Goal: Task Accomplishment & Management: Complete application form

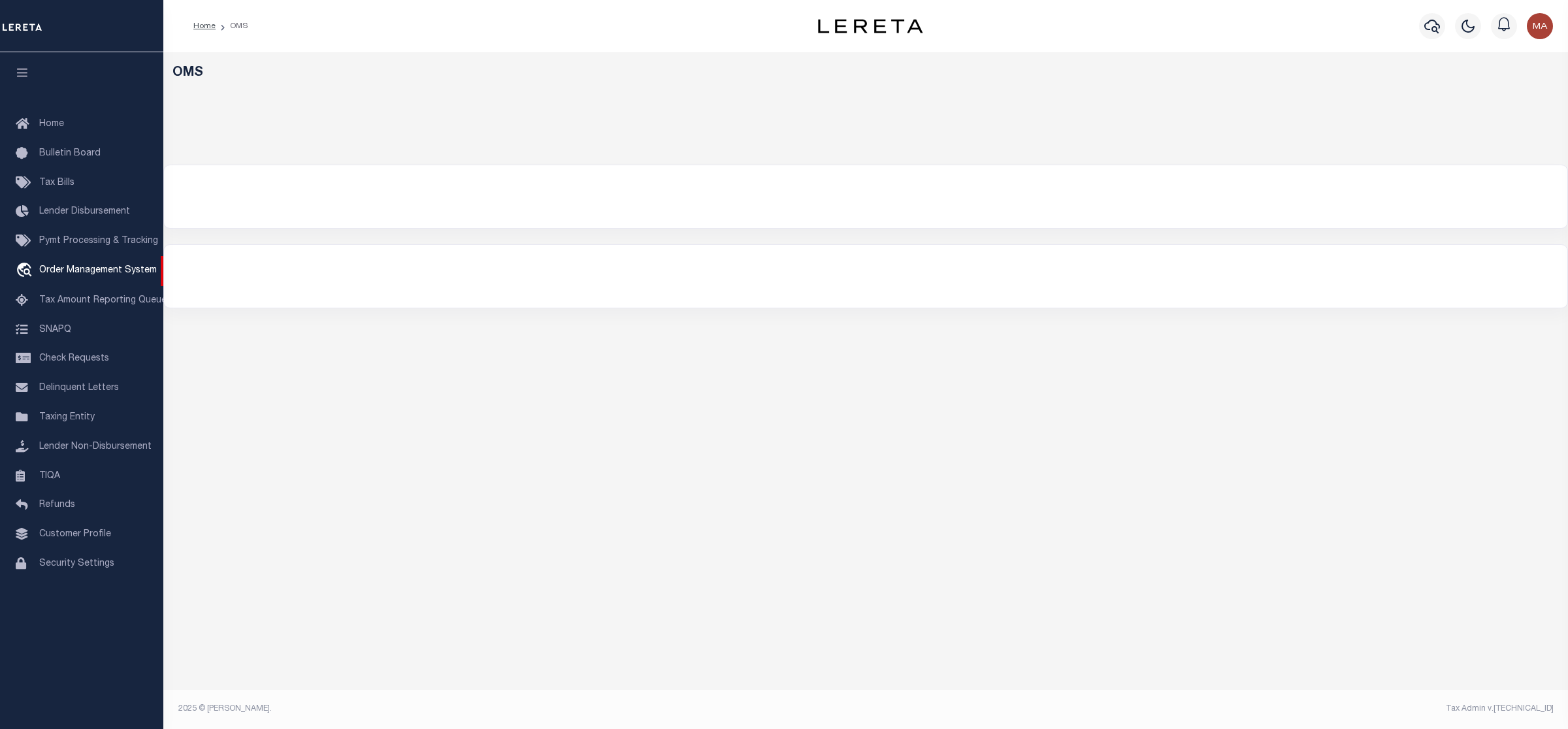
select select "200"
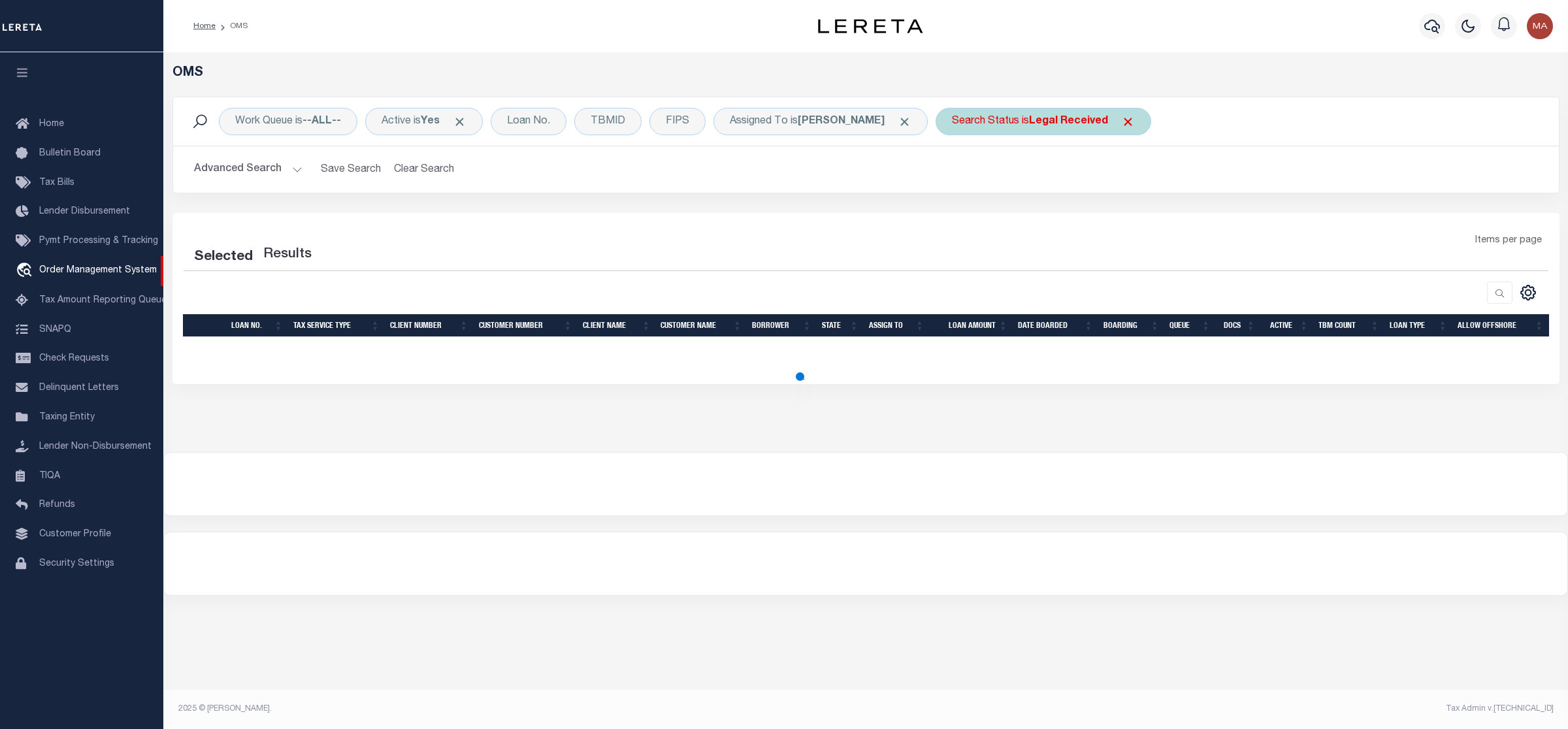
select select "200"
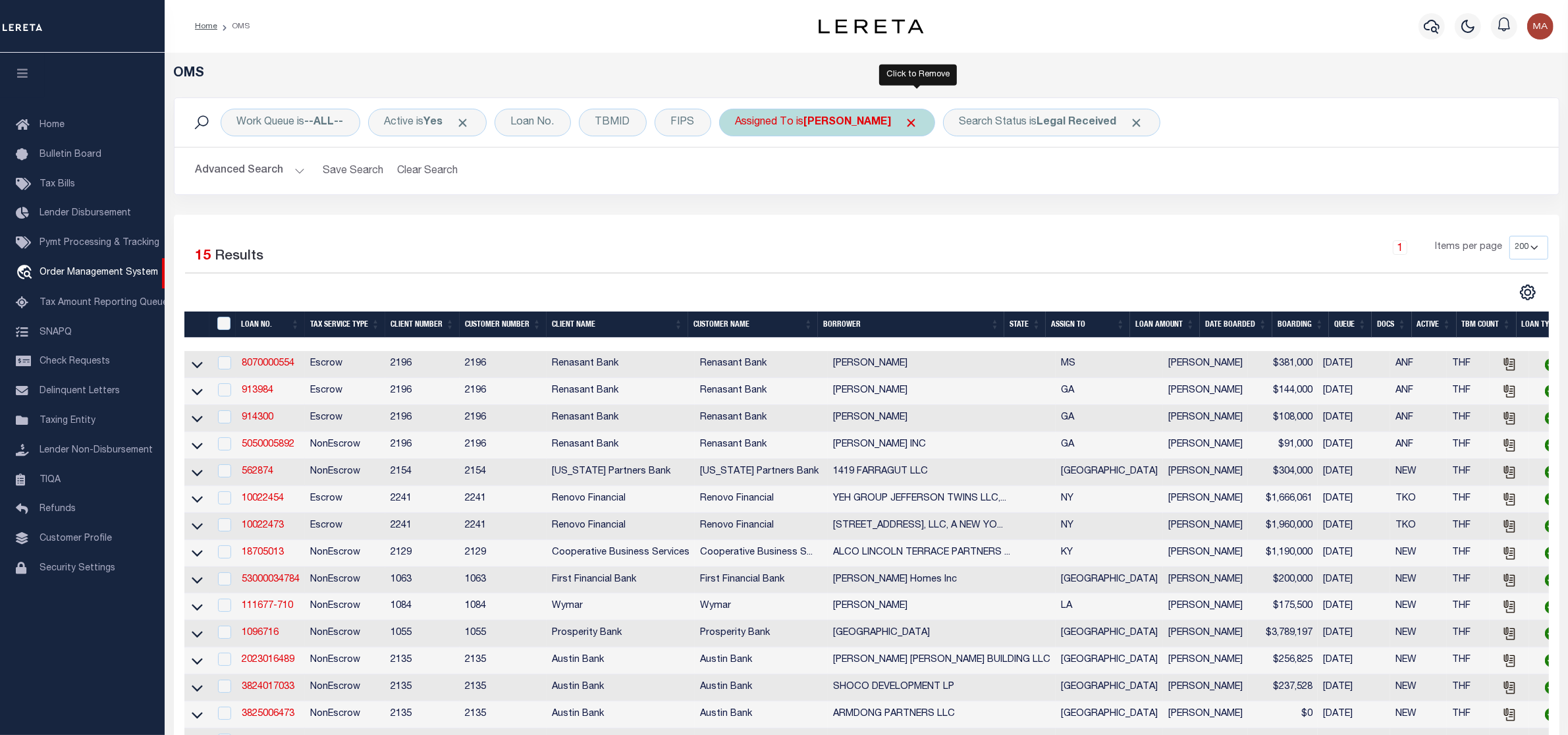
click at [914, 121] on span "Click to Remove" at bounding box center [911, 122] width 13 height 13
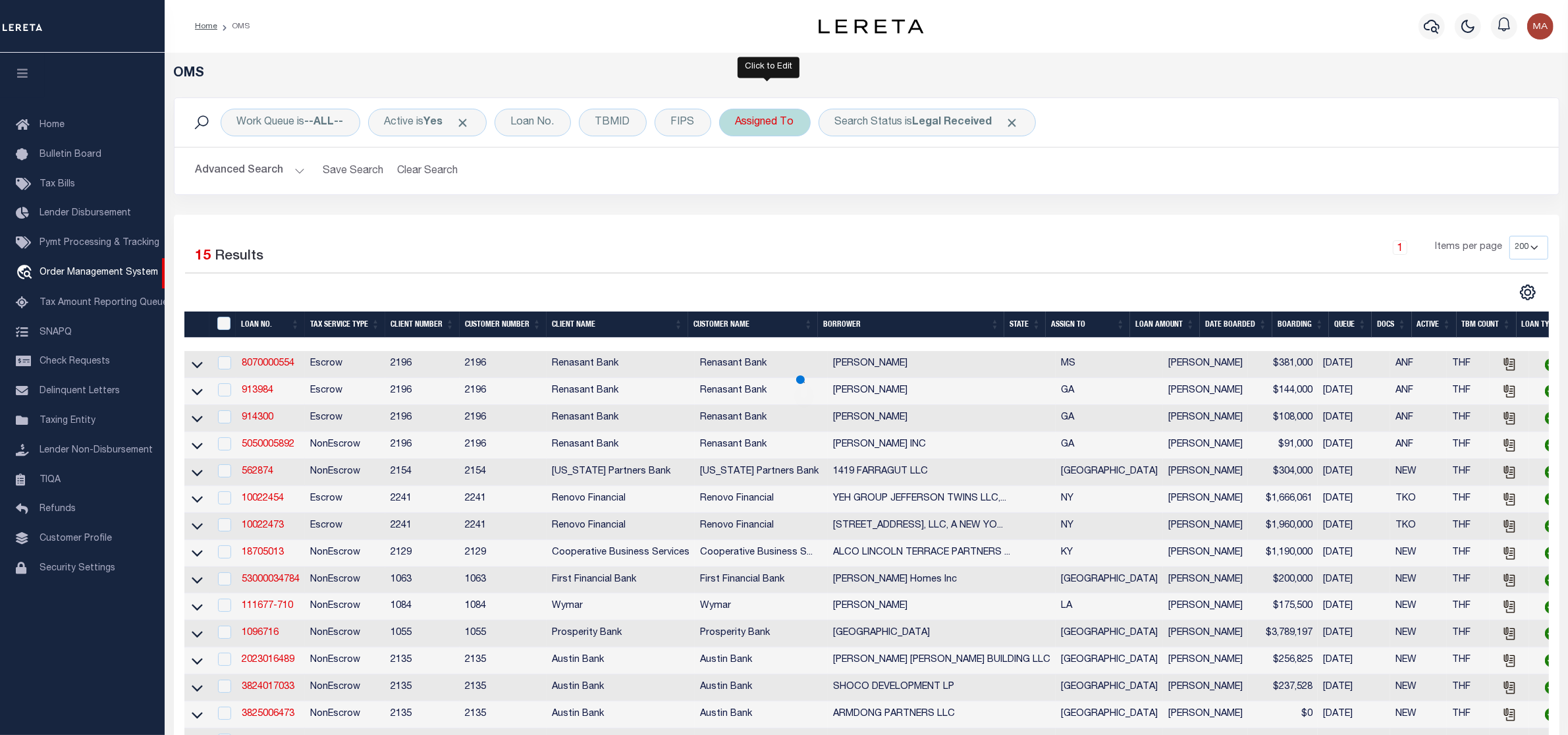
click at [759, 121] on div "Assigned To" at bounding box center [764, 122] width 92 height 28
click at [766, 179] on select "--Unassigned-- Abdul Muzain Agustin Fernandez Ahmad Darwish Alberto Estrada All…" at bounding box center [833, 187] width 194 height 25
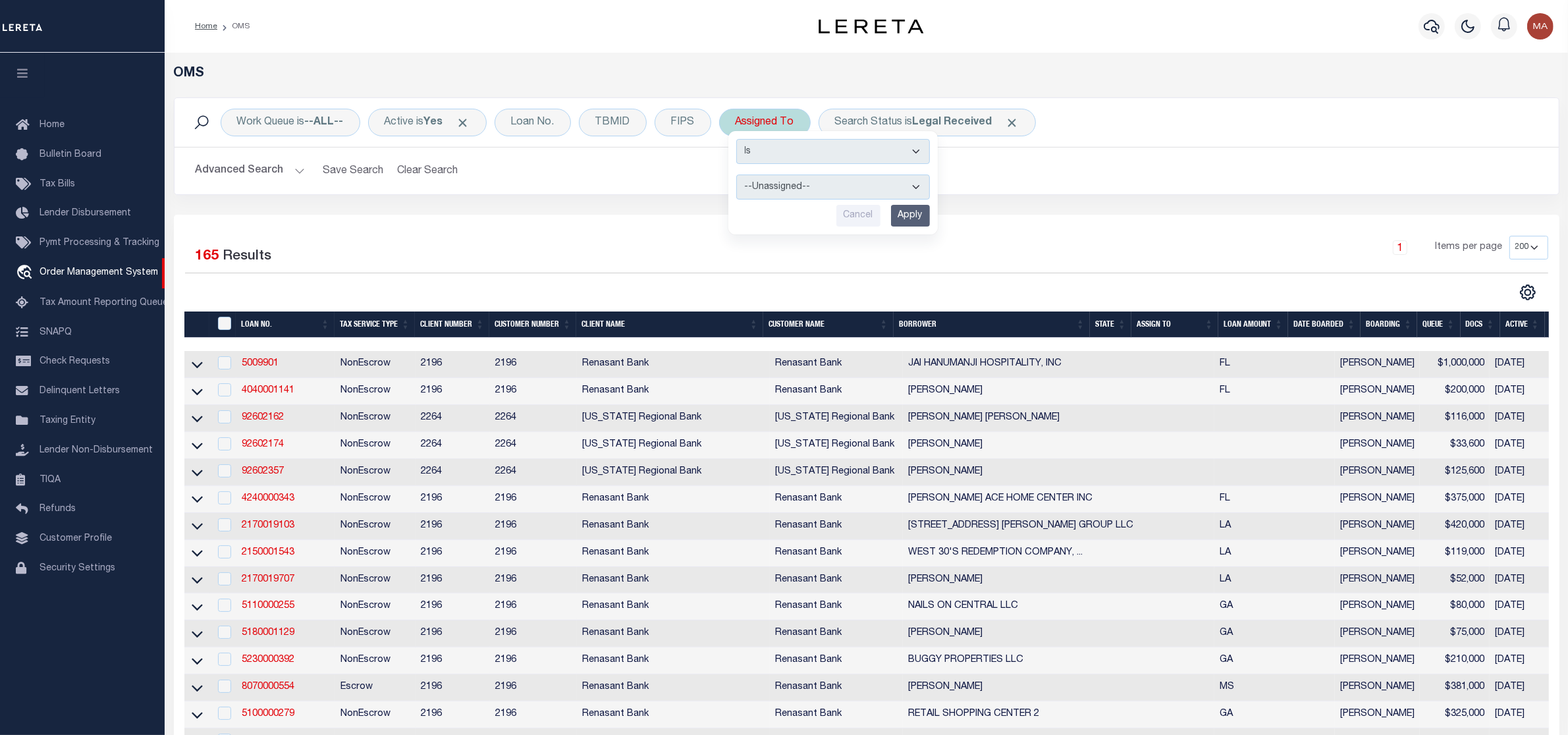
select select "[PERSON_NAME]"
click at [739, 175] on select "--Unassigned-- Abdul Muzain Agustin Fernandez Ahmad Darwish Alberto Estrada All…" at bounding box center [833, 187] width 194 height 25
click at [907, 221] on input "Apply" at bounding box center [910, 216] width 39 height 22
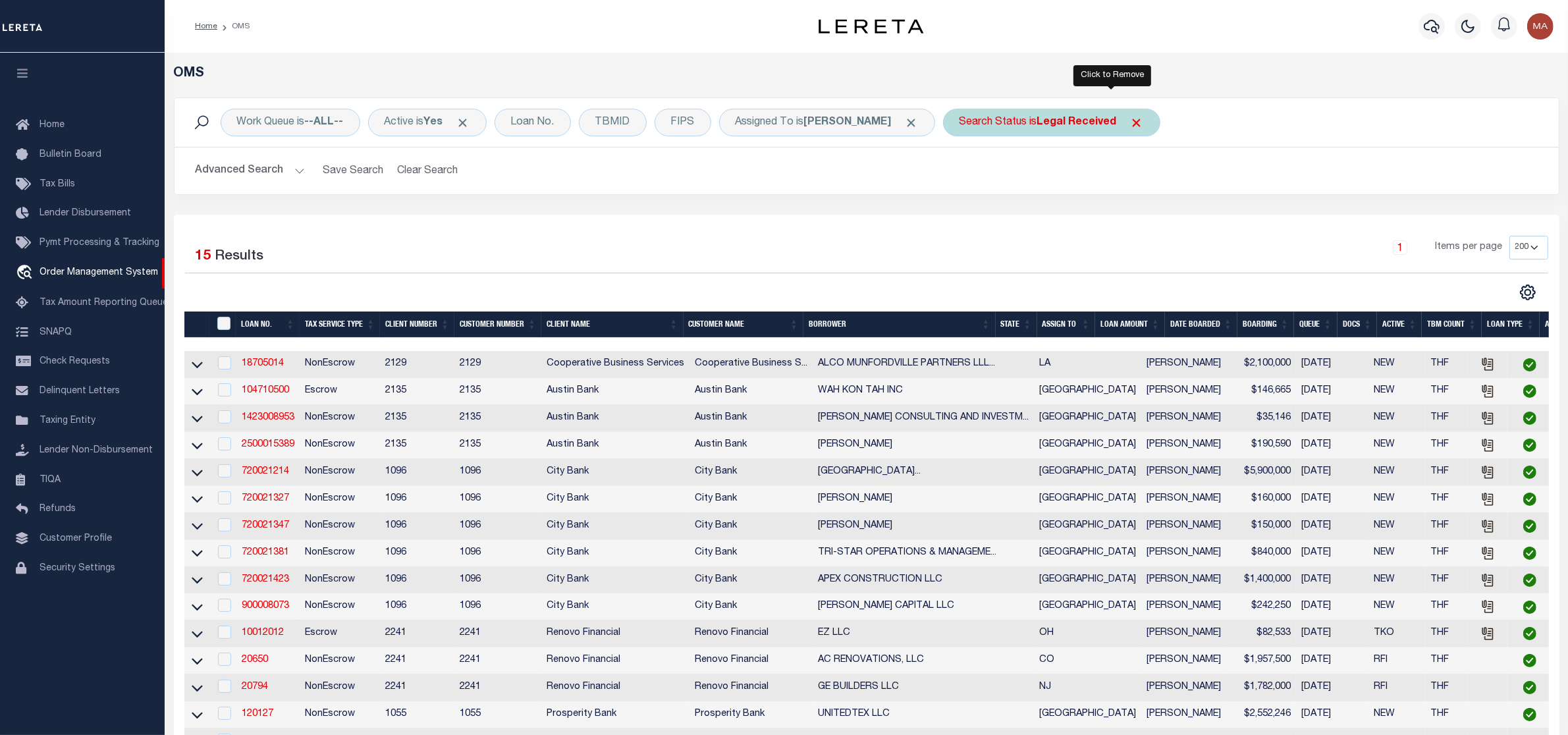
click at [1130, 123] on span "Click to Remove" at bounding box center [1136, 122] width 13 height 13
click at [980, 119] on div "Search Status" at bounding box center [994, 122] width 101 height 28
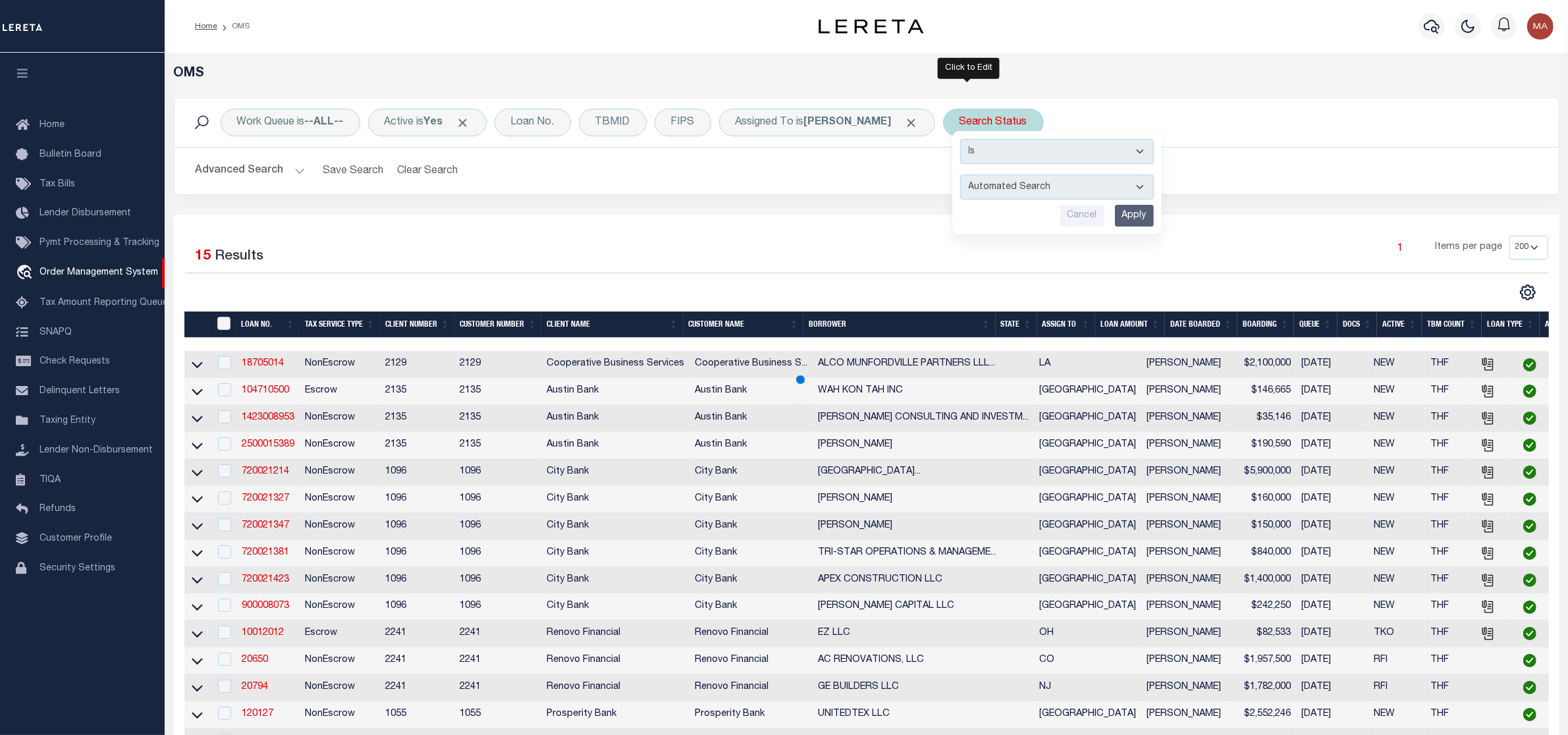
click at [989, 183] on select "Automated Search Bad Parcel Complete Duplicate Parcel High Dollar Reporting In …" at bounding box center [1057, 187] width 194 height 25
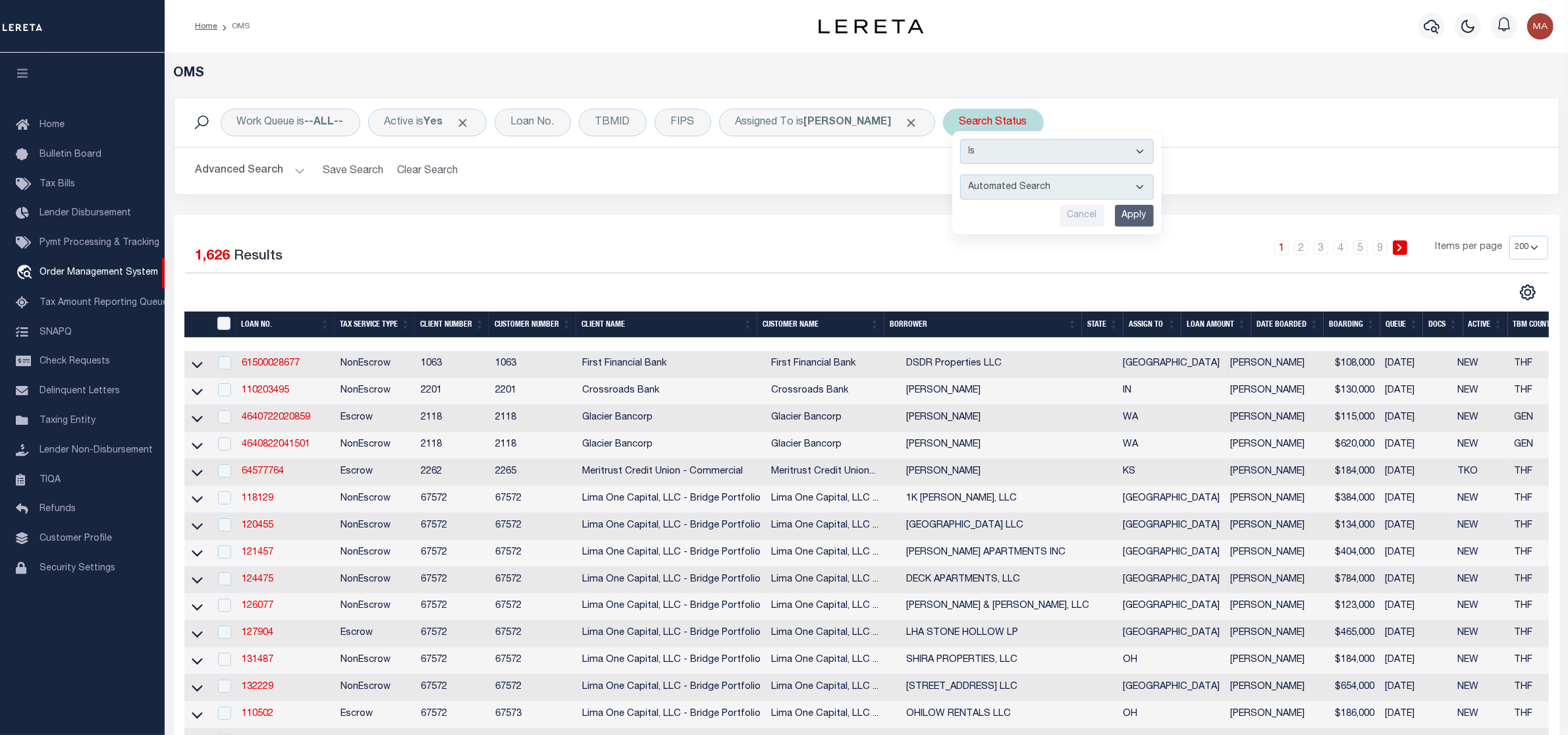
select select "IP"
click at [960, 175] on select "Automated Search Bad Parcel Complete Duplicate Parcel High Dollar Reporting In …" at bounding box center [1057, 187] width 194 height 25
click at [1124, 219] on input "Apply" at bounding box center [1134, 216] width 39 height 22
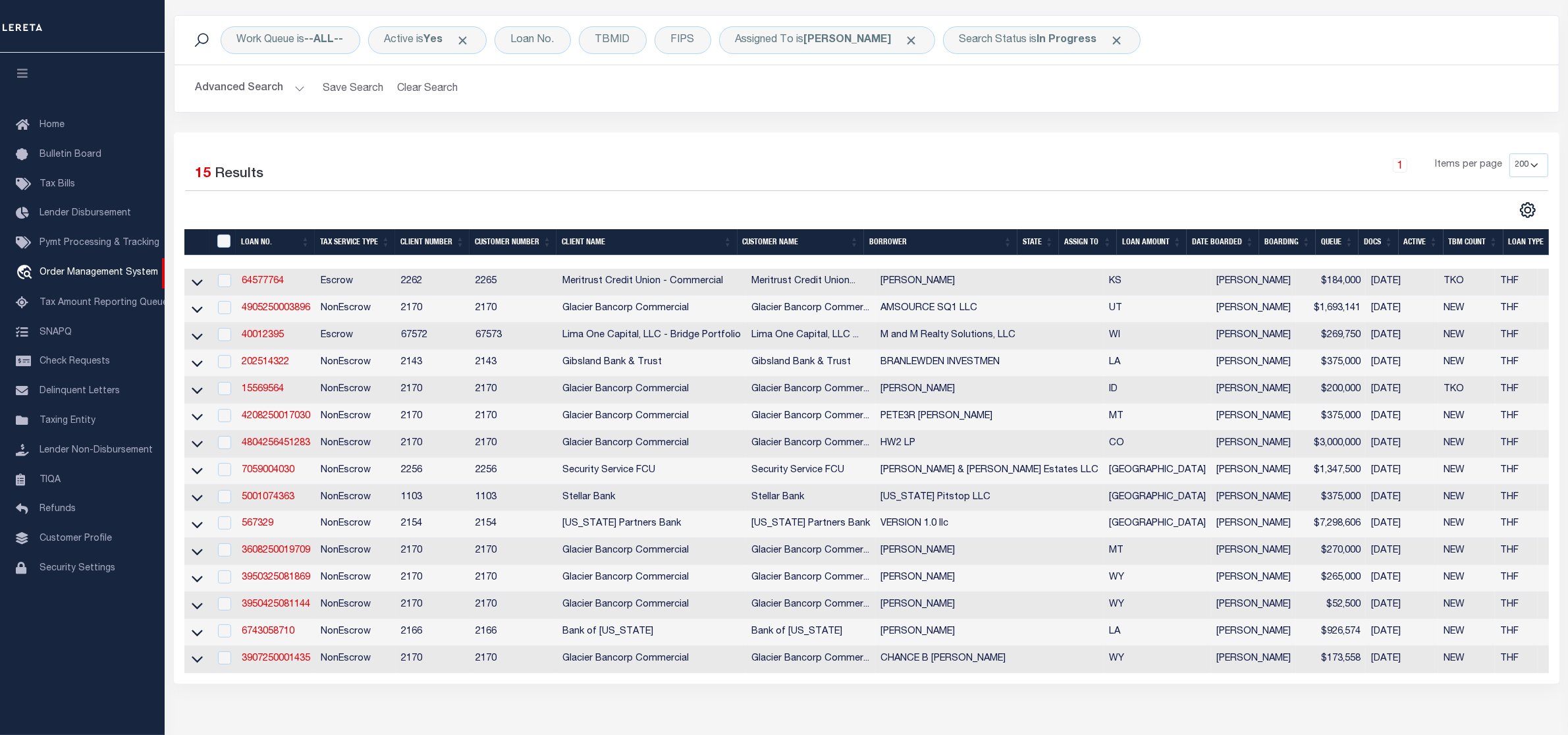
scroll to position [165, 0]
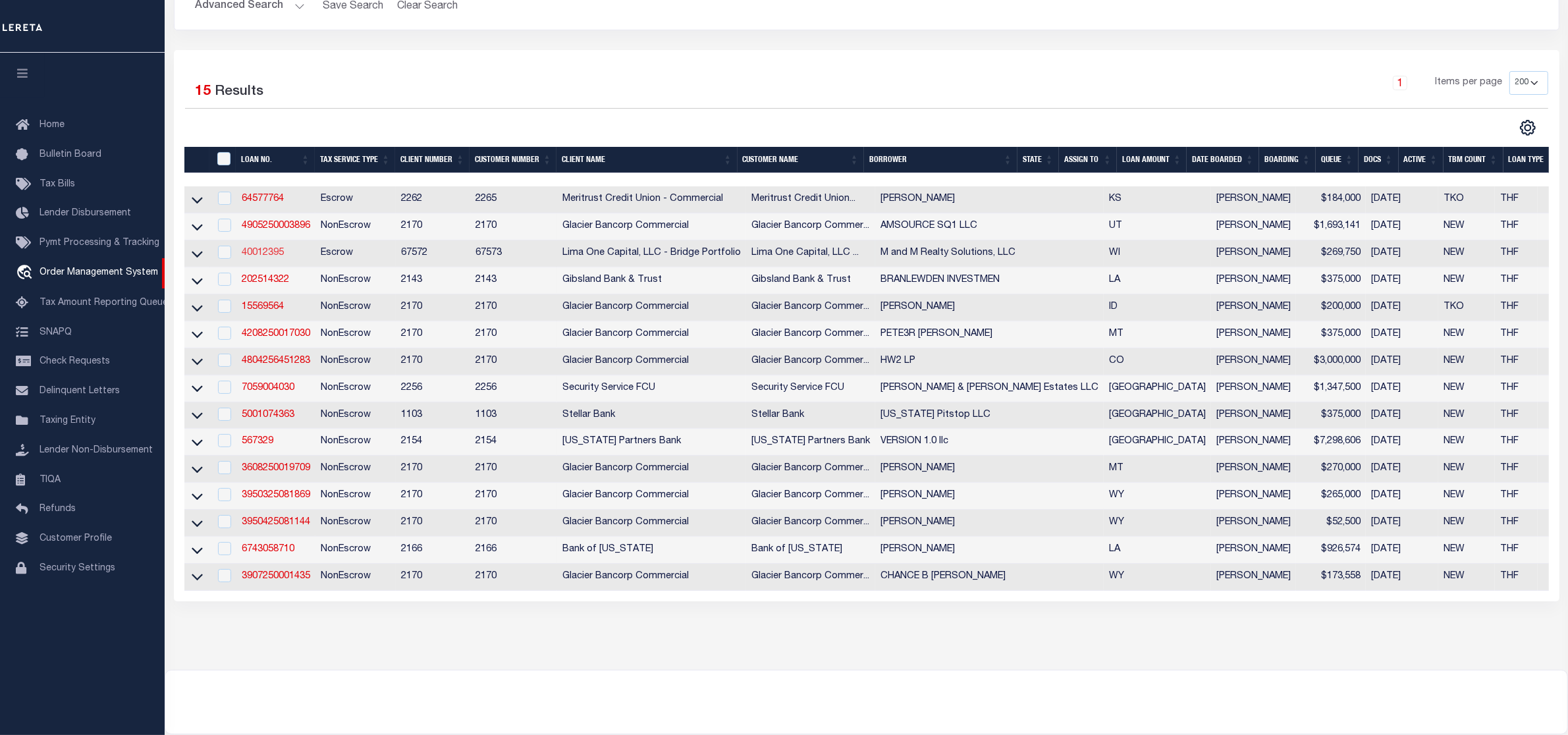
click at [257, 256] on link "40012395" at bounding box center [262, 253] width 42 height 9
type input "40012395"
type input "M and M Realty Solutions, LLC"
select select
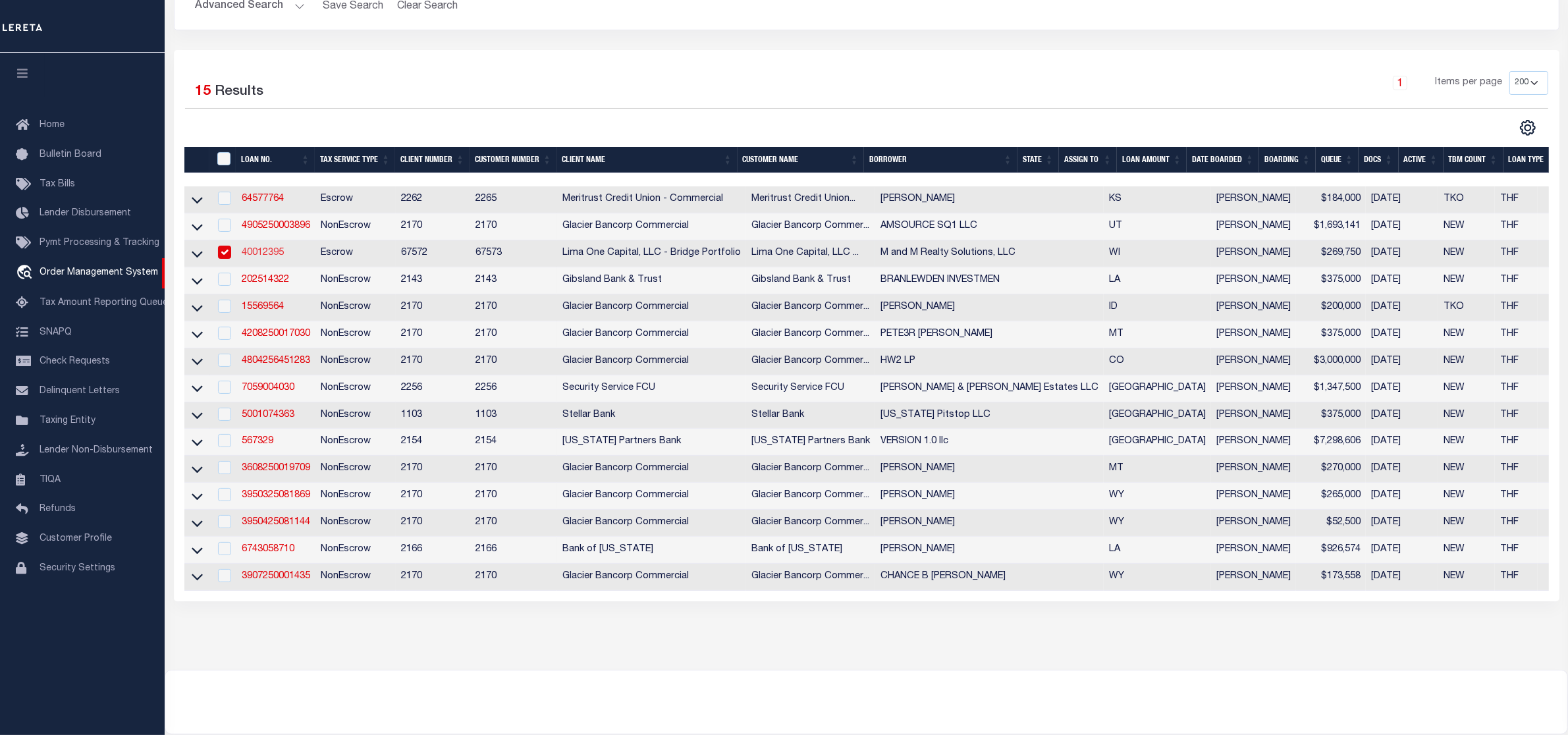
type input "938 Bayberry Ridge St"
type input "Henderson NV 89052"
select select
select select "Escrow"
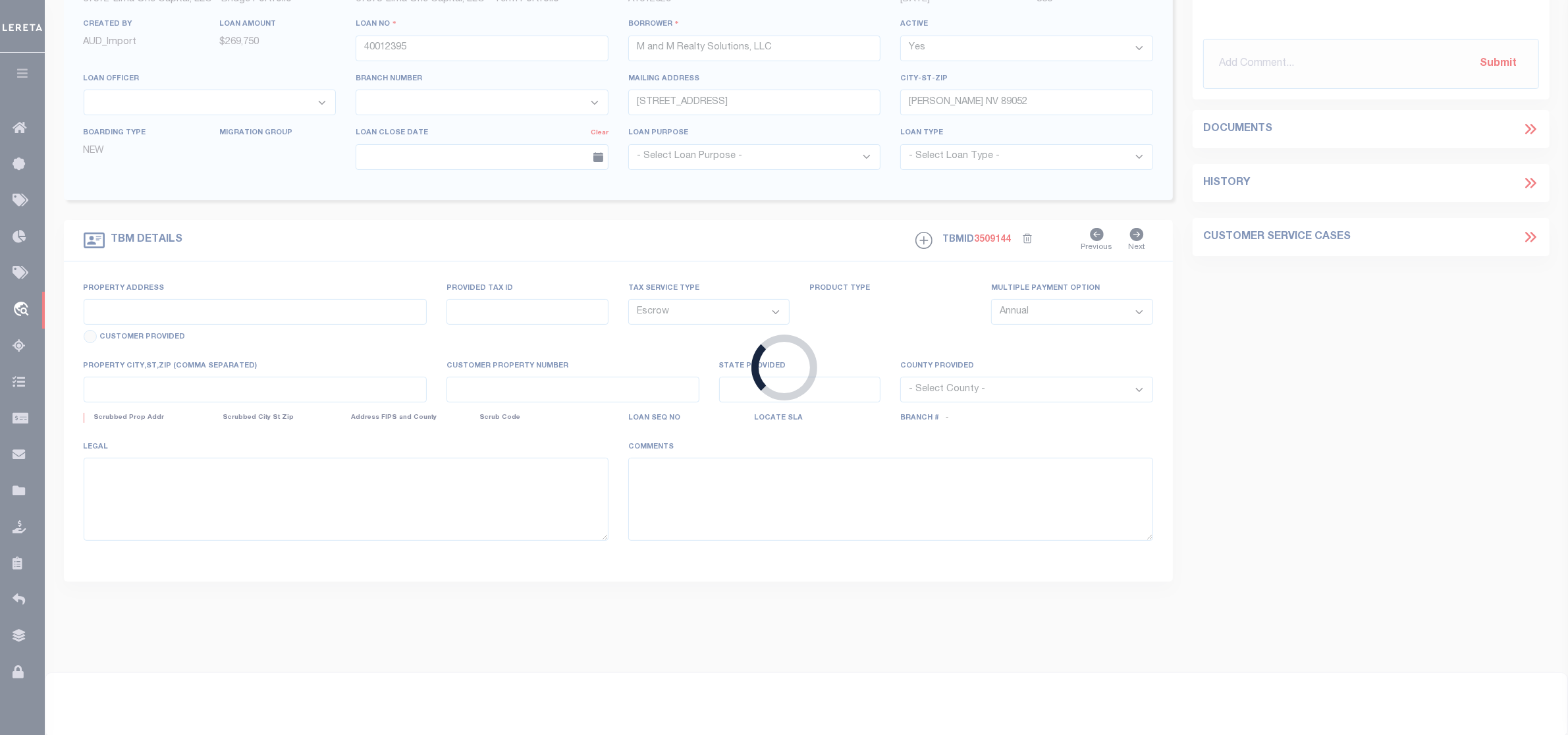
type input "13 Prescott St"
type input "YP00015A"
select select
type input "Elkhorn WI 53121"
type input "40012395-1-B"
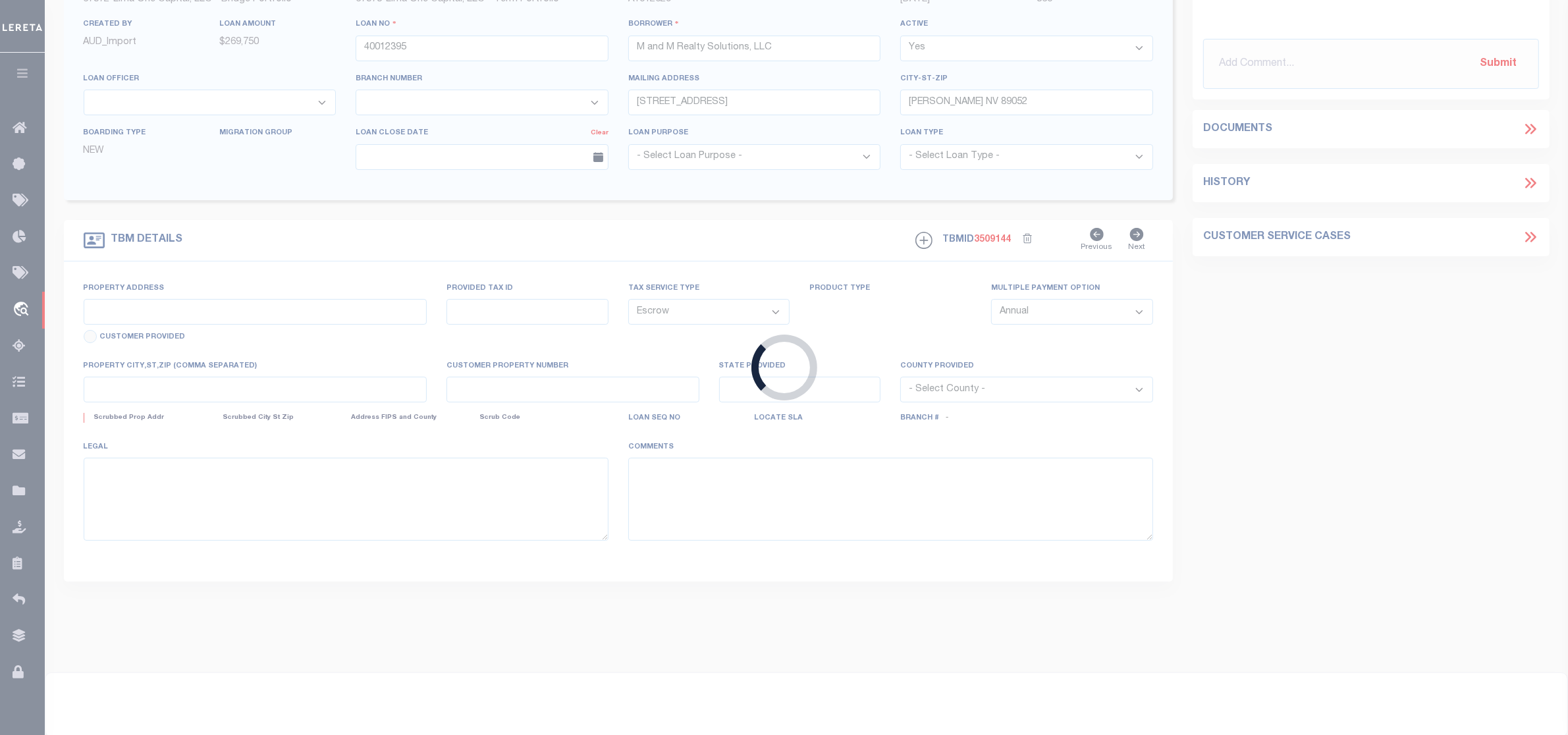
type input "WI"
select select
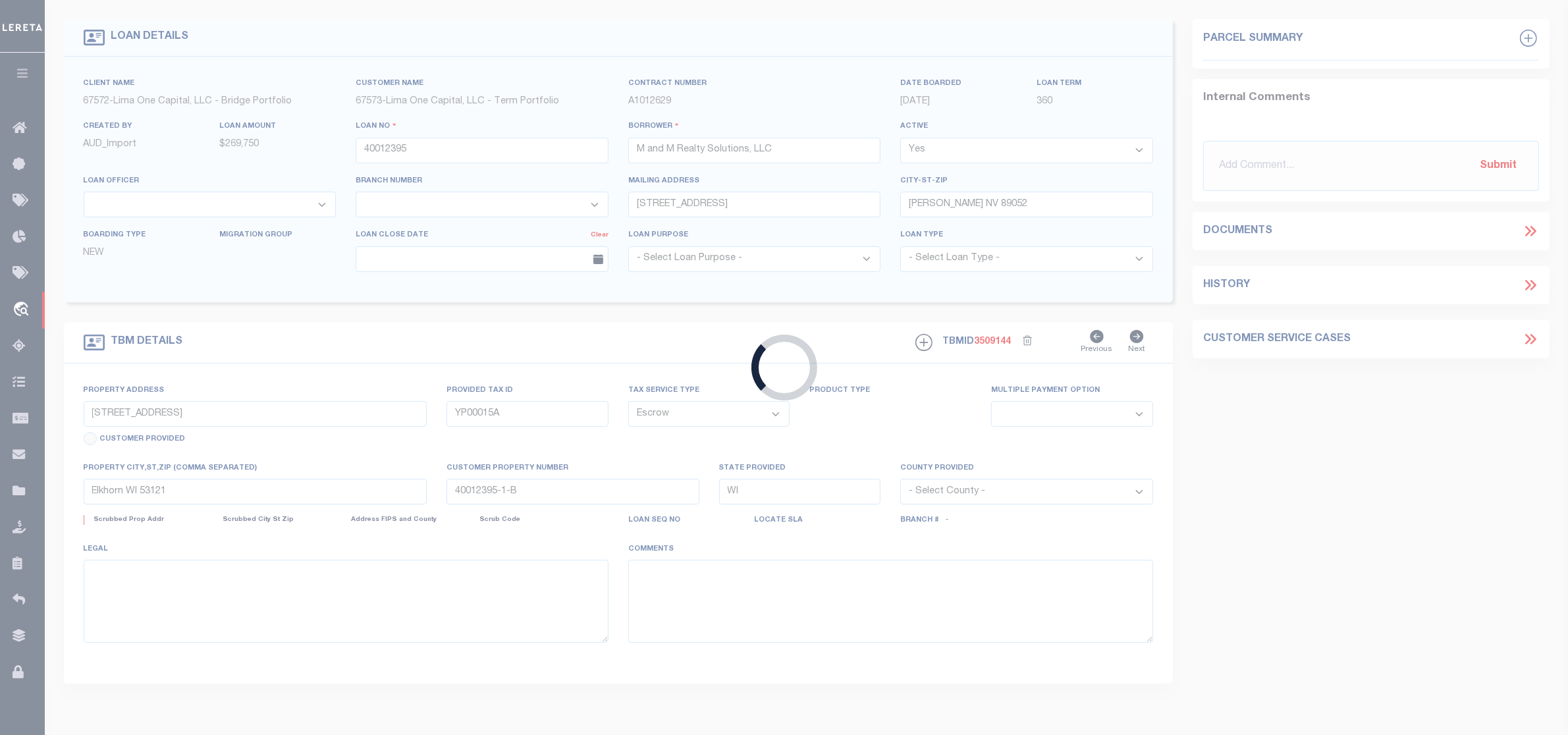
select select "164235"
select select "26297"
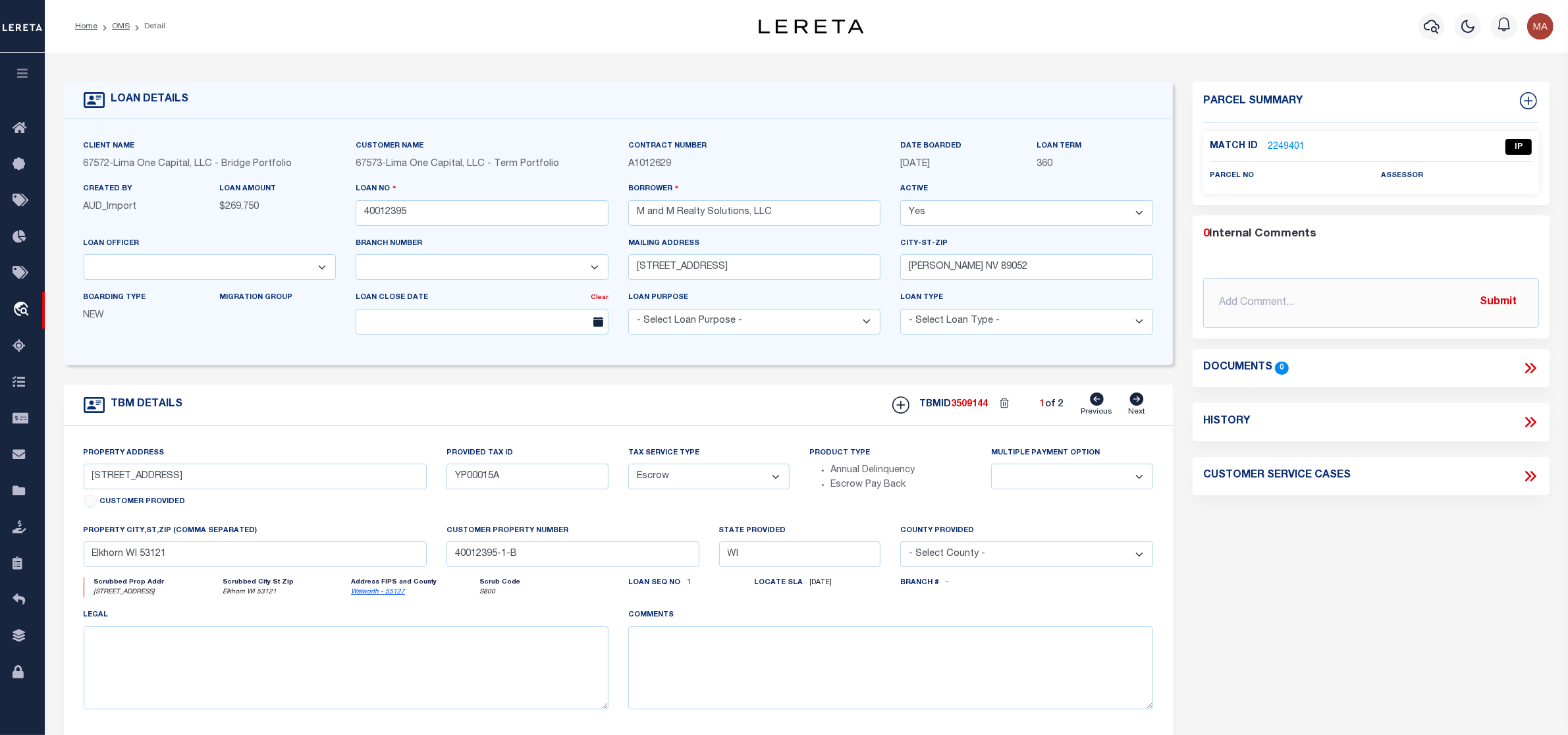
click at [1276, 147] on link "2249401" at bounding box center [1286, 147] width 37 height 13
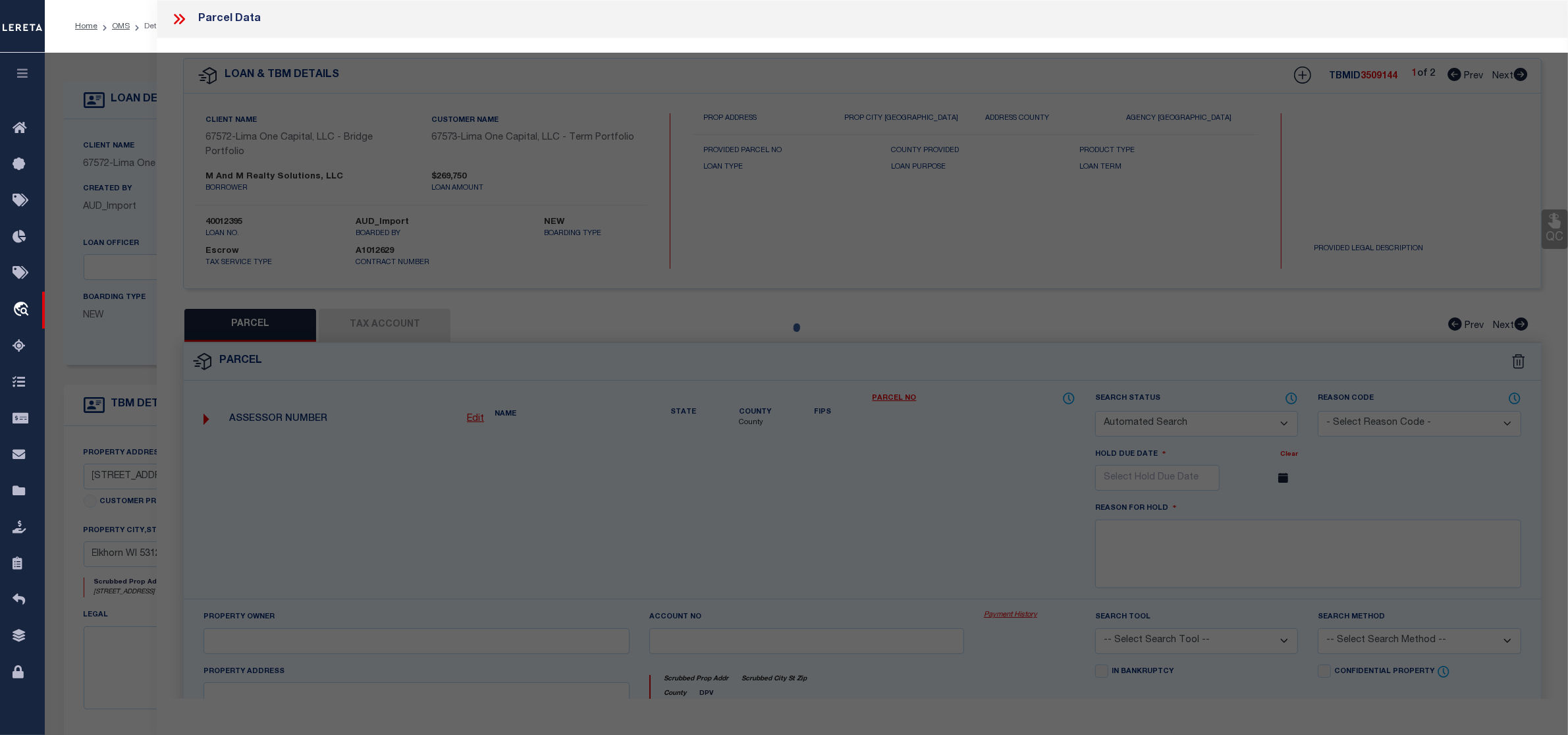
checkbox input "false"
select select "IP"
checkbox input "false"
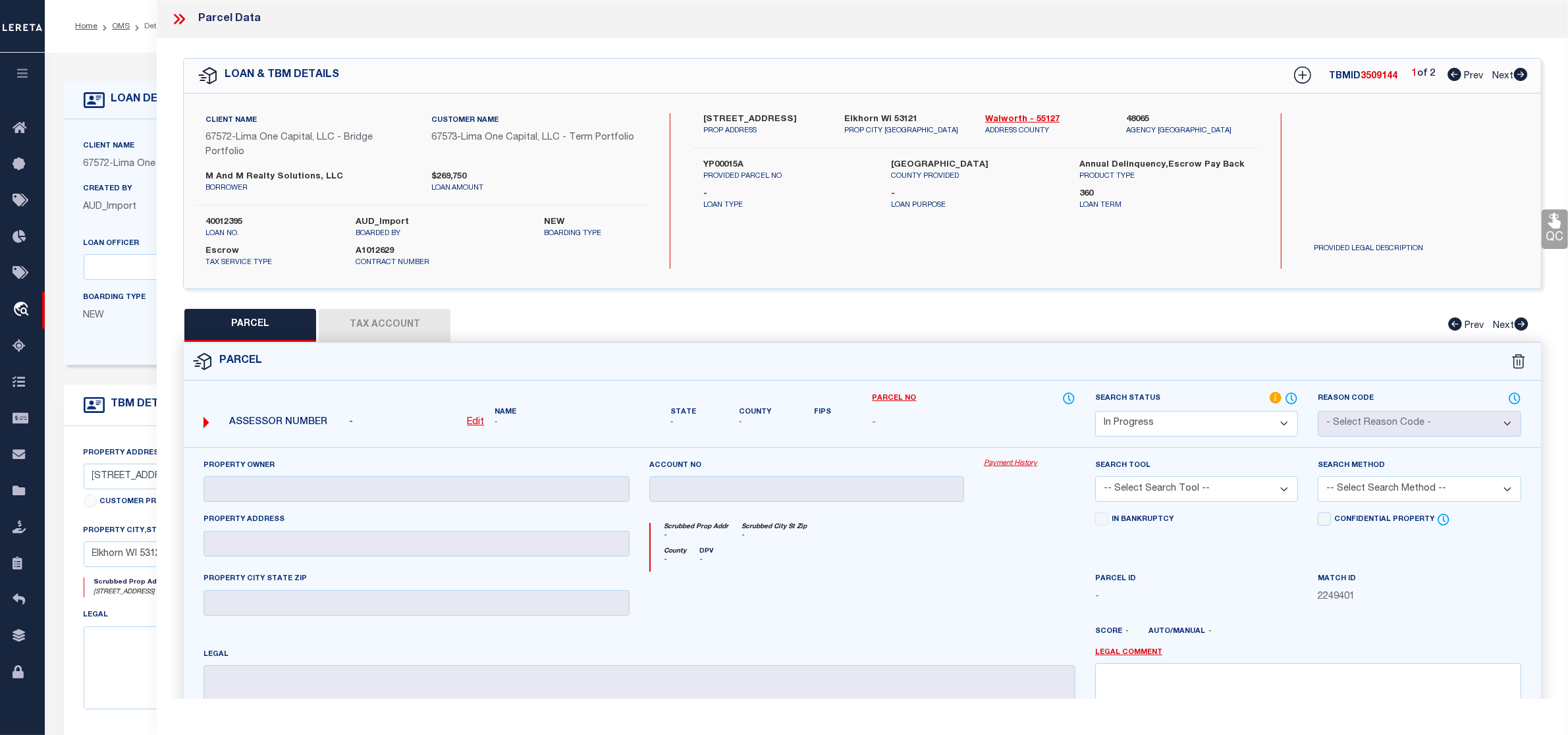
click at [1521, 72] on icon at bounding box center [1520, 75] width 13 height 13
select select "AS"
checkbox input "false"
select select "IP"
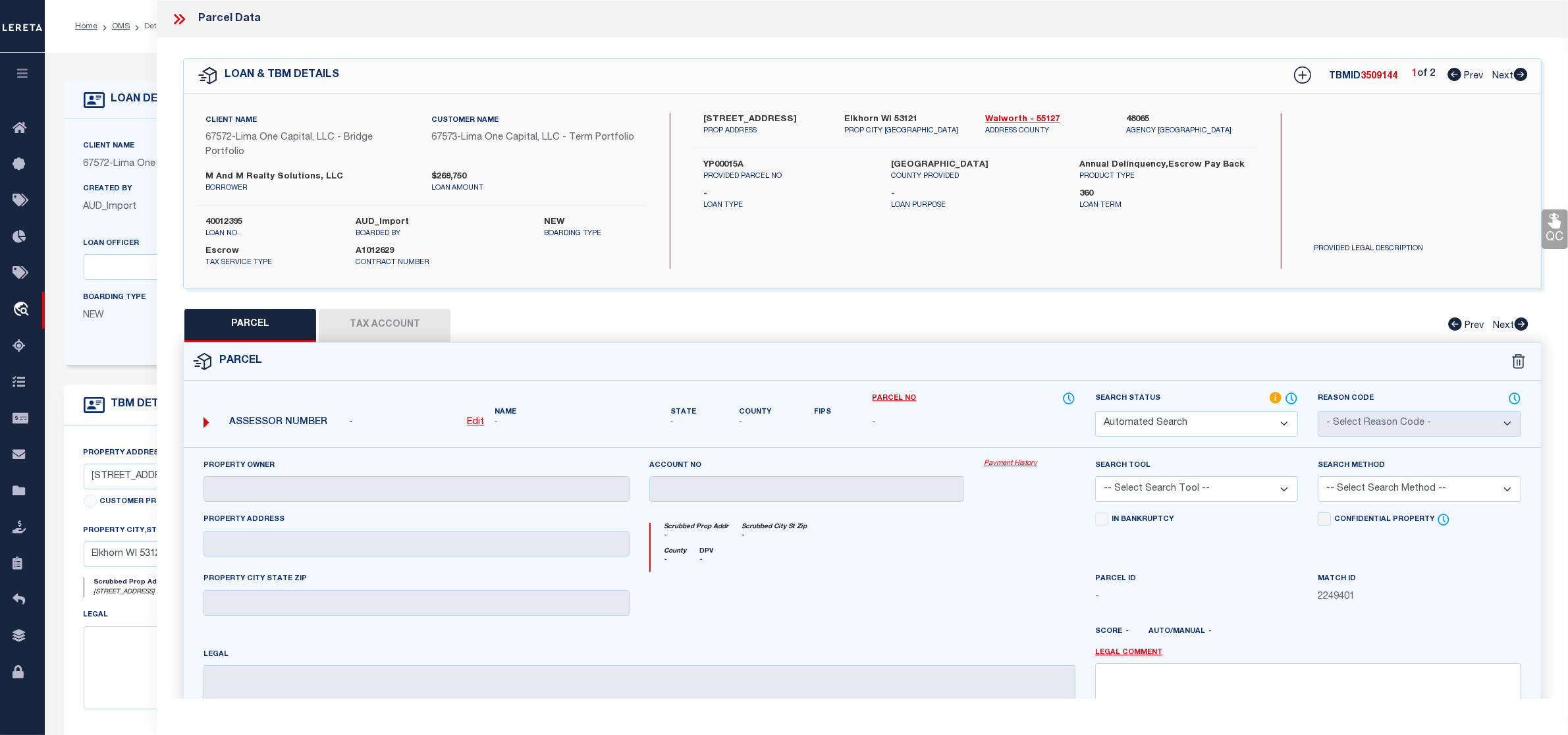
checkbox input "false"
click at [117, 28] on link "OMS" at bounding box center [121, 26] width 18 height 8
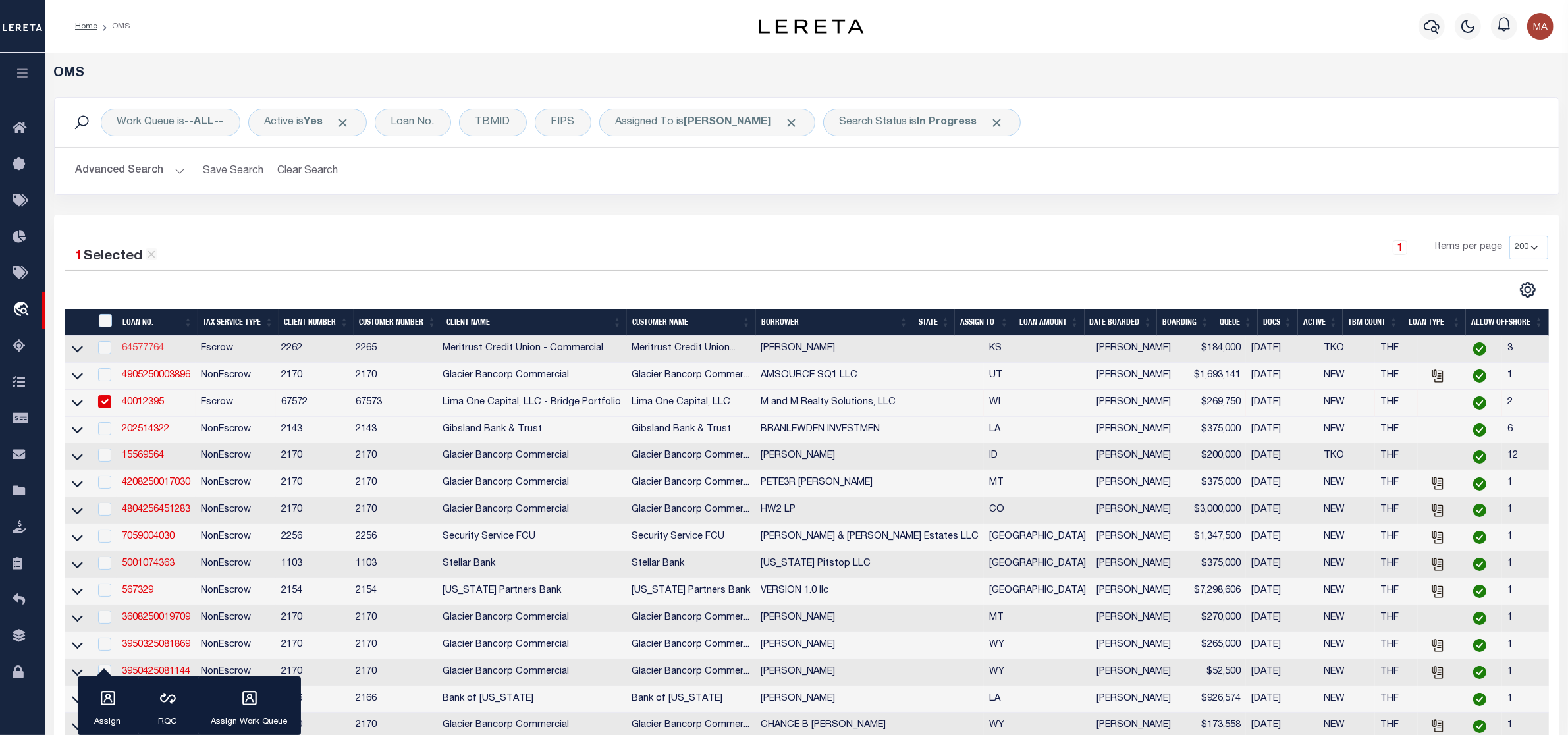
click at [147, 351] on link "64577764" at bounding box center [143, 348] width 42 height 9
type input "64577764"
type input "Mark Wedman"
select select
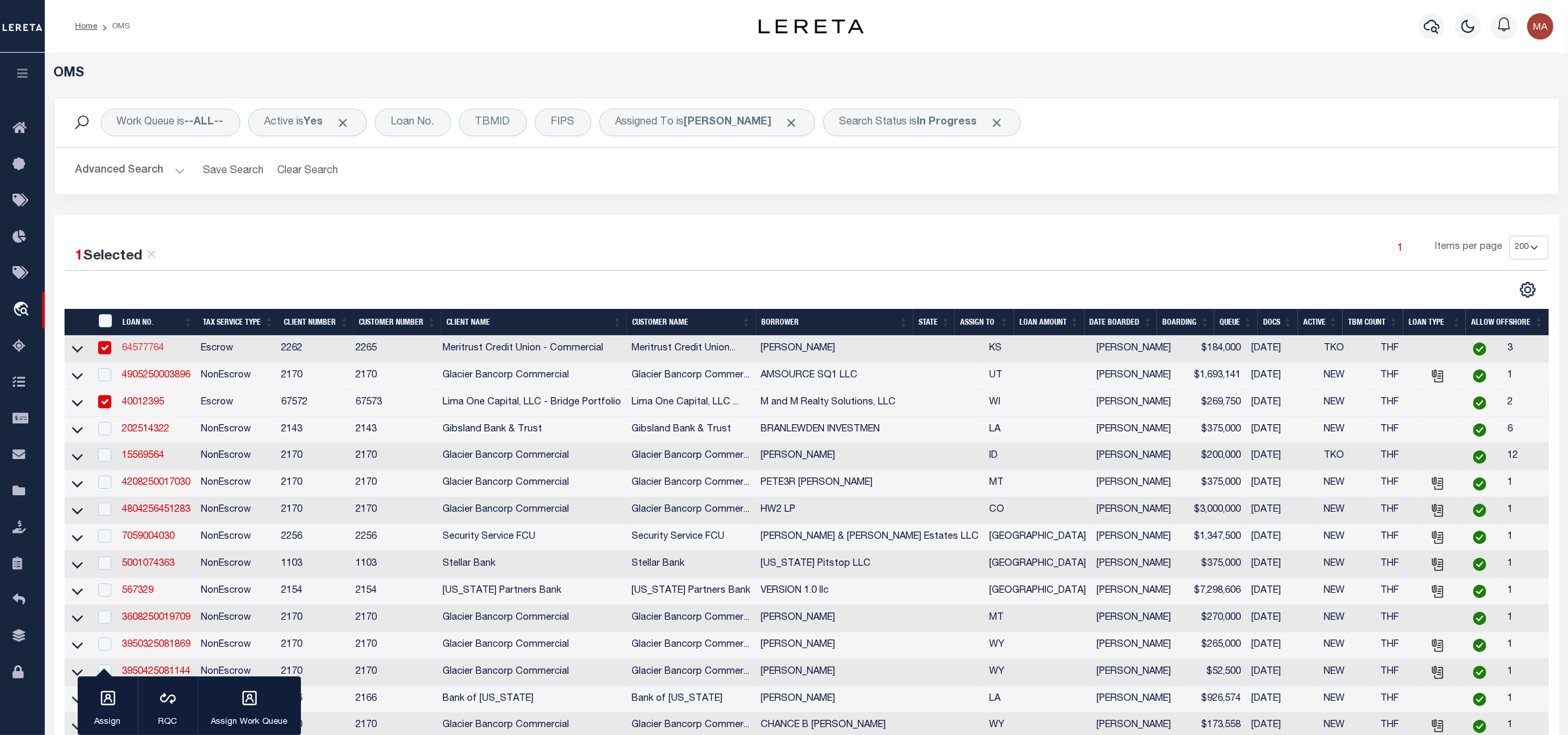
type input "3511 E Elmwood Dr"
type input "Wichita, KS 67218"
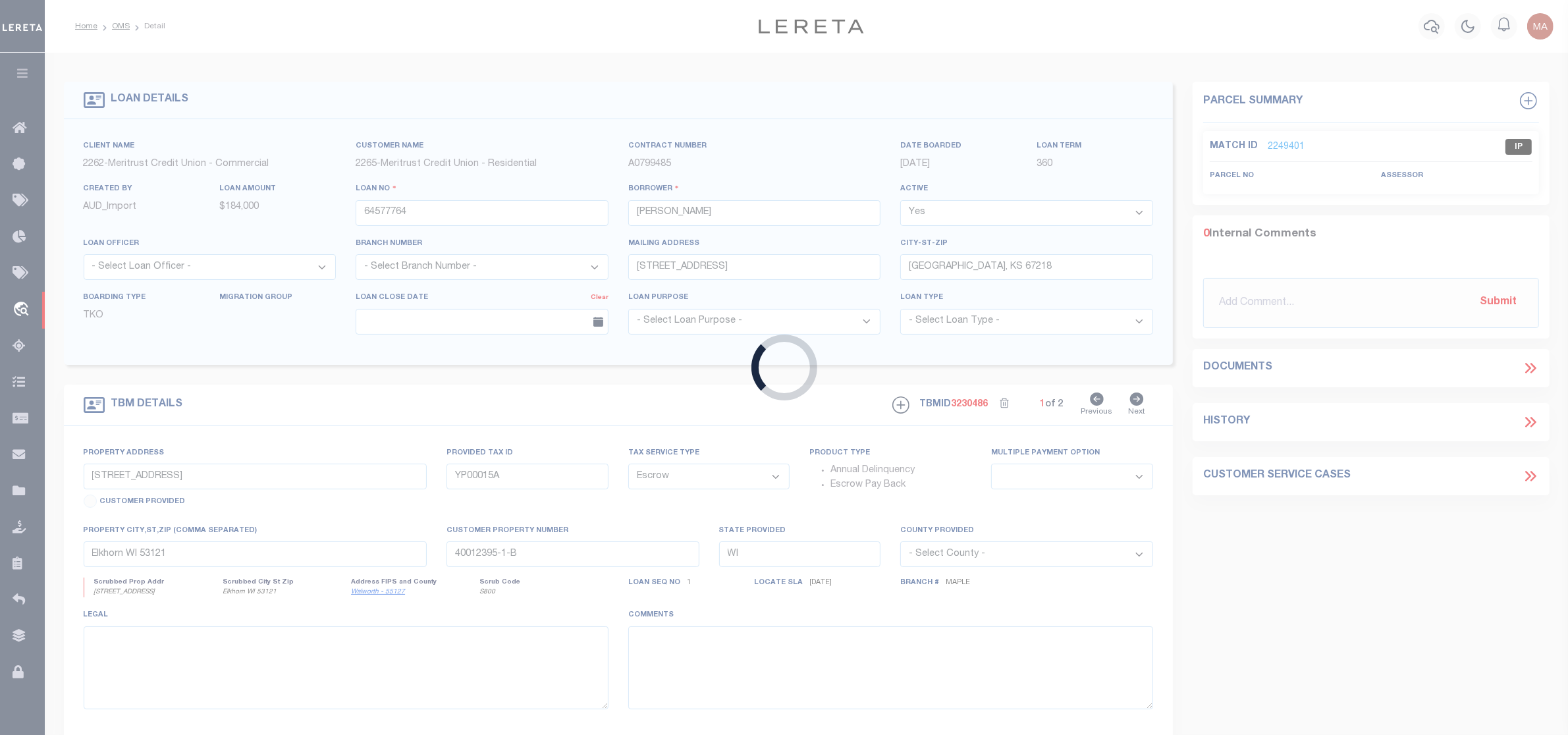
type input "3511 Elmwood St"
type input "00156715"
type input "WICHITA, KS 67218"
type input "201515"
type input "KS"
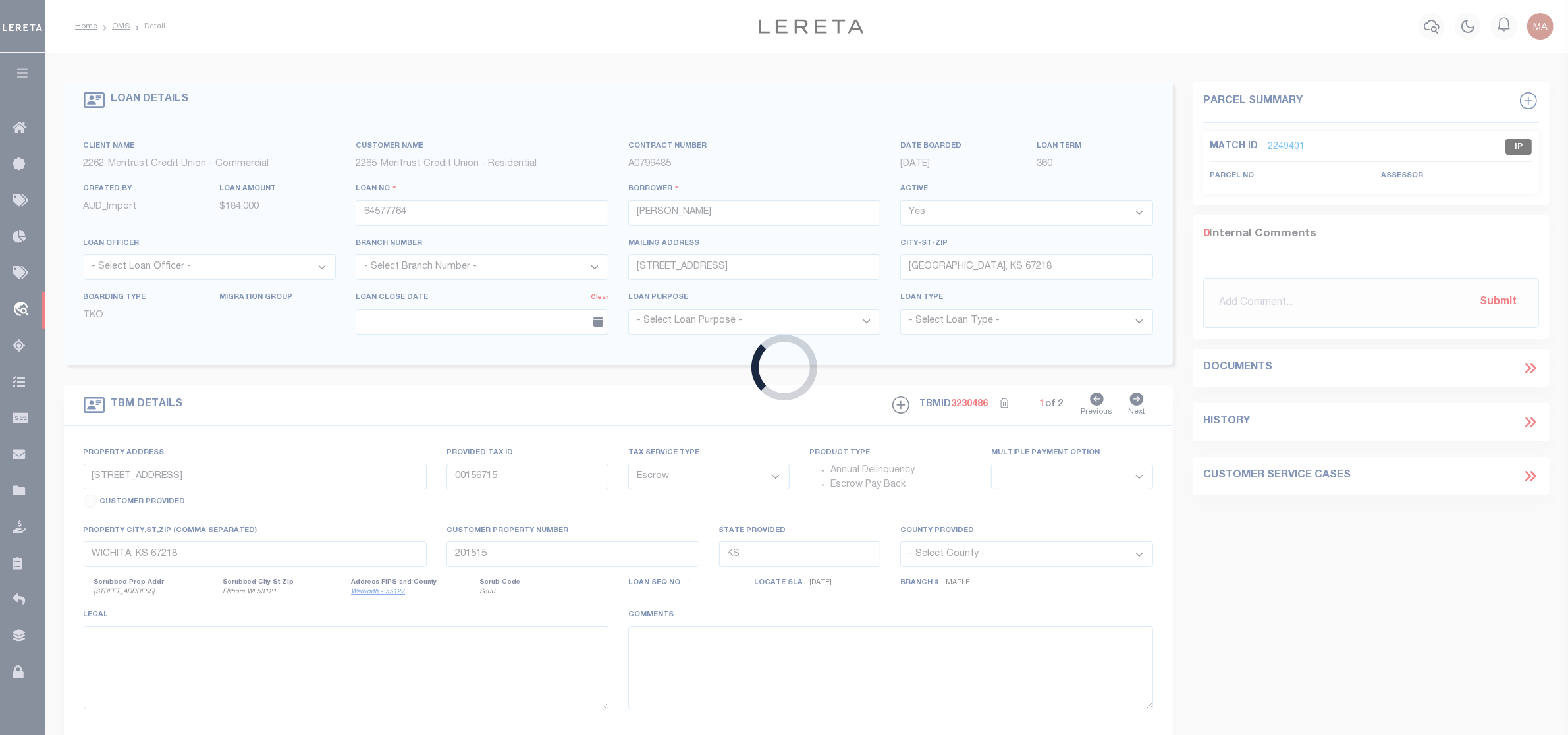
select select
type textarea "3511 Elmwood St, WICHITA, KS, 67218"
select select "26861"
select select "8833"
select select "2"
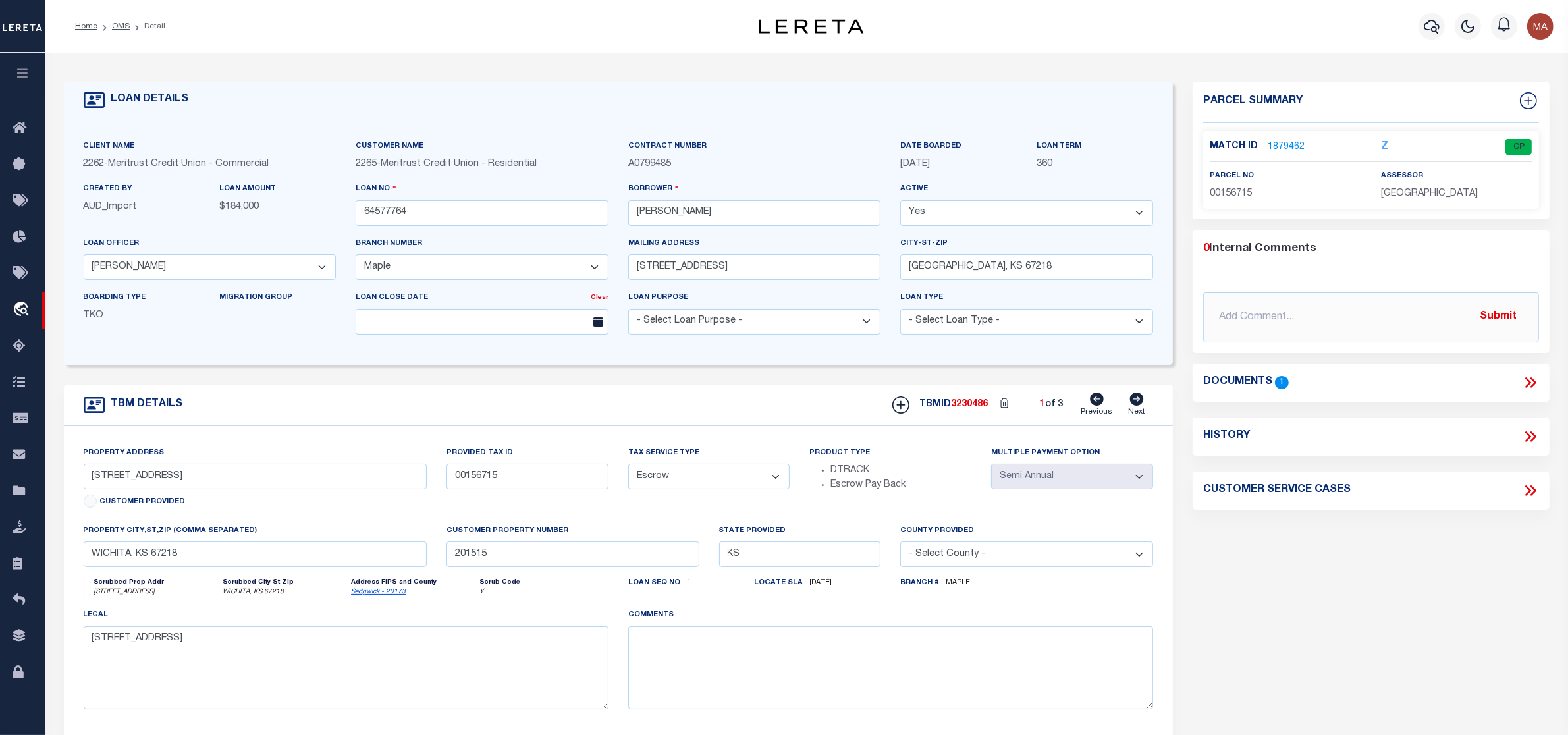
click at [1276, 145] on link "1879462" at bounding box center [1286, 147] width 37 height 13
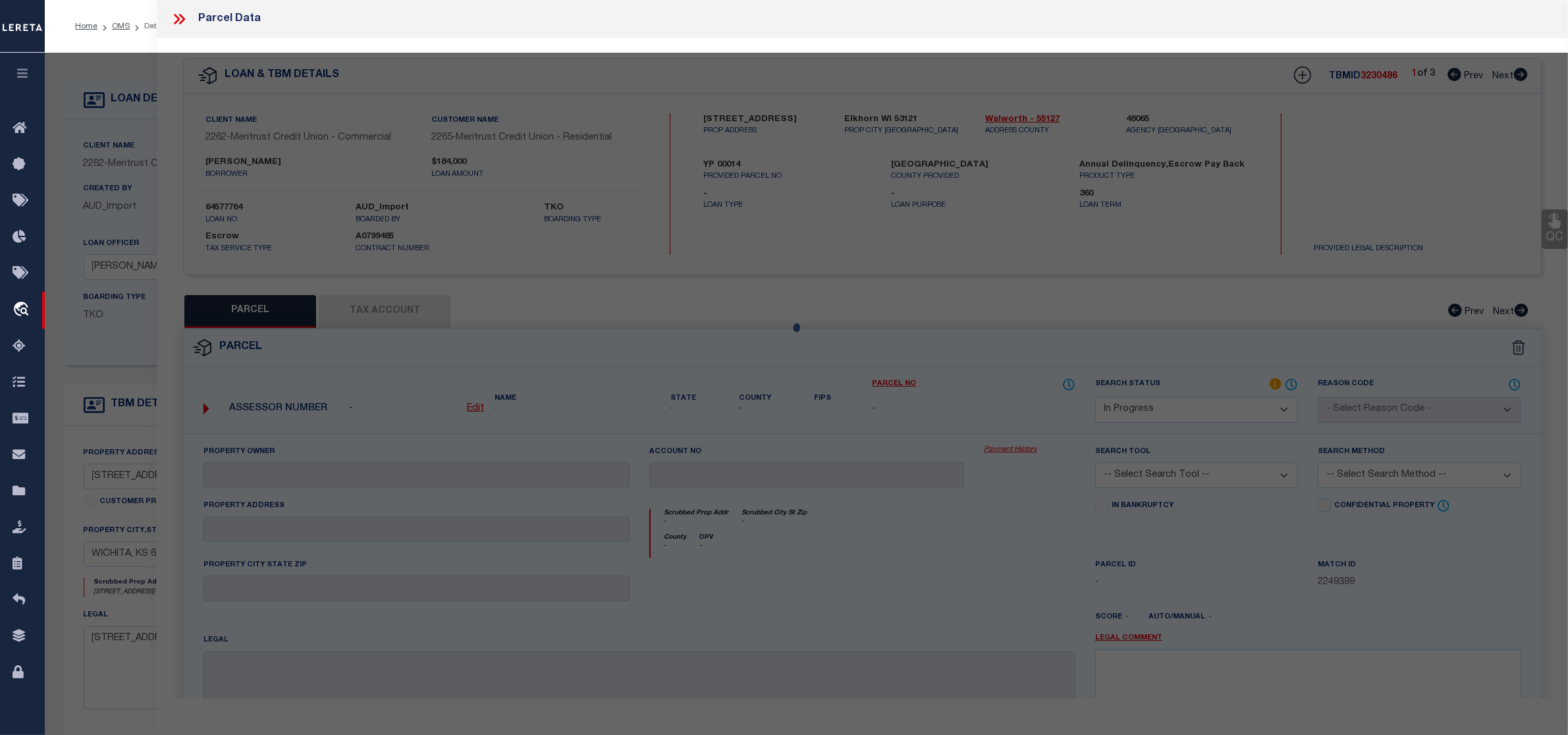
select select "AS"
checkbox input "false"
select select "CP"
type input "WEDMAN MARK A"
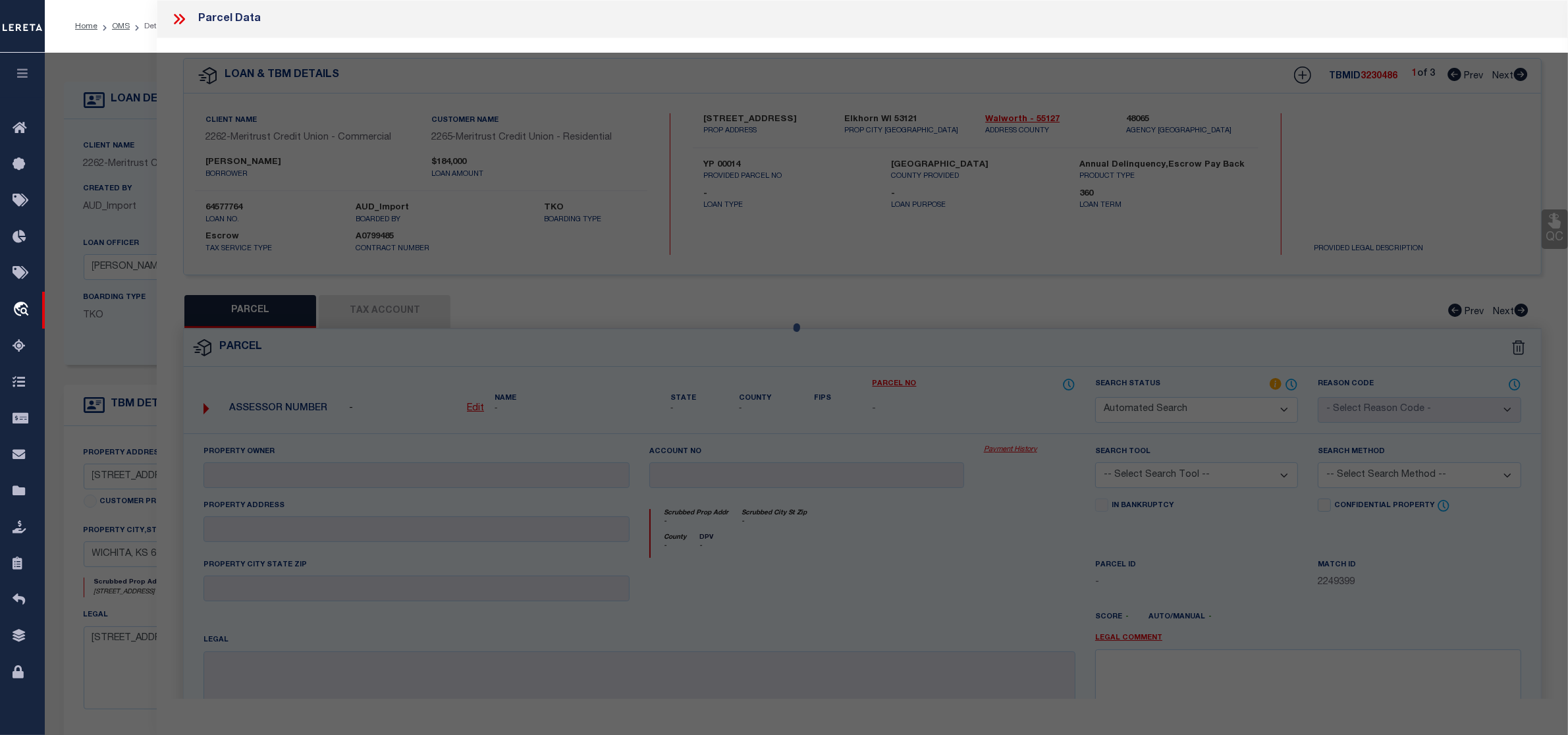
type input "3511 E ELMWOOD DR"
checkbox input "false"
type input "WICHITA KS"
type textarea "BEG 1085 FT E SW COR SW1/4 N 334.78FT E 175 FT S 334.67 FT W TO BEG EXC S 50 FT…"
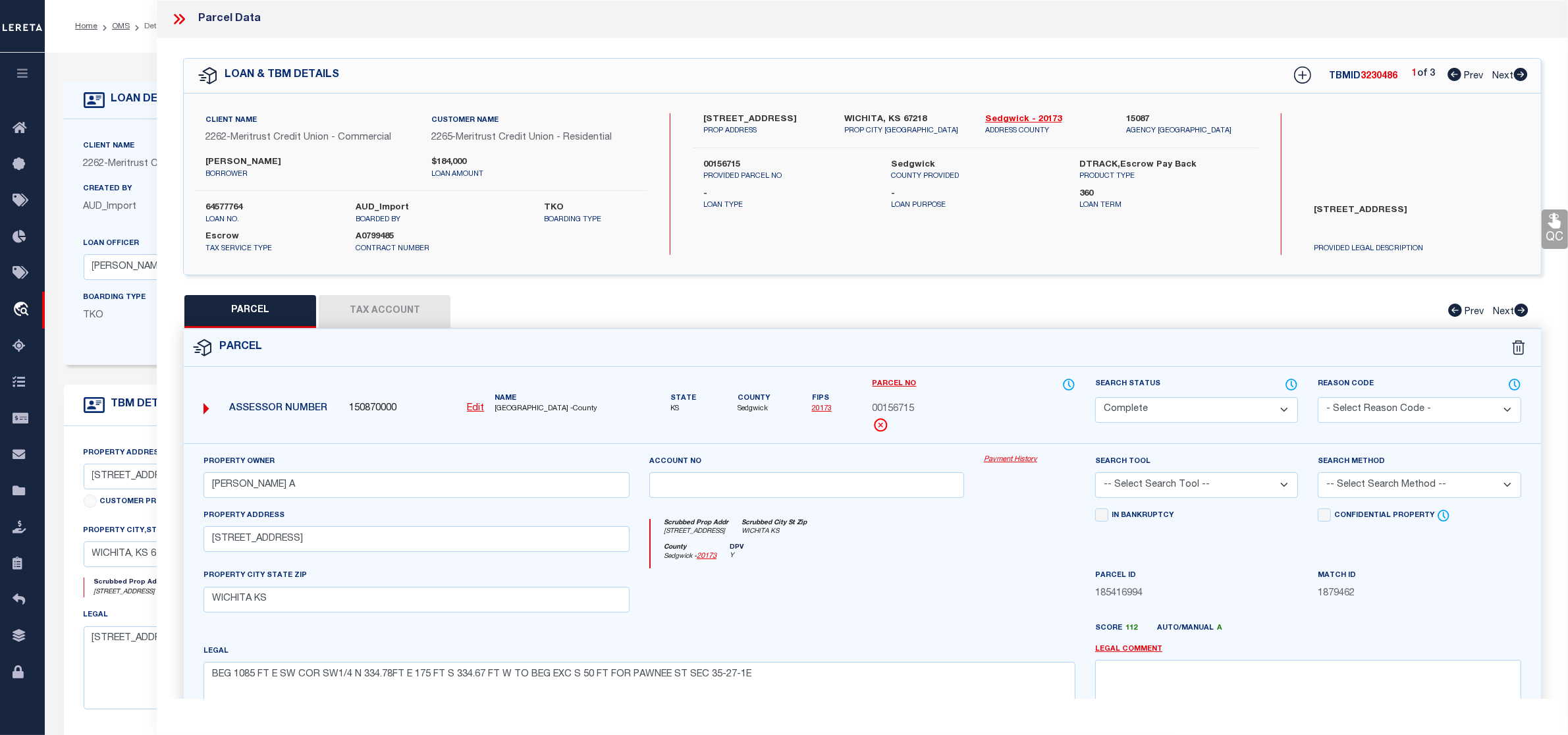
click at [1515, 74] on icon at bounding box center [1520, 75] width 13 height 13
select select "AS"
checkbox input "false"
select select "IP"
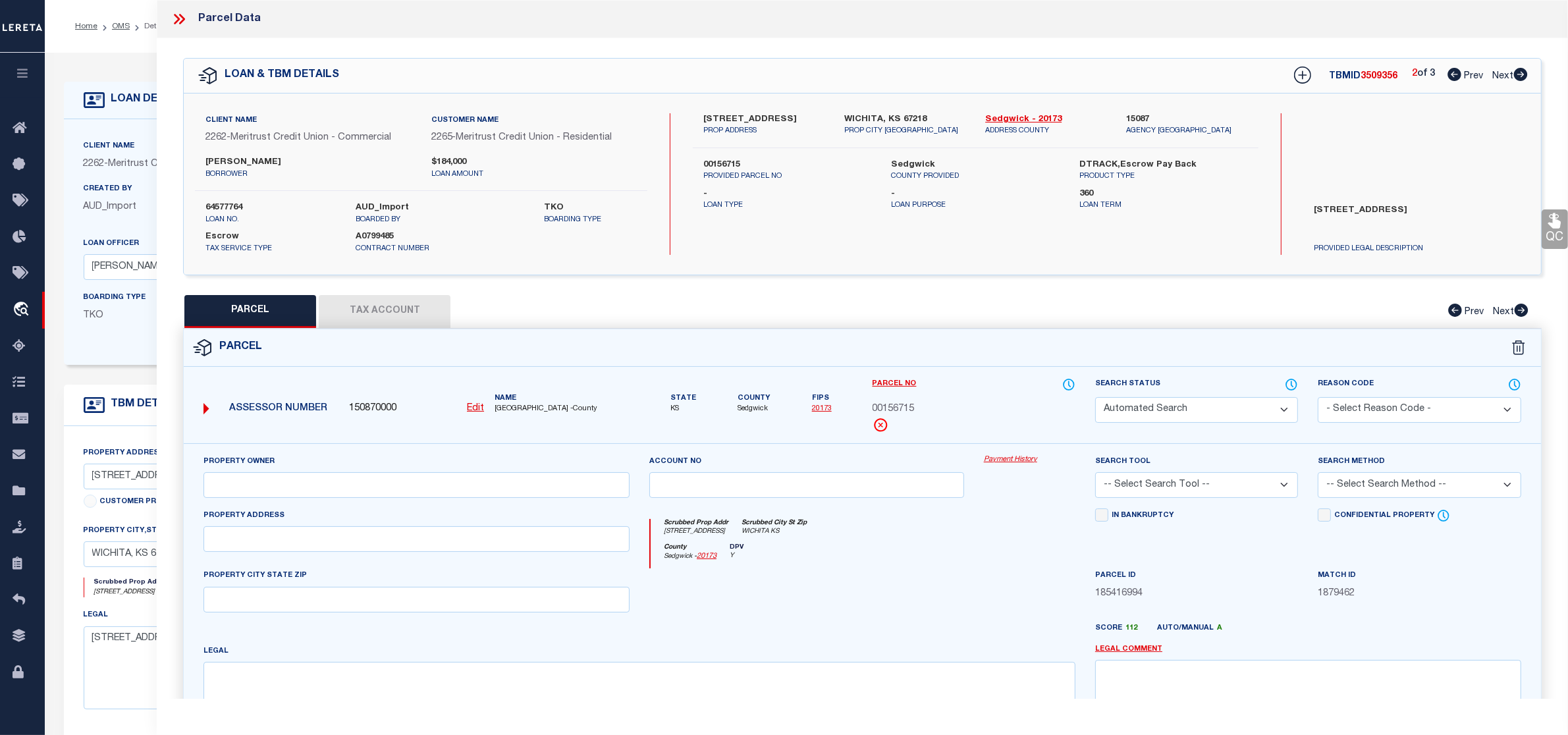
type input "WEDMAN MARK A"
select select "AGW"
select select "LEG"
type textarea "LOT 29 EXC W 170 FT M-L ELMWOOD ADD."
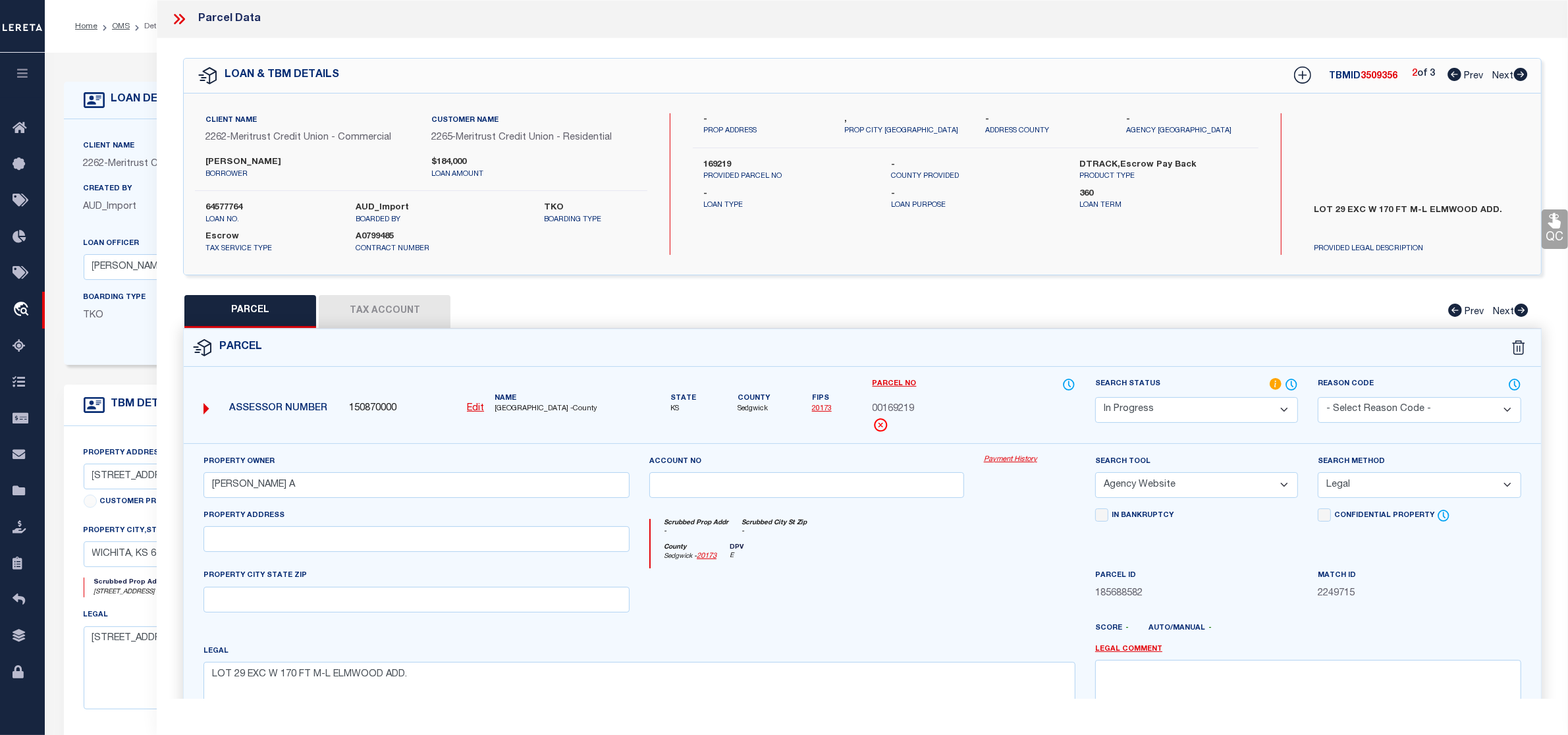
click at [1515, 73] on icon at bounding box center [1520, 75] width 13 height 13
select select "AS"
select select
checkbox input "false"
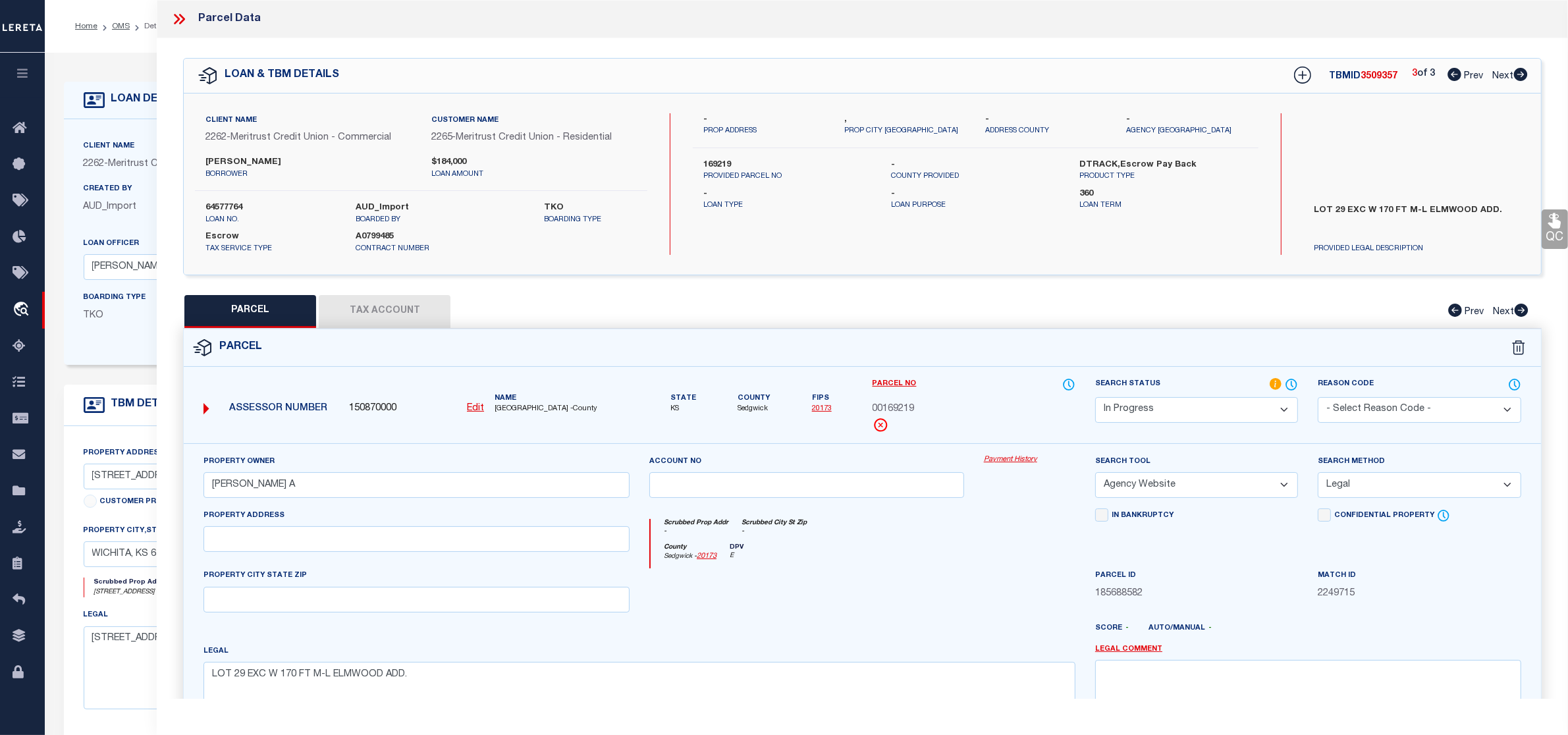
checkbox input "false"
select select "IP"
type input "WEDMAN MARK A"
select select "AGW"
select select "LEG"
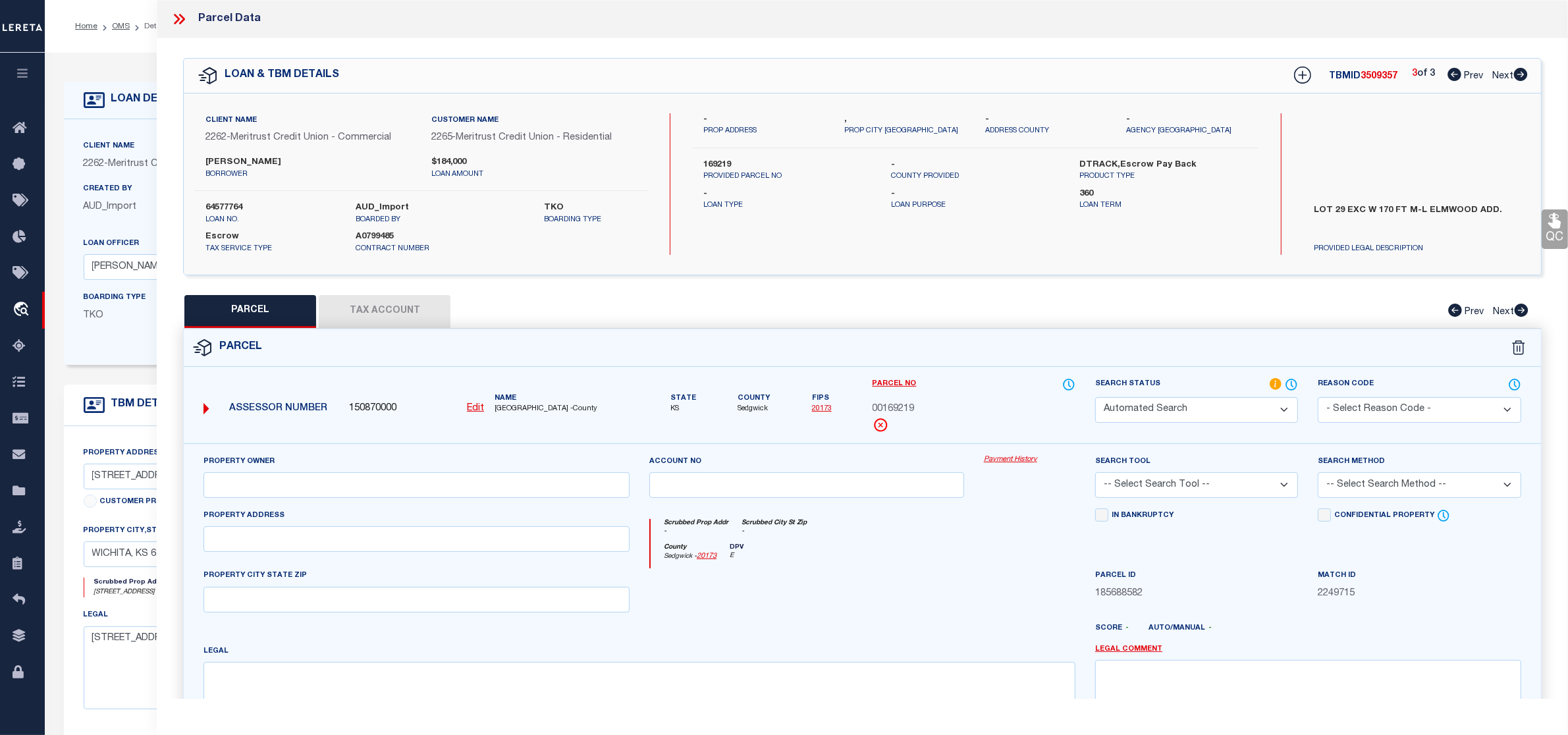
type textarea "BEG 1260 FT E & 990 FT S OF NW COR S 1/2 SW 1/4 S 173 FT NE 83 FT NW 142.1 FT W…"
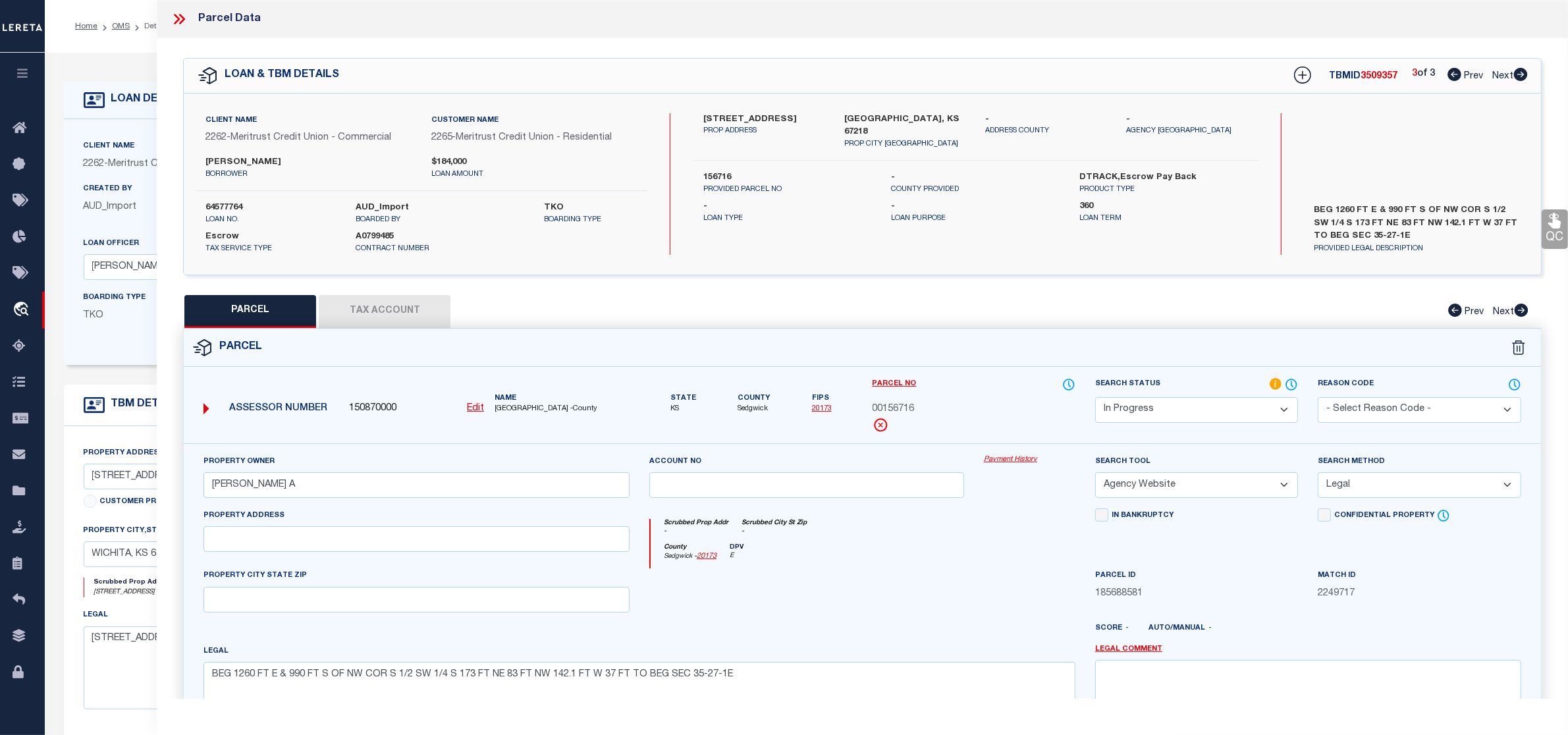
click at [1453, 70] on icon at bounding box center [1454, 75] width 13 height 13
select select "AS"
select select
checkbox input "false"
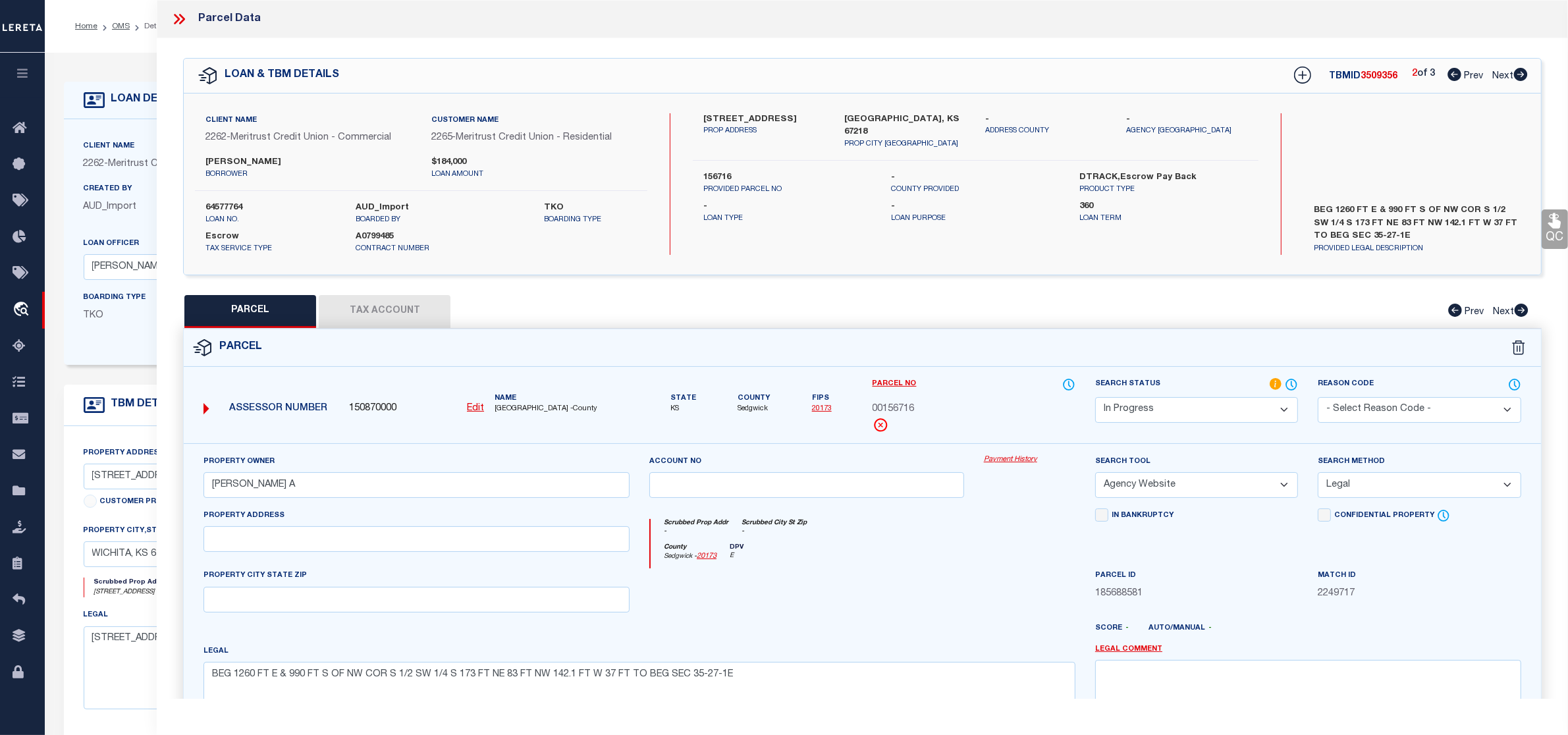
checkbox input "false"
select select "IP"
type input "WEDMAN MARK A"
select select "AGW"
select select "LEG"
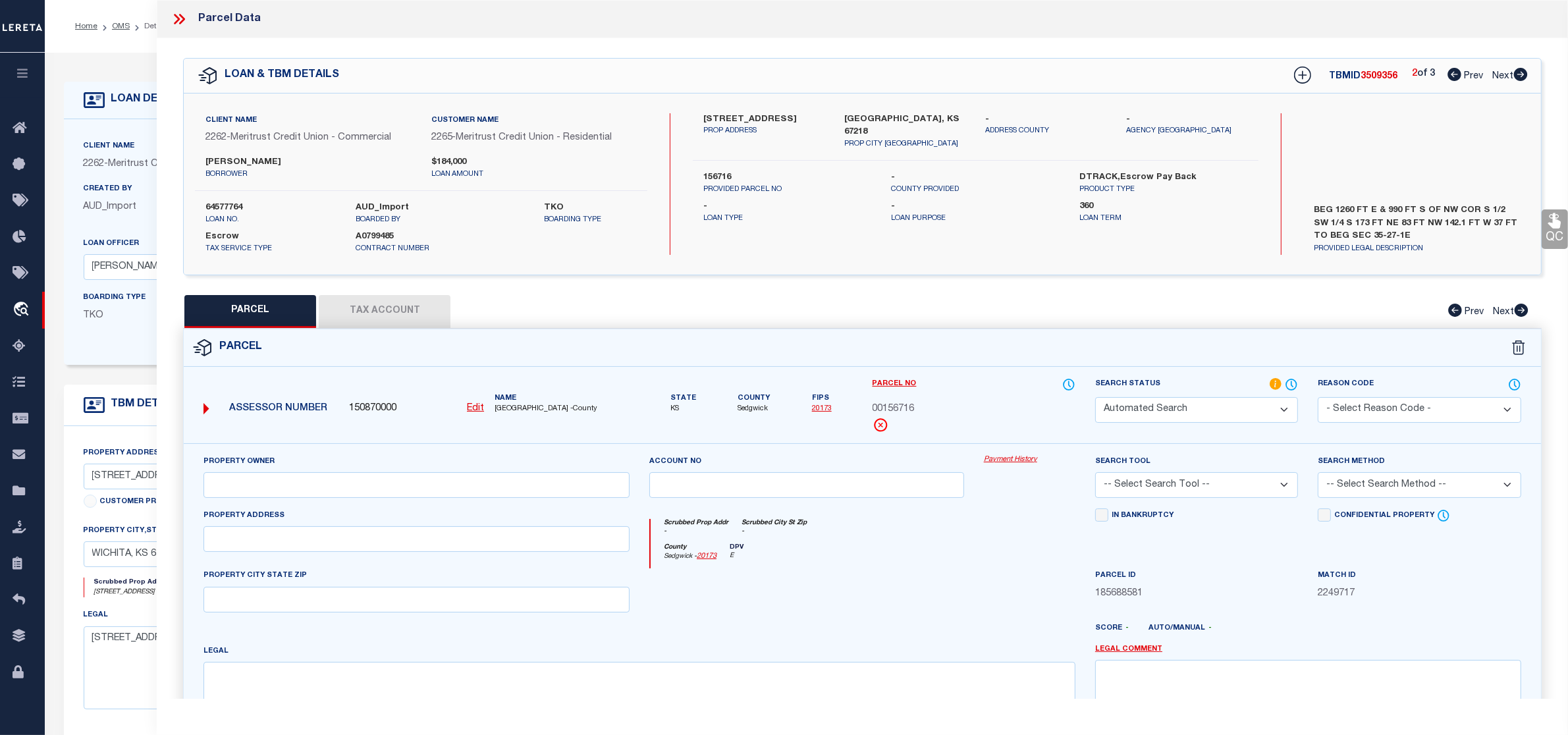
type textarea "LOT 29 EXC W 170 FT M-L ELMWOOD ADD."
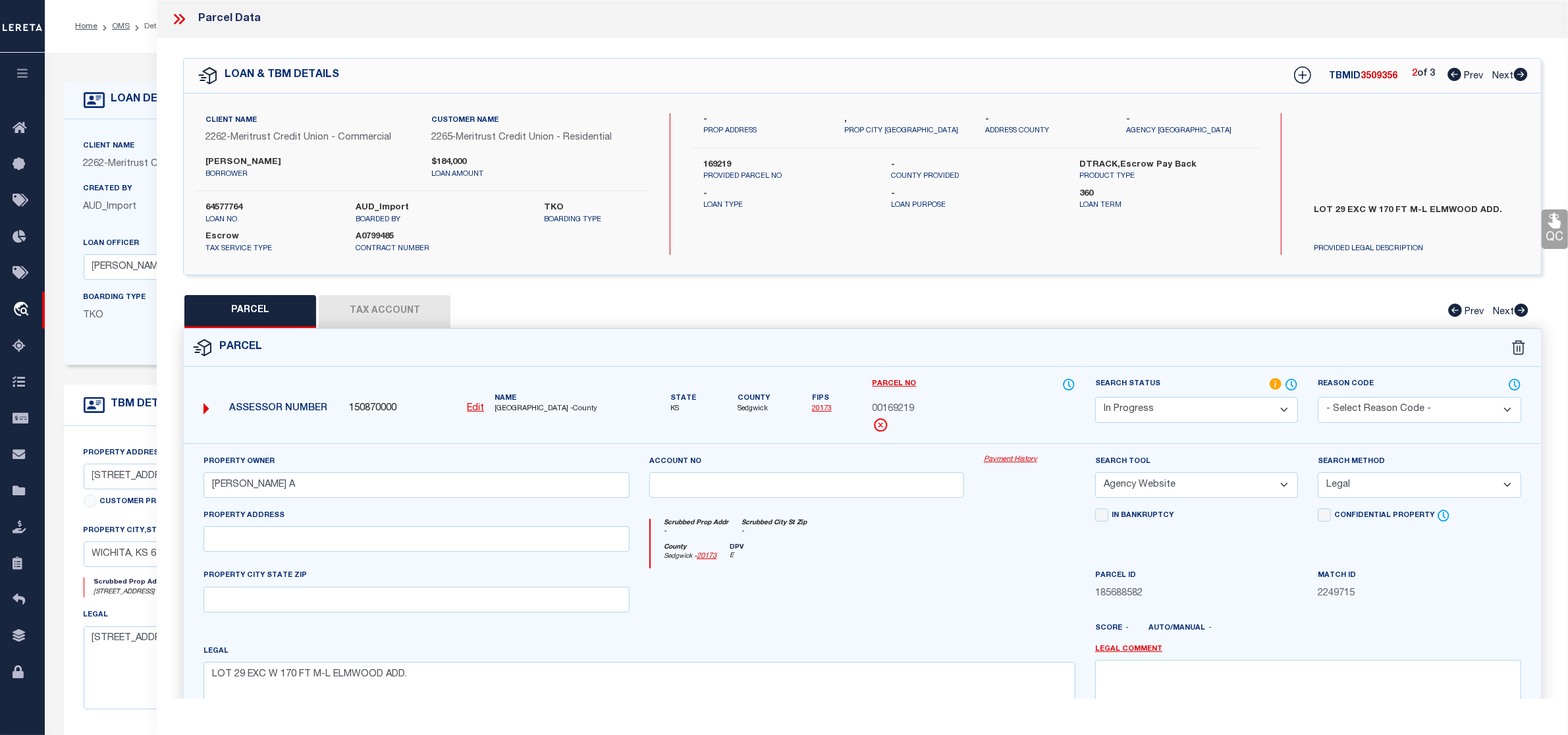
click at [1384, 80] on span "3509356" at bounding box center [1379, 76] width 37 height 9
copy span "3509356"
click at [1177, 412] on select "Automated Search Bad Parcel Complete Duplicate Parcel High Dollar Reporting In …" at bounding box center [1197, 410] width 203 height 26
click at [1095, 397] on select "Automated Search Bad Parcel Complete Duplicate Parcel High Dollar Reporting In …" at bounding box center [1197, 410] width 203 height 26
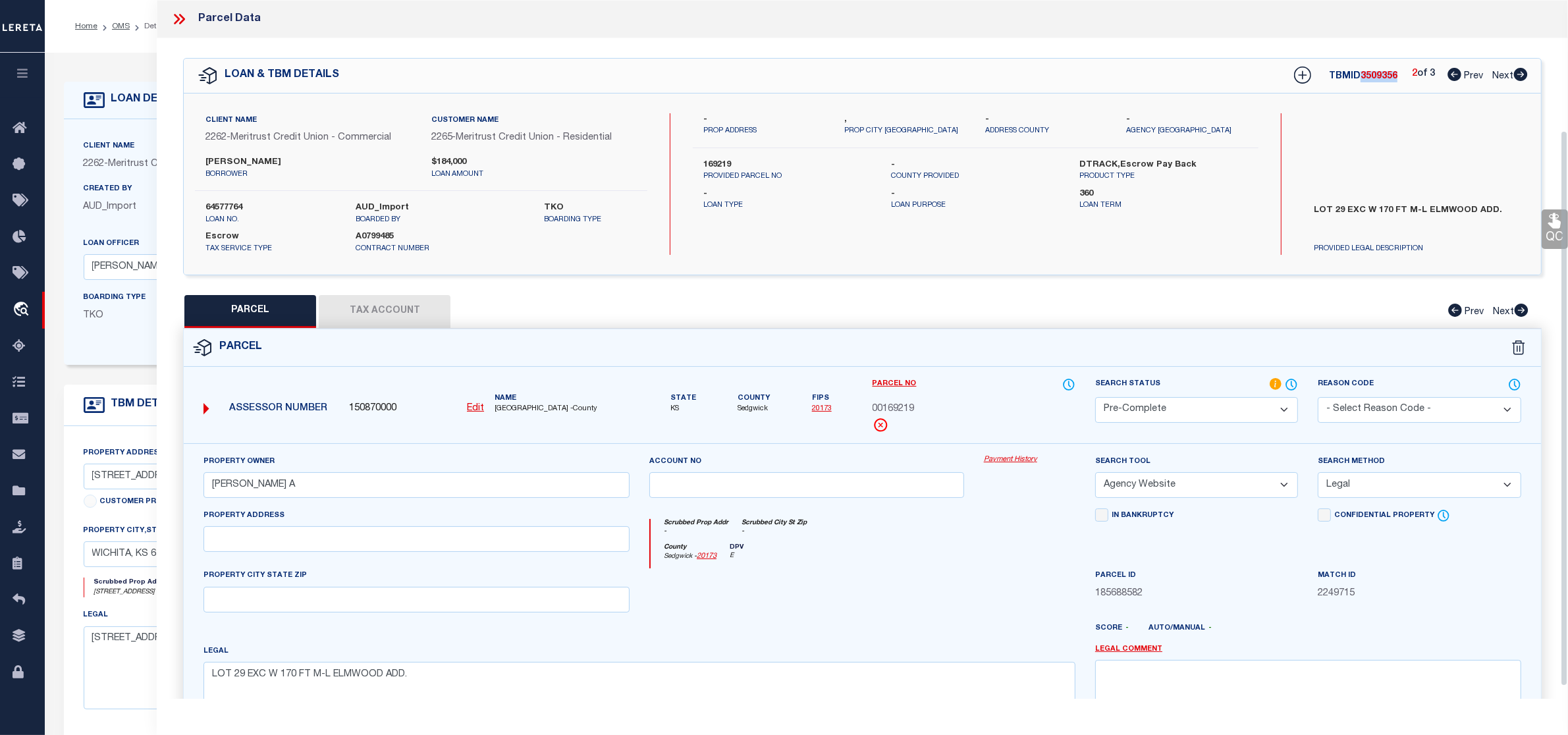
scroll to position [179, 0]
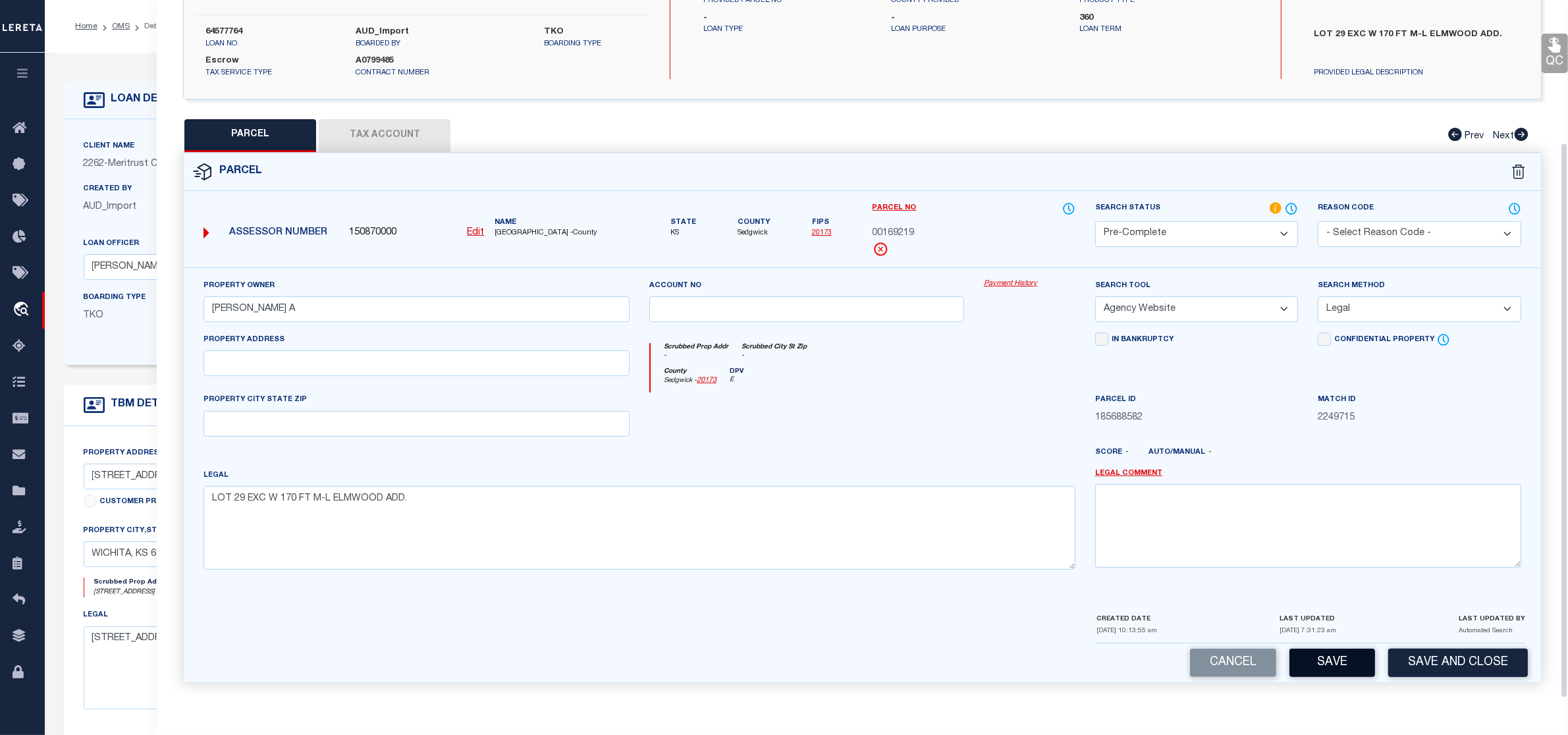
click at [1355, 659] on button "Save" at bounding box center [1332, 663] width 86 height 28
select select "AS"
select select
checkbox input "false"
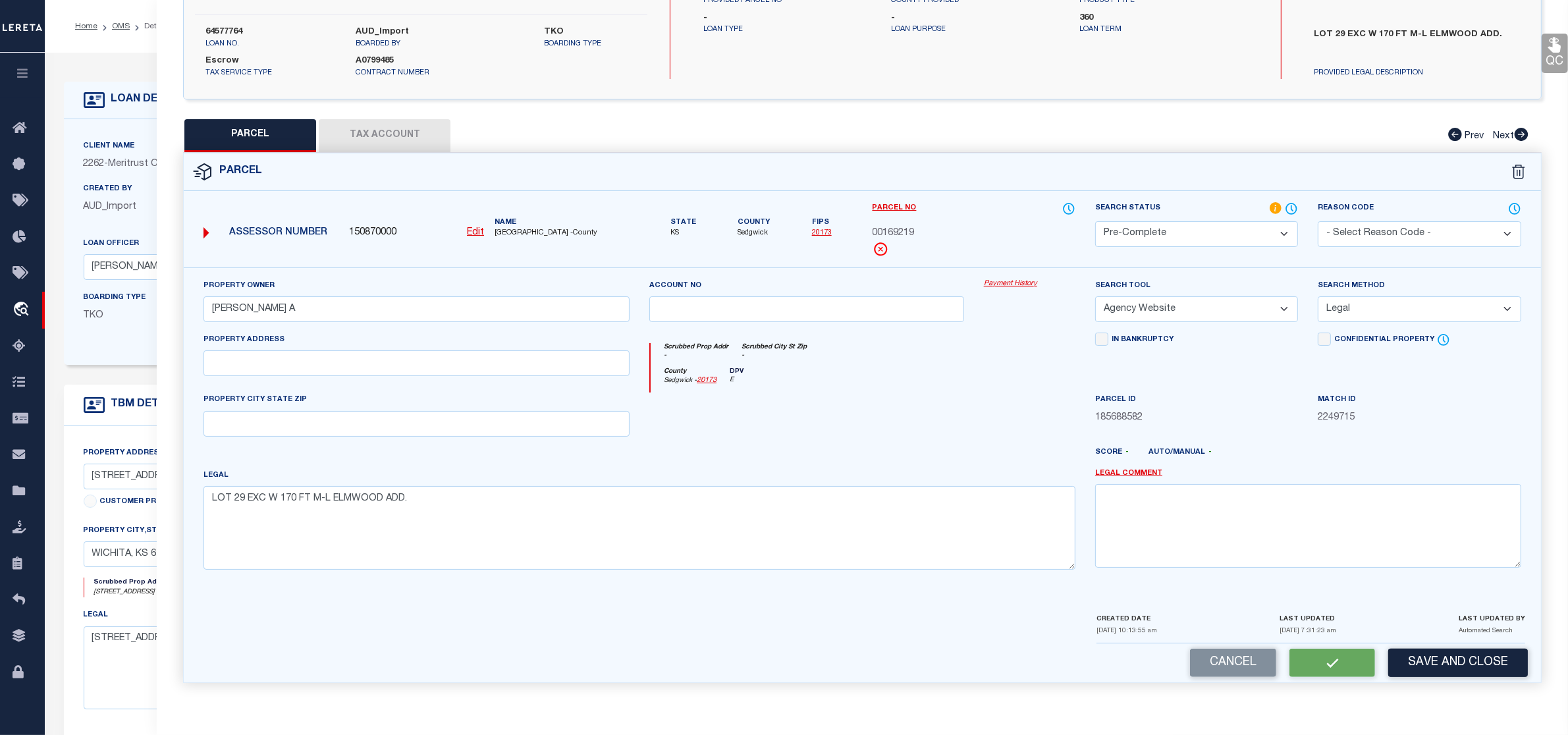
checkbox input "false"
select select "PC"
type input "WEDMAN MARK A"
select select "AGW"
select select "LEG"
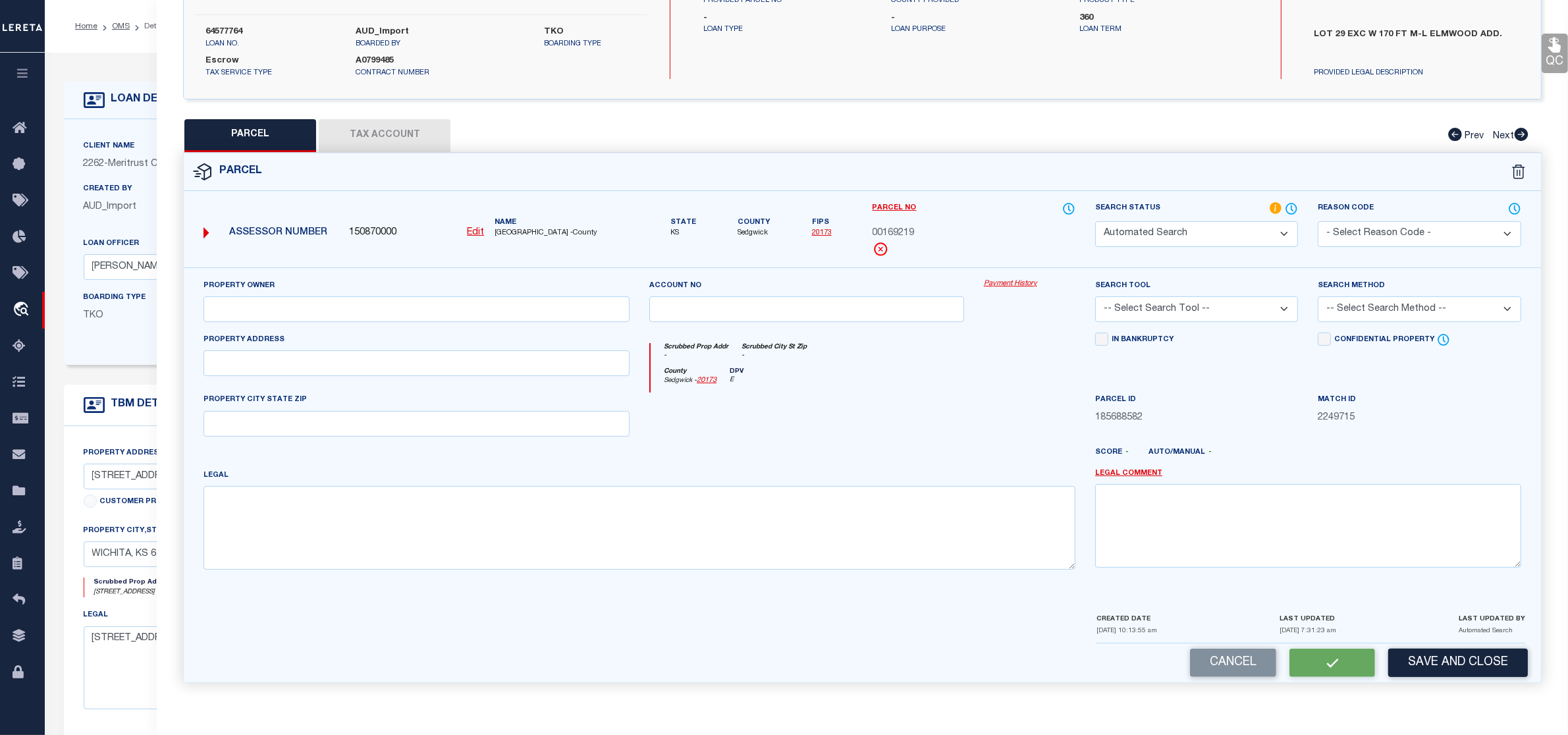
type textarea "LOT 29 EXC W 170 FT M-L ELMWOOD ADD."
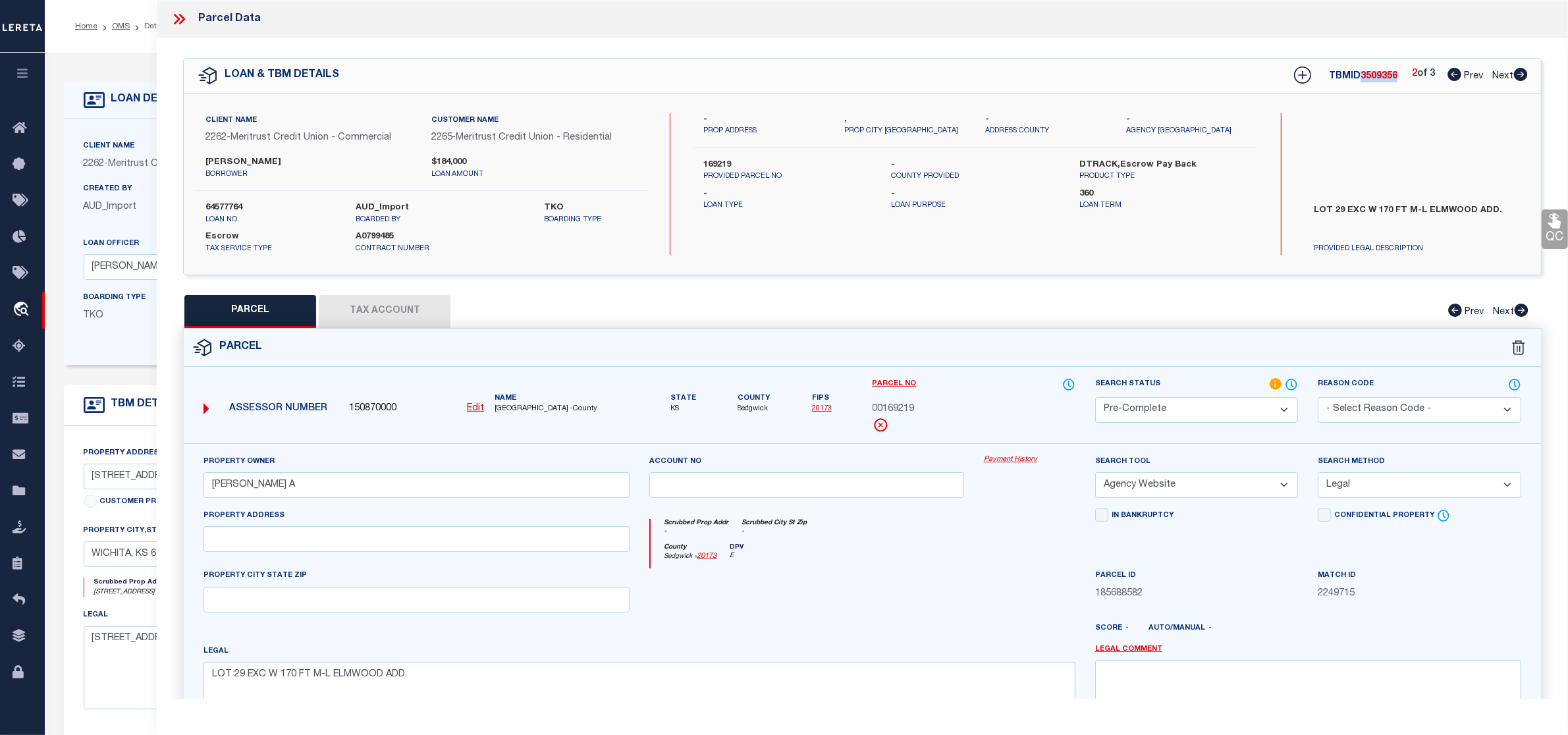
click at [1516, 72] on icon at bounding box center [1520, 75] width 13 height 13
select select "AS"
select select
checkbox input "false"
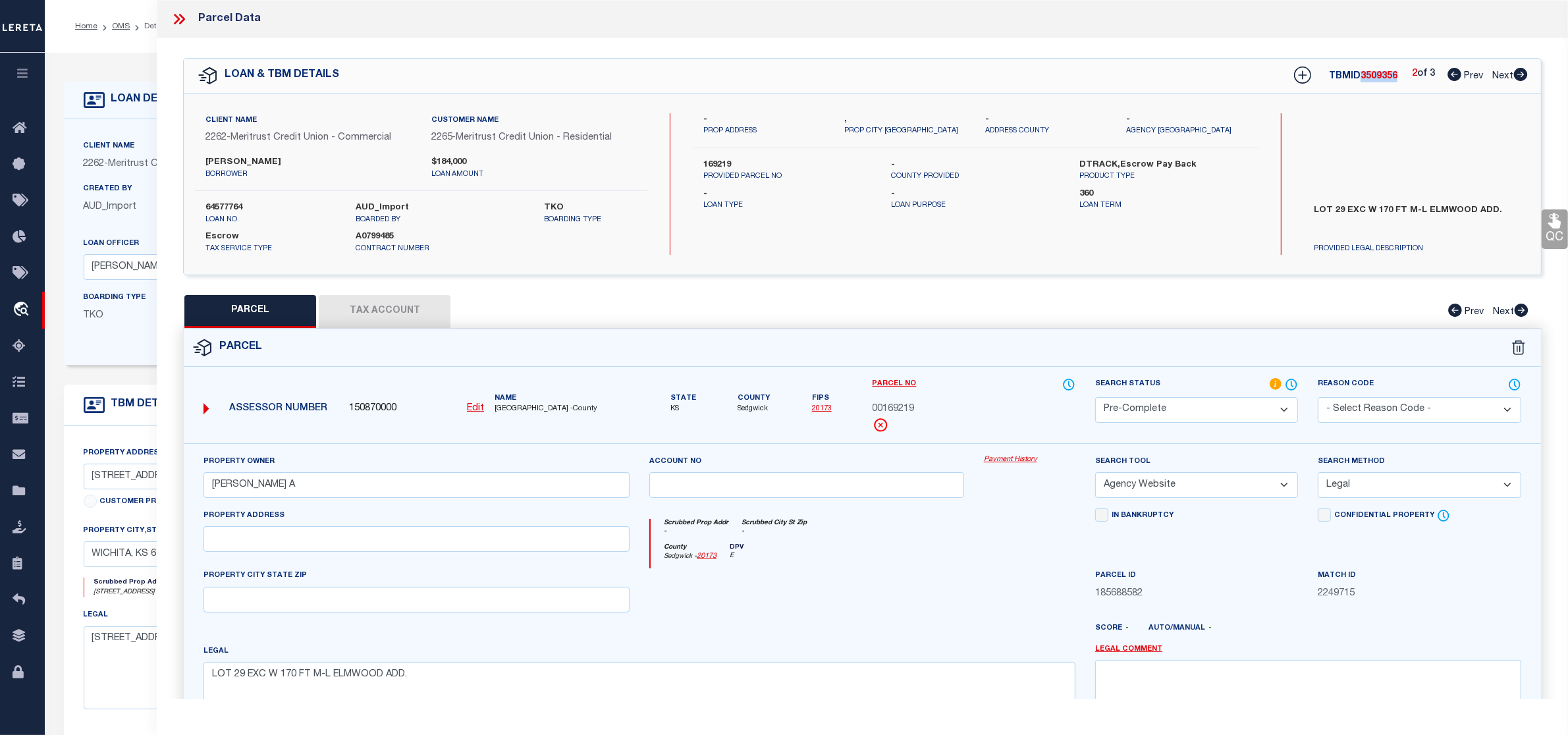
checkbox input "false"
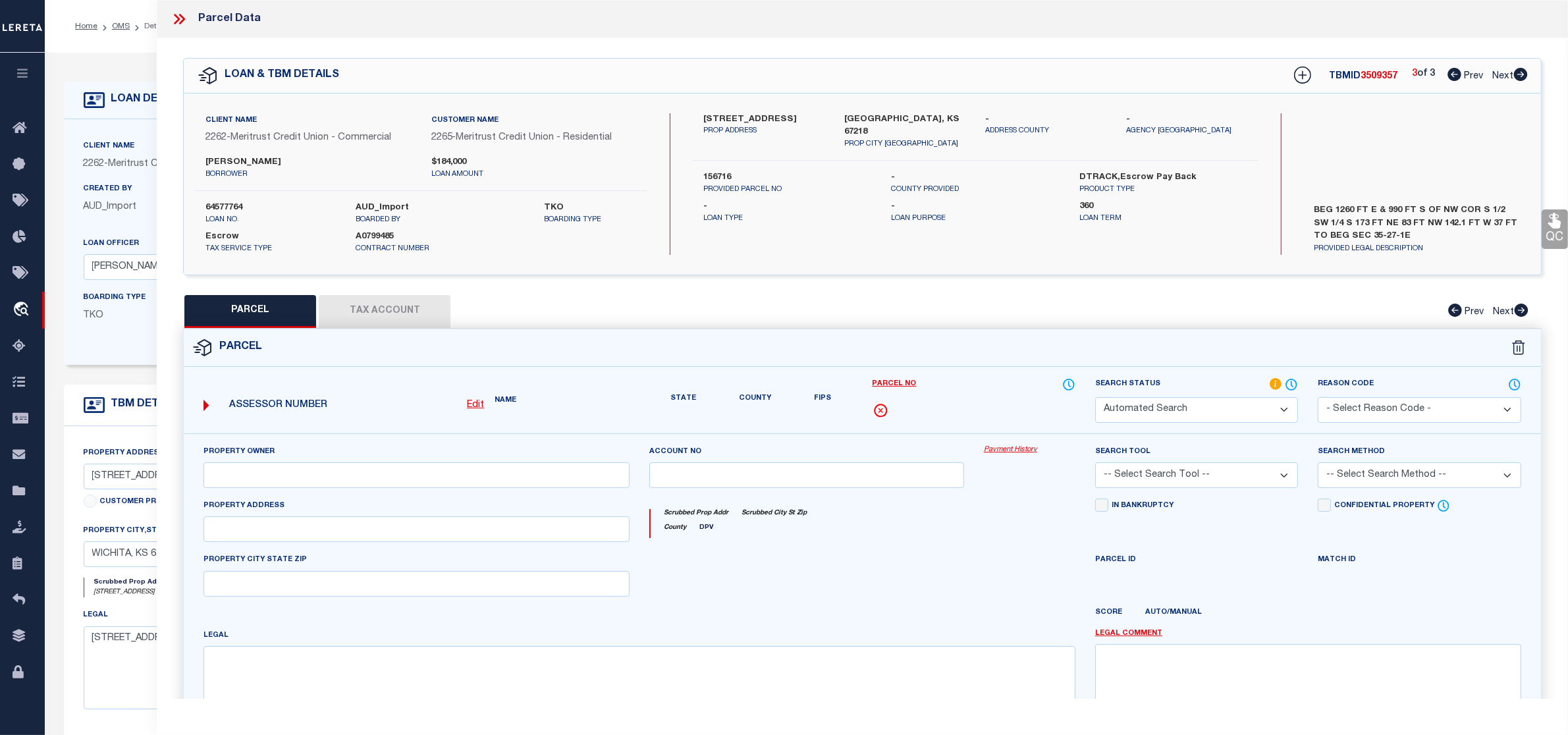
select select "IP"
type input "WEDMAN MARK A"
select select "AGW"
select select "LEG"
type textarea "BEG 1260 FT E & 990 FT S OF NW COR S 1/2 SW 1/4 S 173 FT NE 83 FT NW 142.1 FT W…"
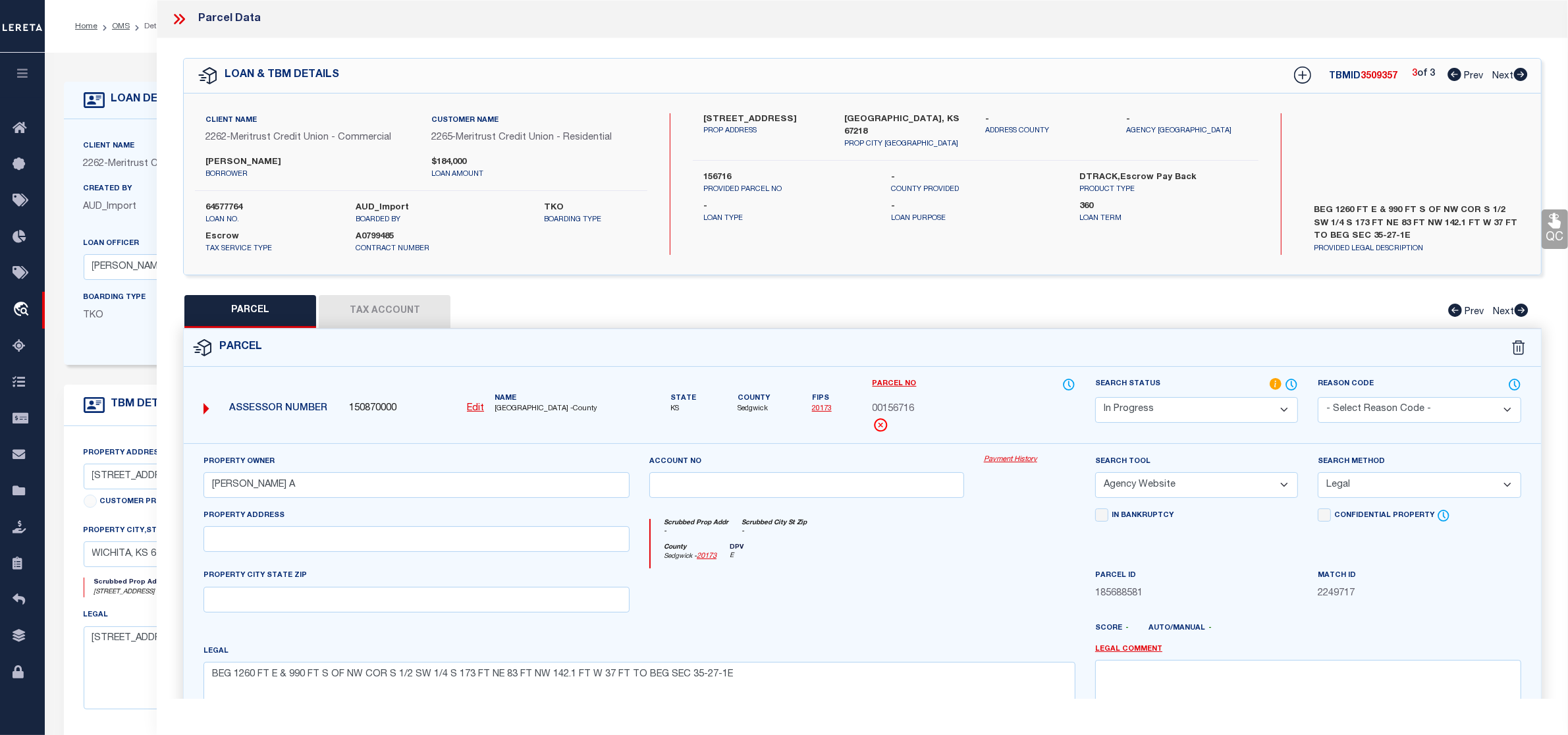
click at [1190, 406] on select "Automated Search Bad Parcel Complete Duplicate Parcel High Dollar Reporting In …" at bounding box center [1197, 410] width 203 height 26
click at [1095, 397] on select "Automated Search Bad Parcel Complete Duplicate Parcel High Dollar Reporting In …" at bounding box center [1197, 410] width 203 height 26
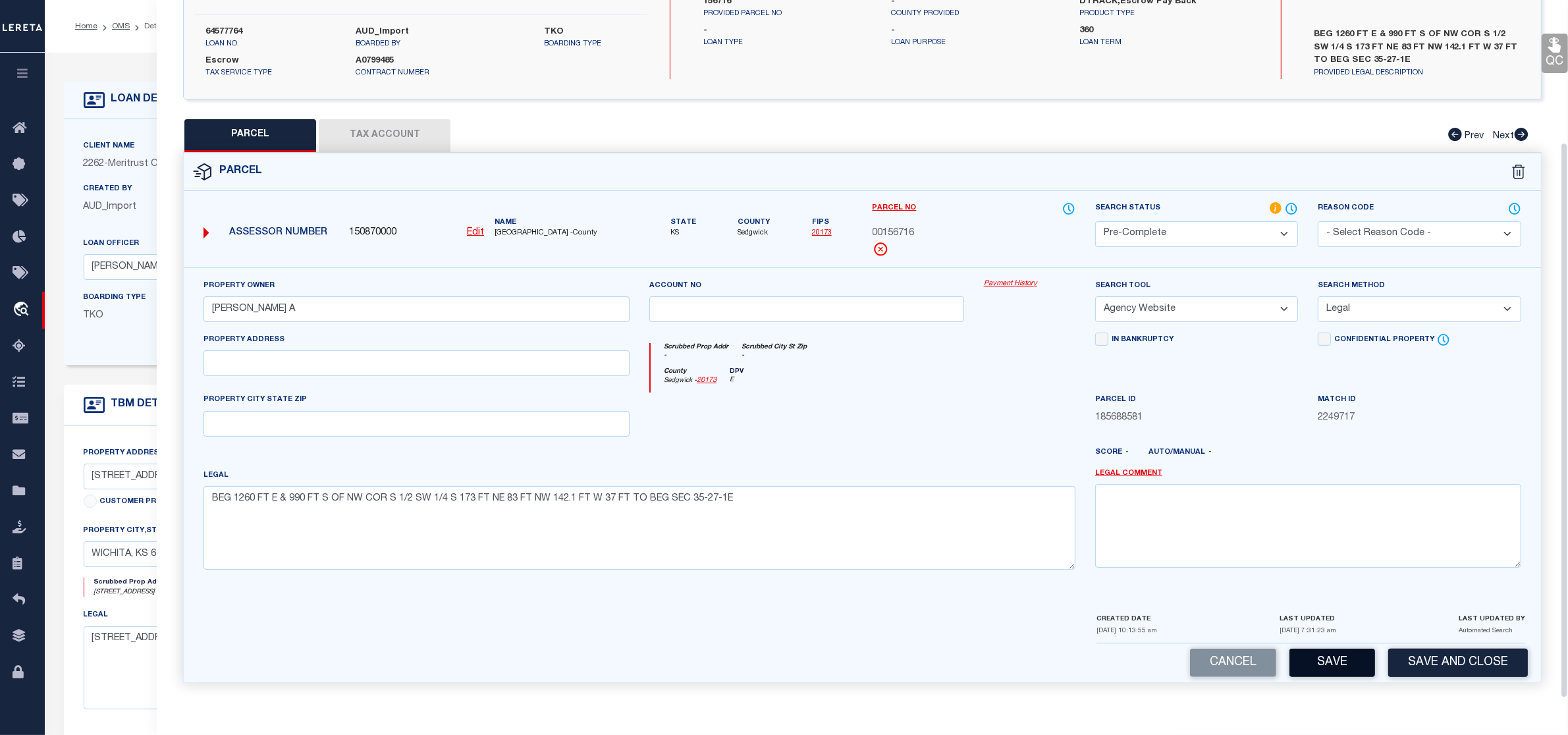
click at [1331, 650] on button "Save" at bounding box center [1332, 663] width 86 height 28
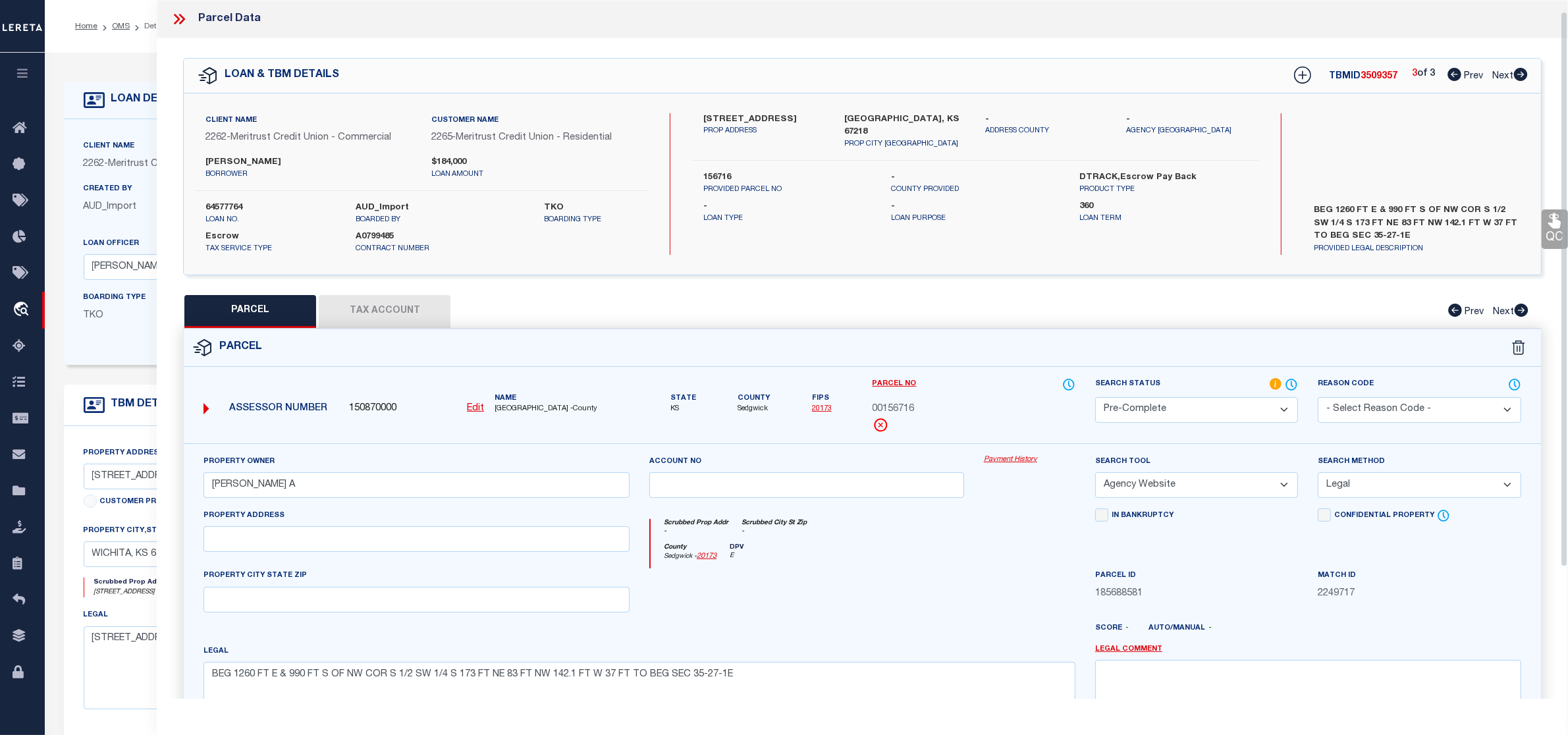
select select "AS"
select select
checkbox input "false"
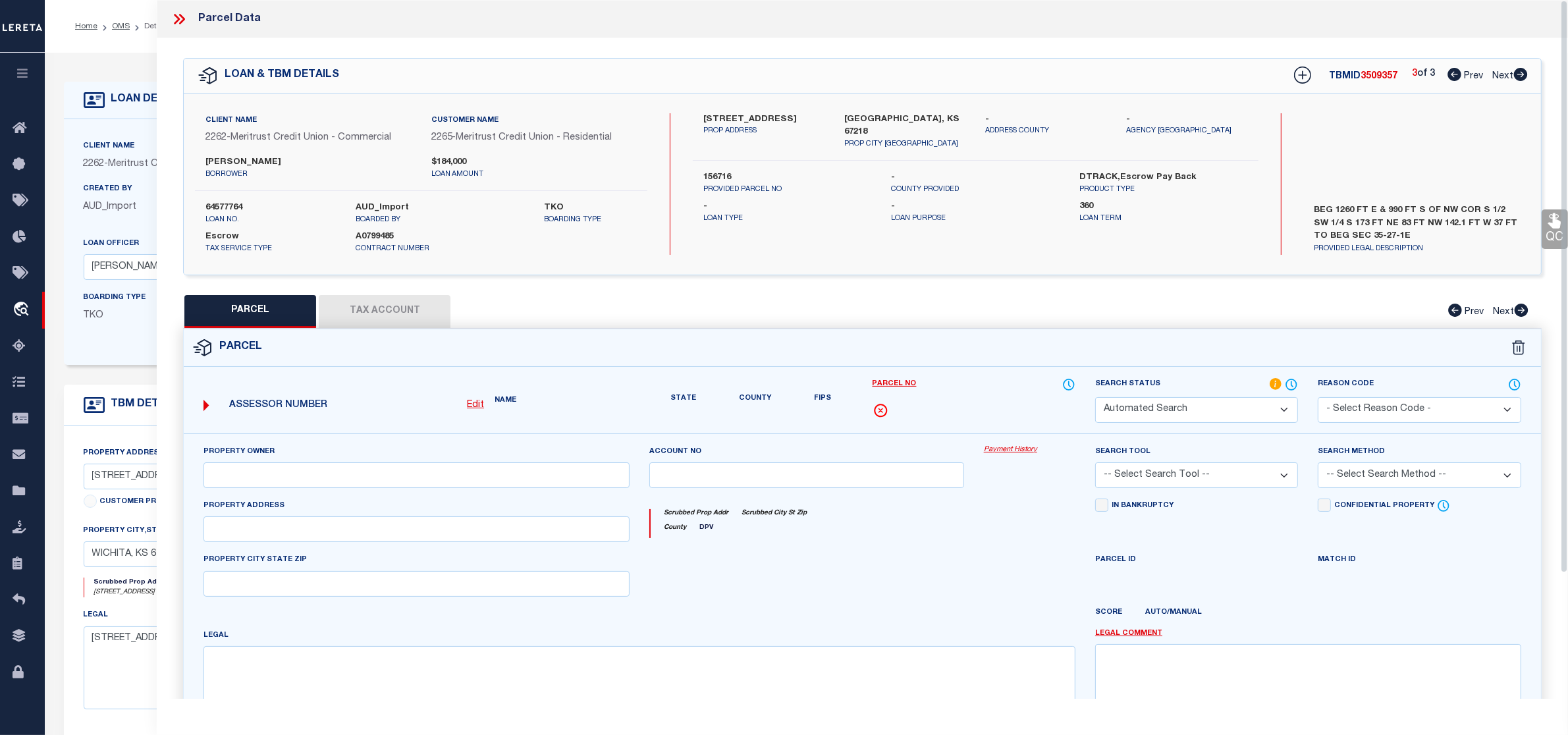
select select "PC"
type input "WEDMAN MARK A"
select select "AGW"
select select "LEG"
type textarea "BEG 1260 FT E & 990 FT S OF NW COR S 1/2 SW 1/4 S 173 FT NE 83 FT NW 142.1 FT W…"
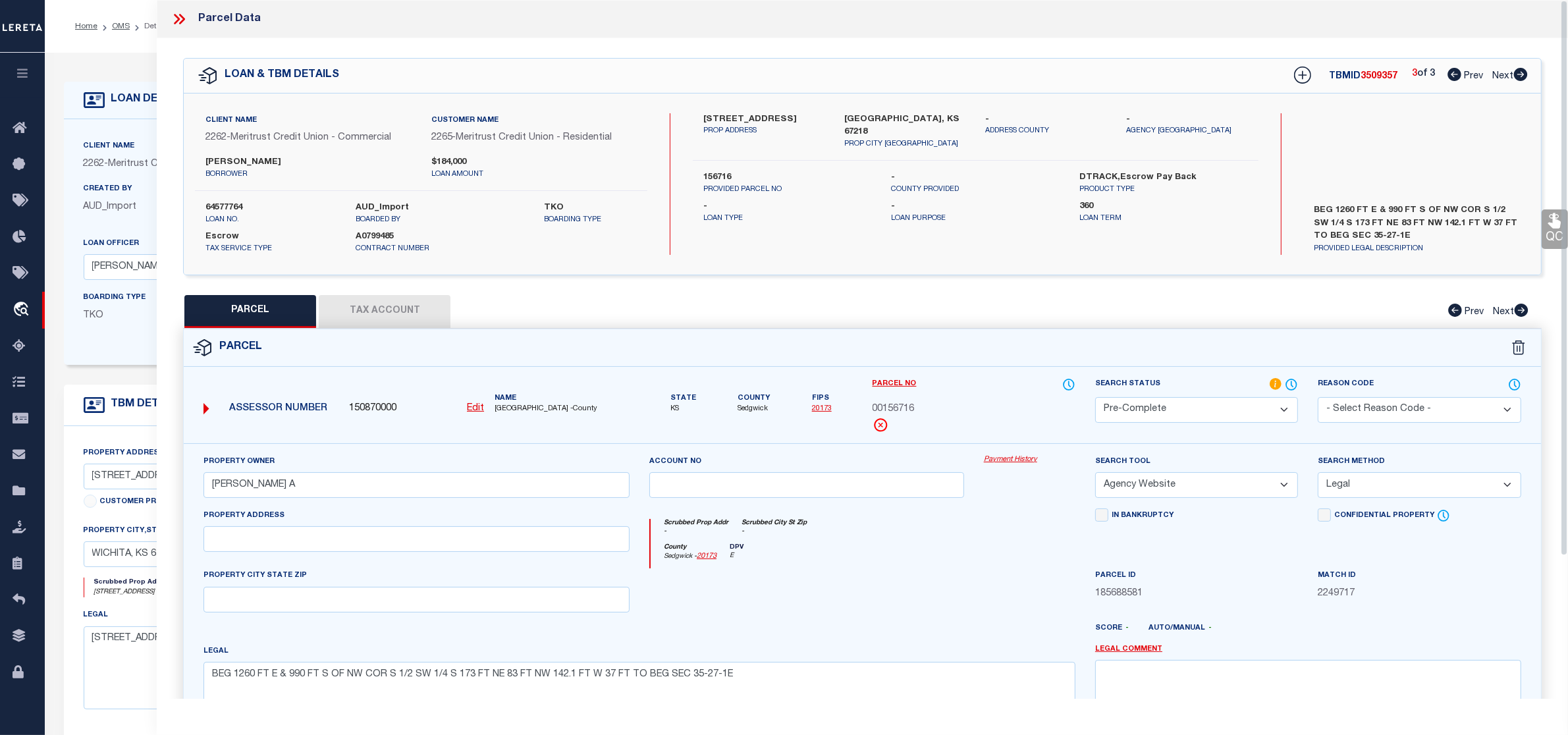
click at [175, 21] on icon at bounding box center [179, 19] width 17 height 17
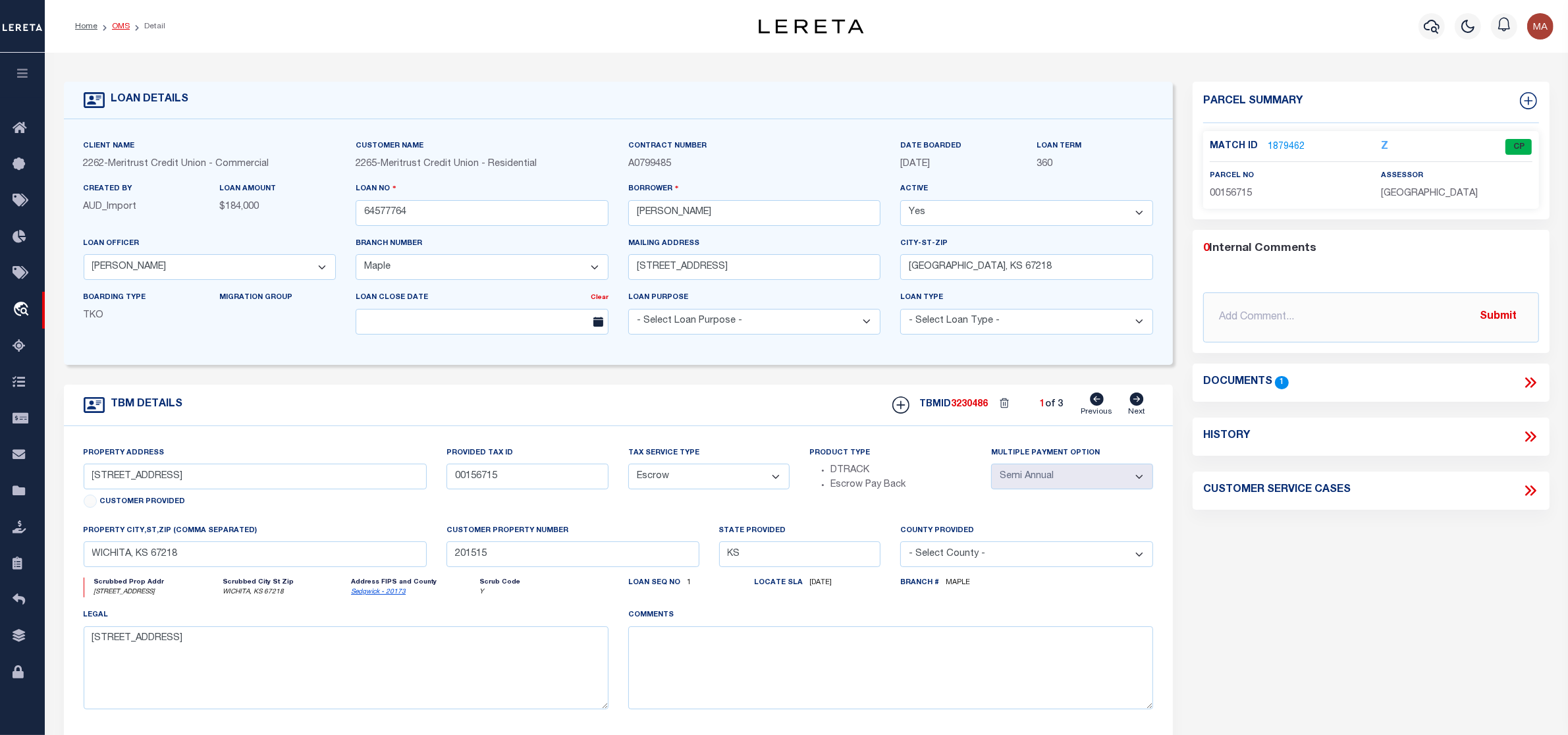
click at [113, 23] on link "OMS" at bounding box center [121, 26] width 18 height 8
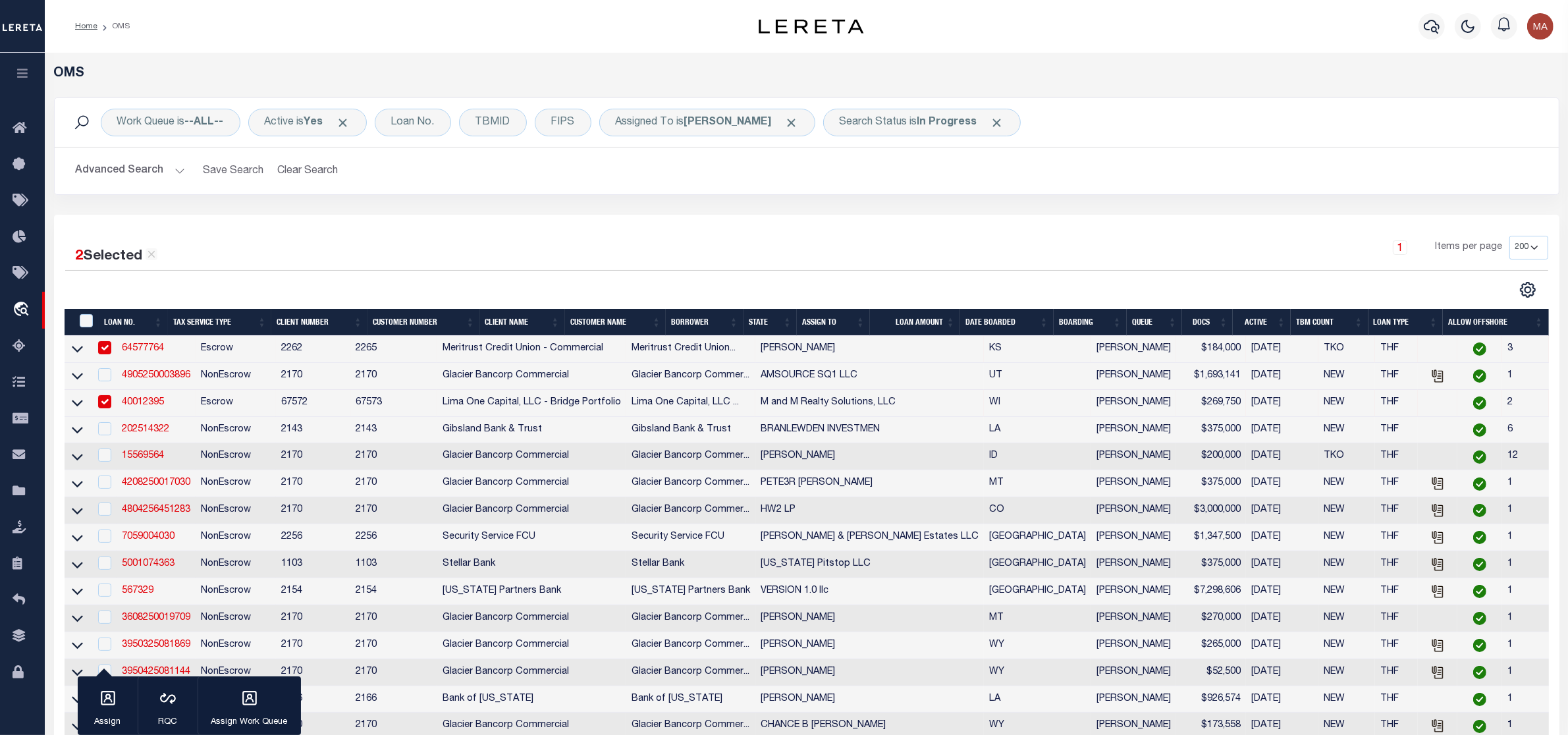
click at [105, 401] on input "checkbox" at bounding box center [104, 402] width 13 height 13
checkbox input "false"
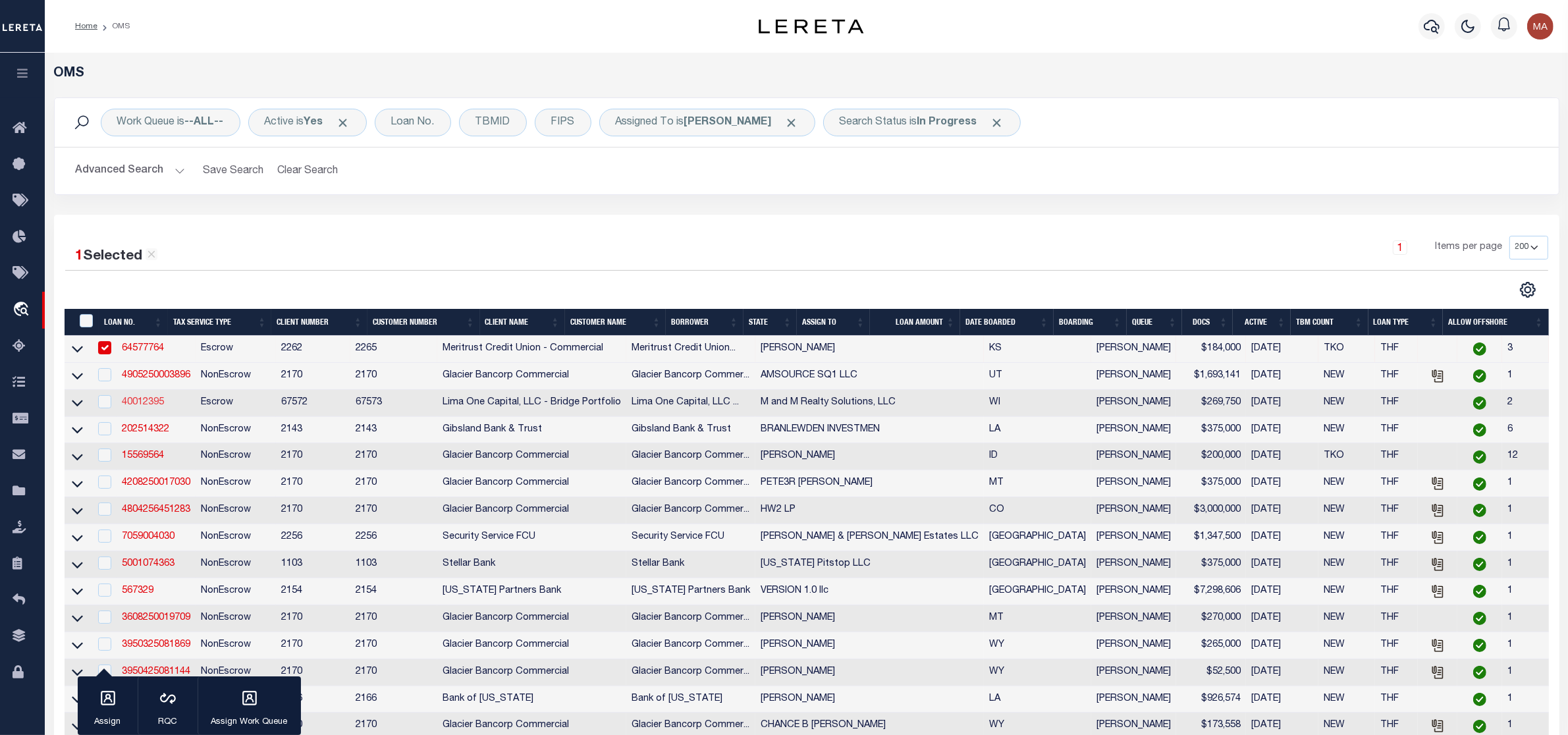
click at [143, 405] on link "40012395" at bounding box center [143, 402] width 42 height 9
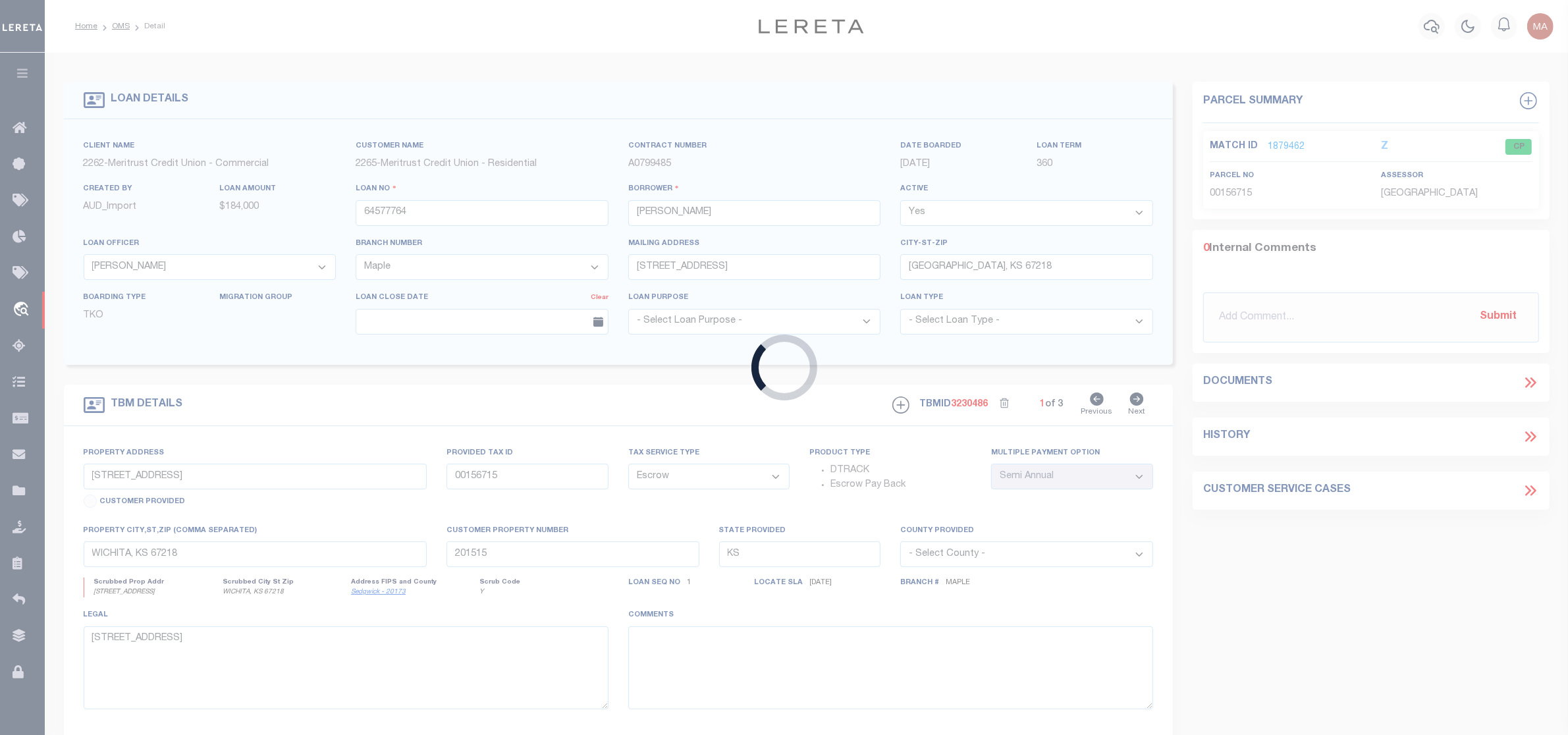
type input "40012395"
type input "M and M Realty Solutions, LLC"
select select
type input "938 Bayberry Ridge St"
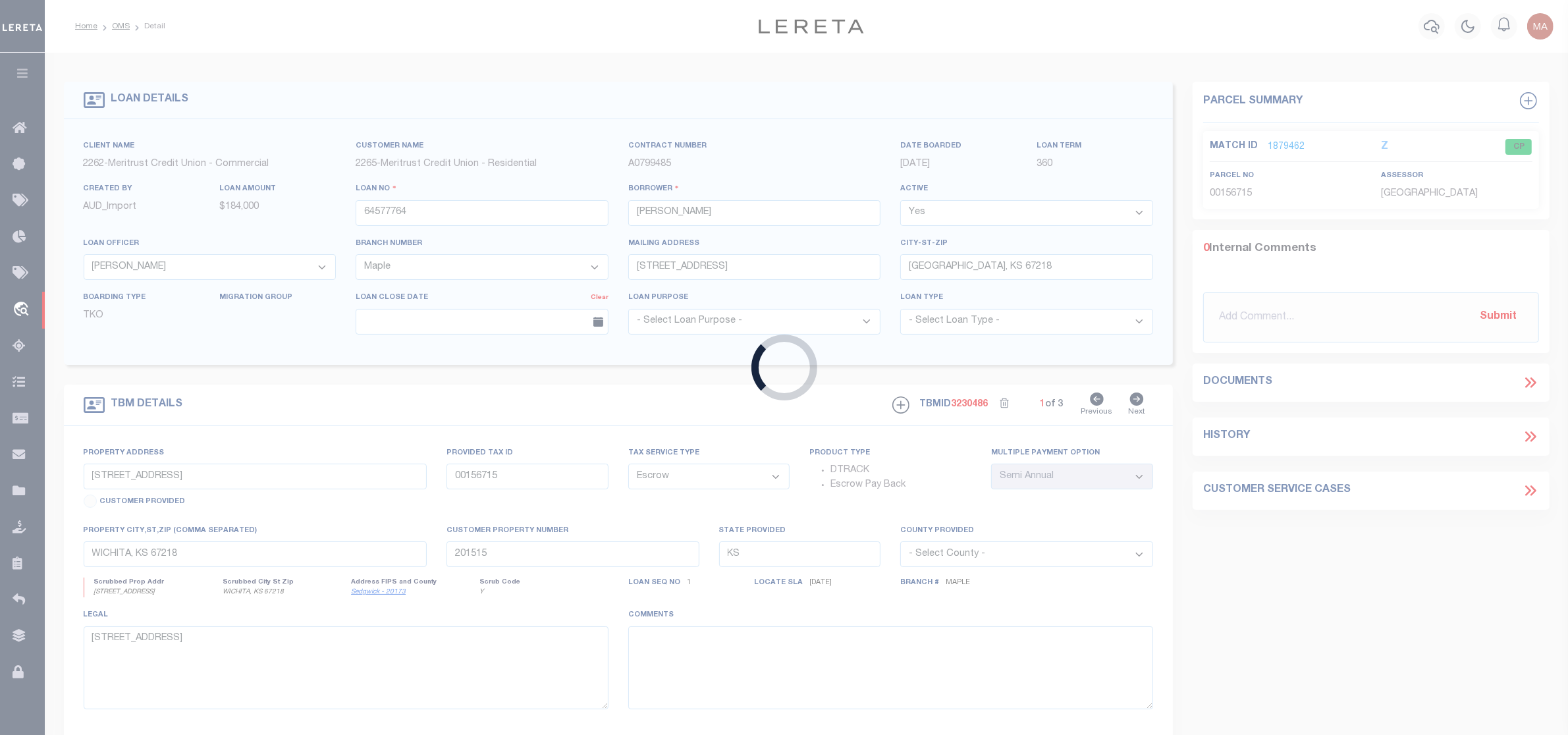
type input "Henderson NV 89052"
select select
type input "13 Prescott St"
type input "YP00015A"
select select
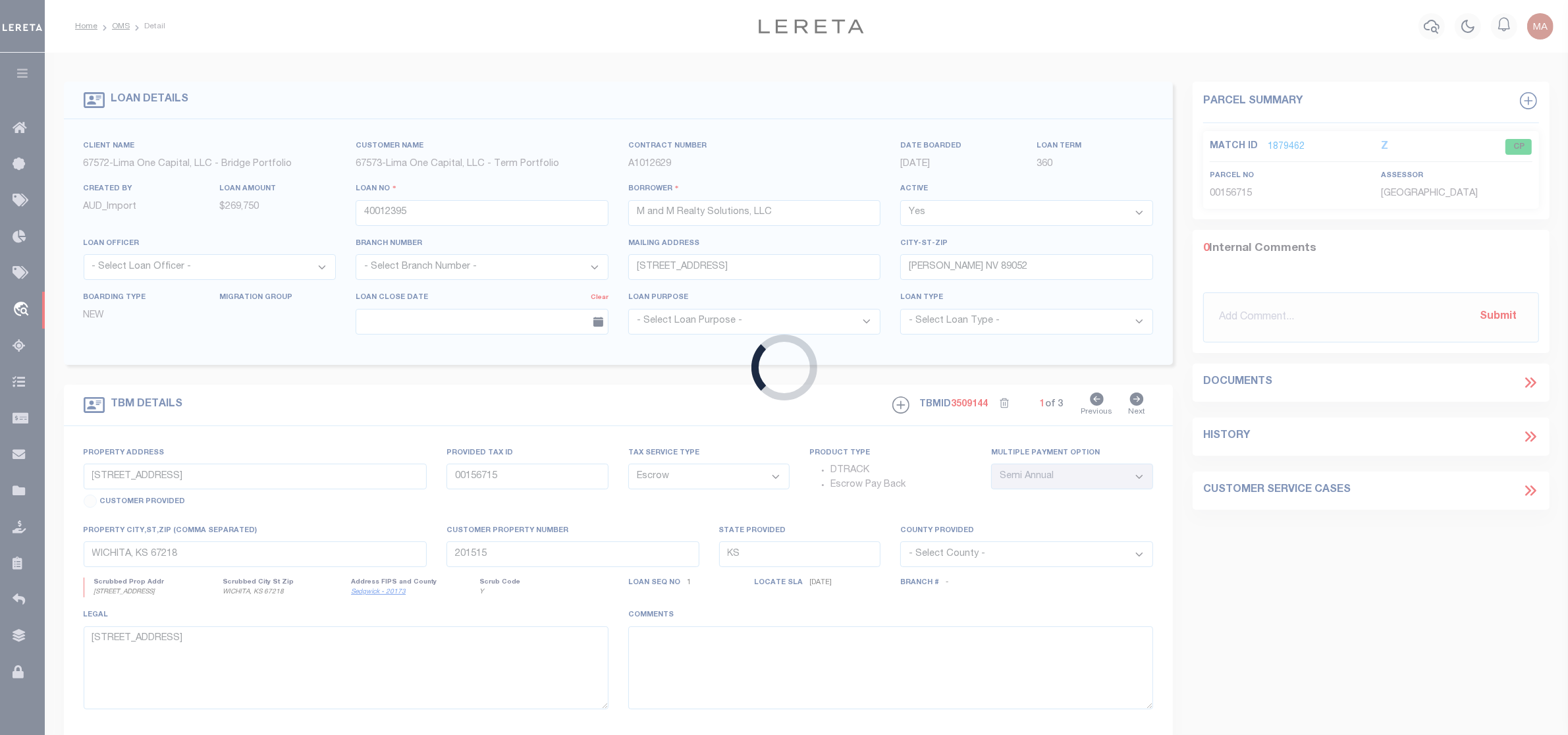
type input "Elkhorn WI 53121"
type input "40012395-1-B"
type input "WI"
select select
select select "164235"
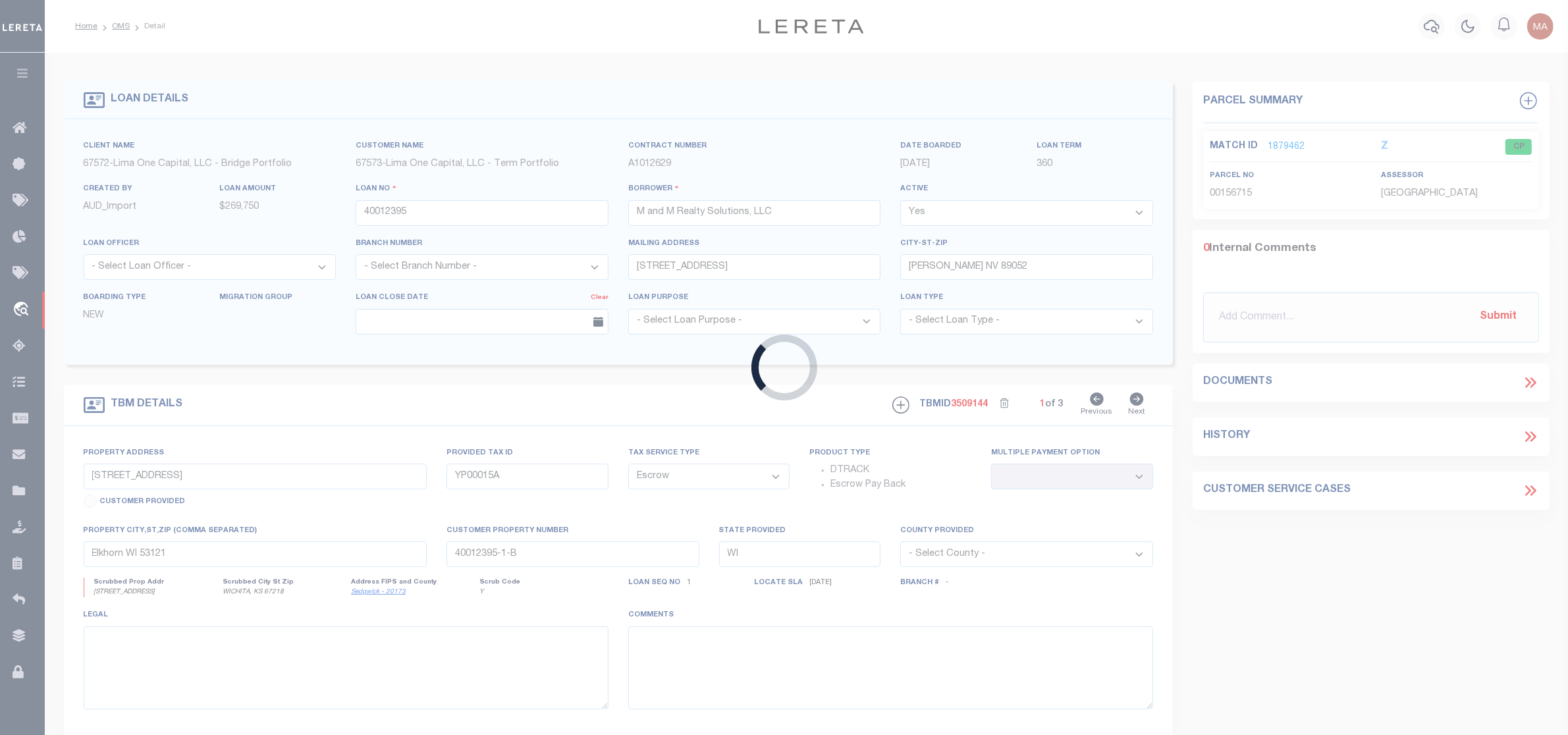
select select "26297"
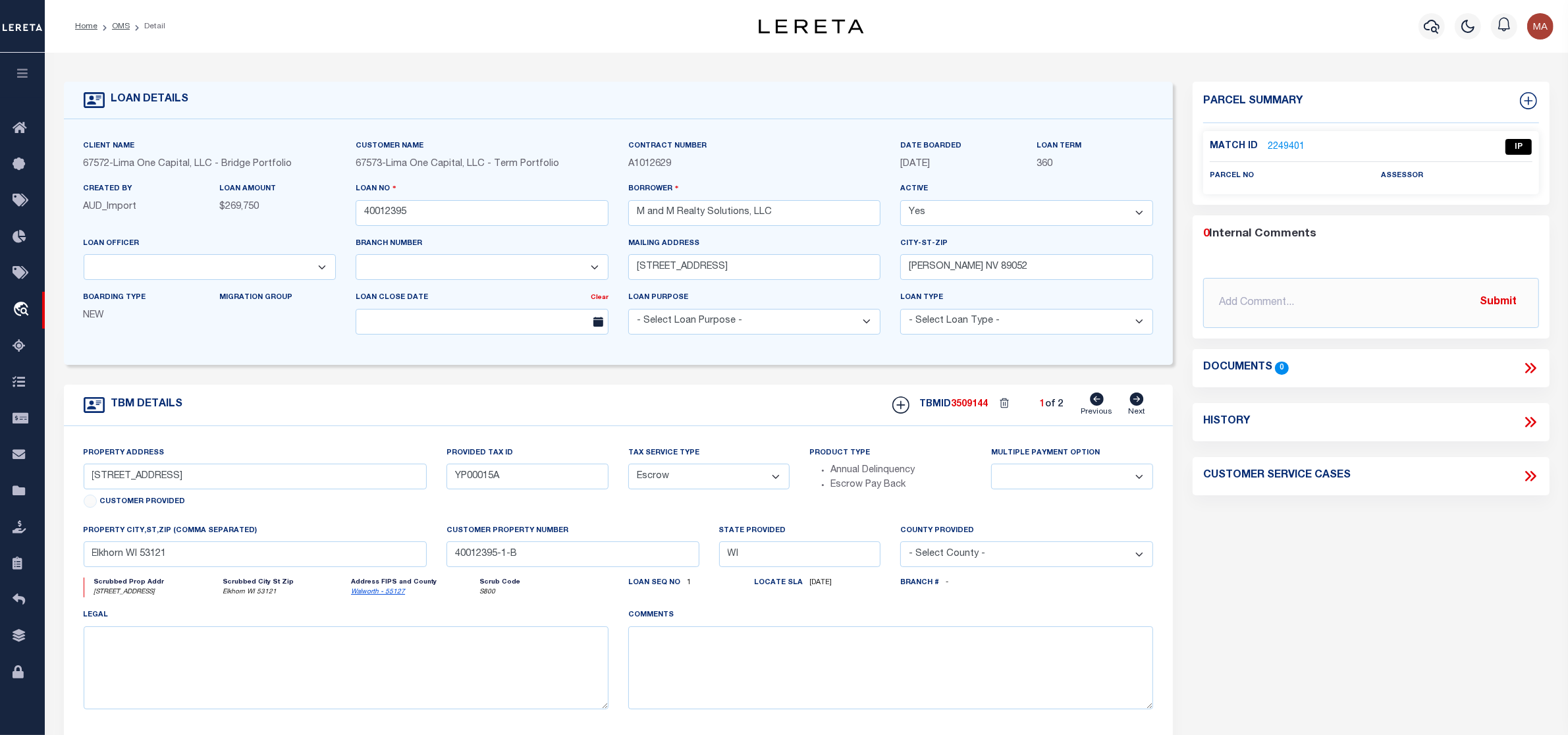
click at [1292, 141] on link "2249401" at bounding box center [1286, 147] width 37 height 13
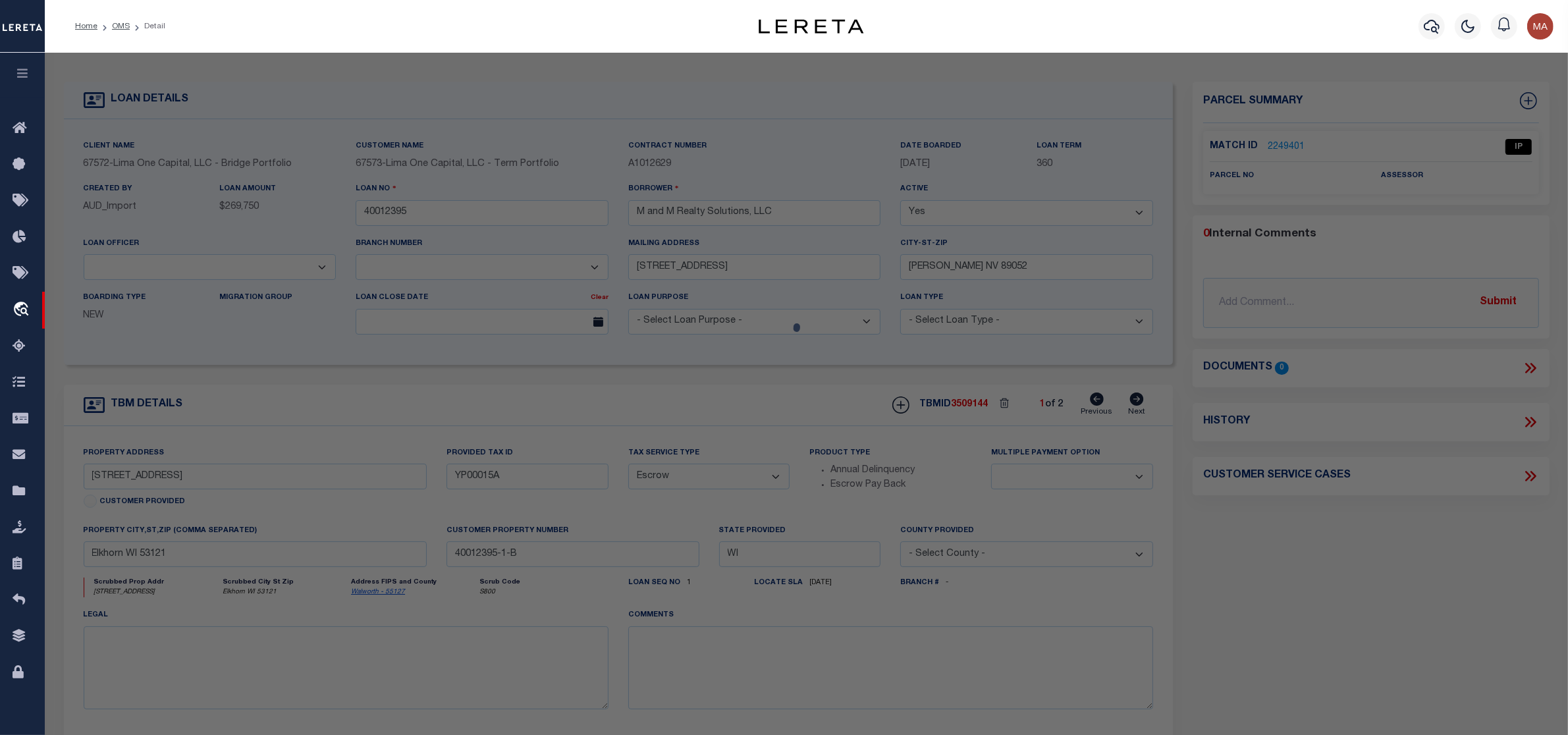
select select "AS"
select select
checkbox input "false"
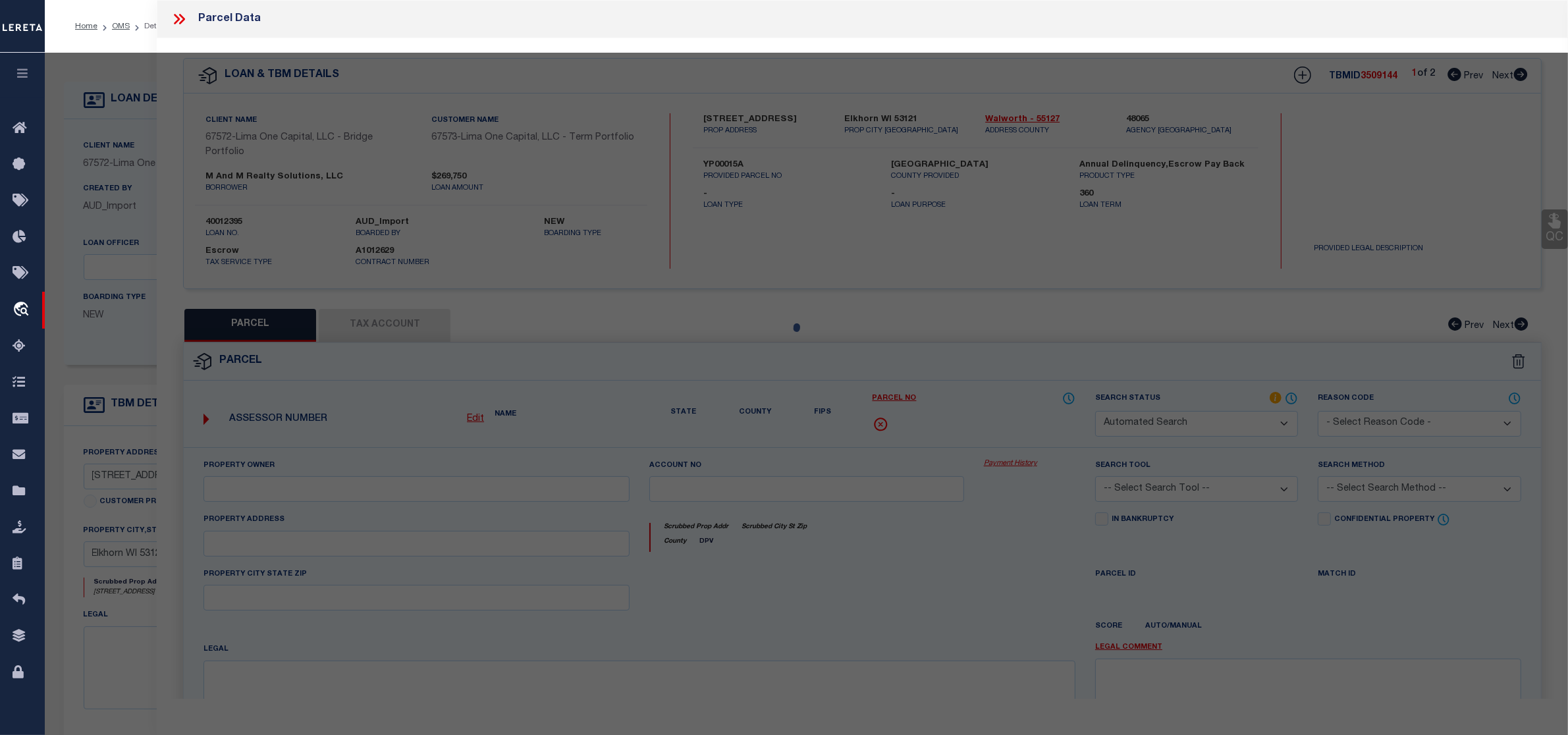
select select "IP"
checkbox input "false"
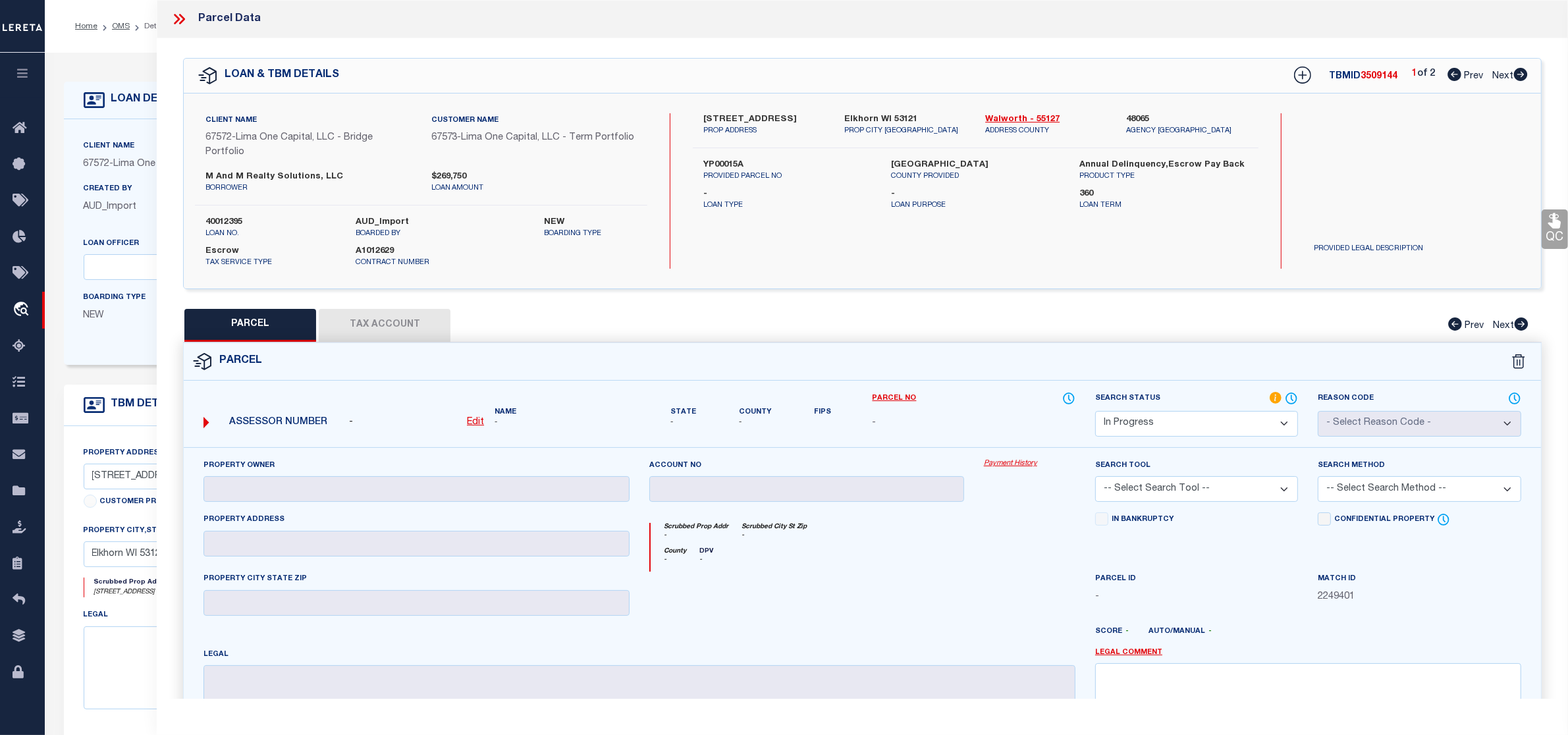
click at [179, 15] on icon at bounding box center [179, 19] width 17 height 17
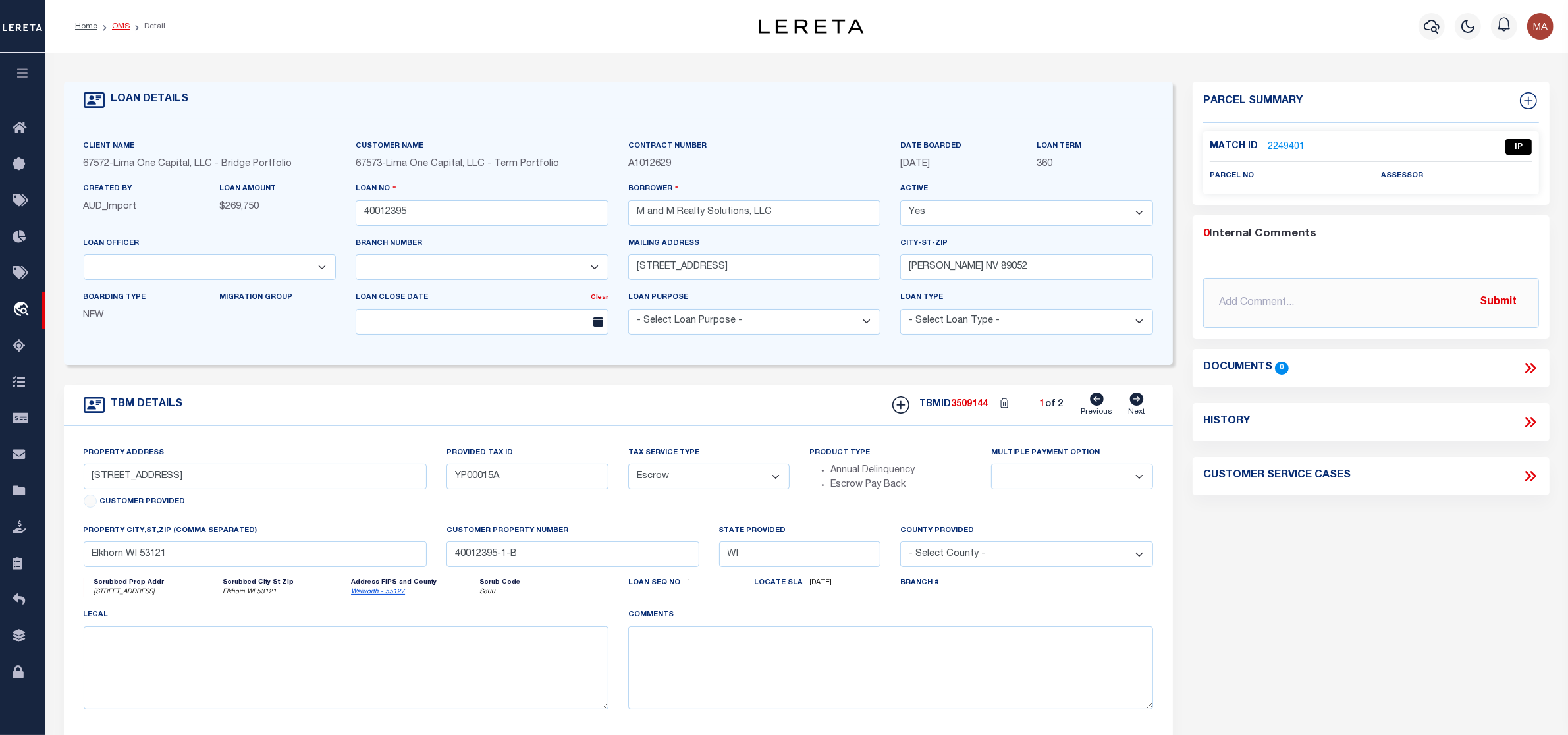
click at [119, 25] on link "OMS" at bounding box center [121, 26] width 18 height 8
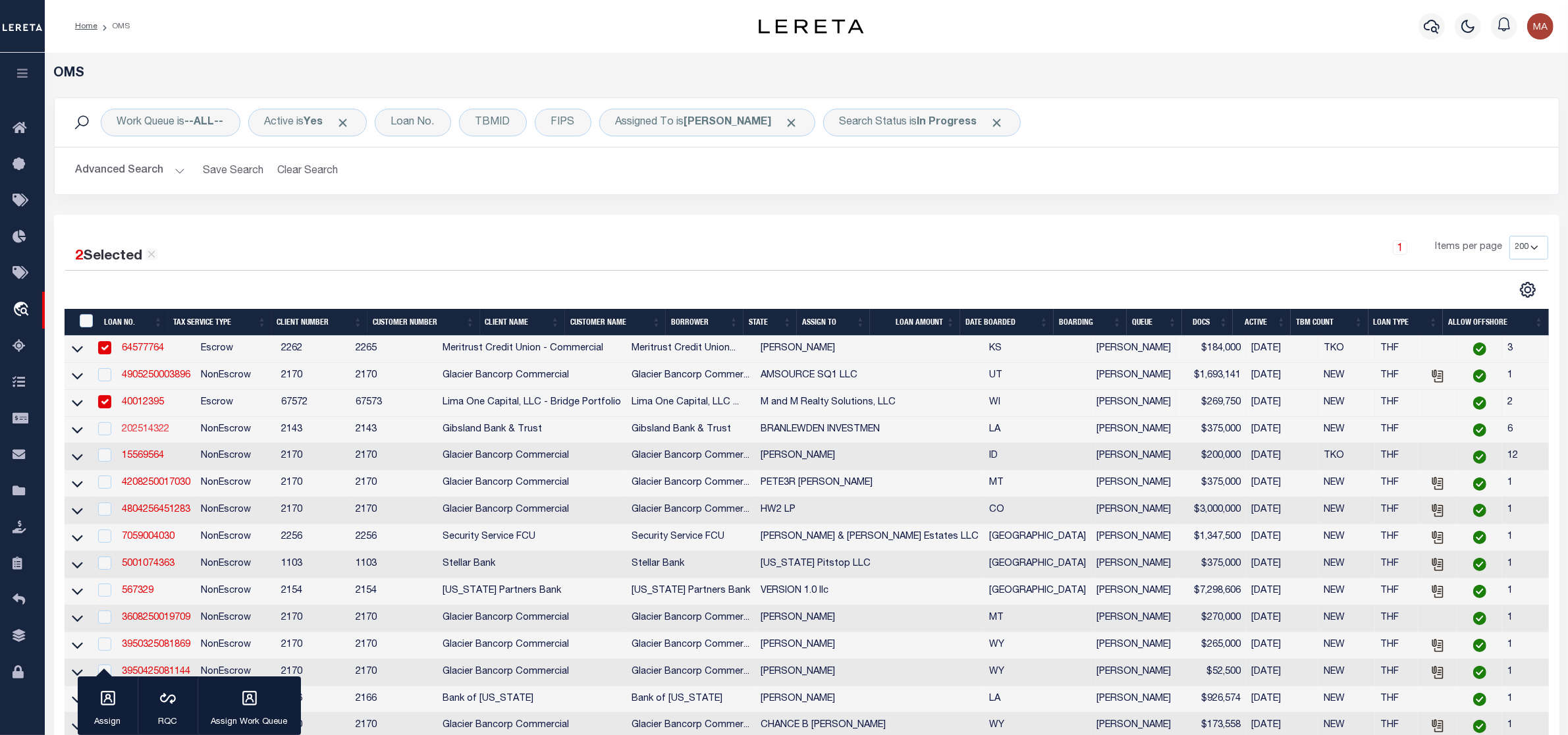
click at [156, 434] on link "202514322" at bounding box center [146, 429] width 48 height 9
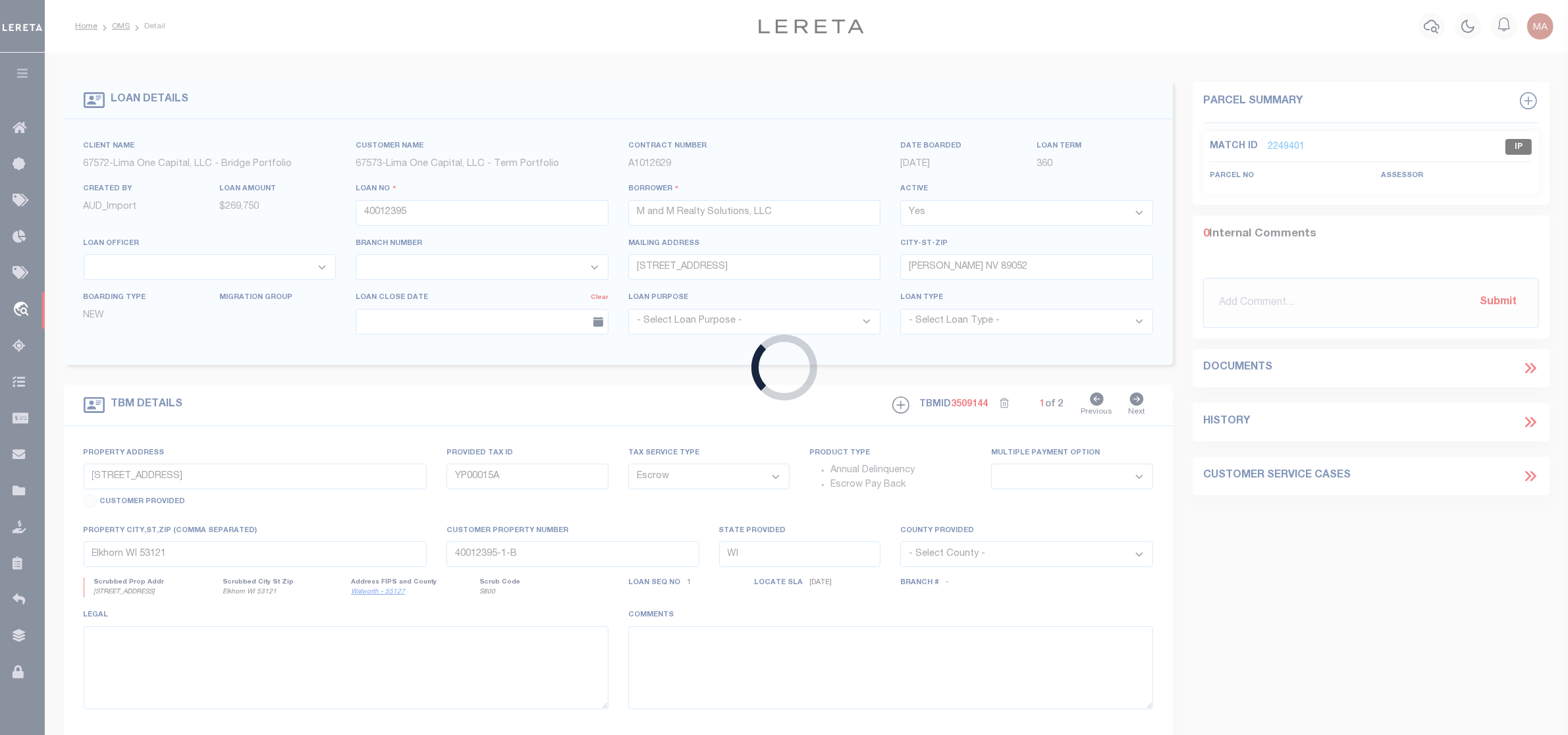
type input "202514322"
type input "BRANLEWDEN INVESTMEN"
select select
select select "100"
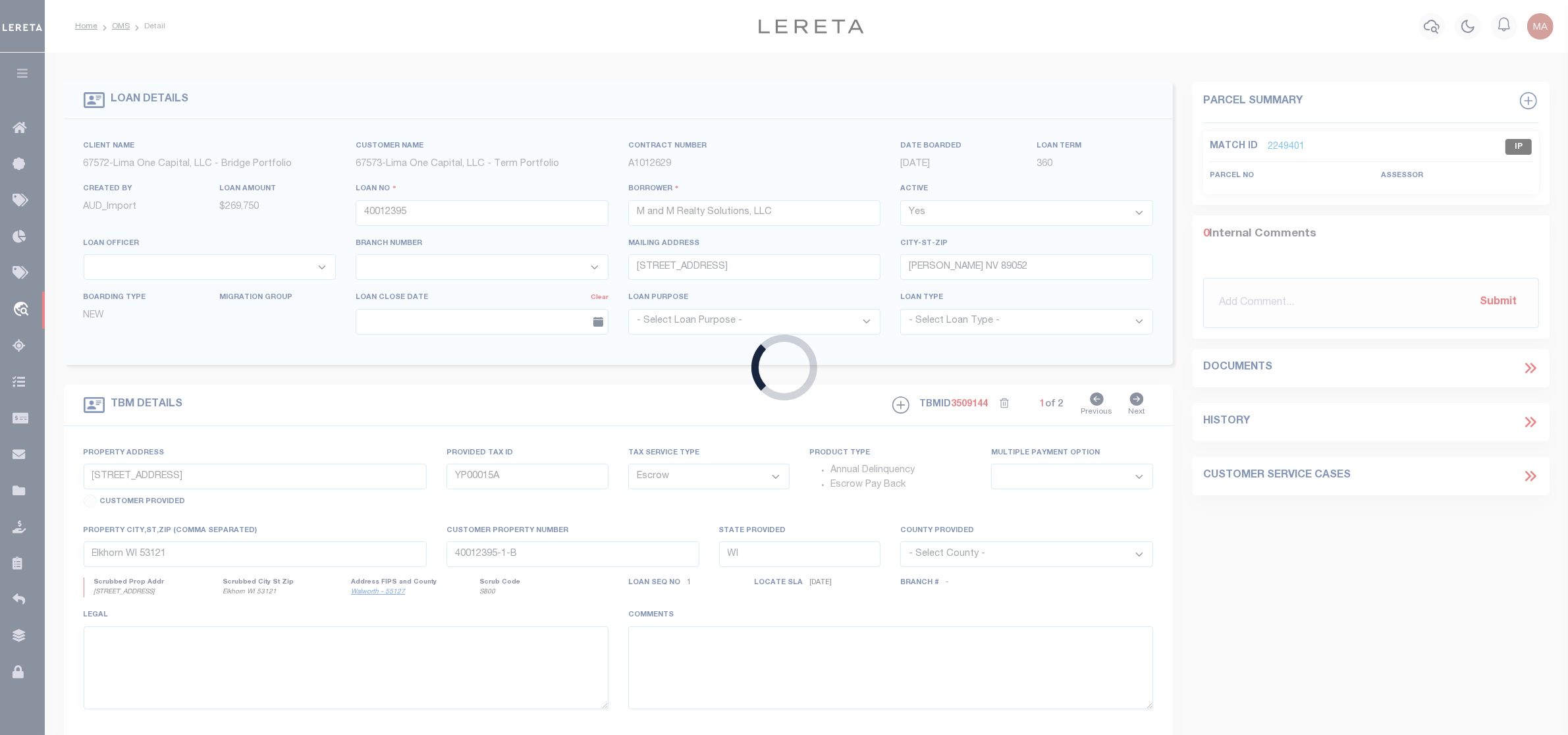
select select "NonEscrow"
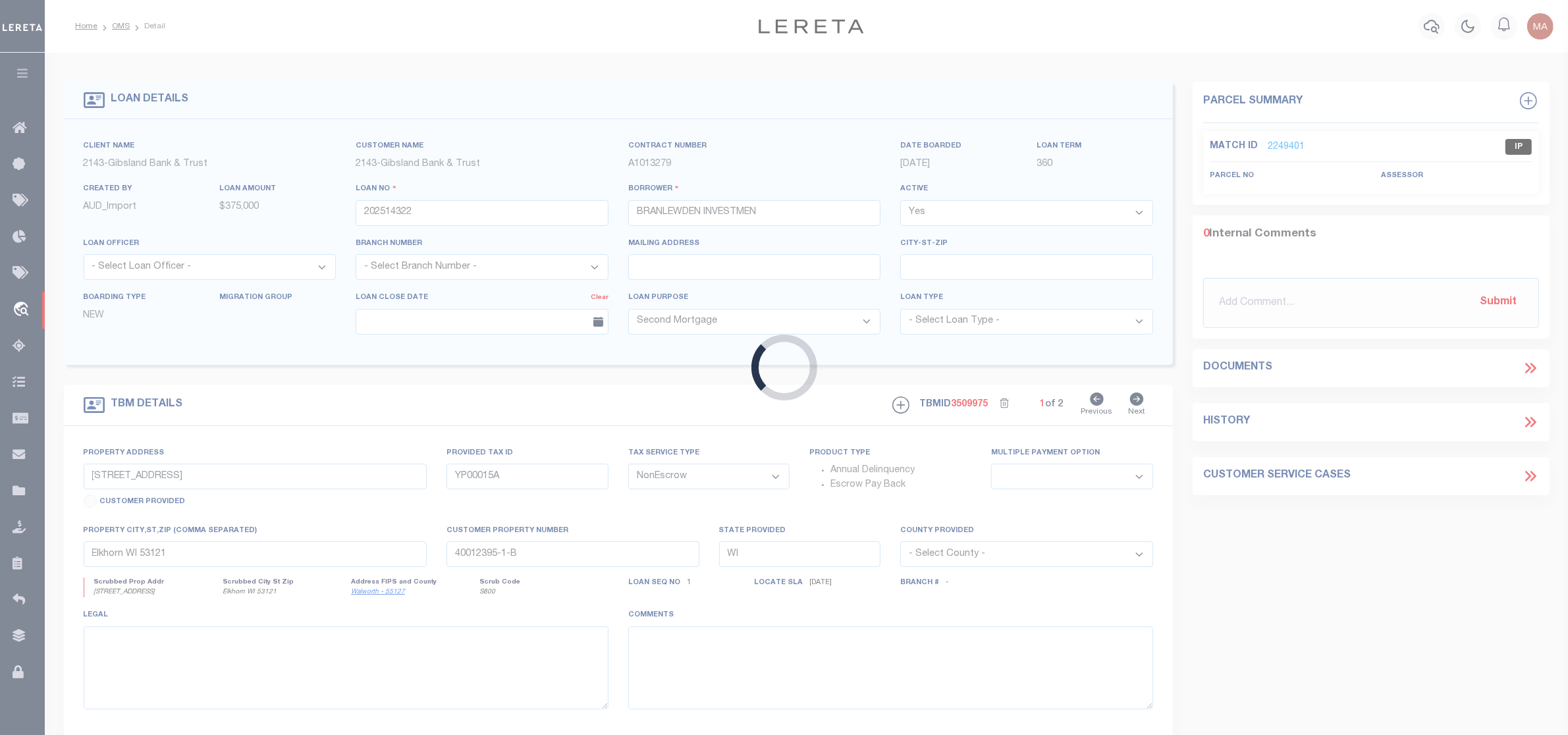
type input "126 SUSAN LANE"
type input "31182000060"
select select
type input "RUSTON LA 71270"
select select "3332"
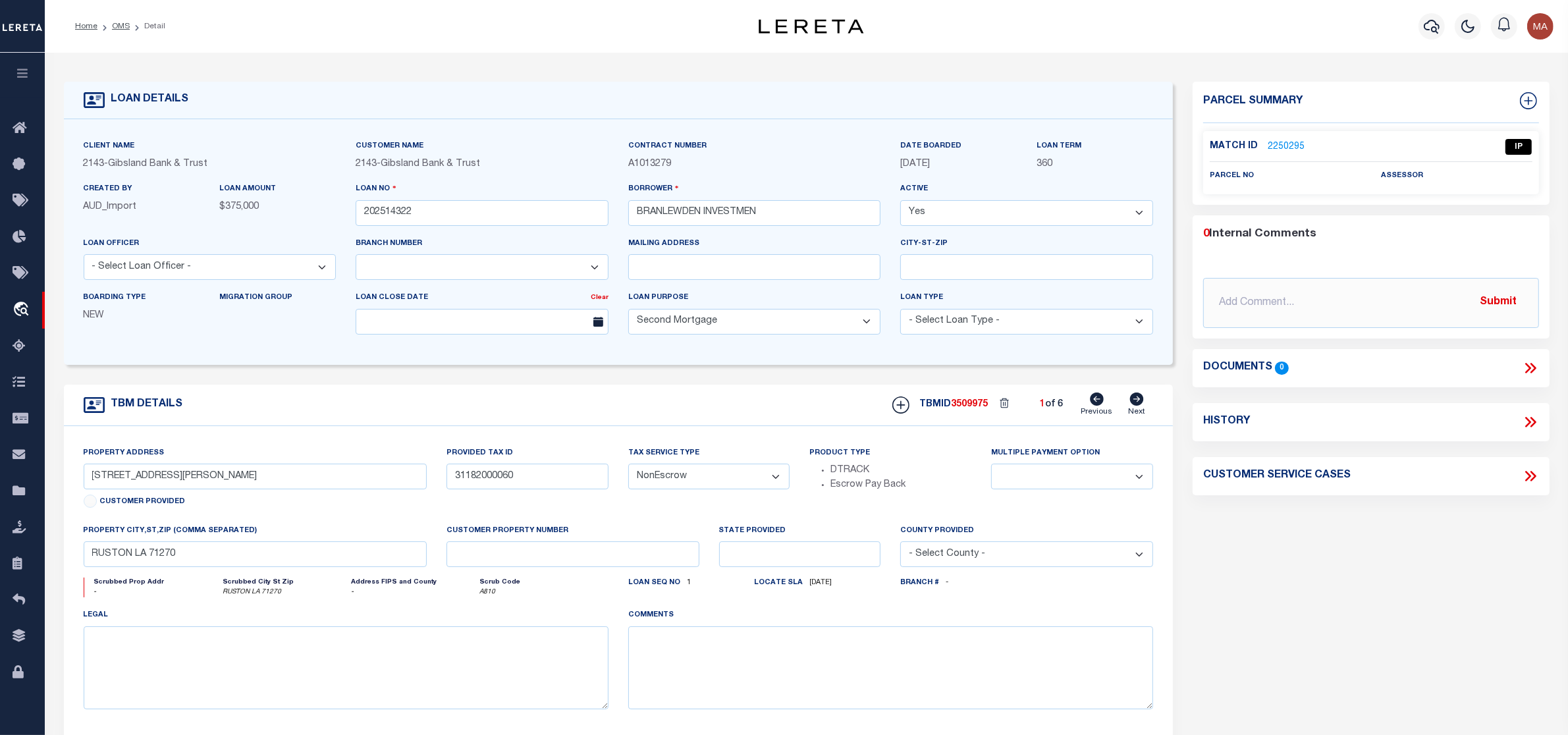
click at [1276, 149] on link "2250295" at bounding box center [1286, 147] width 37 height 13
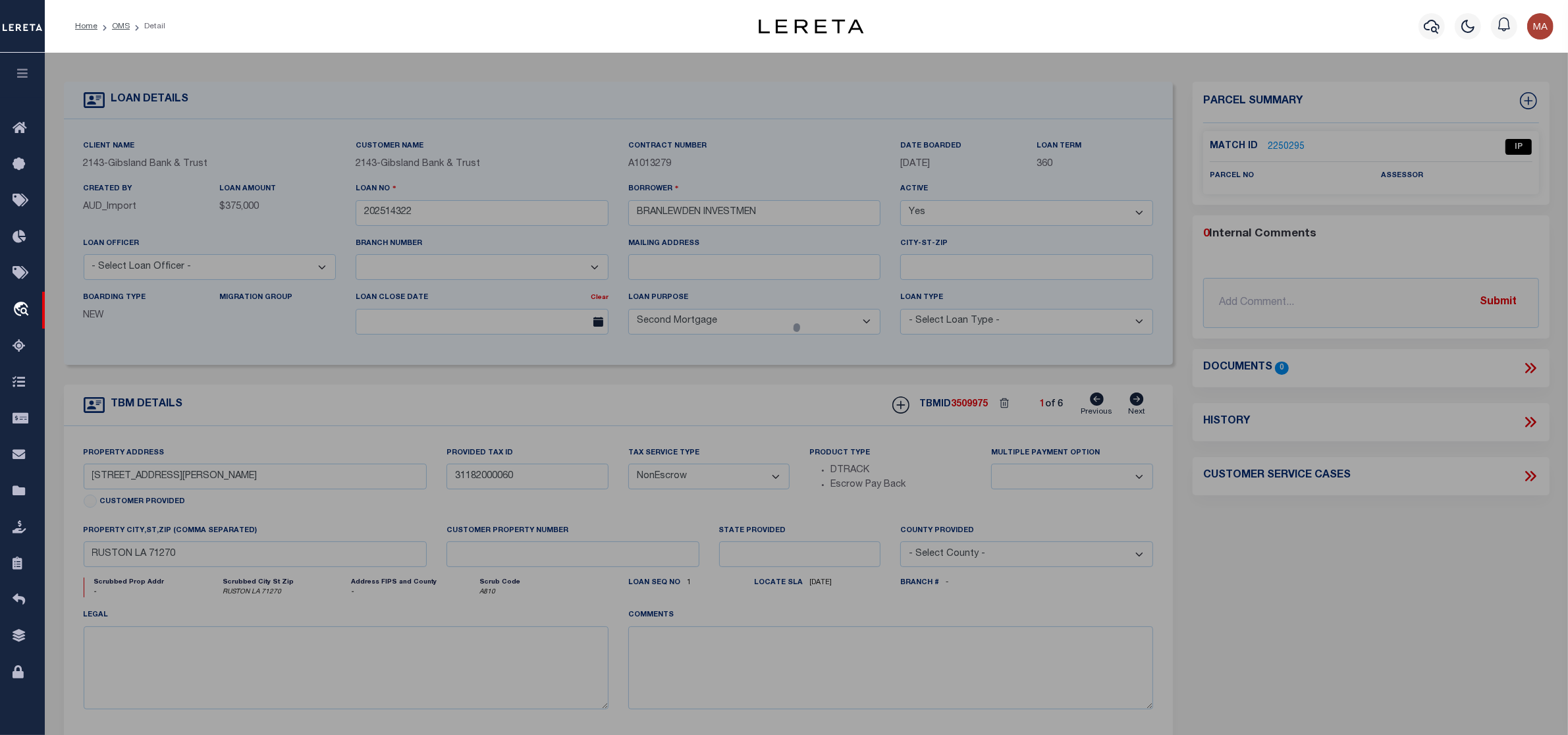
select select "AS"
checkbox input "false"
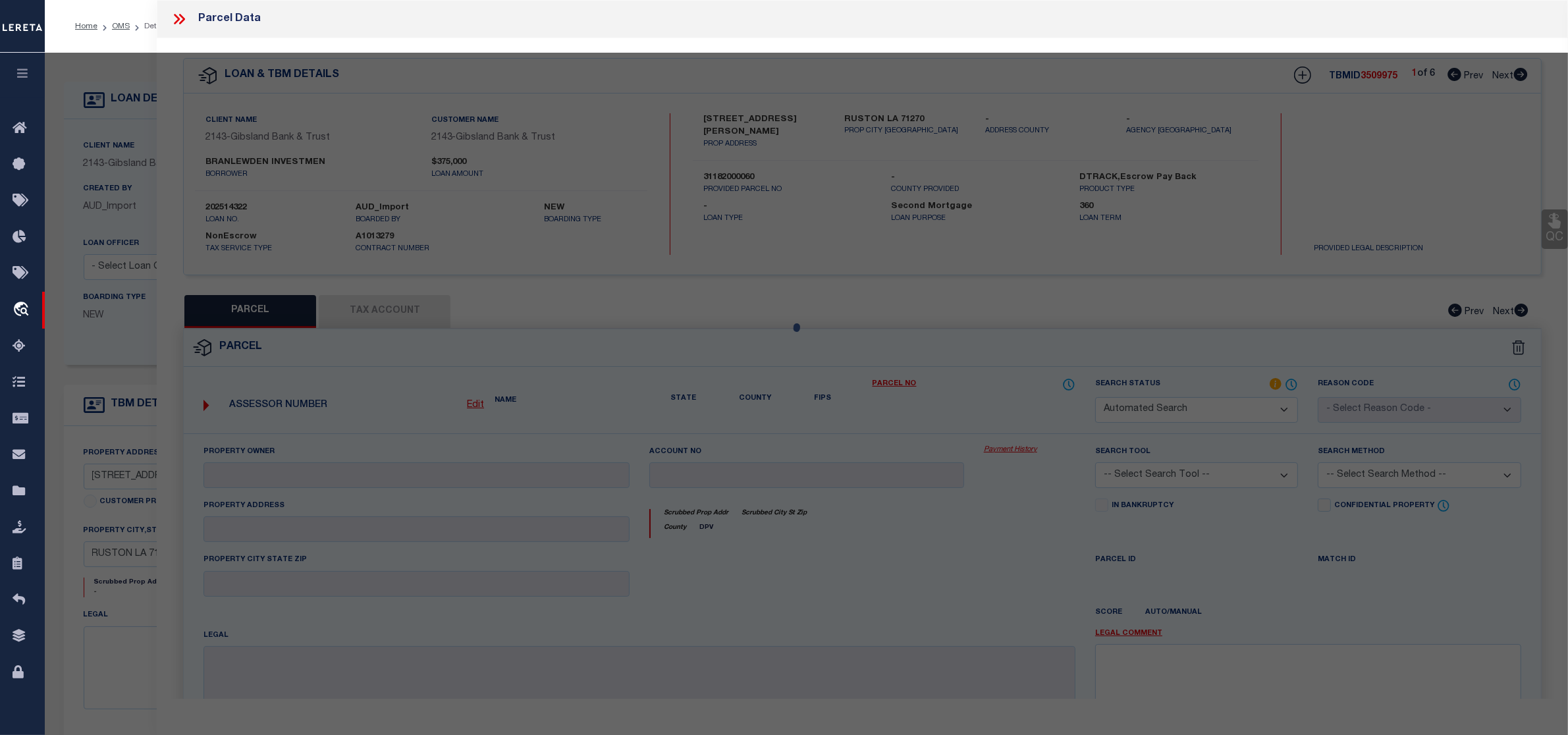
select select "IP"
checkbox input "false"
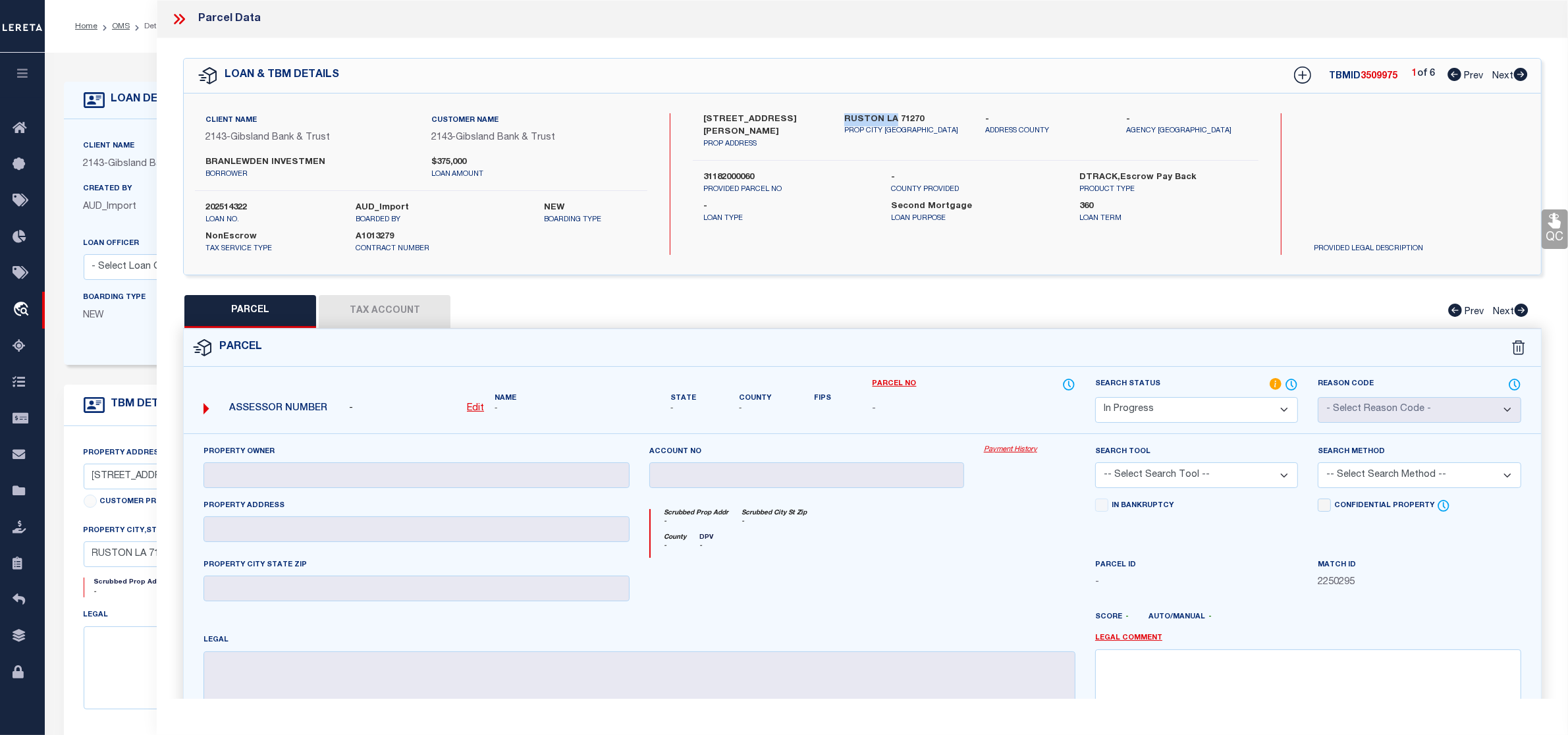
drag, startPoint x: 843, startPoint y: 117, endPoint x: 894, endPoint y: 119, distance: 51.0
click at [894, 119] on div "RUSTON LA 71270 PROP CITY ST ZIP" at bounding box center [904, 132] width 141 height 37
copy label "RUSTON LA"
click at [721, 171] on label "31182000060" at bounding box center [788, 178] width 169 height 13
click at [722, 171] on label "31182000060" at bounding box center [788, 178] width 169 height 13
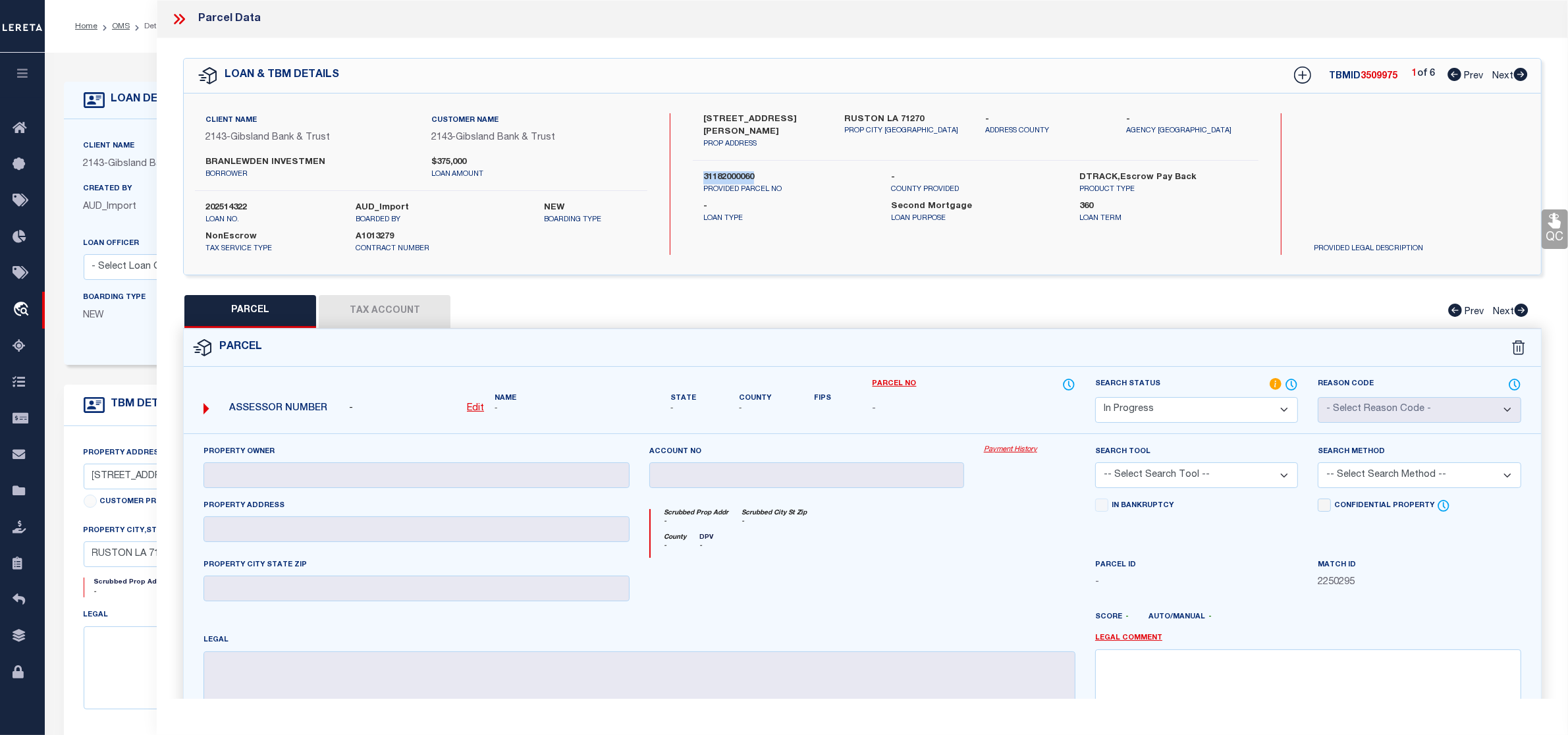
click at [722, 171] on label "31182000060" at bounding box center [788, 178] width 169 height 13
copy div "31182000060"
click at [1523, 71] on icon at bounding box center [1520, 75] width 13 height 13
select select "AS"
checkbox input "false"
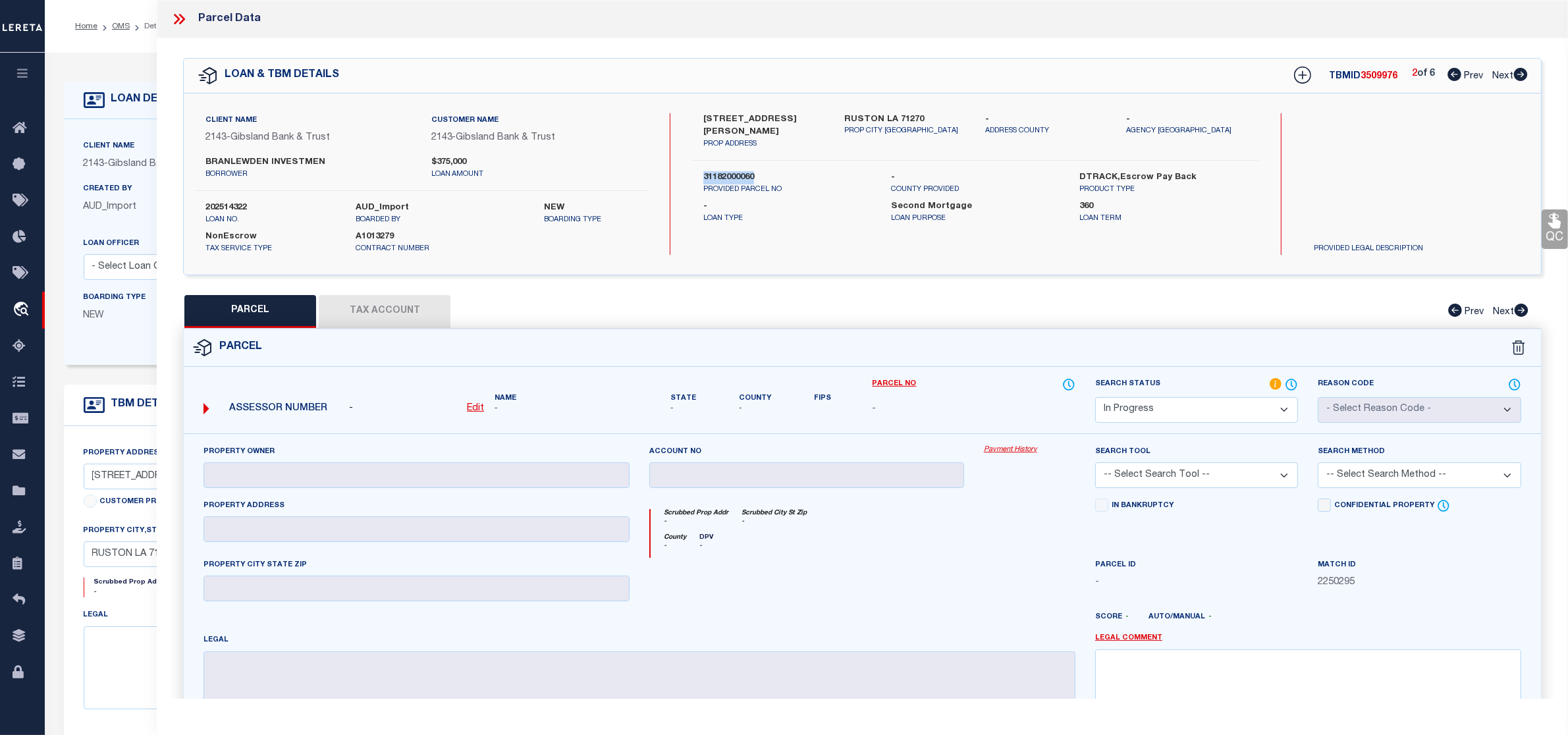
checkbox input "false"
select select "IP"
checkbox input "false"
click at [1450, 74] on icon at bounding box center [1454, 75] width 13 height 13
select select "AS"
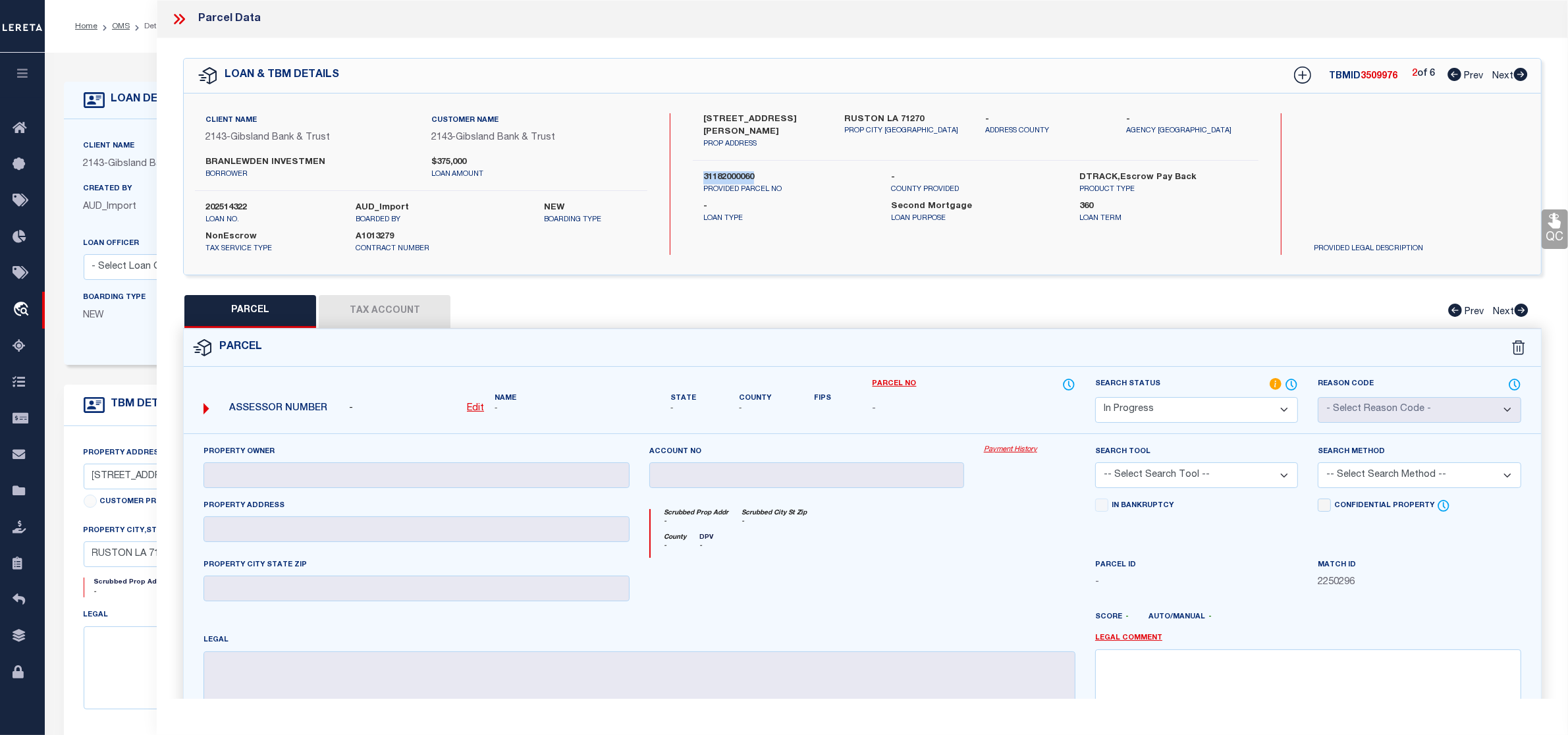
checkbox input "false"
select select "IP"
checkbox input "false"
click at [1521, 80] on icon at bounding box center [1520, 75] width 13 height 13
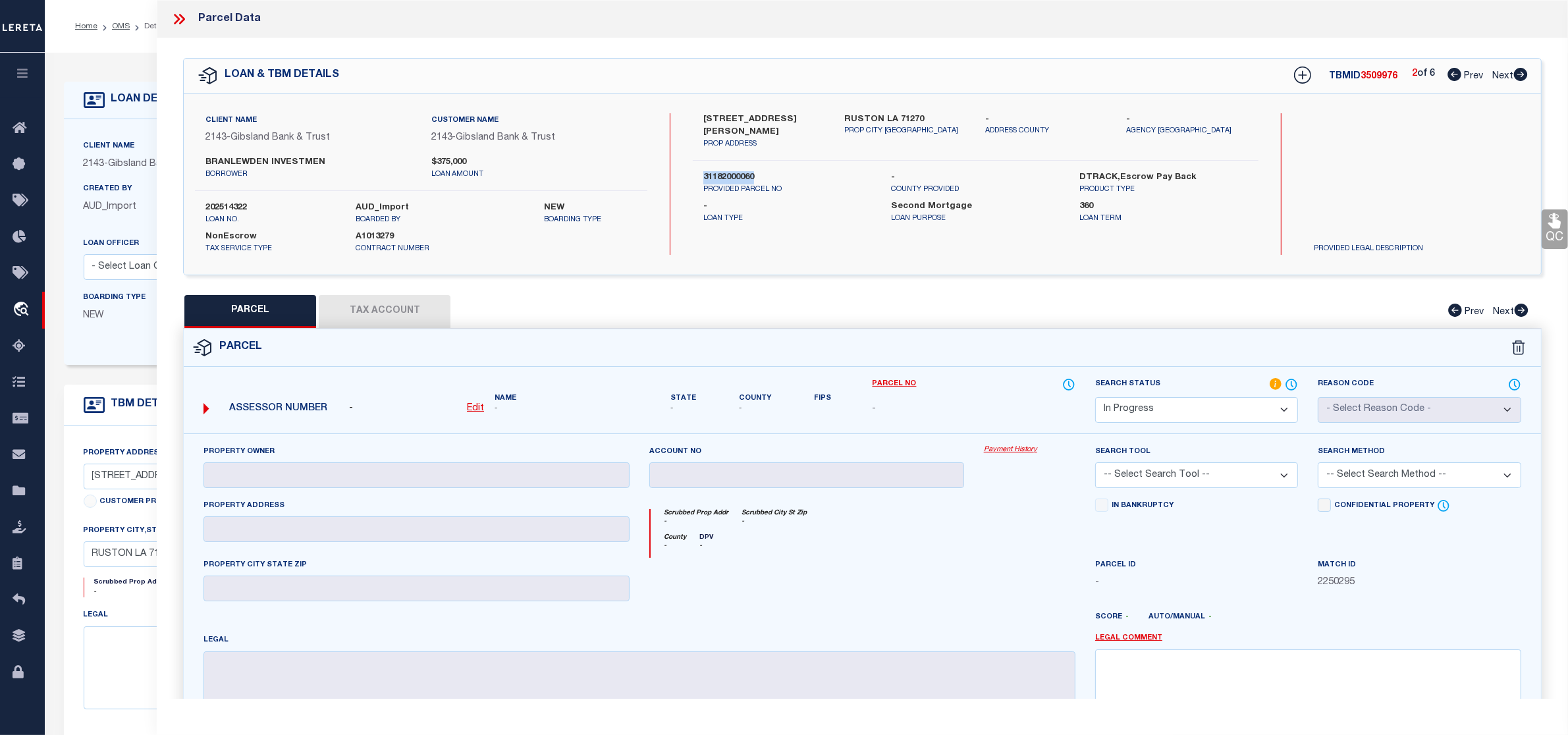
select select "AS"
checkbox input "false"
select select "IP"
checkbox input "false"
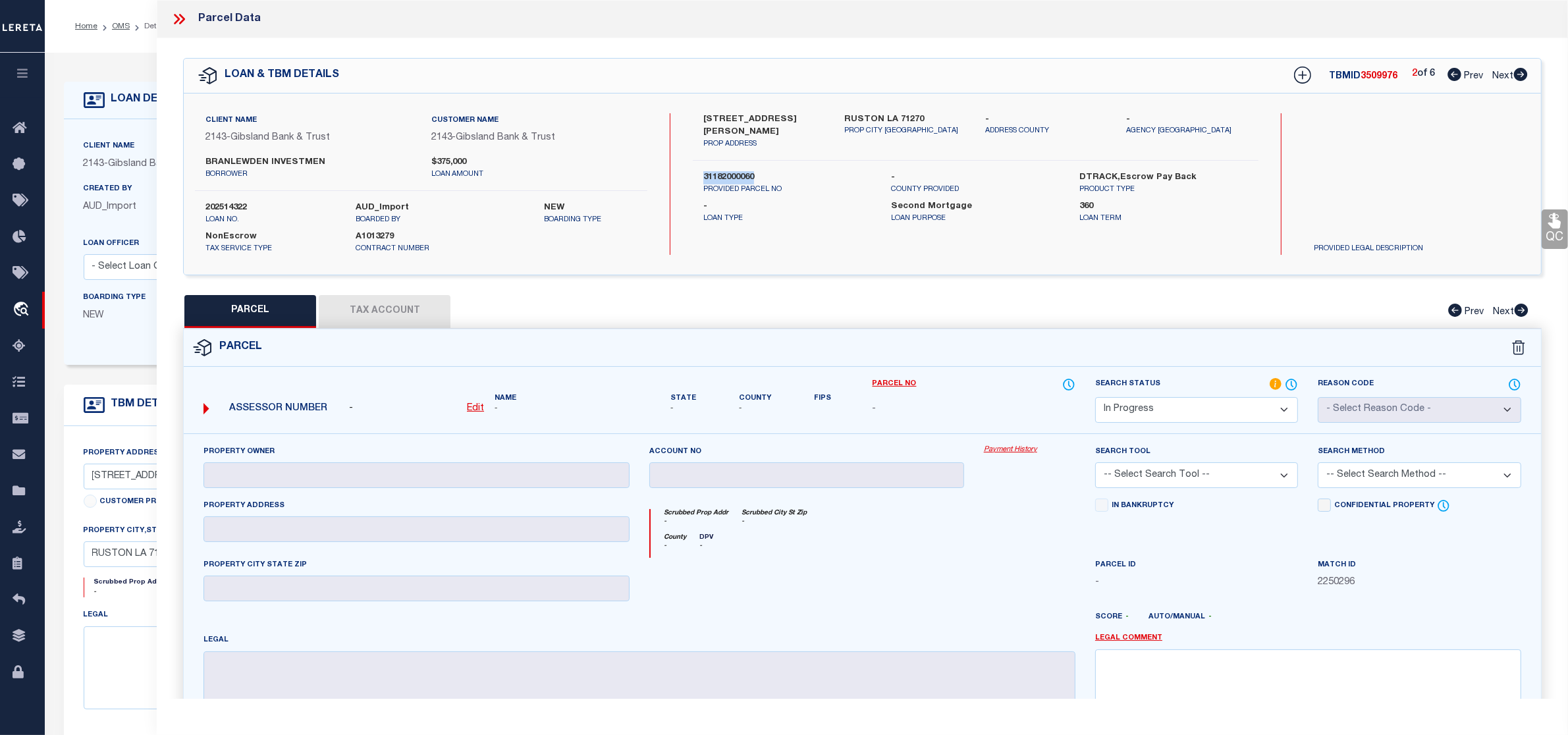
click at [1521, 80] on icon at bounding box center [1520, 75] width 13 height 13
select select "AS"
checkbox input "false"
select select "IP"
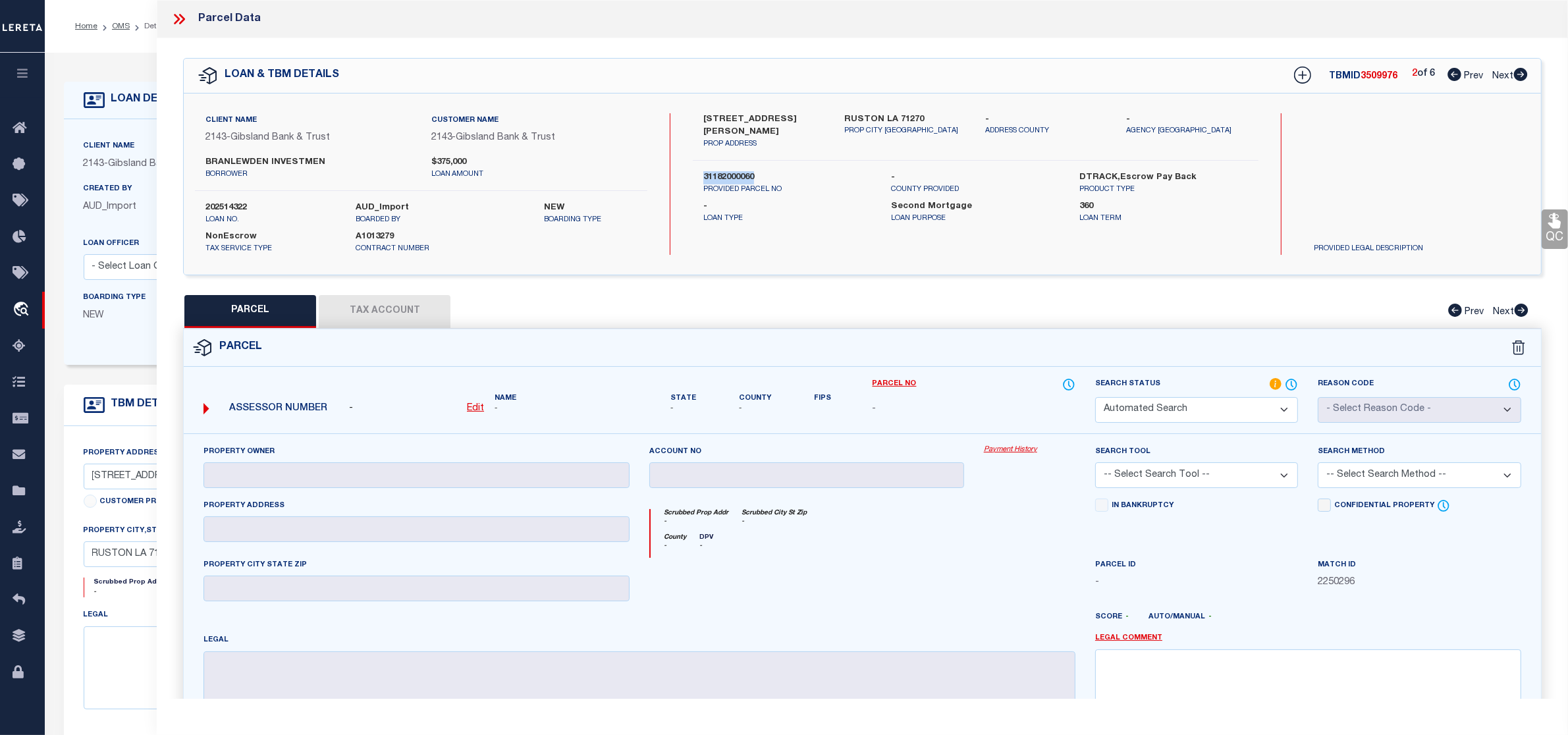
type input "GILBERT INVESTMENTS LLC"
select select "AGW"
select select "ADD"
type input "722 Hwy 3061"
type input "RUSTON, LA 71270"
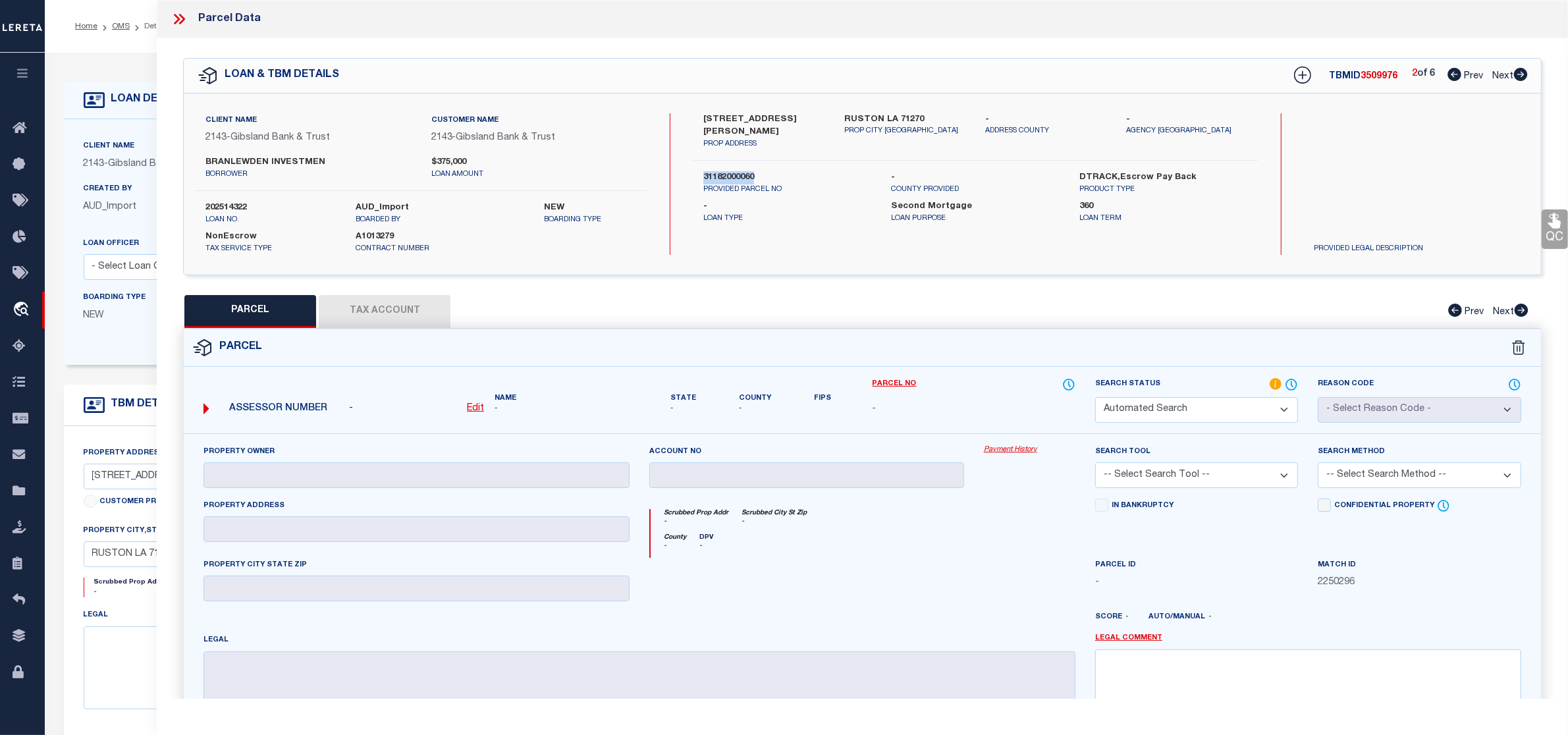
type textarea "BEG. AT THE SWC OF SW OF SE, SEC. 31-18-2, RUN E. ALONG SEC. LINE 363' TO POB. …"
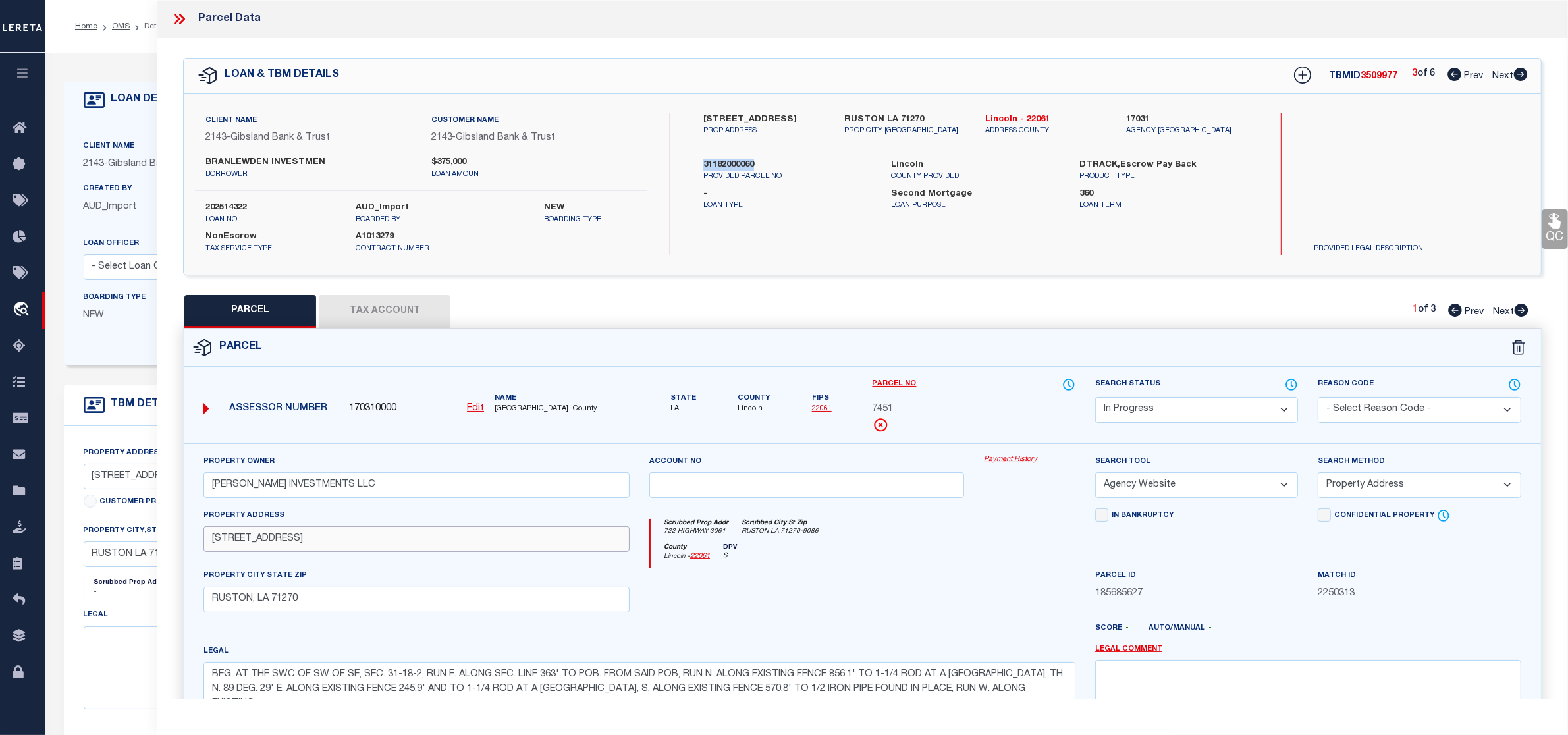
click at [317, 545] on input "722 Hwy 3061" at bounding box center [417, 539] width 426 height 26
click at [234, 544] on input "722 Hwy 3061" at bounding box center [417, 539] width 426 height 26
click at [331, 545] on input "722 Hwy 3061" at bounding box center [417, 539] width 426 height 26
click at [305, 545] on input "722 Hwy 3061" at bounding box center [417, 539] width 426 height 26
paste input "126 Susan LN"
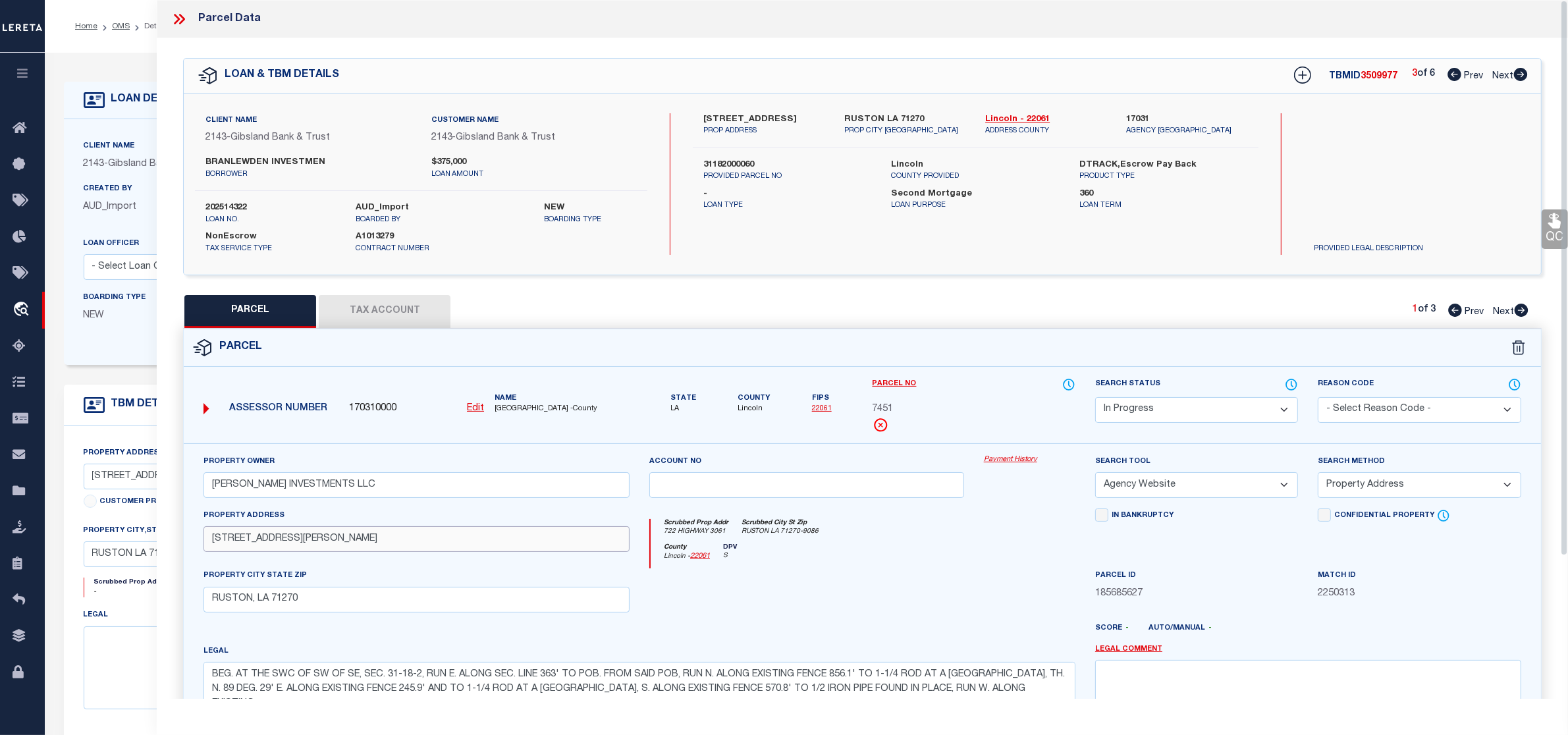
click at [360, 545] on input "722 Hwy 3061 126 Susan LN" at bounding box center [417, 539] width 426 height 26
paste input "144 Susan LN"
click at [432, 538] on input "722 Hwy 3061 126 Susan LN 144 Susan LN" at bounding box center [417, 539] width 426 height 26
paste input "724 Hwy 3061"
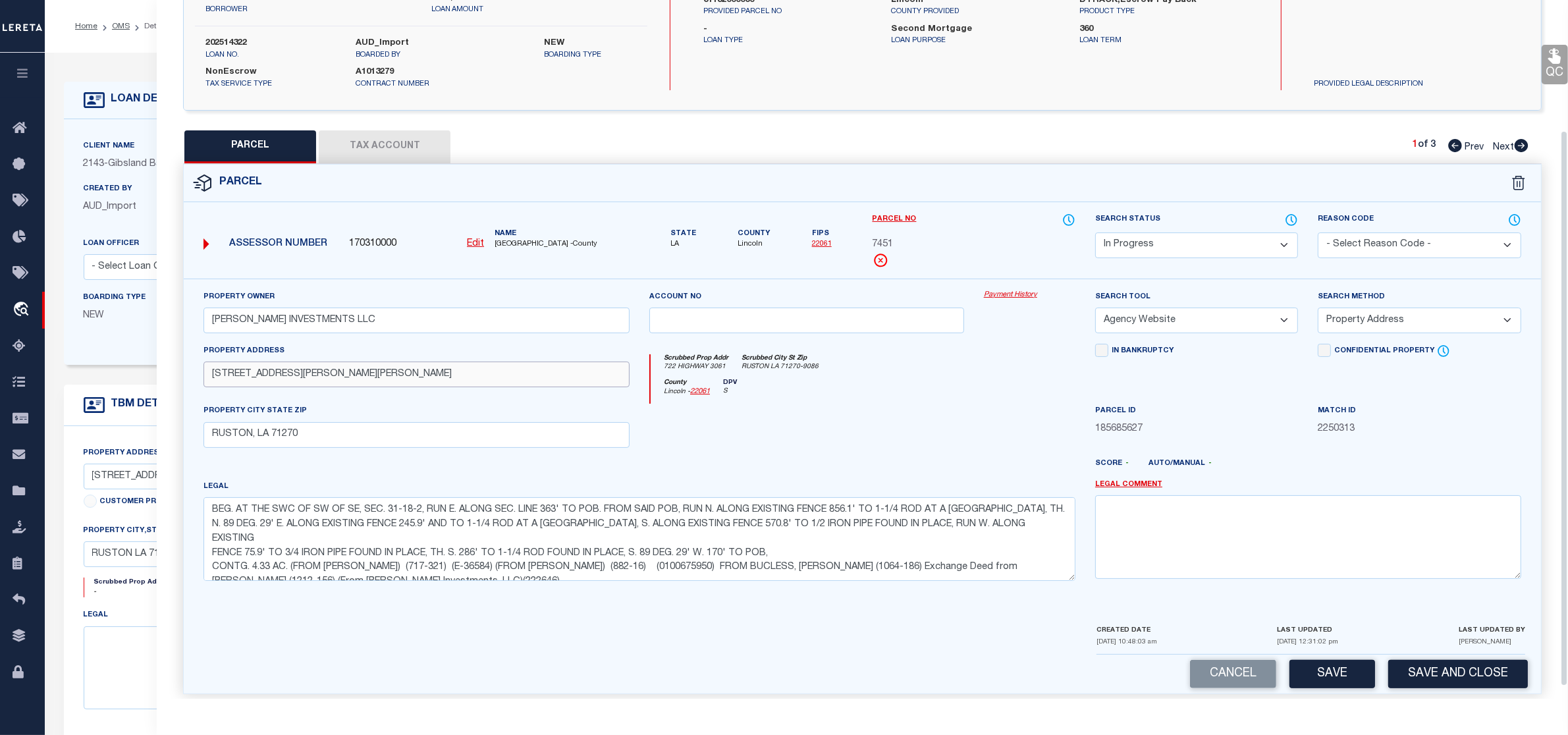
scroll to position [179, 0]
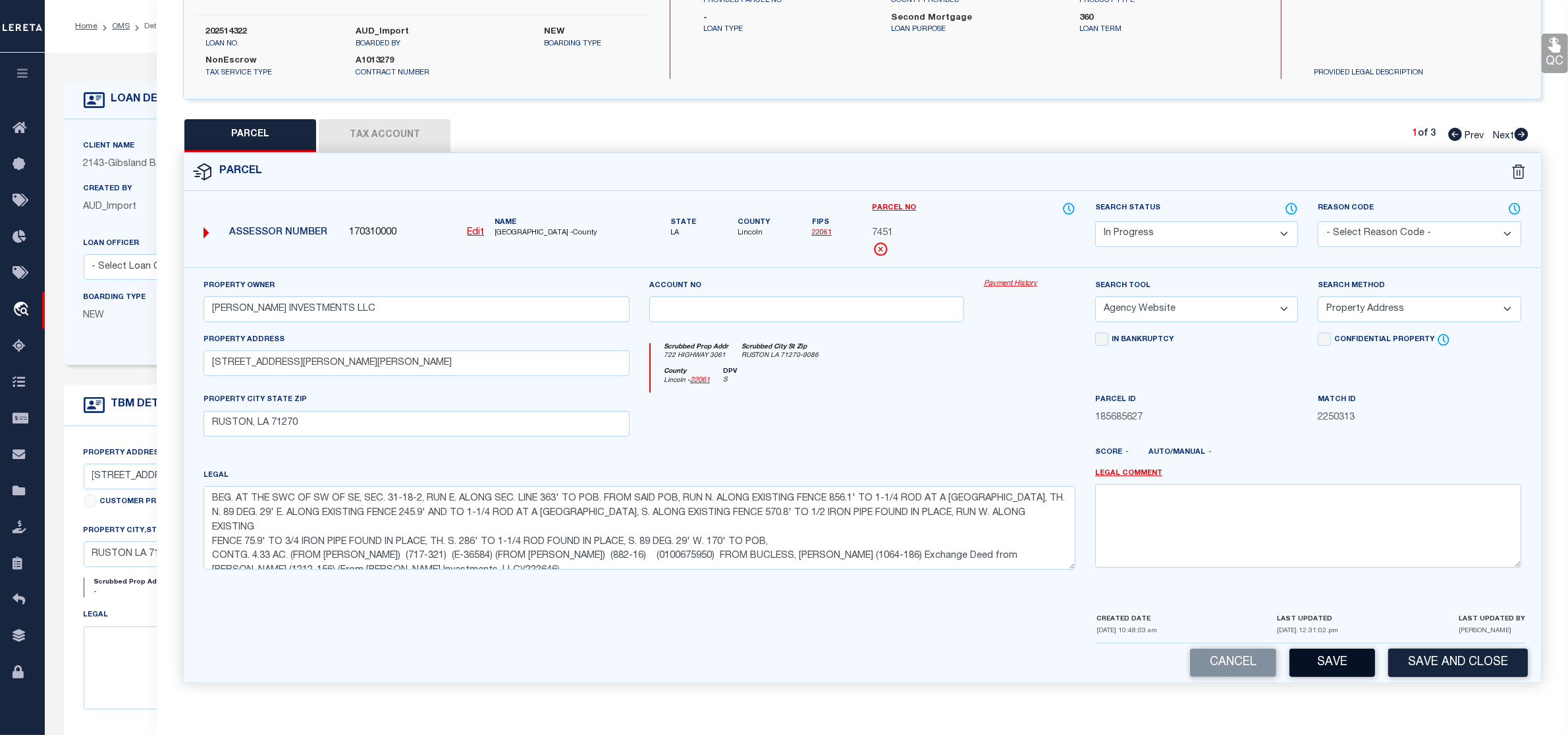
click at [1337, 670] on button "Save" at bounding box center [1332, 663] width 86 height 28
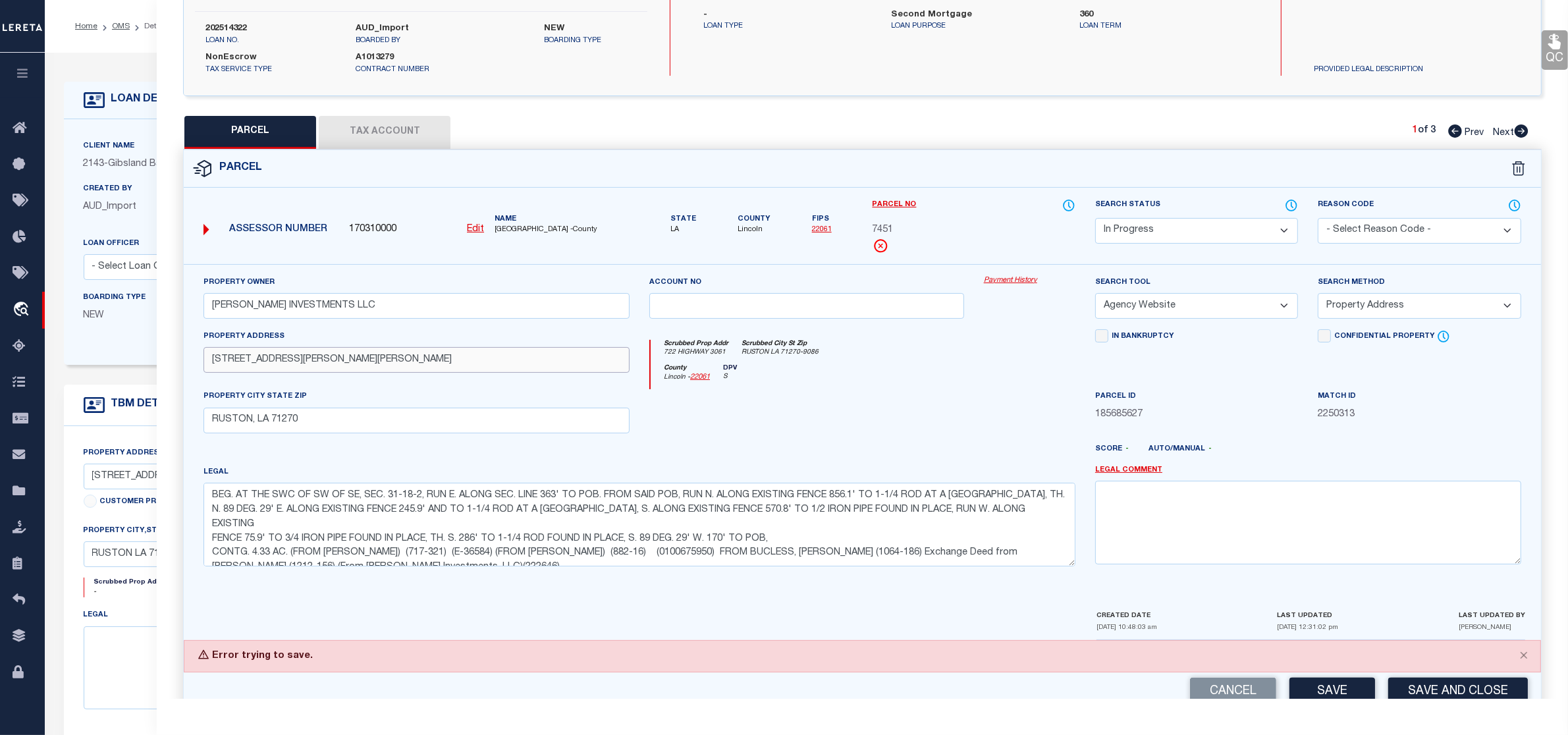
click at [403, 358] on input "722 Hwy 3061 126 Susan LN 144 Susan LN v724 Hwy 3061" at bounding box center [417, 360] width 426 height 26
click at [369, 362] on input "722 Hwy 3061 126 Susan LN 144 Susan LN v724 Hwy 3061" at bounding box center [417, 360] width 426 height 26
click at [348, 363] on input "722 Hwy 3061 126 Susan LN 144 Susan LN v724 Hwy 3061" at bounding box center [417, 360] width 426 height 26
click at [333, 361] on input "722 Hwy 3061 126 Susan LN144 Susan LN v724 Hwy 3061" at bounding box center [417, 360] width 426 height 26
click at [341, 361] on input "722 Hwy 3061 126 Susan LN144 Susan LN v724 Hwy 3061" at bounding box center [417, 360] width 426 height 26
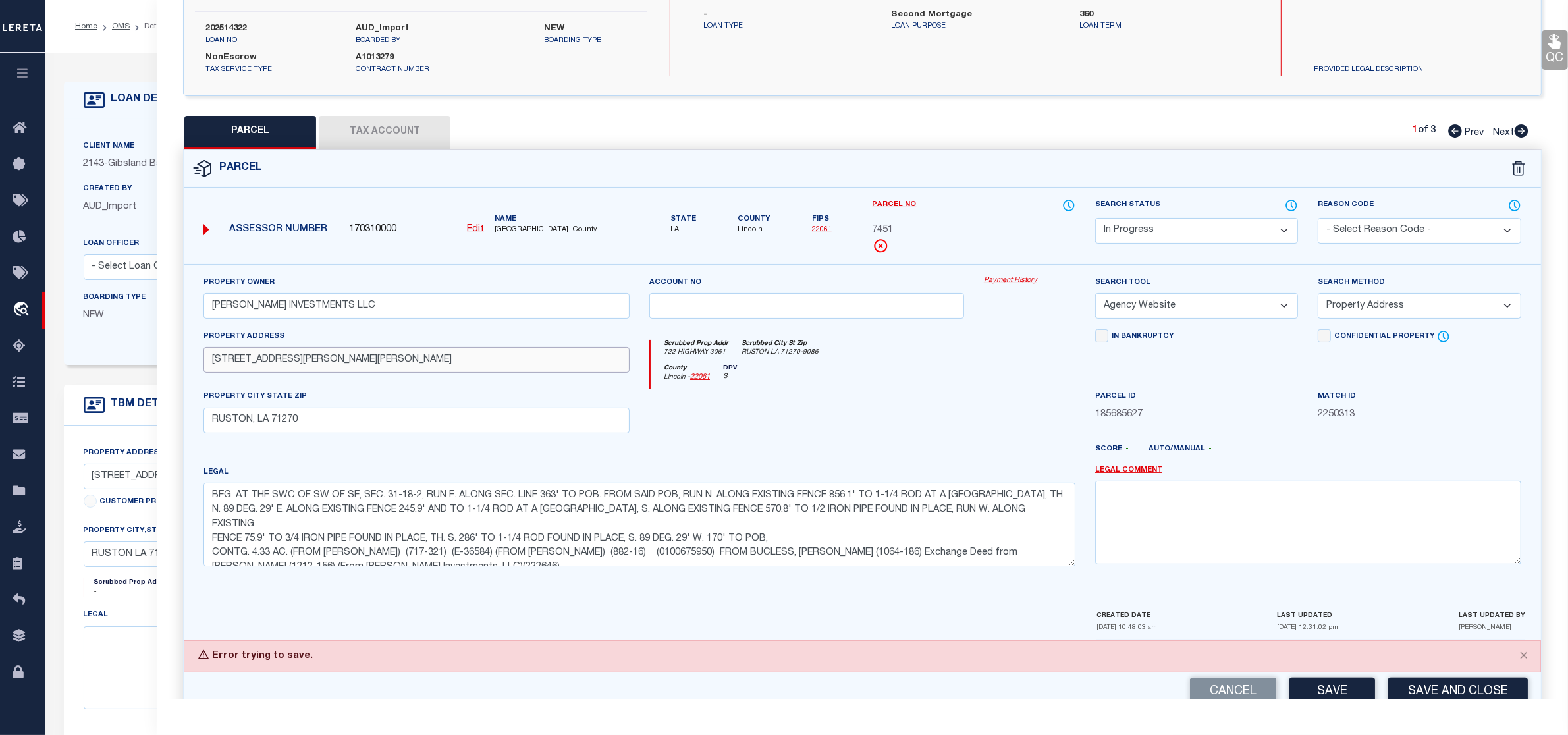
click at [412, 363] on input "722 Hwy 3061 126 Susan LN 144 Susan LN v724 Hwy 3061" at bounding box center [417, 360] width 426 height 26
click at [432, 360] on input "722 Hwy 3061 126 Susan LN 144 Susan LN 724 Hwy 3061" at bounding box center [417, 360] width 426 height 26
click at [280, 366] on input "722 Hwy 3061 126 Susan LN 144 Susan LN 724 Hwy 3061" at bounding box center [417, 360] width 426 height 26
click at [1334, 687] on button "Save" at bounding box center [1332, 692] width 86 height 28
drag, startPoint x: 404, startPoint y: 364, endPoint x: 488, endPoint y: 364, distance: 84.0
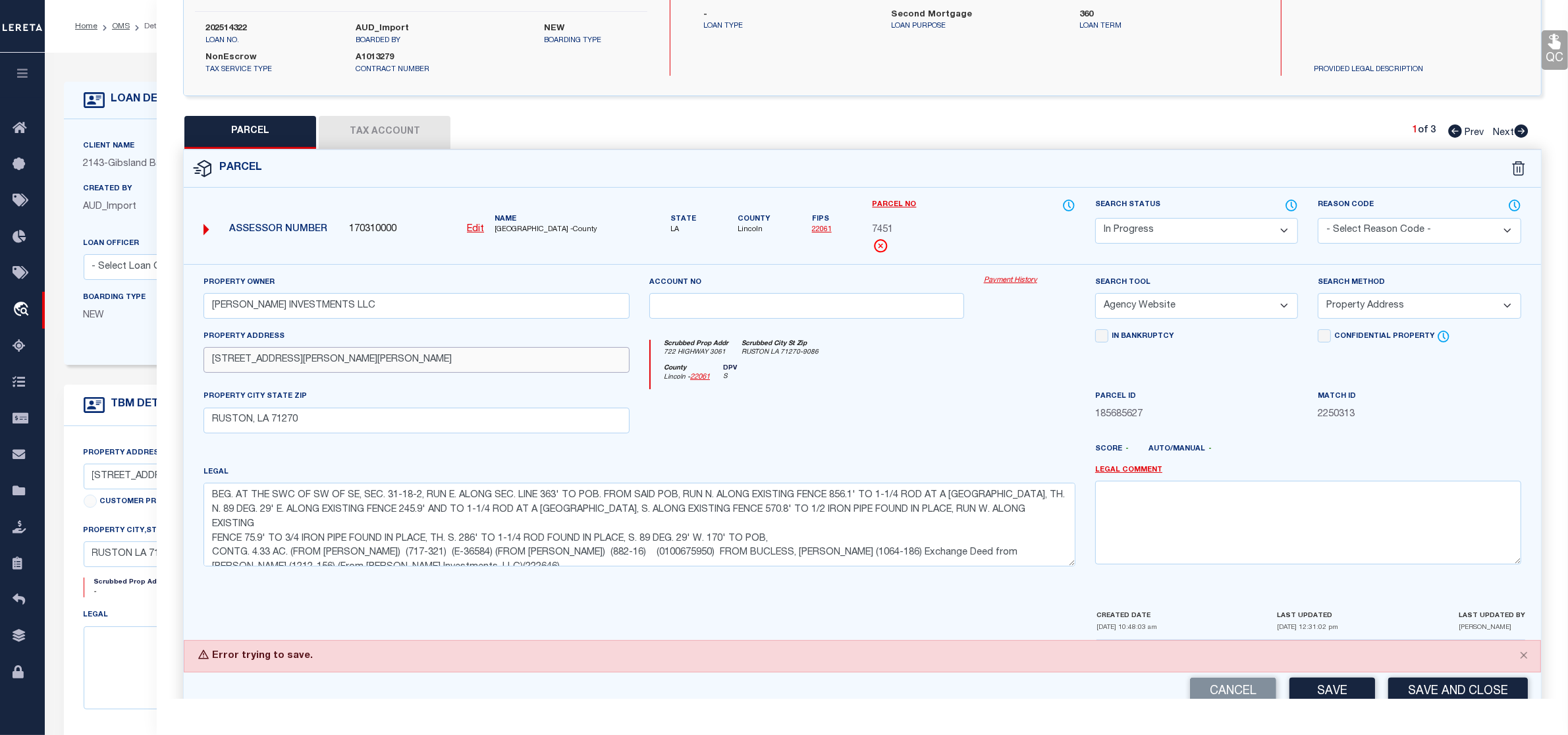
click at [472, 364] on input "722 Hwy 3061 126 Susan LN 144 Susan LN 724 Hwy 3061" at bounding box center [417, 360] width 426 height 26
click at [497, 364] on input "722 Hwy 3061 126 Susan LN 144 Susan LN 724 Hwy 3061" at bounding box center [417, 360] width 426 height 26
drag, startPoint x: 408, startPoint y: 363, endPoint x: 524, endPoint y: 358, distance: 116.1
click at [524, 358] on input "722 Hwy 3061 126 Susan LN 144 Susan LN 724 Hwy 306" at bounding box center [417, 360] width 426 height 26
type input "722 Hwy 3061 126 Susan LN 144 Susan LN"
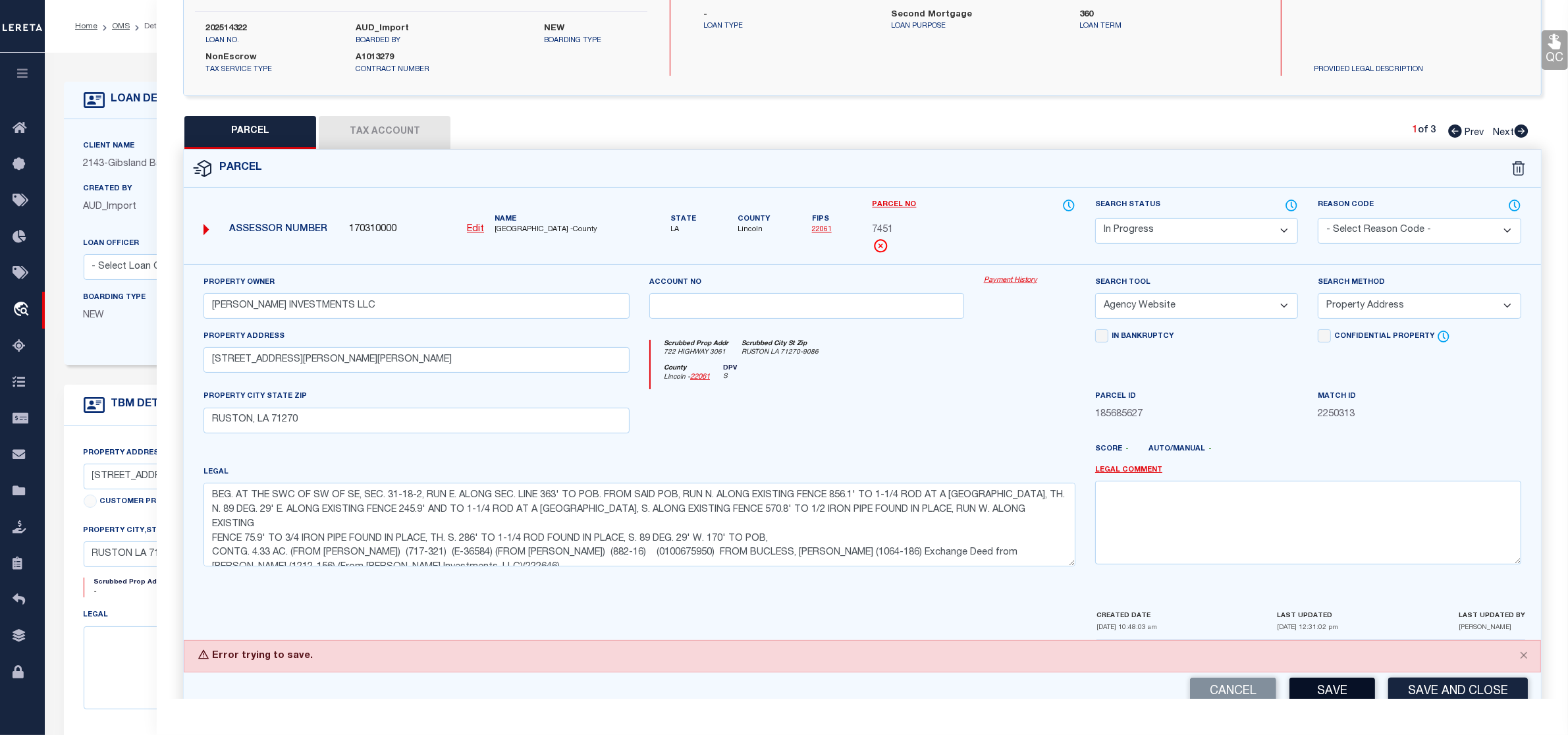
click at [1348, 692] on button "Save" at bounding box center [1332, 692] width 86 height 28
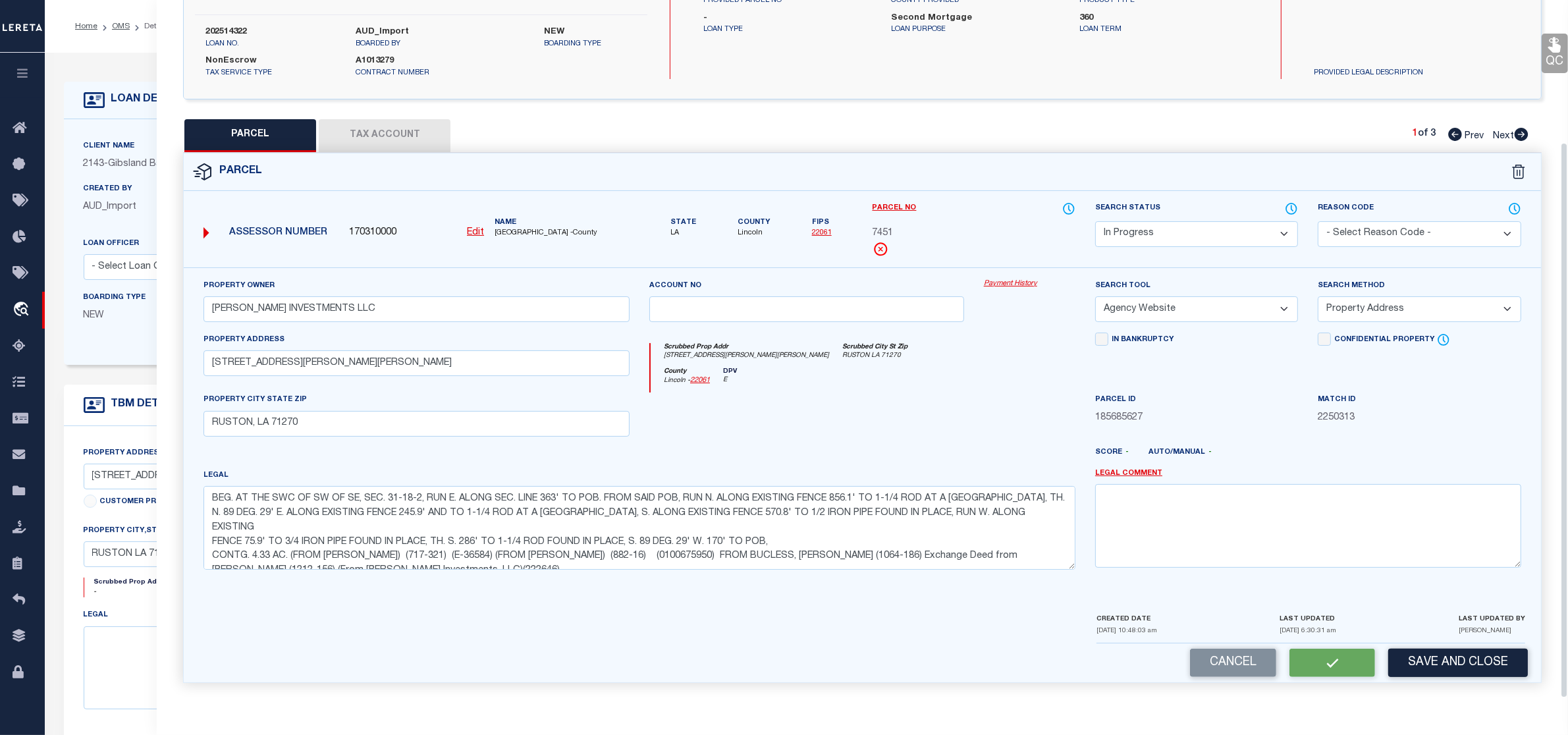
scroll to position [141, 0]
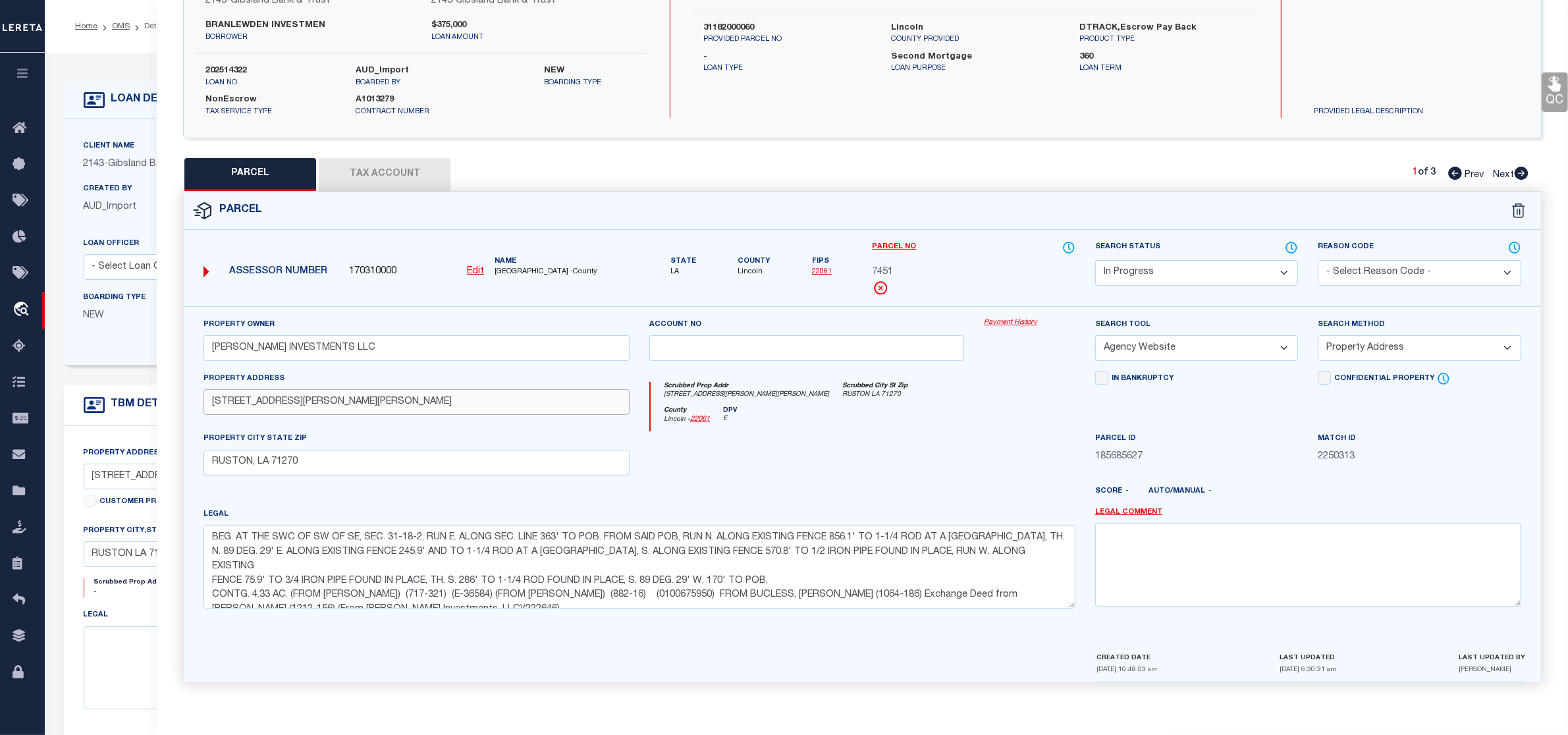
click at [412, 403] on input "722 Hwy 3061 126 Susan LN 144 Susan LN" at bounding box center [417, 402] width 426 height 26
click at [229, 406] on input "722 Hwy 3061 126 Susan LN 144 Susan LN" at bounding box center [417, 402] width 426 height 26
drag, startPoint x: 213, startPoint y: 401, endPoint x: 446, endPoint y: 393, distance: 233.1
click at [446, 393] on input "722 , 724 Hwy 3061 126 Susan LN 144 Susan LN" at bounding box center [417, 402] width 426 height 26
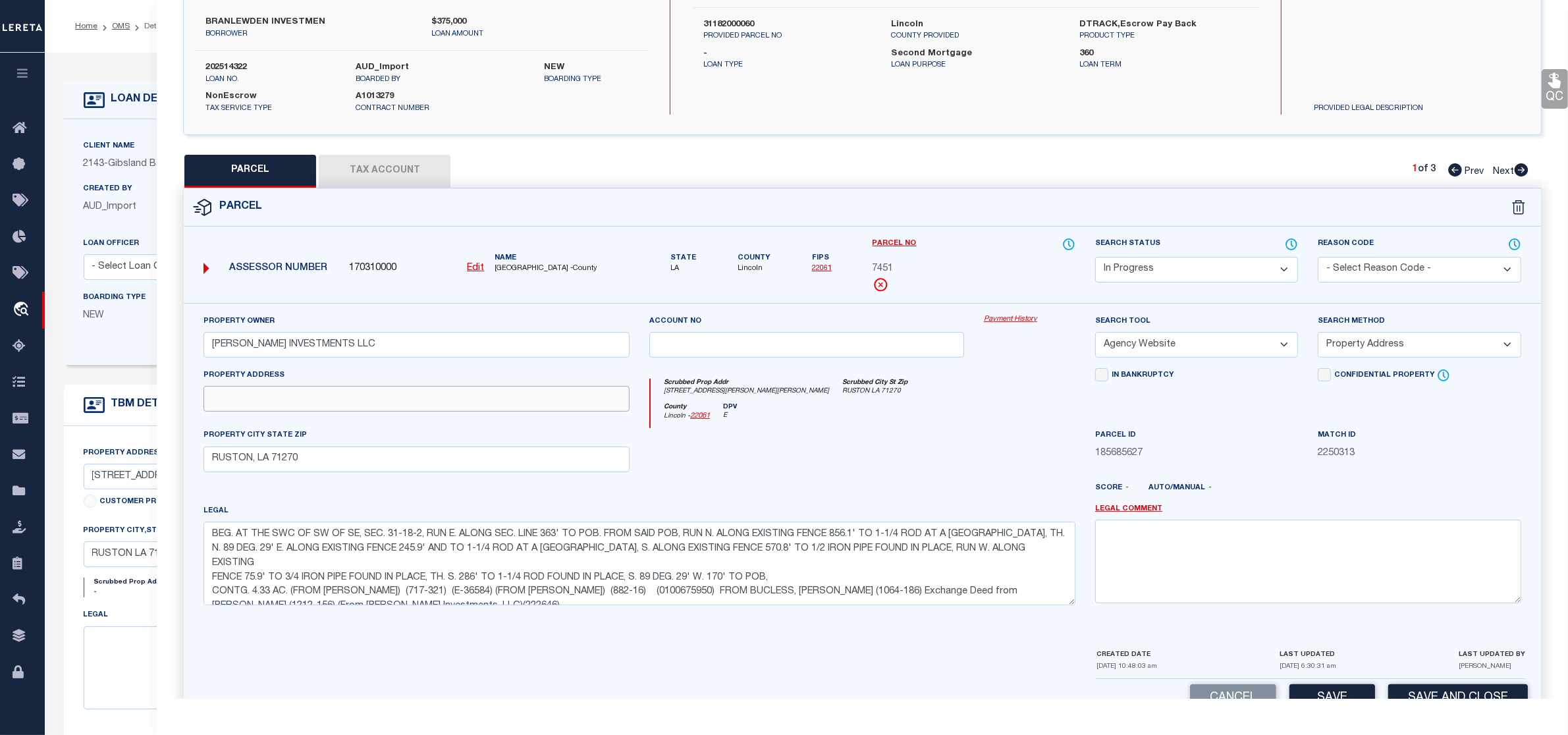
click at [285, 407] on input "text" at bounding box center [417, 399] width 426 height 26
paste input "722 Hwy 3061"
click at [234, 401] on input "722 Hwy 3061" at bounding box center [417, 399] width 426 height 26
click at [237, 397] on input "722 , Hwy 3061" at bounding box center [417, 399] width 426 height 26
paste input "724"
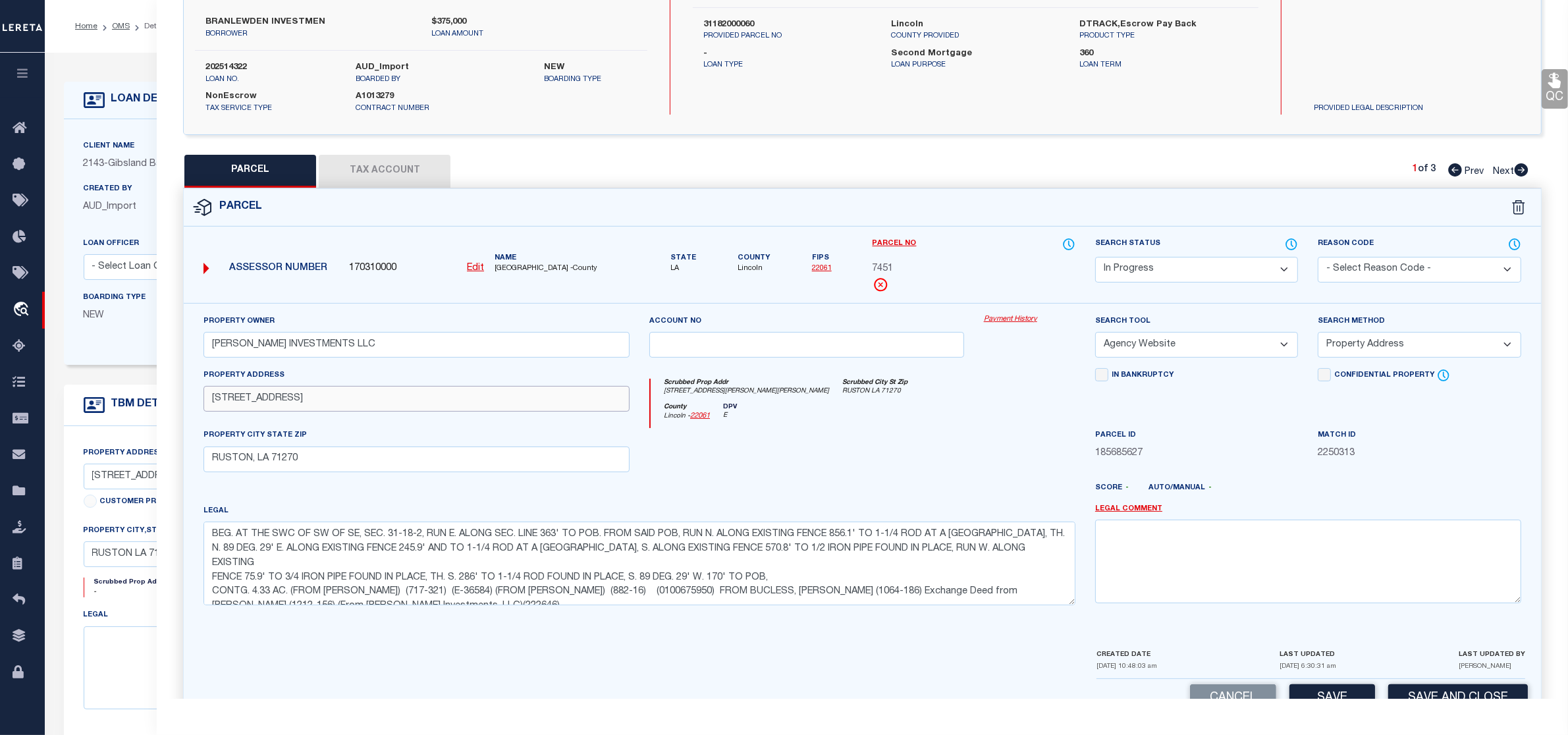
click at [336, 399] on input "722 , 724 Hwy 3061" at bounding box center [417, 399] width 426 height 26
click at [363, 405] on input "722 , 724 Hwy 3061 ," at bounding box center [417, 399] width 426 height 26
paste input "126 Susan LN"
click at [327, 401] on input "722 , 724 Hwy 3061 , 126 Susan LN" at bounding box center [417, 399] width 426 height 26
click at [331, 400] on input "722 , 724 Hwy 3061 , 126 , Susan LN" at bounding box center [417, 399] width 426 height 26
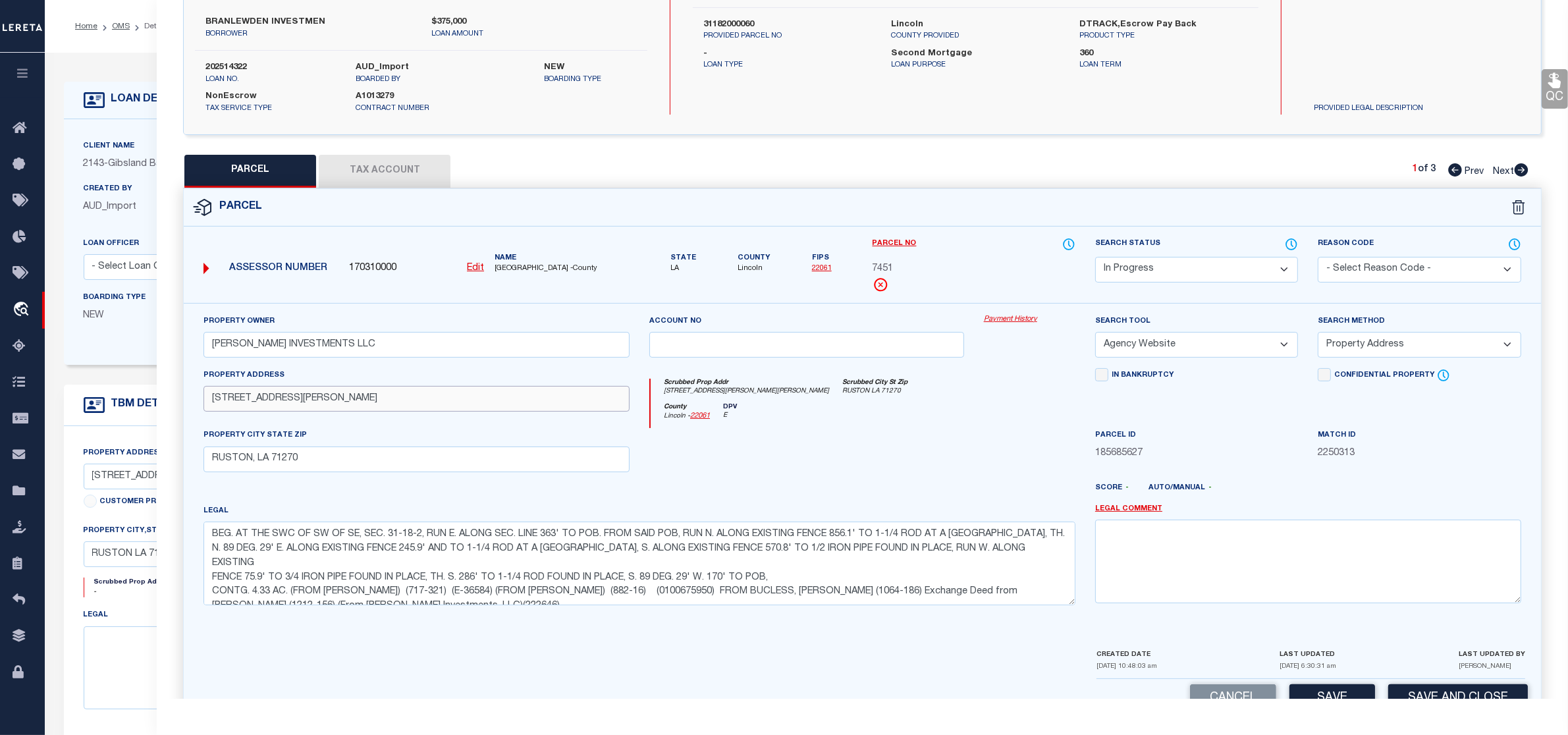
paste input "144"
click at [353, 402] on input "722 , 724 Hwy 3061 , 126 ,144 , Susan LN" at bounding box center [417, 399] width 426 height 26
paste input "138"
click at [353, 394] on input "722 , 724 Hwy 3061 , 126 ,144 , 138 Susan LN" at bounding box center [417, 399] width 426 height 26
click at [1345, 690] on button "Save" at bounding box center [1332, 699] width 86 height 28
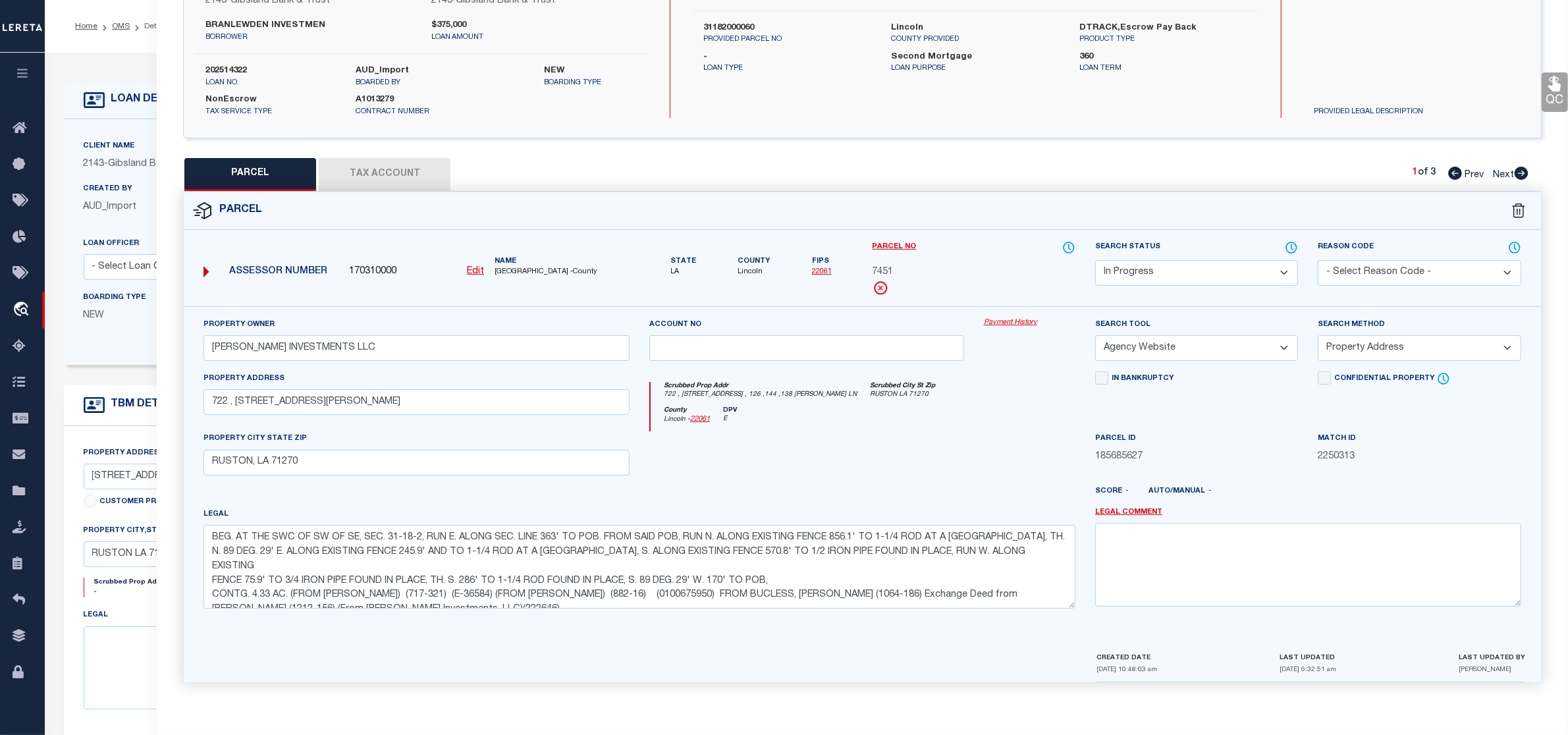
click at [1170, 264] on select "Automated Search Bad Parcel Complete Duplicate Parcel High Dollar Reporting In …" at bounding box center [1197, 273] width 203 height 26
click at [1095, 260] on select "Automated Search Bad Parcel Complete Duplicate Parcel High Dollar Reporting In …" at bounding box center [1197, 273] width 203 height 26
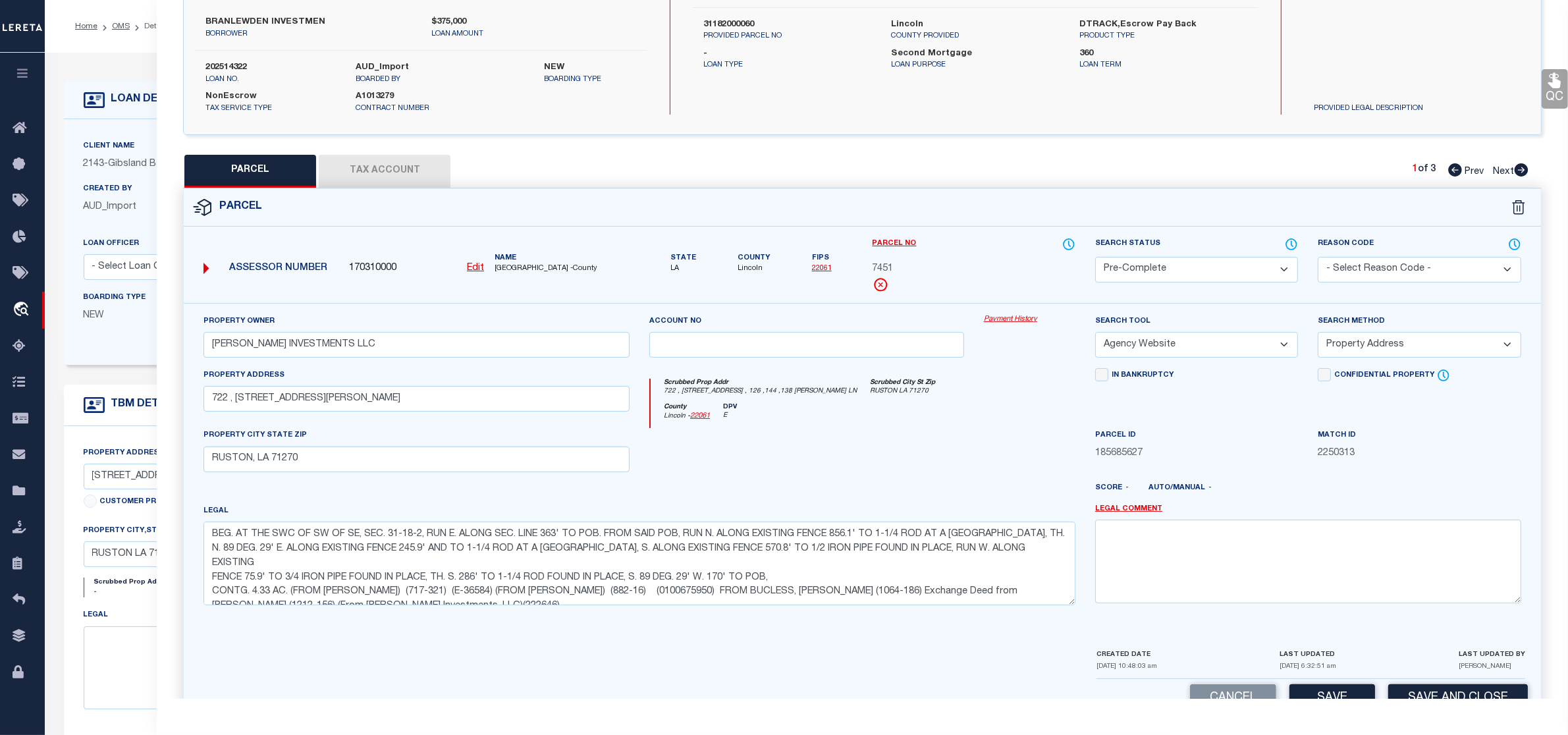
click at [1207, 351] on select "-- Select Search Tool -- 3rd Party Website Agency File Agency Website ATLS CNV-…" at bounding box center [1197, 345] width 203 height 26
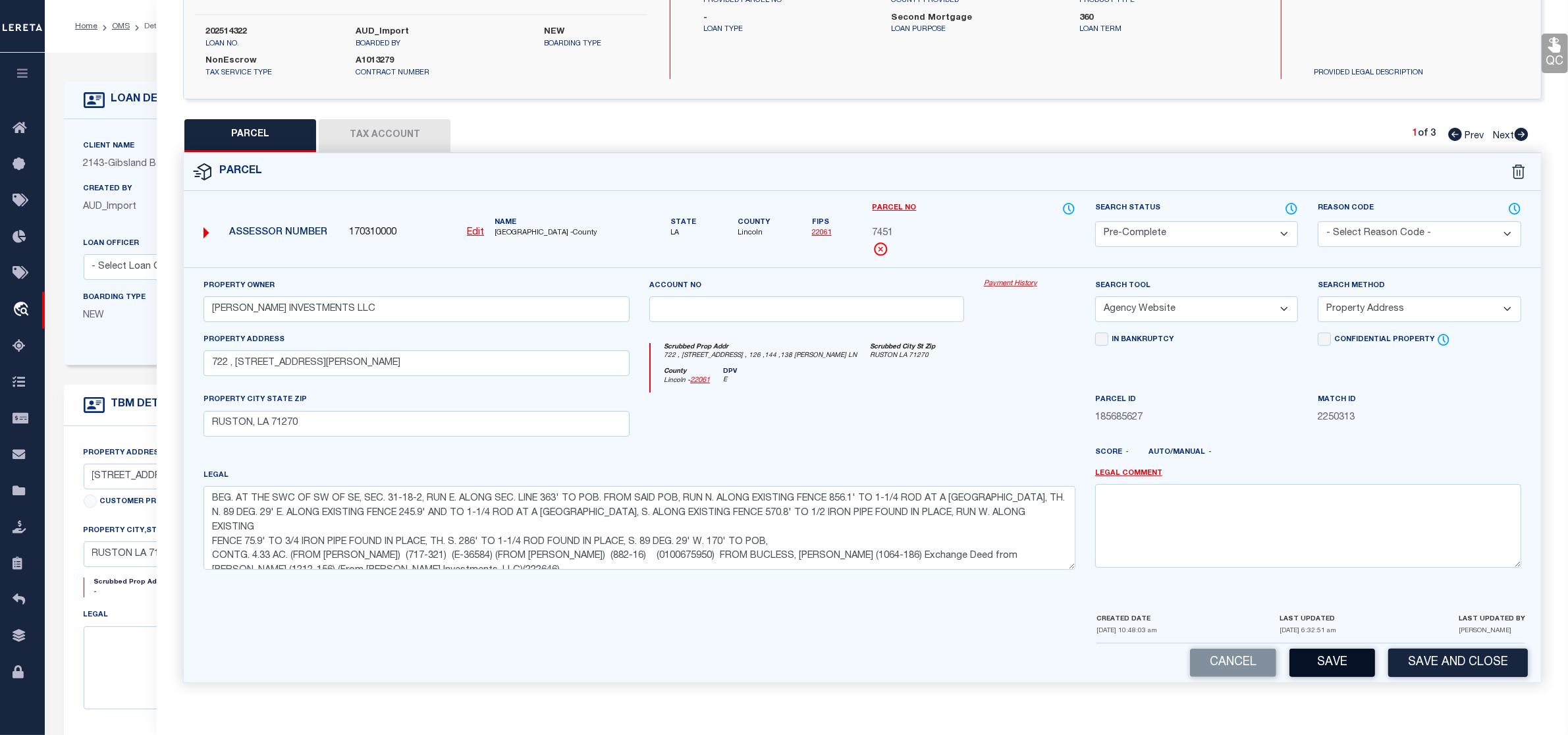
click at [1324, 663] on button "Save" at bounding box center [1332, 663] width 86 height 28
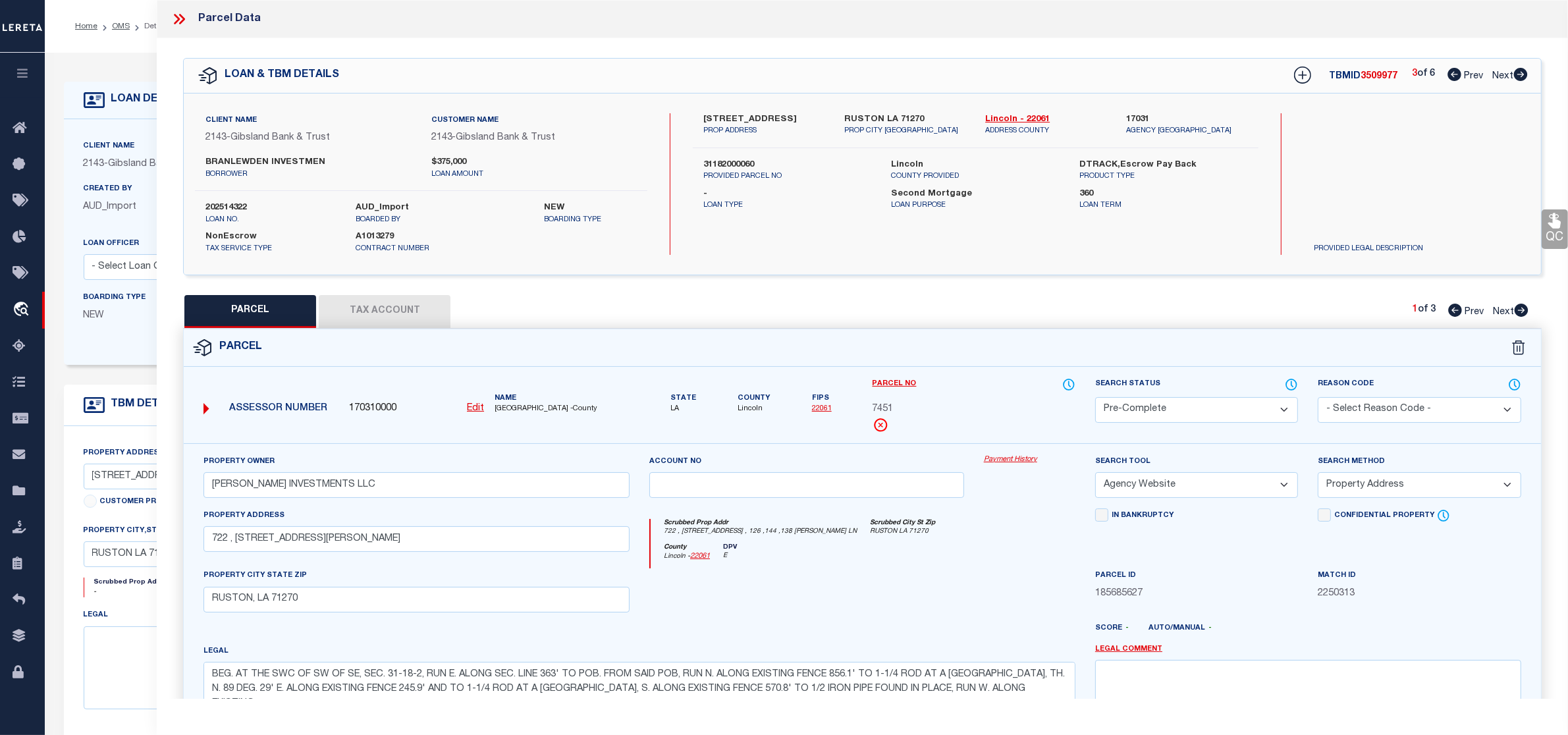
click at [392, 316] on button "Tax Account" at bounding box center [385, 312] width 132 height 33
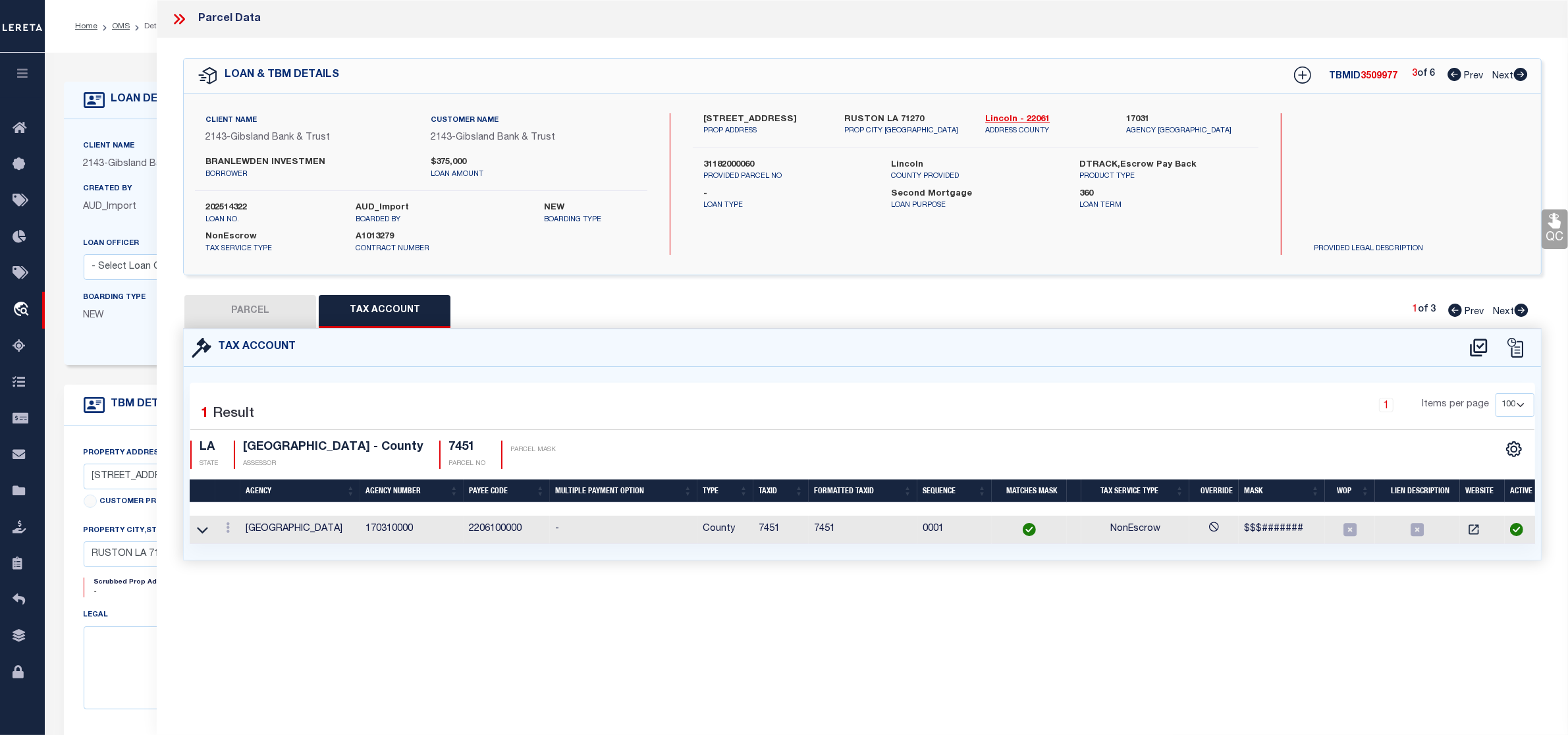
click at [278, 325] on button "PARCEL" at bounding box center [251, 312] width 132 height 33
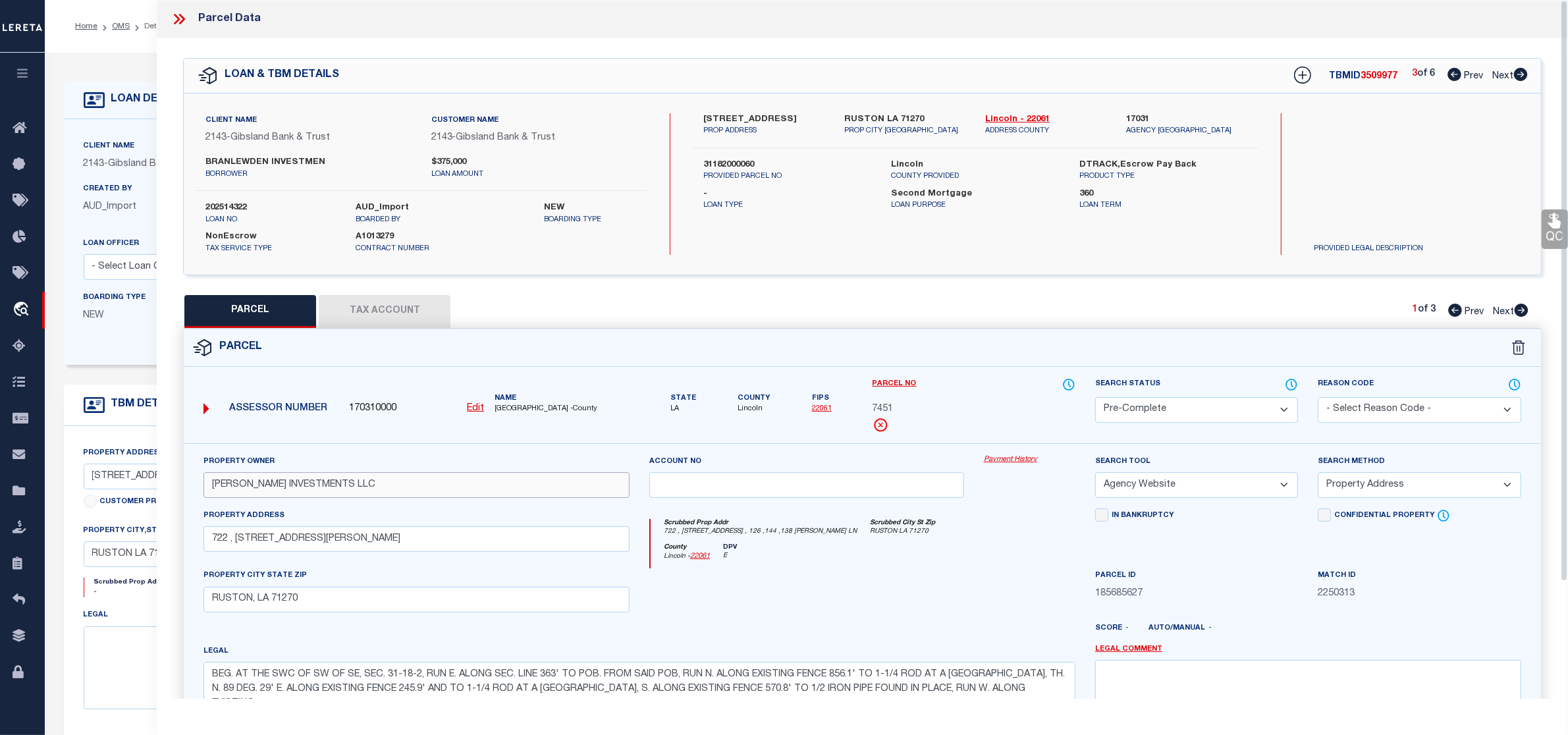
click at [295, 482] on input "GILBERT INVESTMENTS LLC" at bounding box center [417, 485] width 426 height 26
paste input "Branlewden Investments"
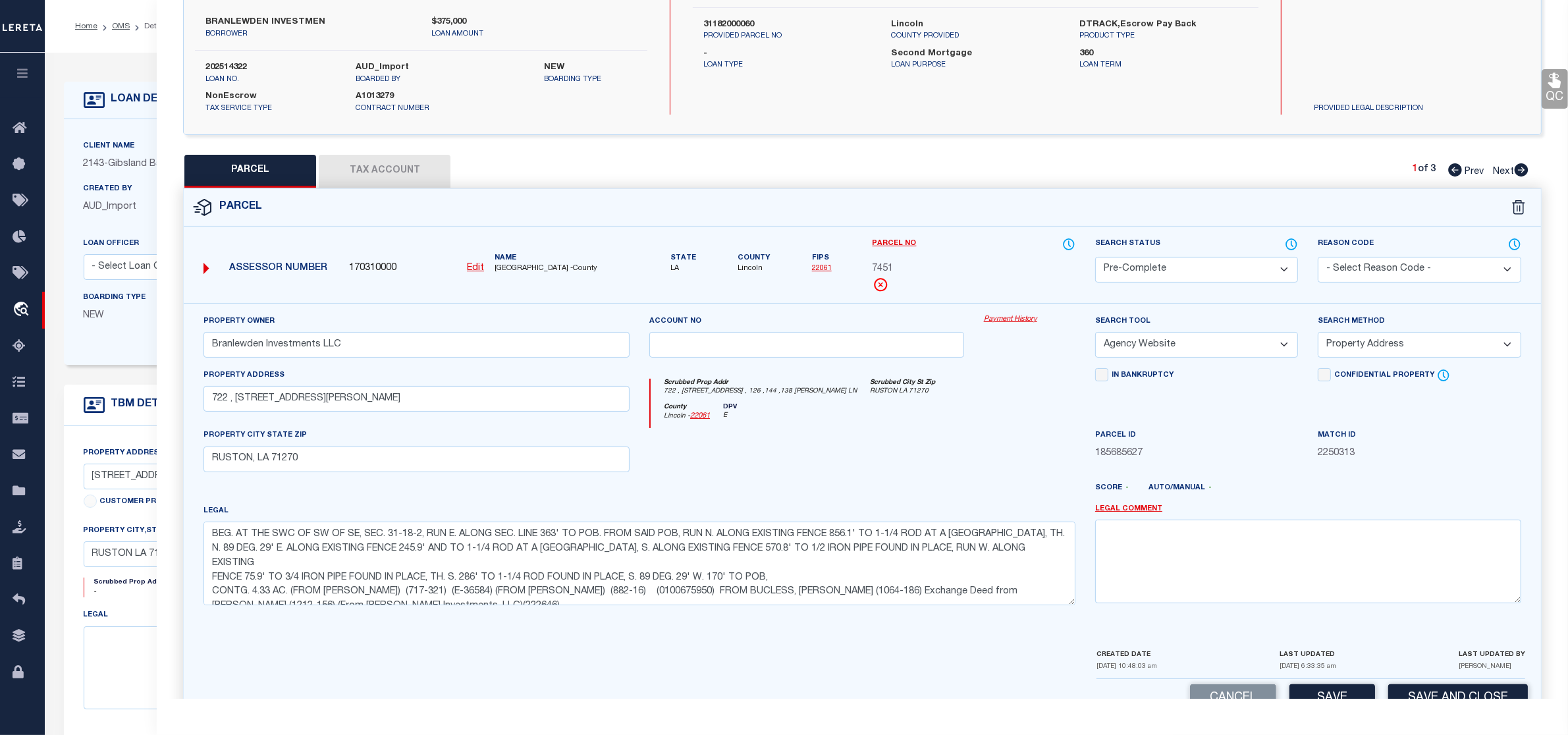
click at [1178, 266] on select "Automated Search Bad Parcel Complete Duplicate Parcel High Dollar Reporting In …" at bounding box center [1197, 270] width 203 height 26
click at [1095, 257] on select "Automated Search Bad Parcel Complete Duplicate Parcel High Dollar Reporting In …" at bounding box center [1197, 270] width 203 height 26
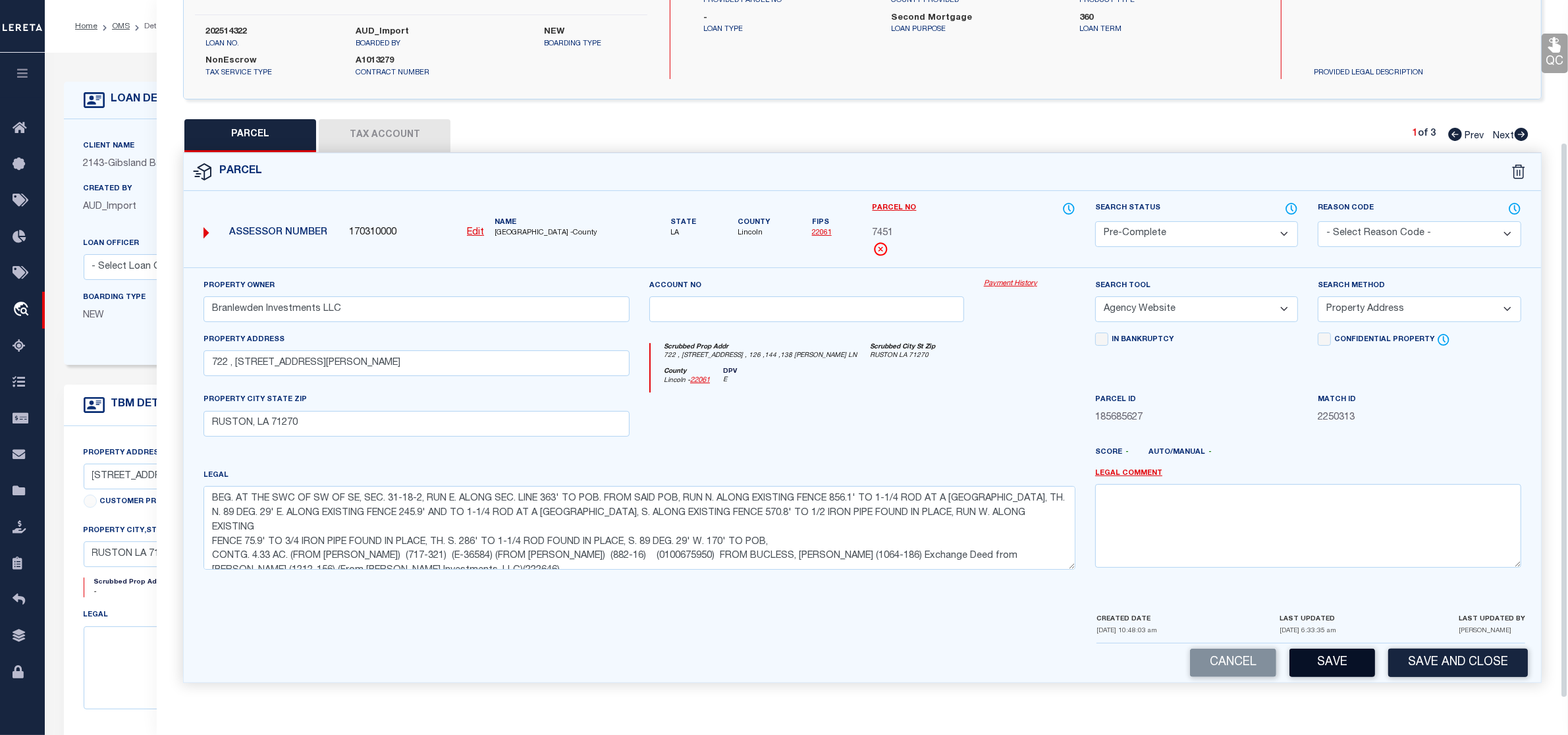
click at [1327, 656] on button "Save" at bounding box center [1332, 663] width 86 height 28
click at [1523, 129] on icon at bounding box center [1521, 134] width 13 height 13
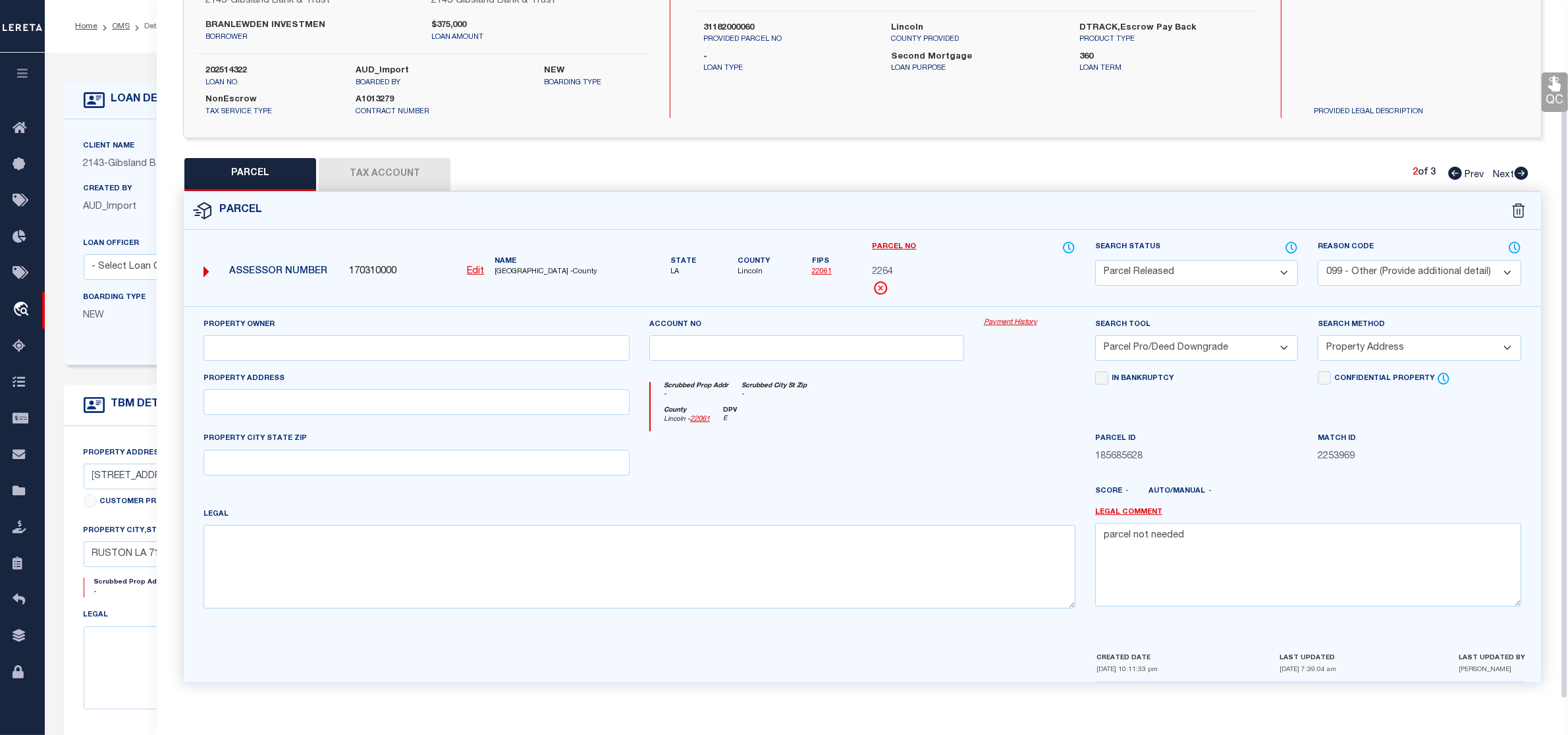
scroll to position [141, 0]
click at [1521, 167] on icon at bounding box center [1521, 173] width 13 height 13
click at [1456, 175] on icon at bounding box center [1454, 173] width 13 height 13
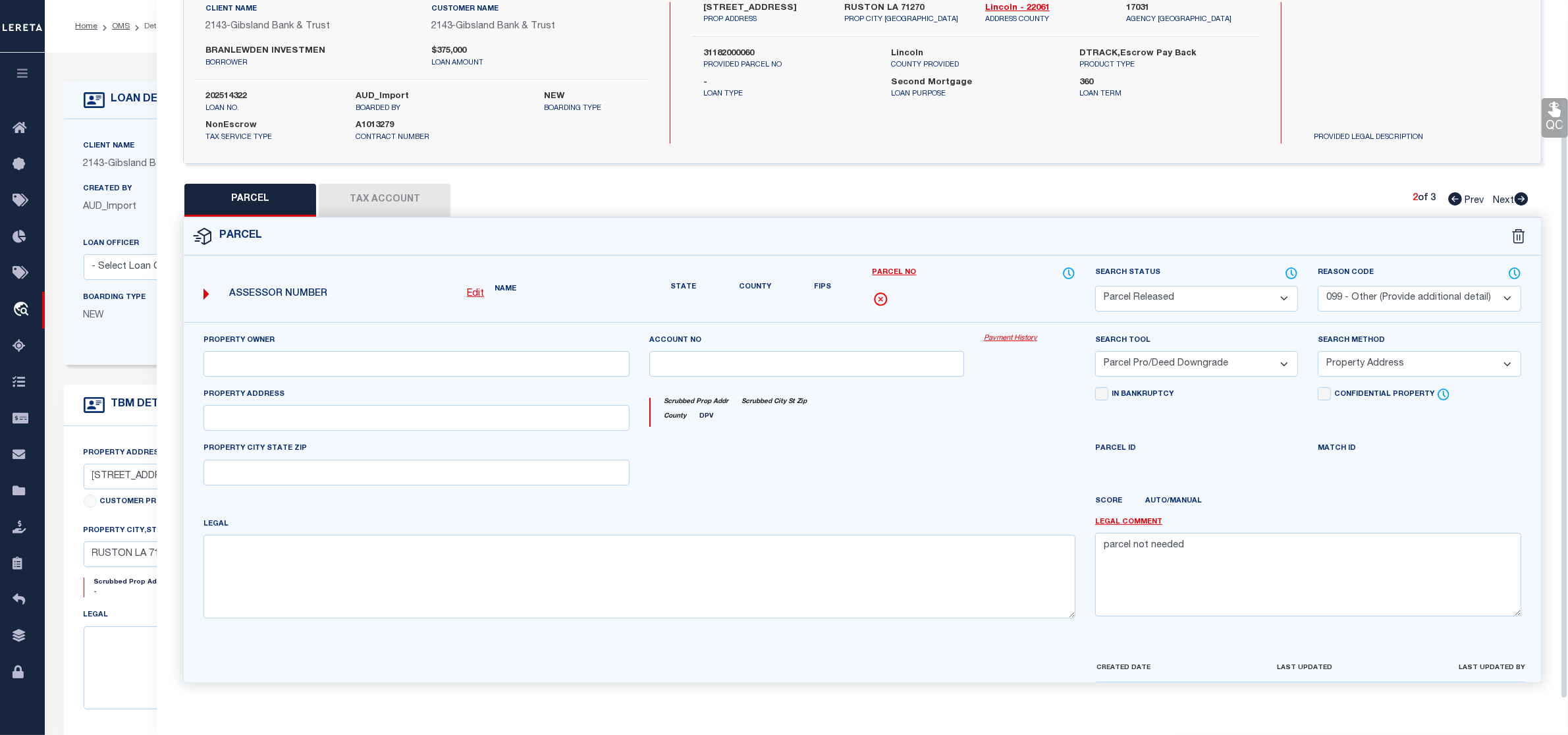
click at [1456, 192] on icon at bounding box center [1454, 199] width 13 height 13
click at [1456, 175] on div "QC QC QC" at bounding box center [862, 312] width 1411 height 772
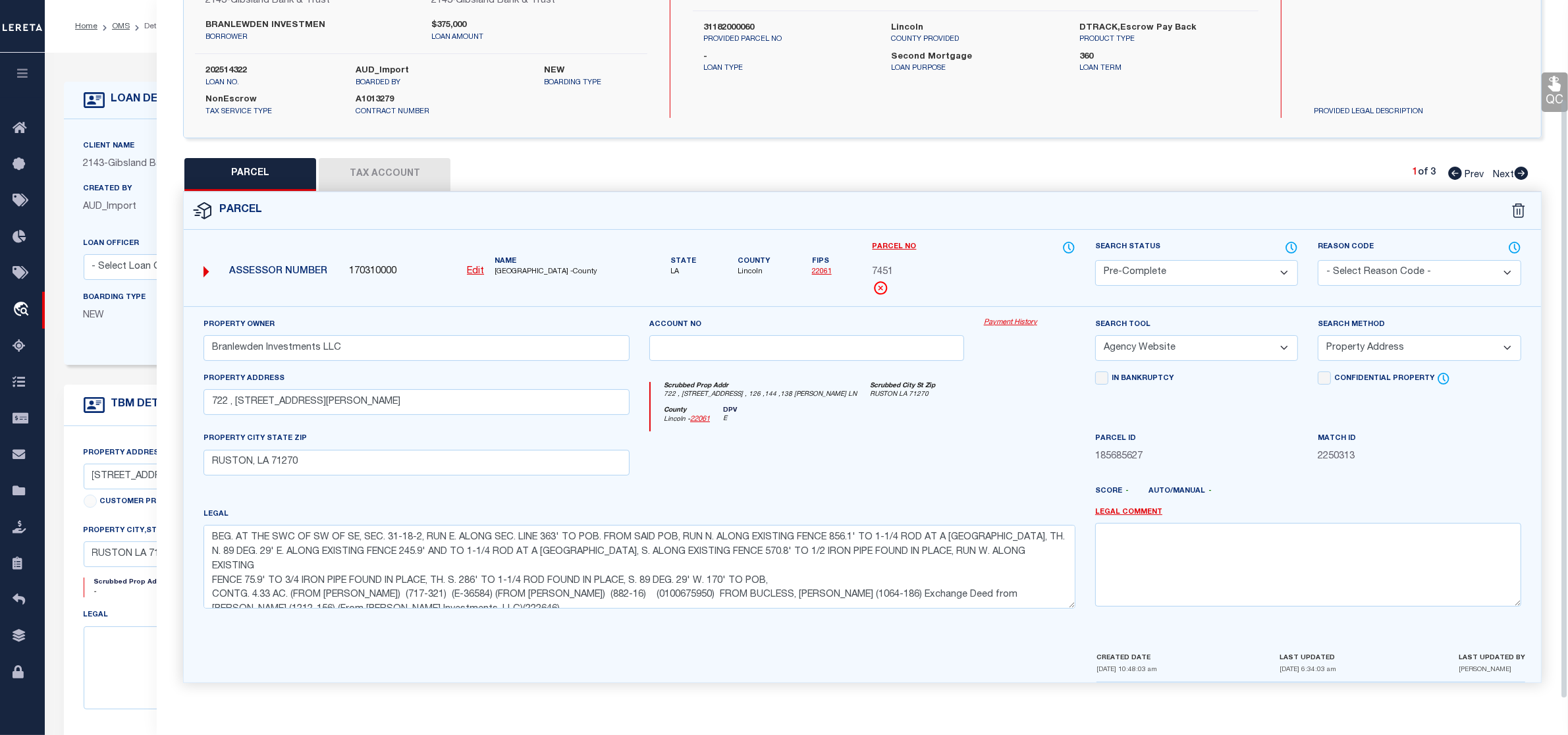
scroll to position [114, 0]
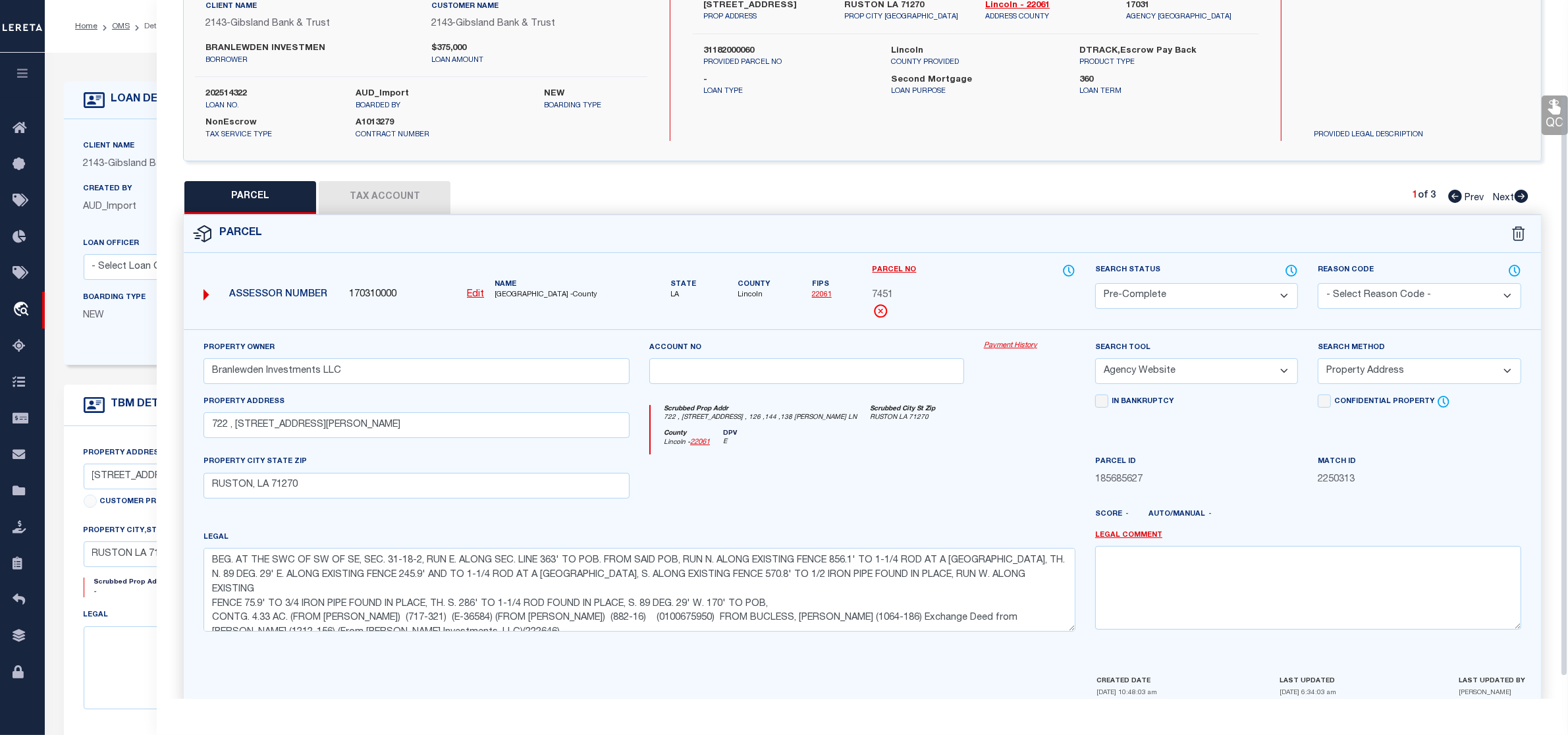
click at [1456, 175] on div "QC QC QC" at bounding box center [862, 323] width 1411 height 798
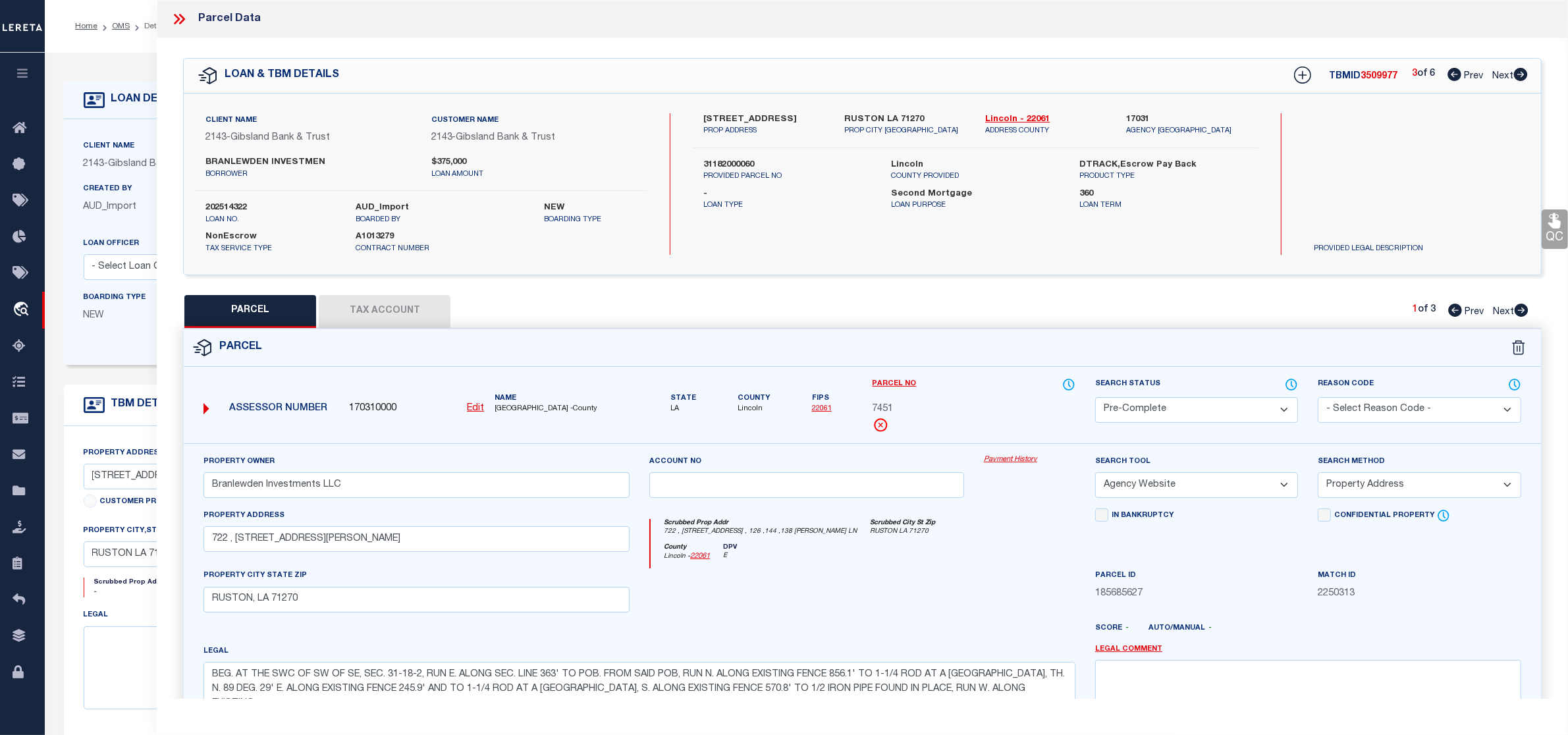
click at [1374, 77] on span "3509977" at bounding box center [1379, 76] width 37 height 9
copy span "3509977"
click at [241, 202] on label "202514322" at bounding box center [270, 208] width 131 height 13
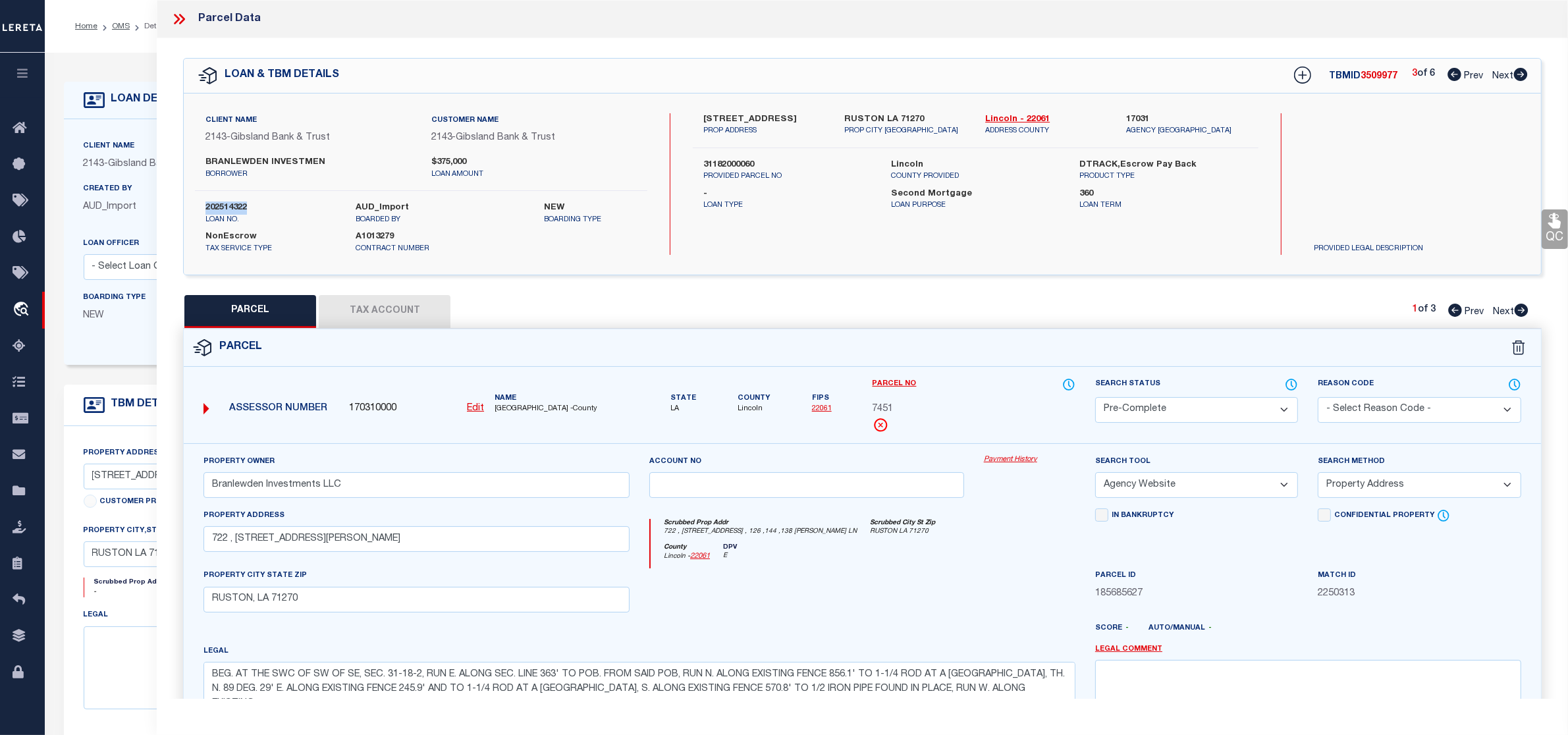
copy label "202514322"
click at [879, 409] on span "7451" at bounding box center [883, 410] width 21 height 14
copy span "7451"
click at [370, 310] on button "Tax Account" at bounding box center [385, 312] width 132 height 33
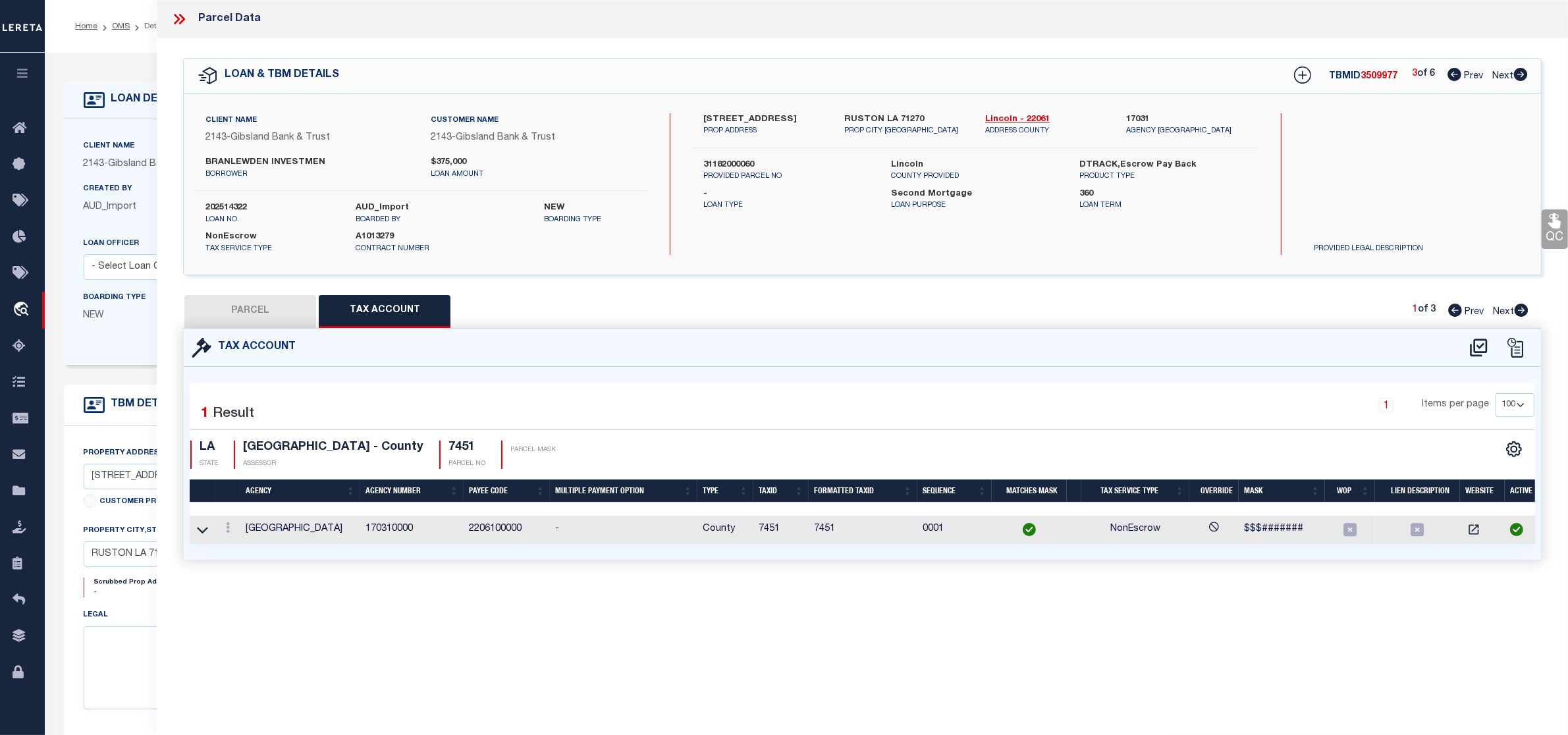
click at [258, 315] on button "PARCEL" at bounding box center [251, 312] width 132 height 33
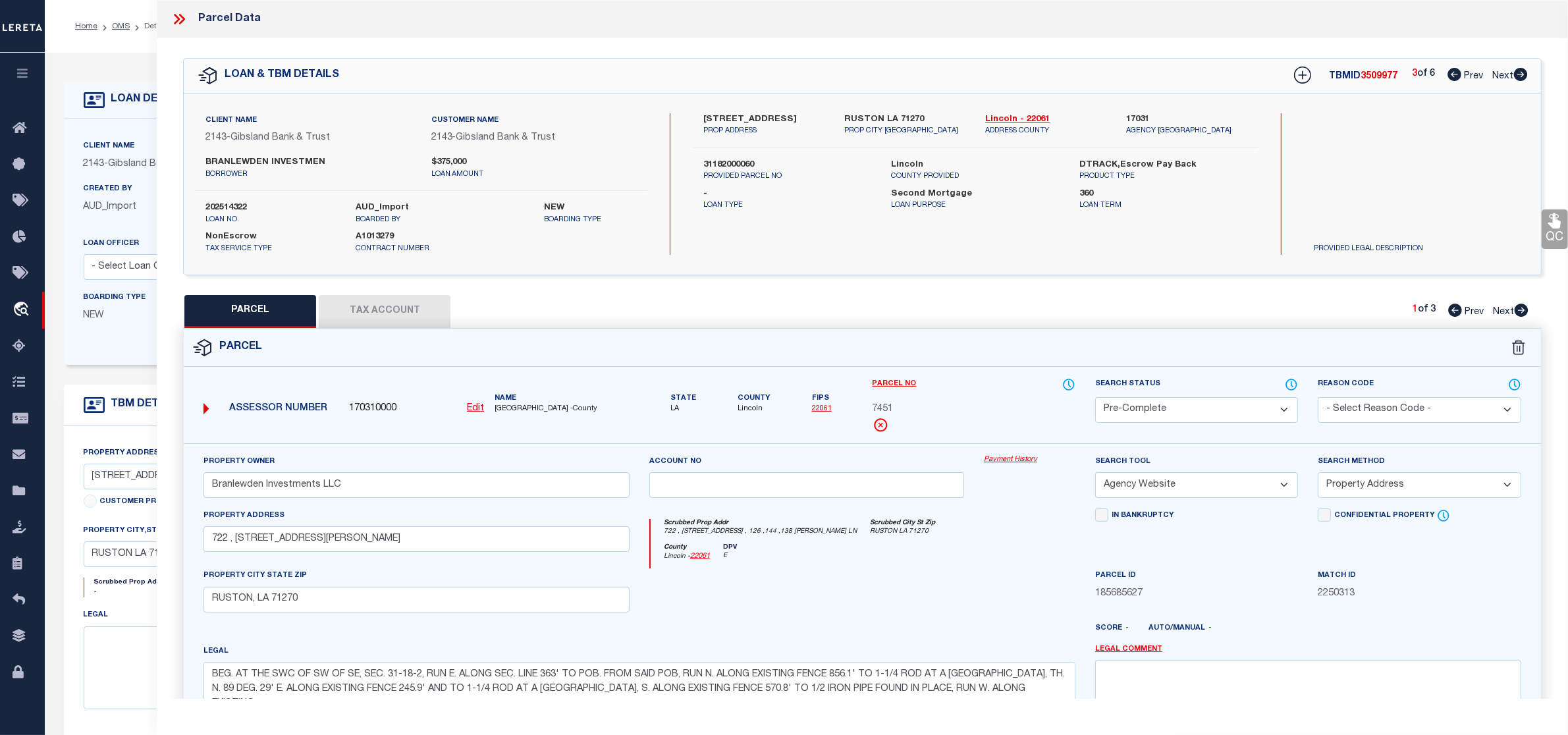
click at [390, 316] on button "Tax Account" at bounding box center [385, 312] width 132 height 33
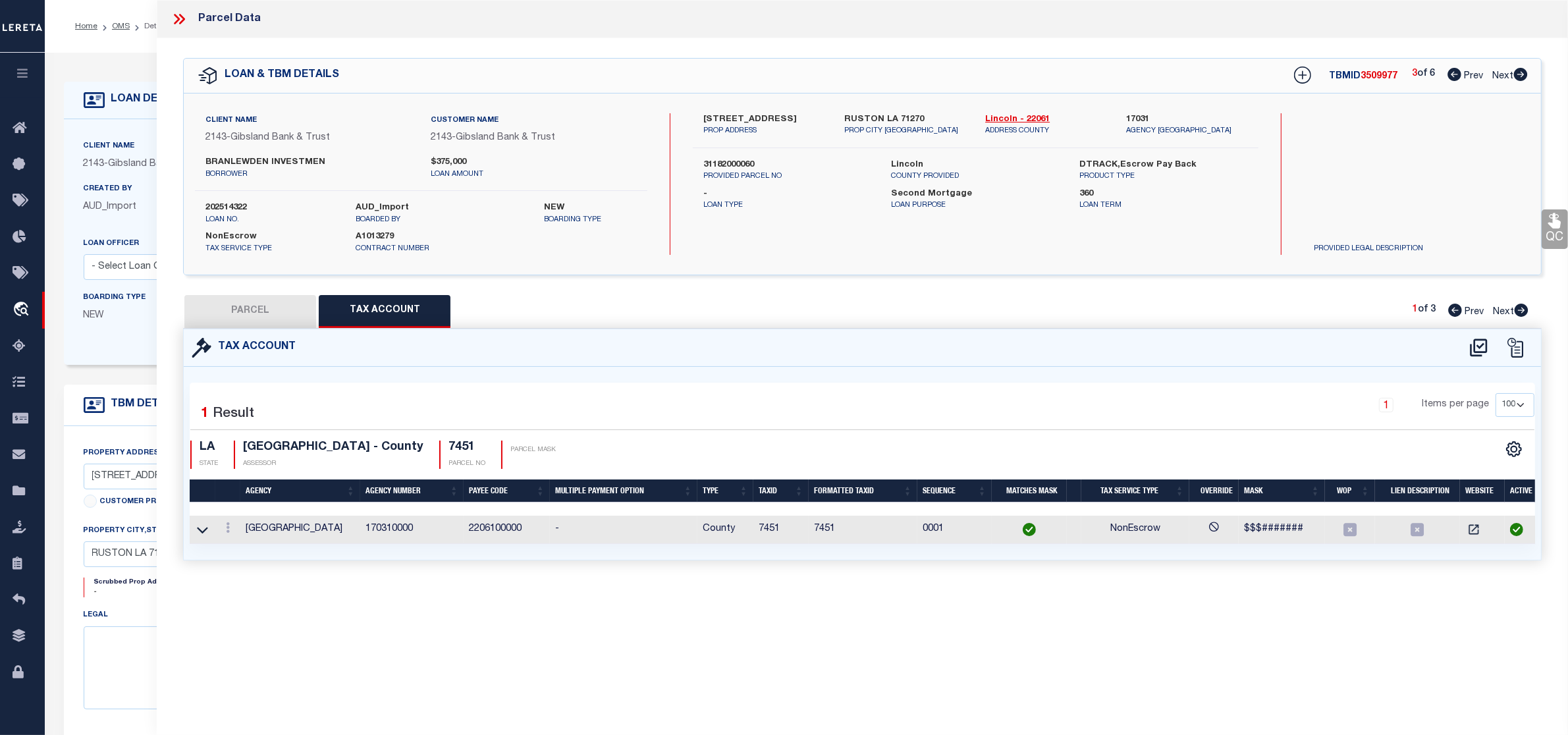
click at [271, 303] on button "PARCEL" at bounding box center [251, 312] width 132 height 33
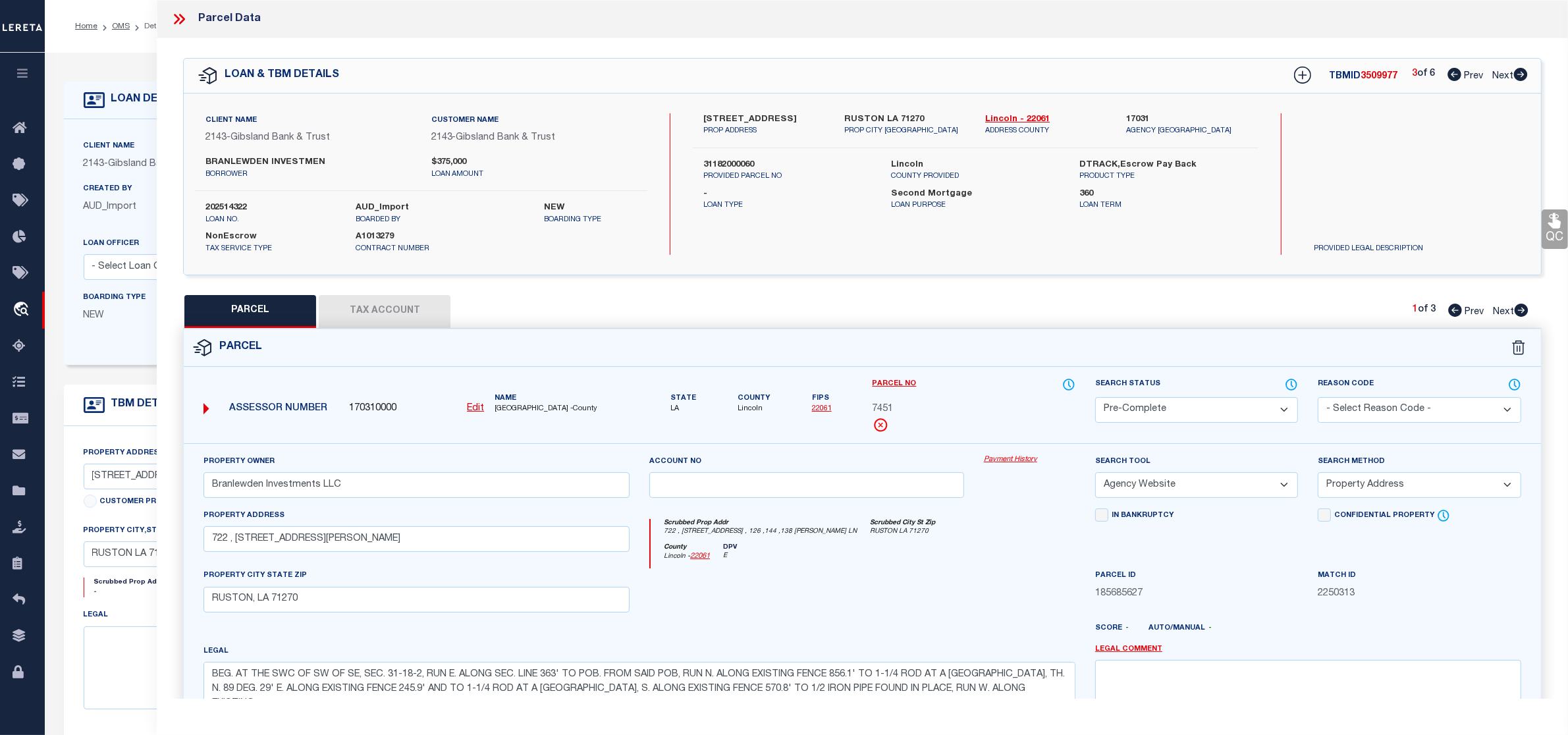
click at [351, 320] on button "Tax Account" at bounding box center [385, 312] width 132 height 33
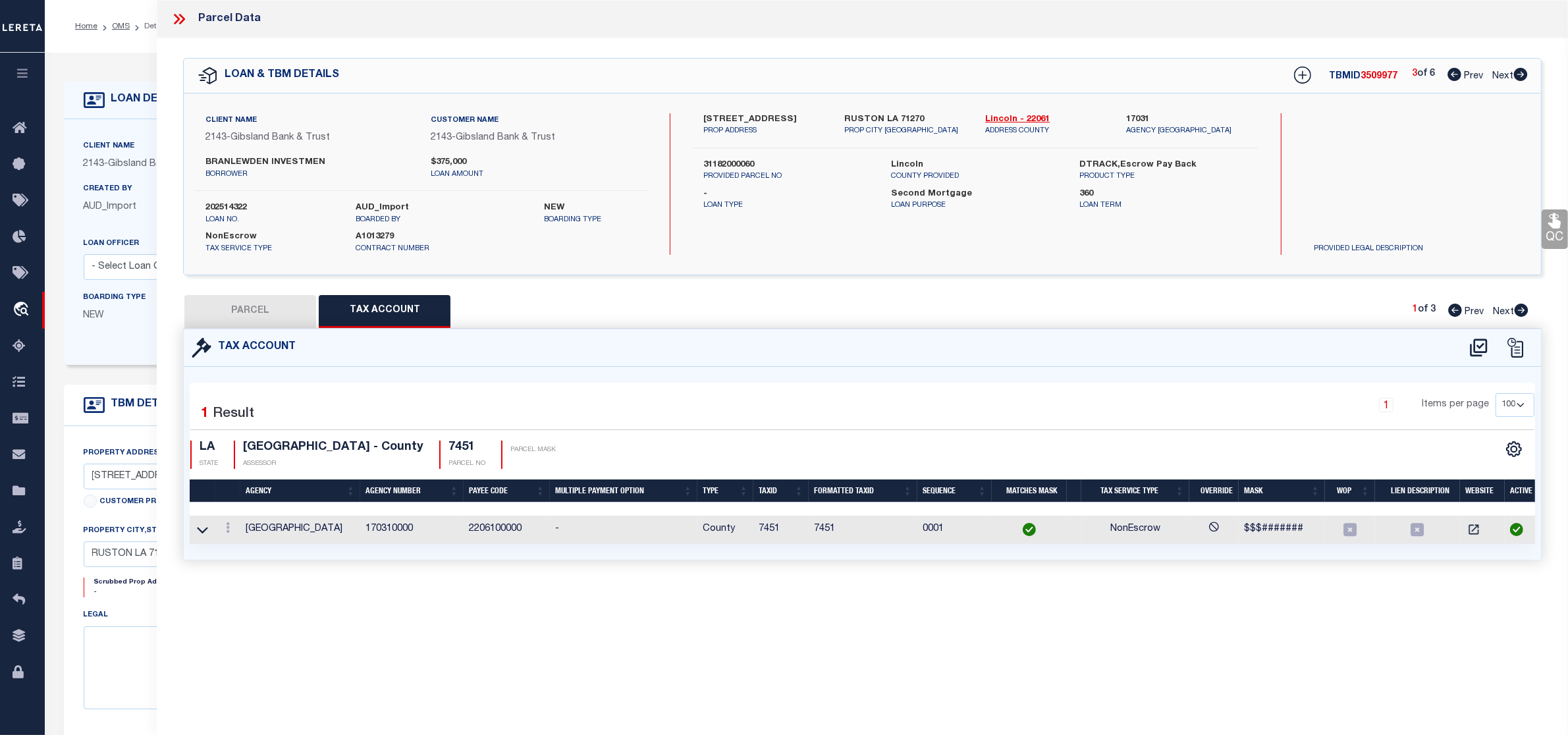
click at [217, 310] on button "PARCEL" at bounding box center [251, 312] width 132 height 33
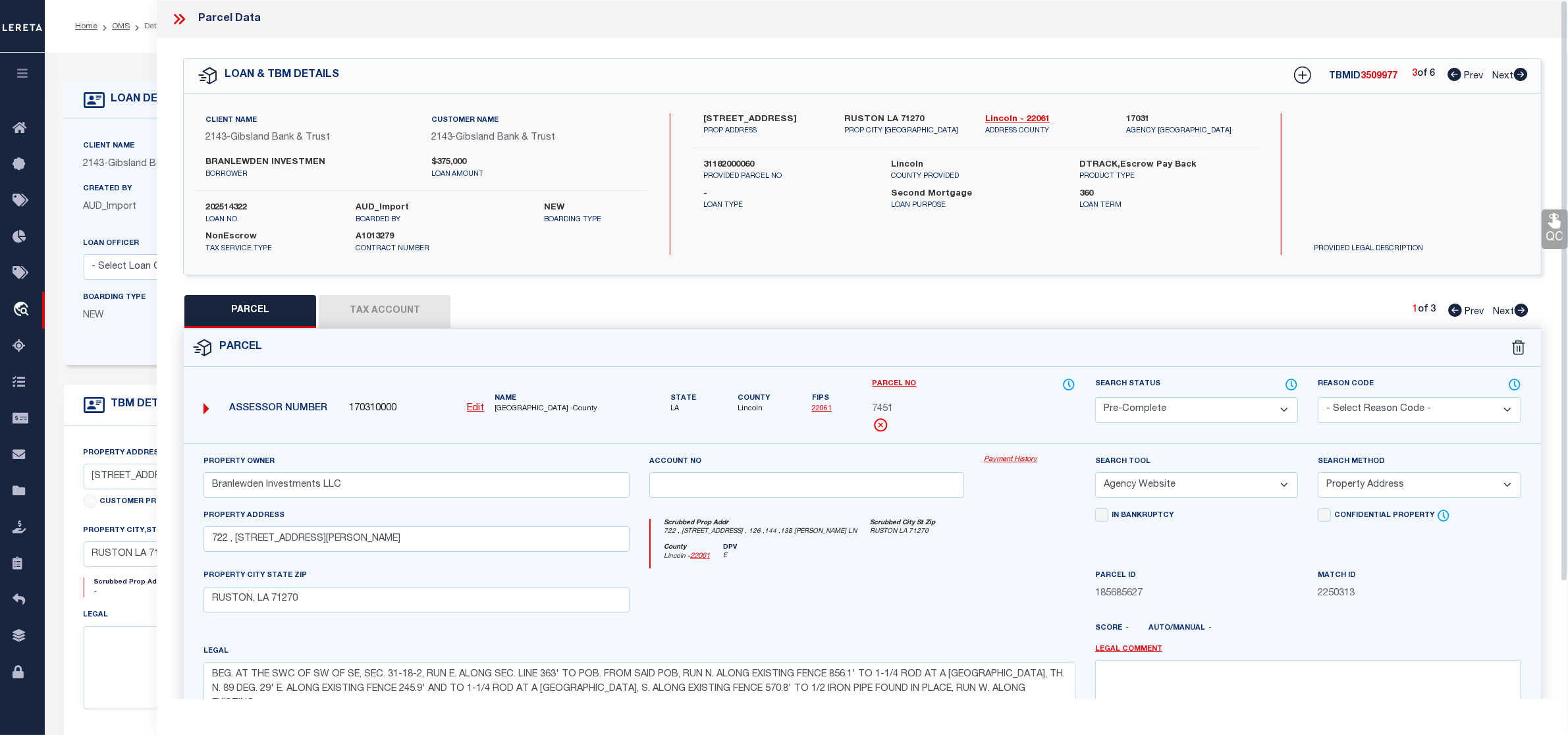
click at [1518, 74] on icon at bounding box center [1520, 75] width 13 height 13
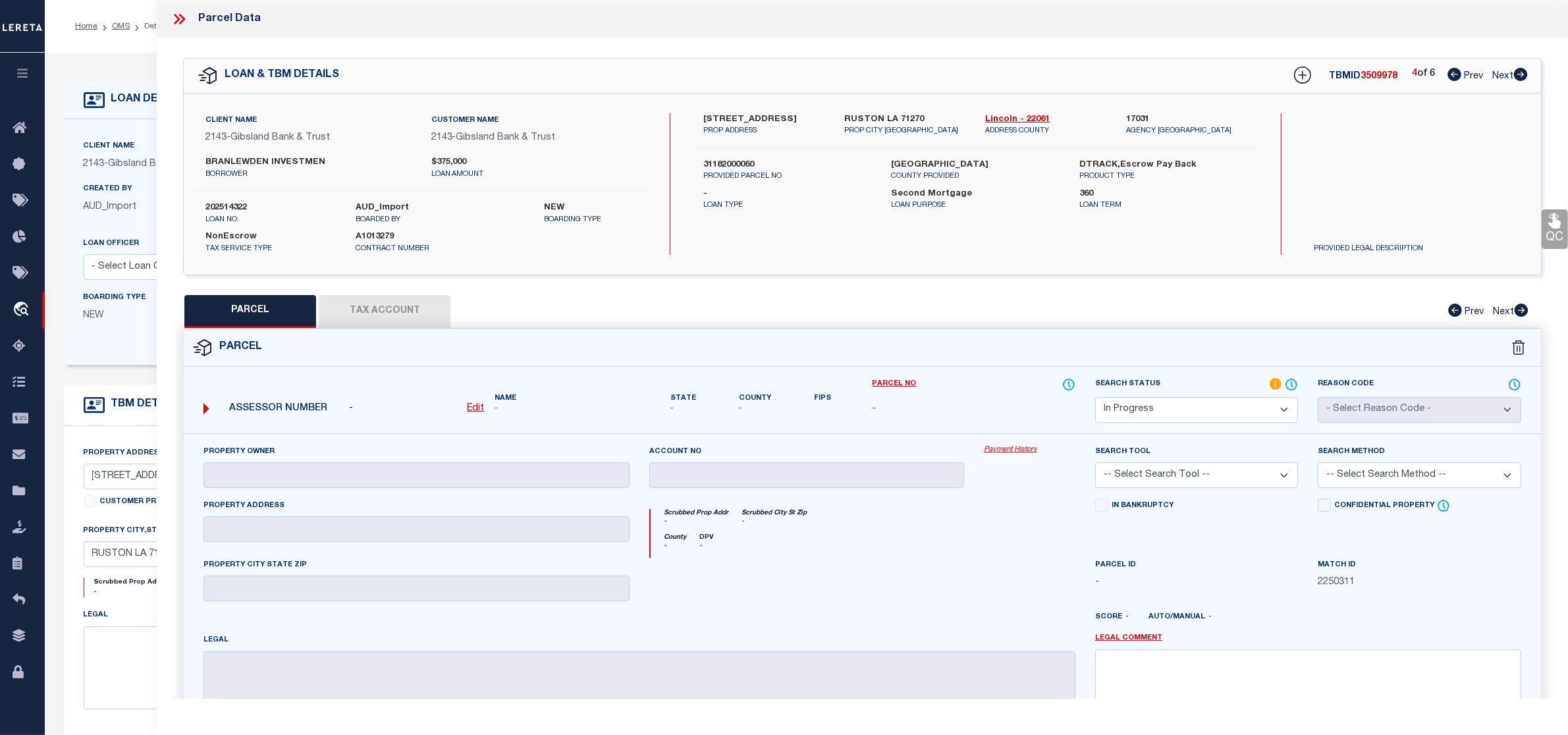
click at [1131, 409] on select "Automated Search Bad Parcel Complete Duplicate Parcel High Dollar Reporting In …" at bounding box center [1197, 410] width 203 height 26
click at [1095, 397] on select "Automated Search Bad Parcel Complete Duplicate Parcel High Dollar Reporting In …" at bounding box center [1197, 410] width 203 height 26
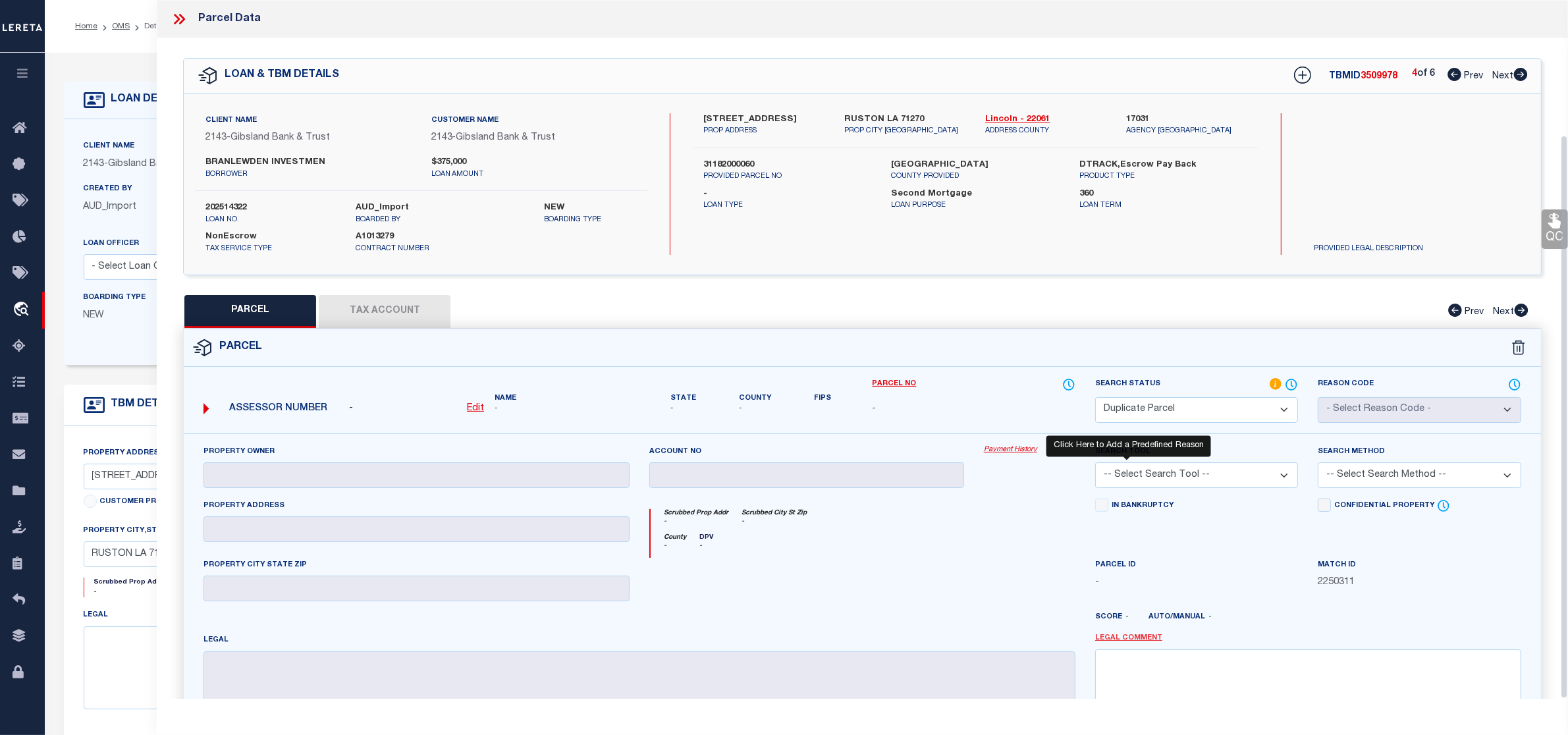
scroll to position [167, 0]
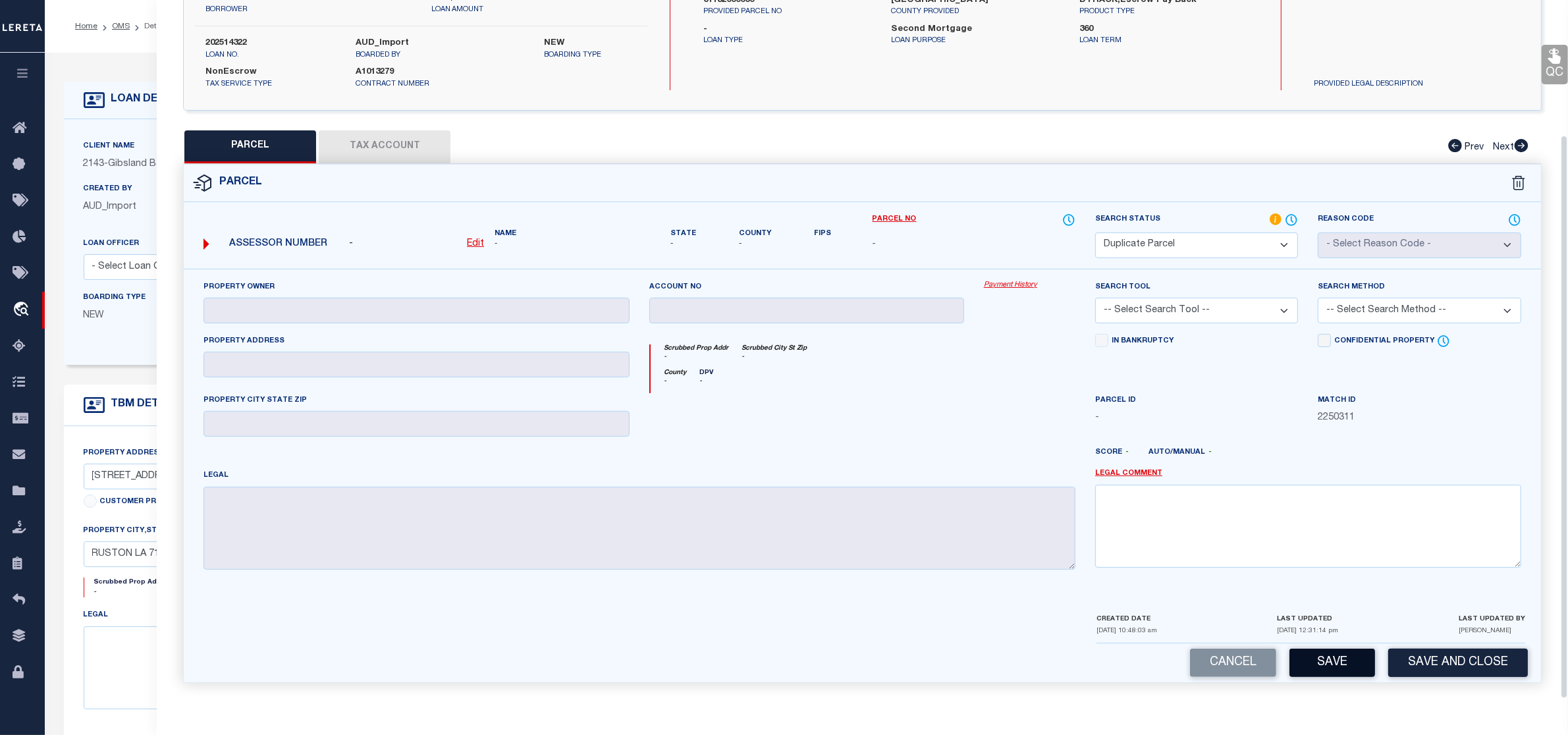
click at [1321, 668] on button "Save" at bounding box center [1332, 663] width 86 height 28
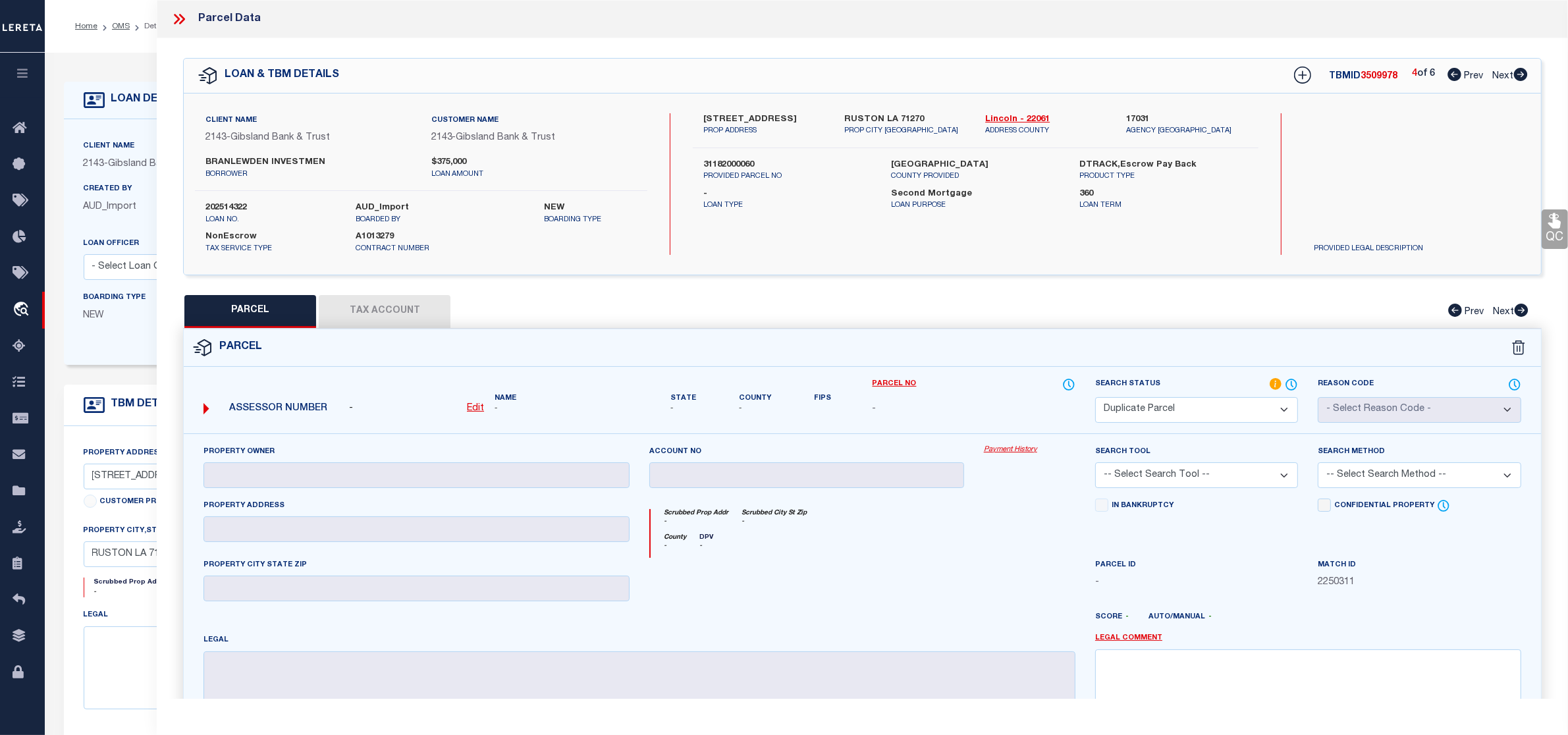
click at [1523, 75] on icon at bounding box center [1520, 75] width 13 height 13
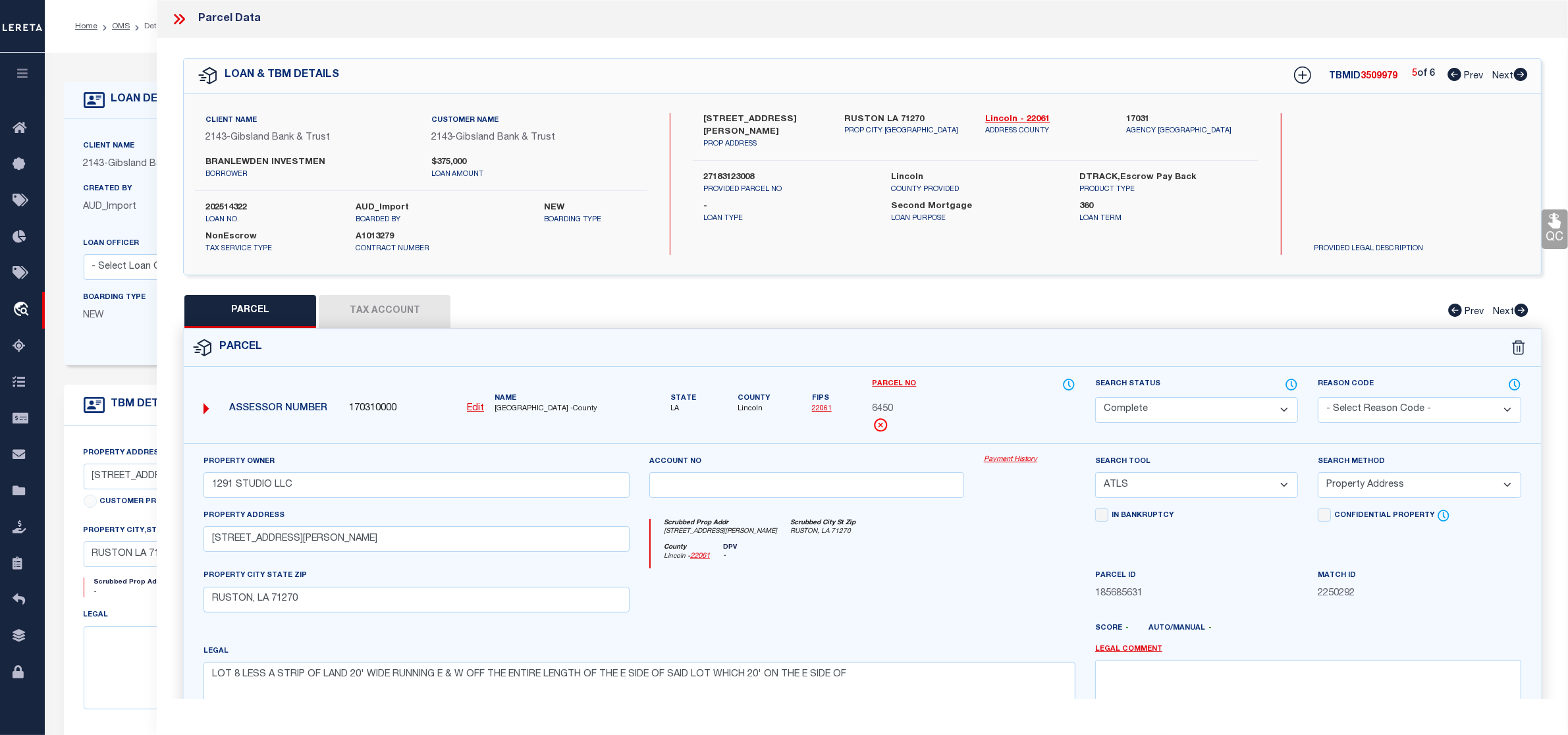
click at [1518, 77] on icon at bounding box center [1520, 75] width 13 height 13
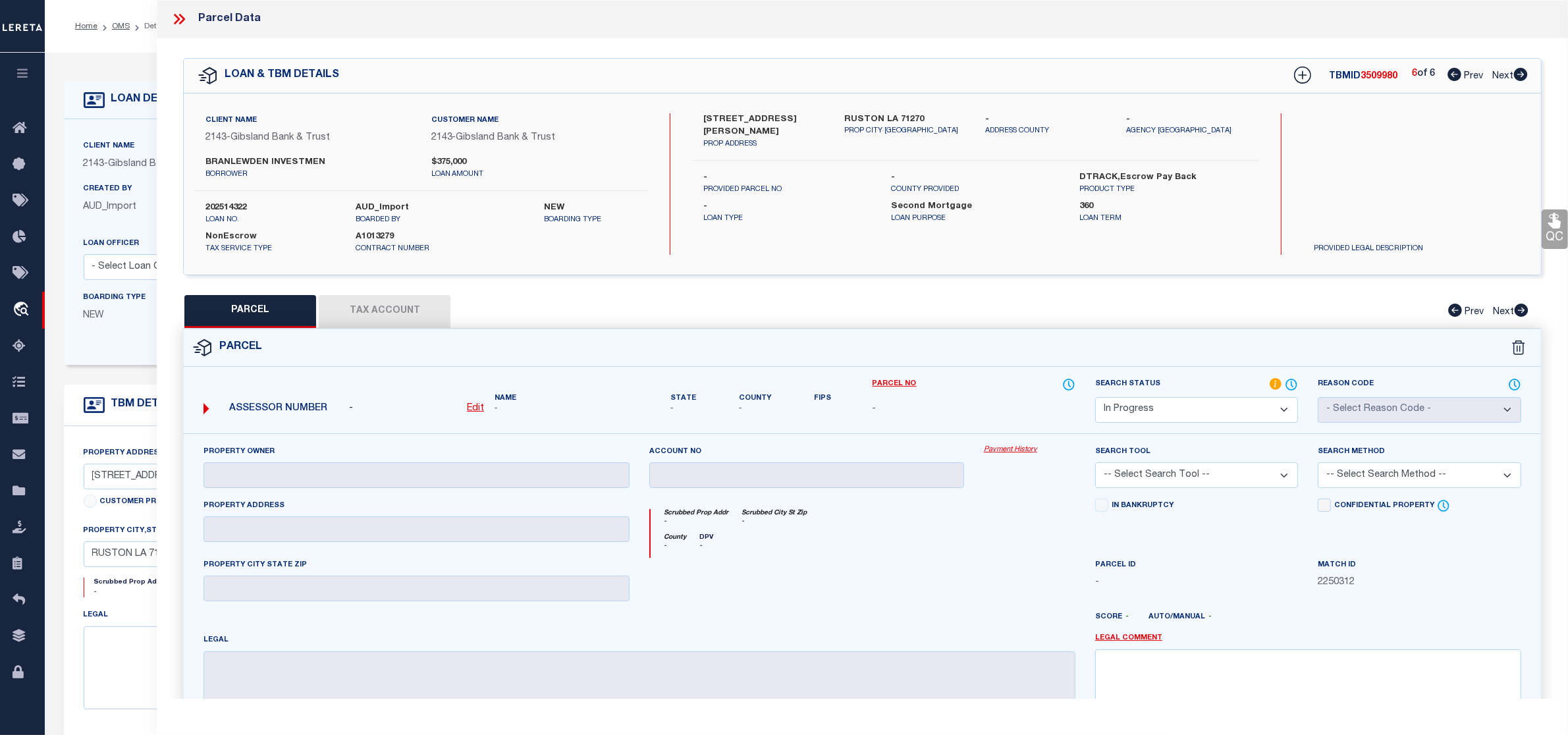
click at [1196, 405] on select "Automated Search Bad Parcel Complete Duplicate Parcel High Dollar Reporting In …" at bounding box center [1197, 410] width 203 height 26
click at [1095, 397] on select "Automated Search Bad Parcel Complete Duplicate Parcel High Dollar Reporting In …" at bounding box center [1197, 410] width 203 height 26
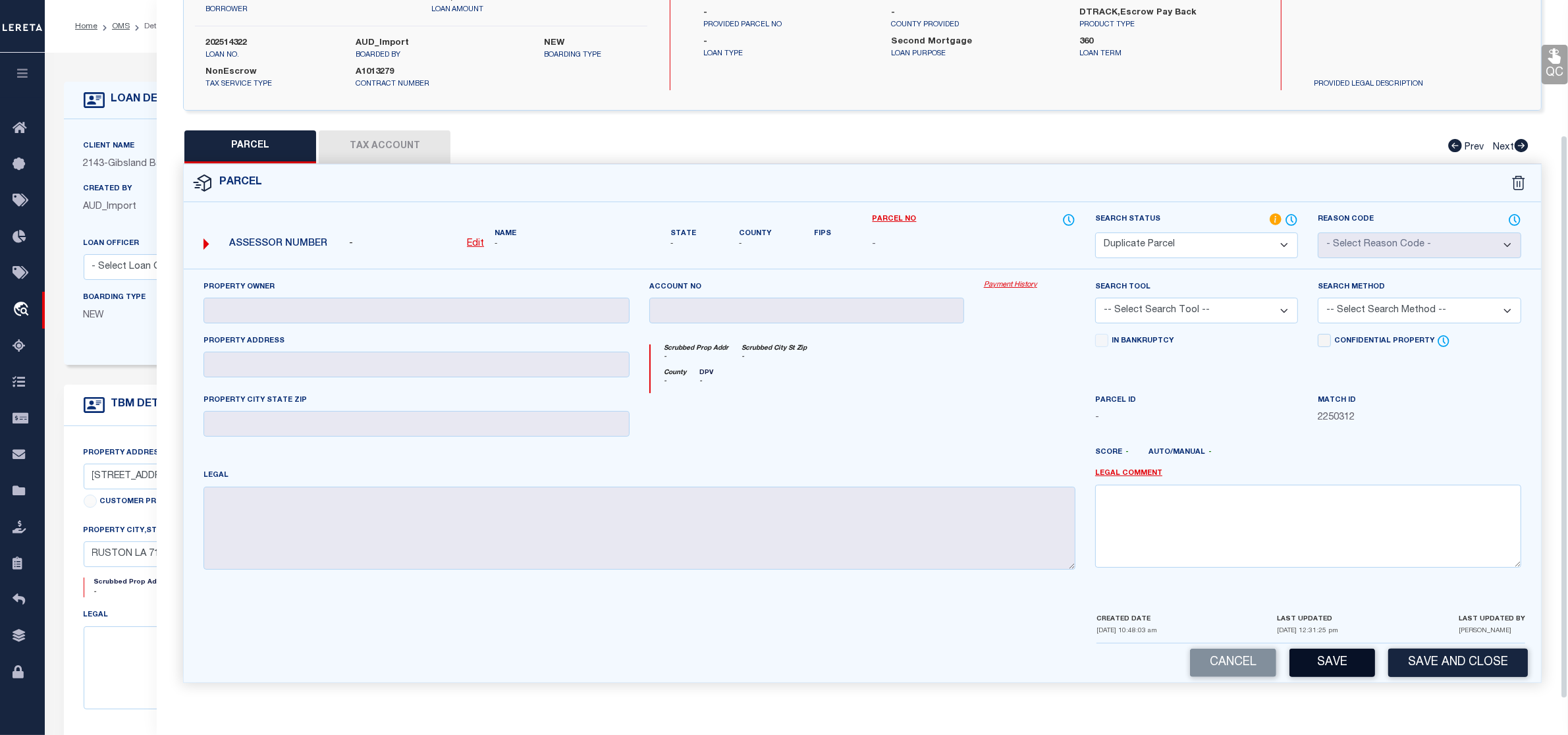
click at [1332, 659] on button "Save" at bounding box center [1332, 663] width 86 height 28
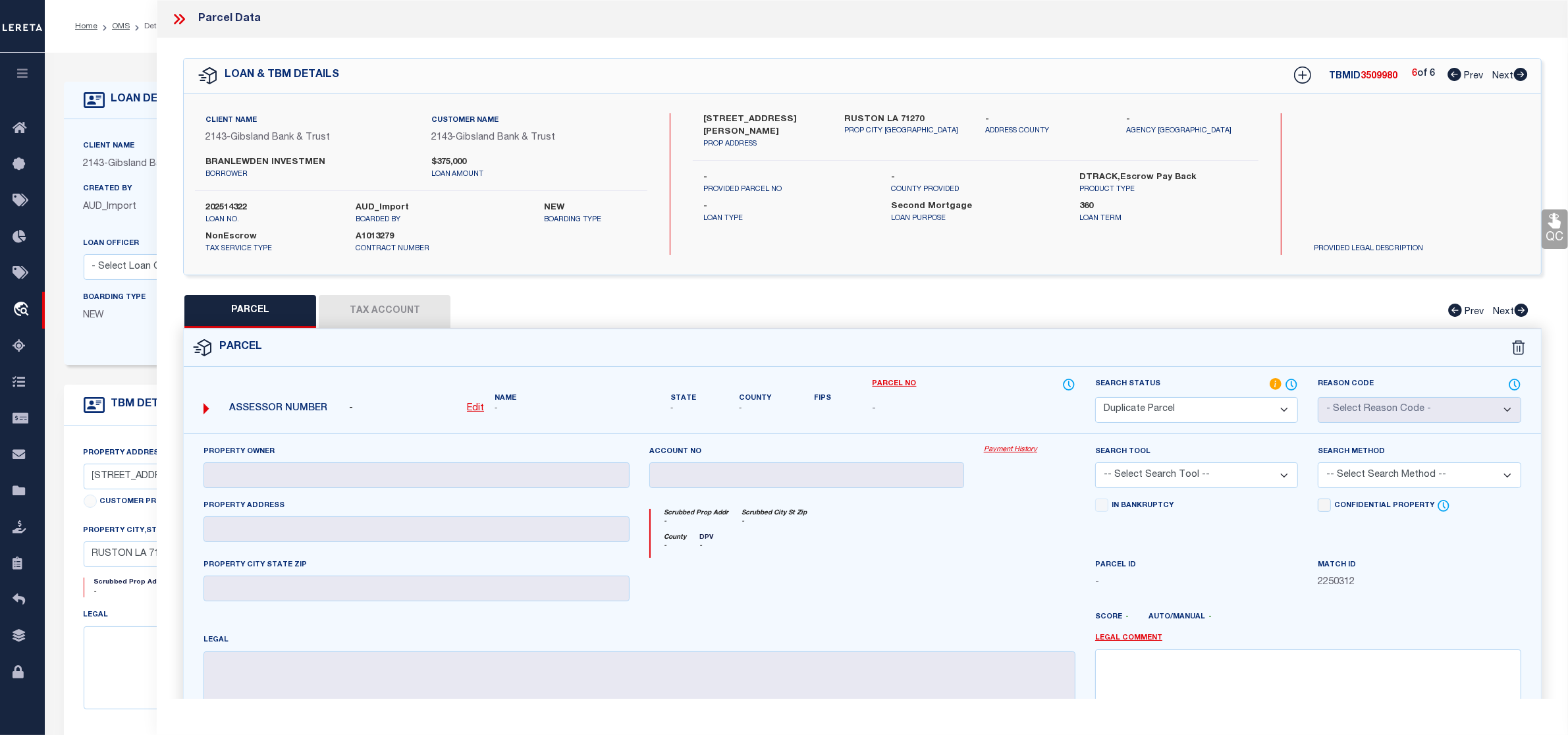
click at [1456, 72] on icon at bounding box center [1454, 75] width 13 height 13
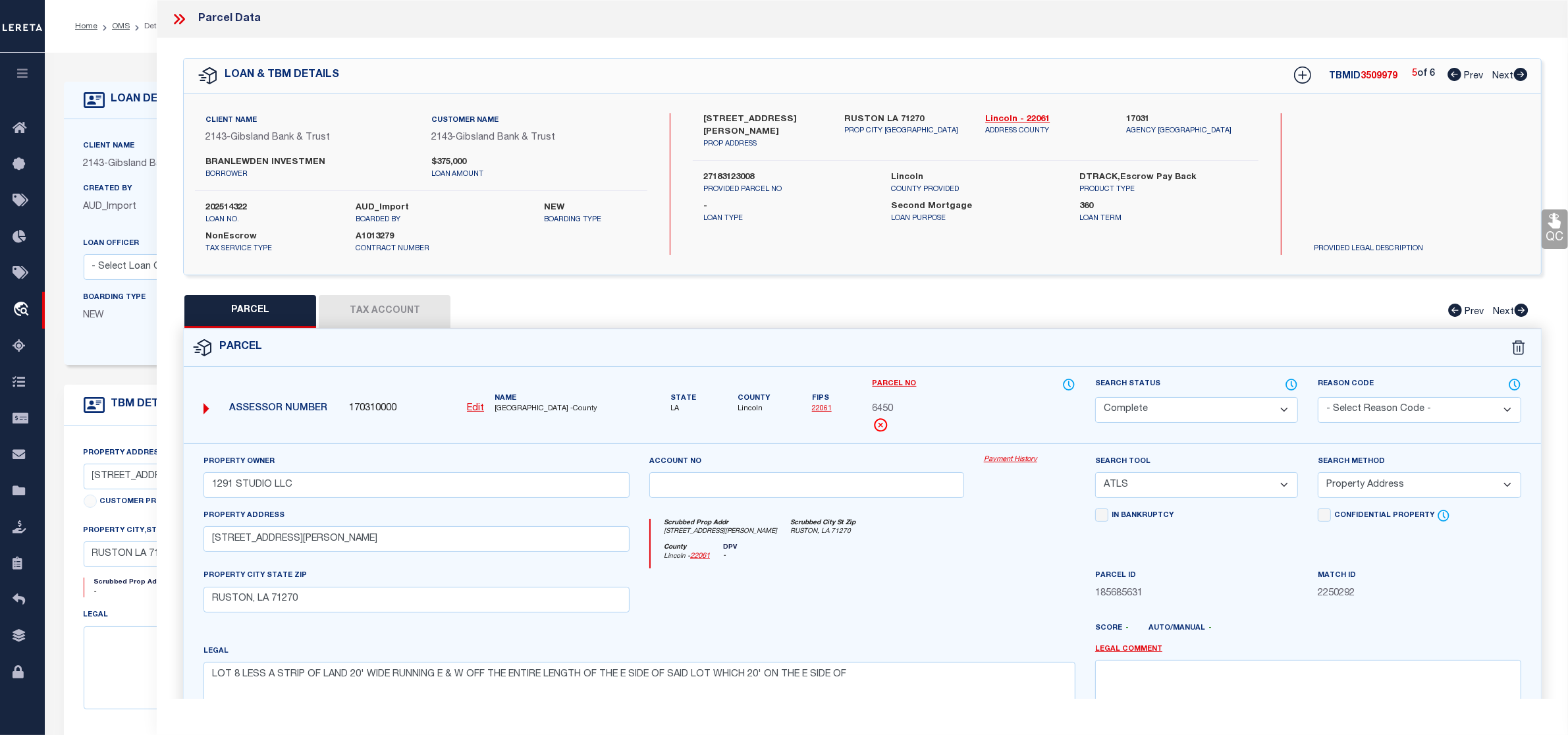
click at [1452, 75] on icon at bounding box center [1454, 75] width 13 height 13
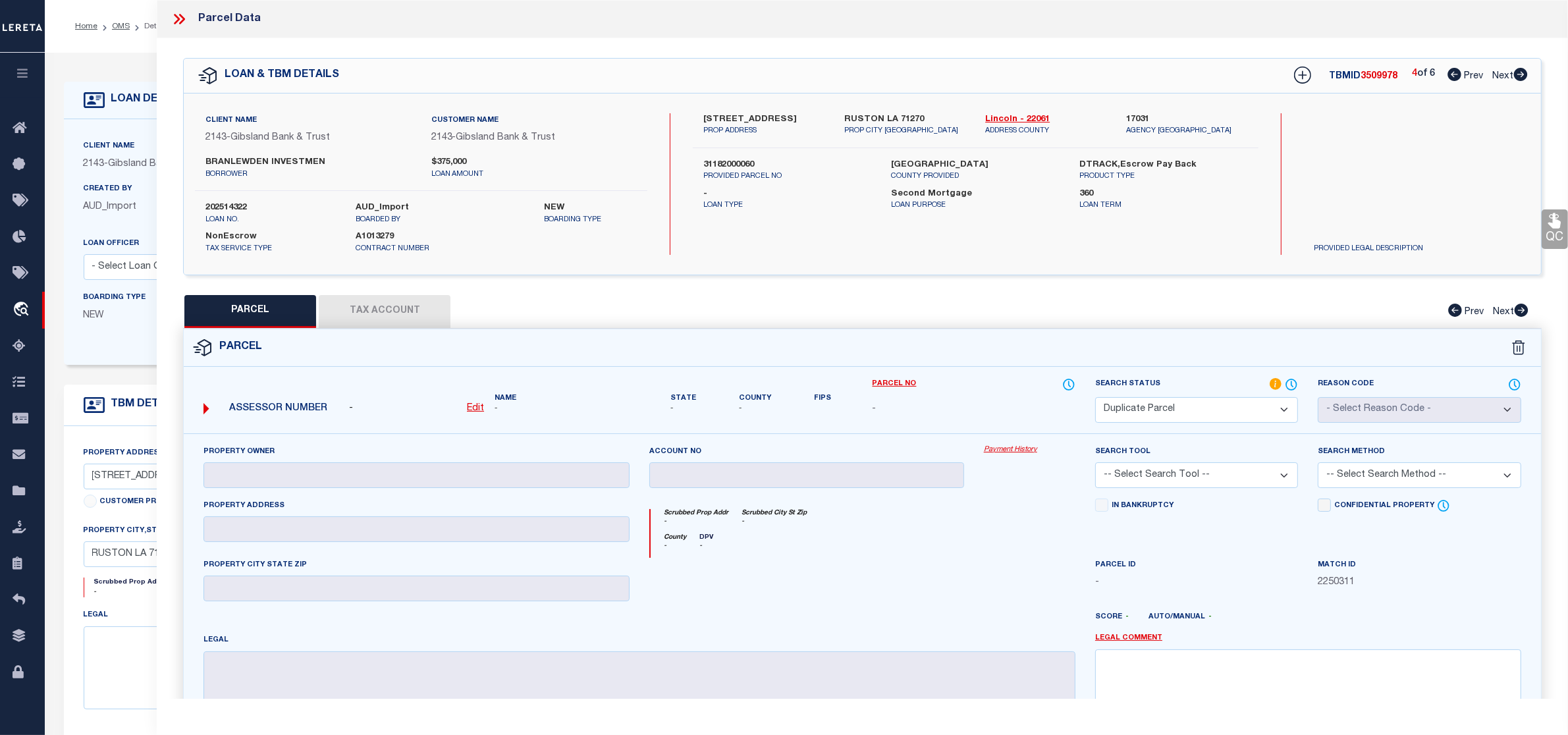
click at [1450, 75] on icon at bounding box center [1454, 75] width 13 height 13
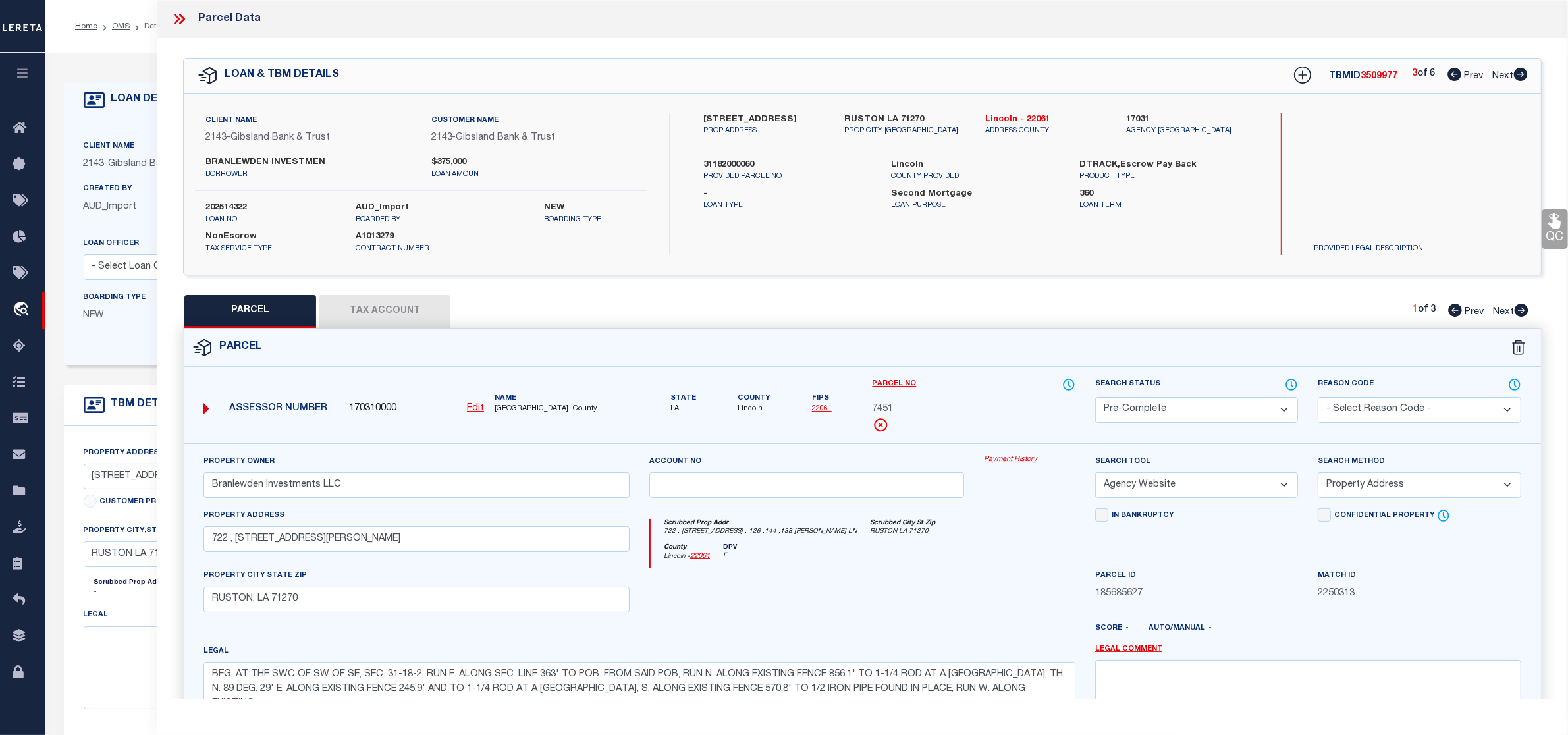
click at [1521, 70] on icon at bounding box center [1520, 75] width 13 height 13
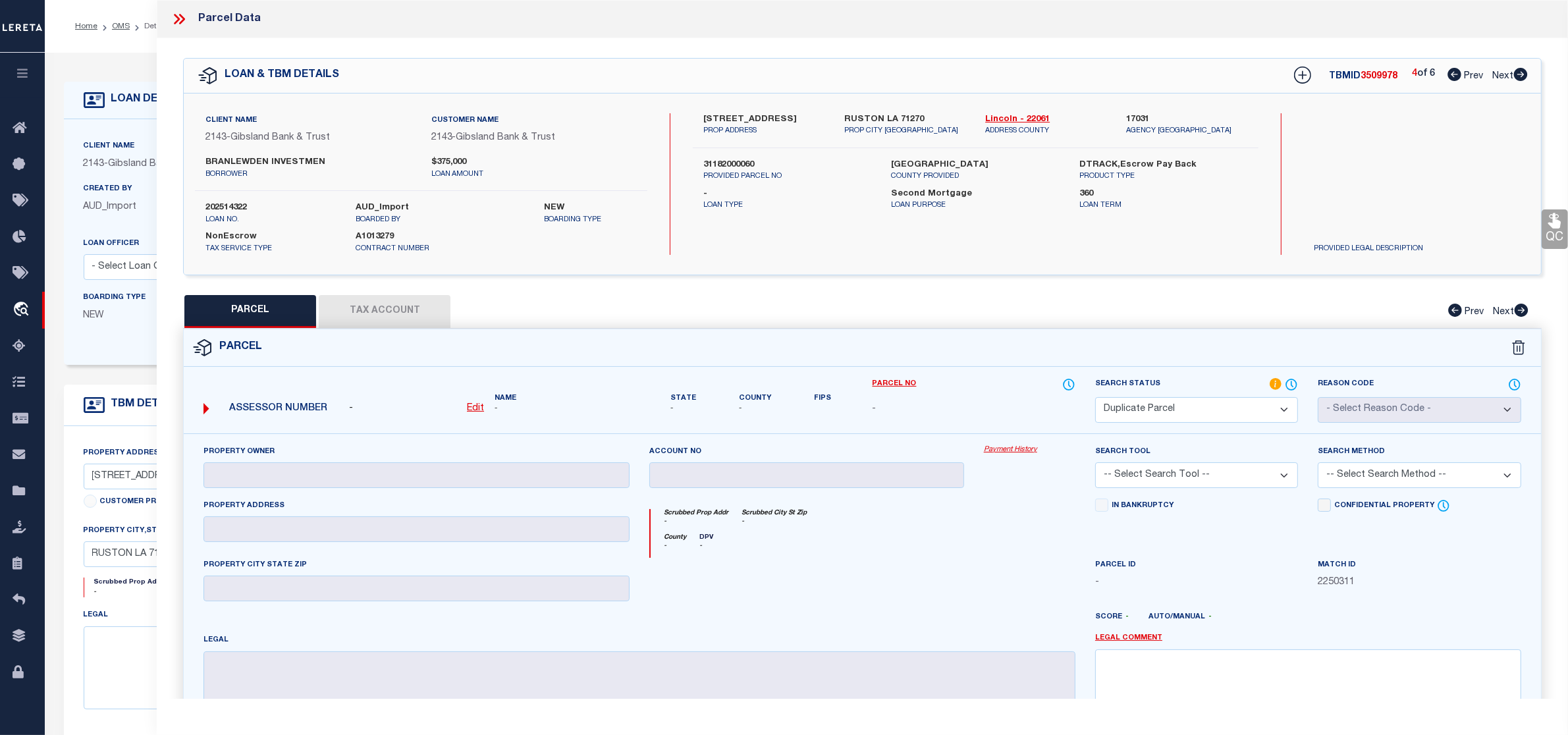
click at [1519, 72] on icon at bounding box center [1520, 75] width 13 height 13
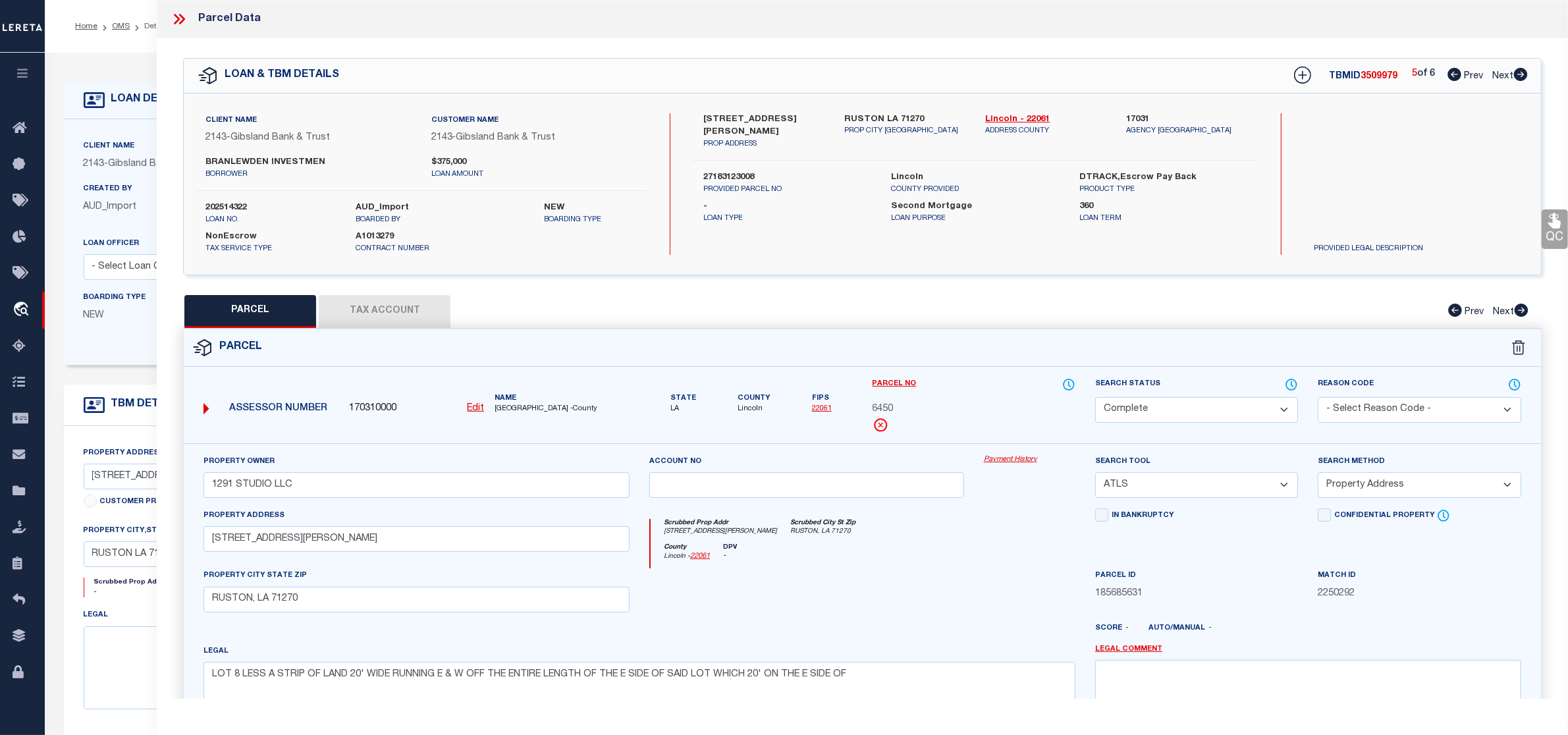
click at [1452, 76] on icon at bounding box center [1454, 75] width 13 height 13
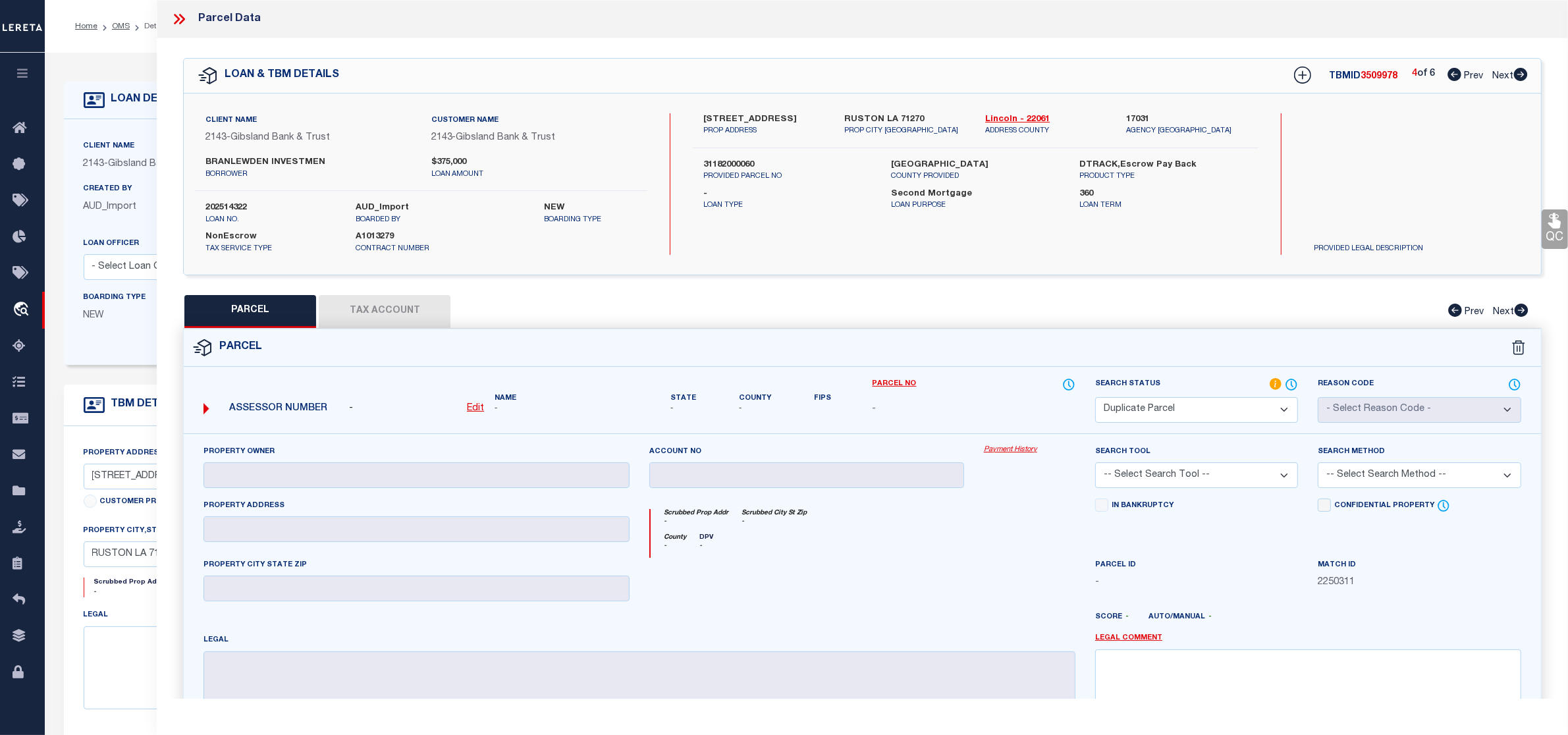
click at [1452, 76] on icon at bounding box center [1454, 75] width 13 height 13
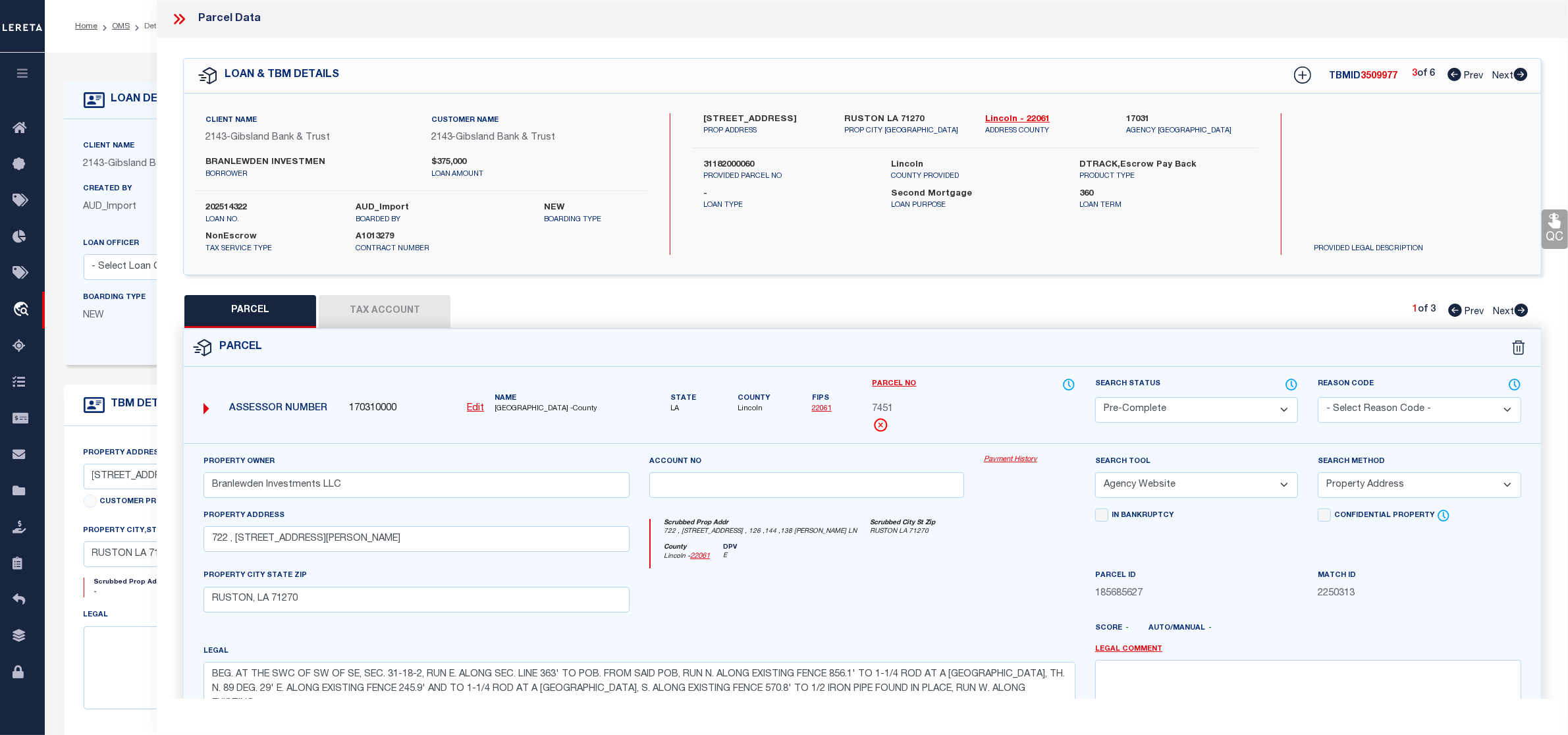
click at [1452, 76] on icon at bounding box center [1454, 75] width 13 height 13
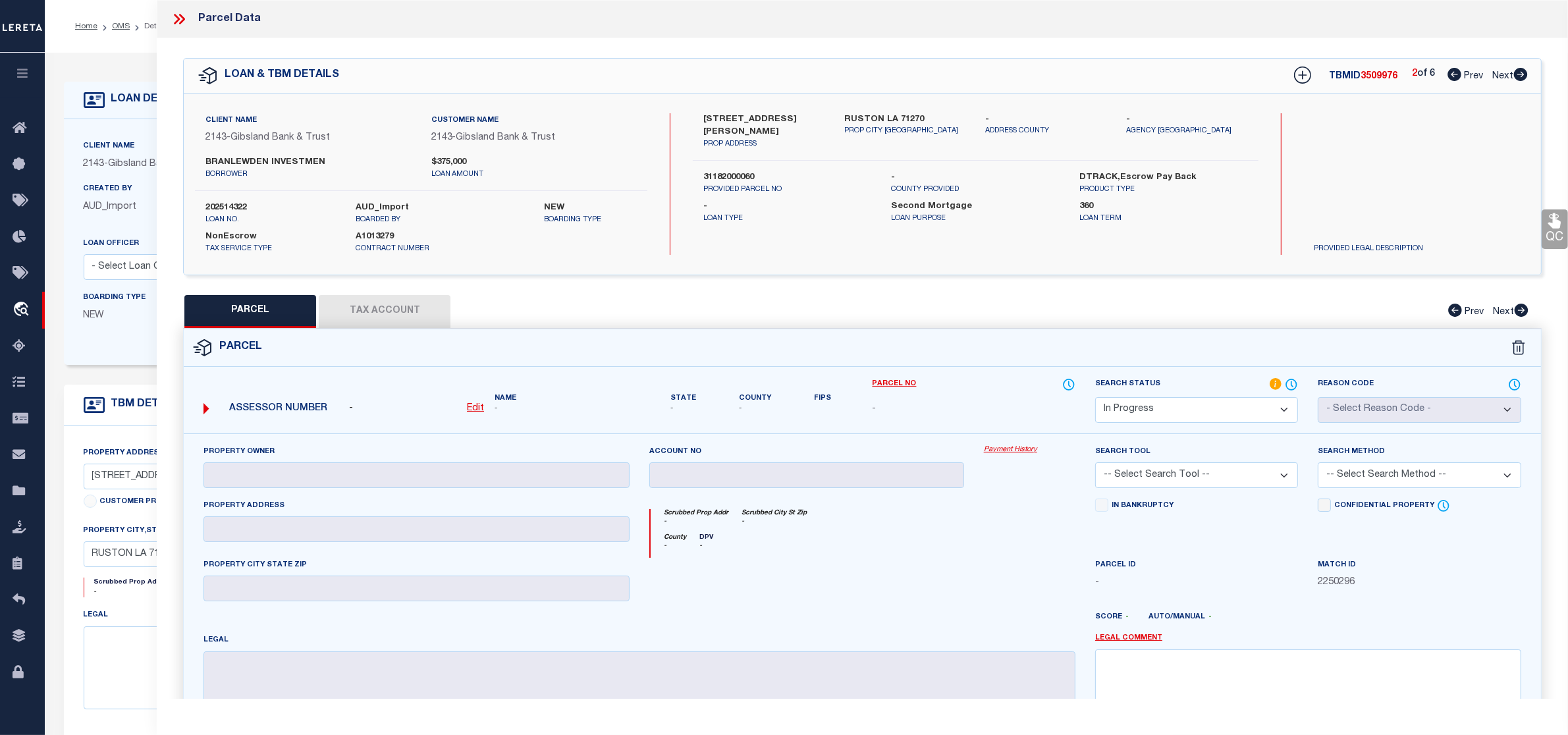
click at [1177, 414] on select "Automated Search Bad Parcel Complete Duplicate Parcel High Dollar Reporting In …" at bounding box center [1197, 410] width 203 height 26
click at [1095, 397] on select "Automated Search Bad Parcel Complete Duplicate Parcel High Dollar Reporting In …" at bounding box center [1197, 410] width 203 height 26
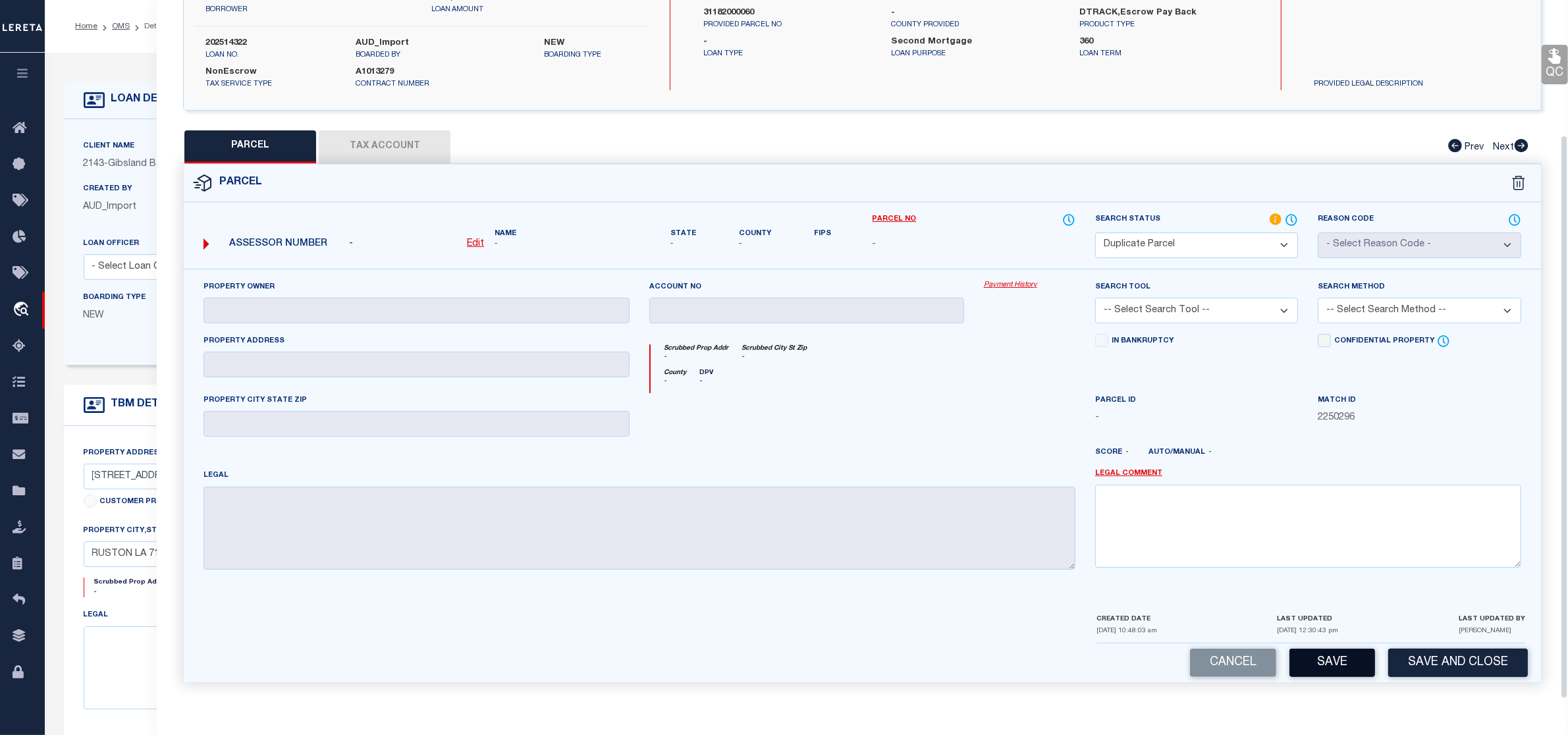
click at [1355, 666] on button "Save" at bounding box center [1332, 663] width 86 height 28
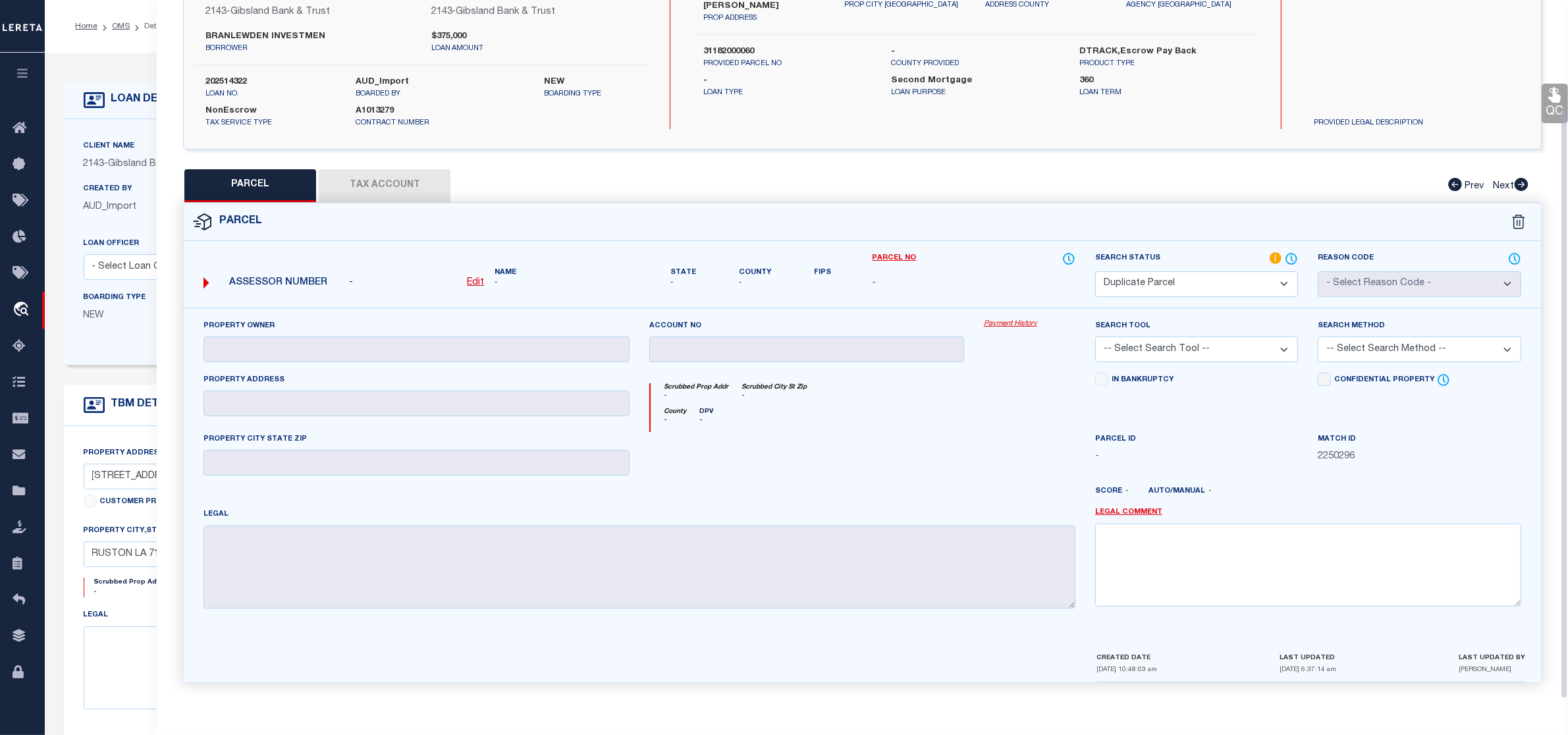
scroll to position [0, 0]
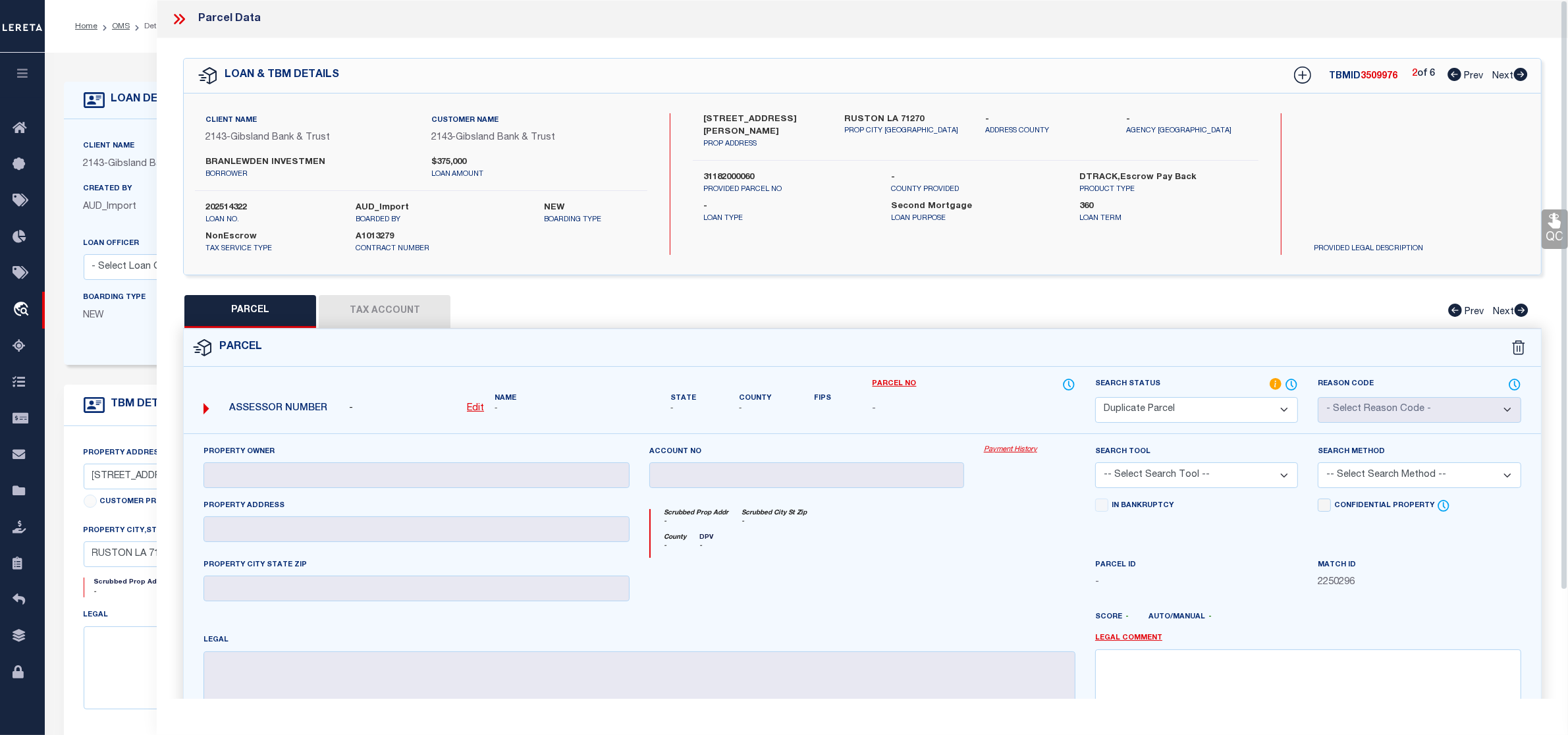
click at [1178, 305] on div "PARCEL Tax Account Prev Next" at bounding box center [862, 312] width 1359 height 33
click at [1455, 77] on icon at bounding box center [1454, 75] width 13 height 13
click at [1200, 405] on select "Automated Search Bad Parcel Complete Duplicate Parcel High Dollar Reporting In …" at bounding box center [1197, 410] width 203 height 26
click at [1095, 397] on select "Automated Search Bad Parcel Complete Duplicate Parcel High Dollar Reporting In …" at bounding box center [1197, 410] width 203 height 26
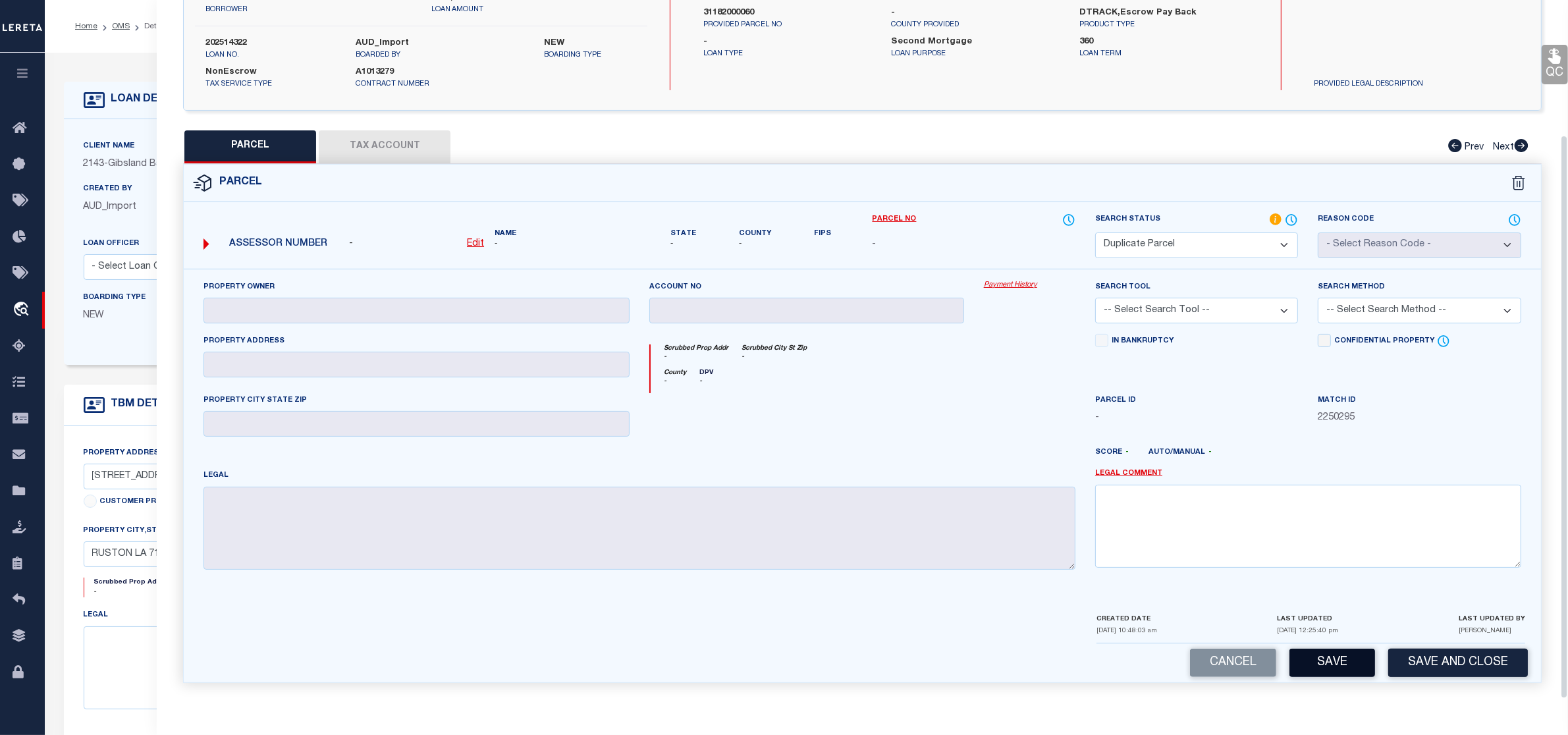
click at [1305, 663] on button "Save" at bounding box center [1332, 663] width 86 height 28
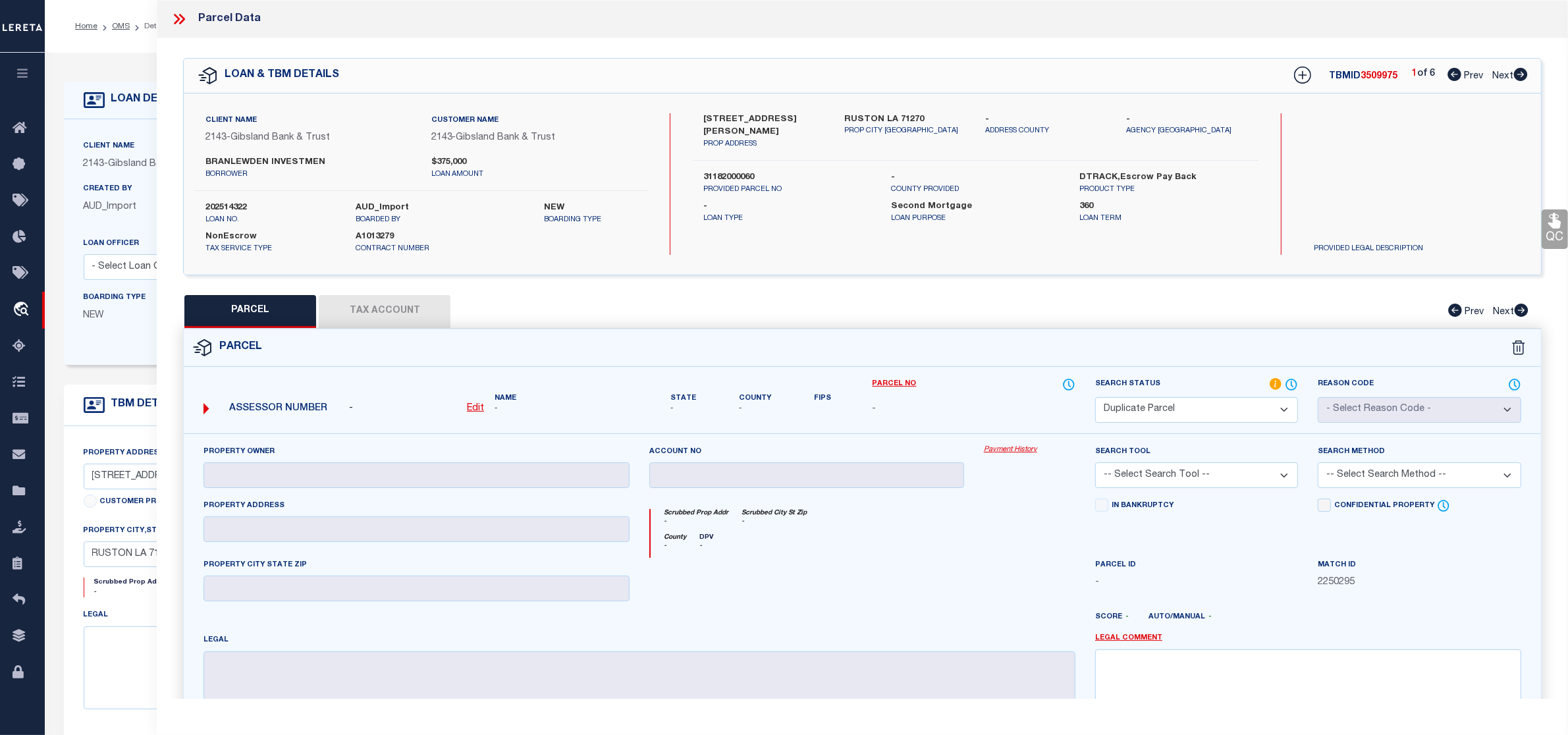
click at [1518, 76] on icon at bounding box center [1520, 75] width 14 height 13
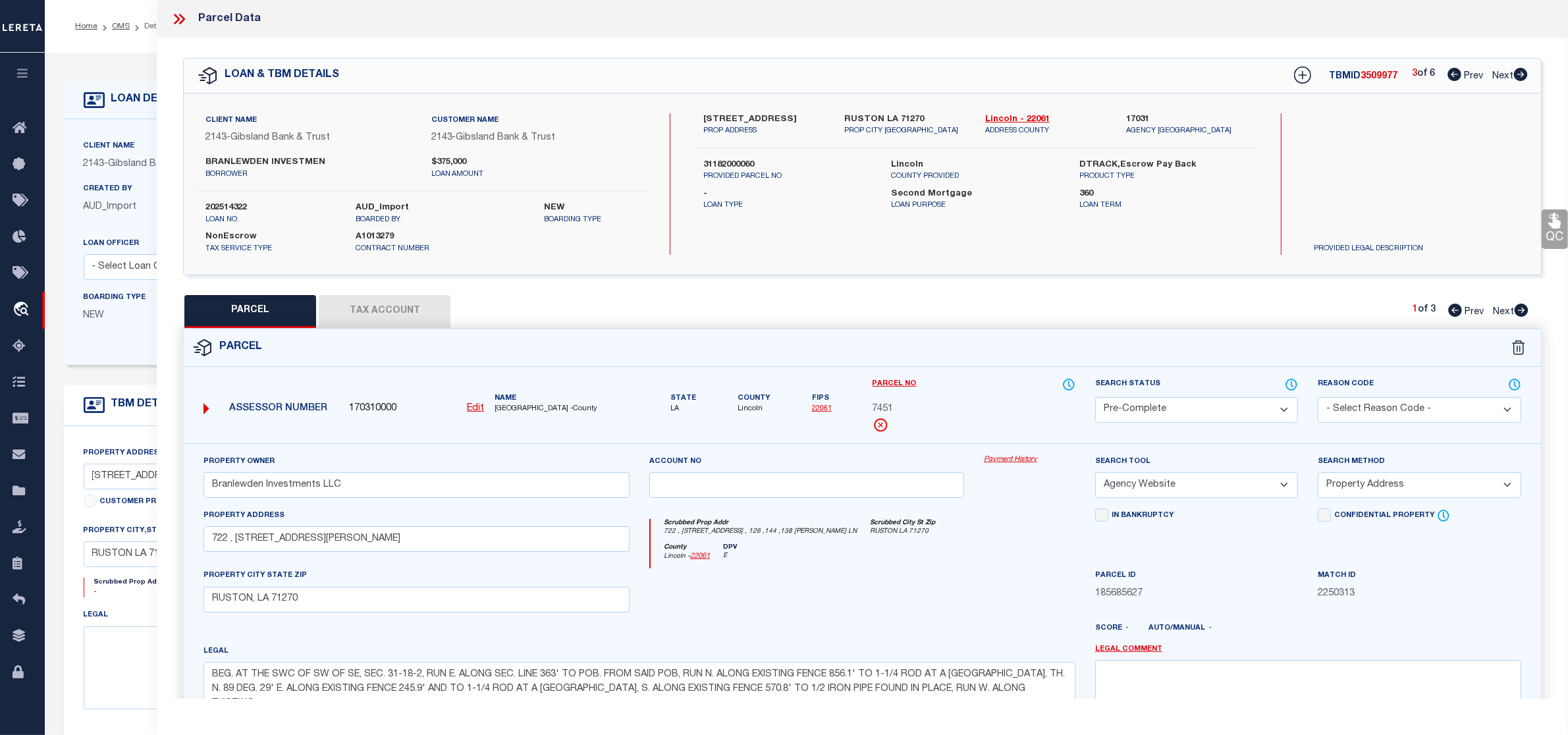
click at [1518, 76] on icon at bounding box center [1520, 75] width 14 height 13
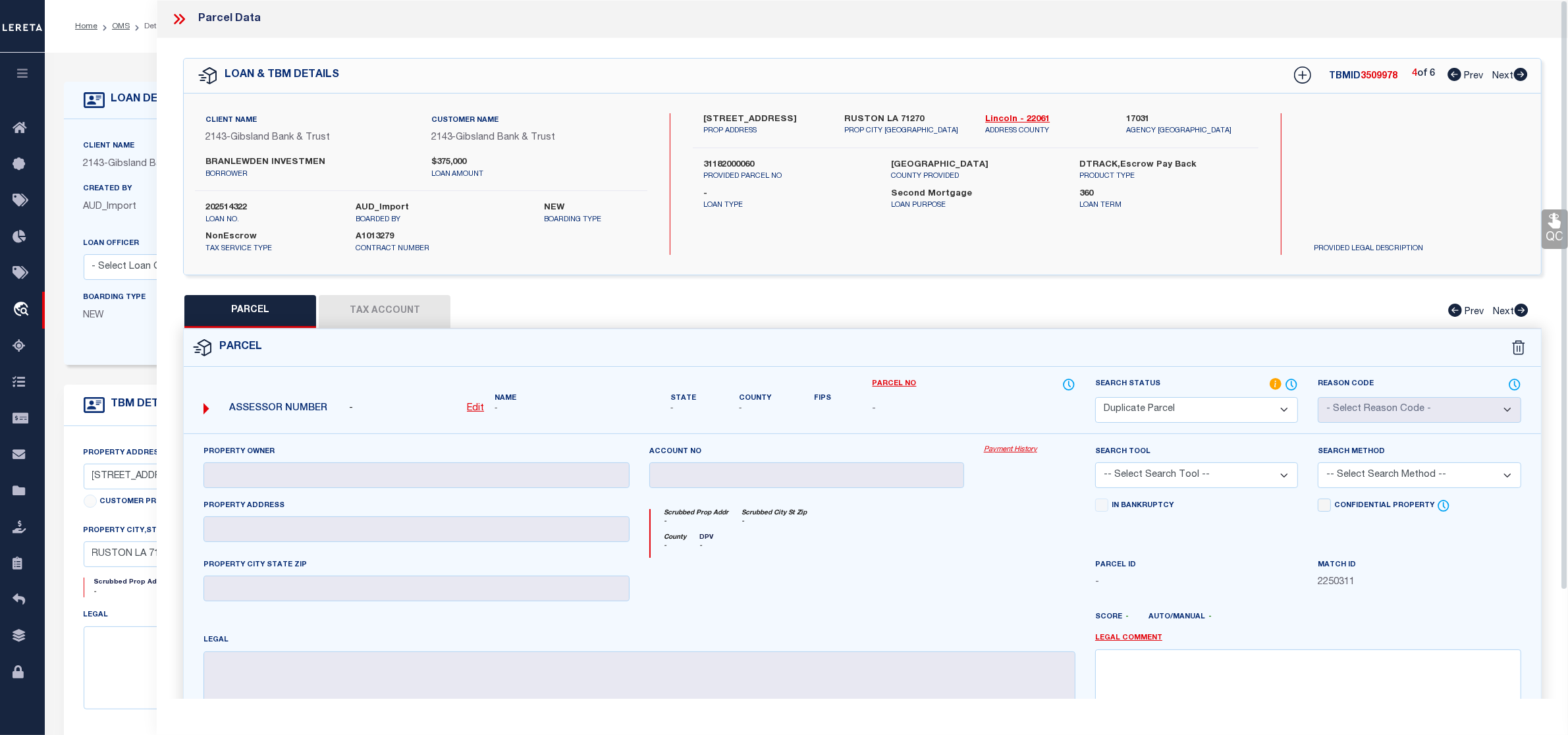
click at [183, 23] on icon at bounding box center [179, 19] width 17 height 17
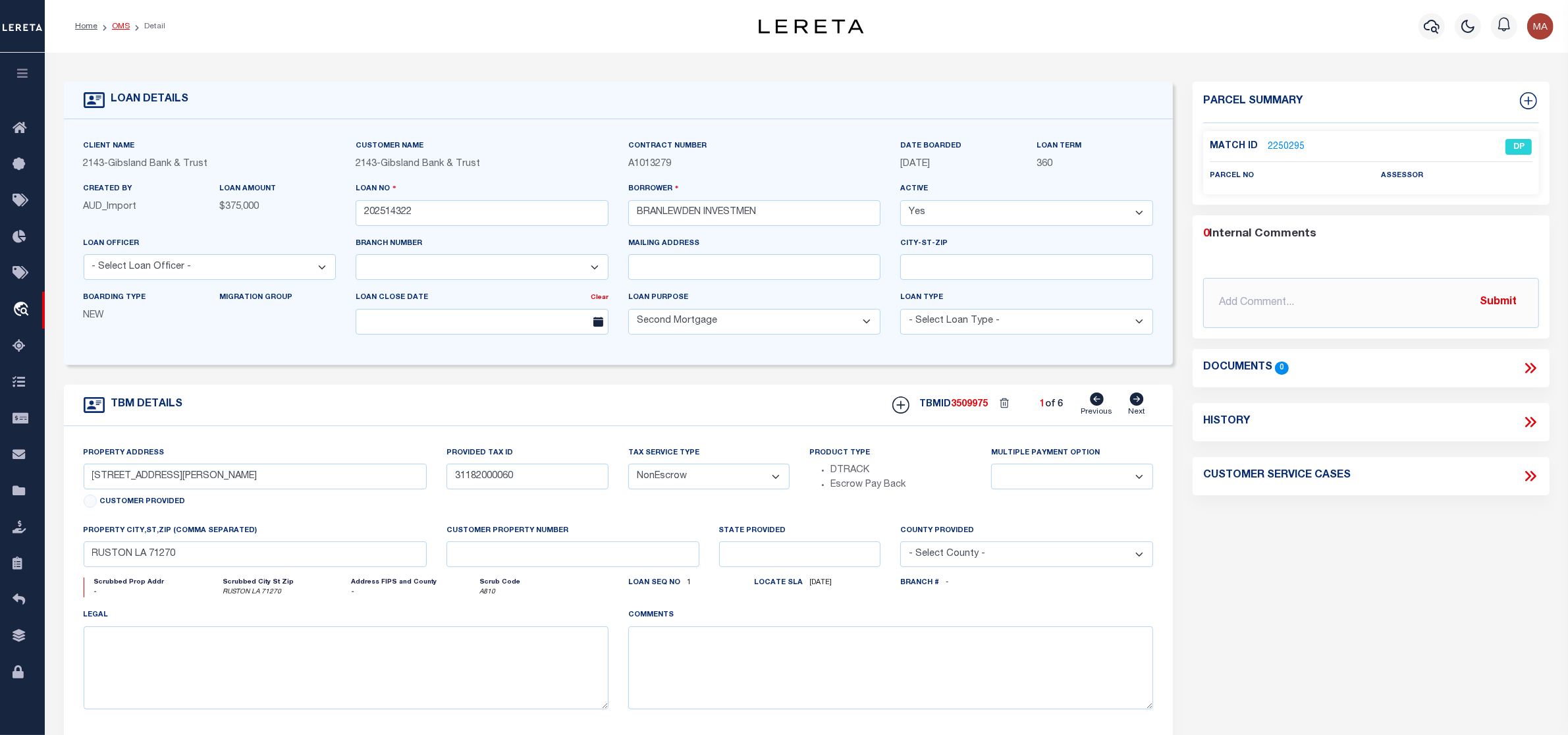
click at [116, 23] on link "OMS" at bounding box center [121, 26] width 18 height 8
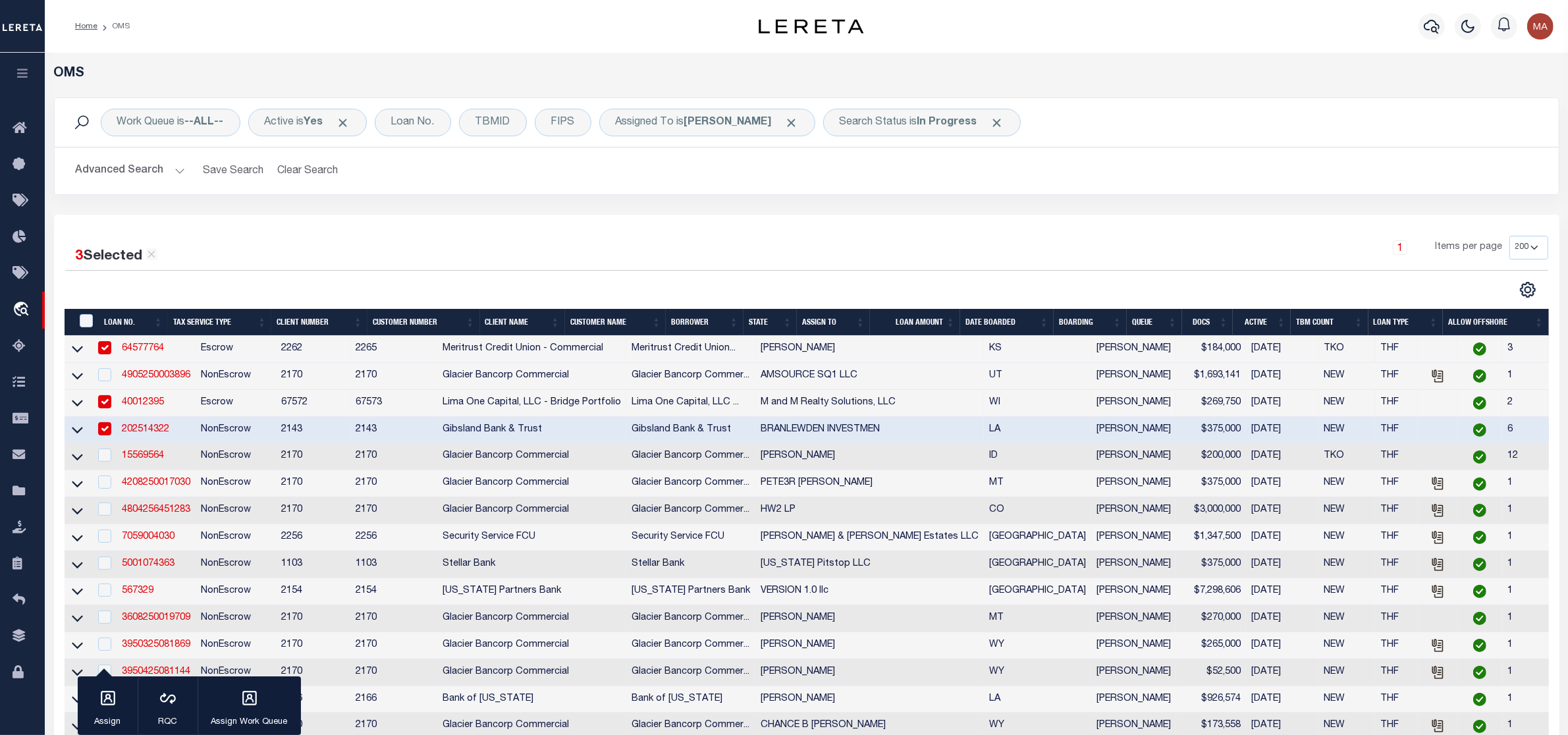
click at [146, 456] on td "15569564" at bounding box center [155, 457] width 79 height 27
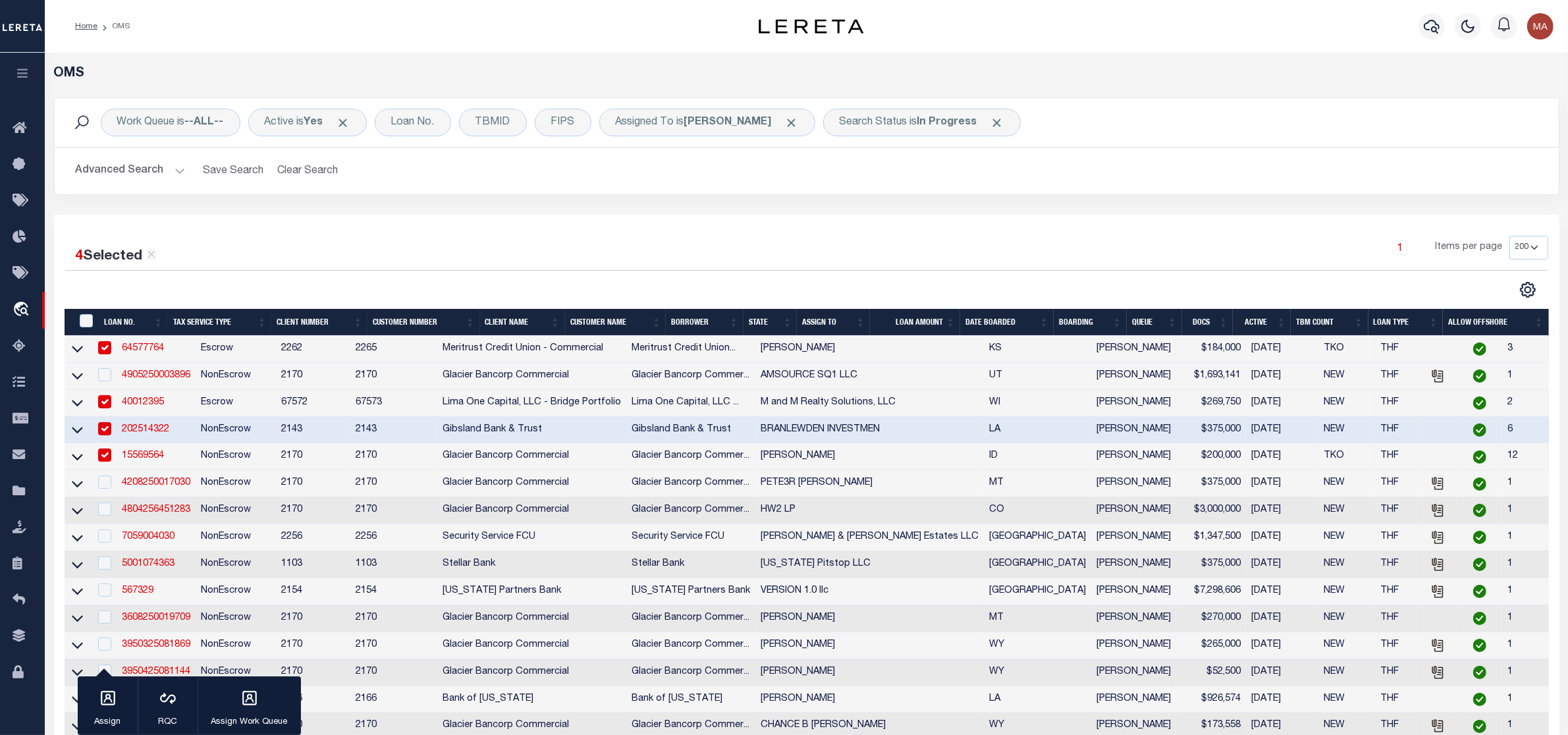
click at [103, 462] on input "checkbox" at bounding box center [104, 455] width 13 height 13
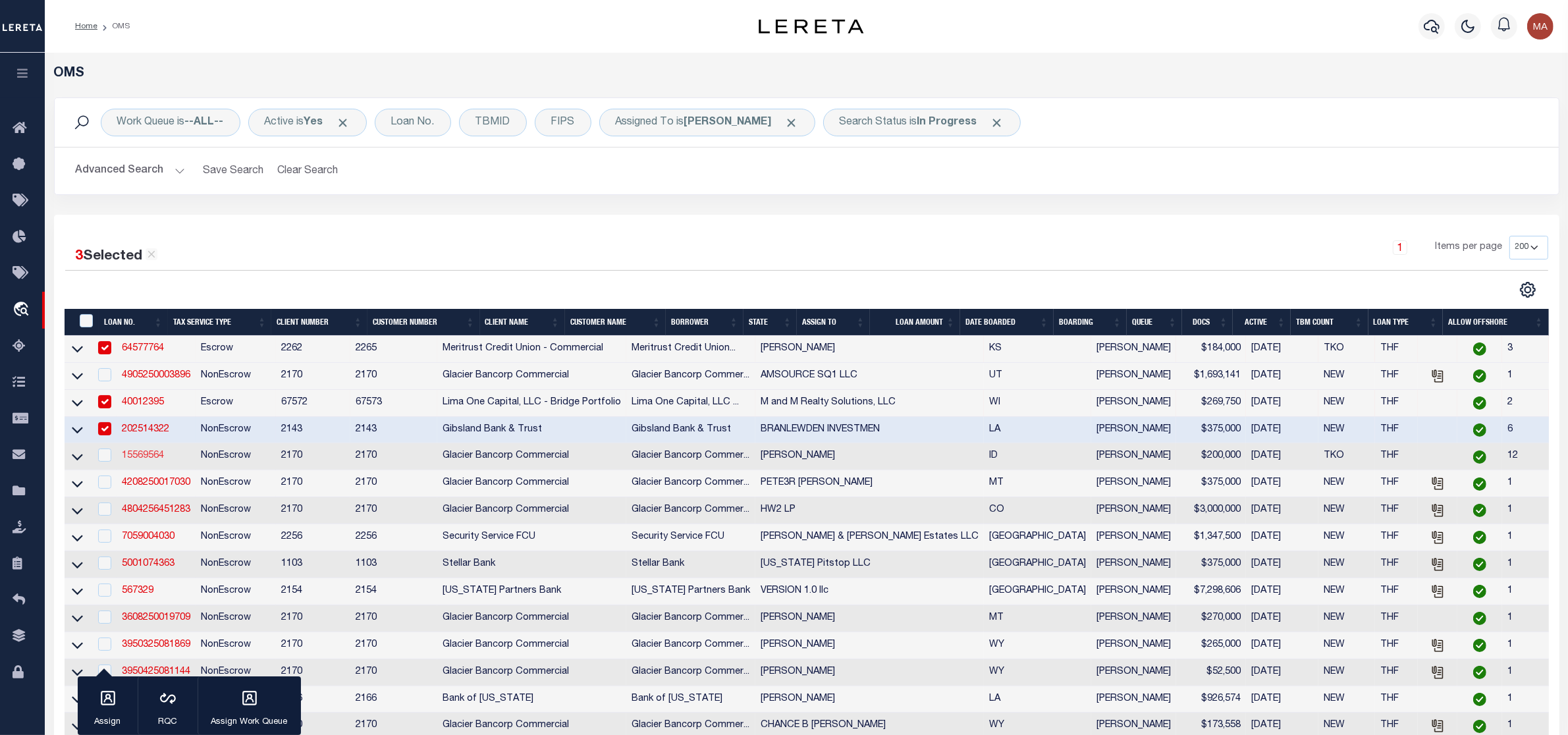
click at [140, 460] on link "15569564" at bounding box center [143, 456] width 42 height 9
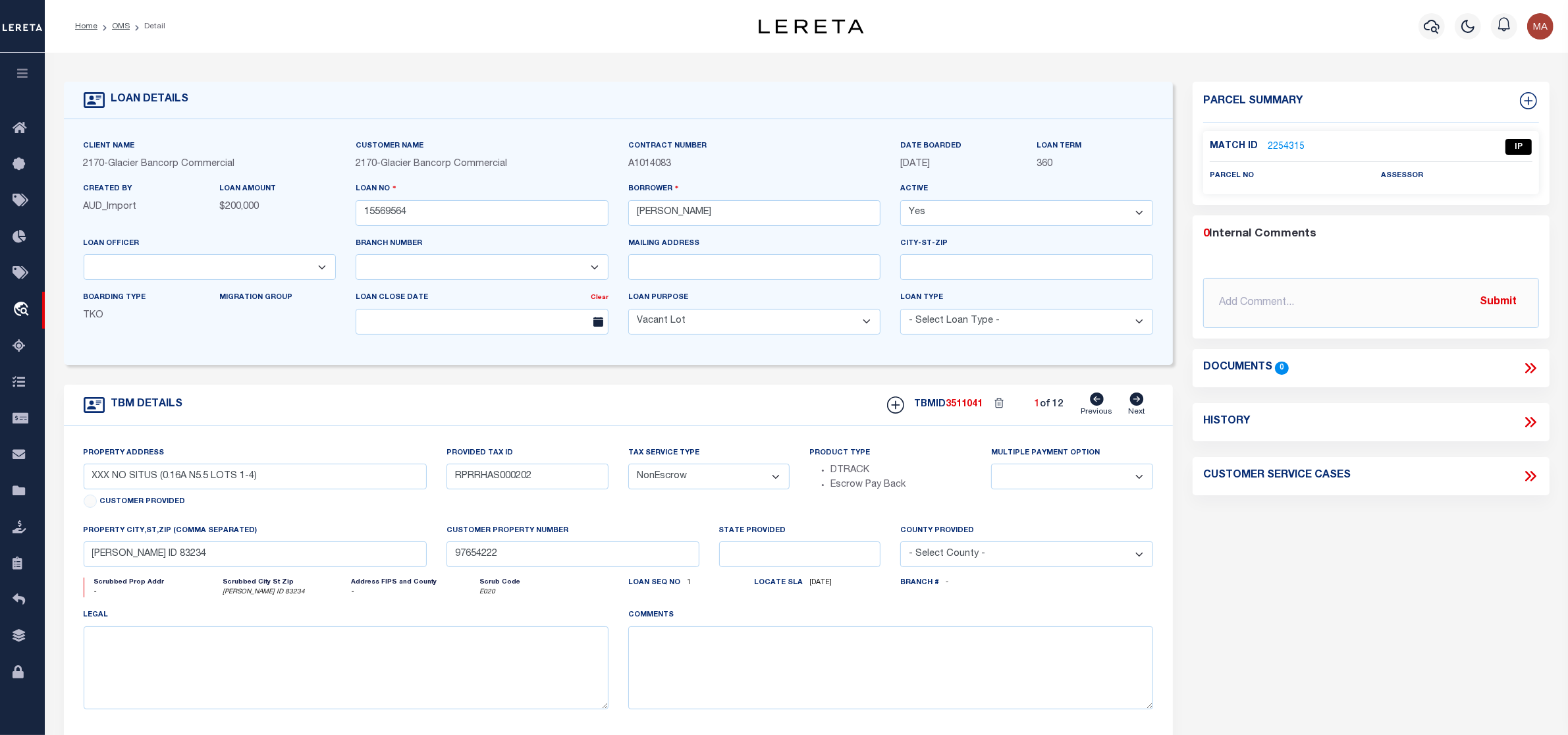
click at [1264, 142] on label "Match ID" at bounding box center [1239, 146] width 58 height 13
click at [1270, 143] on link "2254315" at bounding box center [1286, 147] width 37 height 13
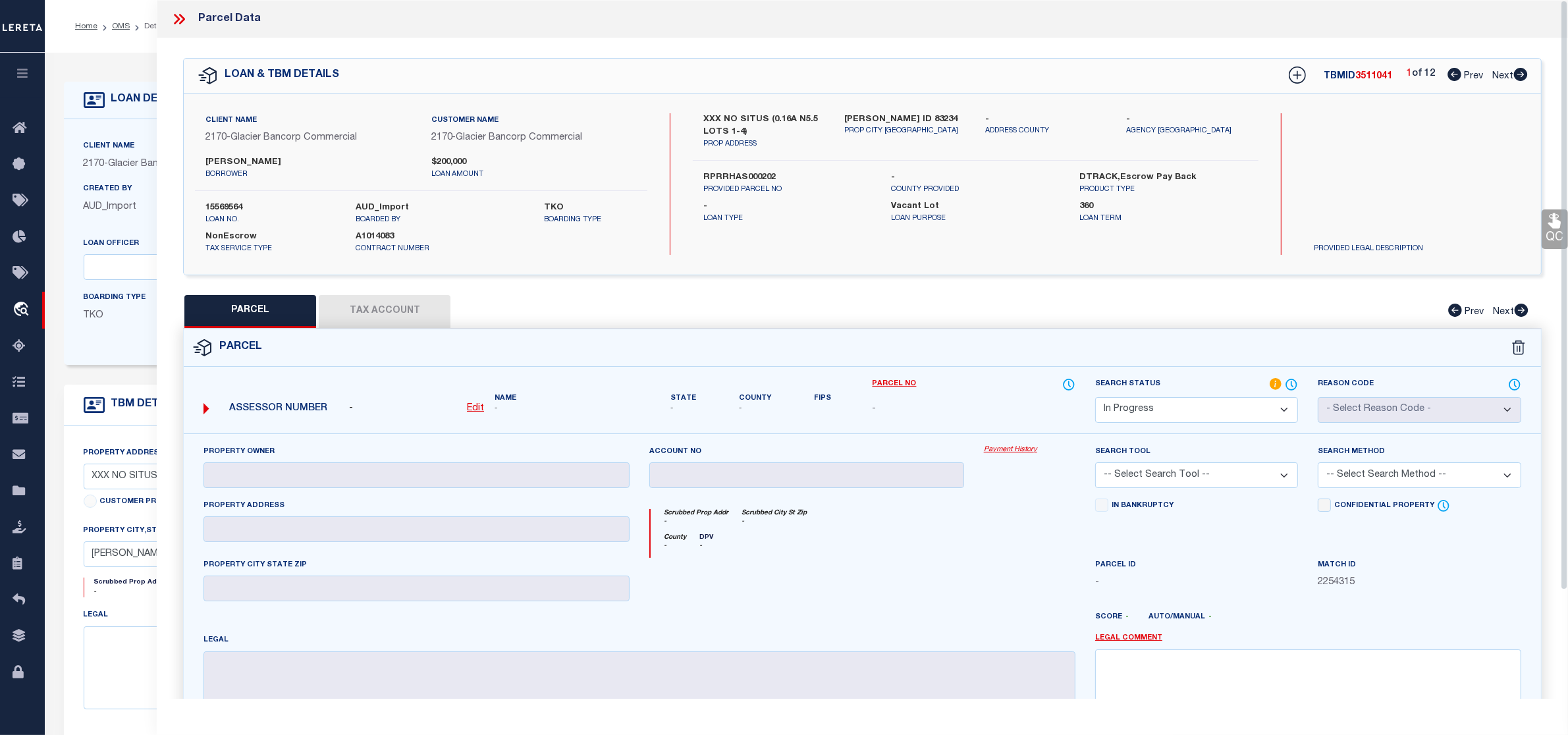
click at [1521, 77] on icon at bounding box center [1520, 75] width 13 height 13
click at [838, 114] on div "DOWNEY ID 83234 PROP CITY ST ZIP" at bounding box center [904, 132] width 141 height 37
click at [182, 18] on icon at bounding box center [182, 18] width 6 height 11
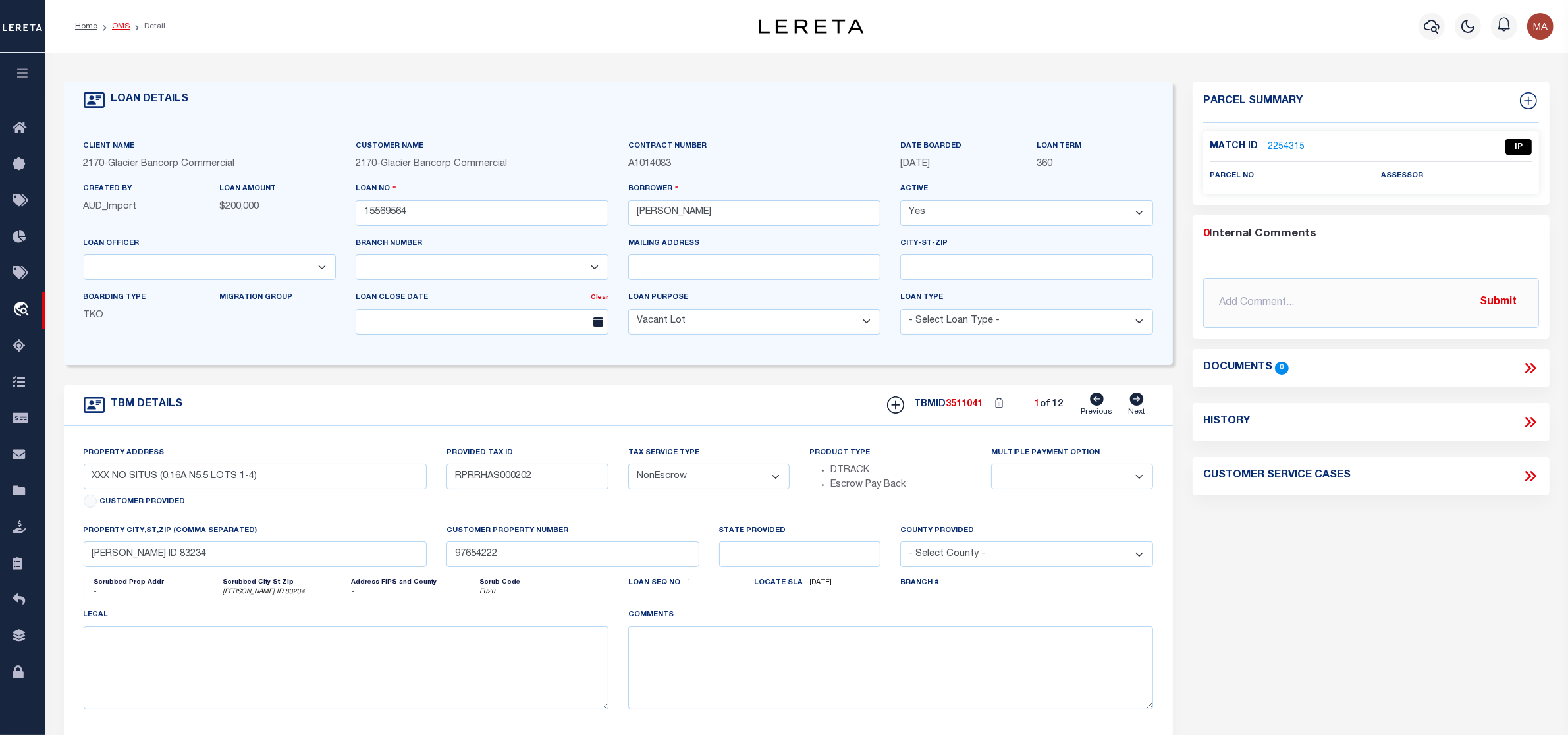
click at [112, 23] on link "OMS" at bounding box center [121, 26] width 18 height 8
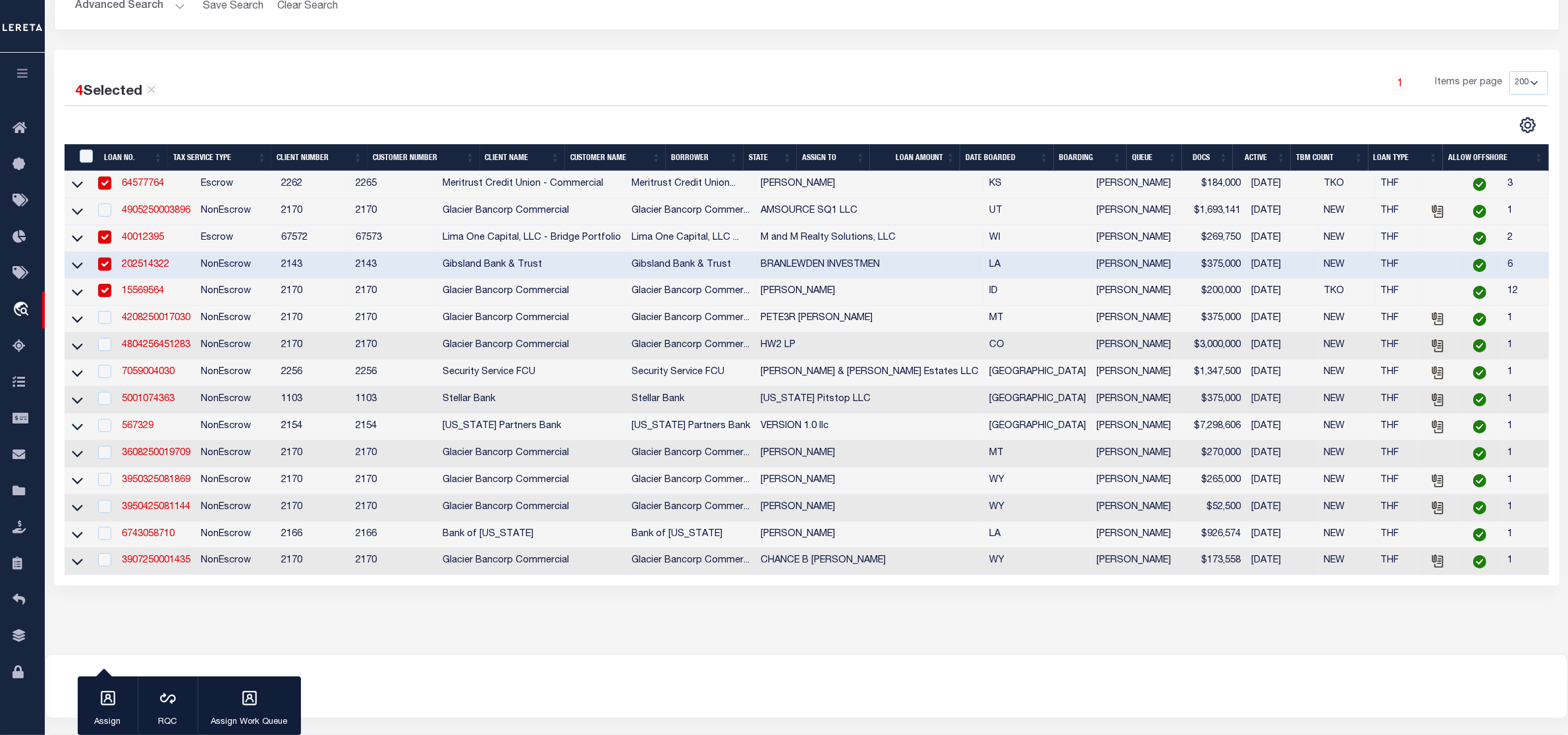
scroll to position [262, 0]
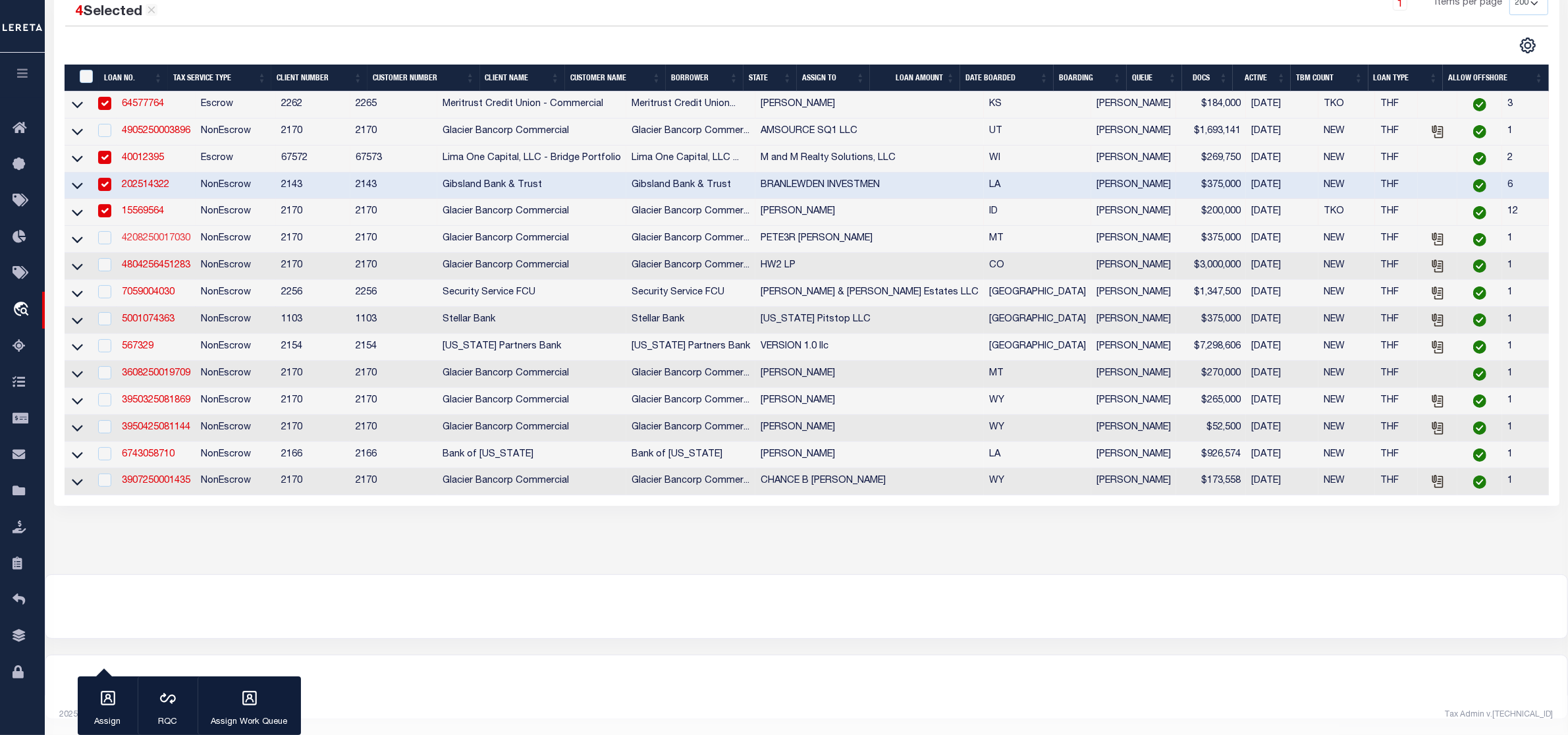
click at [170, 234] on link "4208250017030" at bounding box center [156, 238] width 68 height 9
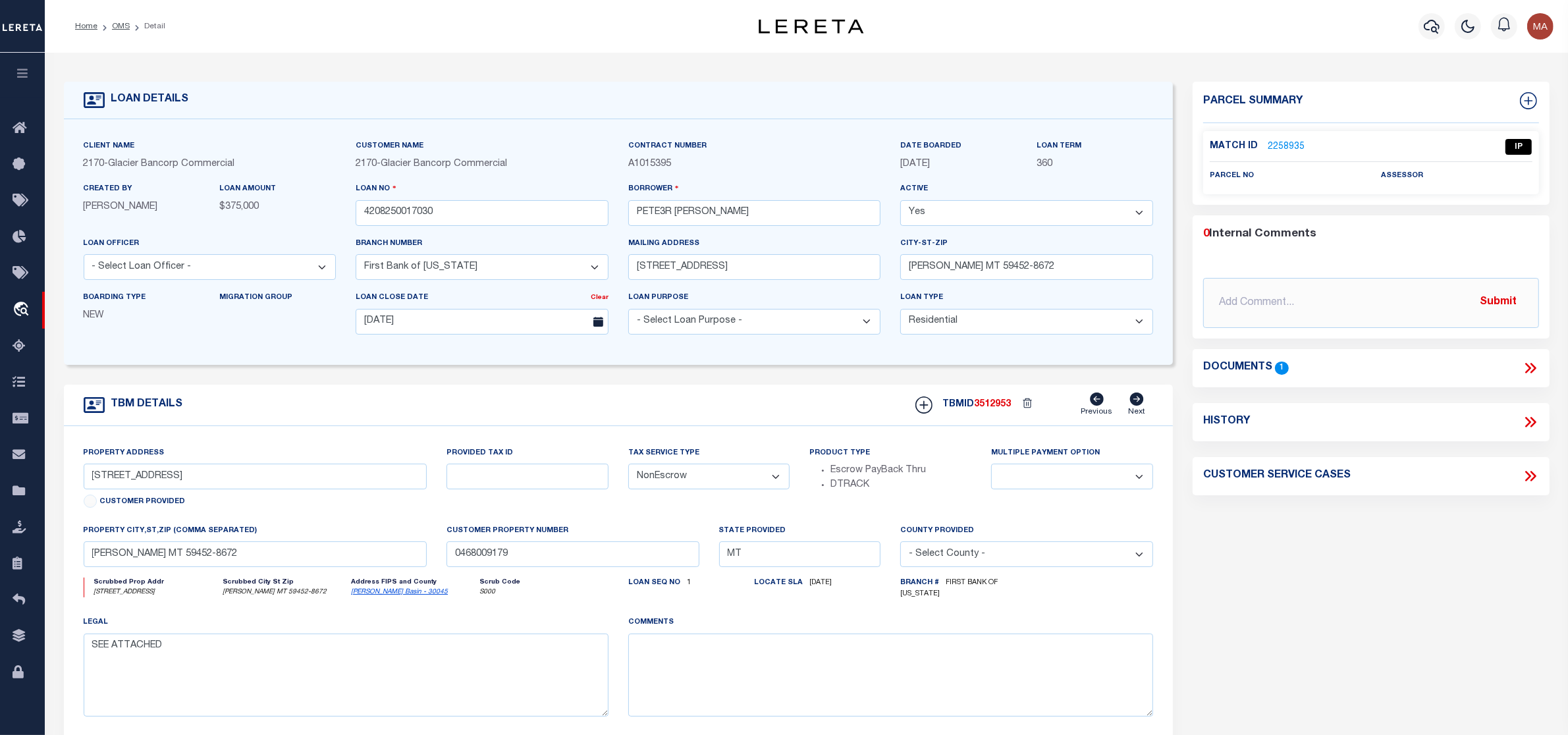
click at [1526, 369] on icon at bounding box center [1530, 369] width 17 height 17
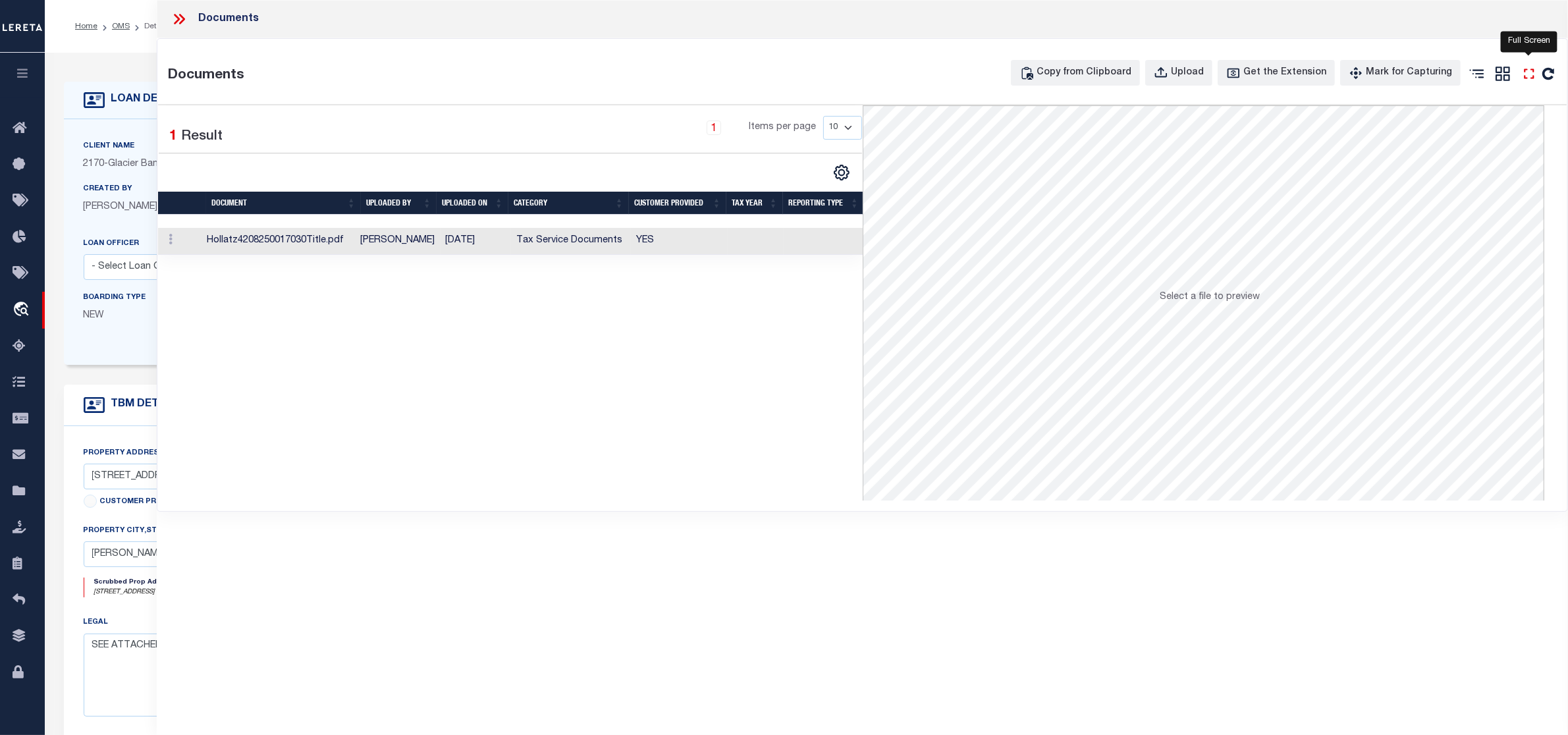
click at [1533, 70] on icon at bounding box center [1529, 73] width 10 height 10
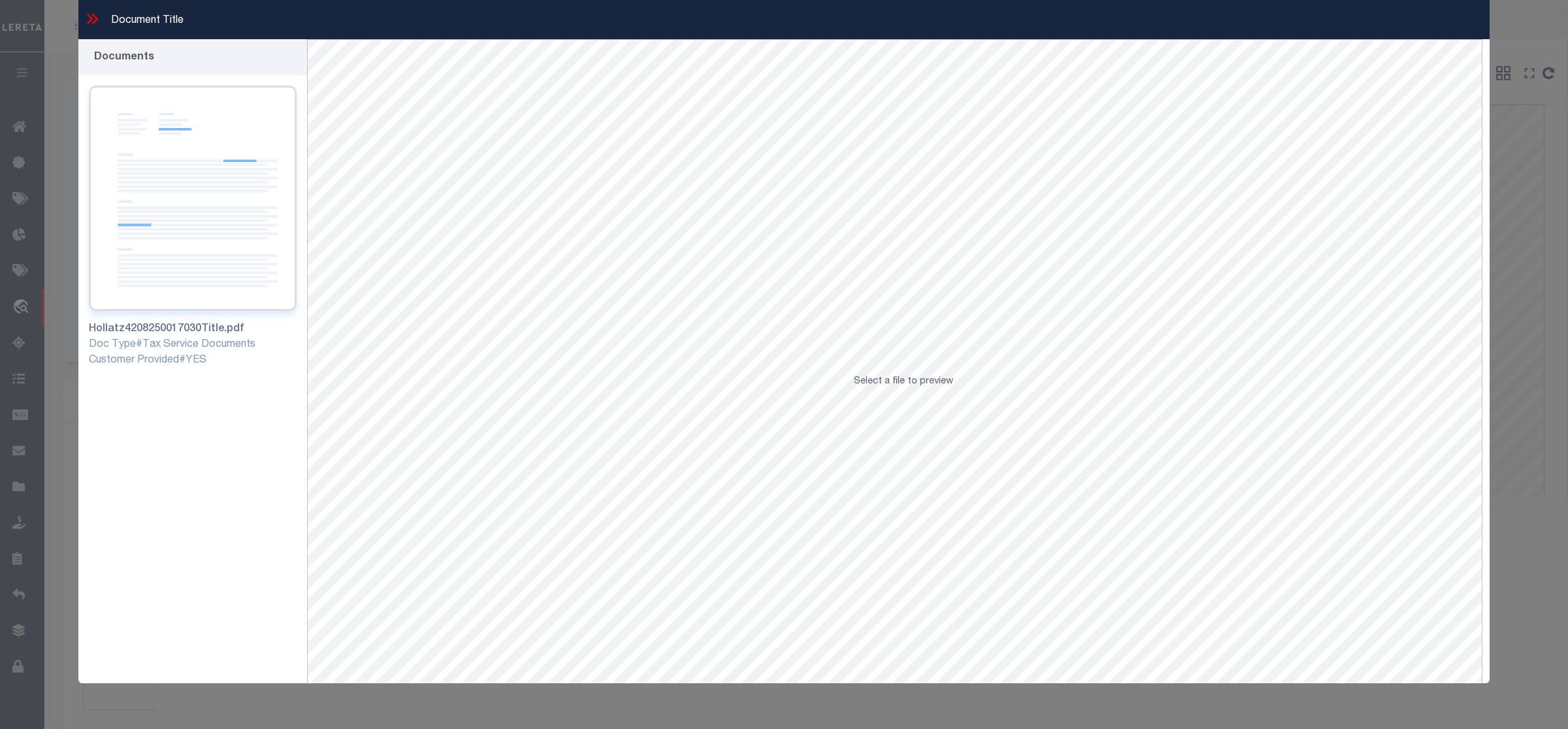
click at [246, 185] on img at bounding box center [192, 199] width 208 height 225
click at [88, 18] on icon at bounding box center [92, 19] width 17 height 17
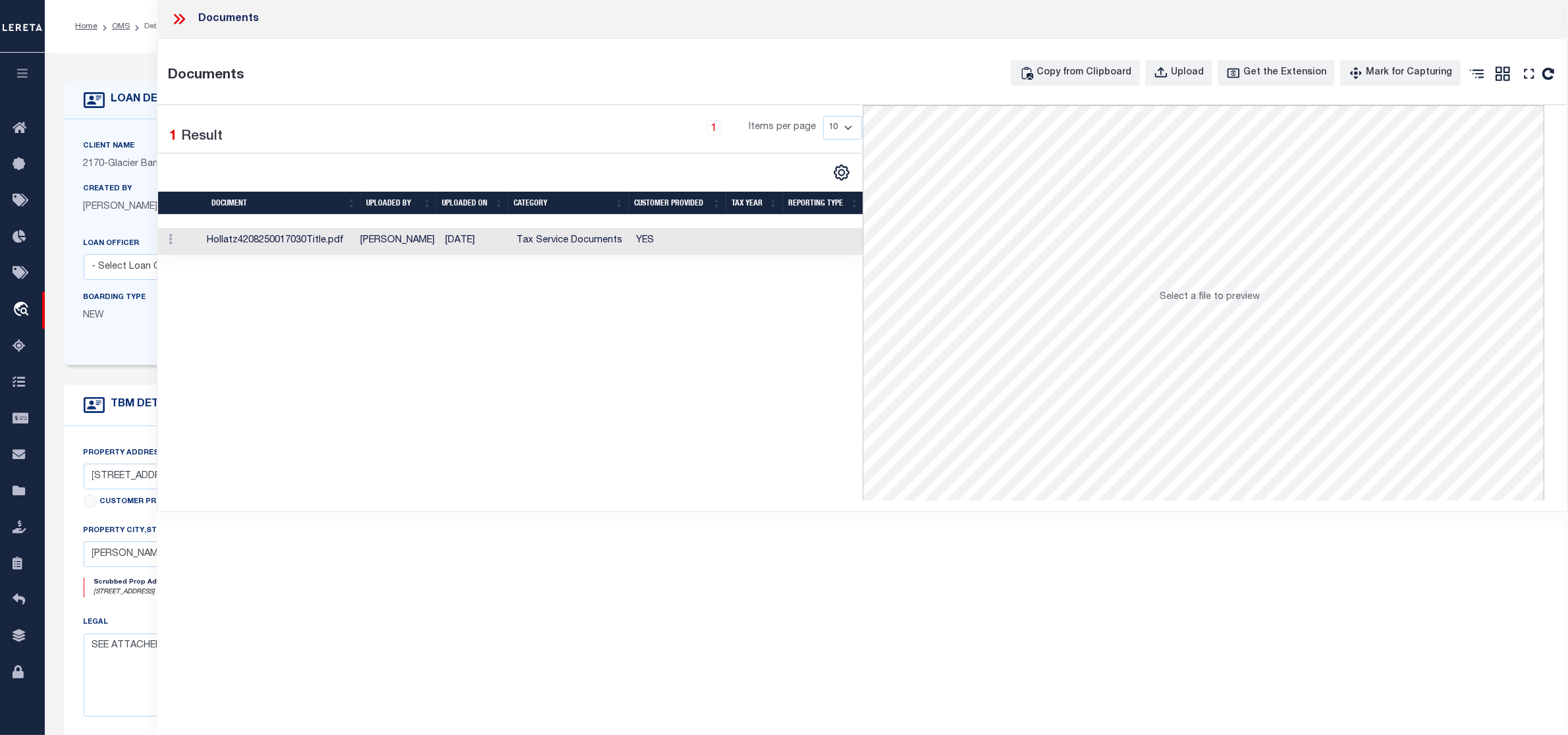
click at [172, 22] on icon at bounding box center [179, 19] width 17 height 17
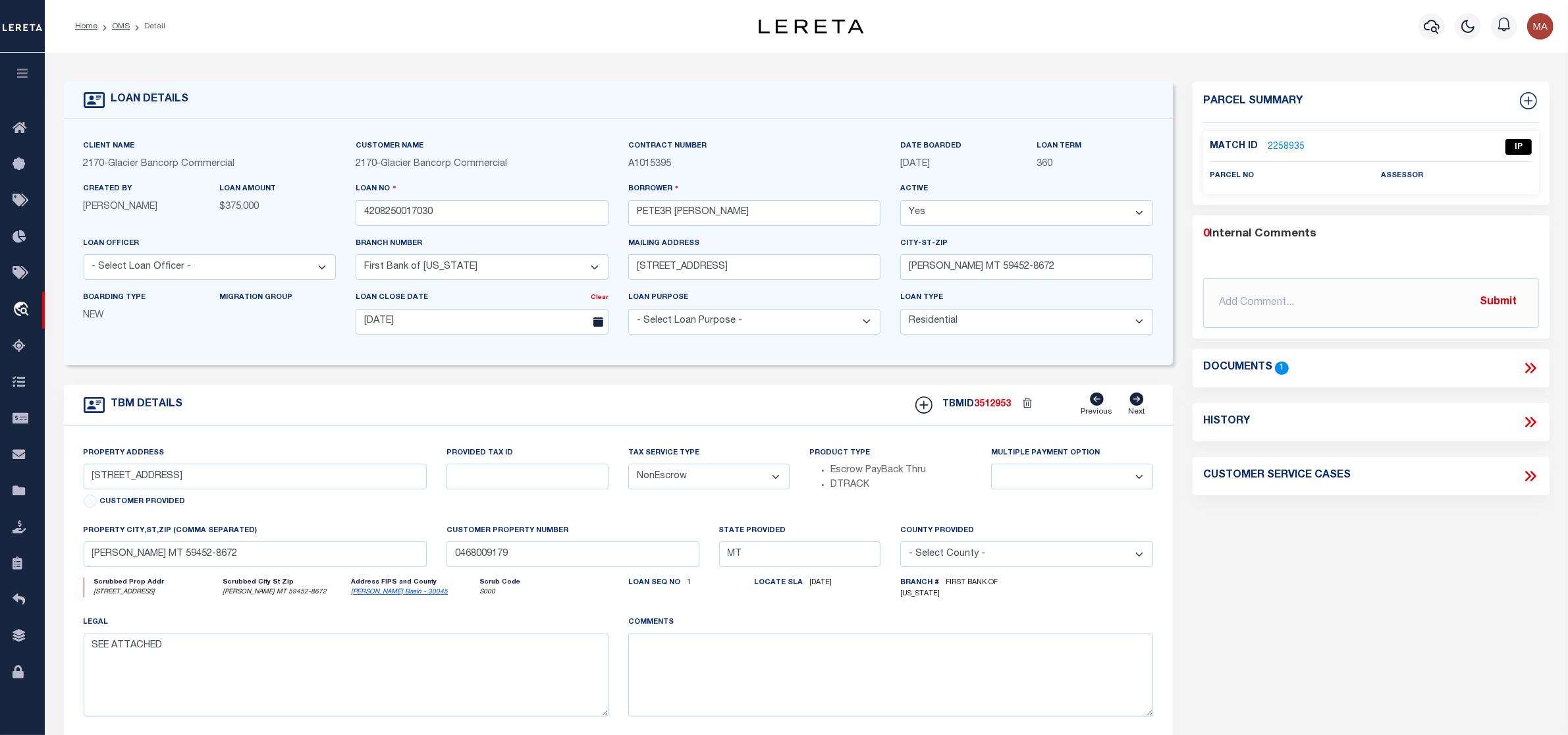
click at [1281, 148] on link "2258935" at bounding box center [1286, 147] width 37 height 13
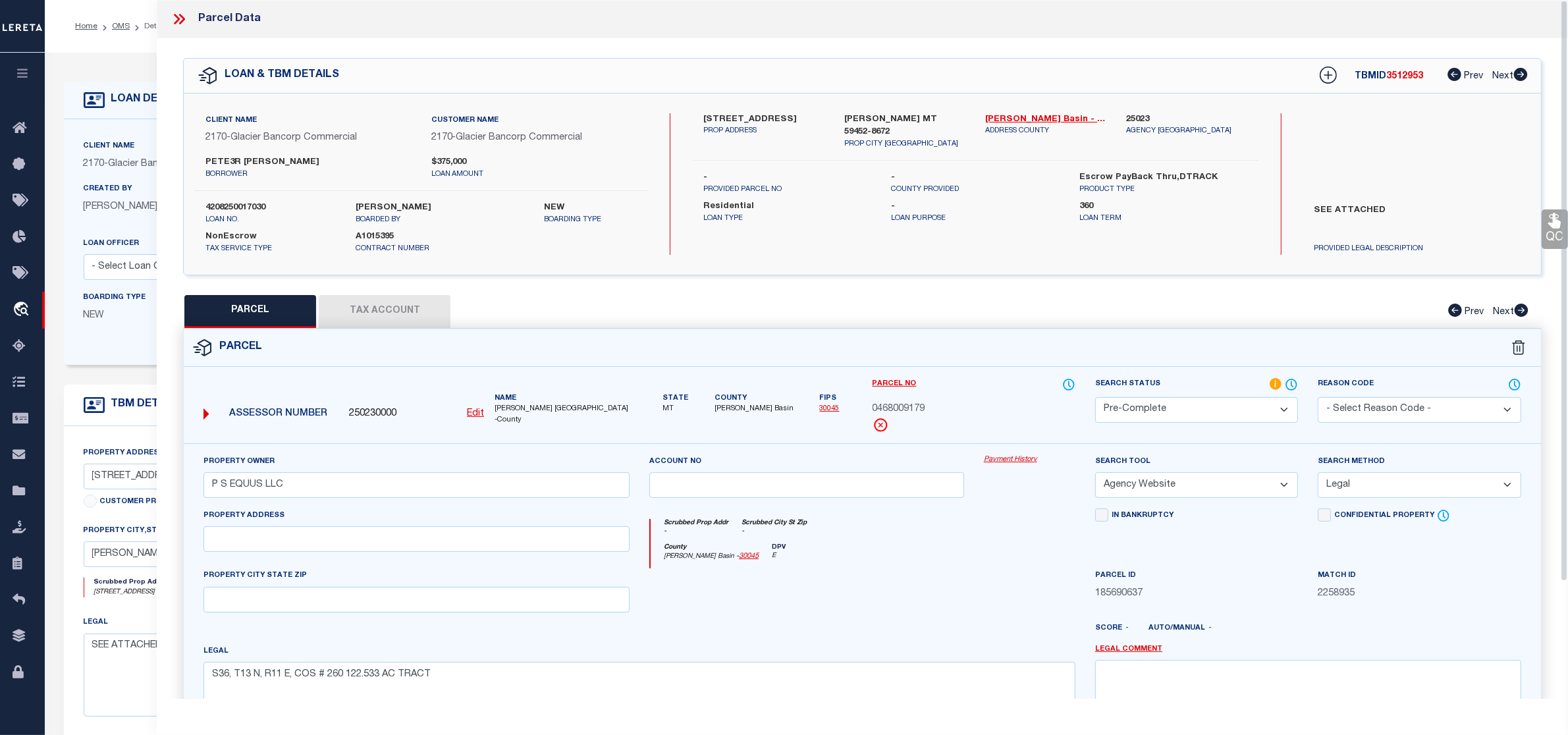
click at [182, 20] on icon at bounding box center [179, 19] width 17 height 17
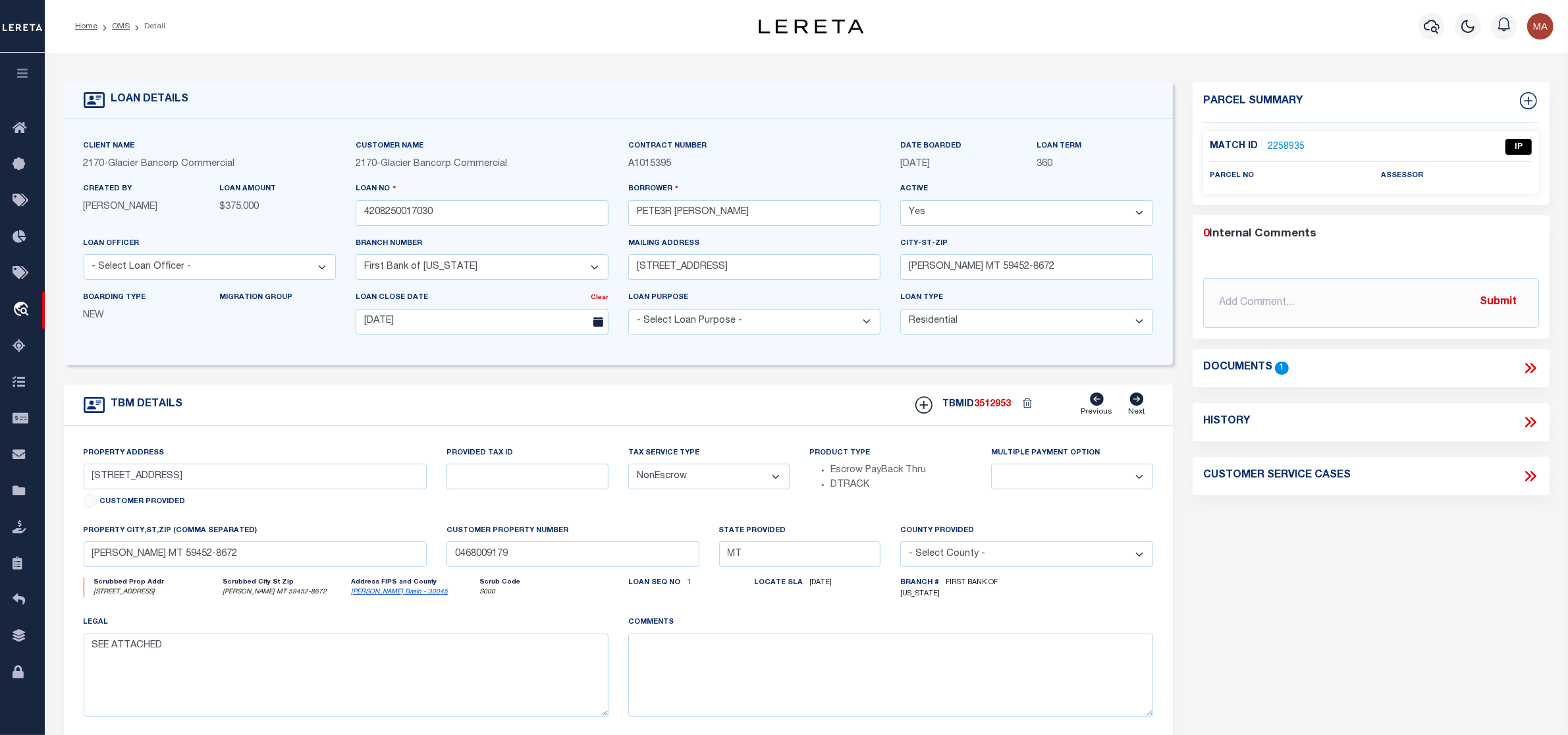
click at [1290, 145] on link "2258935" at bounding box center [1286, 147] width 37 height 13
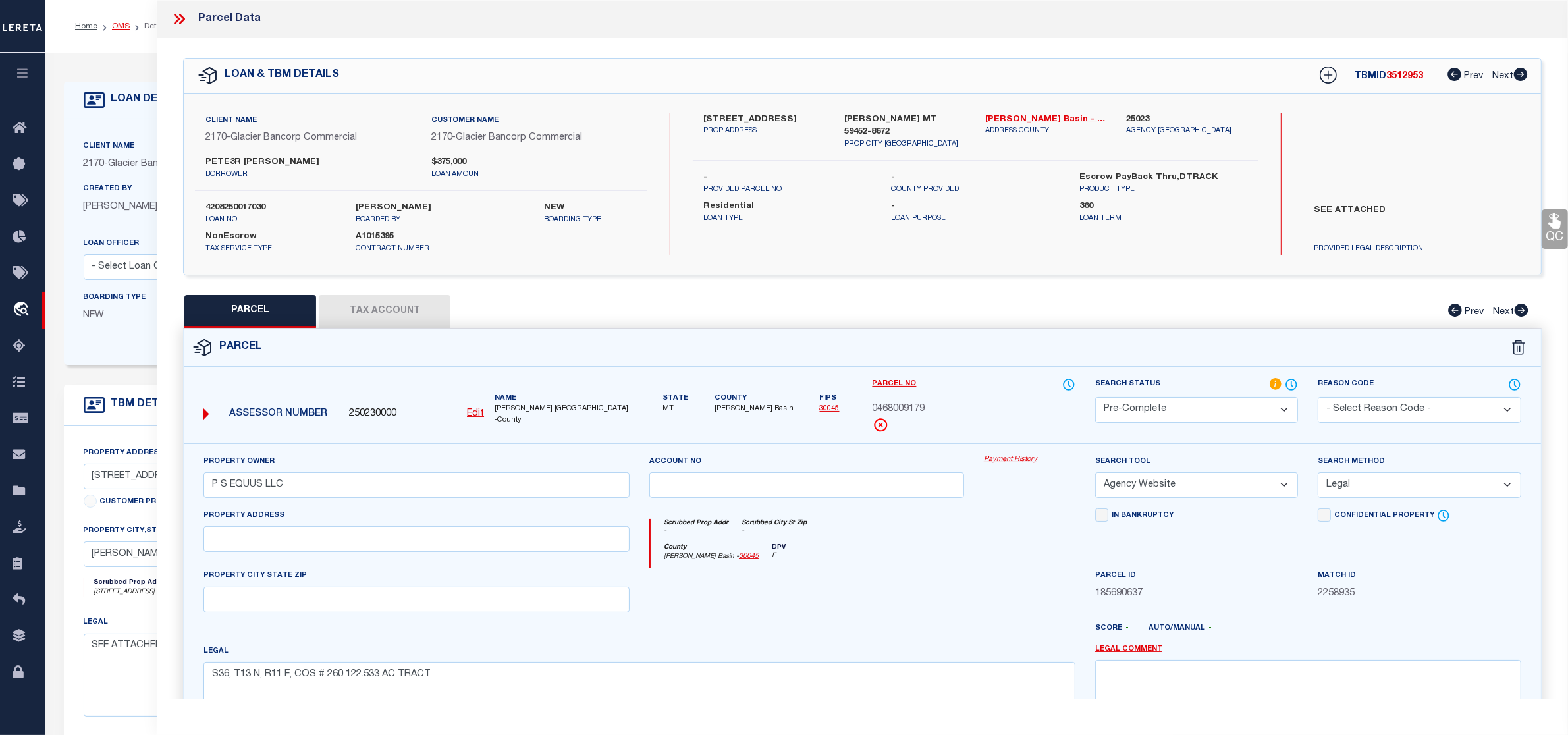
click at [122, 26] on link "OMS" at bounding box center [121, 26] width 18 height 8
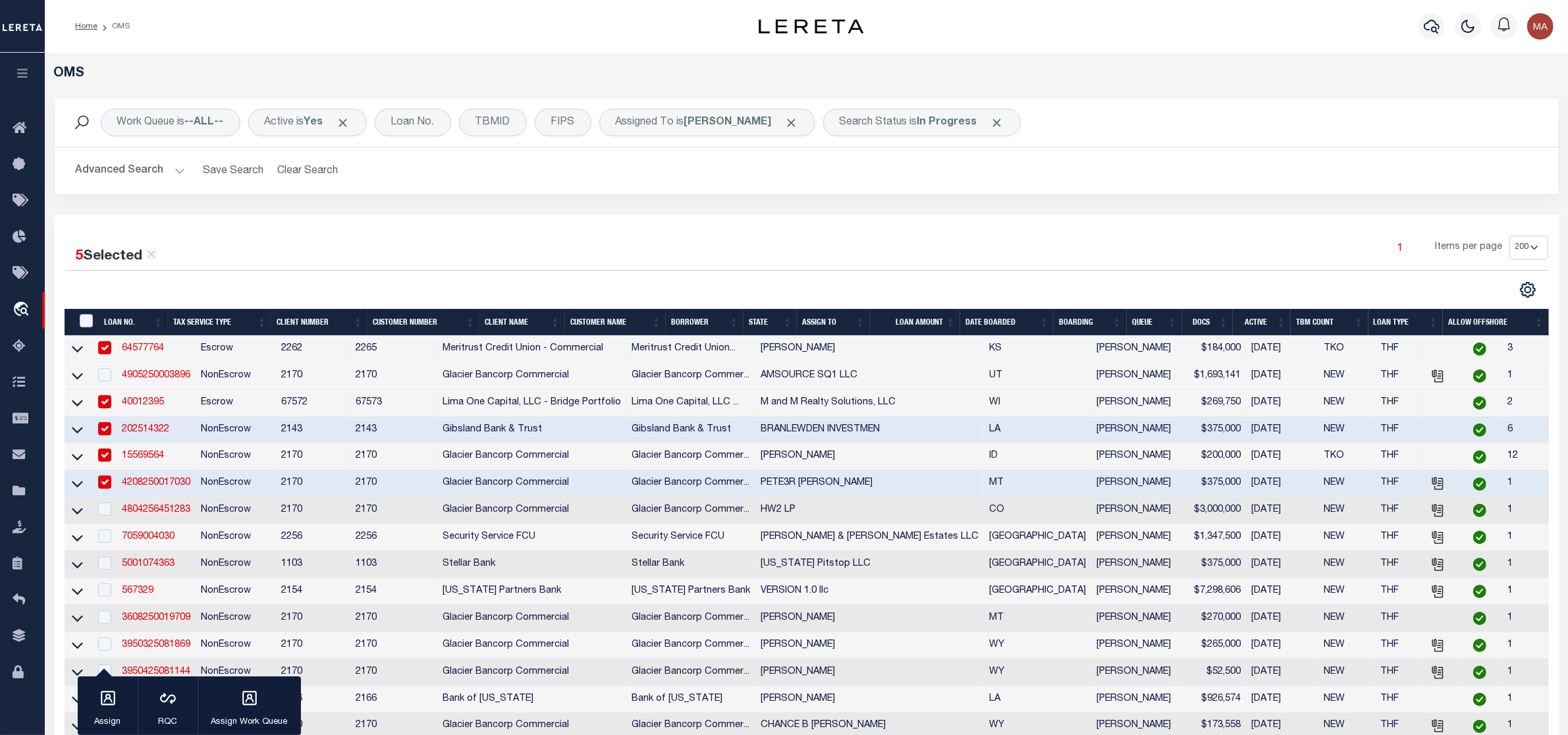
scroll to position [165, 0]
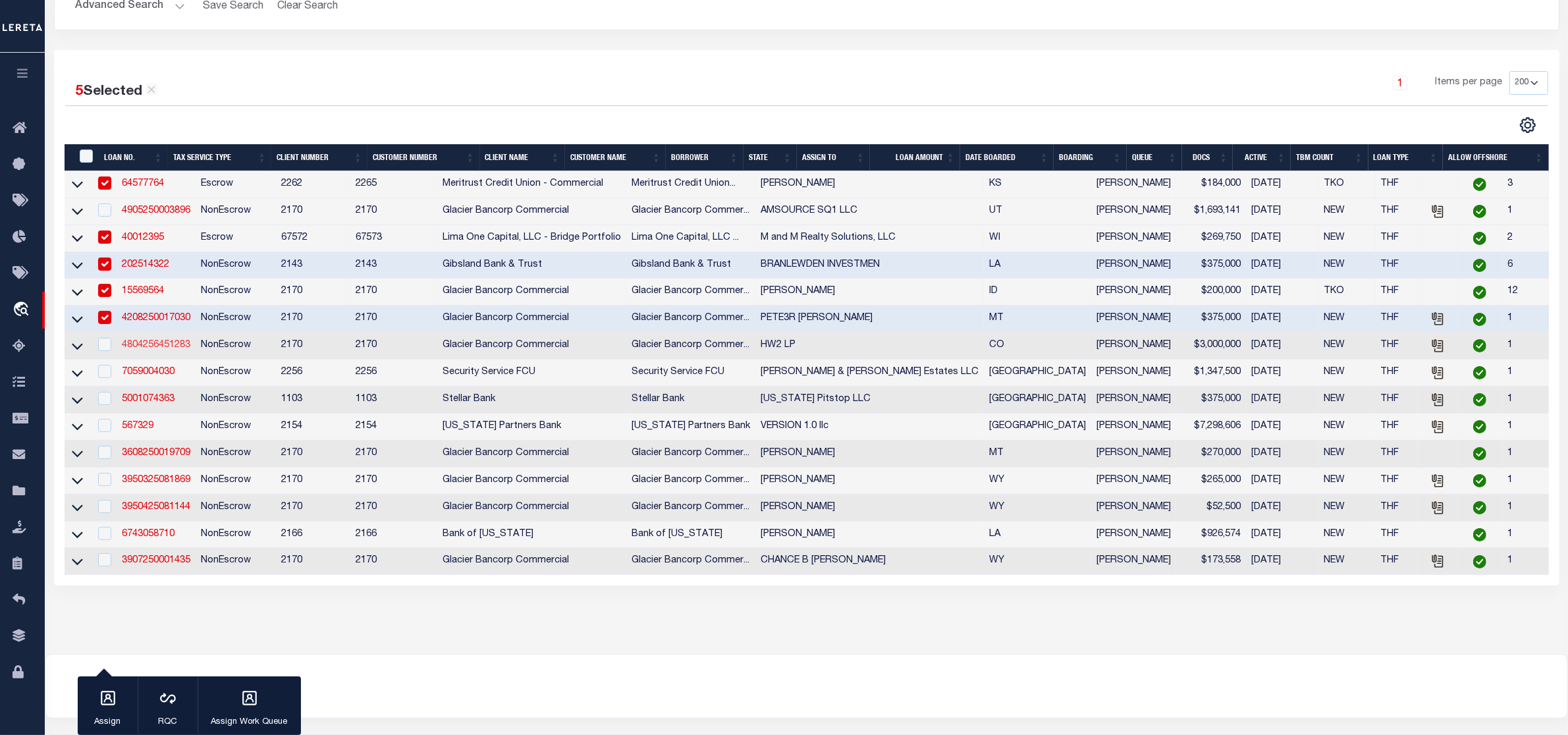
click at [177, 350] on link "4804256451283" at bounding box center [156, 345] width 68 height 9
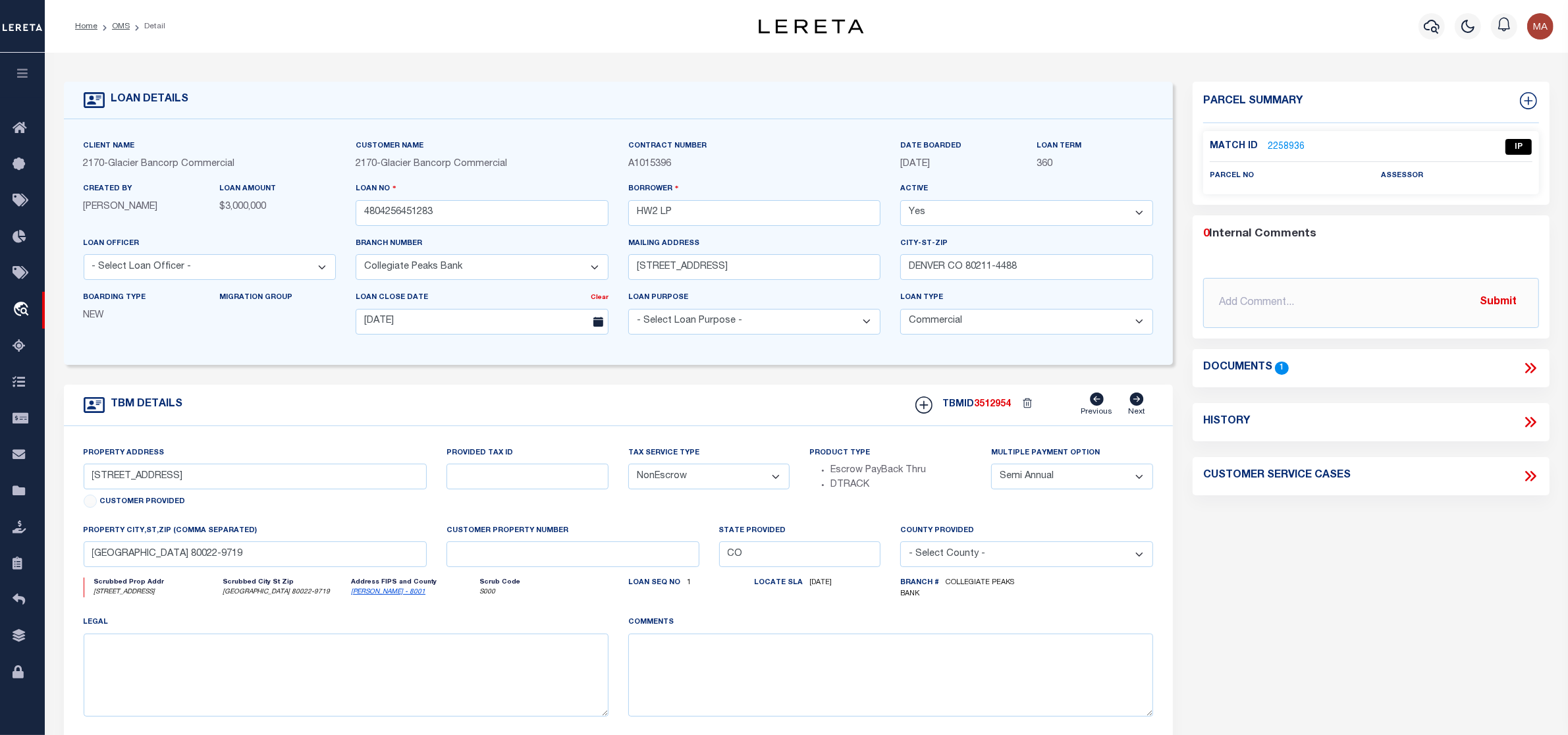
click at [1530, 366] on icon at bounding box center [1530, 369] width 17 height 17
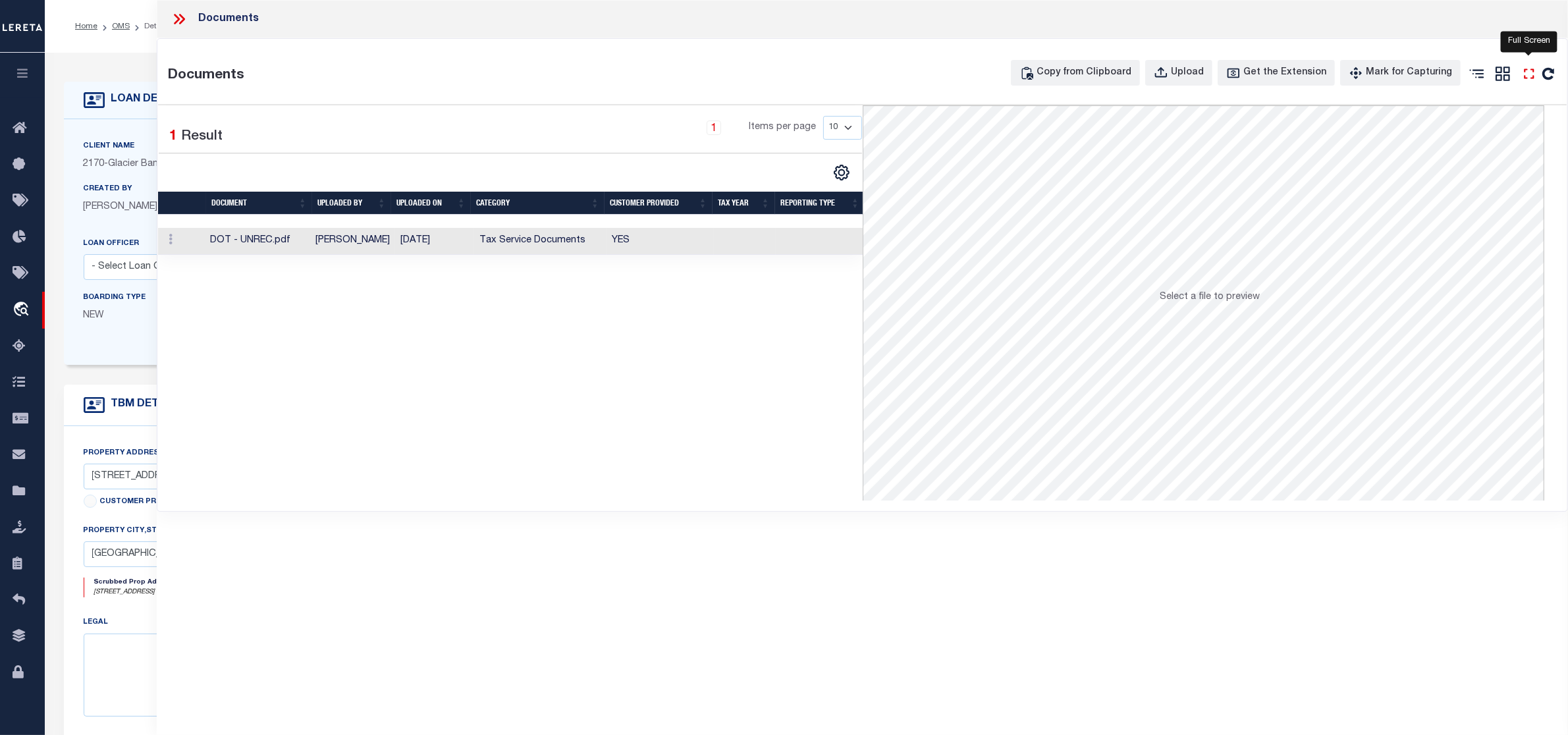
click at [1529, 74] on icon at bounding box center [1529, 74] width 17 height 17
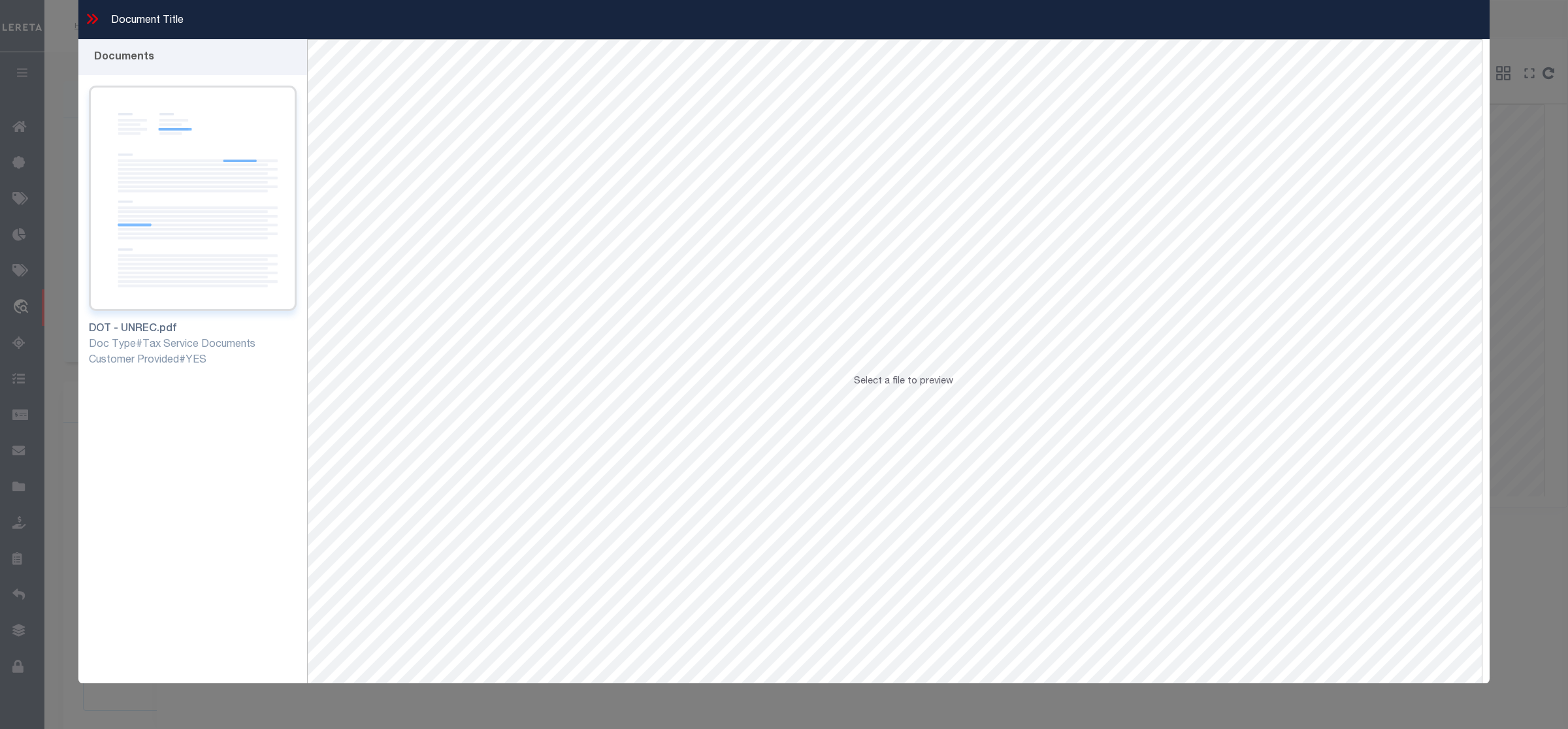
click at [194, 268] on img at bounding box center [192, 199] width 208 height 225
click at [94, 23] on icon at bounding box center [92, 19] width 17 height 17
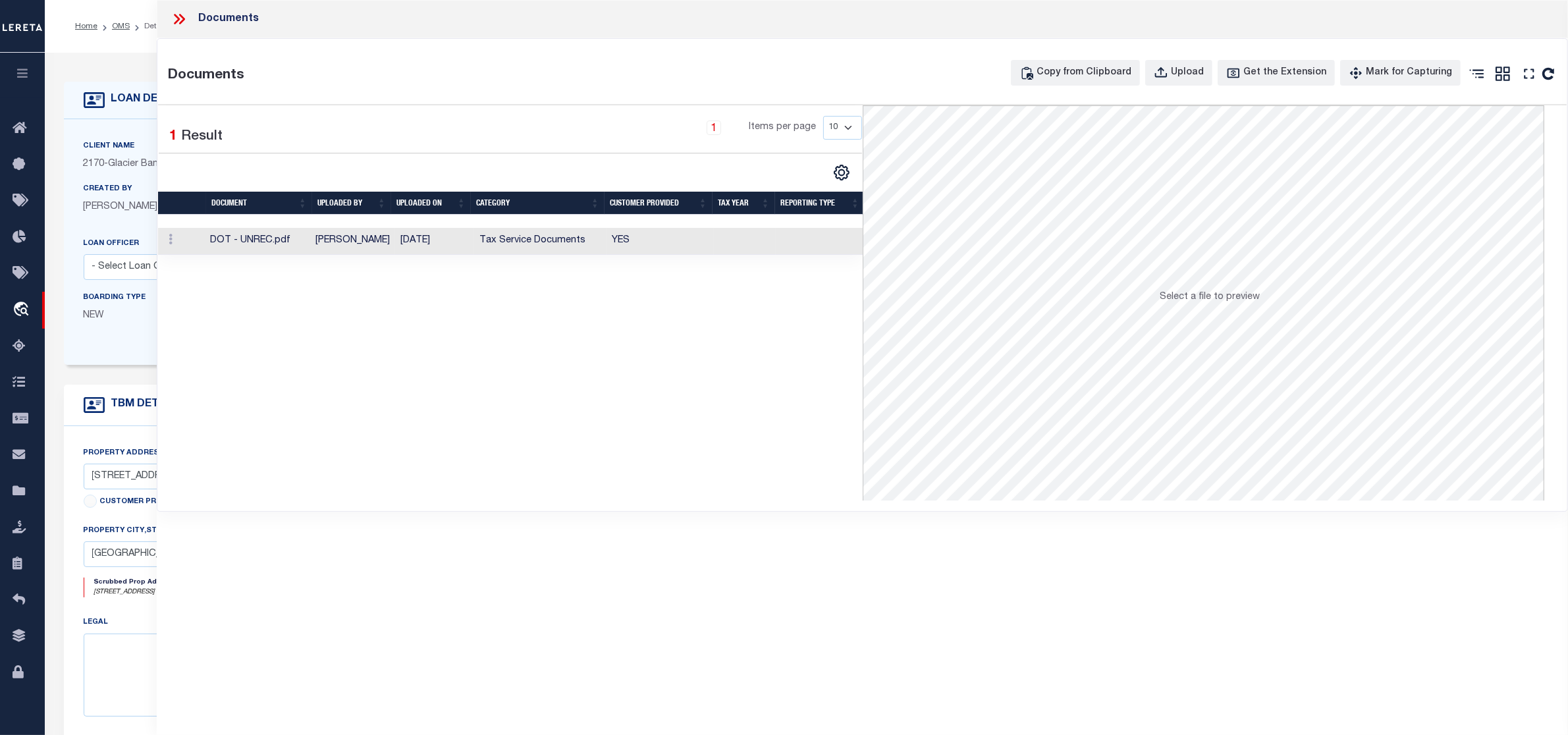
click at [179, 21] on icon at bounding box center [179, 19] width 17 height 17
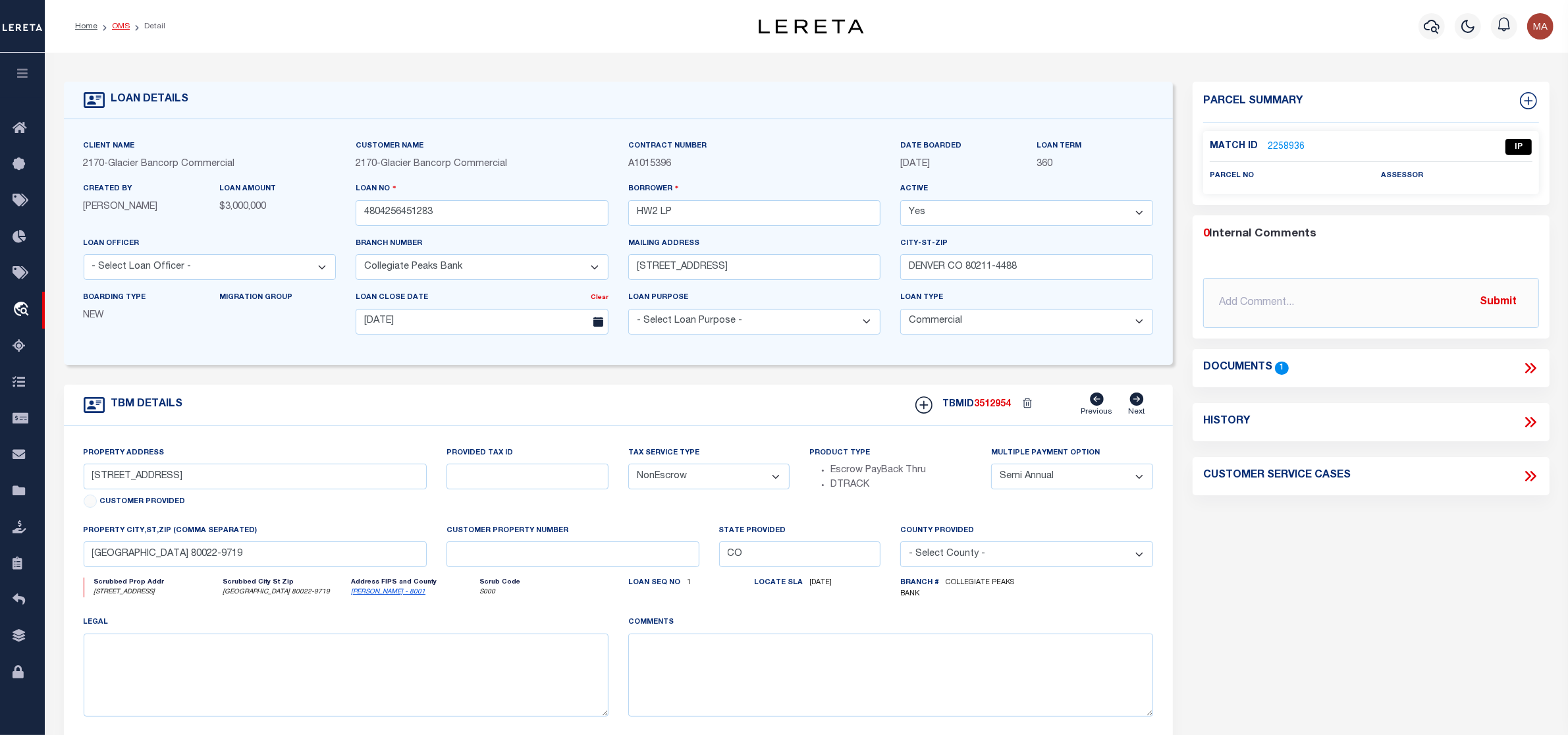
click at [121, 24] on link "OMS" at bounding box center [121, 26] width 18 height 8
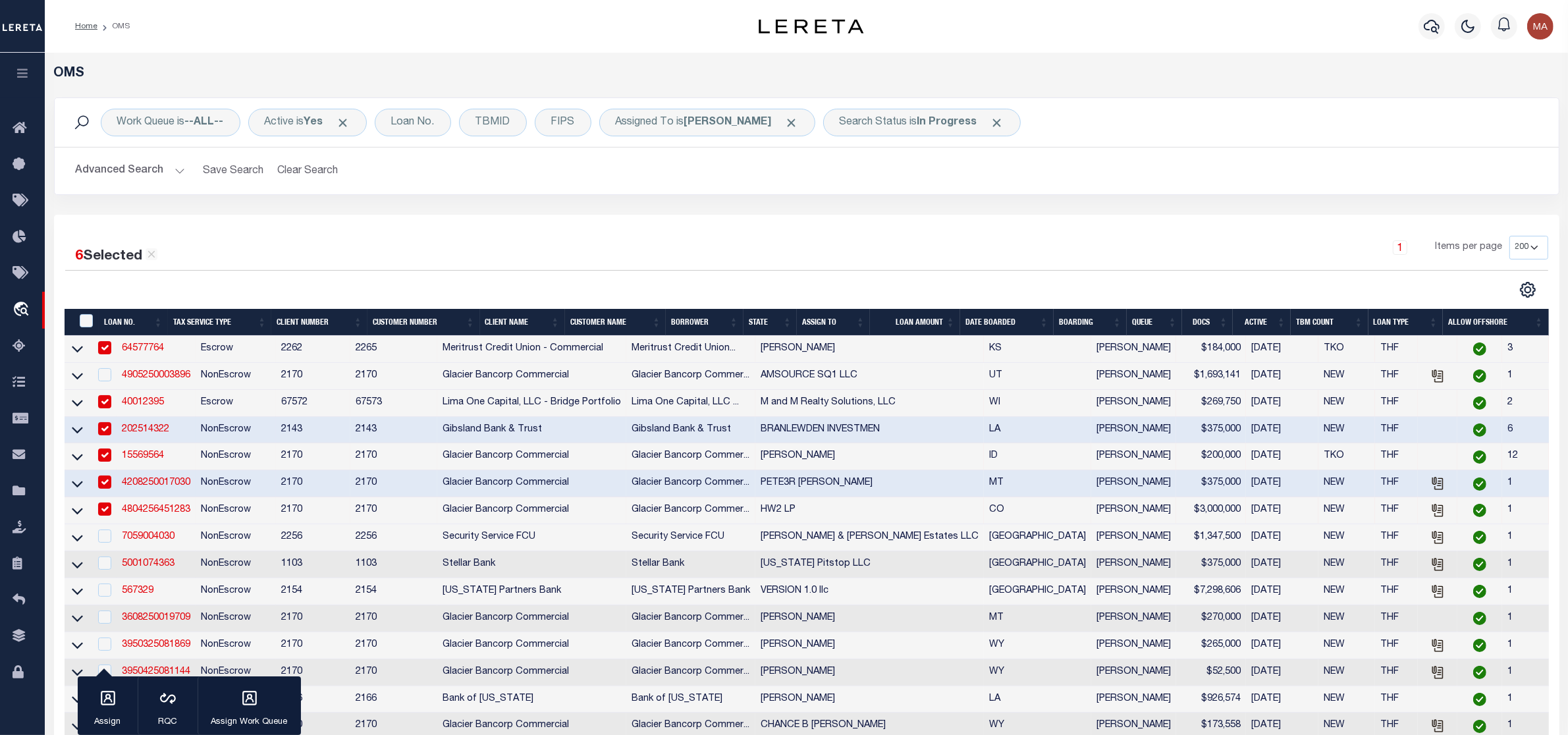
scroll to position [262, 0]
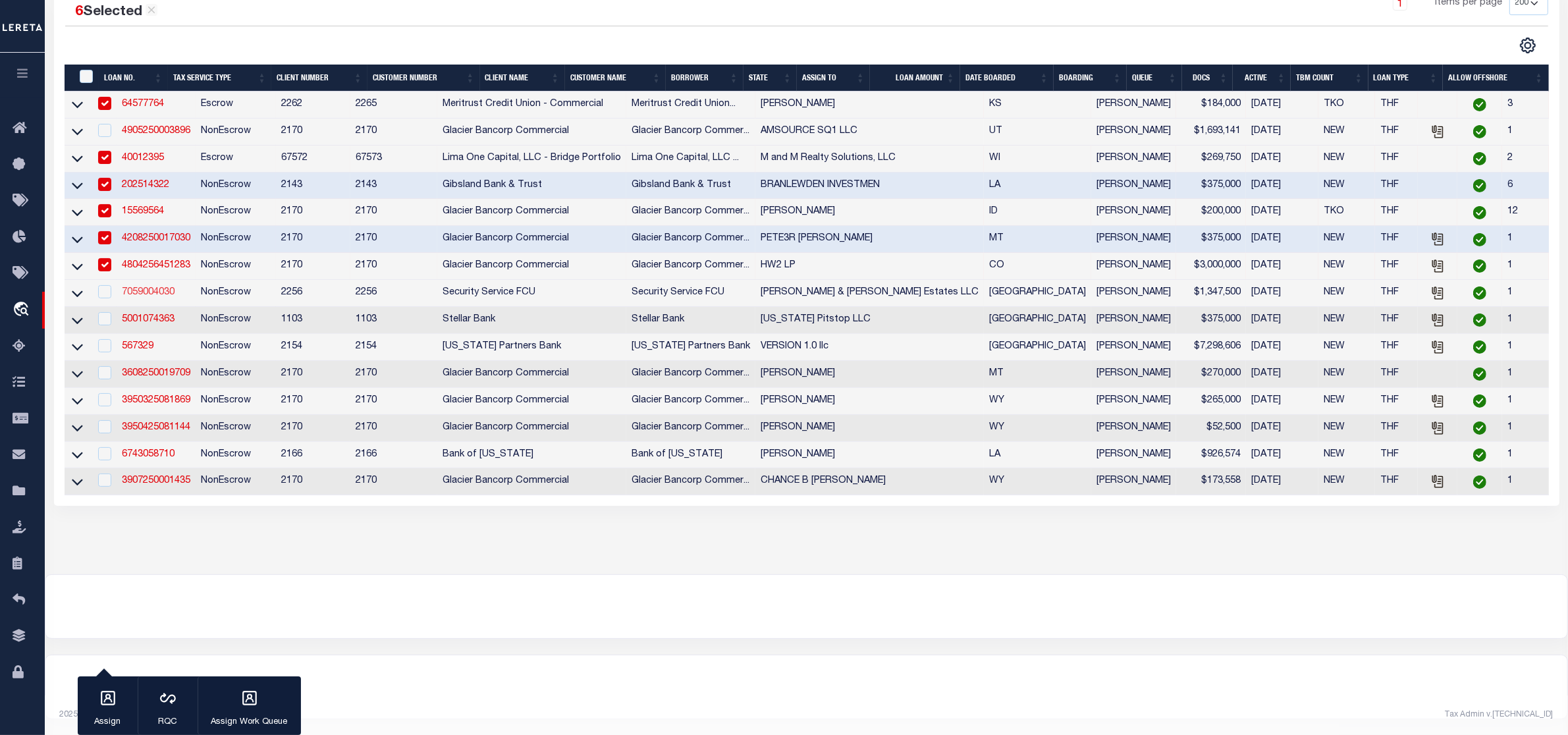
click at [163, 288] on link "7059004030" at bounding box center [148, 292] width 53 height 9
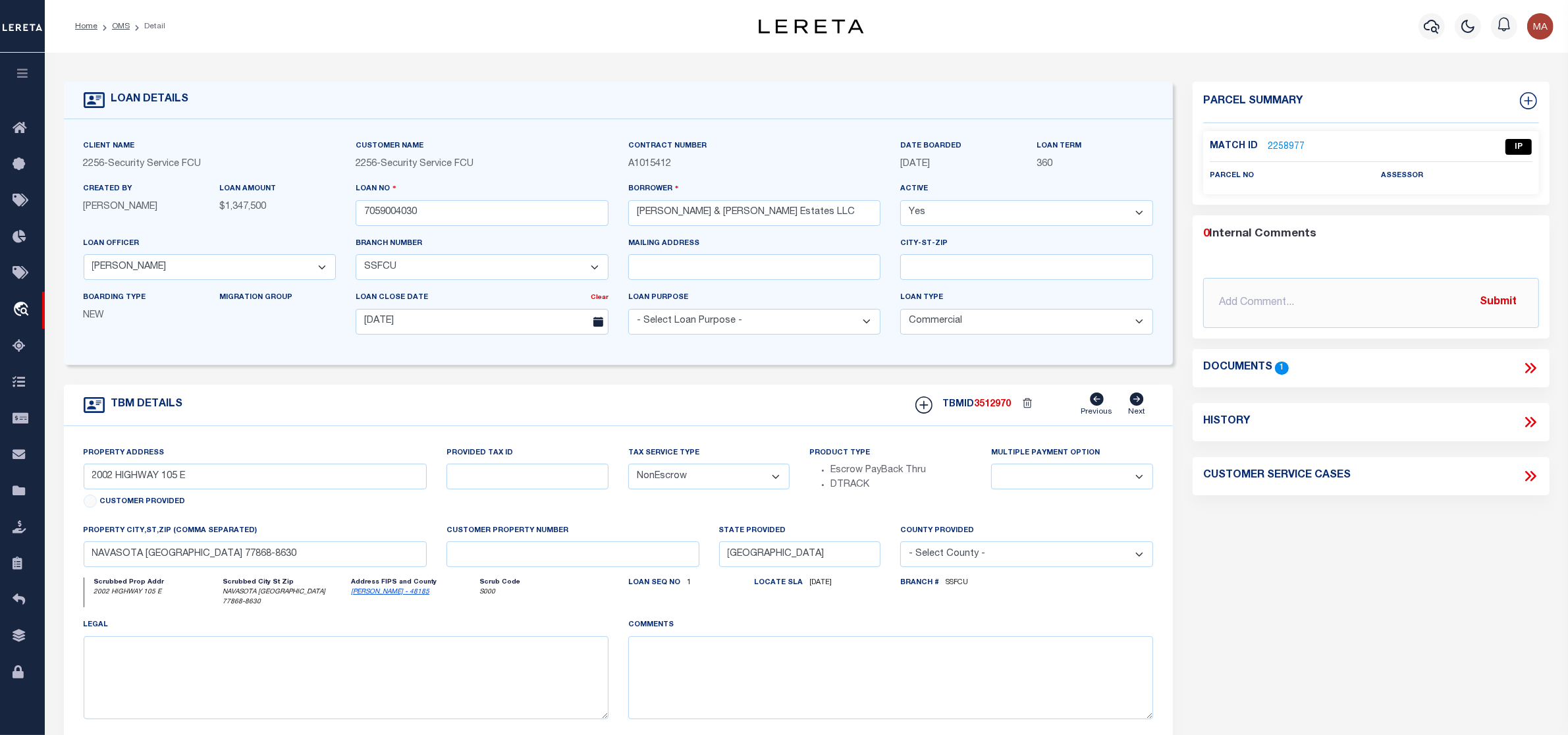
click at [1528, 366] on icon at bounding box center [1528, 368] width 6 height 11
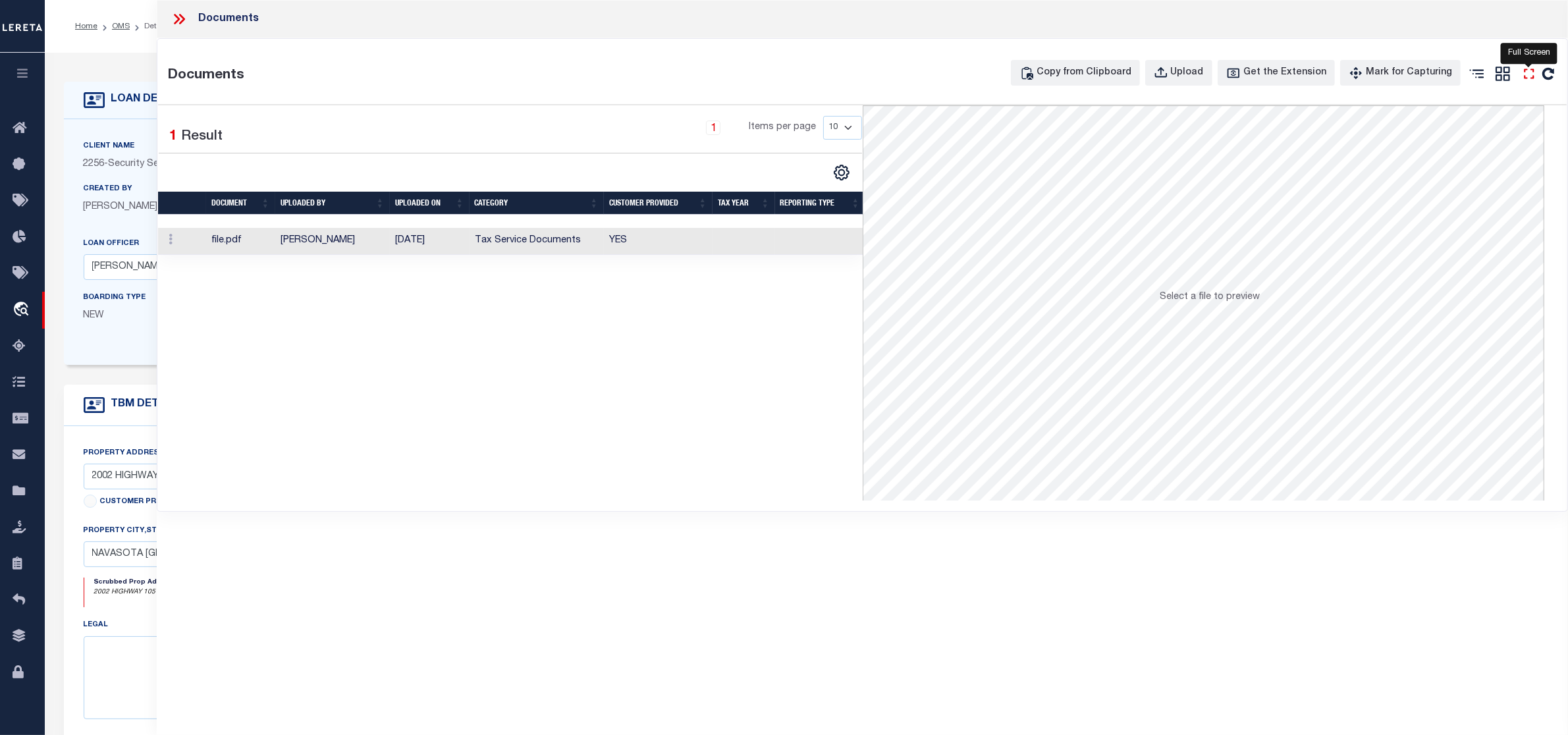
click at [1522, 77] on icon at bounding box center [1529, 74] width 17 height 17
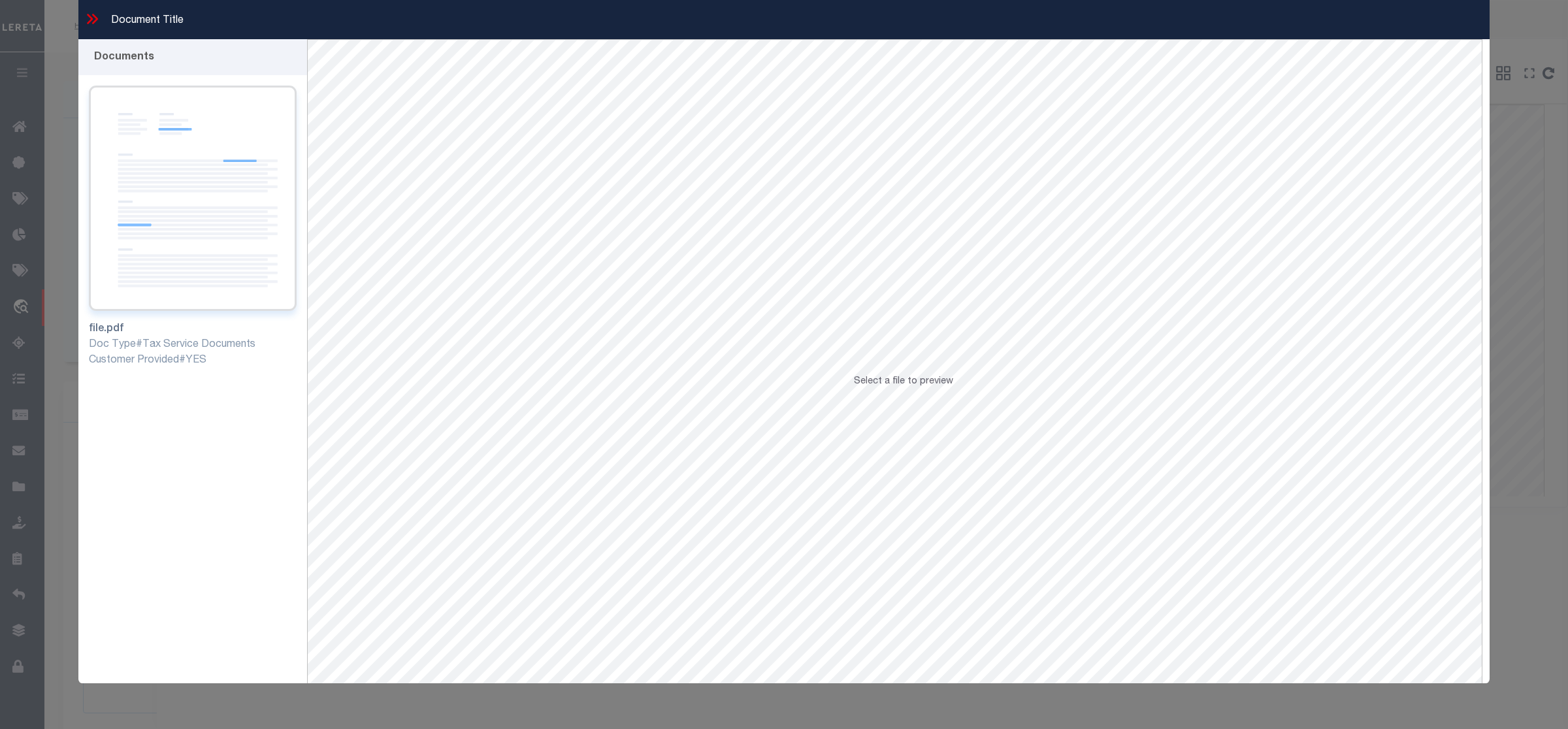
click at [213, 201] on img at bounding box center [192, 199] width 208 height 225
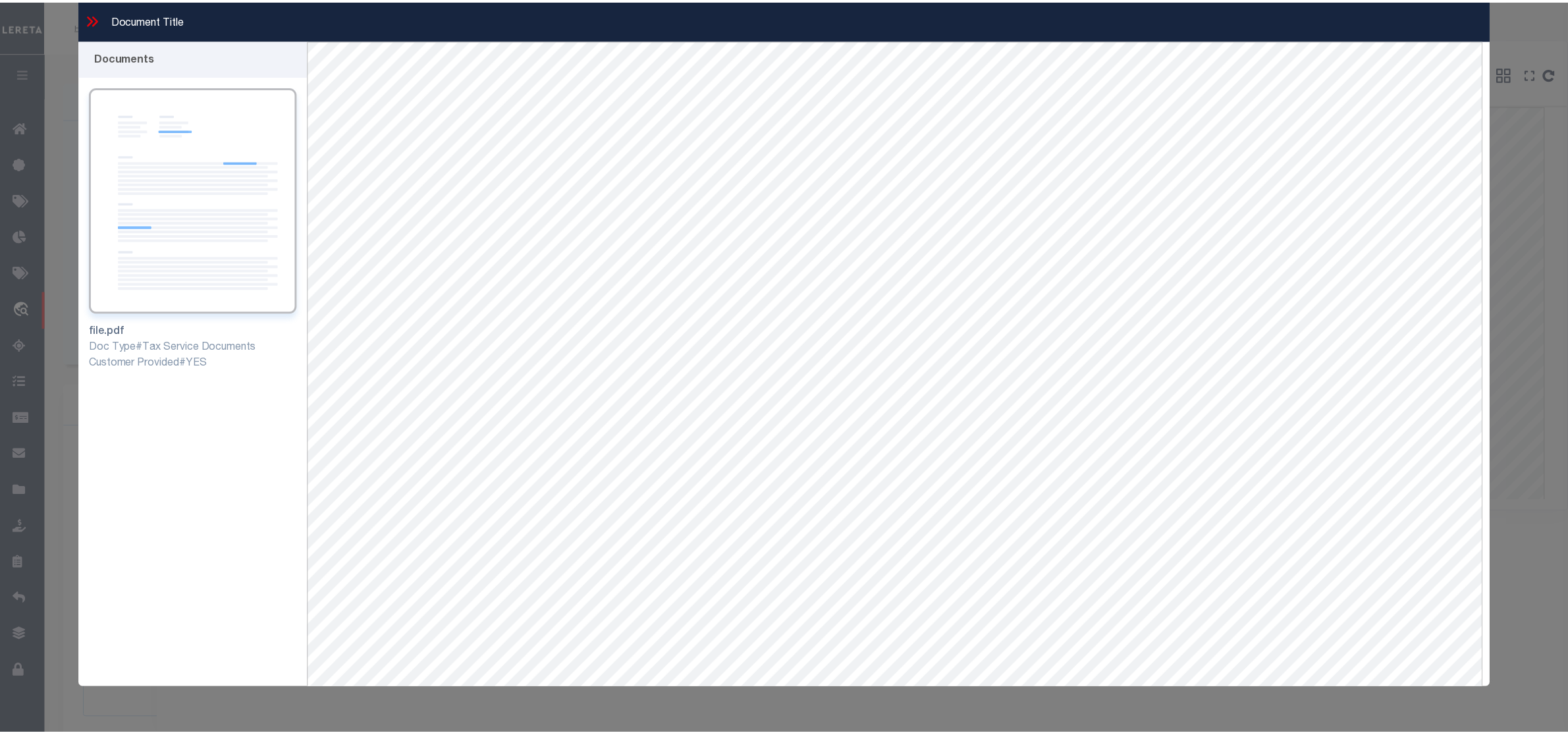
scroll to position [57, 0]
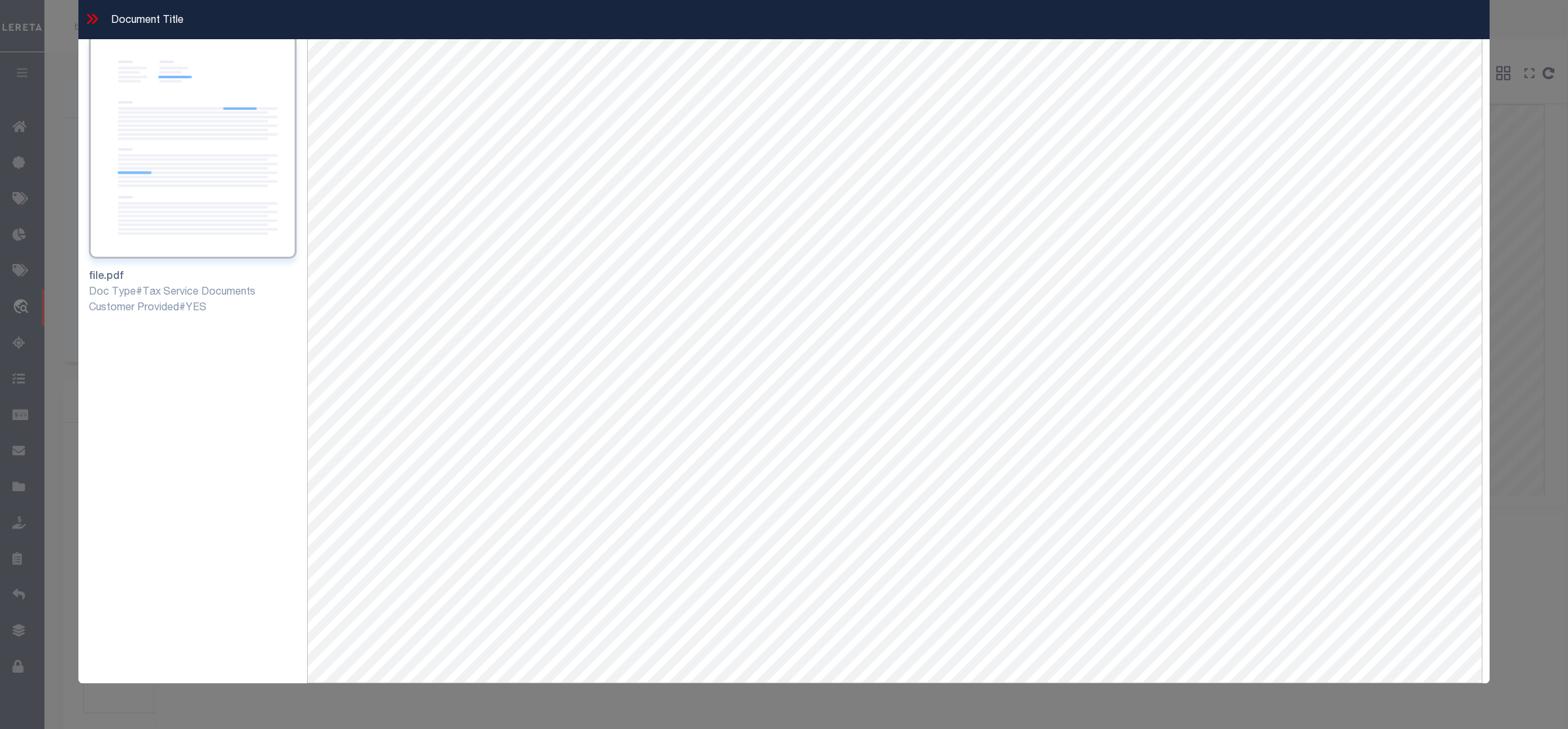
click at [92, 16] on icon at bounding box center [92, 19] width 17 height 17
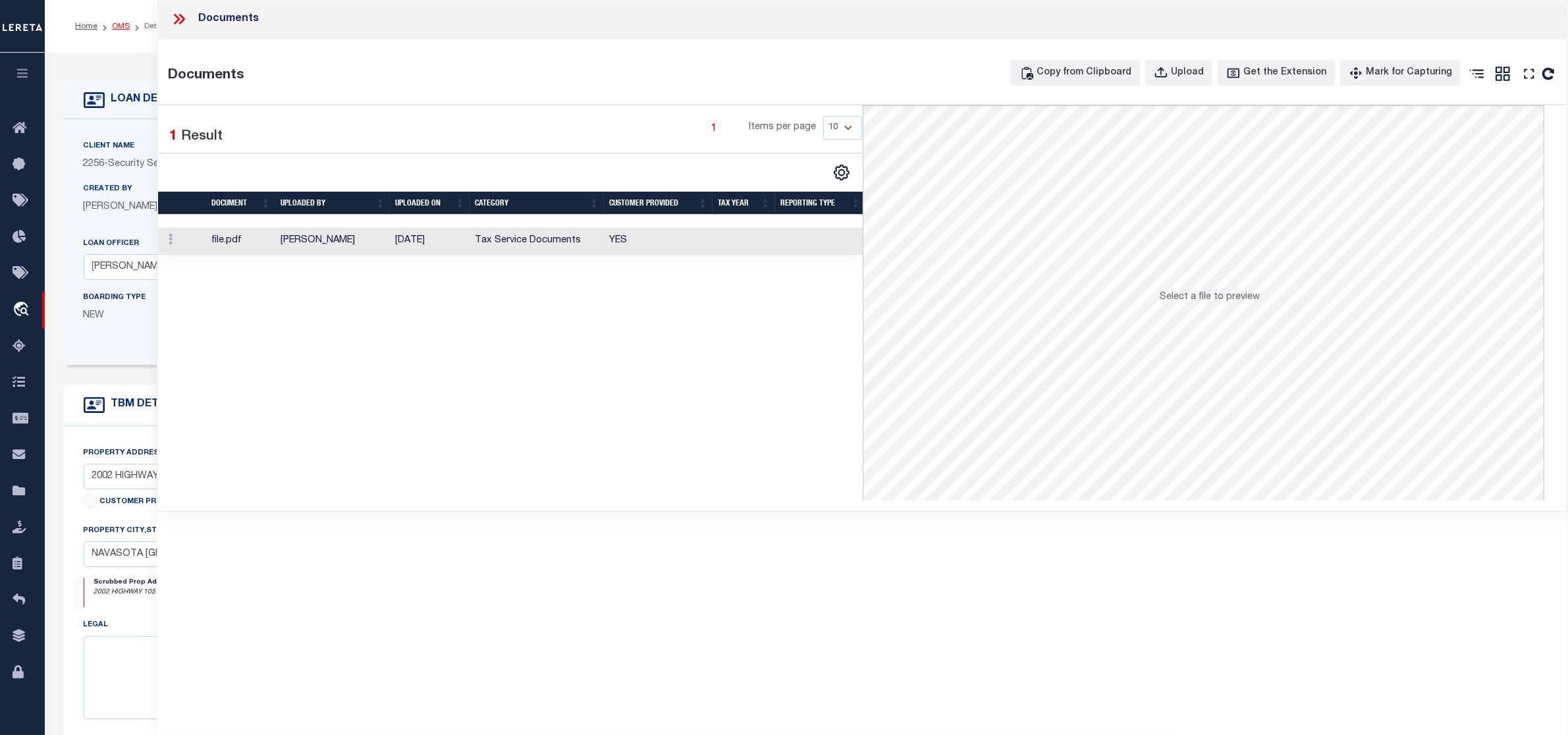
click at [123, 26] on link "OMS" at bounding box center [121, 26] width 18 height 8
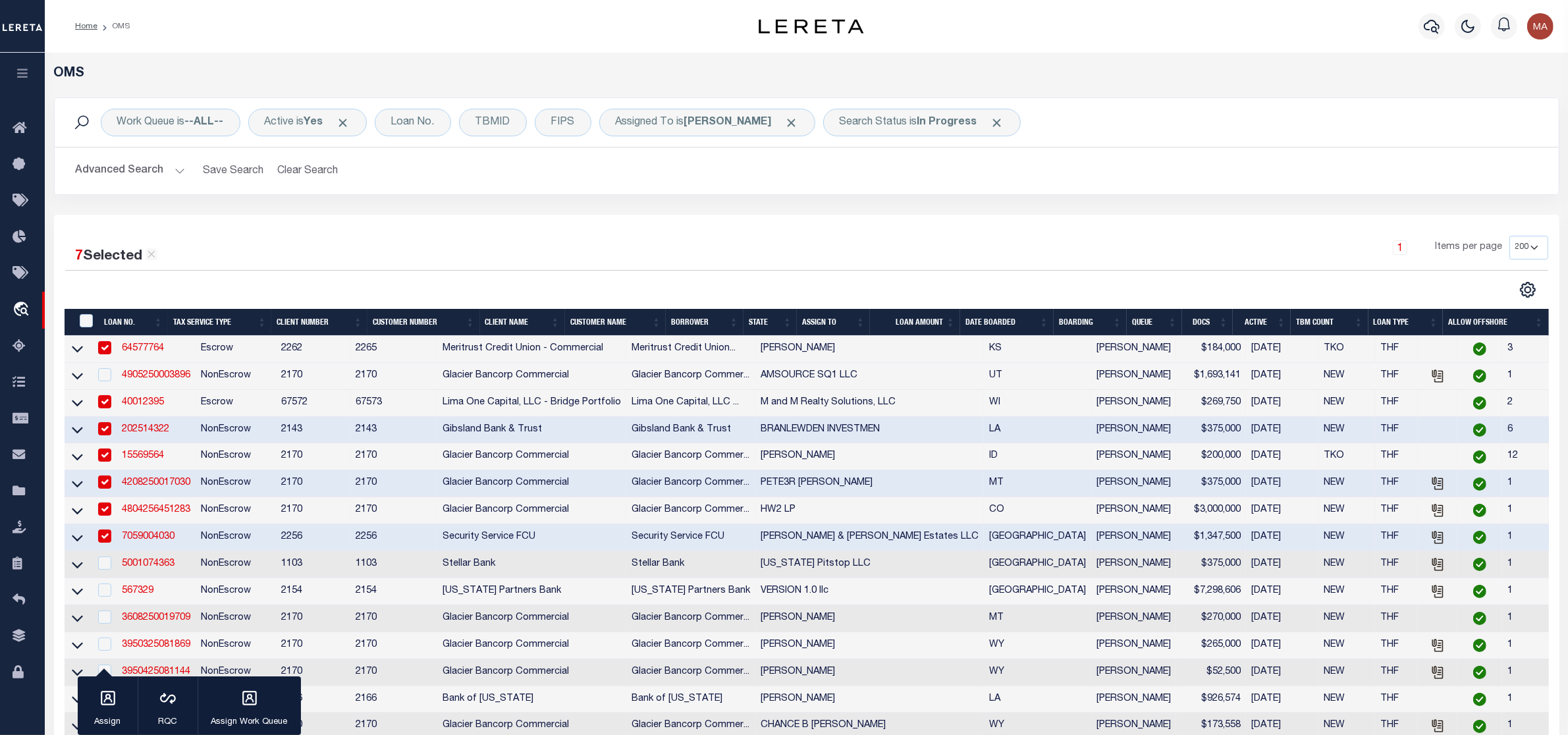
scroll to position [247, 0]
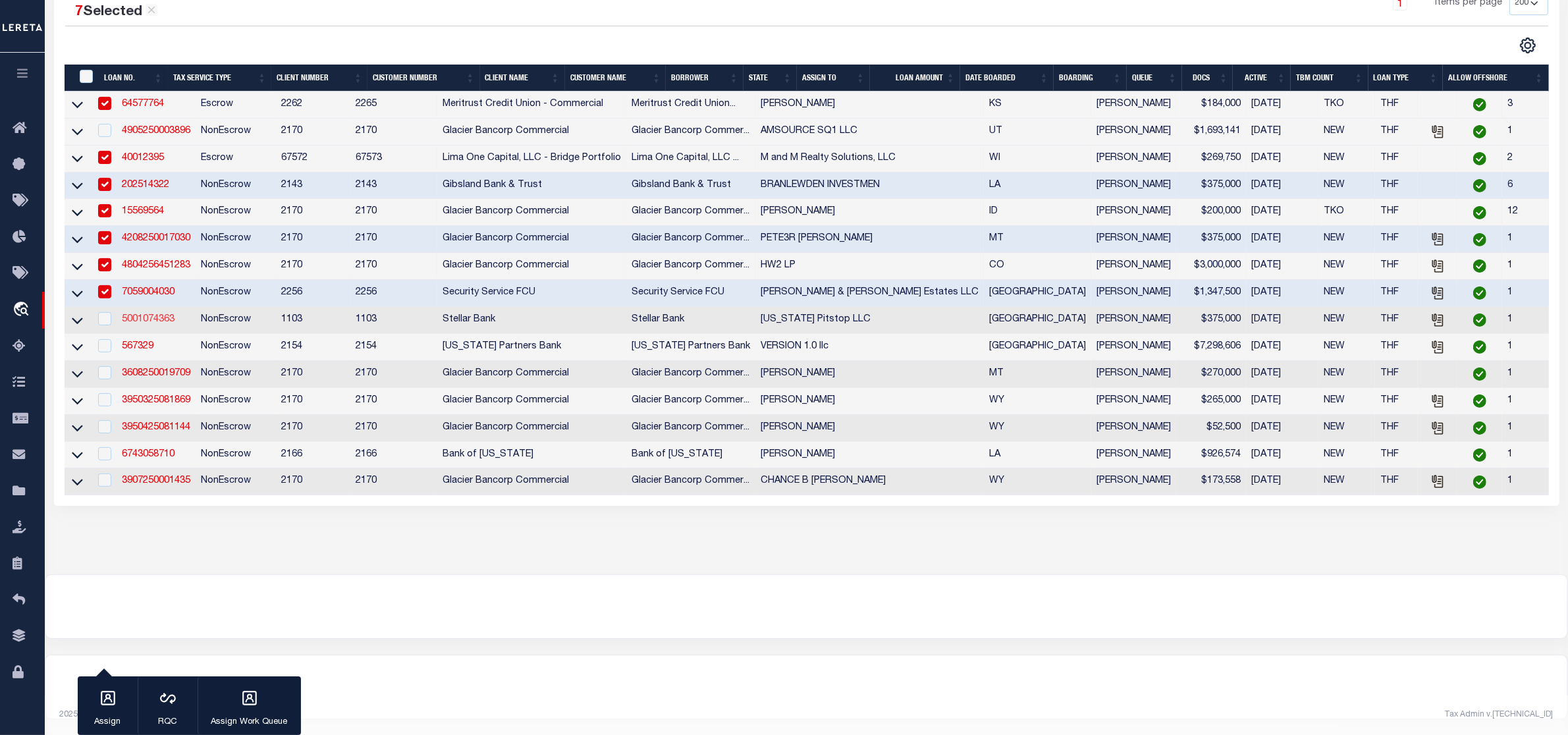
click at [153, 324] on link "5001074363" at bounding box center [148, 319] width 53 height 9
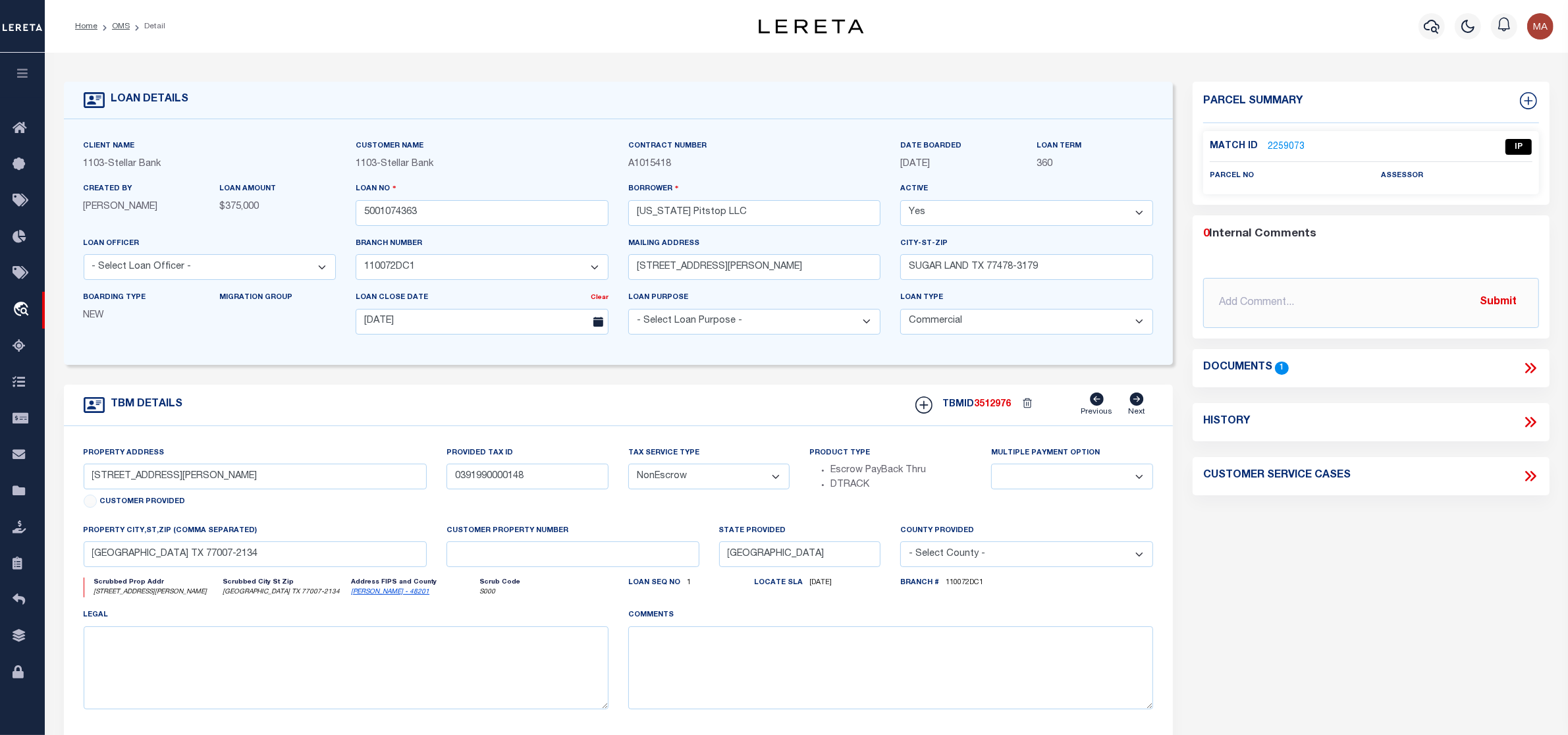
click at [1527, 370] on icon at bounding box center [1528, 368] width 6 height 11
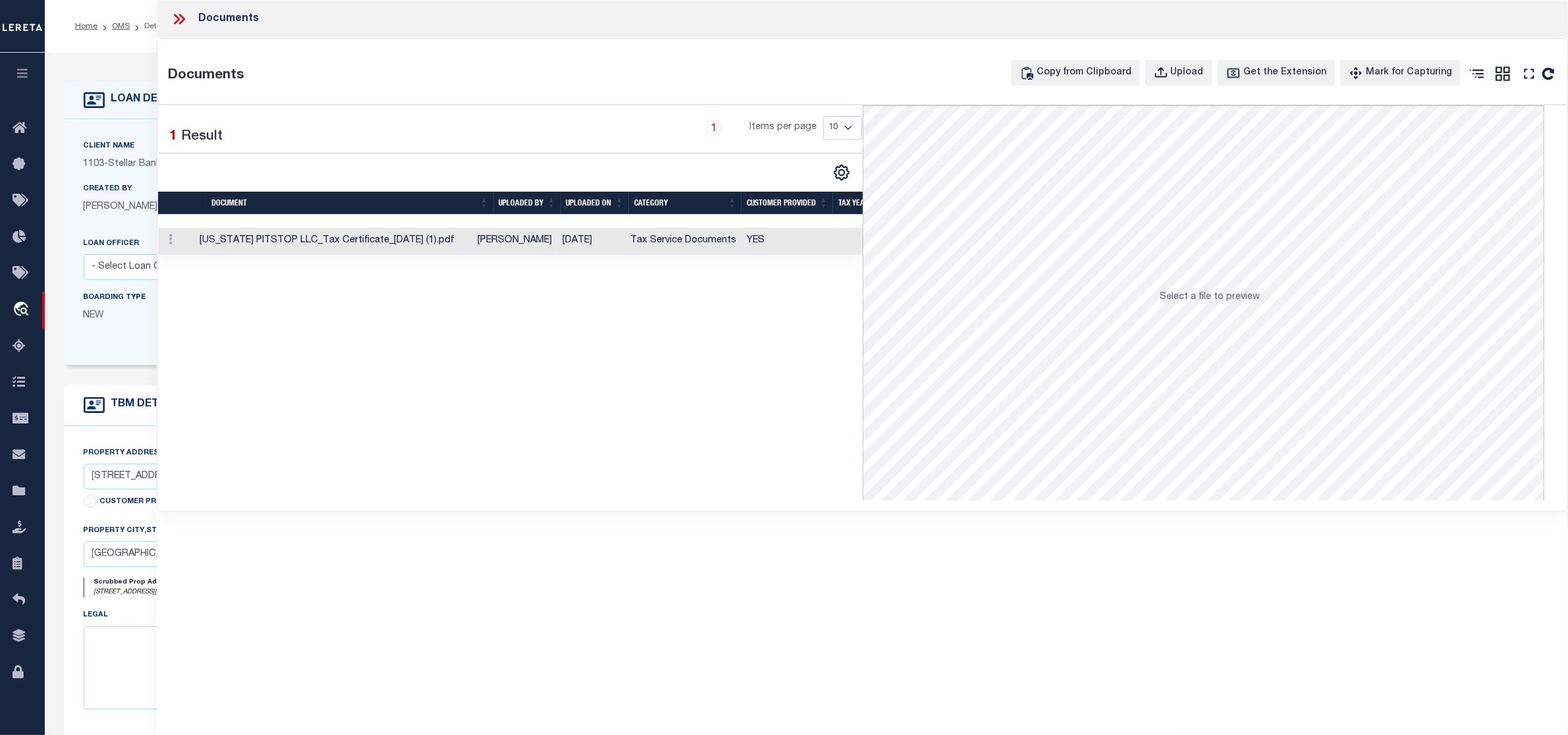
click at [774, 241] on td "YES" at bounding box center [787, 241] width 92 height 27
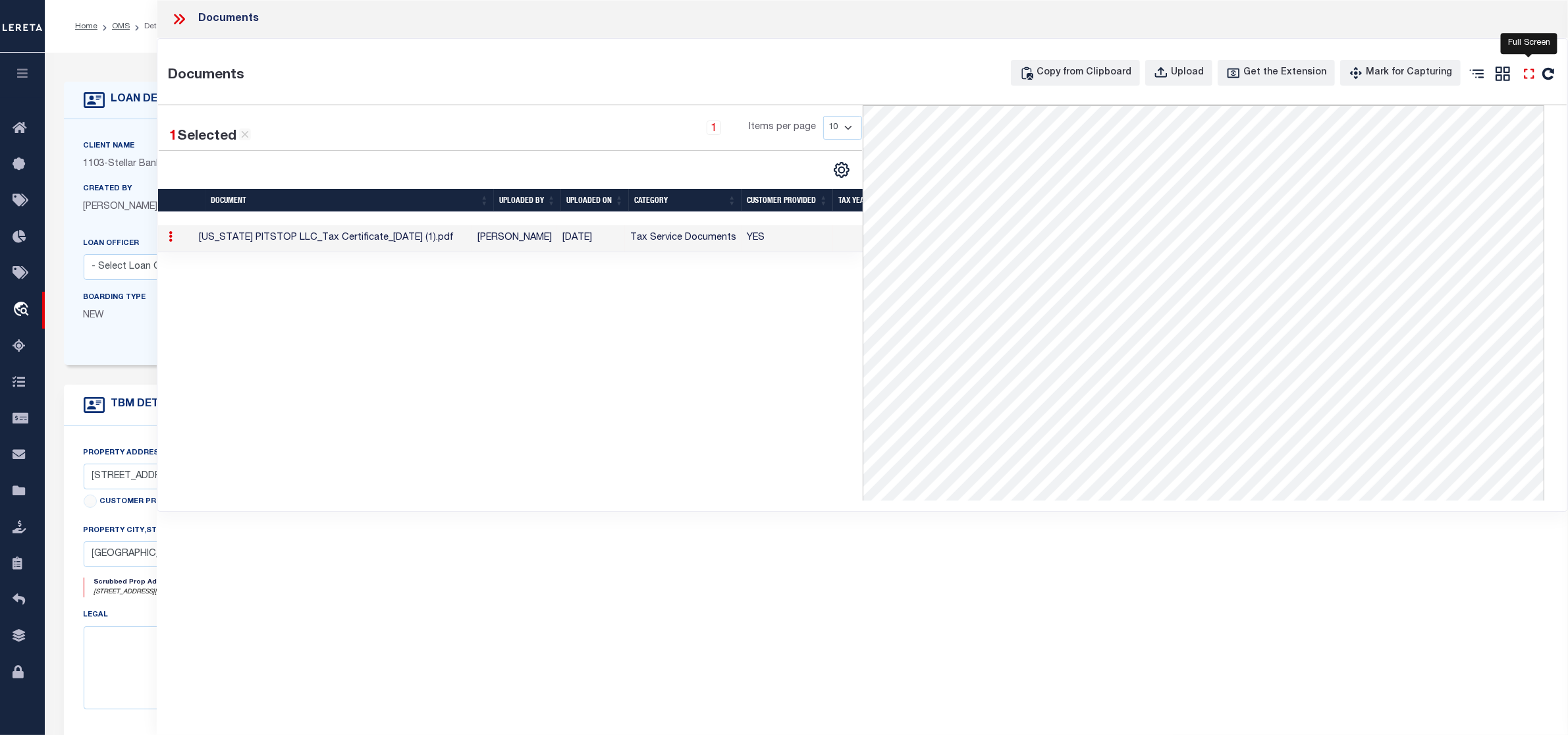
click at [1527, 76] on icon at bounding box center [1529, 74] width 17 height 17
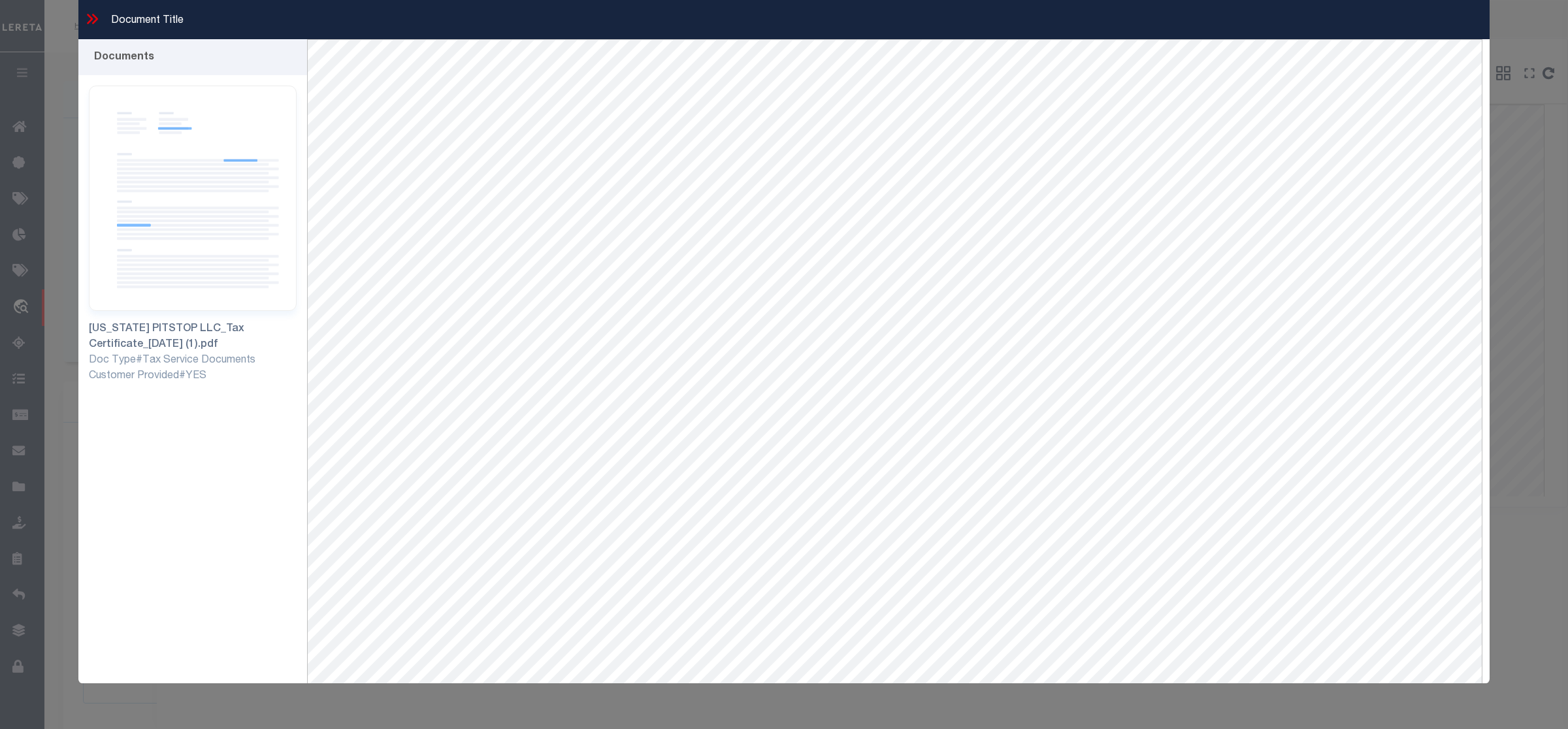
click at [108, 18] on div "Document Title" at bounding box center [784, 20] width 1411 height 39
click at [87, 18] on icon at bounding box center [92, 19] width 17 height 17
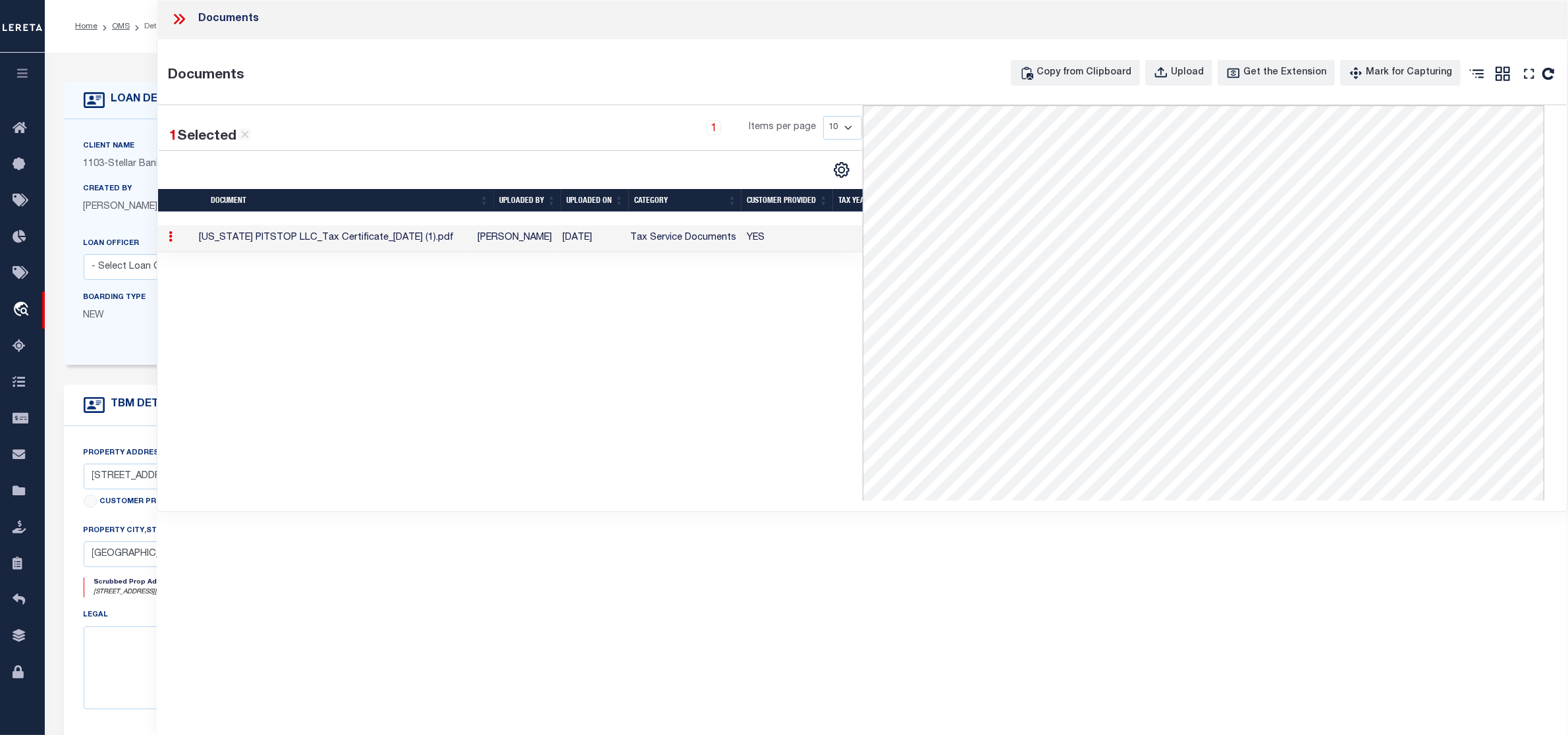
click at [114, 21] on li "OMS" at bounding box center [113, 26] width 32 height 12
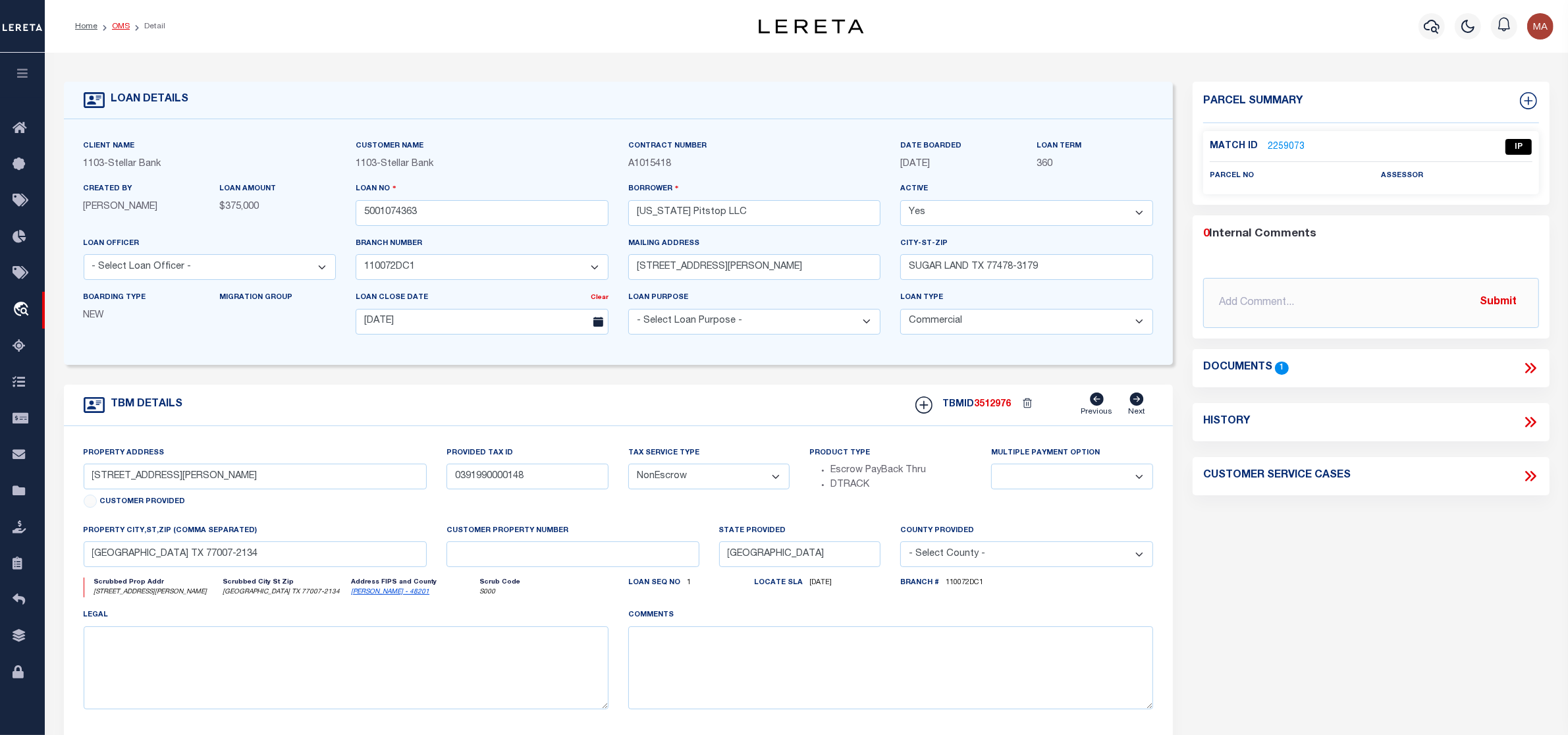
click at [114, 23] on link "OMS" at bounding box center [121, 26] width 18 height 8
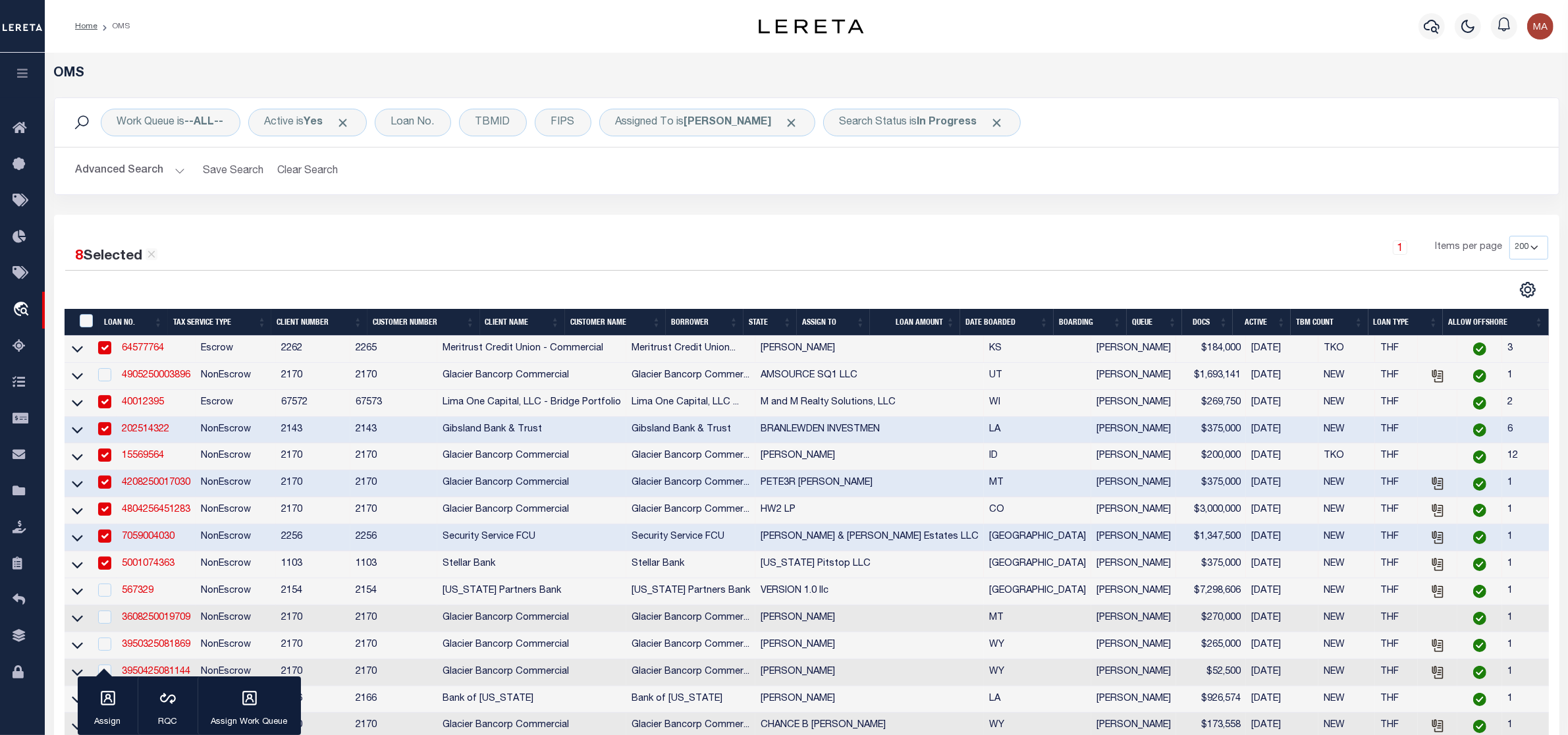
scroll to position [262, 0]
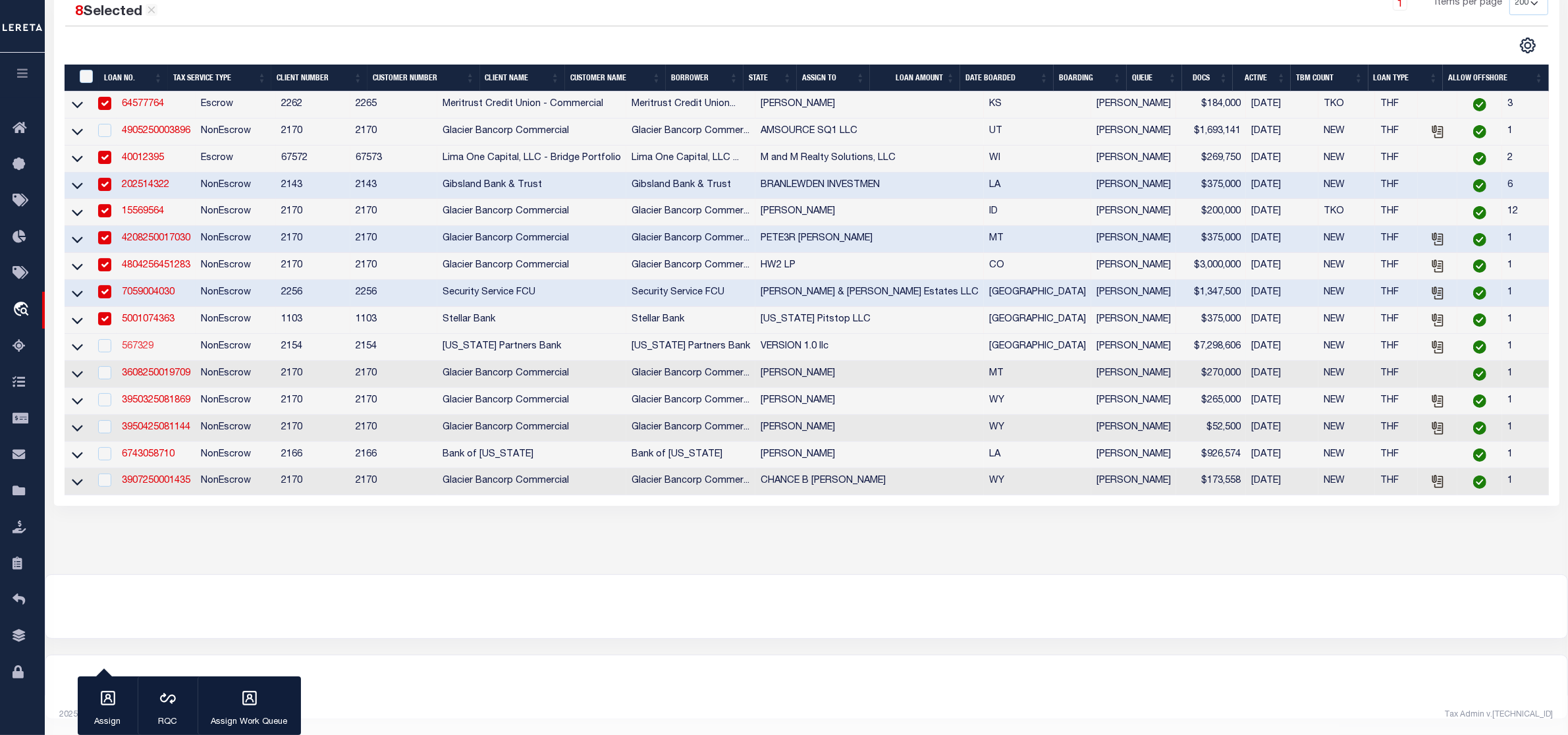
click at [145, 344] on link "567329" at bounding box center [138, 347] width 32 height 9
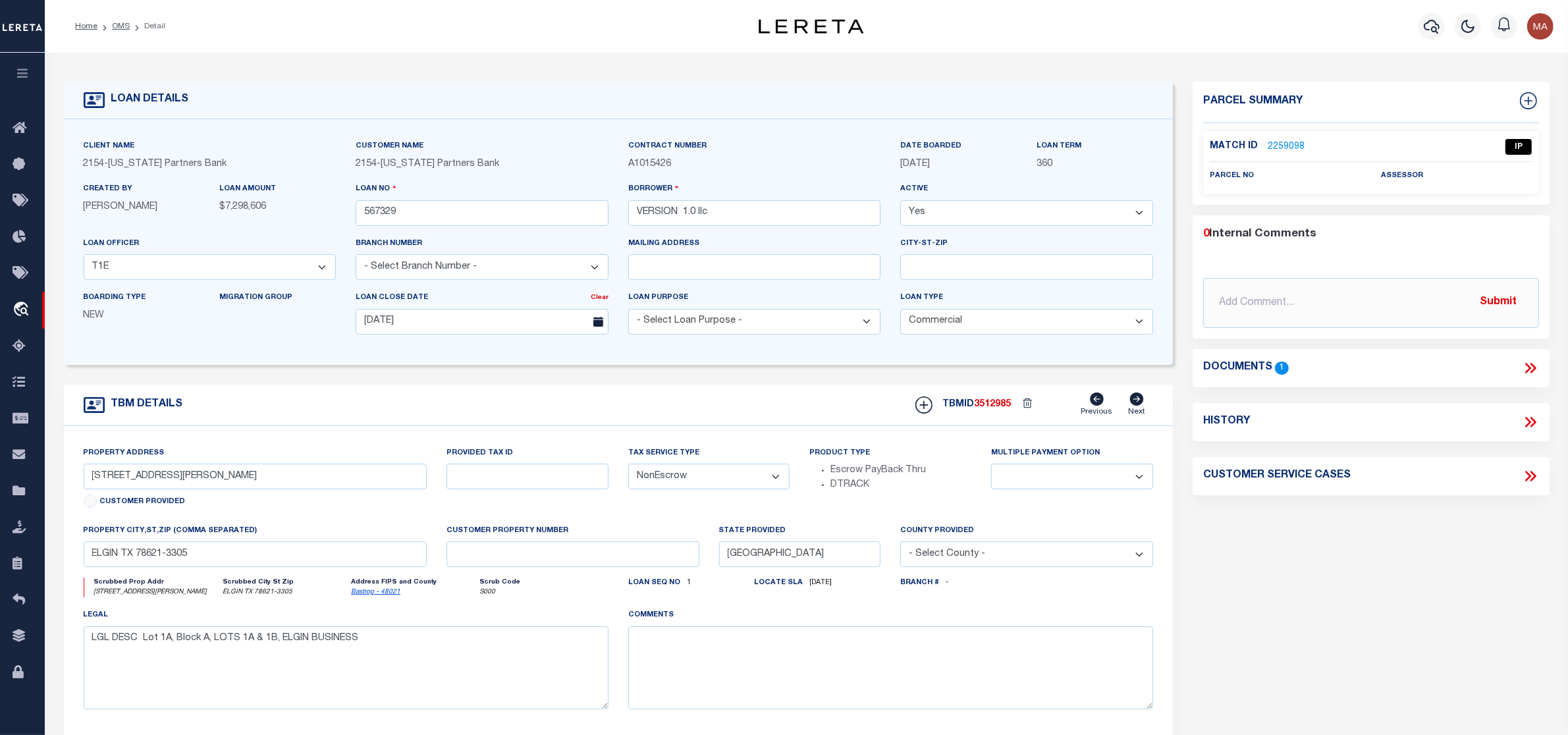
click at [1528, 368] on icon at bounding box center [1530, 369] width 17 height 17
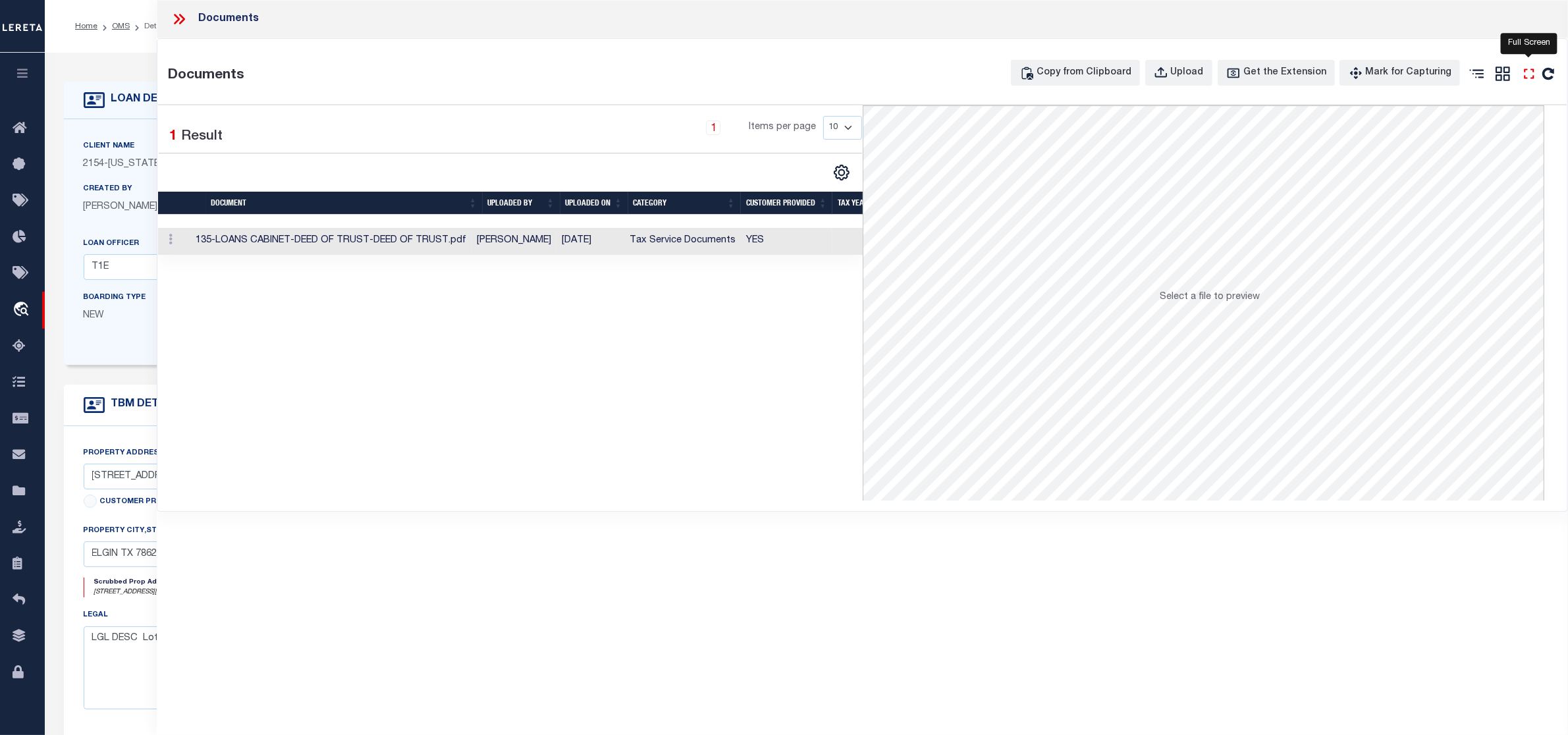
click at [1528, 74] on icon at bounding box center [1529, 74] width 17 height 17
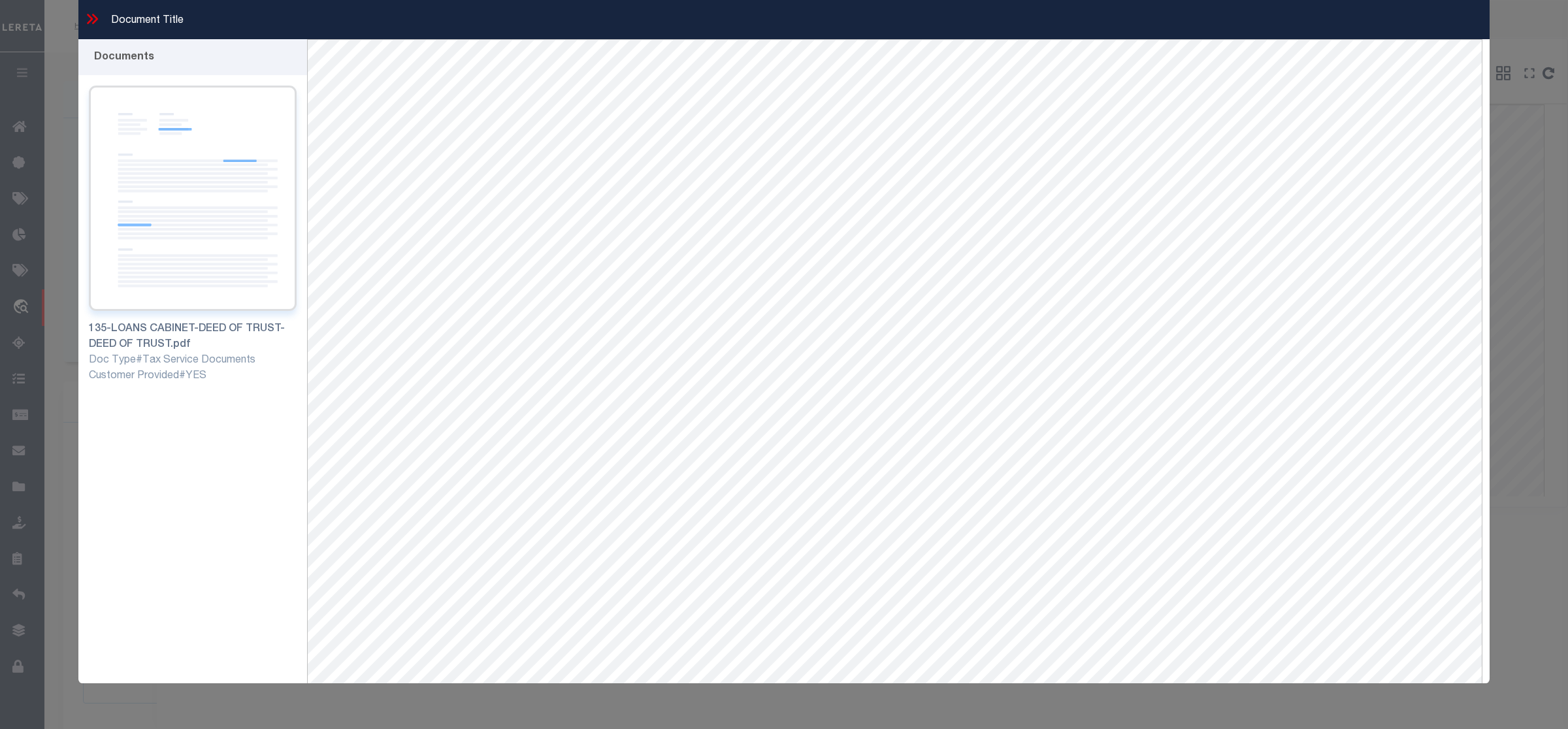
click at [164, 203] on img at bounding box center [192, 199] width 208 height 225
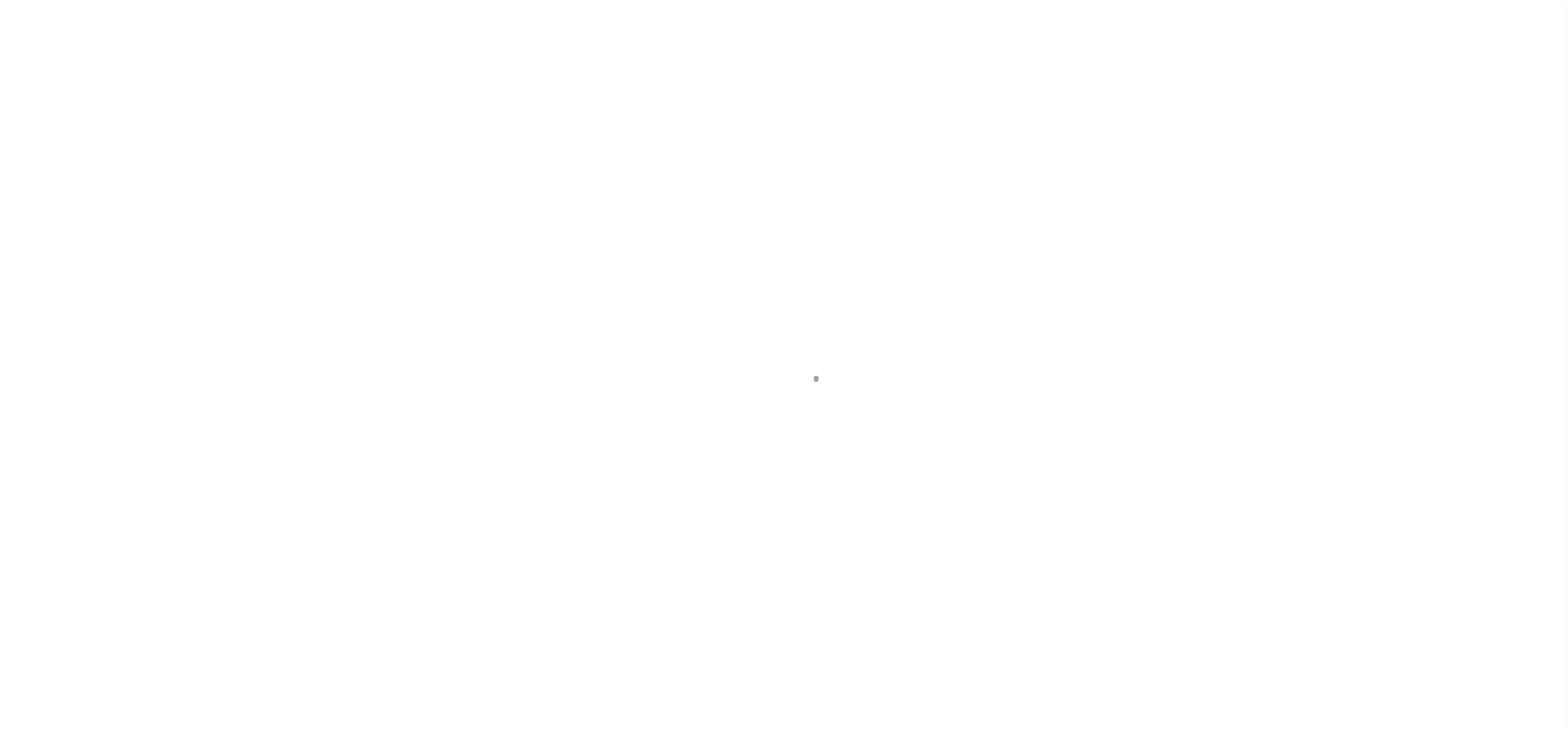
select select "IP"
select select "4572"
select select "10"
select select "NonEscrow"
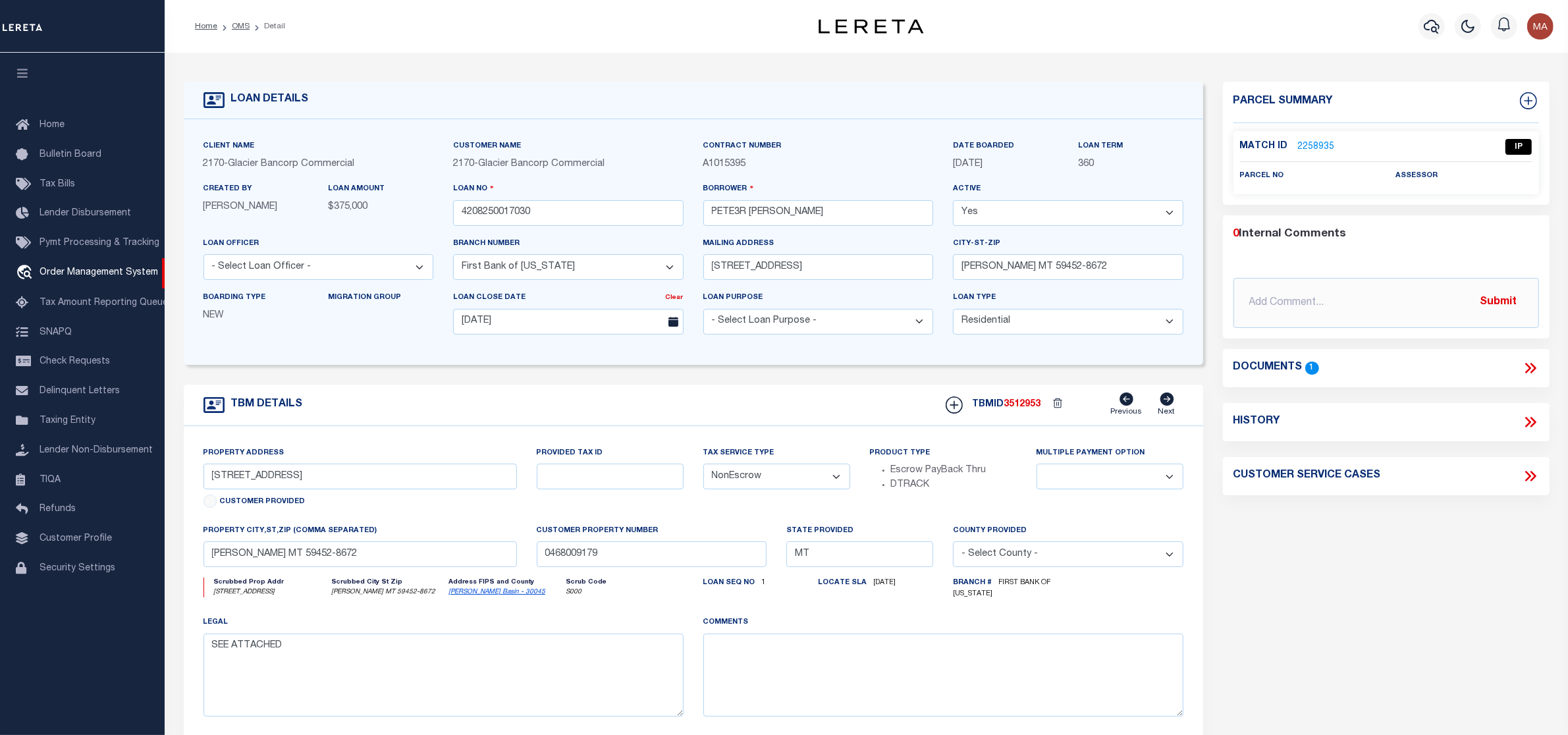
click at [1322, 141] on link "2258935" at bounding box center [1317, 147] width 37 height 13
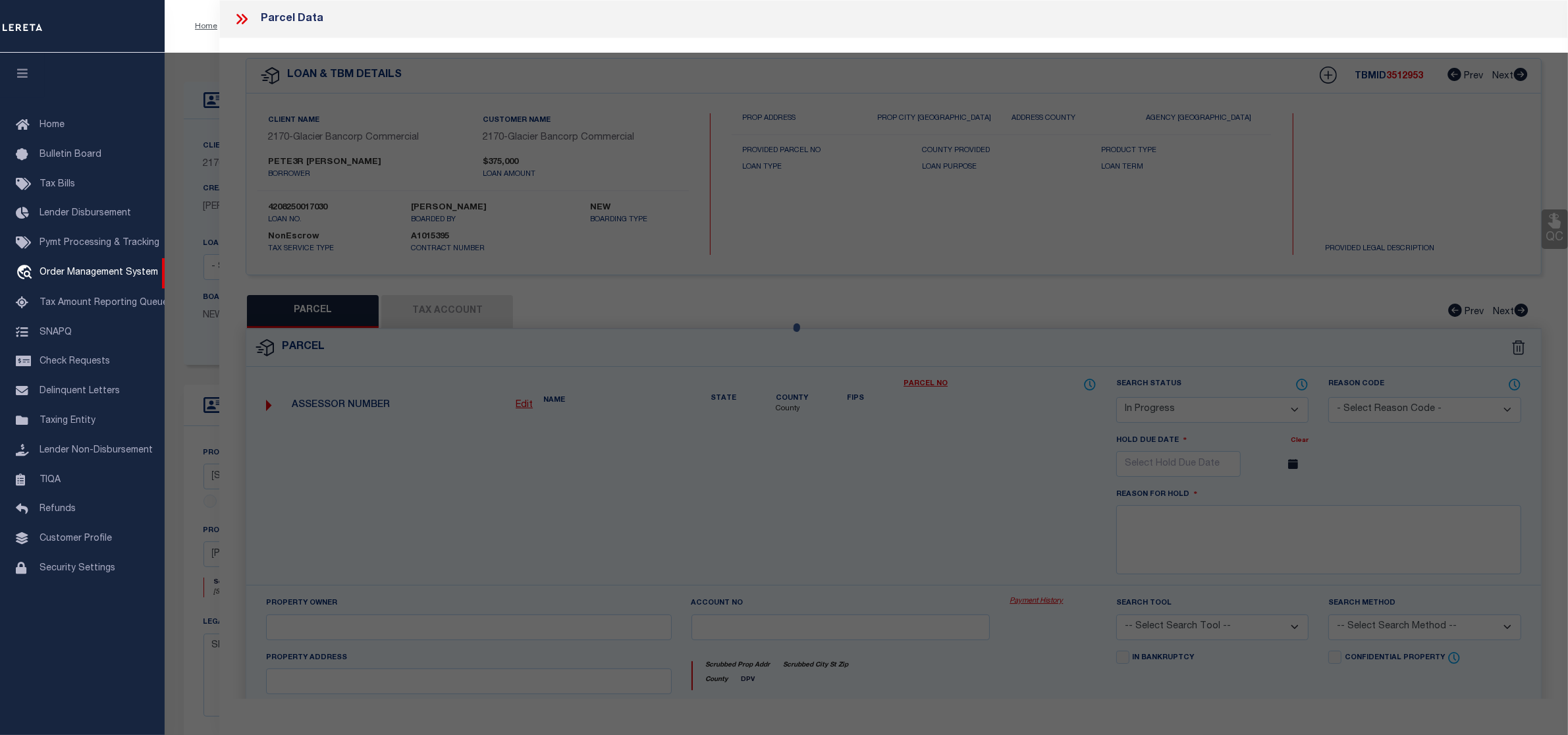
select select "AS"
checkbox input "false"
select select "IP"
checkbox input "false"
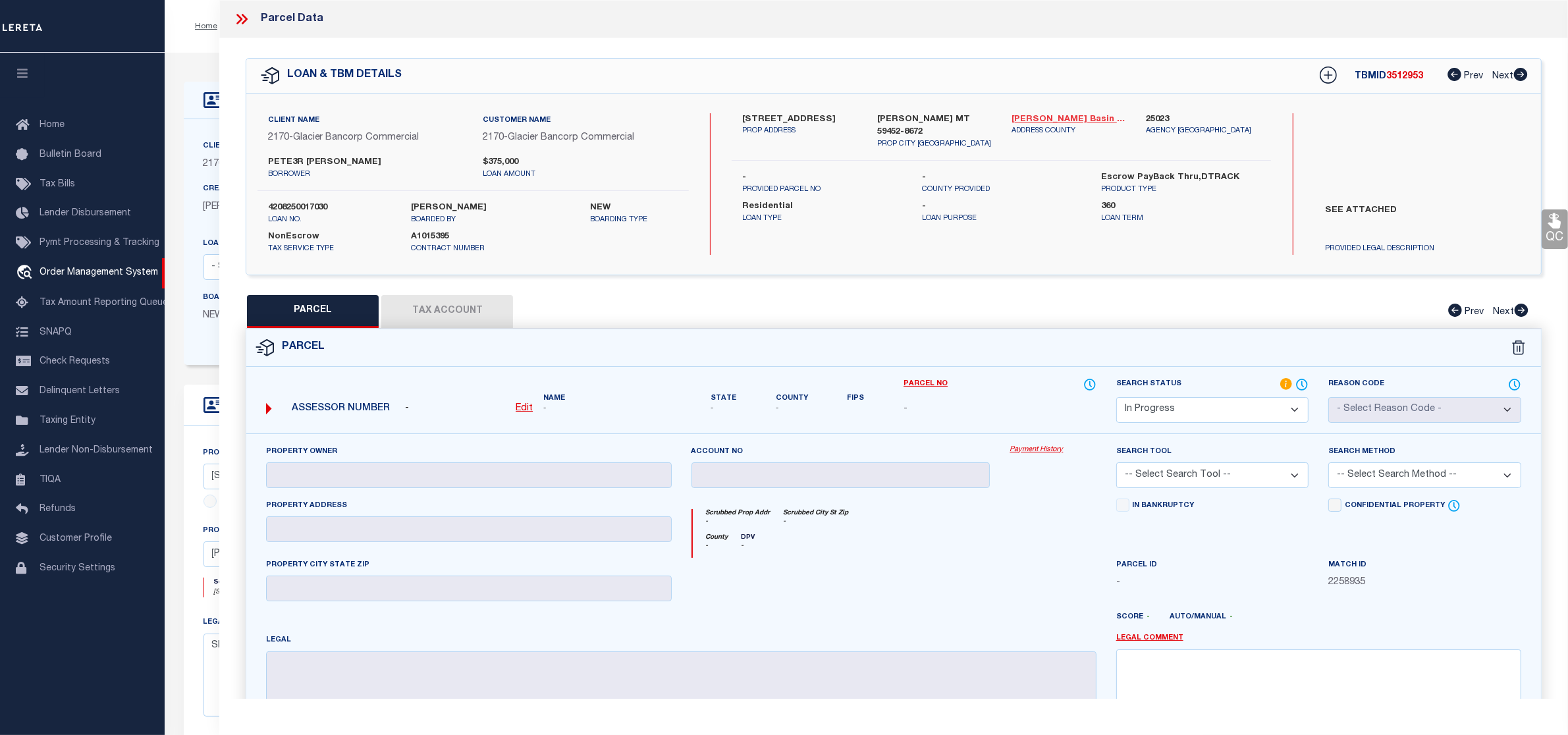
click at [1068, 116] on link "[PERSON_NAME] Basin - 30045" at bounding box center [1068, 120] width 114 height 13
drag, startPoint x: 736, startPoint y: 117, endPoint x: 843, endPoint y: 117, distance: 107.0
click at [843, 117] on div "686 AMAZING VIEW DR [PERSON_NAME] ADDRESS" at bounding box center [799, 132] width 134 height 37
copy label "[STREET_ADDRESS]"
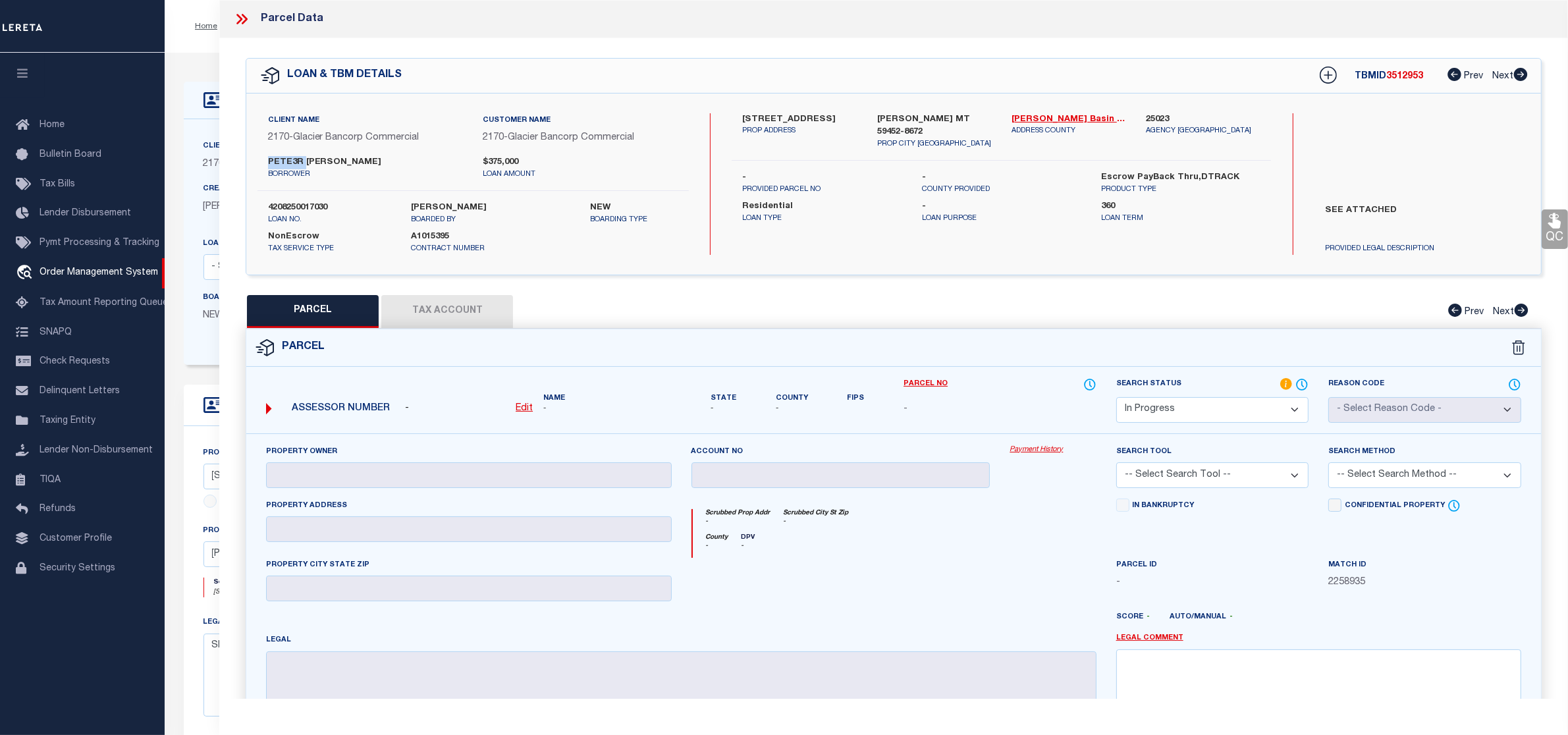
drag, startPoint x: 265, startPoint y: 161, endPoint x: 305, endPoint y: 158, distance: 40.1
click at [305, 158] on div "PETE3R [PERSON_NAME] borrower" at bounding box center [366, 168] width 215 height 23
click at [305, 158] on label "PETE3R [PERSON_NAME]" at bounding box center [366, 163] width 196 height 13
drag, startPoint x: 267, startPoint y: 161, endPoint x: 307, endPoint y: 163, distance: 40.0
click at [307, 163] on div "PETE3R [PERSON_NAME] borrower" at bounding box center [366, 168] width 215 height 23
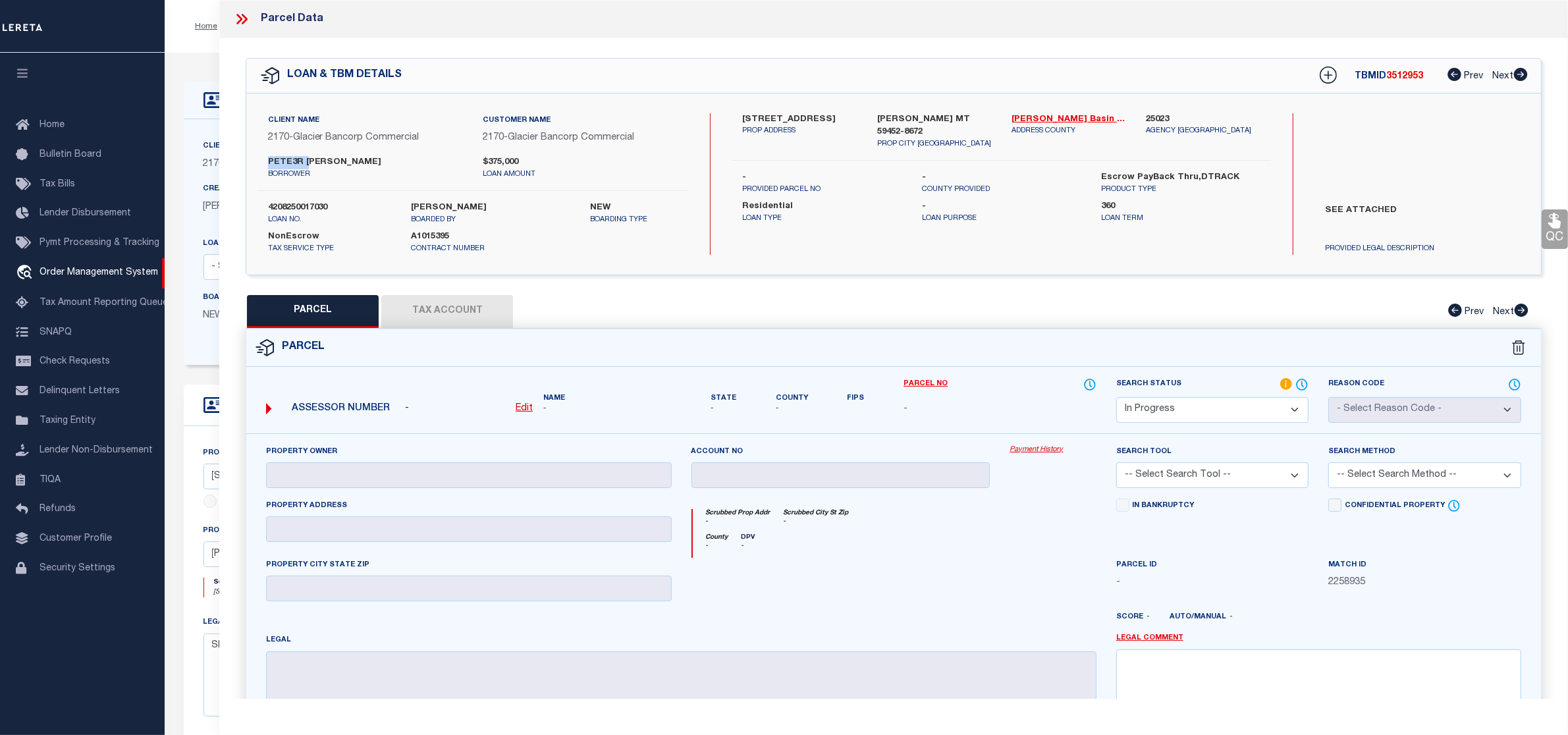
click at [307, 163] on label "PETE3R [PERSON_NAME]" at bounding box center [366, 163] width 196 height 13
click at [236, 25] on icon at bounding box center [241, 19] width 17 height 17
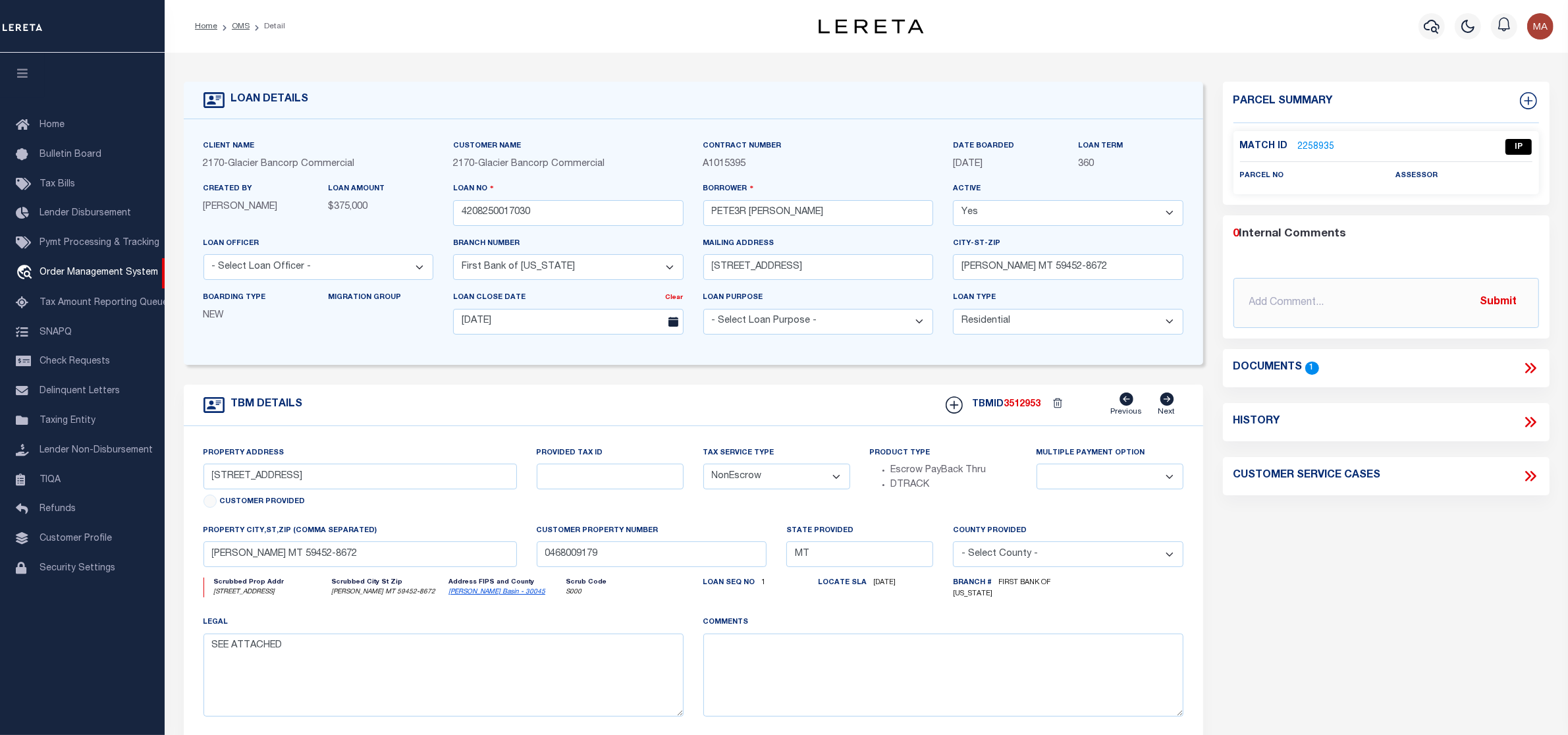
click at [1325, 146] on link "2258935" at bounding box center [1317, 147] width 37 height 13
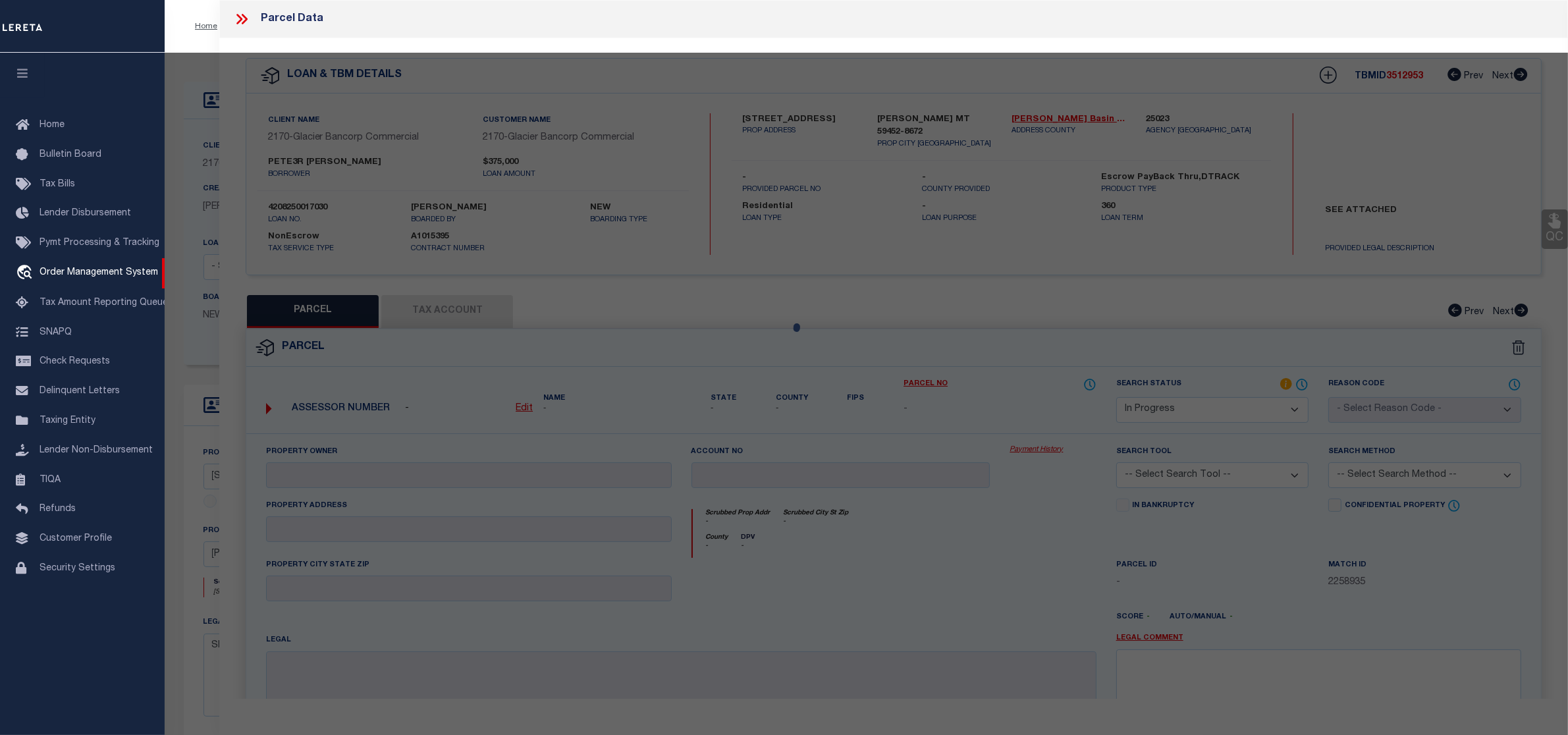
select select "AS"
checkbox input "false"
select select "IP"
checkbox input "false"
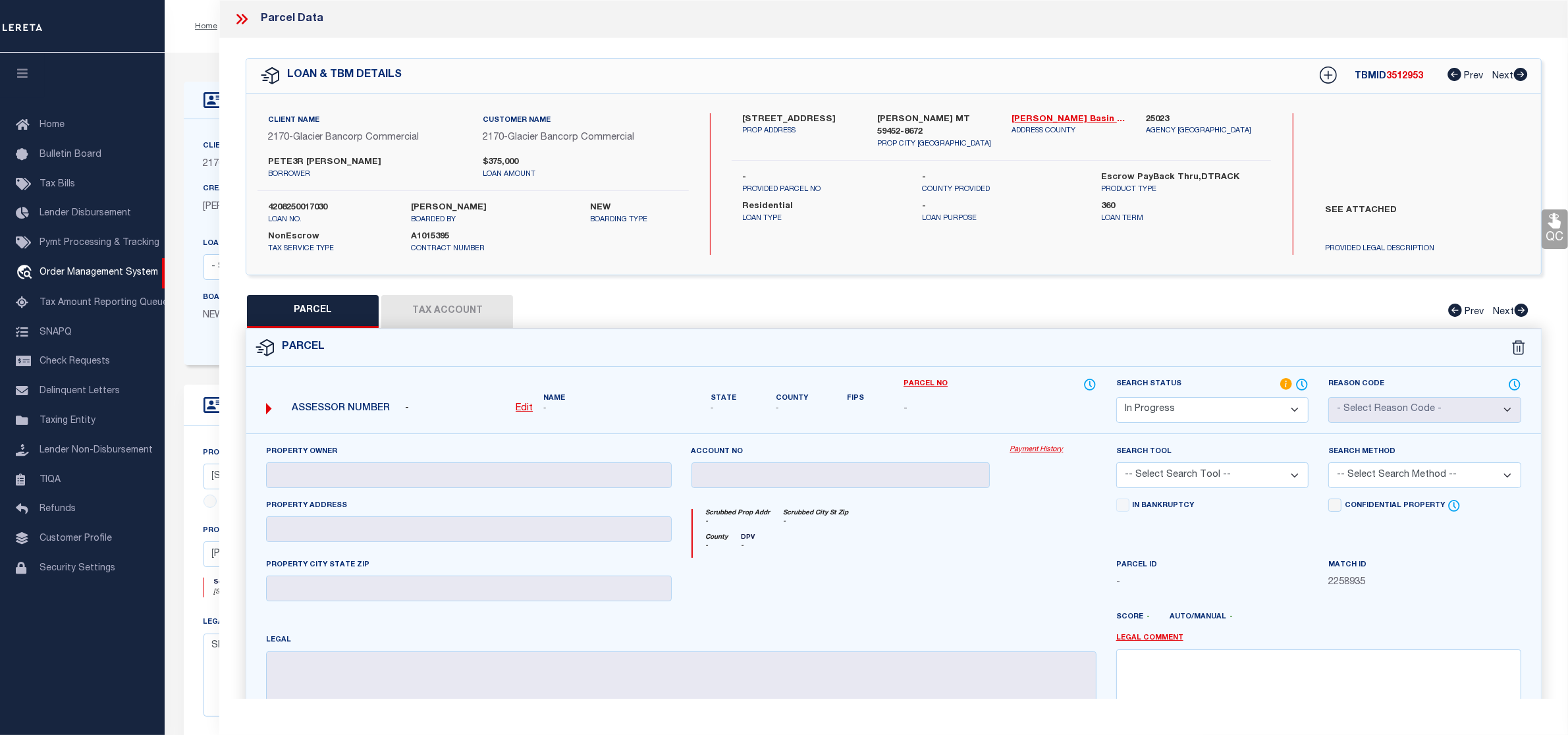
drag, startPoint x: 742, startPoint y: 116, endPoint x: 844, endPoint y: 114, distance: 102.0
click at [844, 114] on label "[STREET_ADDRESS]" at bounding box center [799, 120] width 114 height 13
copy label "[STREET_ADDRESS]"
click at [531, 410] on u "Edit" at bounding box center [524, 408] width 17 height 9
select select "IP"
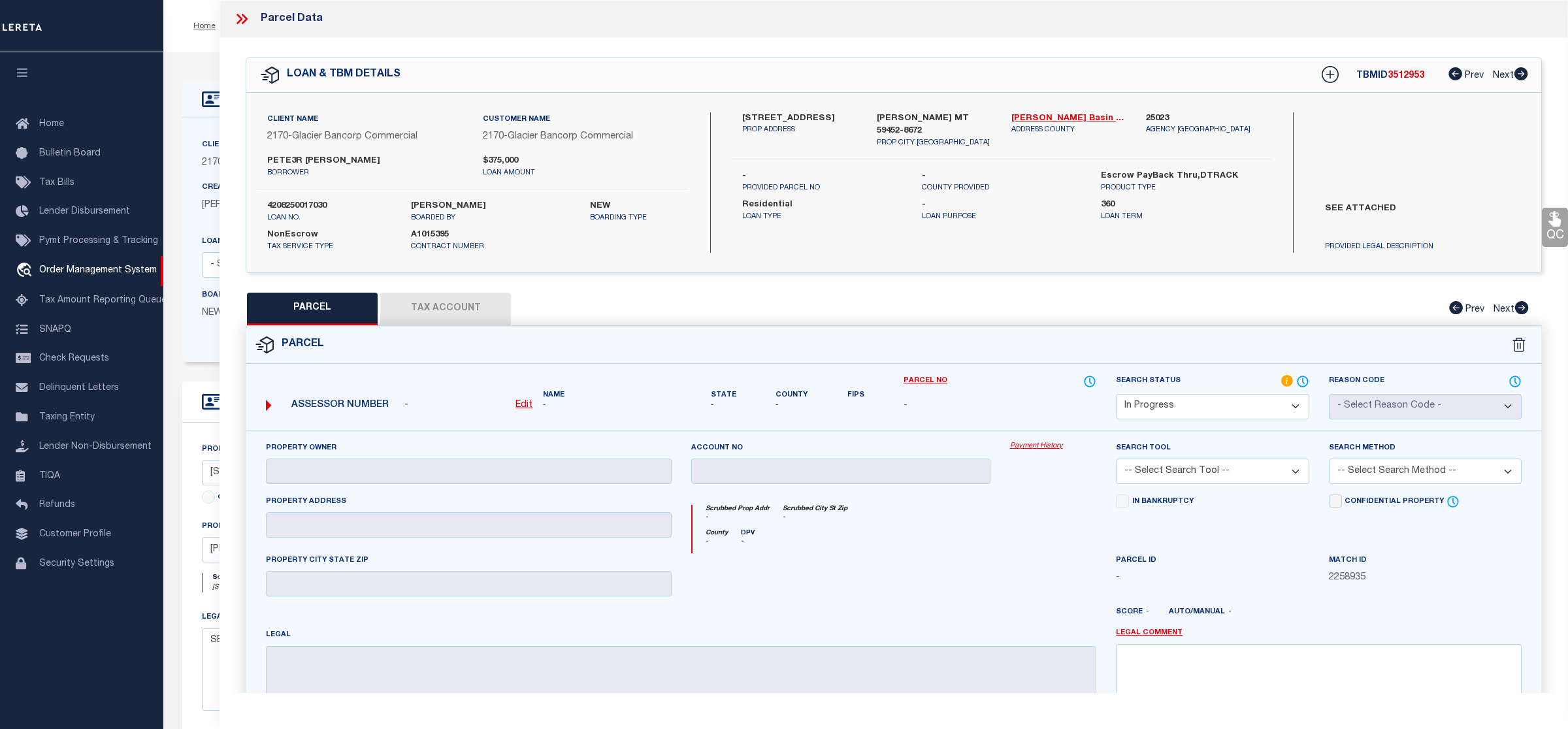
type textarea "-"
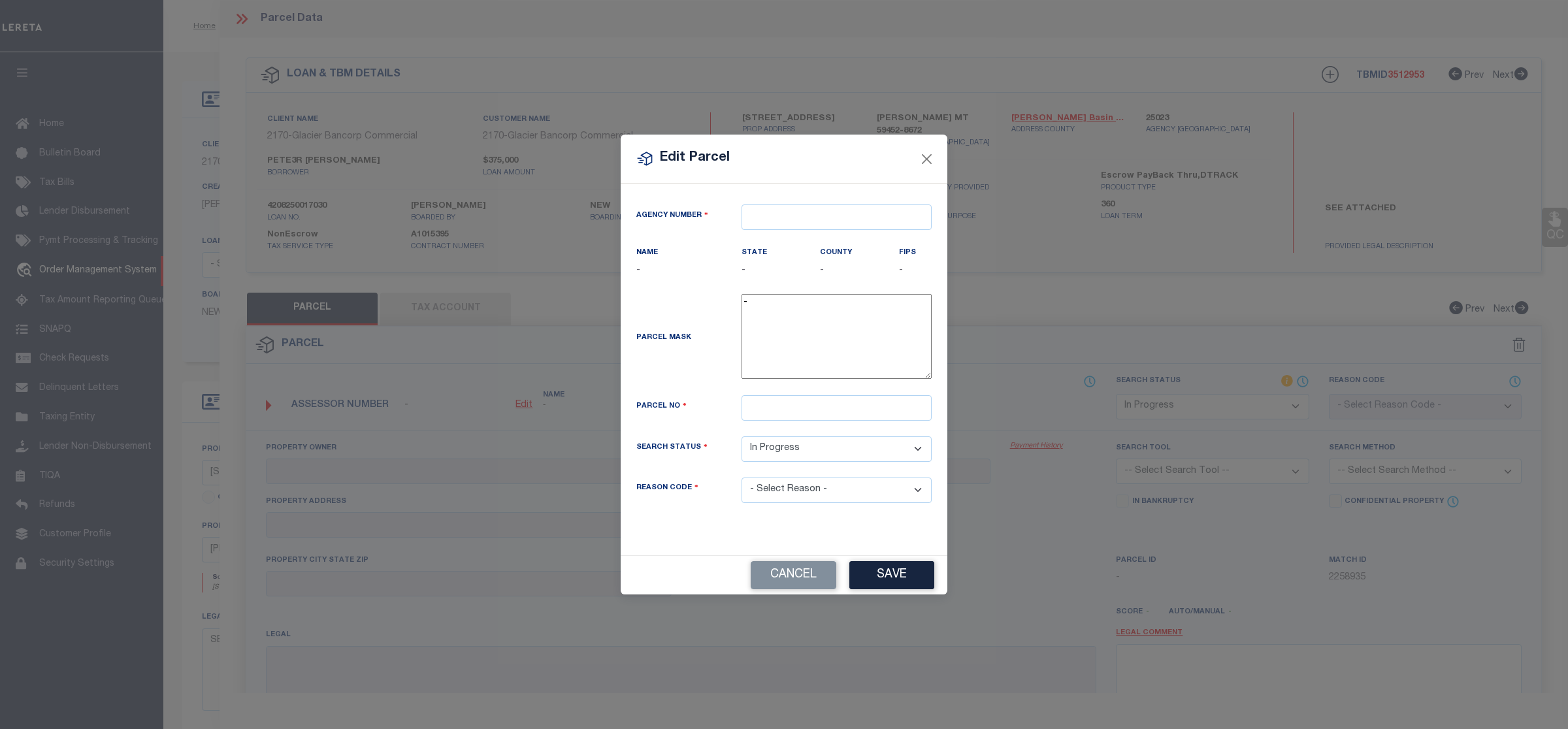
click at [782, 256] on div "State -" at bounding box center [771, 261] width 59 height 32
click at [782, 213] on input "text" at bounding box center [836, 217] width 190 height 25
drag, startPoint x: 784, startPoint y: 227, endPoint x: 791, endPoint y: 233, distance: 9.2
click at [791, 233] on body "Home OMS Detail" at bounding box center [784, 500] width 1568 height 1001
click at [812, 247] on div "250230000 : [PERSON_NAME][GEOGRAPHIC_DATA]" at bounding box center [846, 249] width 207 height 37
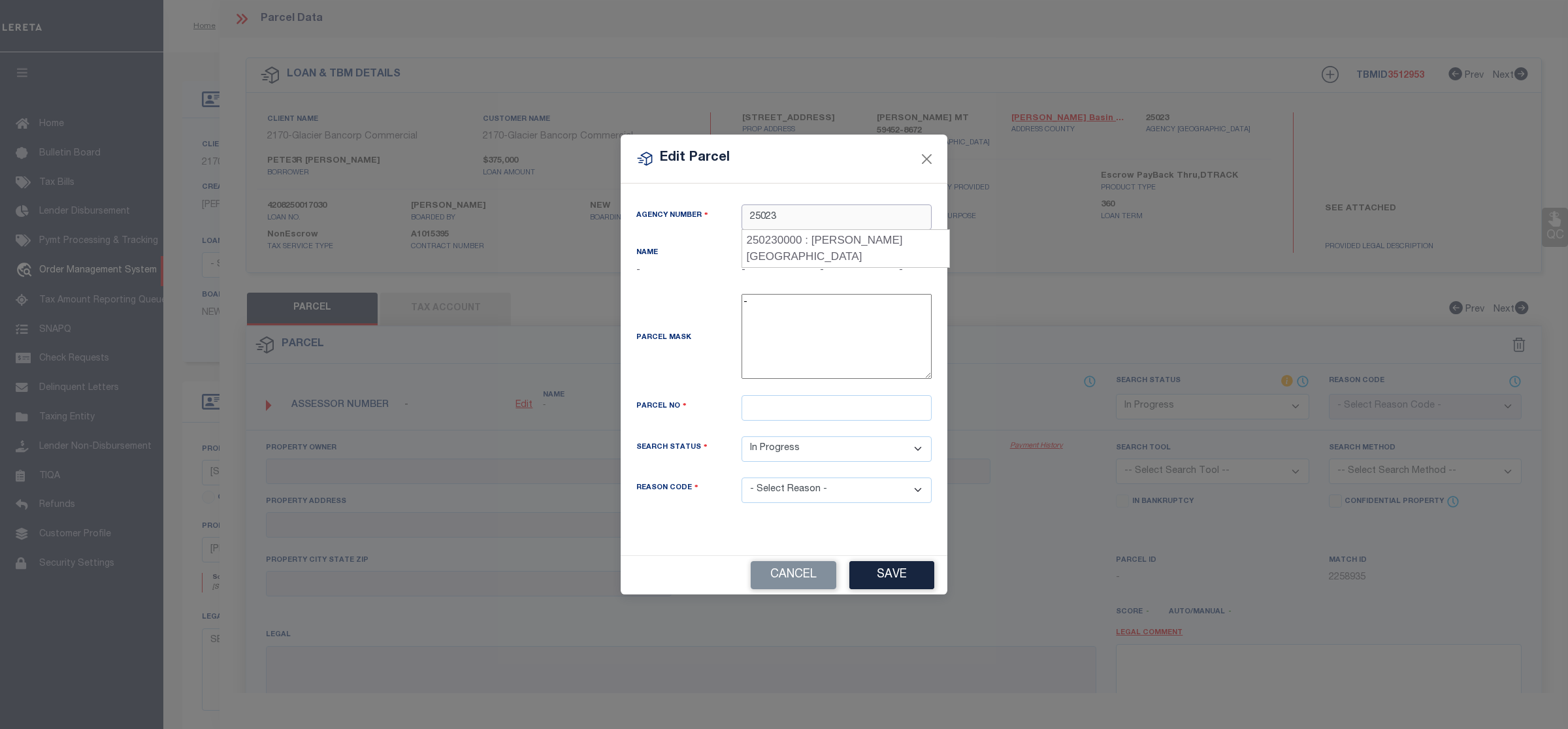
type input "250230000"
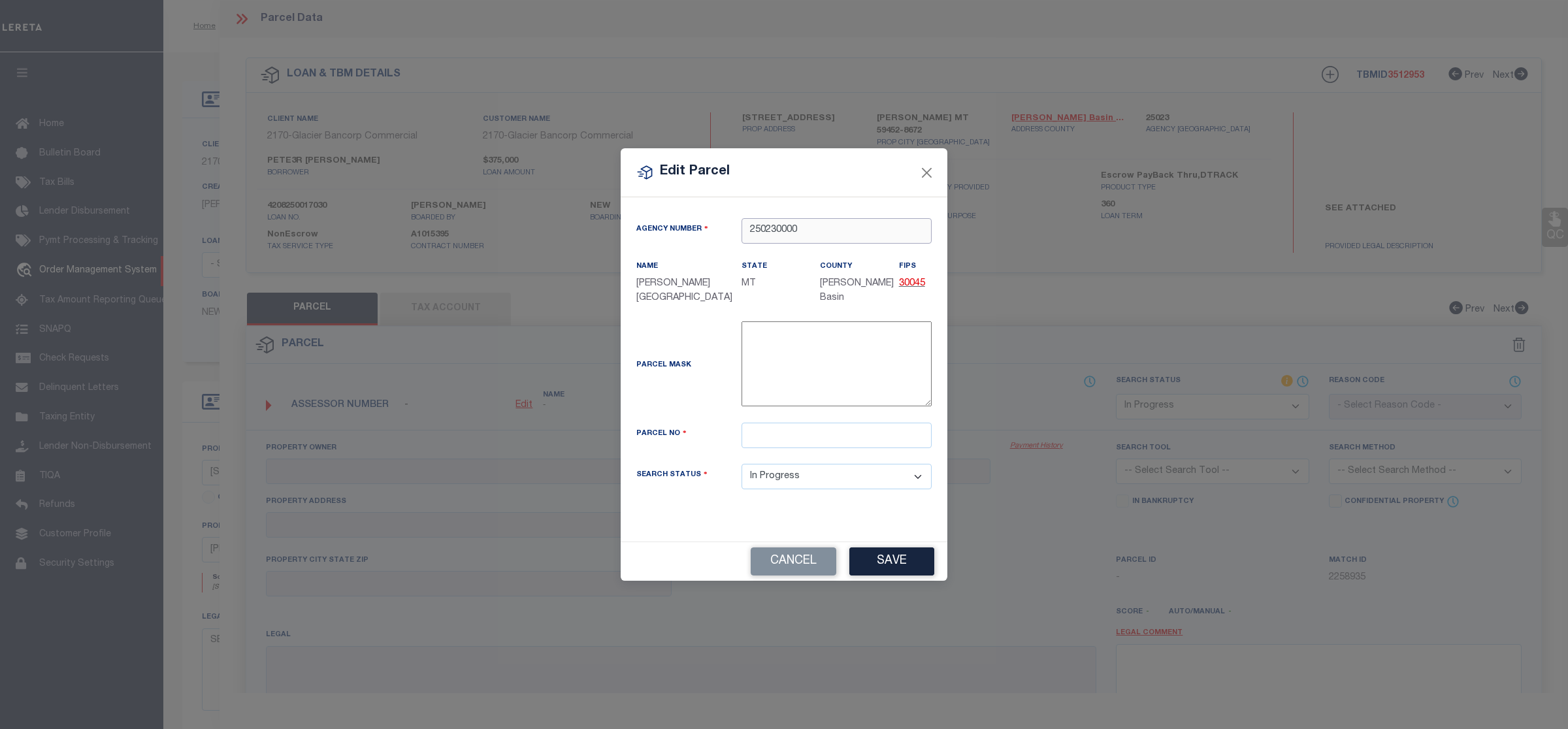
type input "250230000"
click at [758, 451] on div "Parcel No" at bounding box center [784, 443] width 315 height 41
click at [768, 437] on input "text" at bounding box center [836, 435] width 190 height 25
click at [860, 439] on input "text" at bounding box center [836, 435] width 190 height 25
paste input "0468009179"
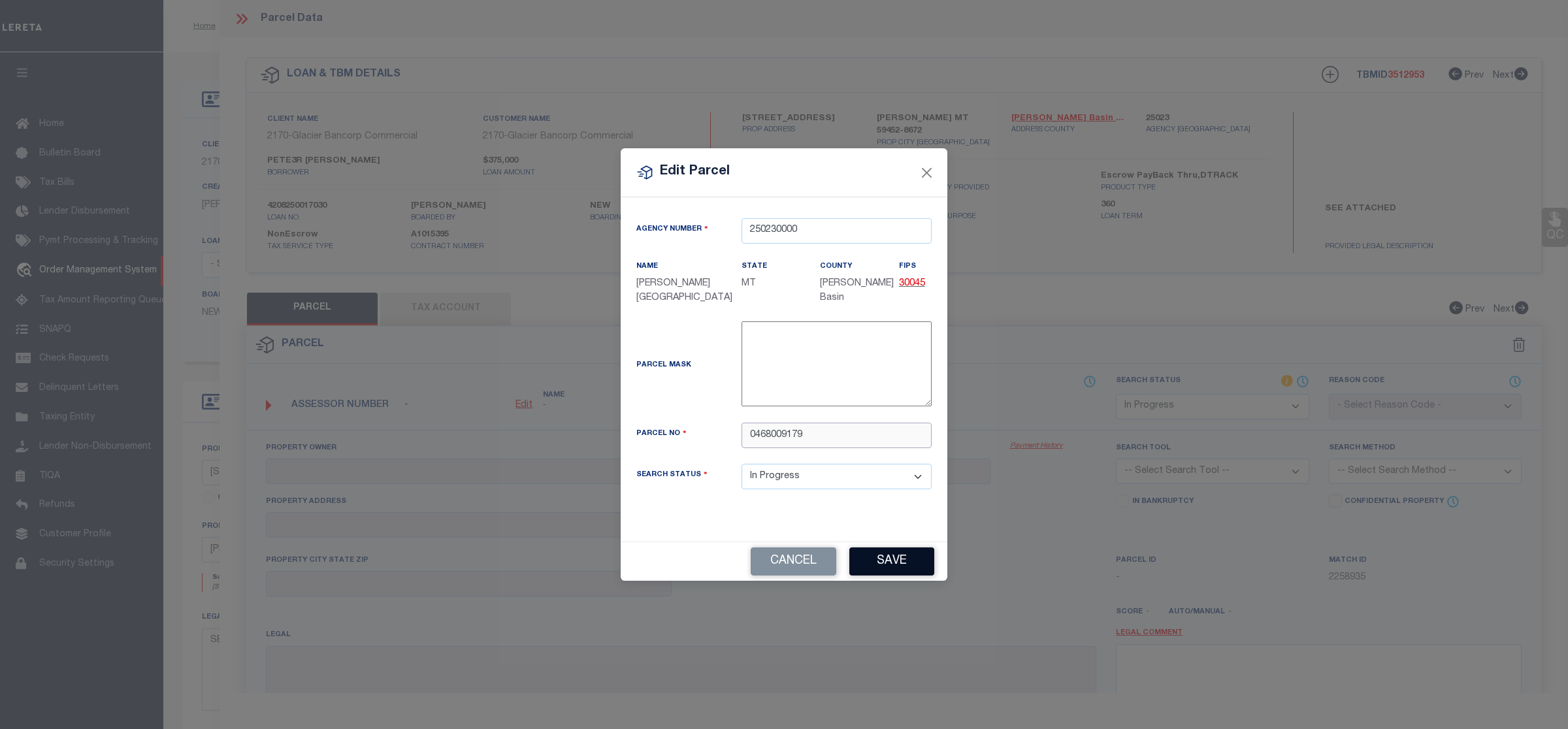
type input "0468009179"
click at [905, 567] on button "Save" at bounding box center [891, 561] width 85 height 28
select select "IP"
checkbox input "false"
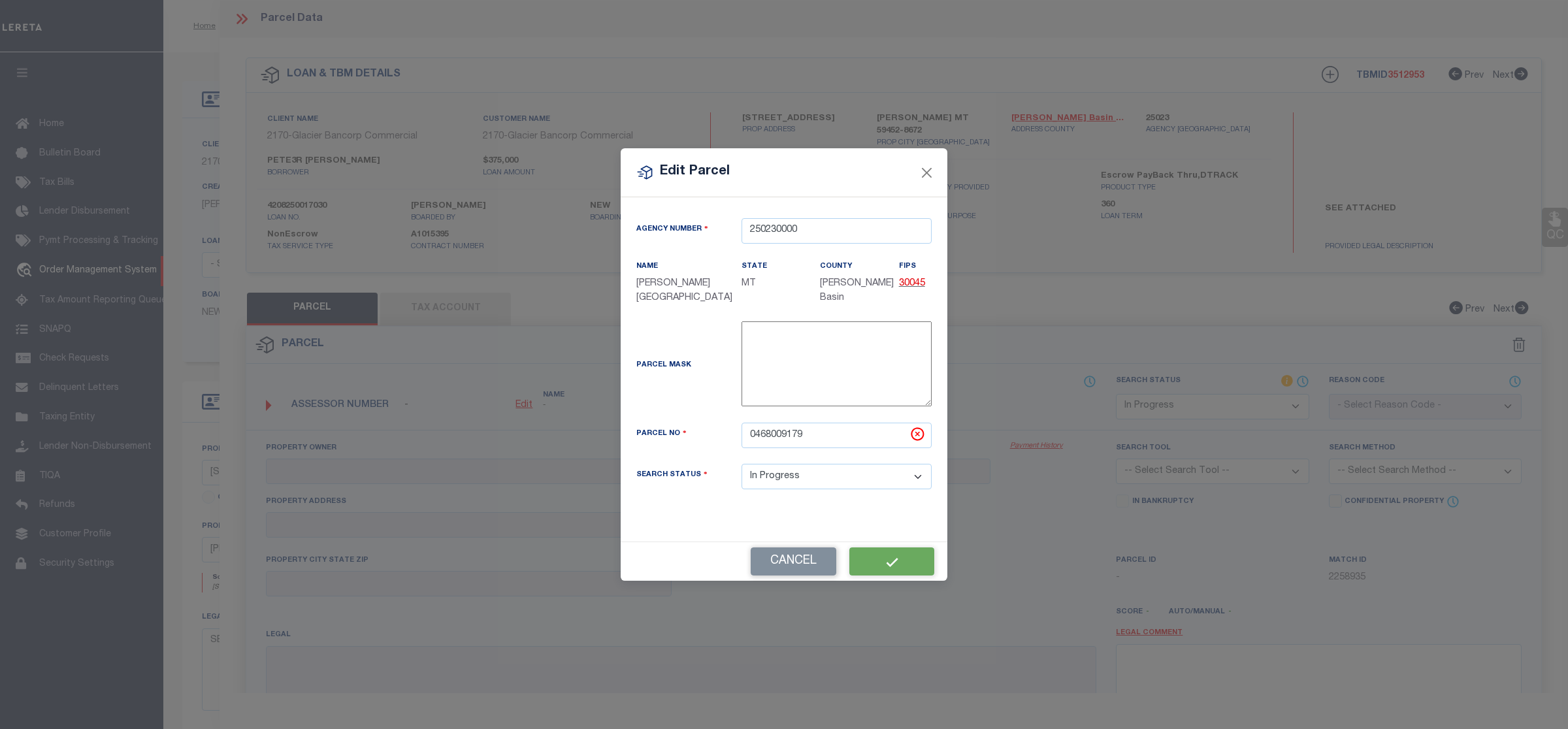
checkbox input "false"
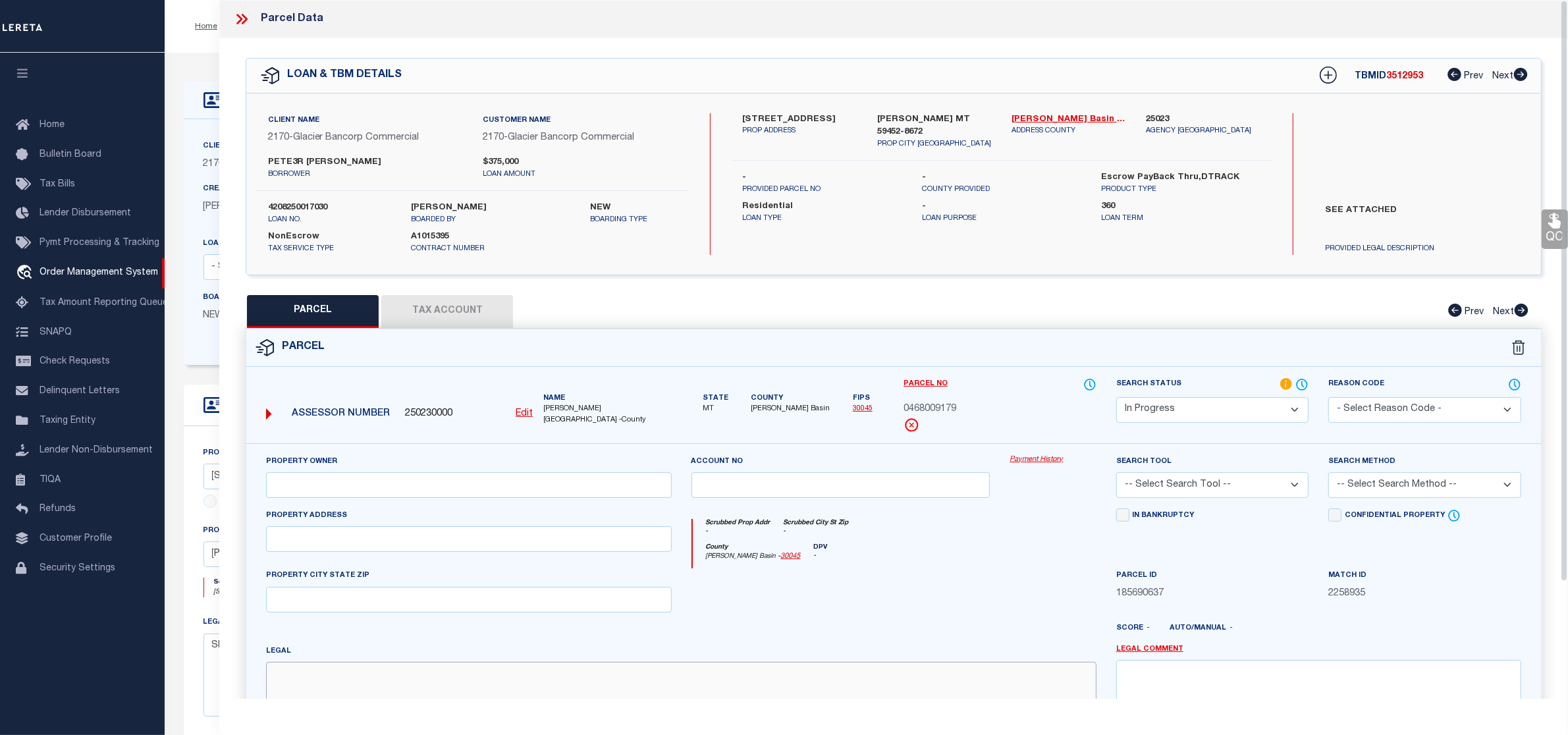
click at [662, 690] on textarea at bounding box center [681, 703] width 830 height 83
paste textarea "S36, T13 N, R11 E, COS # 260 122.533 AC TRACT"
type textarea "S36, T13 N, R11 E, COS # 260 122.533 AC TRACT"
click at [369, 498] on input "text" at bounding box center [468, 485] width 405 height 26
paste input "P S EQUUS LLC"
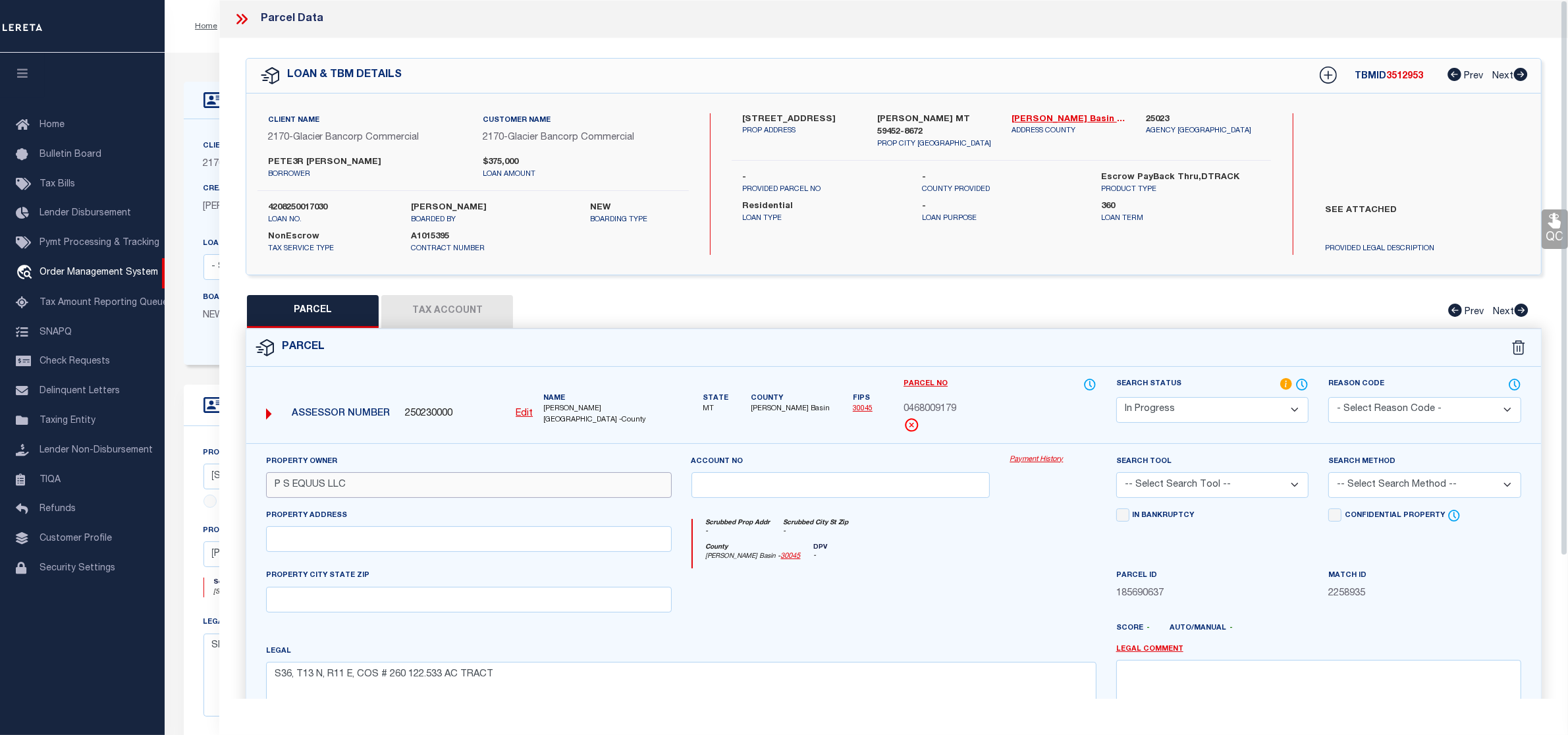
type input "P S EQUUS LLC"
click at [1225, 405] on select "Automated Search Bad Parcel Complete Duplicate Parcel High Dollar Reporting In …" at bounding box center [1213, 410] width 193 height 26
select select "PC"
click at [1117, 397] on select "Automated Search Bad Parcel Complete Duplicate Parcel High Dollar Reporting In …" at bounding box center [1213, 410] width 193 height 26
click at [1215, 489] on select "-- Select Search Tool -- 3rd Party Website Agency File Agency Website ATLS CNV-…" at bounding box center [1213, 485] width 193 height 26
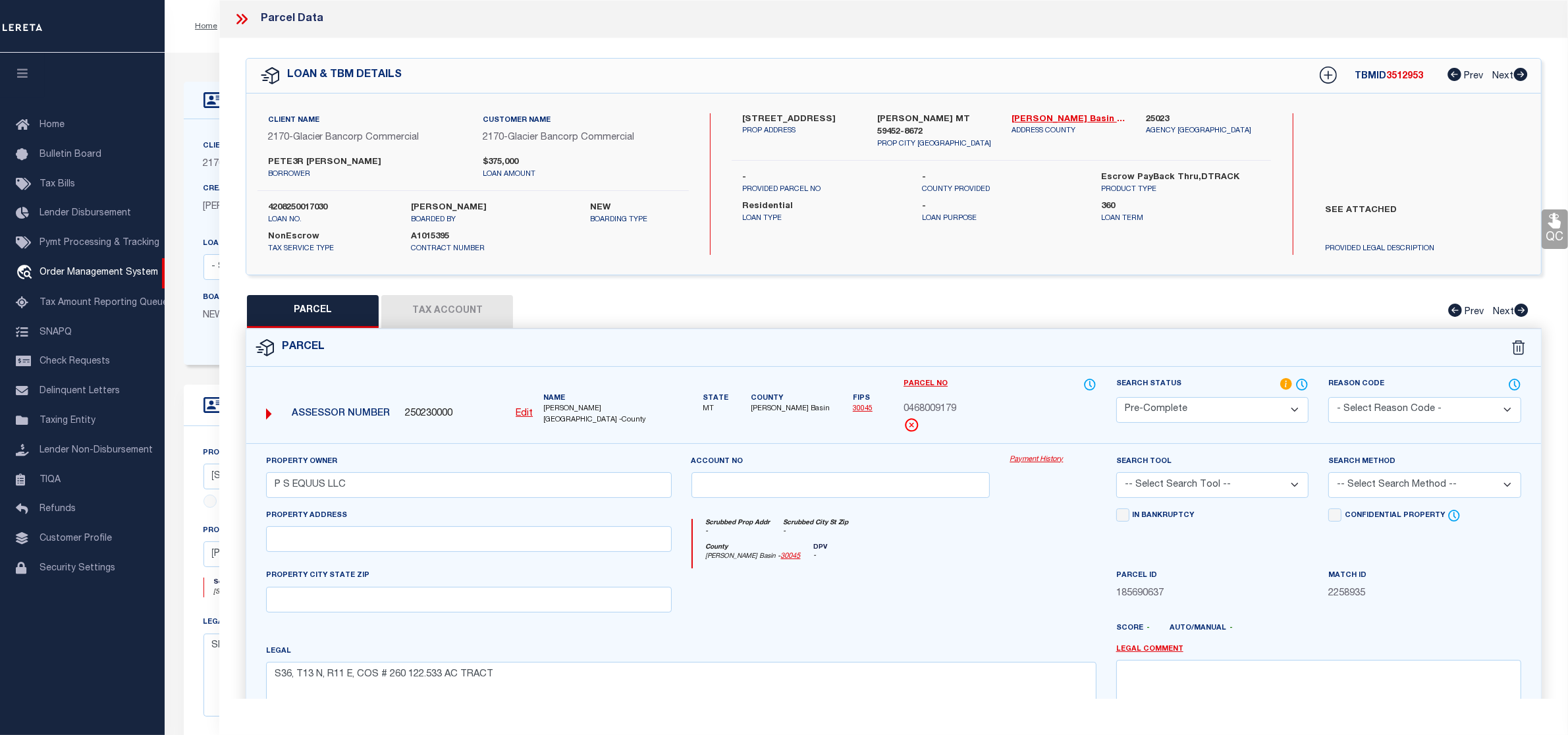
select select "AGW"
click at [1117, 474] on select "-- Select Search Tool -- 3rd Party Website Agency File Agency Website ATLS CNV-…" at bounding box center [1213, 485] width 193 height 26
click at [1391, 489] on select "-- Select Search Method -- Property Address Legal Liability Info Provided" at bounding box center [1425, 485] width 193 height 26
select select "LEG"
click at [1328, 474] on select "-- Select Search Method -- Property Address Legal Liability Info Provided" at bounding box center [1425, 485] width 193 height 26
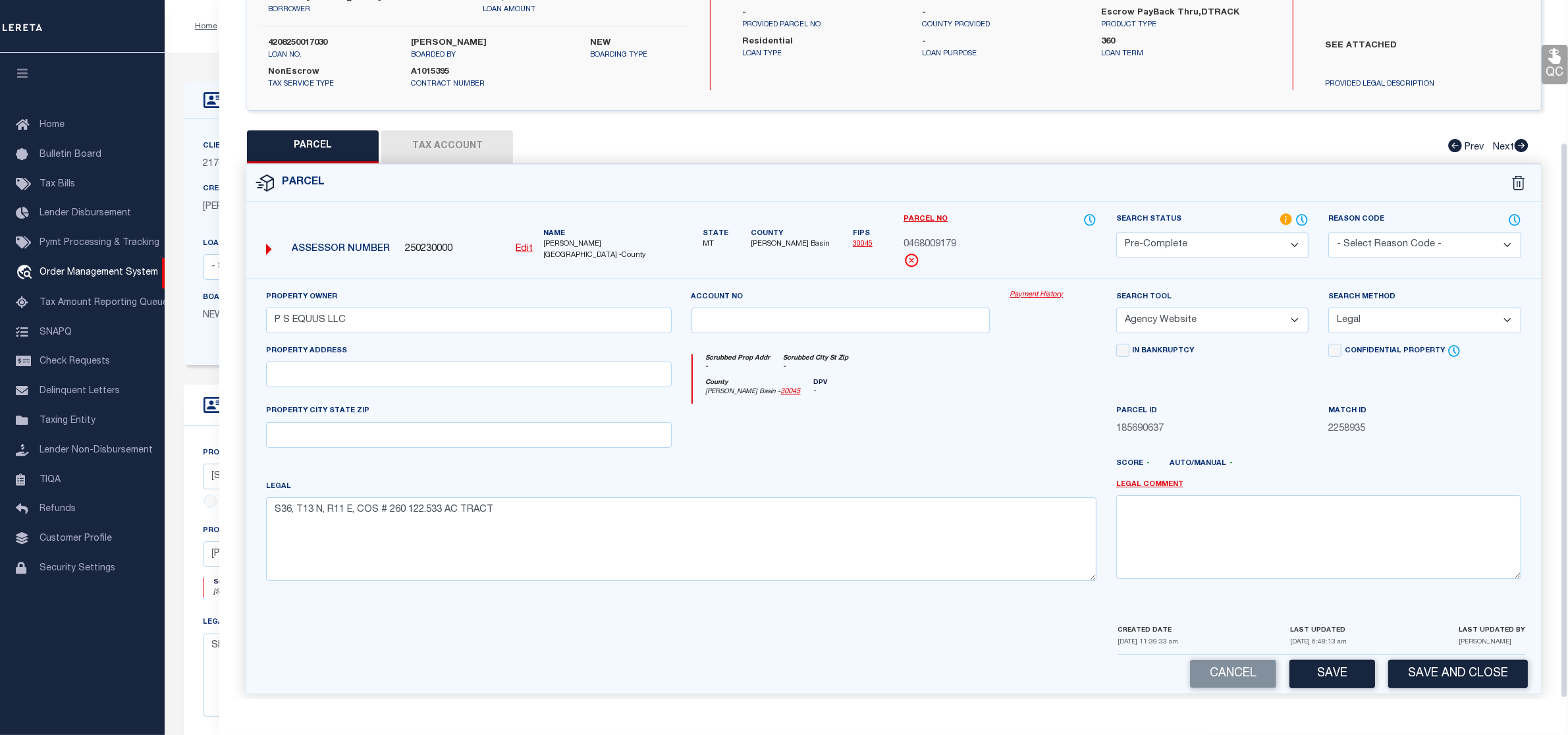
scroll to position [179, 0]
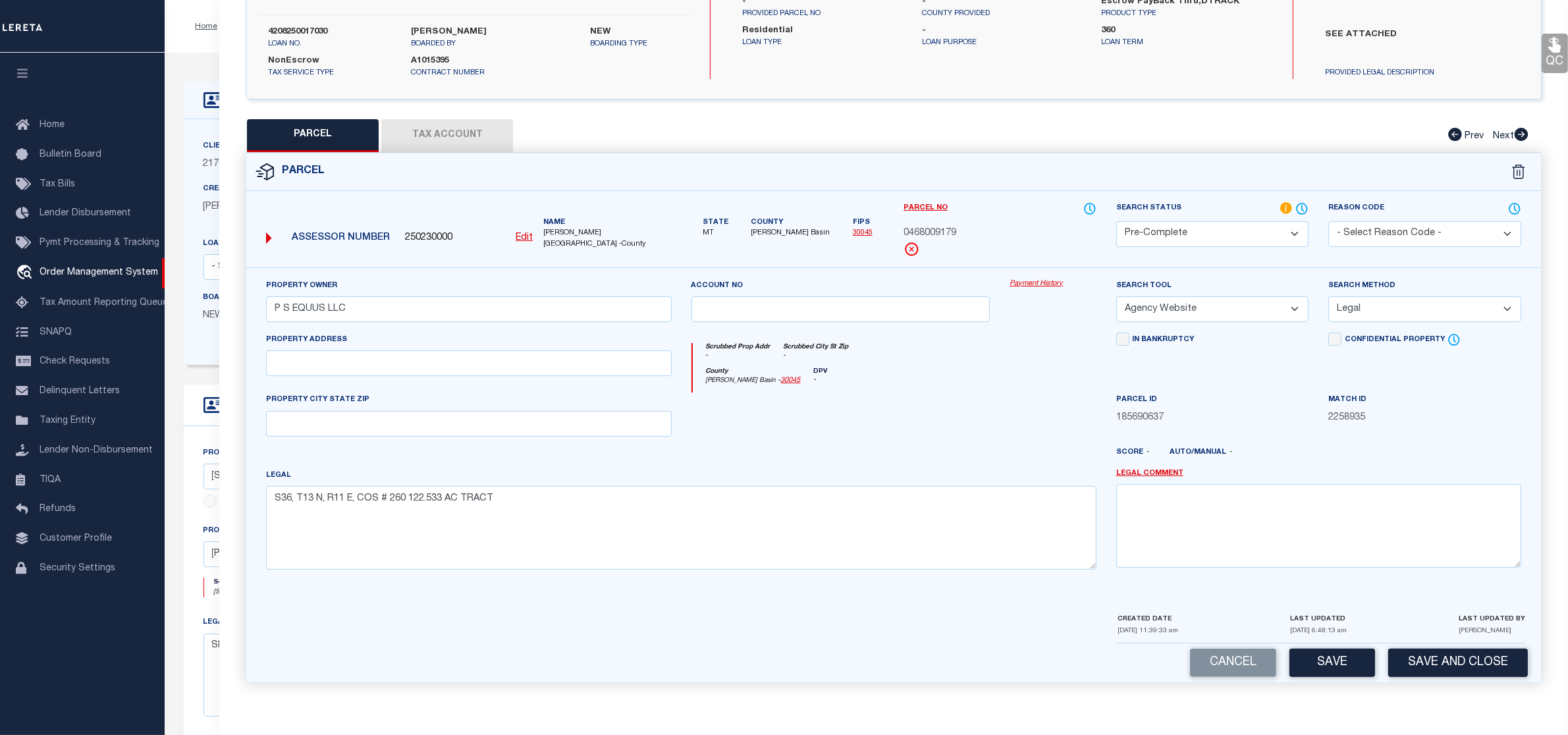
click at [446, 125] on button "Tax Account" at bounding box center [447, 136] width 132 height 33
select select "100"
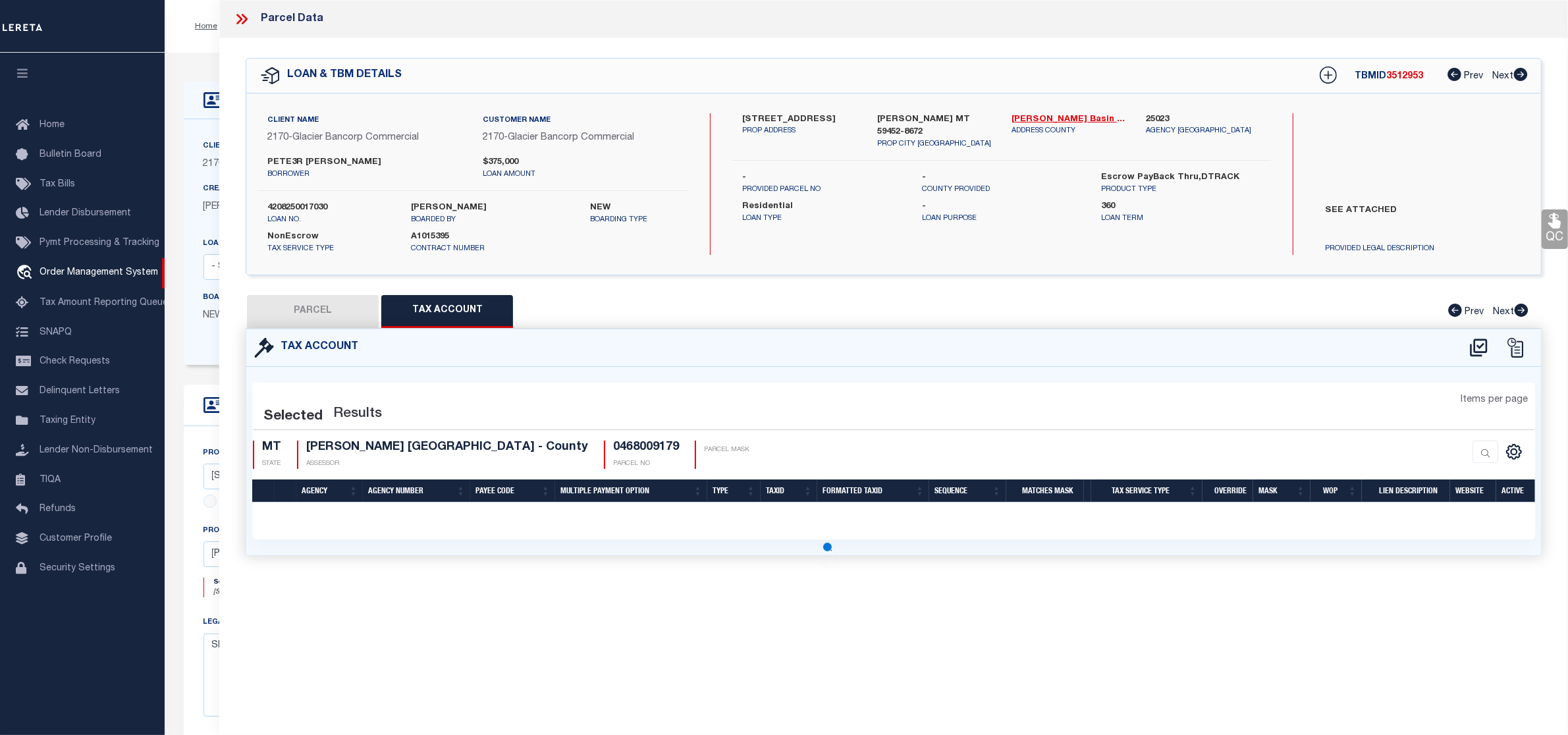
scroll to position [0, 0]
select select "100"
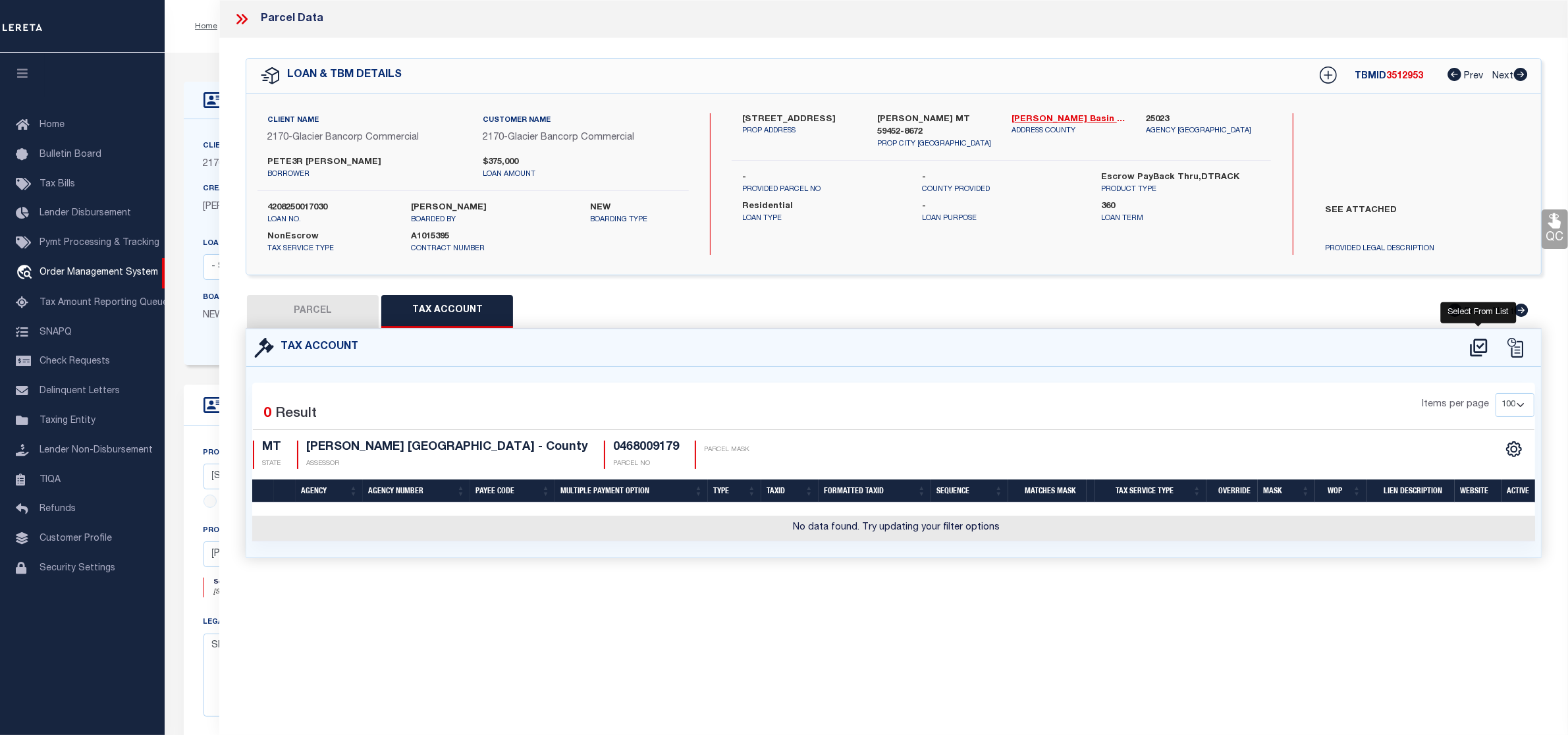
click at [1477, 348] on icon at bounding box center [1479, 348] width 22 height 21
select select "100"
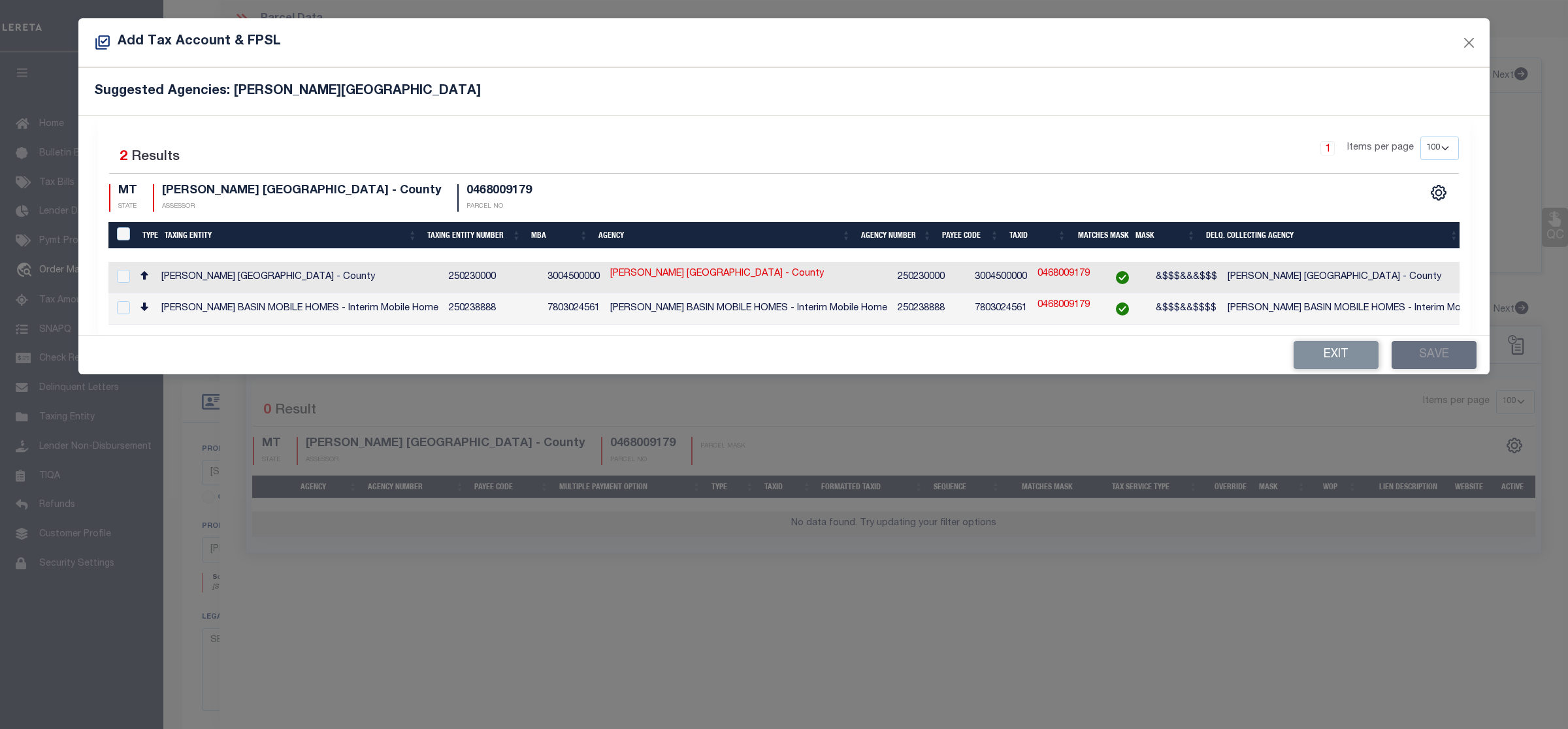
click at [103, 272] on div "Selected 2 Results 1 Items per page 10 25 50 100 200 MT STATE" at bounding box center [784, 225] width 1372 height 220
click at [118, 279] on input "checkbox" at bounding box center [123, 276] width 13 height 13
checkbox input "true"
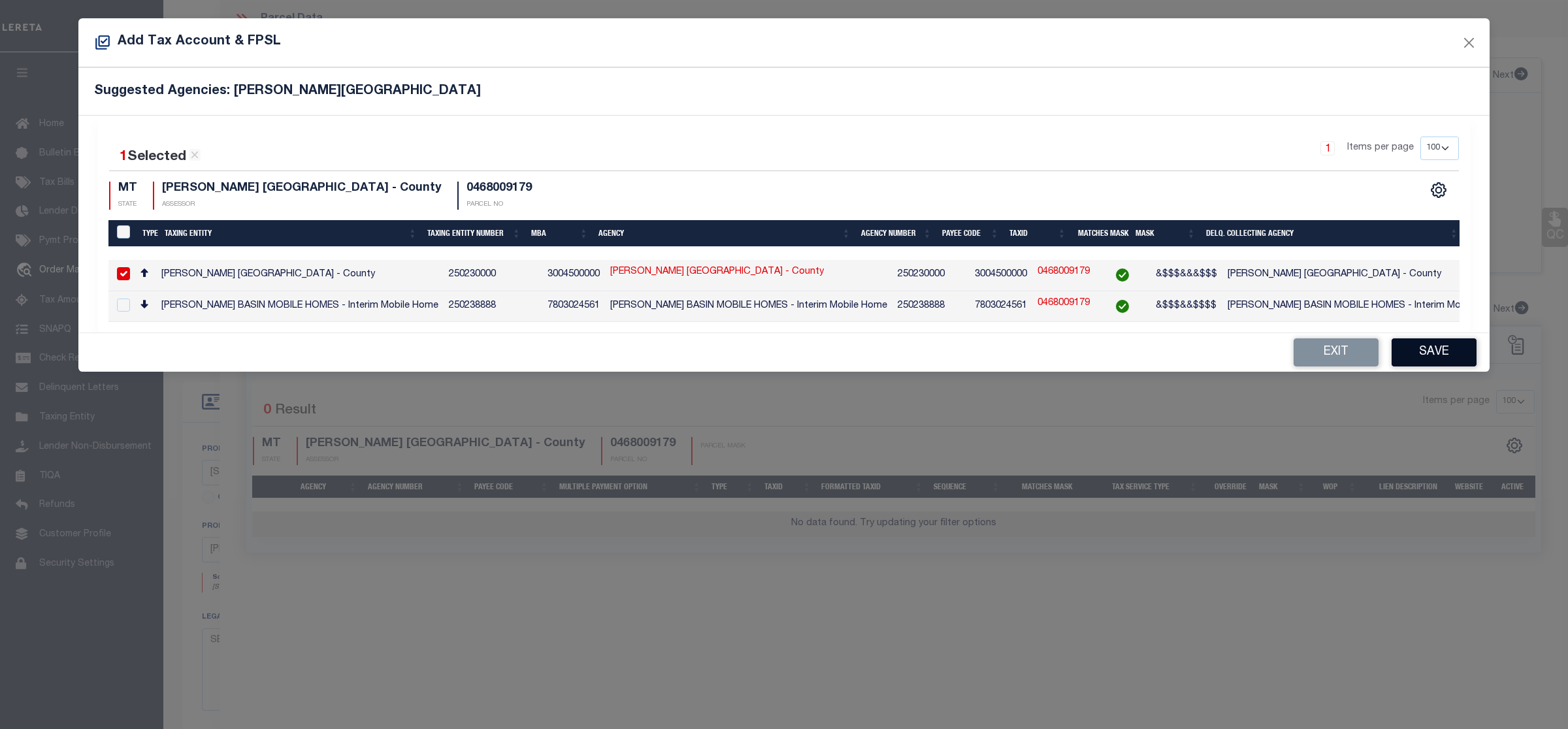
click at [1459, 354] on button "Save" at bounding box center [1434, 353] width 85 height 28
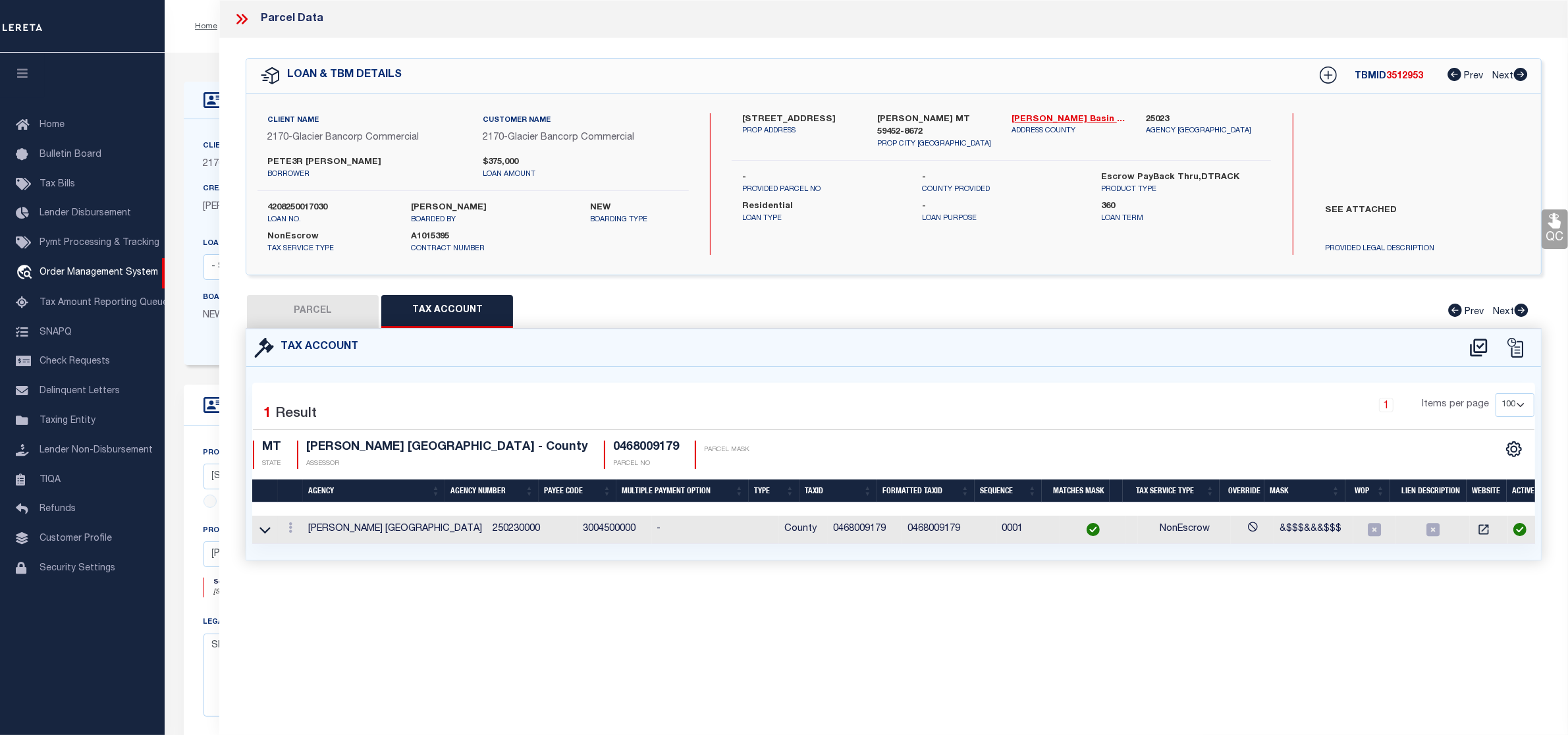
click at [300, 314] on button "PARCEL" at bounding box center [313, 312] width 132 height 33
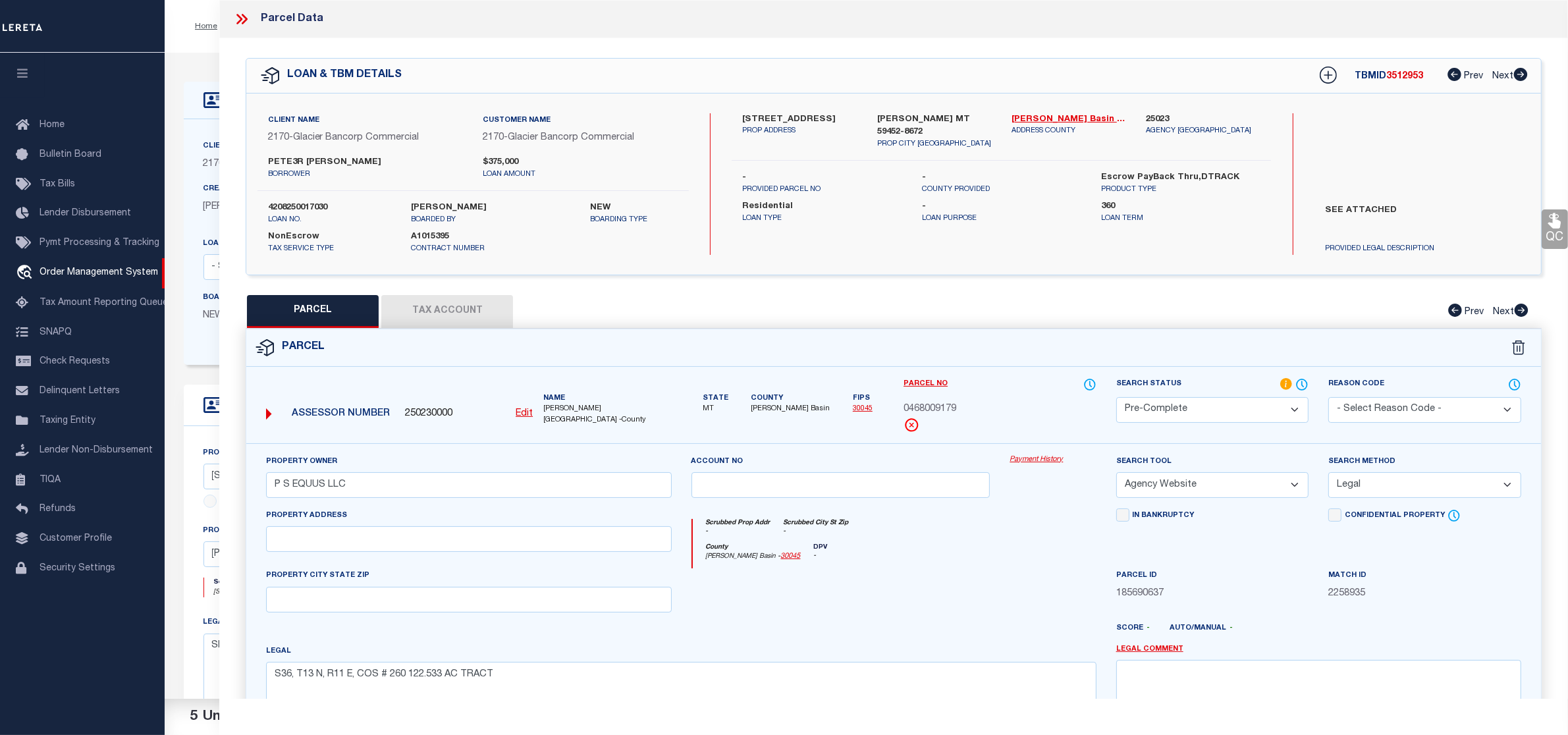
scroll to position [179, 0]
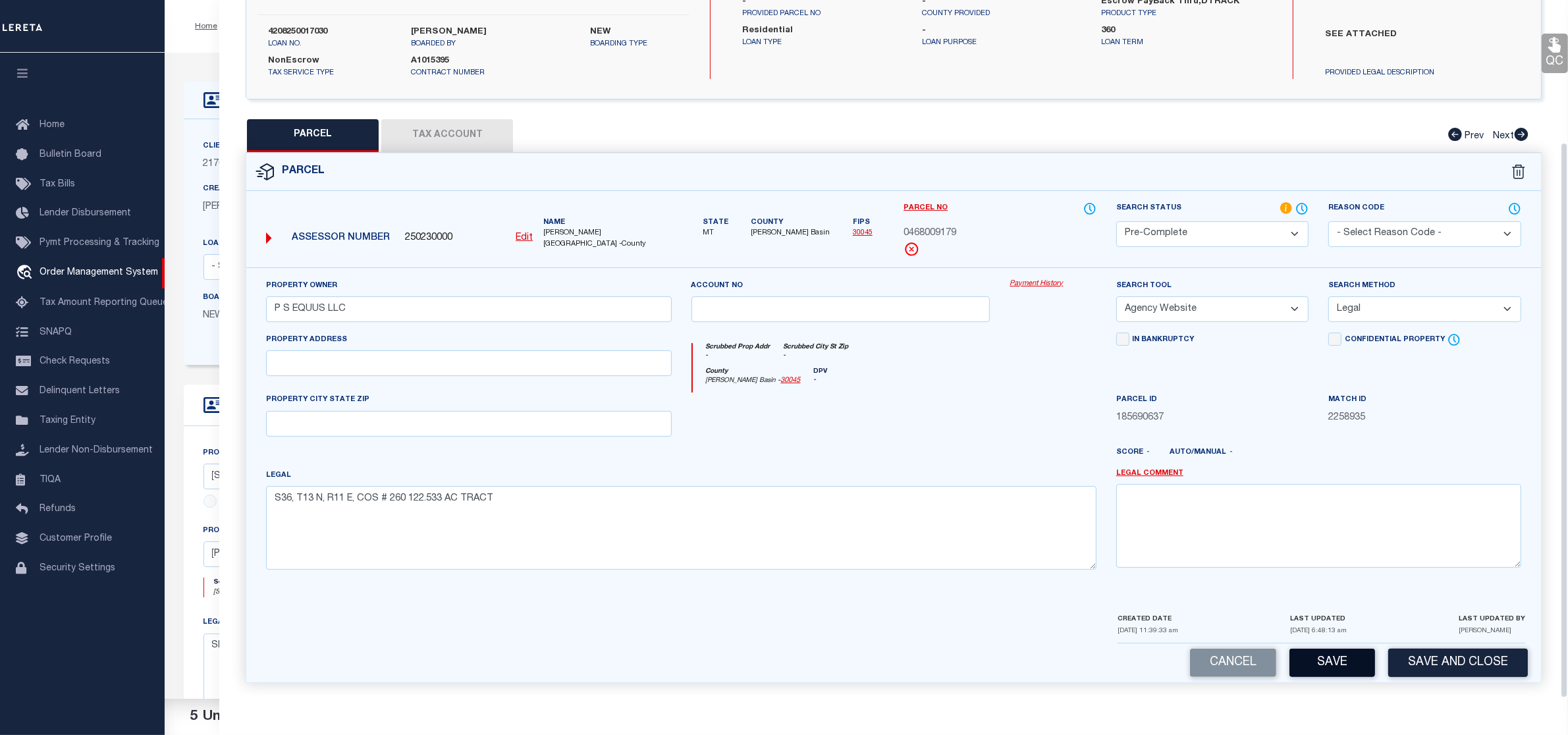
click at [1342, 669] on button "Save" at bounding box center [1332, 663] width 86 height 28
select select "AS"
select select
checkbox input "false"
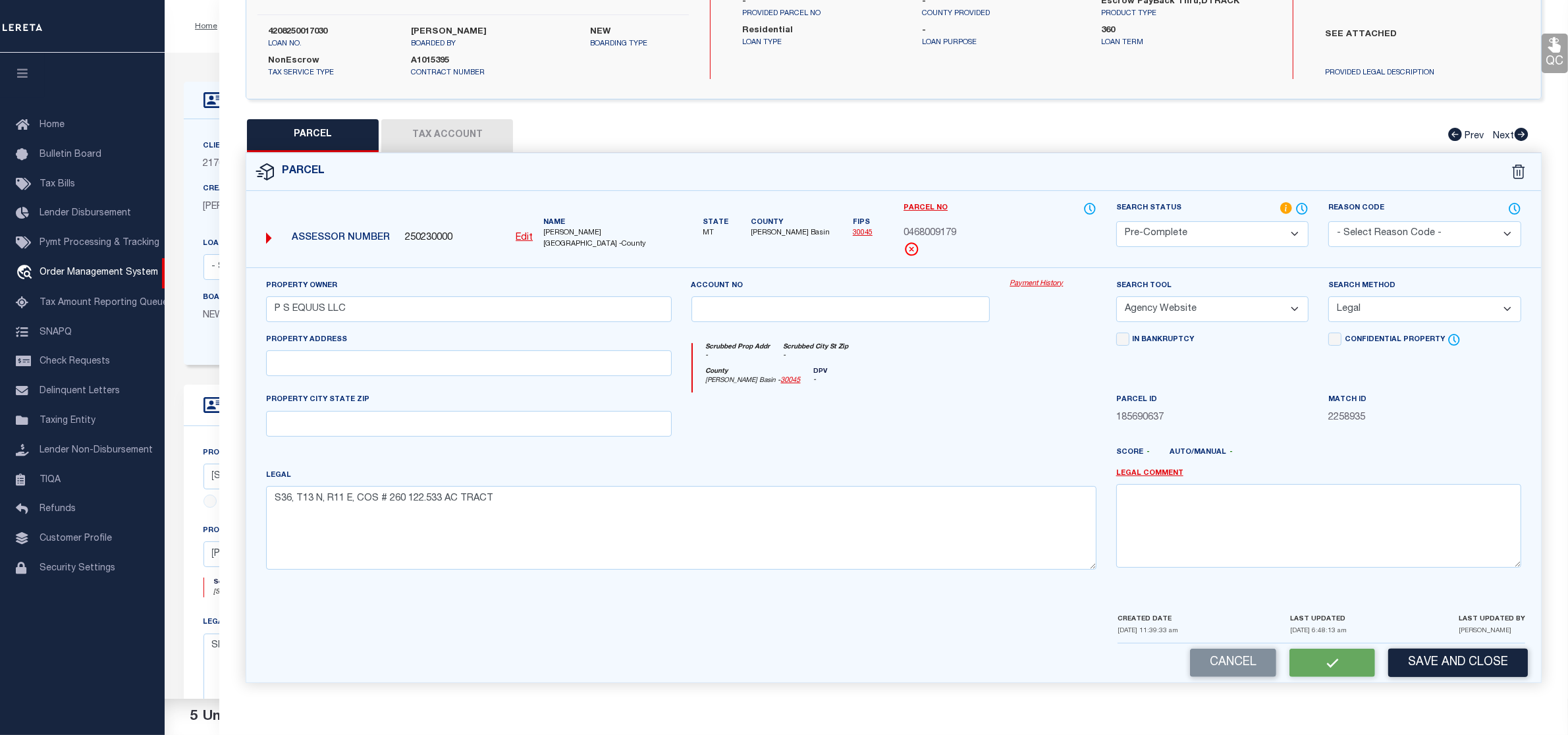
checkbox input "false"
select select "PC"
type input "P S EQUUS LLC"
select select "AGW"
select select "LEG"
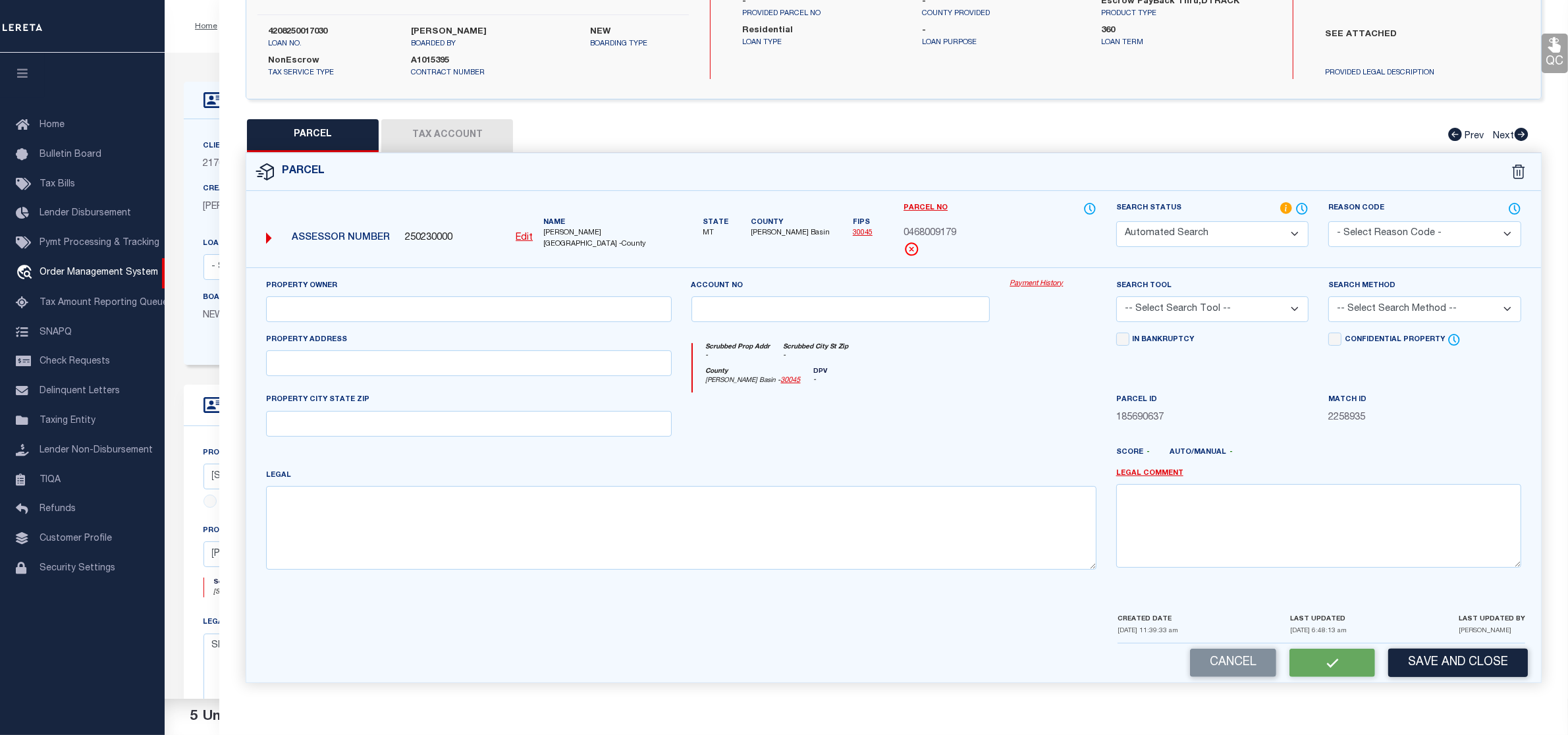
type textarea "S36, T13 N, R11 E, COS # 260 122.533 AC TRACT"
click at [1332, 659] on button "Save" at bounding box center [1332, 663] width 86 height 28
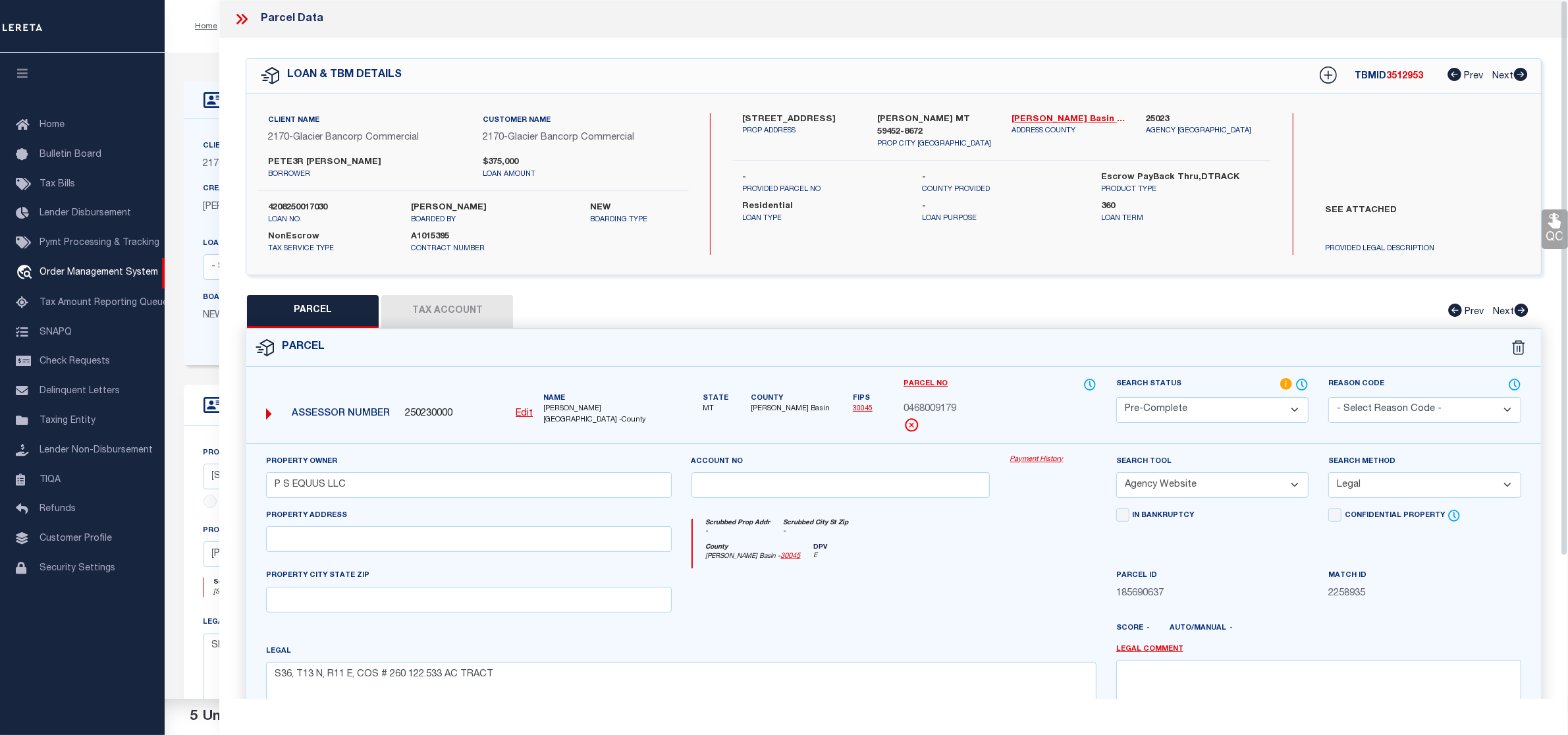
select select "AS"
select select
checkbox input "false"
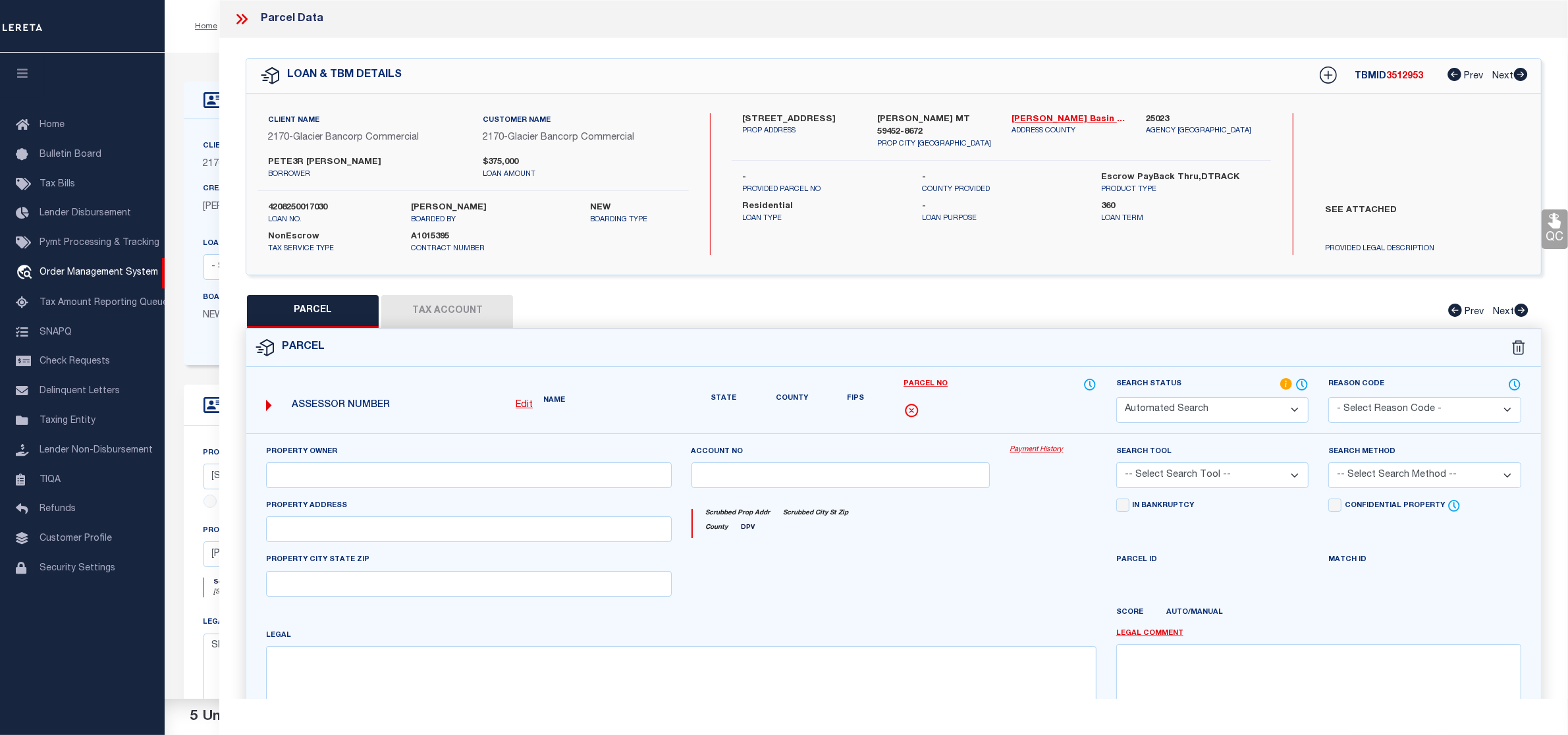
select select "PC"
type input "P S EQUUS LLC"
select select "AGW"
select select "LEG"
type textarea "S36, T13 N, R11 E, COS # 260 122.533 AC TRACT"
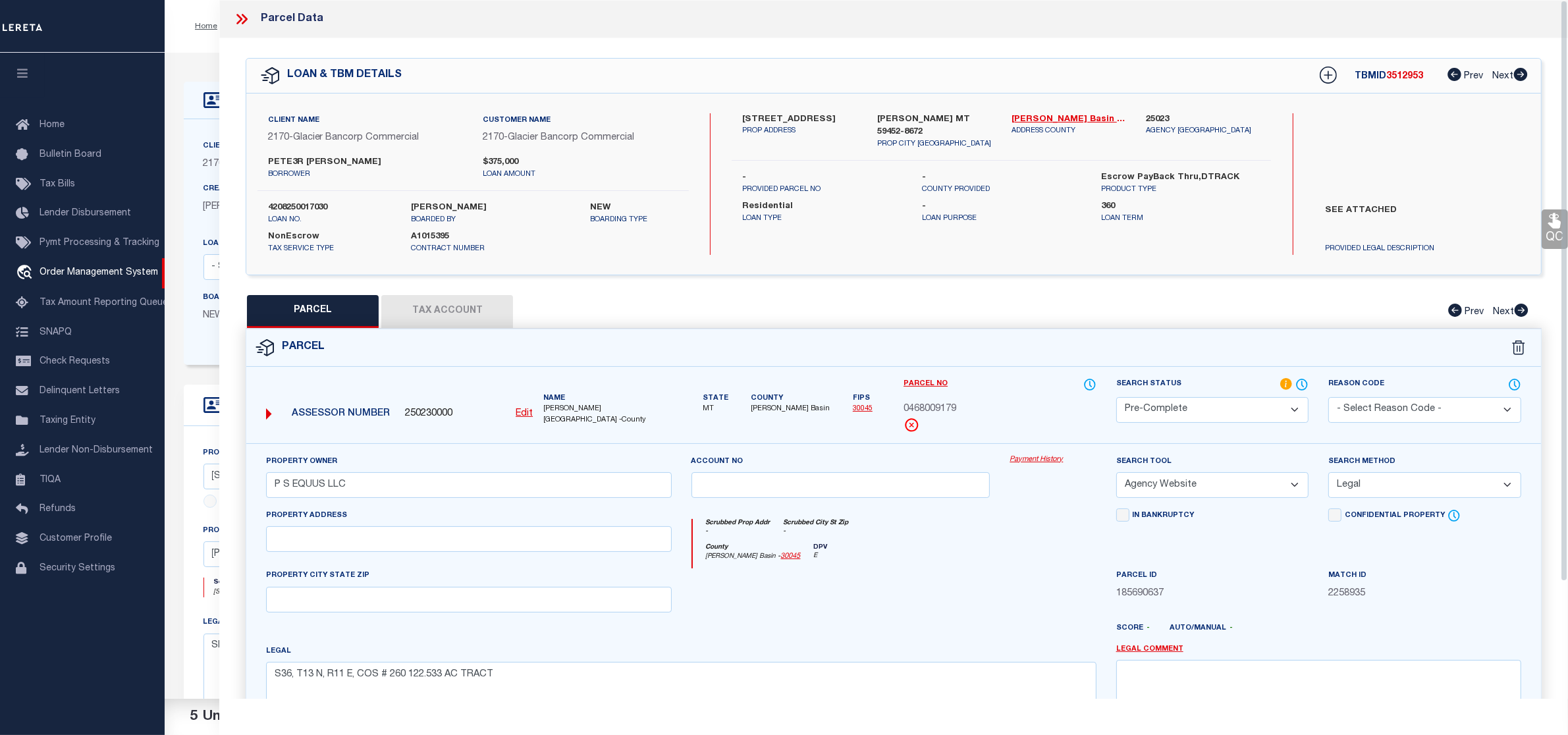
click at [1400, 80] on span "3512953" at bounding box center [1405, 76] width 37 height 9
copy span "3512953"
click at [950, 414] on span "0468009179" at bounding box center [930, 410] width 53 height 14
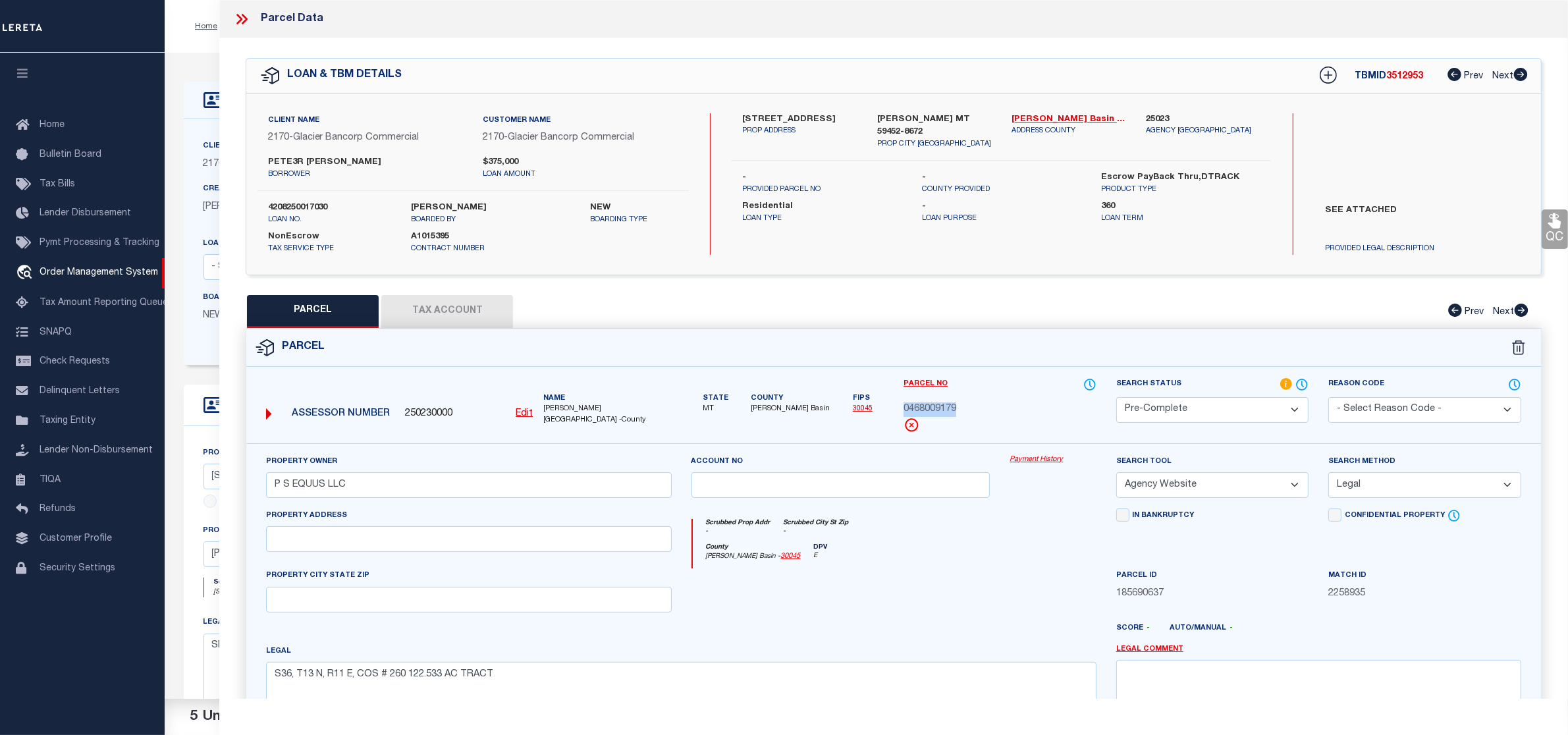
copy span "0468009179"
click at [245, 23] on icon at bounding box center [241, 19] width 17 height 17
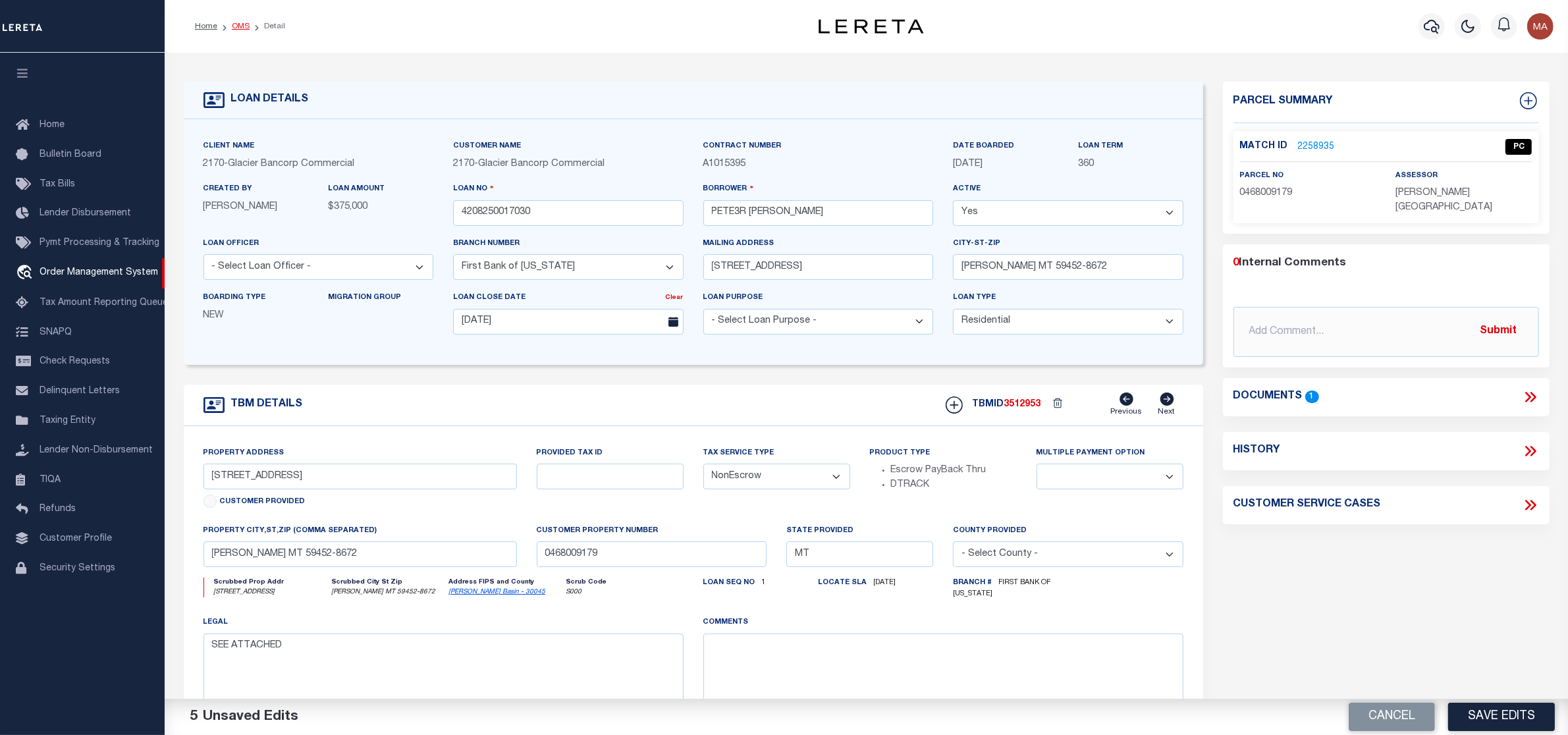
click at [234, 25] on link "OMS" at bounding box center [241, 26] width 18 height 8
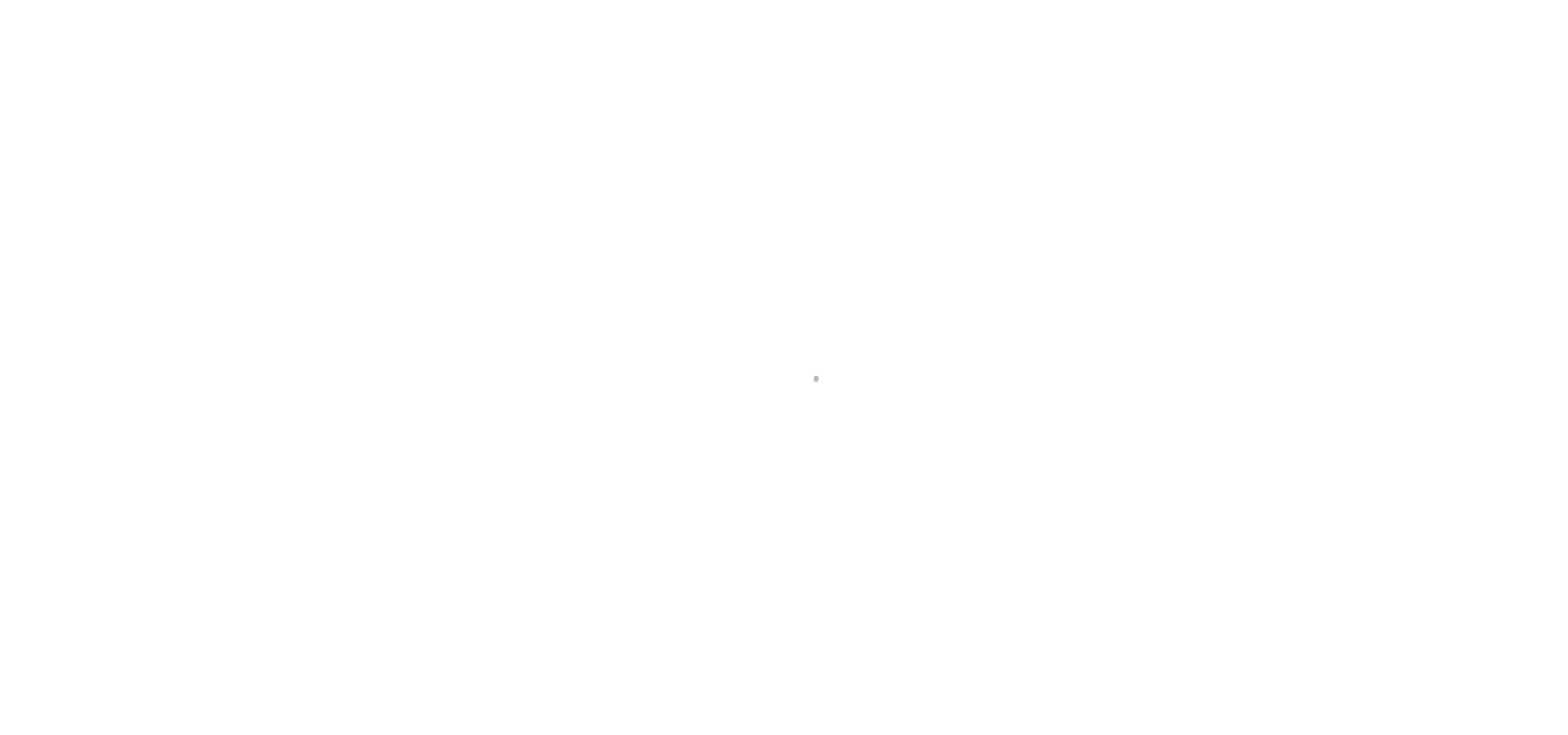
select select "PC"
select select "AGW"
select select "LEG"
select select "4581"
select select "20"
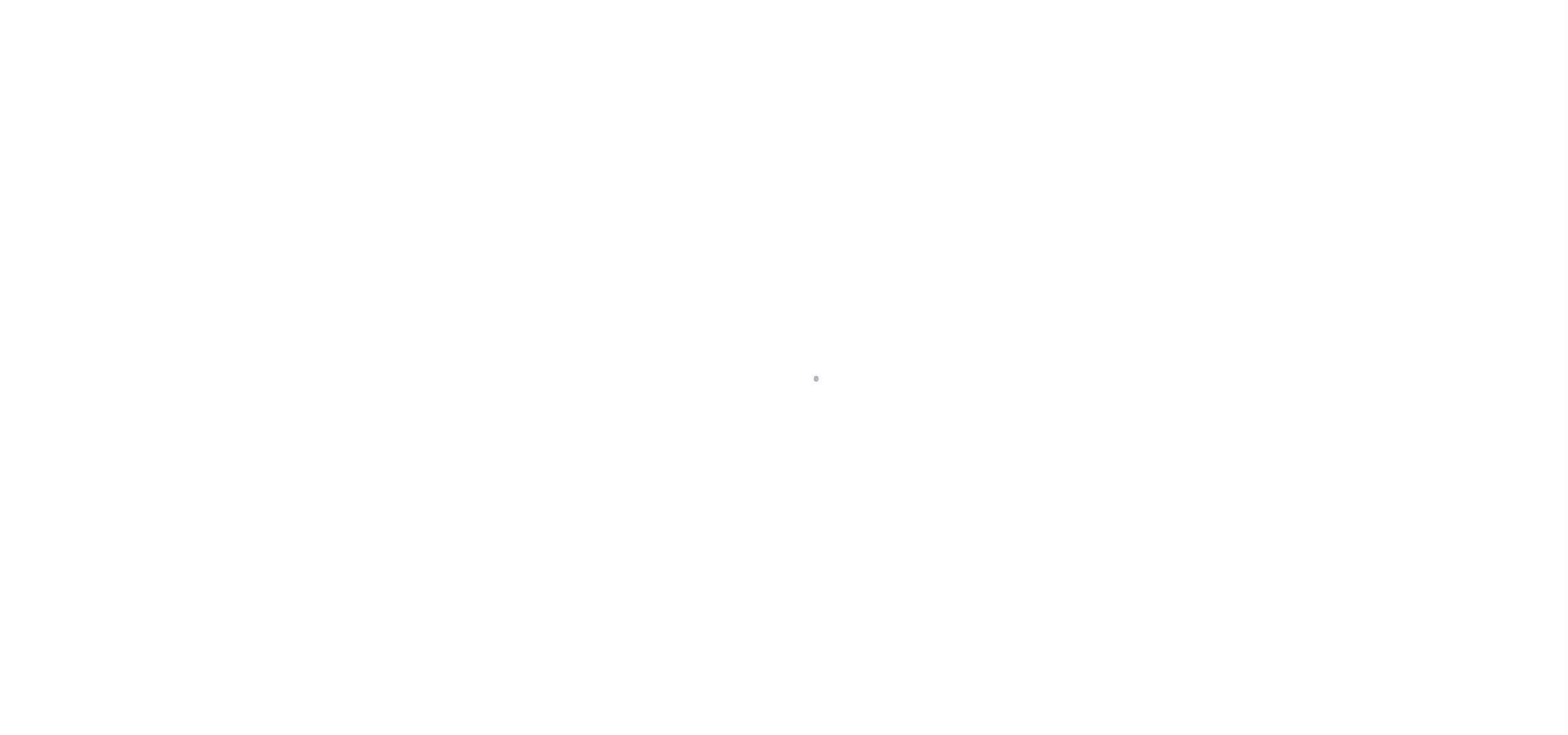
select select "NonEscrow"
select select "2"
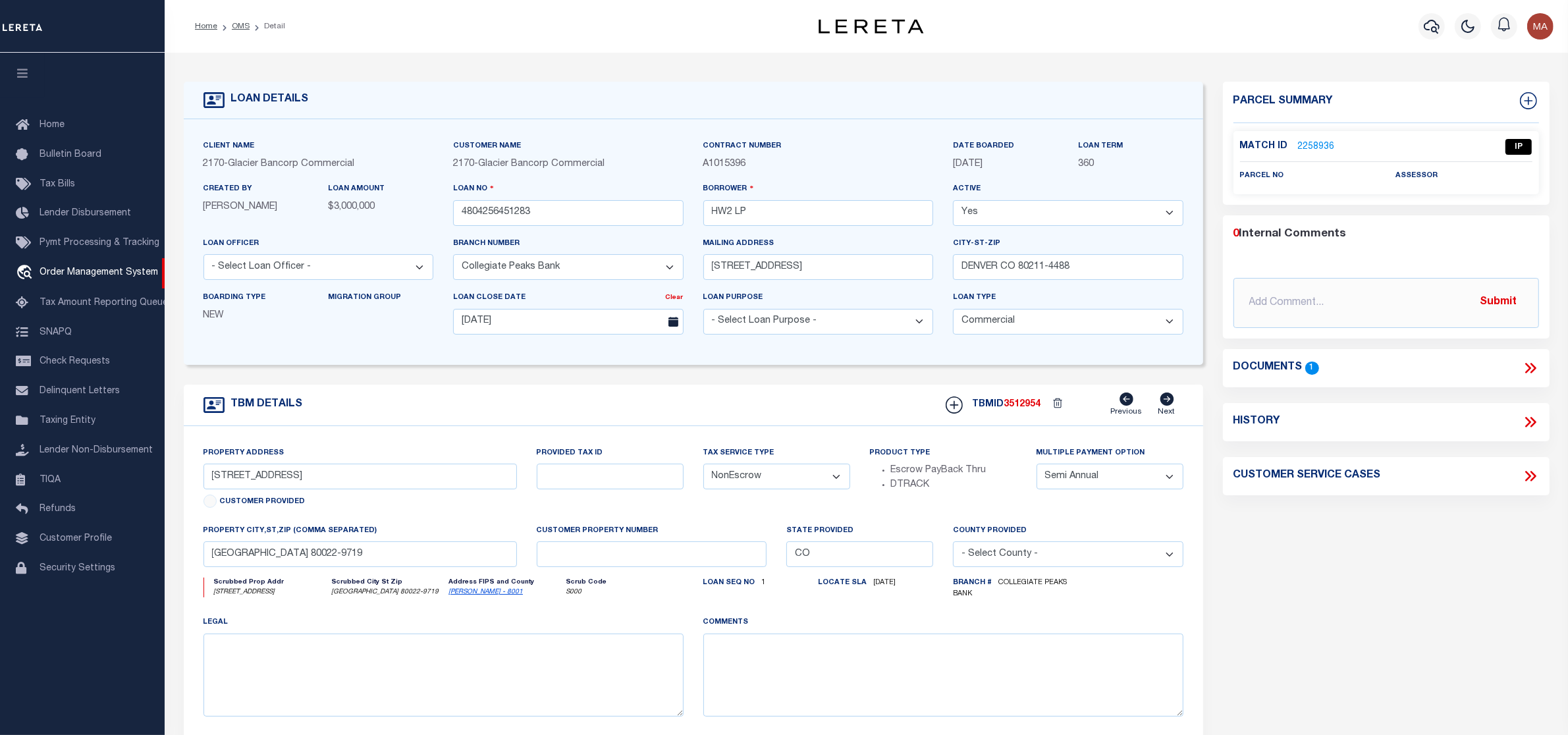
click at [1315, 146] on link "2258936" at bounding box center [1317, 147] width 37 height 13
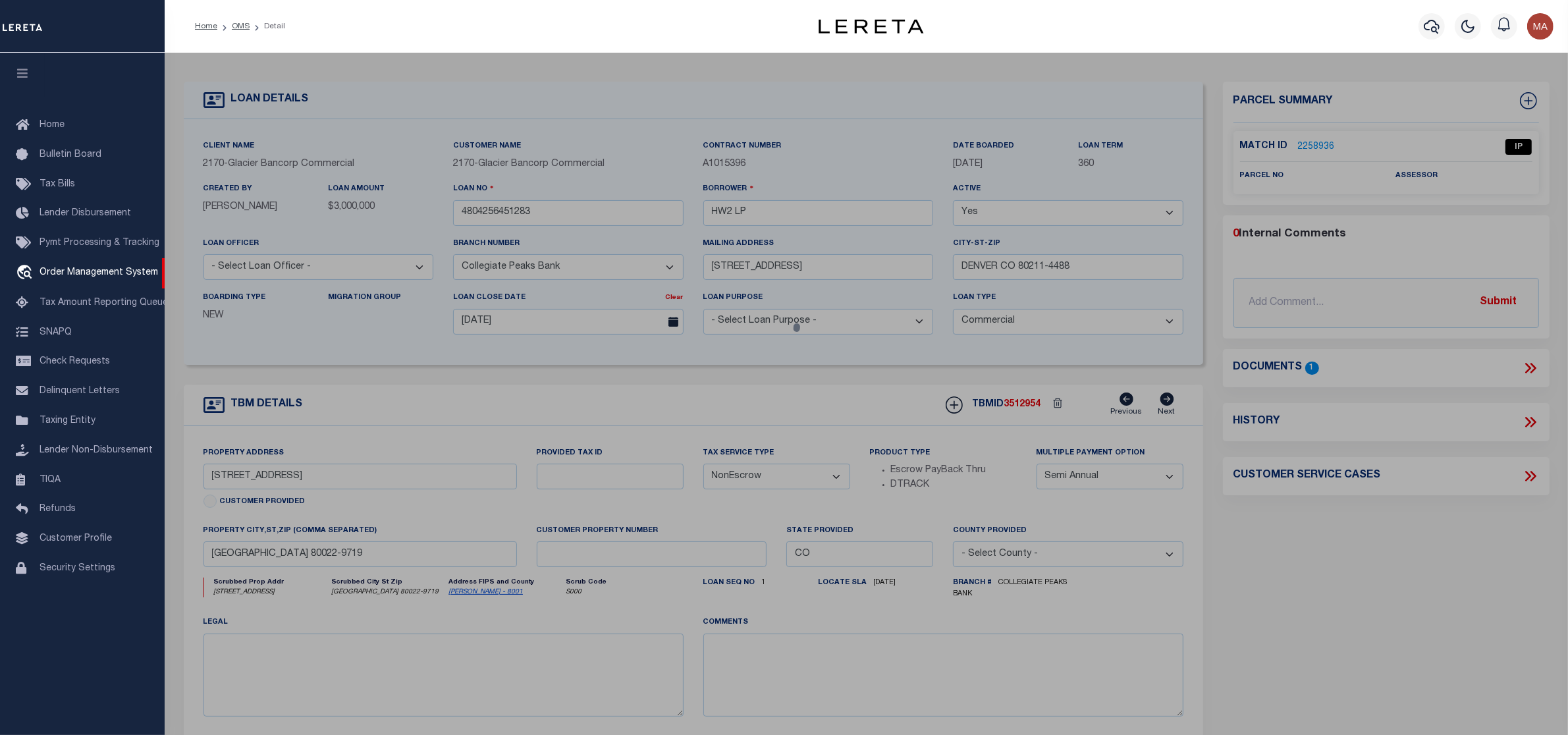
select select "AS"
select select
checkbox input "false"
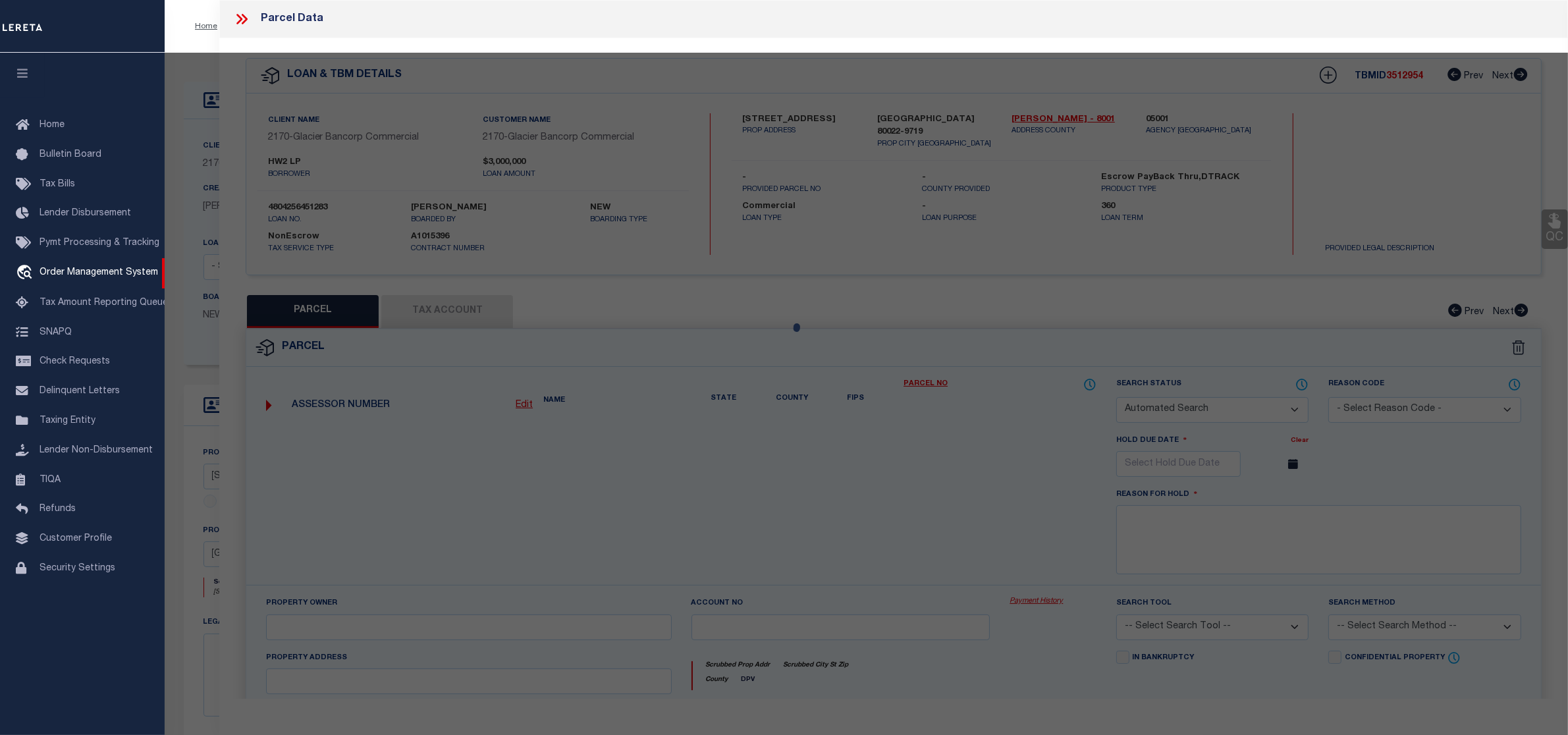
select select "IP"
checkbox input "false"
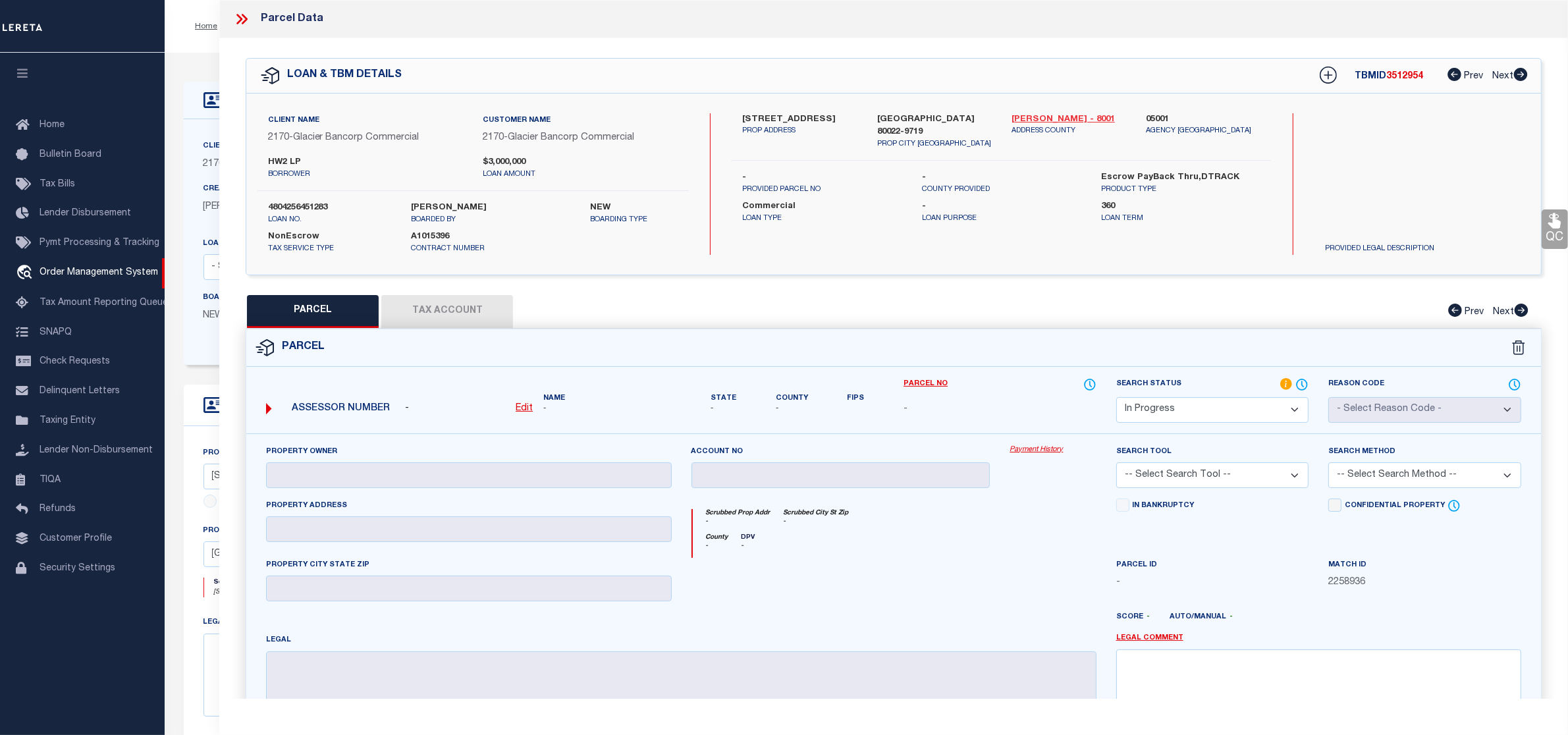
click at [1026, 119] on link "Adams - 8001" at bounding box center [1068, 120] width 114 height 13
click at [748, 121] on label "10390 HIGHWAY 2" at bounding box center [799, 120] width 114 height 13
copy div "10390 HIGHWAY 2"
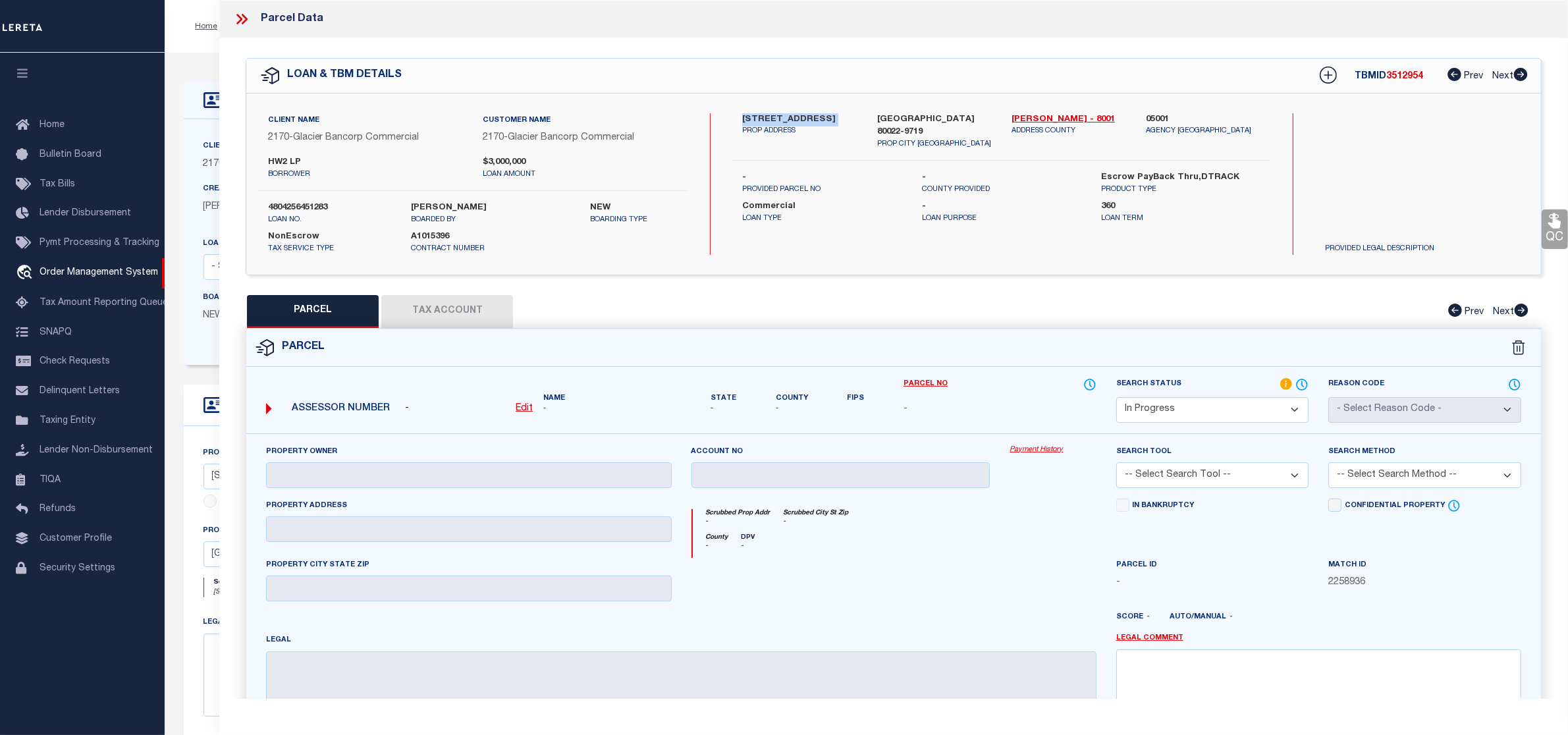
click at [522, 410] on u "Edit" at bounding box center [524, 408] width 17 height 9
select select "IP"
type textarea "-"
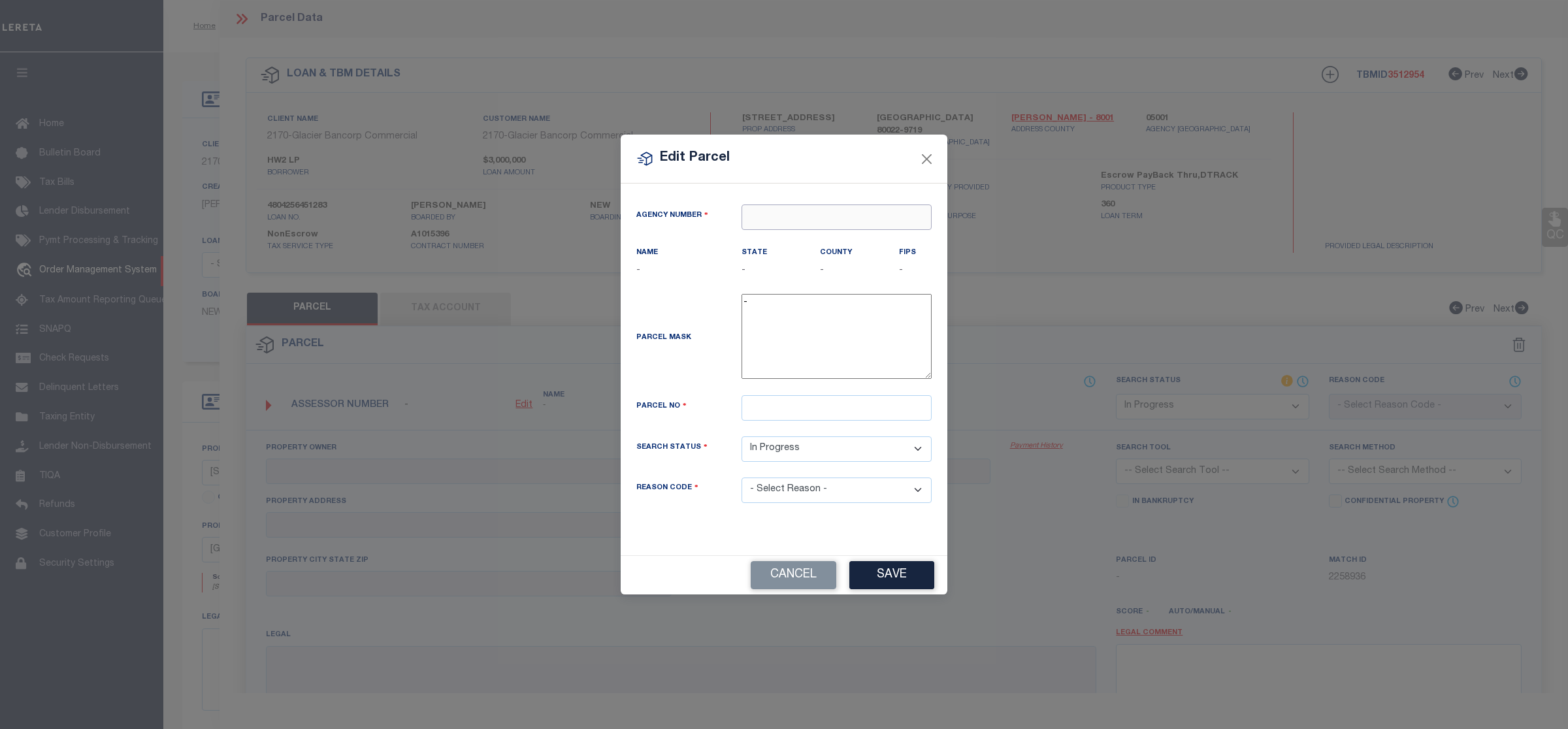
click at [823, 213] on input "text" at bounding box center [836, 217] width 190 height 25
click at [861, 242] on div "050010000 : ADAMS COUNTY" at bounding box center [836, 249] width 189 height 37
type input "050010000"
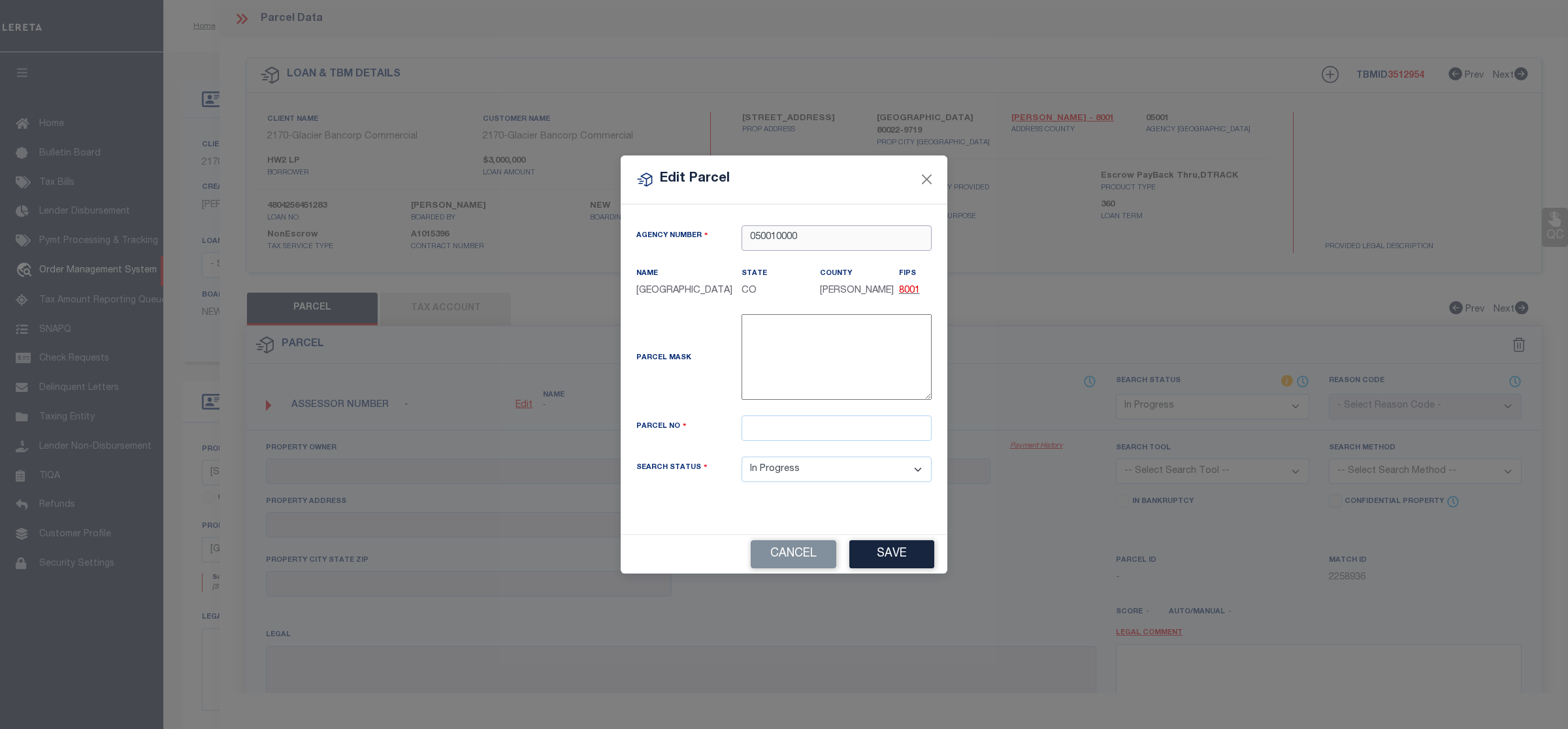
type input "050010000"
click at [774, 422] on input "text" at bounding box center [836, 428] width 190 height 25
click at [818, 441] on input "text" at bounding box center [836, 428] width 190 height 25
paste input "0172114101001"
type input "0172114101001"
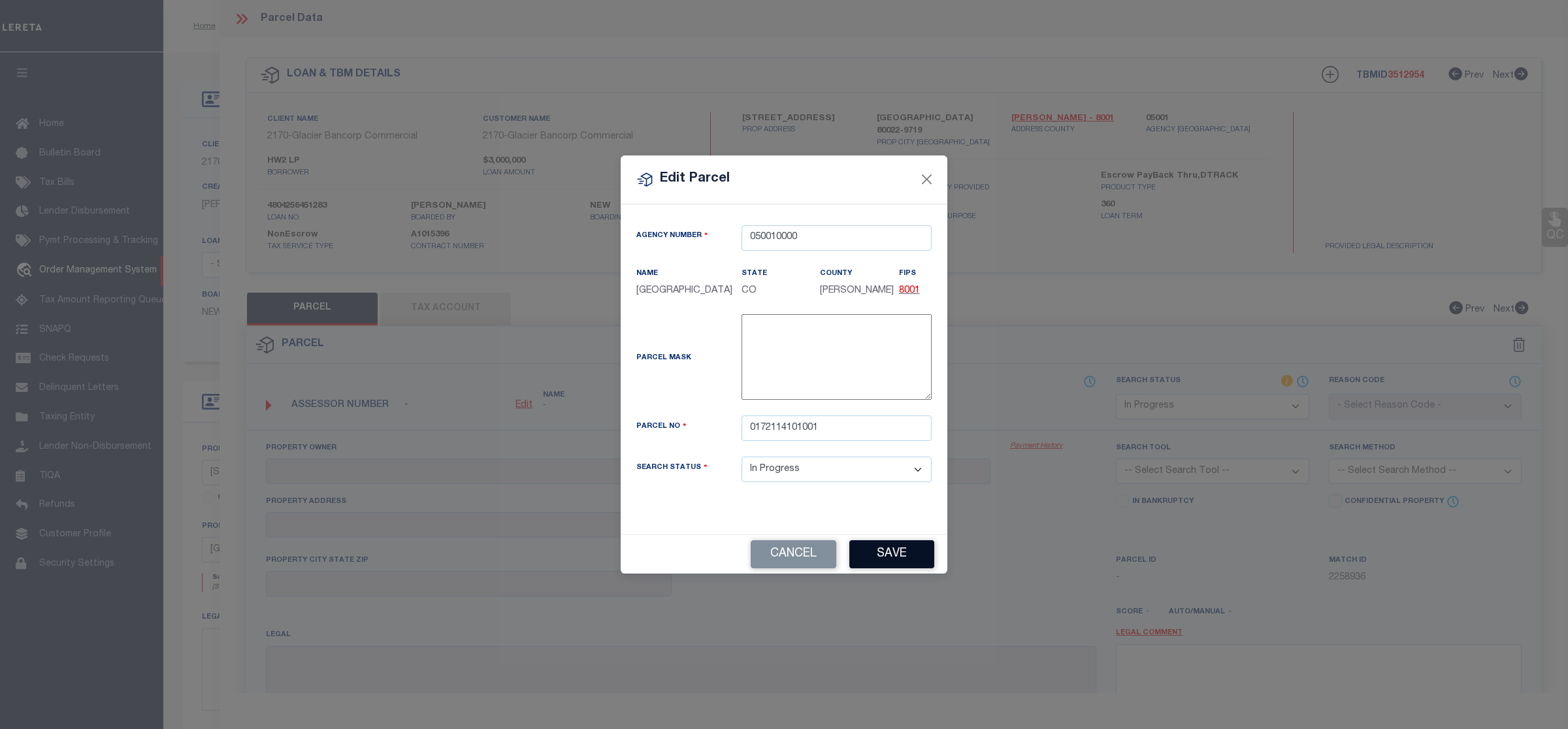
click at [911, 562] on button "Save" at bounding box center [891, 554] width 85 height 28
select select "IP"
checkbox input "false"
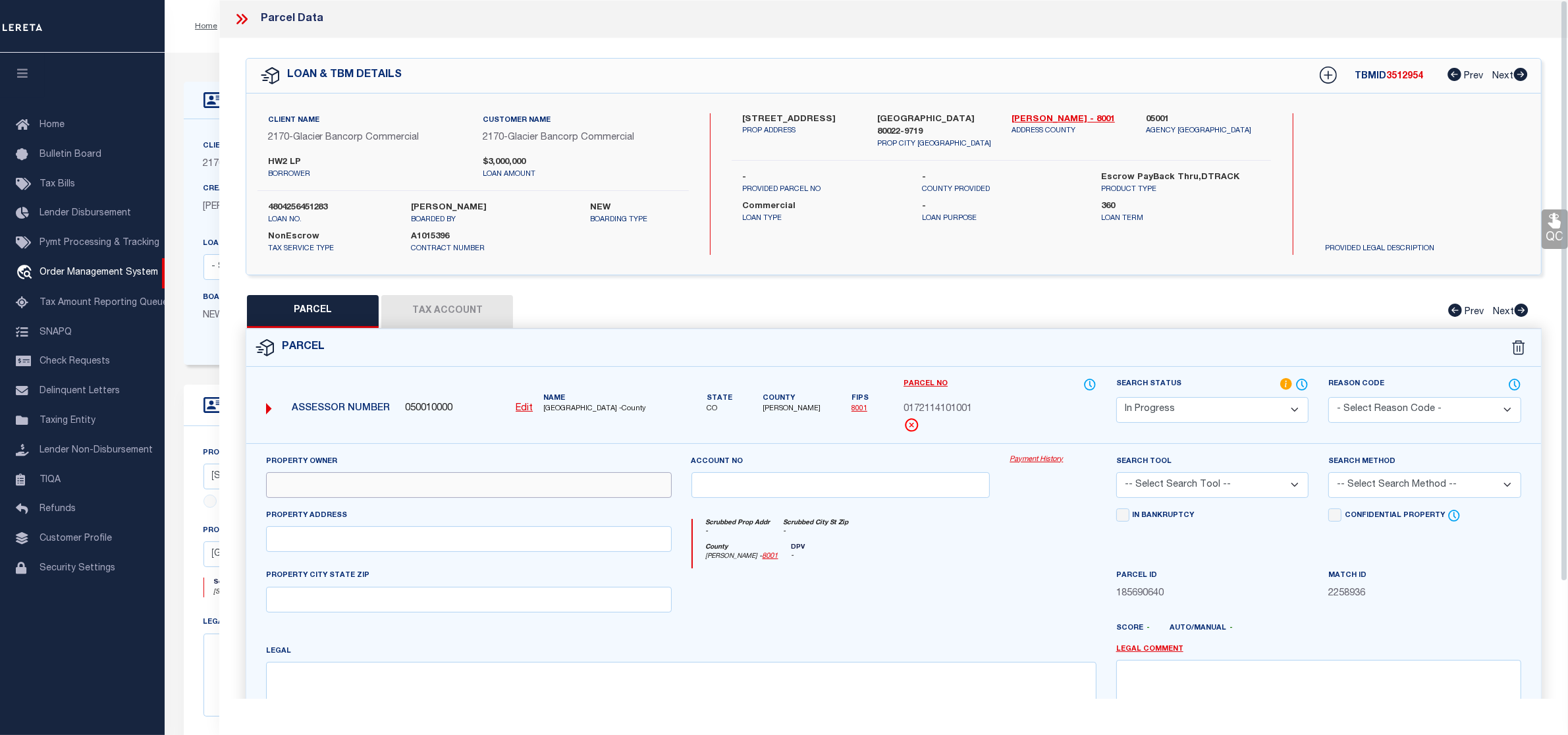
click at [488, 489] on input "text" at bounding box center [468, 485] width 405 height 26
paste input "HW2 LLC"
type input "HW2 LLC"
click at [341, 541] on input "text" at bounding box center [468, 539] width 405 height 26
paste input "10390 HIGHWAY 2"
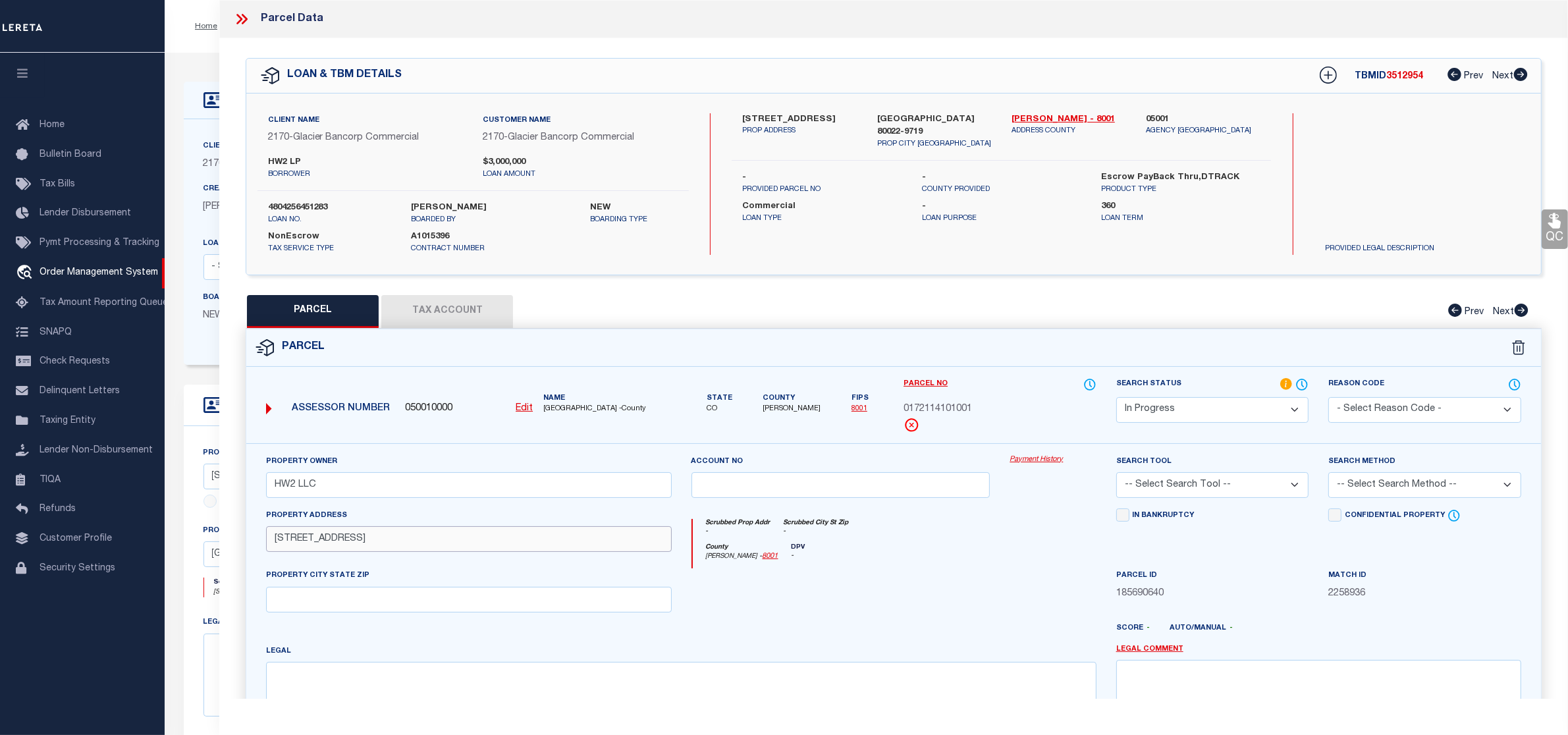
type input "10390 HIGHWAY 2"
click at [573, 601] on input "text" at bounding box center [468, 600] width 405 height 26
paste input "COMMERCE CITY CO"
type input "COMMERCE CITY CO"
click at [287, 685] on textarea at bounding box center [681, 703] width 830 height 83
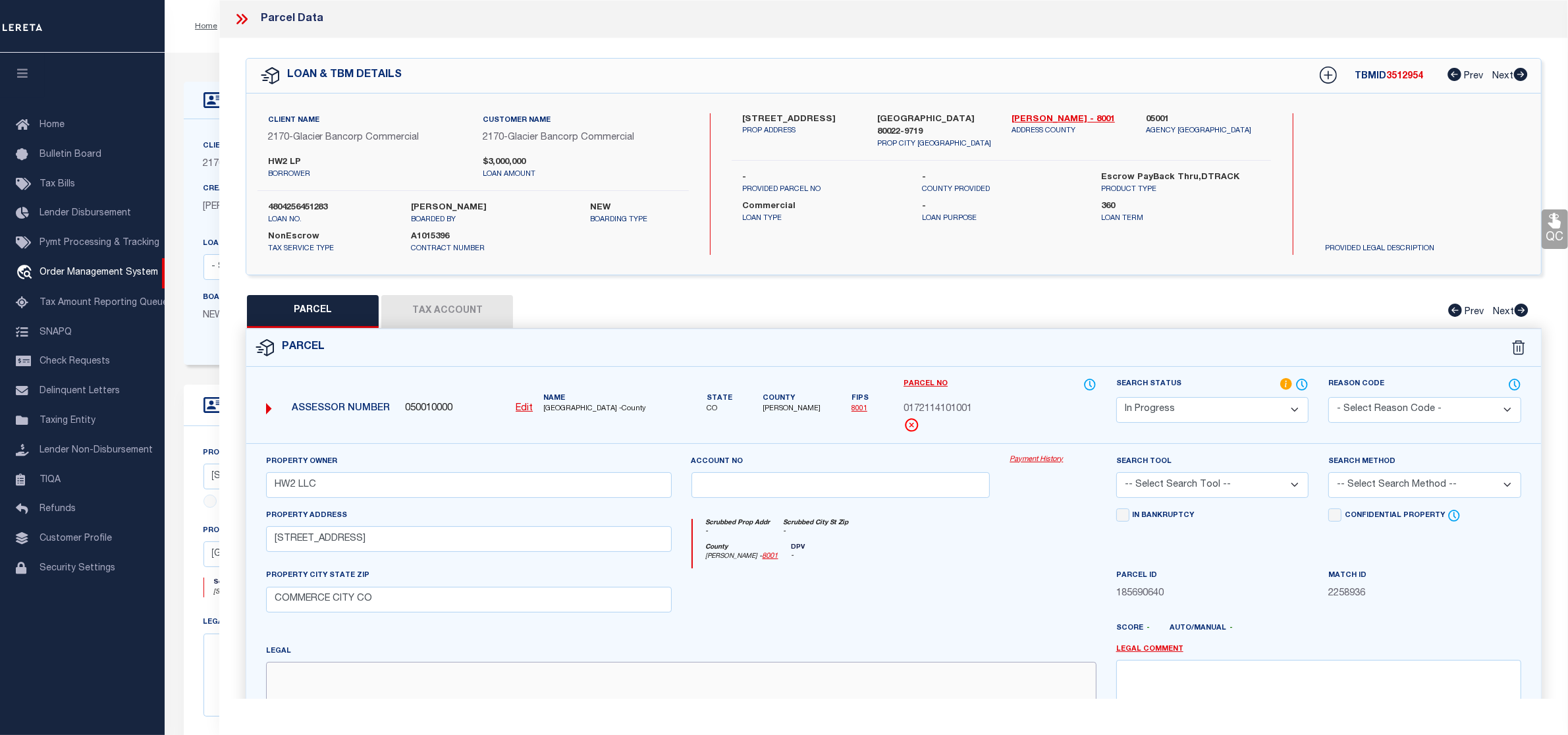
paste textarea "SUB:TURNBERRY FILING NO 2 DESC: TRACT B EXC RD Subdivision Plat TURNBERRY"
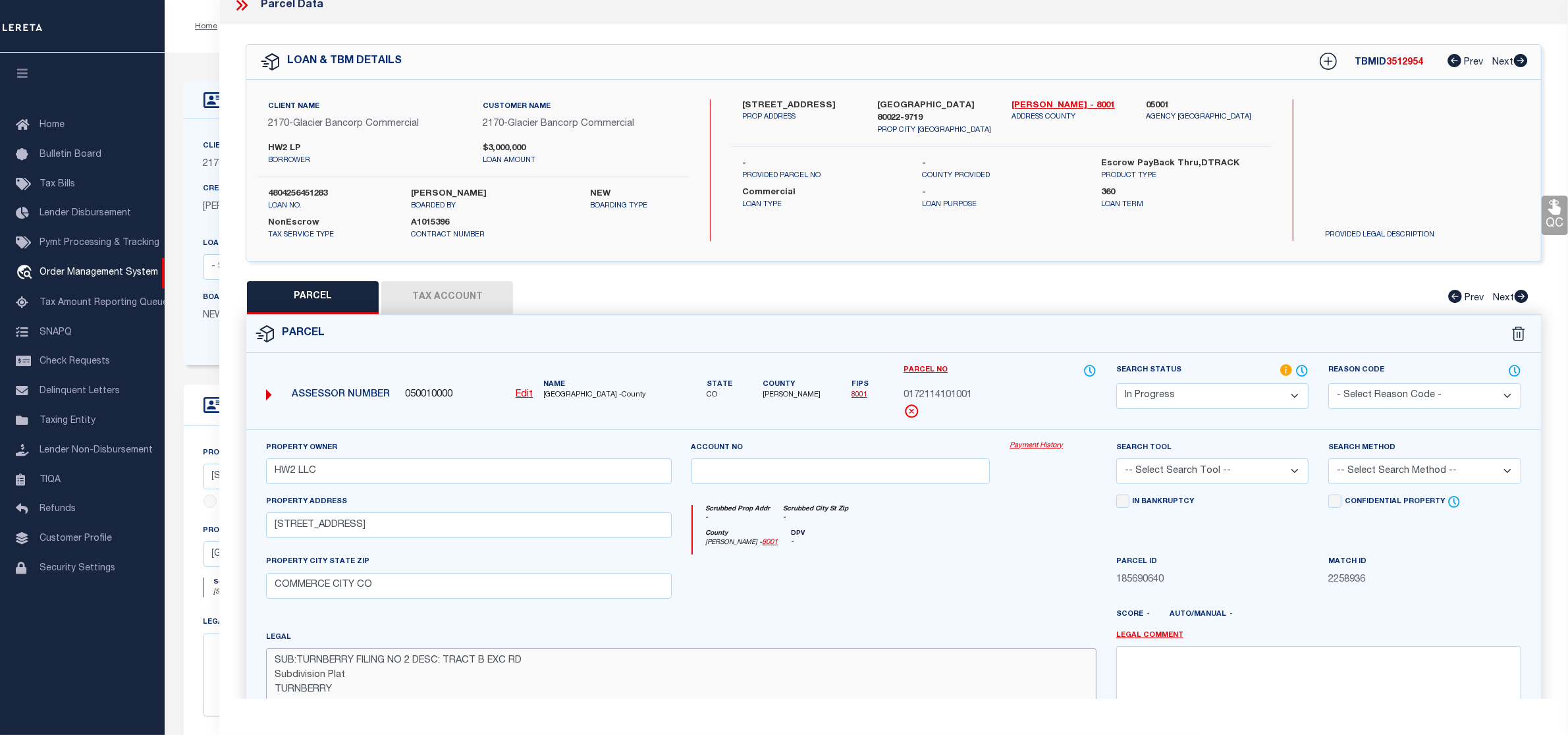
type textarea "SUB:TURNBERRY FILING NO 2 DESC: TRACT B EXC RD Subdivision Plat TURNBERRY"
click at [1196, 397] on select "Automated Search Bad Parcel Complete Duplicate Parcel High Dollar Reporting In …" at bounding box center [1213, 396] width 193 height 26
select select "PC"
click at [1117, 383] on select "Automated Search Bad Parcel Complete Duplicate Parcel High Dollar Reporting In …" at bounding box center [1213, 396] width 193 height 26
click at [1190, 484] on select "-- Select Search Tool -- 3rd Party Website Agency File Agency Website ATLS CNV-…" at bounding box center [1213, 472] width 193 height 26
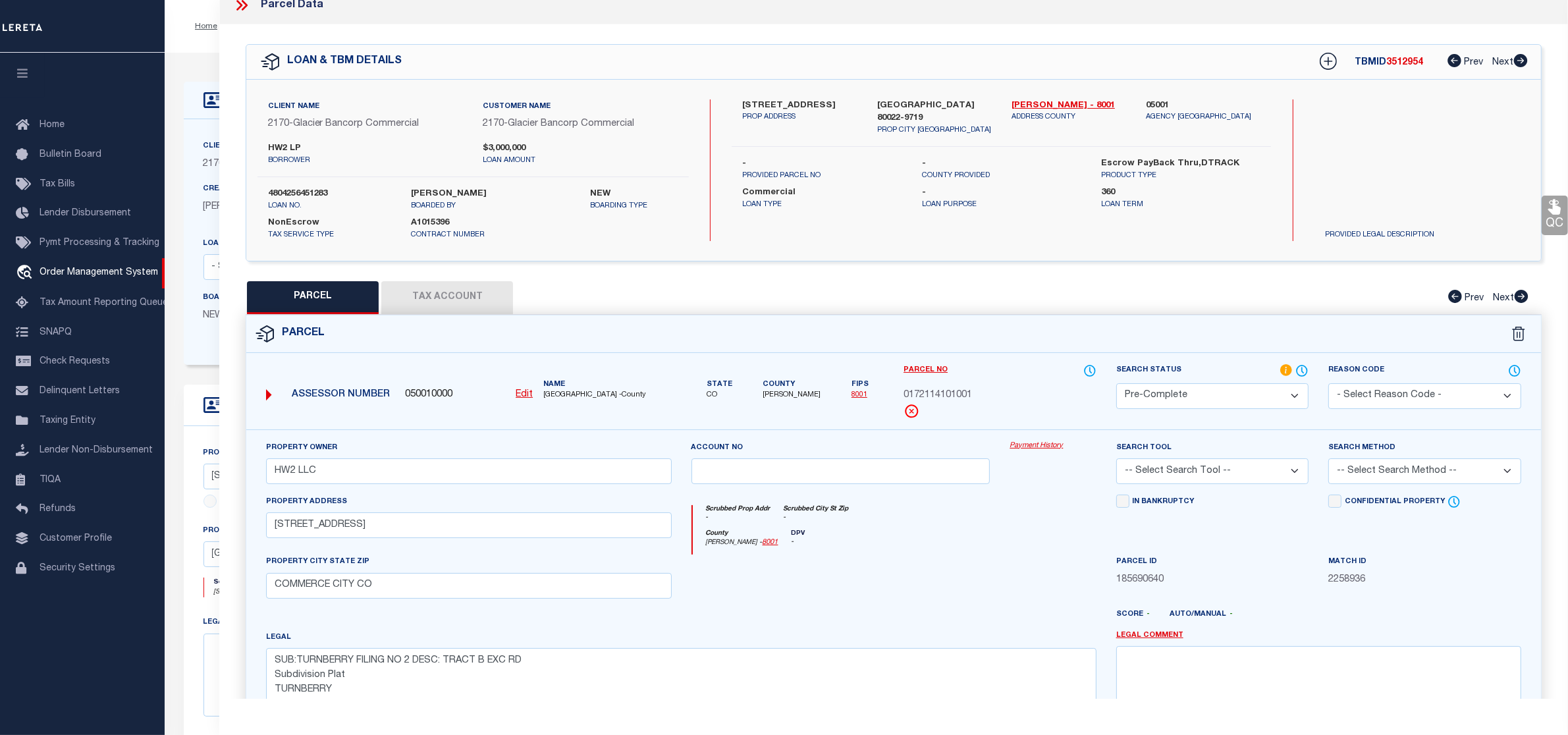
select select "PHN"
click at [1117, 460] on select "-- Select Search Tool -- 3rd Party Website Agency File Agency Website ATLS CNV-…" at bounding box center [1213, 472] width 193 height 26
click at [1380, 484] on select "-- Select Search Method -- Property Address Legal Liability Info Provided" at bounding box center [1425, 472] width 193 height 26
select select "LEG"
click at [1328, 460] on select "-- Select Search Method -- Property Address Legal Liability Info Provided" at bounding box center [1425, 472] width 193 height 26
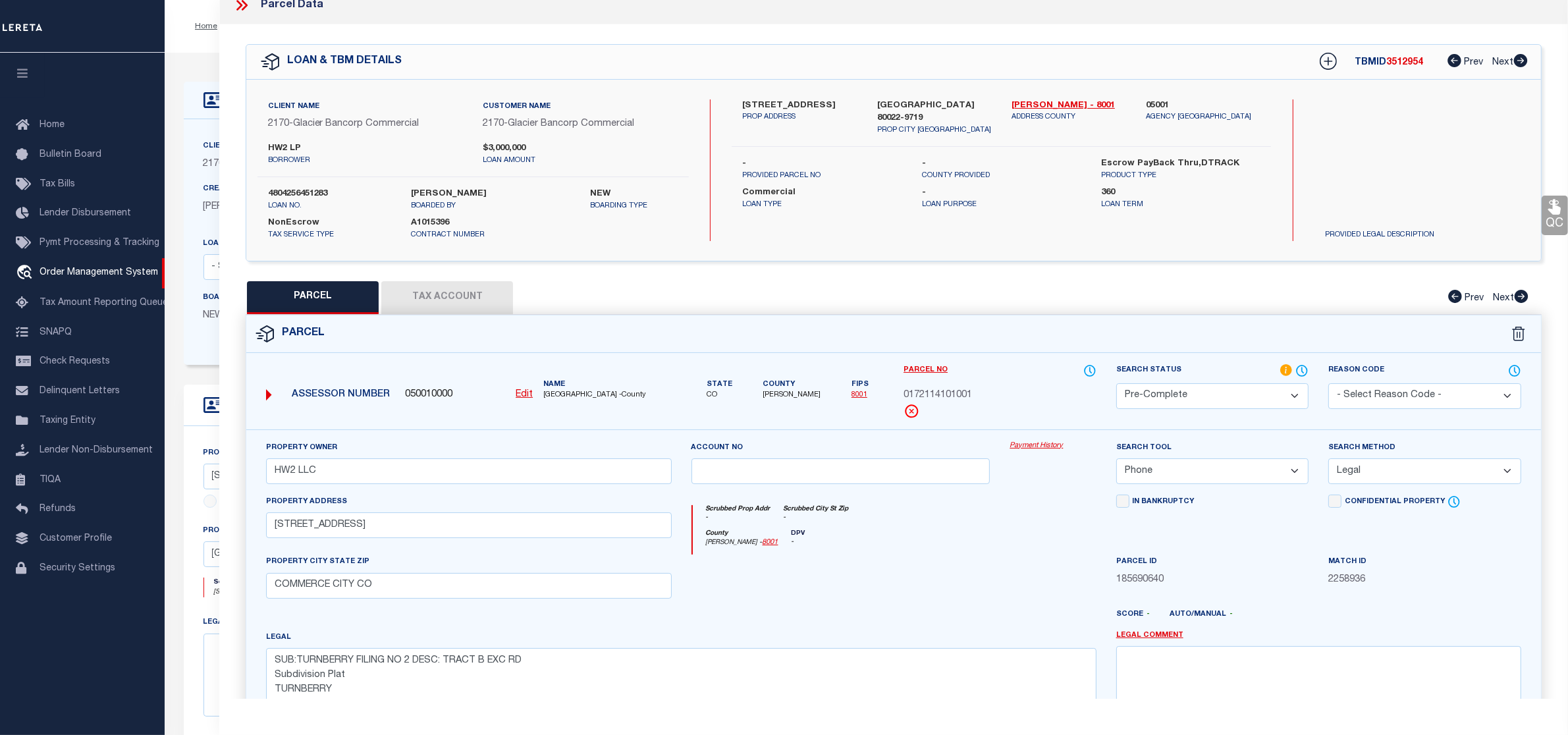
scroll to position [179, 0]
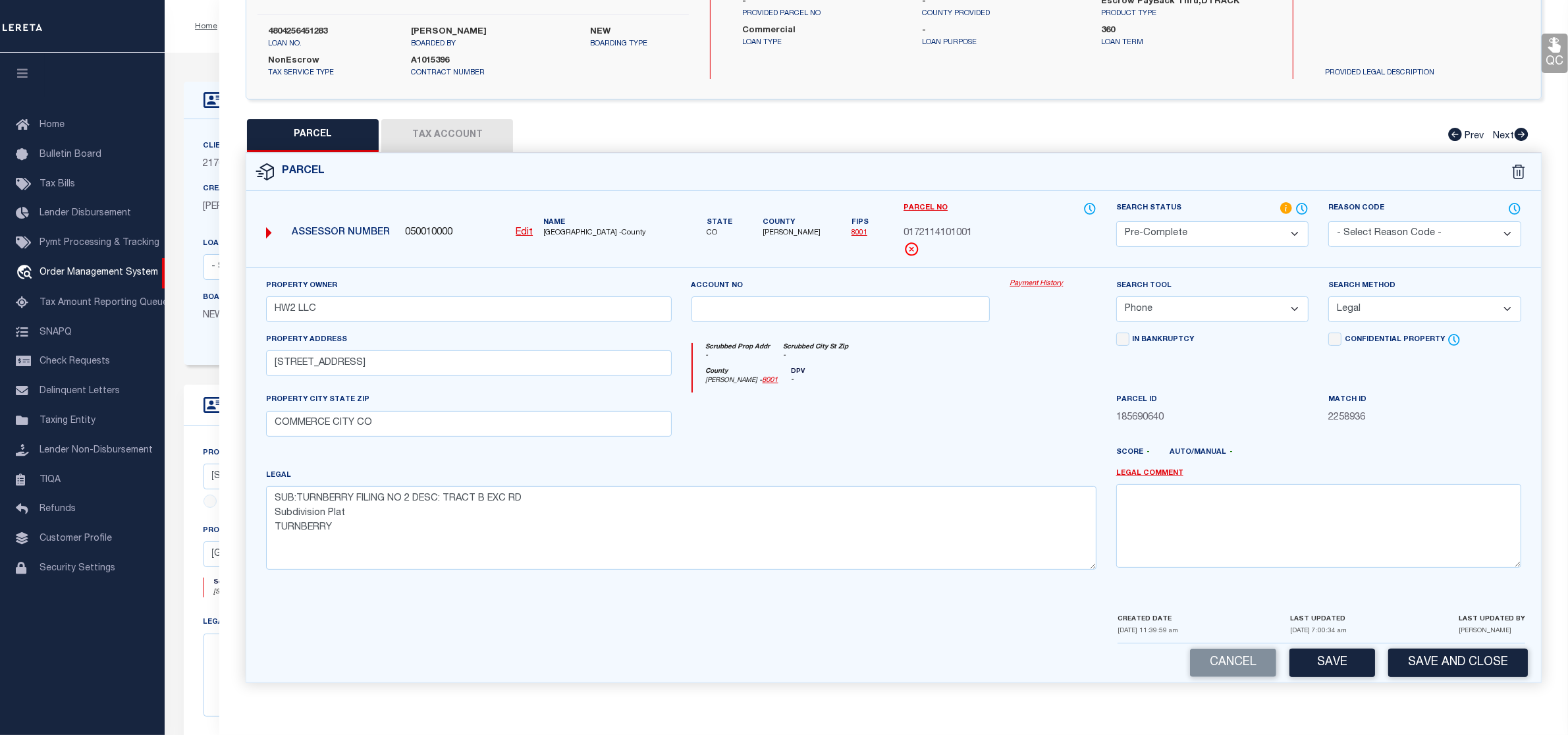
click at [462, 129] on button "Tax Account" at bounding box center [447, 136] width 132 height 33
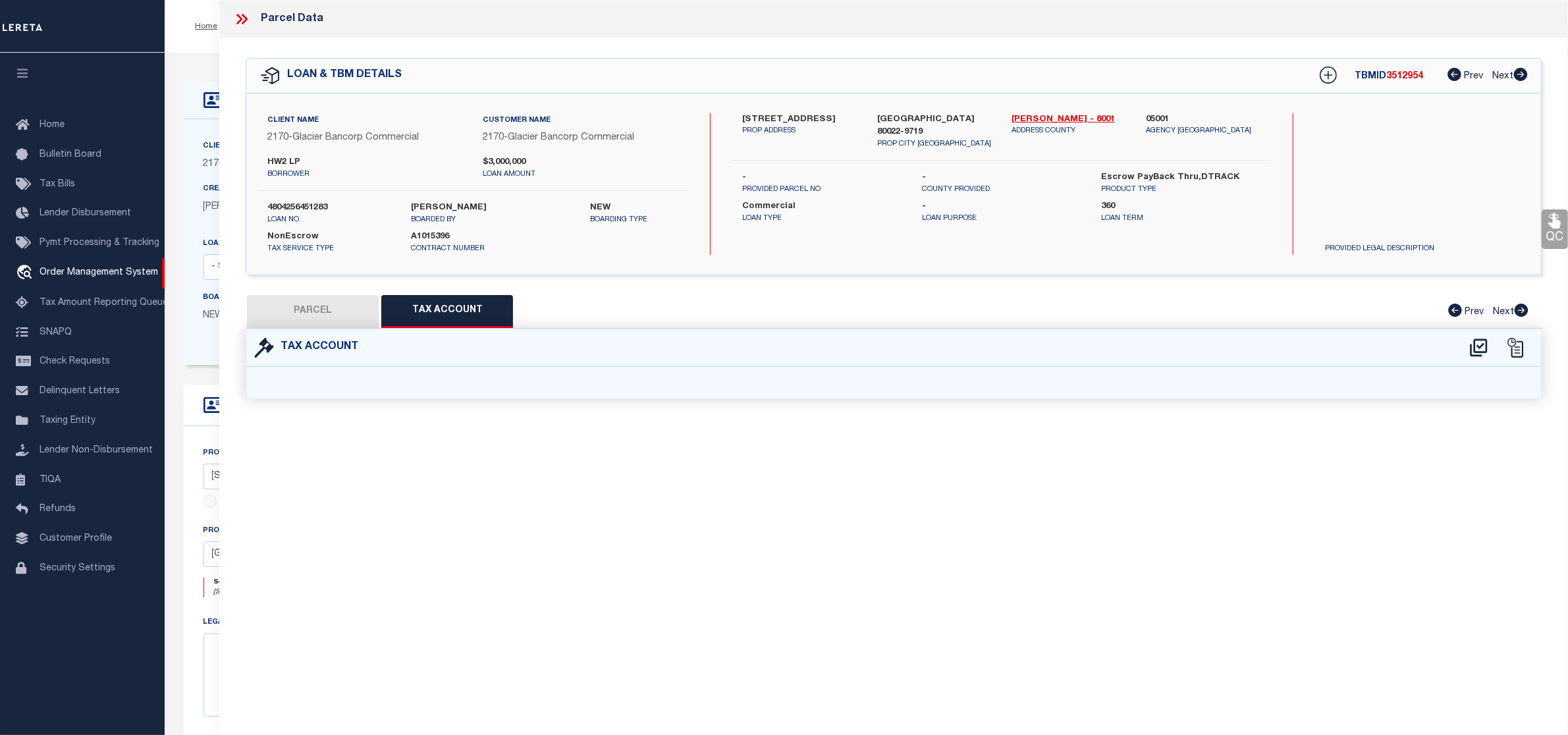
scroll to position [0, 0]
select select "100"
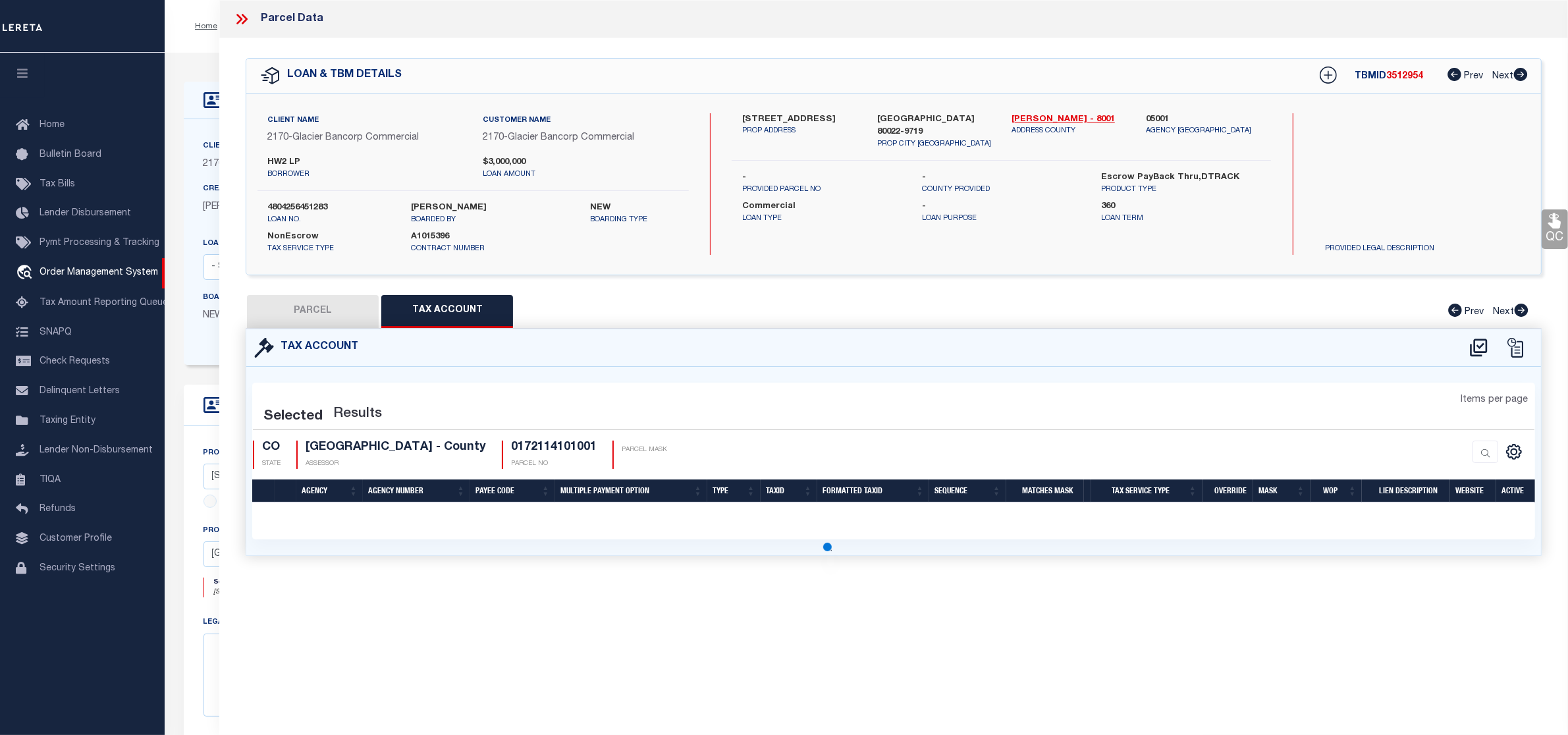
select select "100"
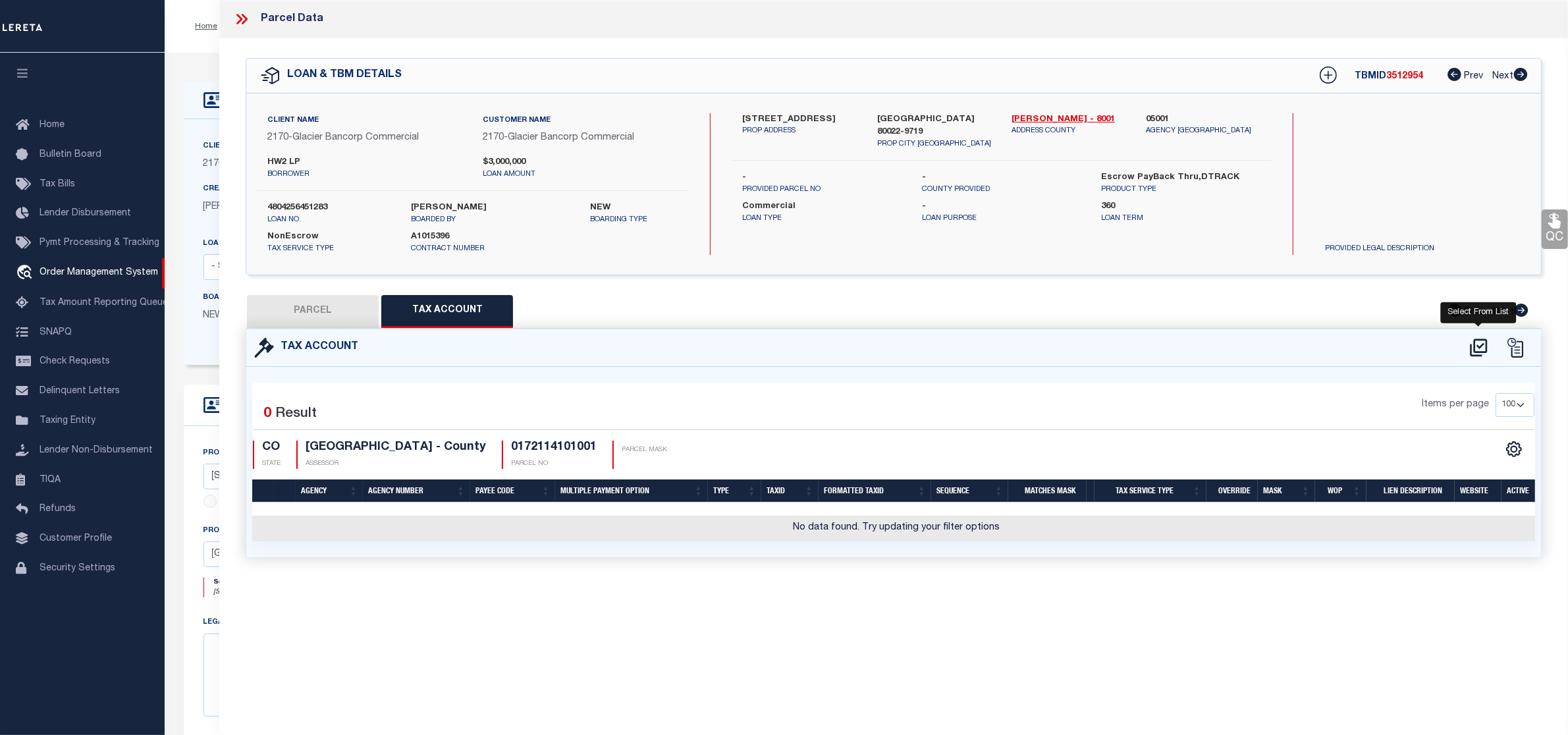
click at [1469, 352] on icon at bounding box center [1479, 348] width 22 height 21
select select "100"
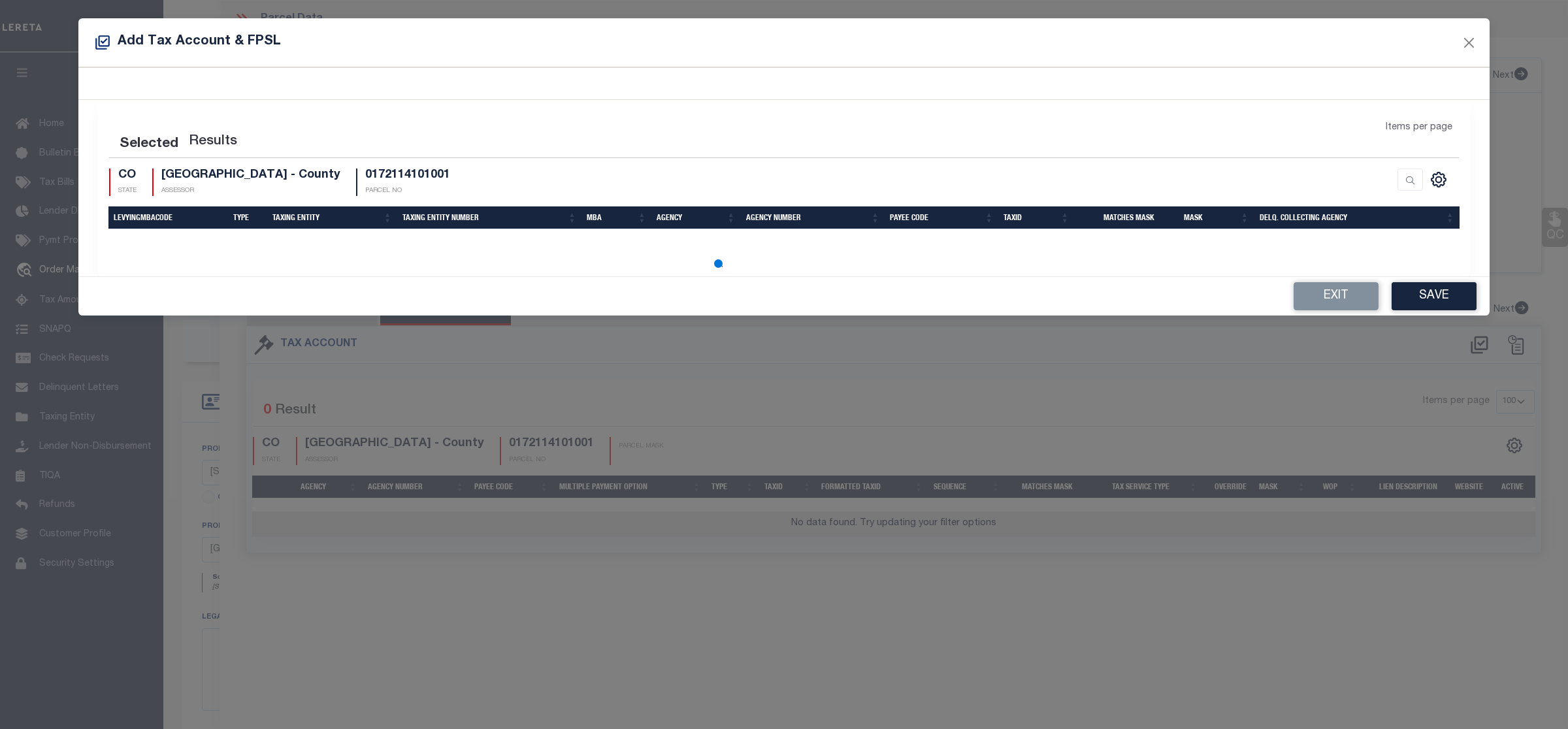
select select "100"
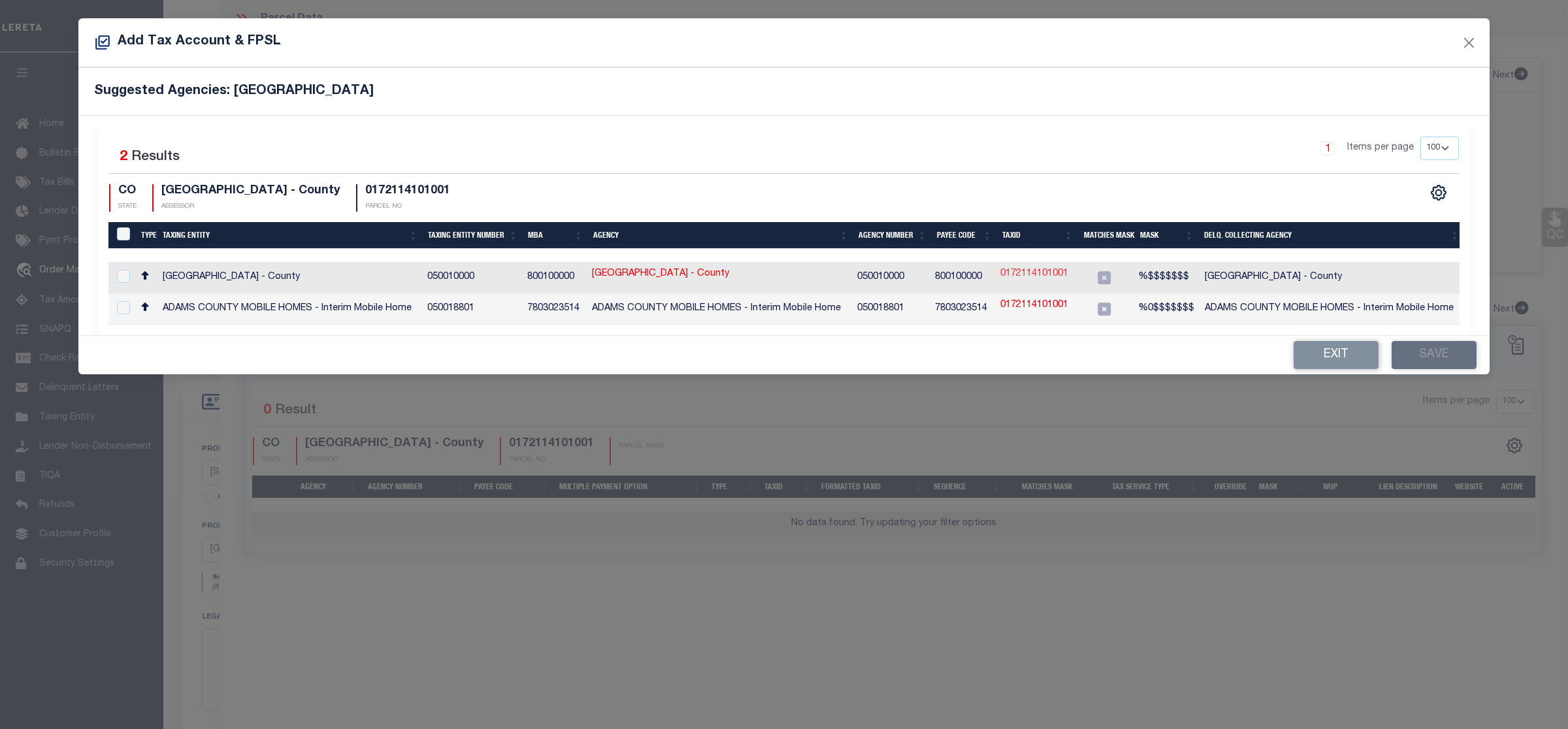
click at [1010, 272] on link "0172114101001" at bounding box center [1034, 274] width 68 height 14
type input "0172114101001"
type textarea "%$$$$$$$"
checkbox input "true"
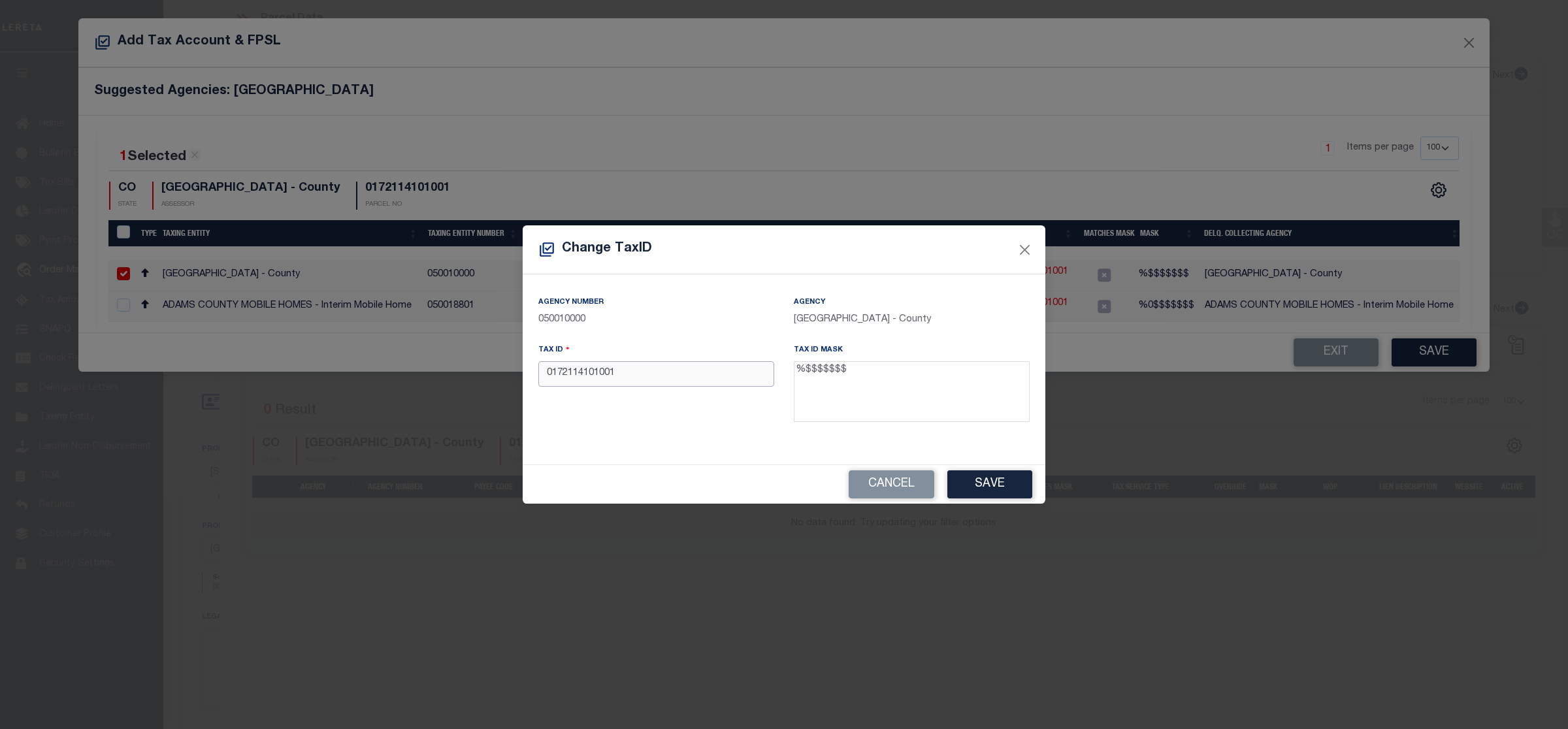
drag, startPoint x: 652, startPoint y: 370, endPoint x: 516, endPoint y: 368, distance: 136.0
click at [516, 368] on div "Change TaxID Agency Number 050010000 Agency ADAMS COUNTY - County Tax ID 017211…" at bounding box center [784, 364] width 1568 height 729
click at [599, 384] on input "0172114101001" at bounding box center [656, 374] width 236 height 25
paste input "R0164309"
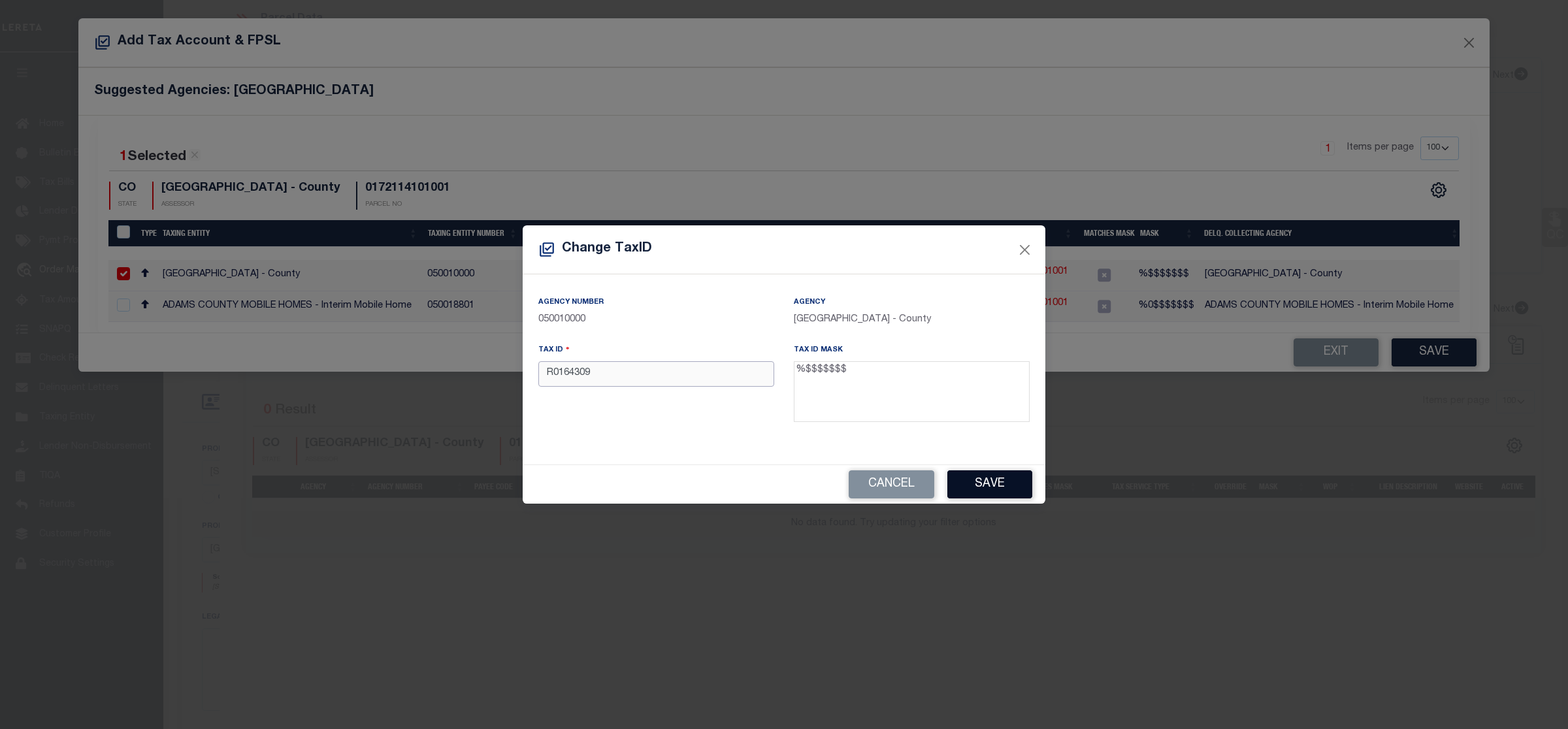
type input "R0164309"
click at [1017, 490] on button "Save" at bounding box center [989, 485] width 85 height 28
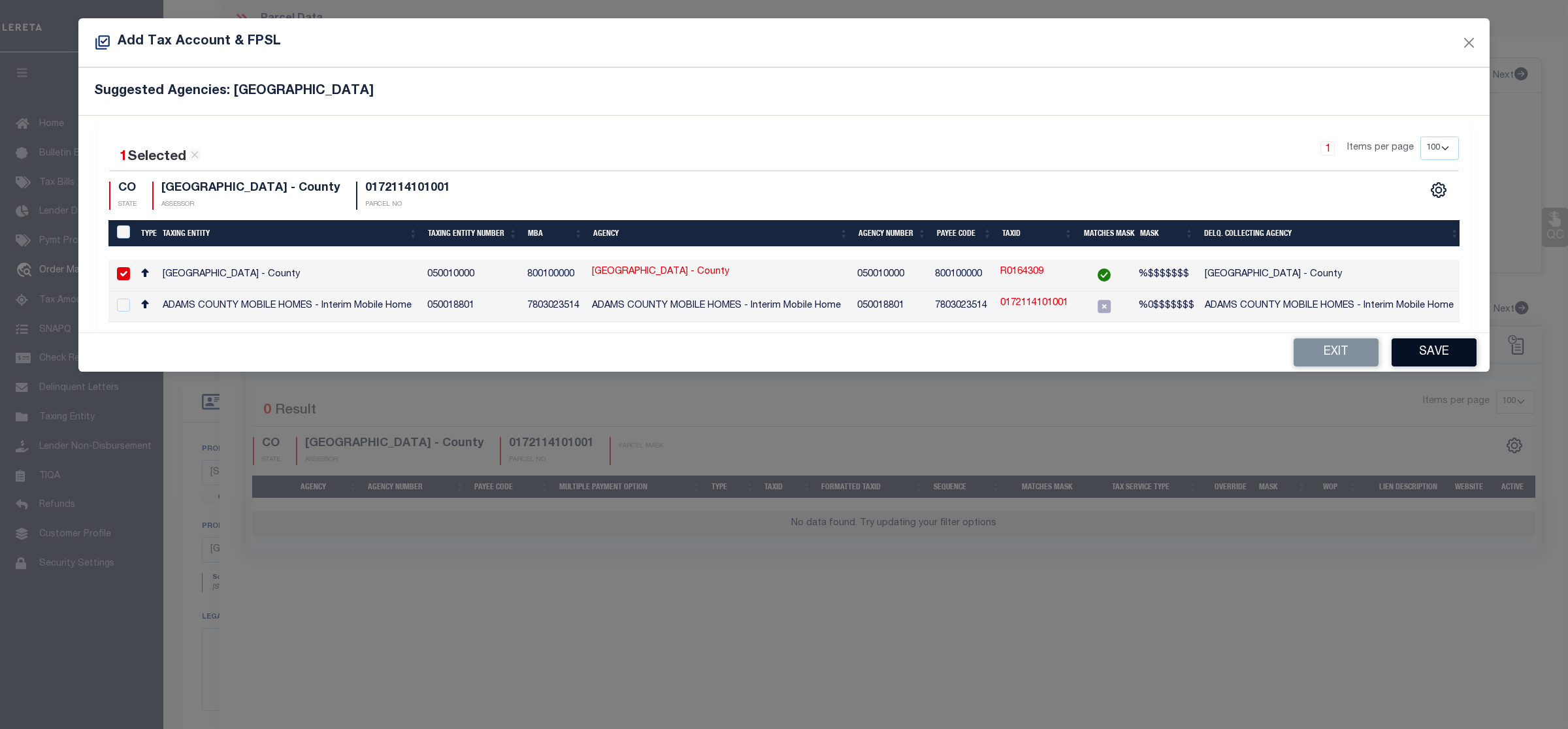
click at [1433, 349] on button "Save" at bounding box center [1434, 353] width 85 height 28
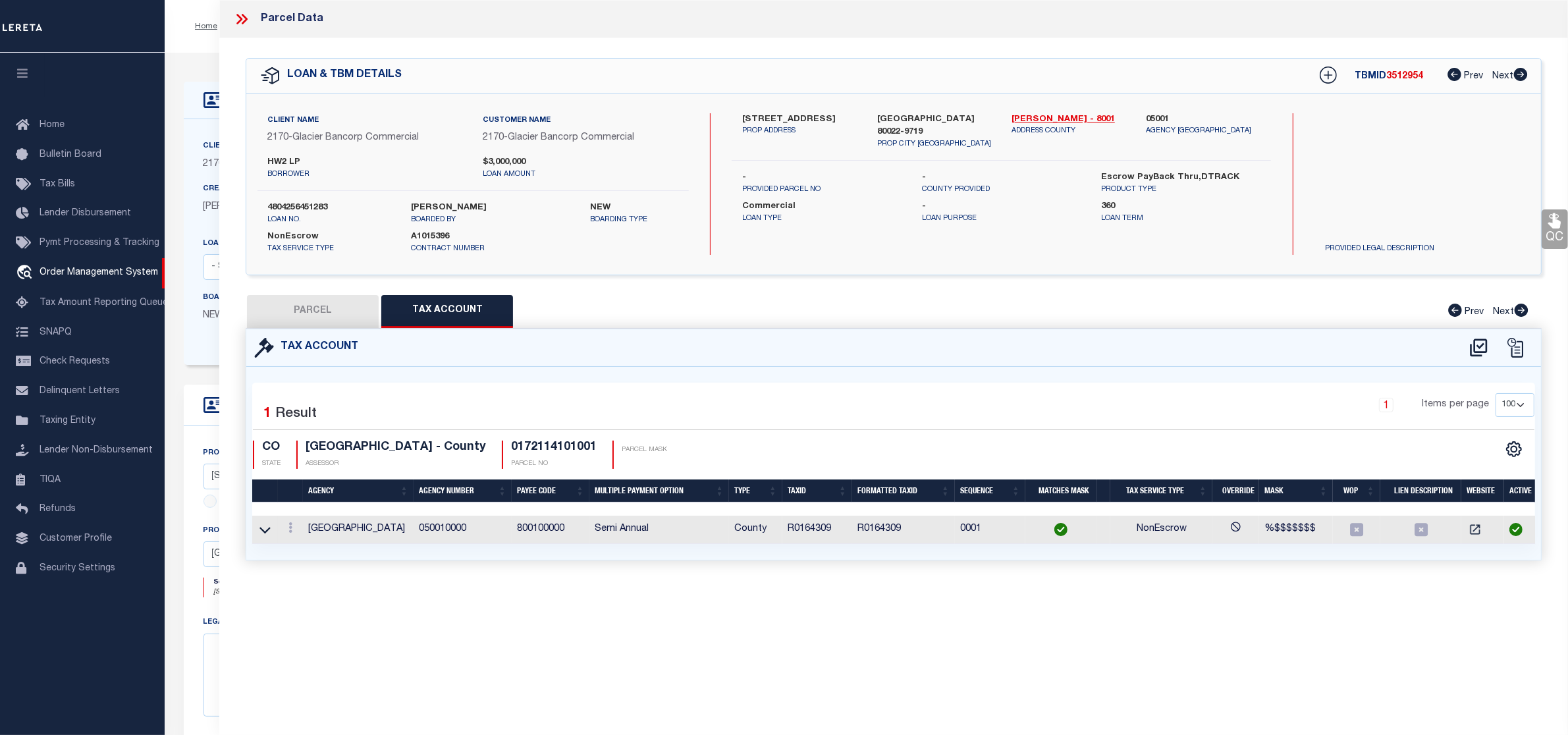
click at [327, 307] on button "PARCEL" at bounding box center [313, 312] width 132 height 33
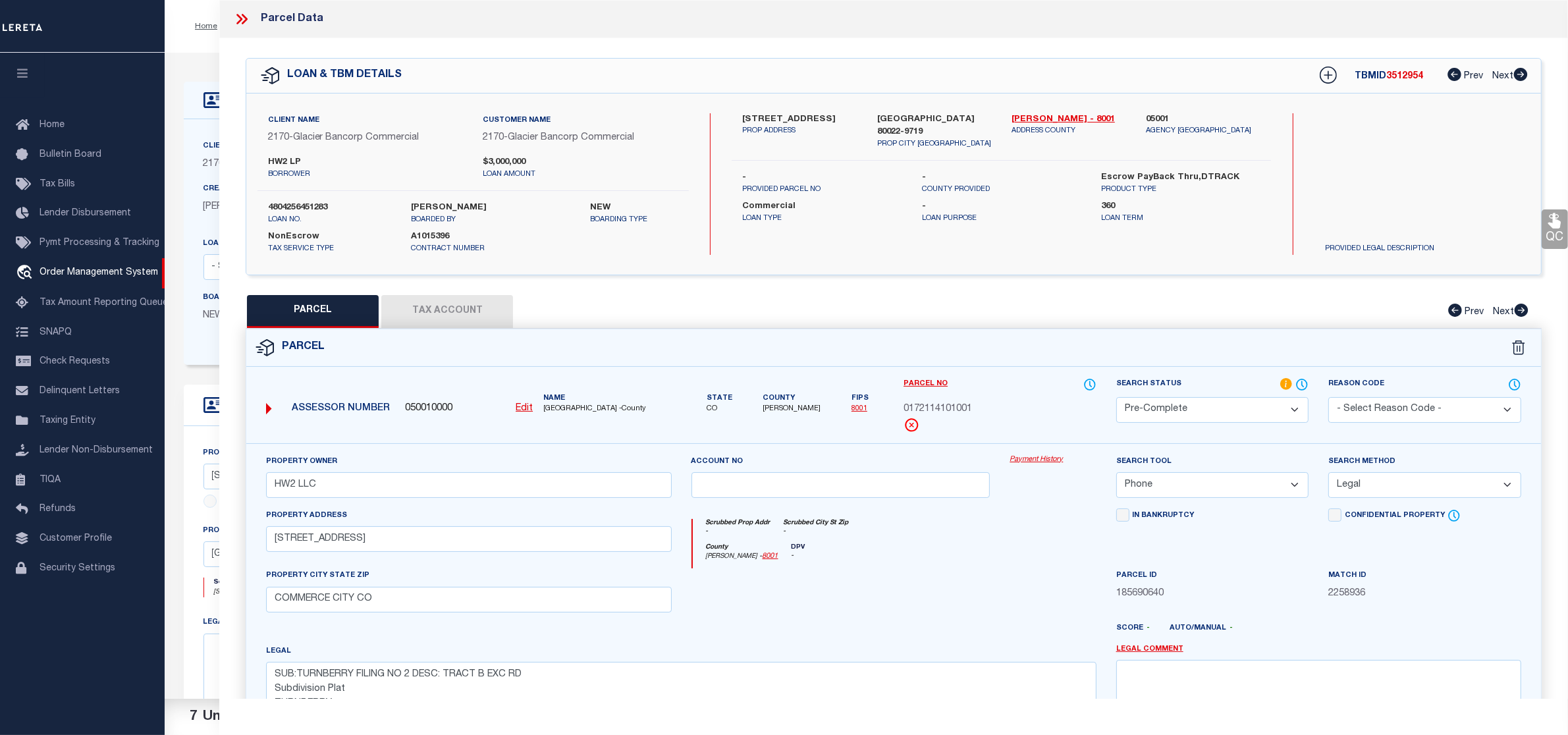
scroll to position [179, 0]
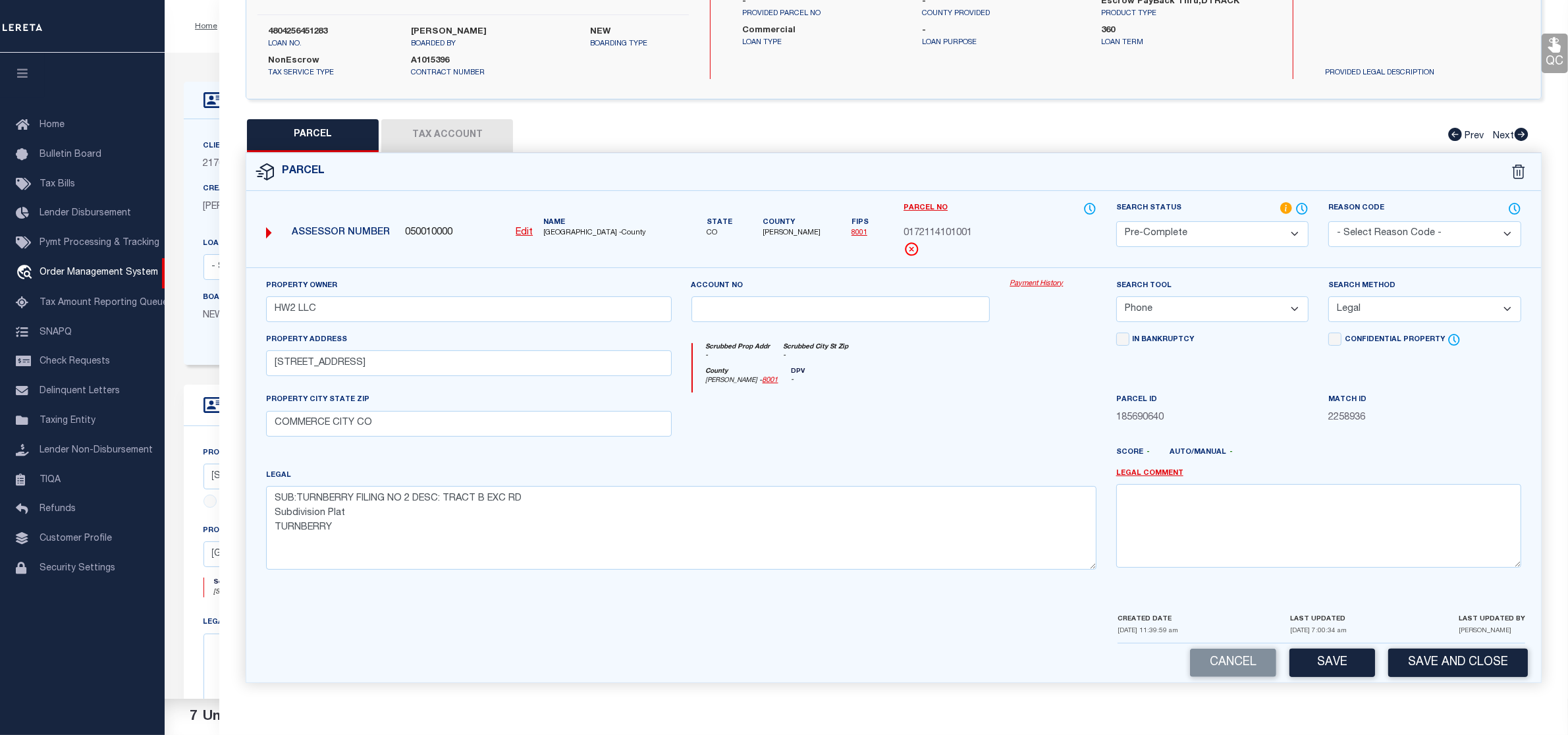
click at [524, 228] on u "Edit" at bounding box center [524, 232] width 17 height 9
select select "PC"
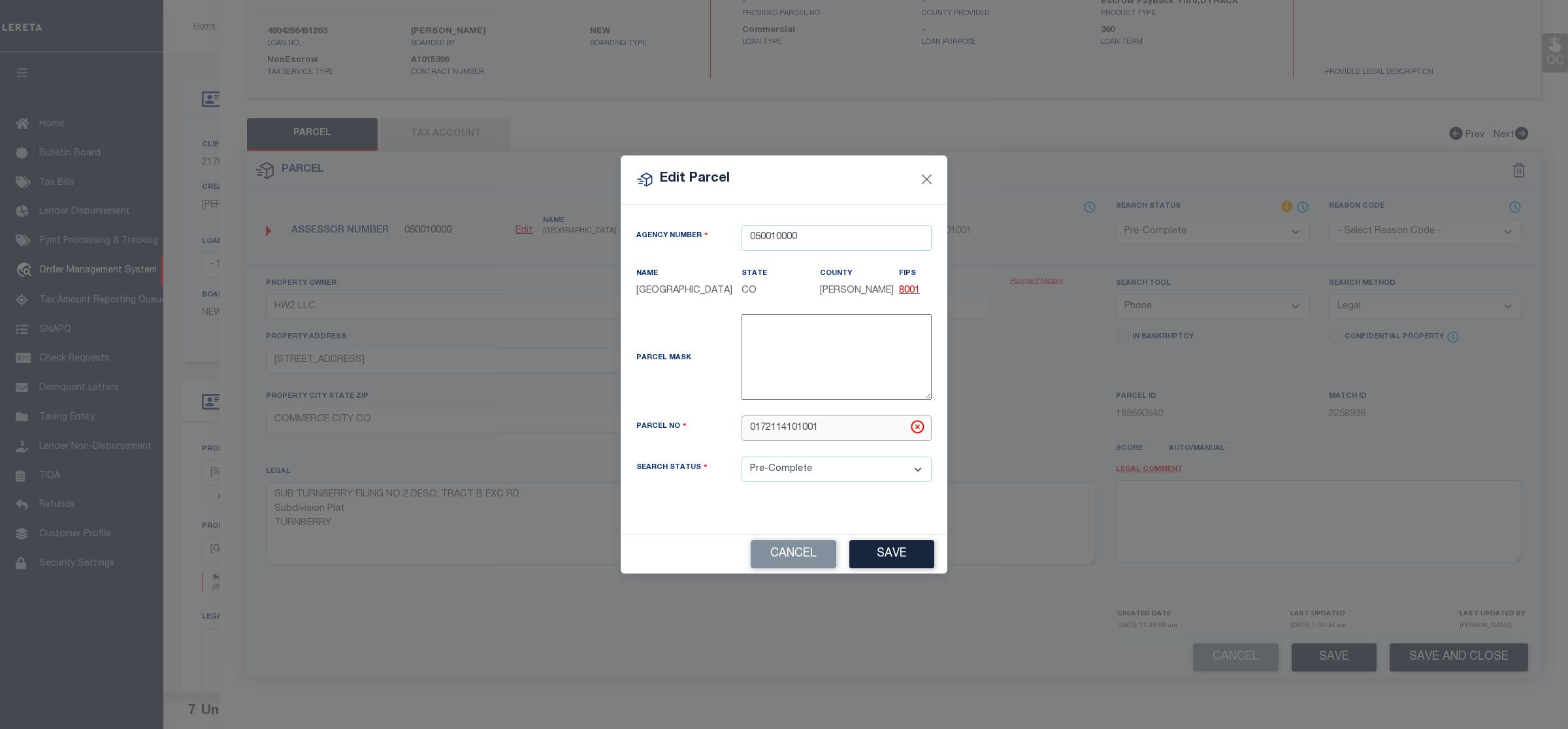
click at [784, 422] on input "0172114101001" at bounding box center [836, 428] width 190 height 25
paste input "R0164309"
type input "R0164309"
click at [883, 567] on button "Save" at bounding box center [891, 554] width 85 height 28
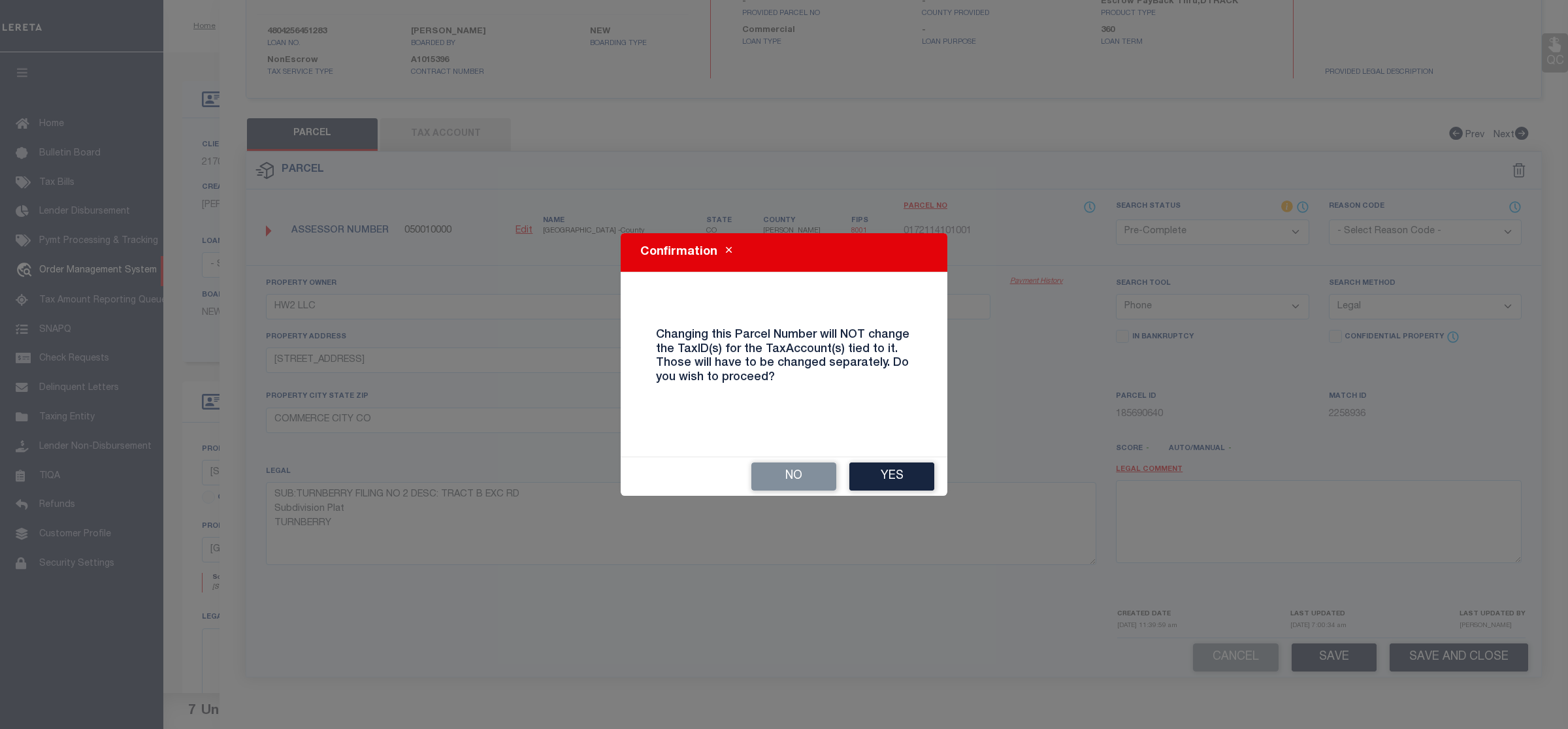
click at [890, 458] on div "No Yes" at bounding box center [784, 476] width 327 height 39
click at [884, 475] on button "Yes" at bounding box center [891, 477] width 85 height 28
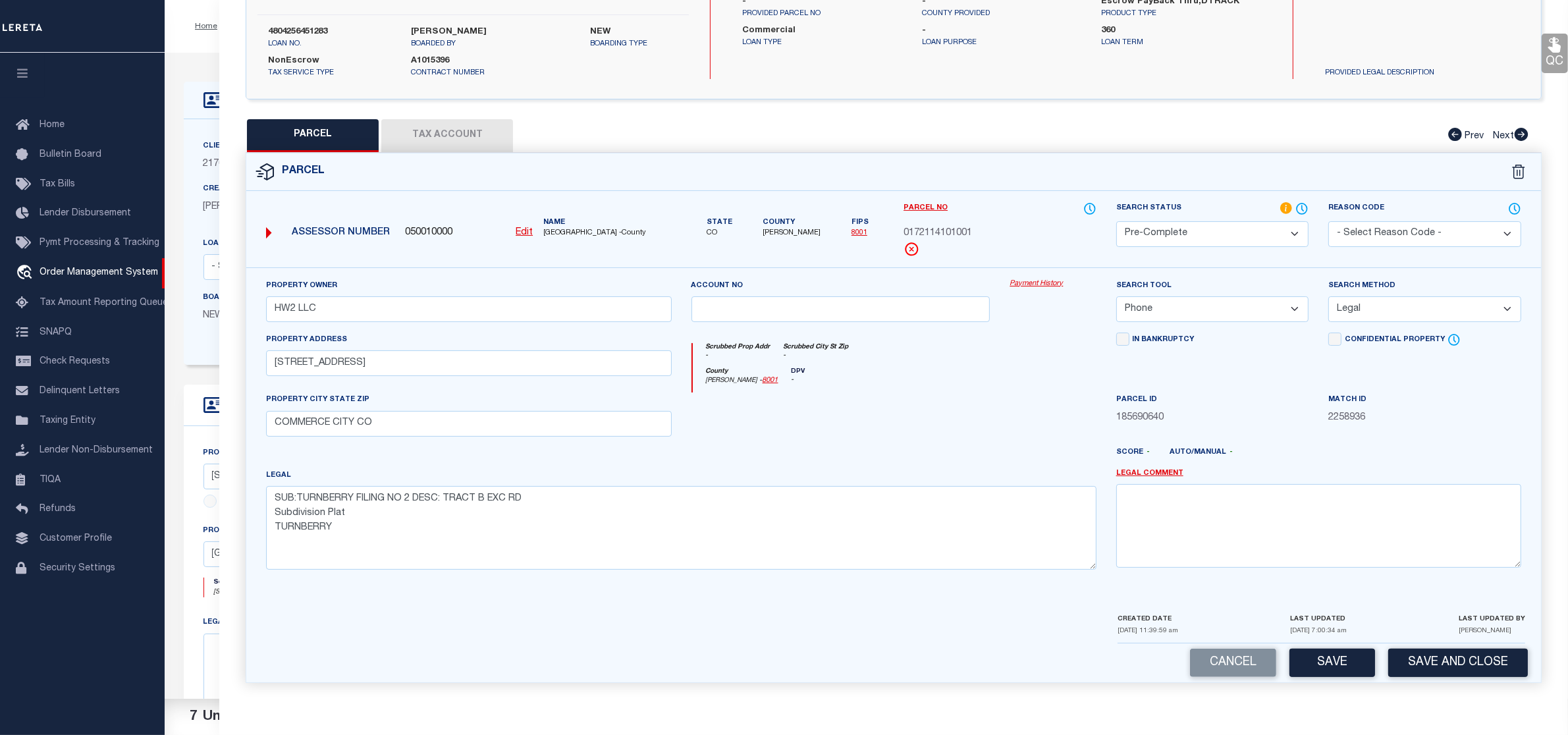
select select "PC"
select select
checkbox input "false"
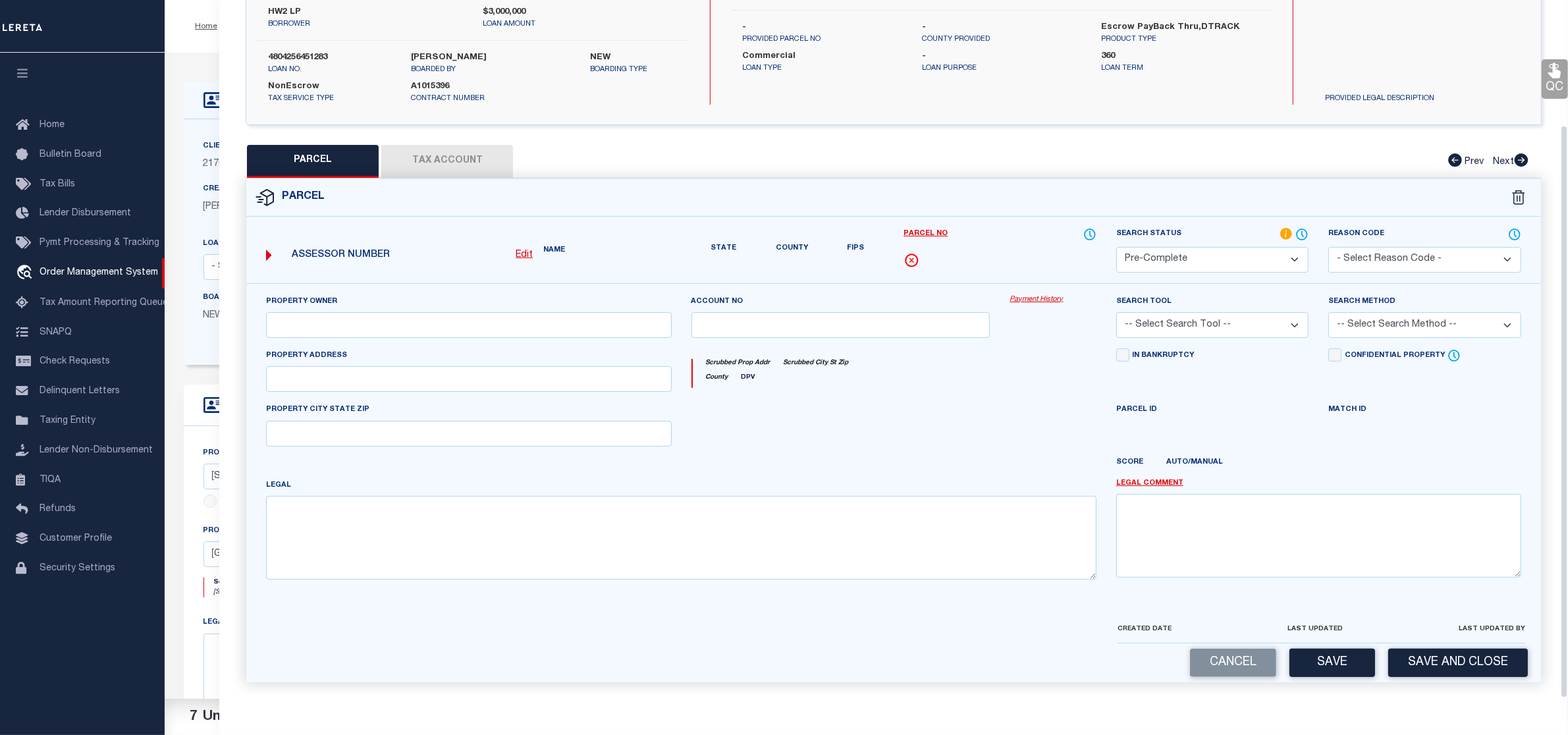
checkbox input "false"
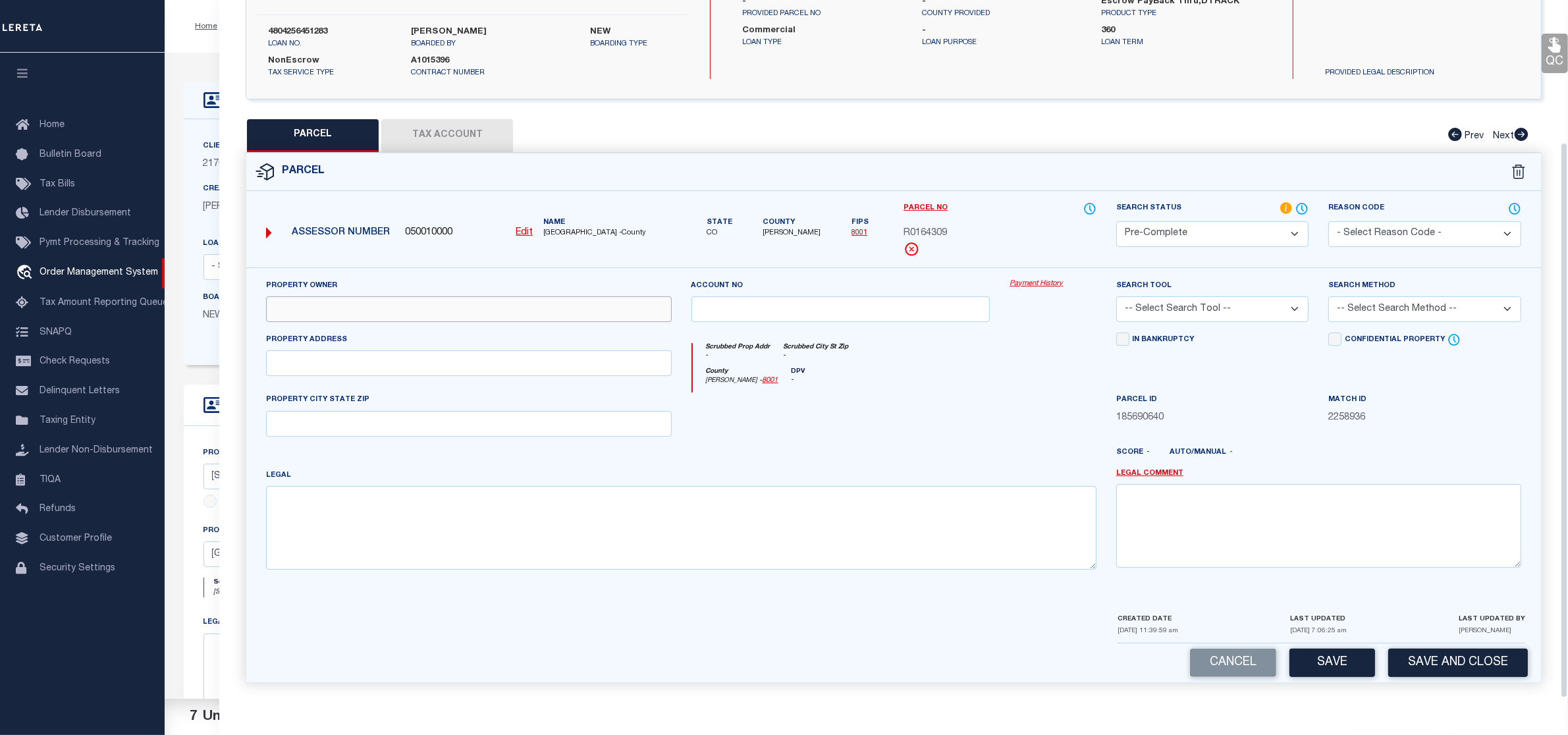
click at [522, 301] on input "text" at bounding box center [468, 309] width 405 height 26
paste input "HW2 LLC"
type input "HW2 LLC"
click at [519, 358] on input "text" at bounding box center [468, 364] width 405 height 26
click at [452, 369] on input "text" at bounding box center [468, 364] width 405 height 26
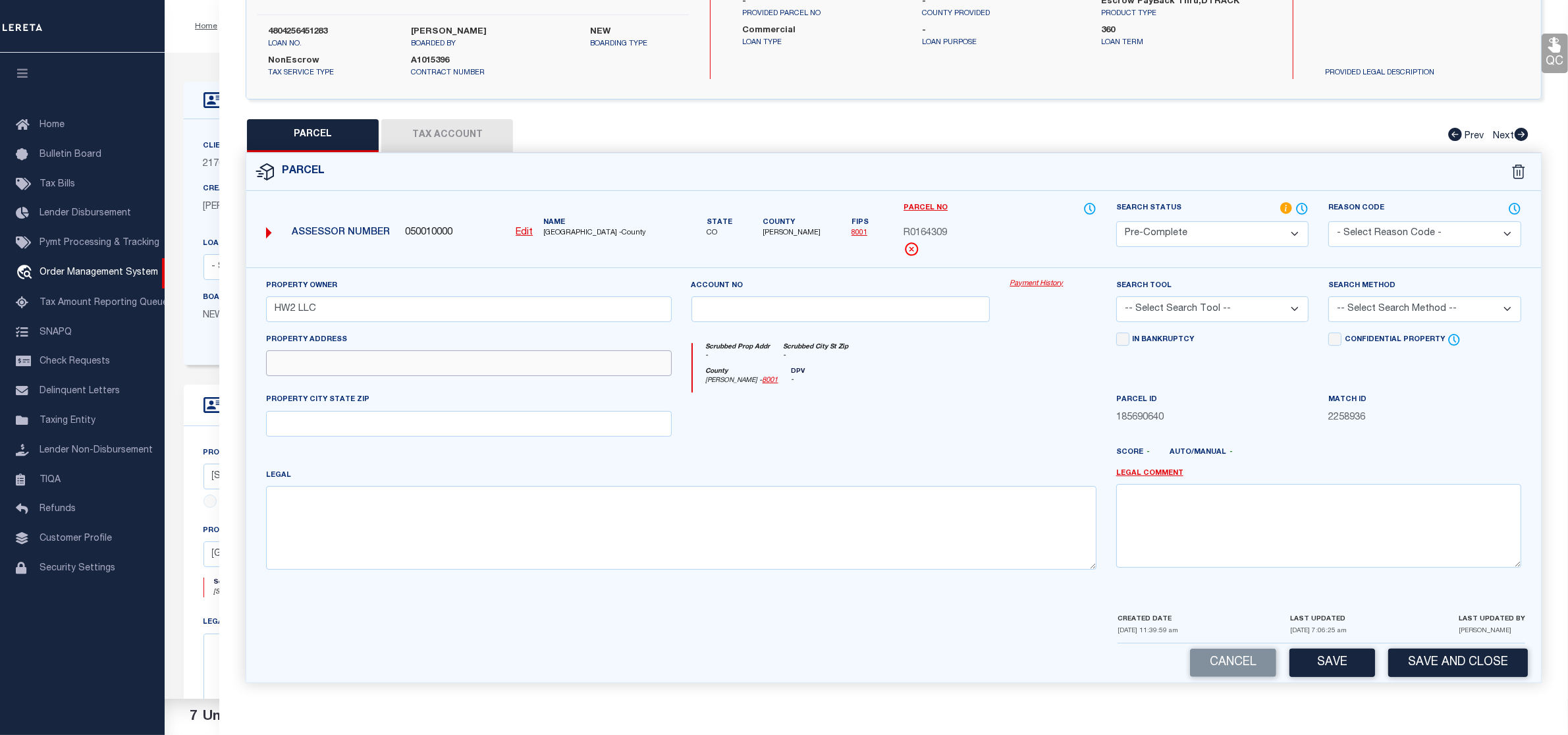
paste input "10390 HIGHWAY 2 COMMERCE CITY"
type input "10390 HIGHWAY 2 COMMERCE CITY"
click at [390, 548] on textarea at bounding box center [681, 528] width 830 height 83
paste textarea "SUB:TURNBERRY FILING NO 2 DESC: TRACT B EXC RD"
type textarea "SUB:TURNBERRY FILING NO 2 DESC: TRACT B EXC RD"
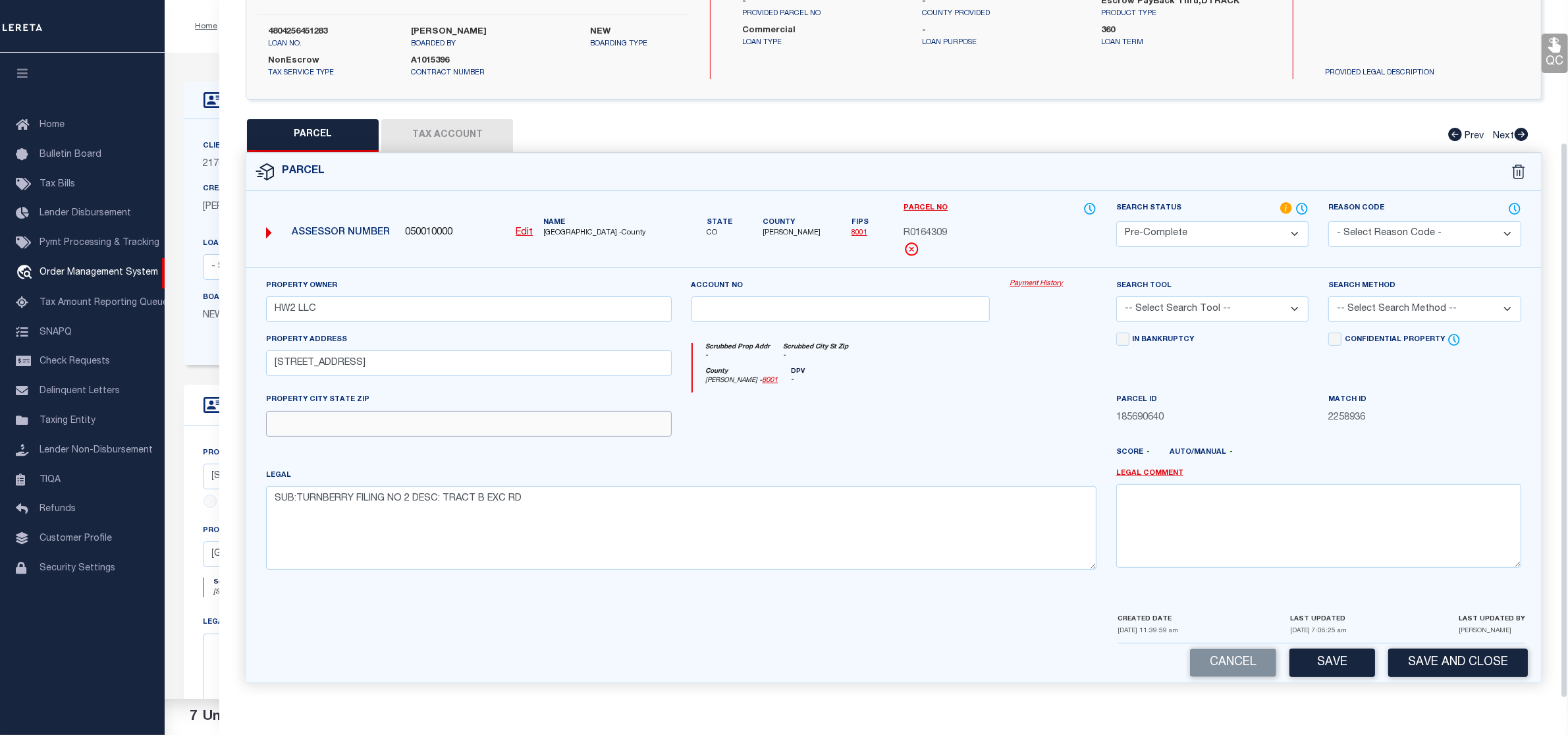
click at [344, 430] on input "text" at bounding box center [468, 424] width 405 height 26
paste input "DENVER, CO 80205-2421"
type input "DENVER, CO 80205-2421"
click at [1222, 310] on select "-- Select Search Tool -- 3rd Party Website Agency File Agency Website ATLS CNV-…" at bounding box center [1213, 309] width 193 height 26
select select "AGW"
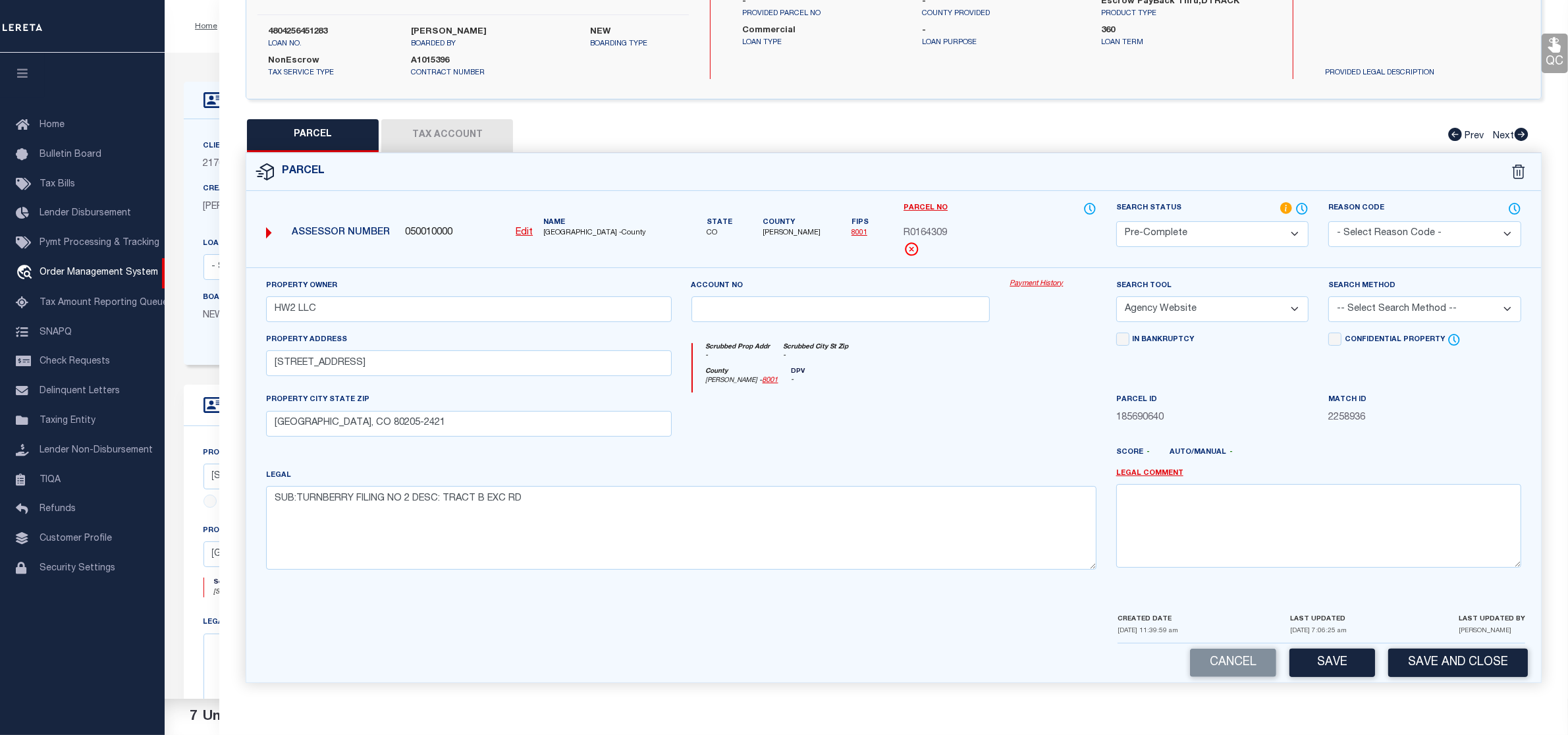
click at [1117, 296] on select "-- Select Search Tool -- 3rd Party Website Agency File Agency Website ATLS CNV-…" at bounding box center [1213, 309] width 193 height 26
click at [1377, 316] on select "-- Select Search Method -- Property Address Legal Liability Info Provided" at bounding box center [1425, 309] width 193 height 26
select select "LEG"
click at [1328, 296] on select "-- Select Search Method -- Property Address Legal Liability Info Provided" at bounding box center [1425, 309] width 193 height 26
click at [1210, 305] on select "-- Select Search Tool -- 3rd Party Website Agency File Agency Website ATLS CNV-…" at bounding box center [1213, 309] width 193 height 26
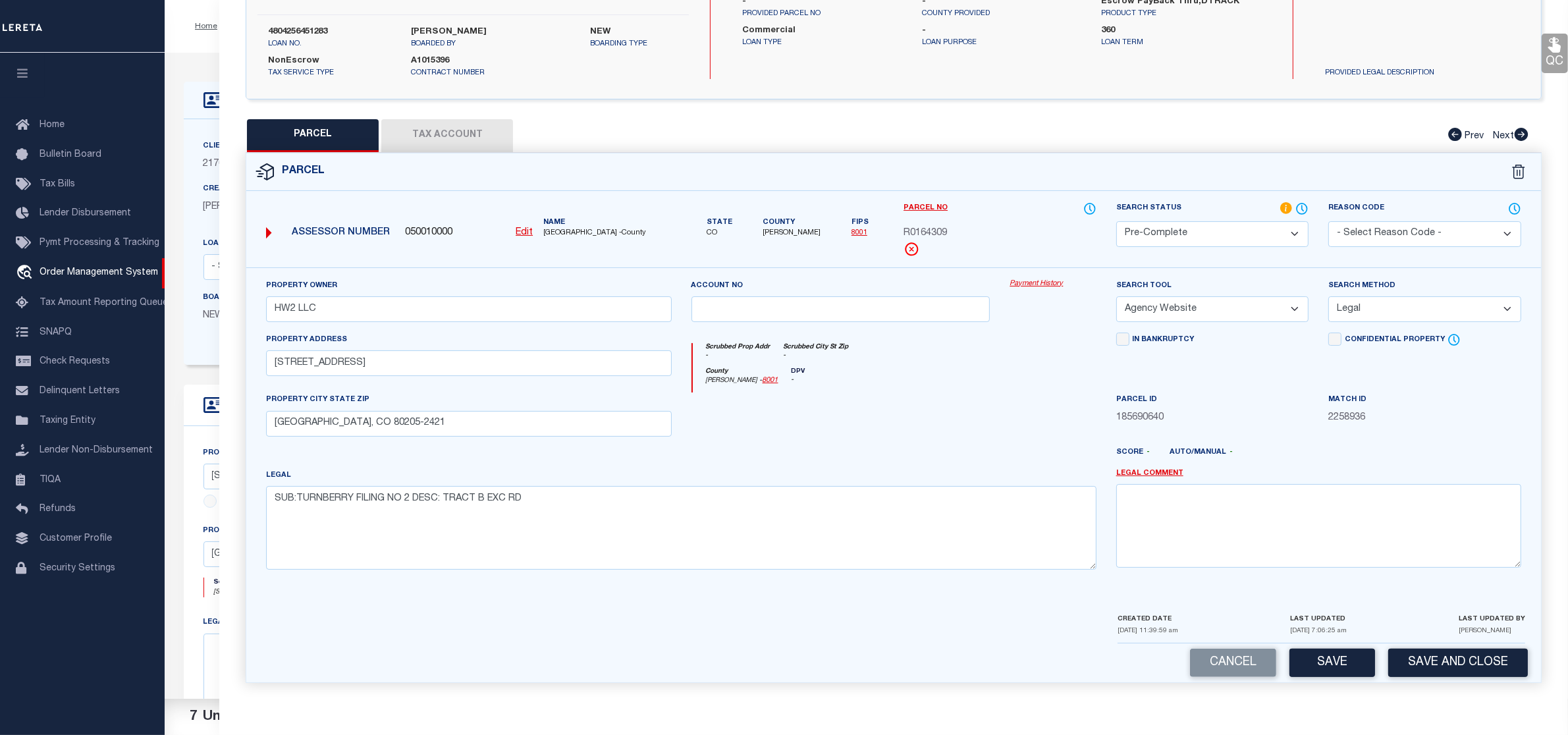
select select "PHN"
click at [1117, 296] on select "-- Select Search Tool -- 3rd Party Website Agency File Agency Website ATLS CNV-…" at bounding box center [1213, 309] width 193 height 26
click at [1338, 660] on button "Save" at bounding box center [1332, 663] width 86 height 28
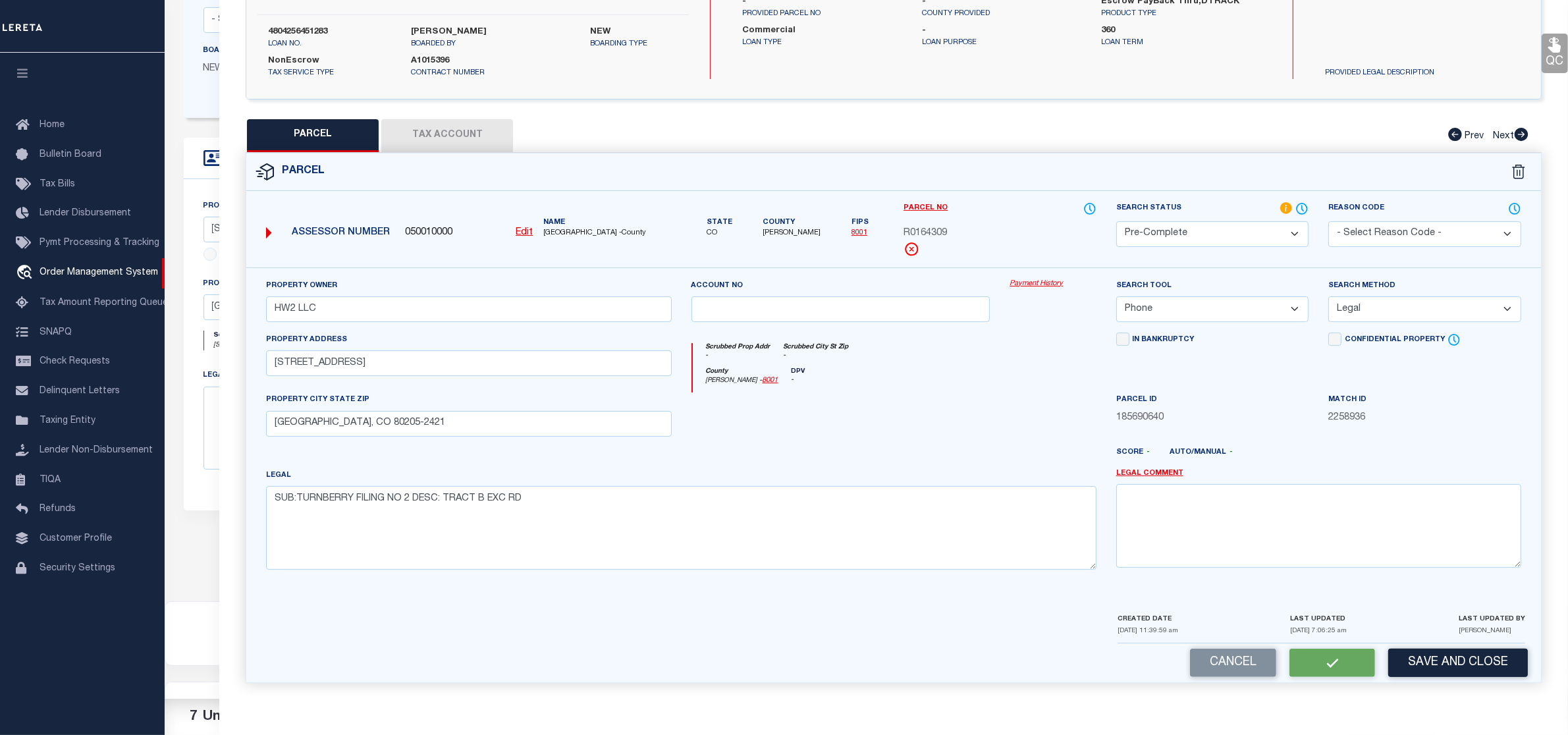
select select "AS"
select select
checkbox input "false"
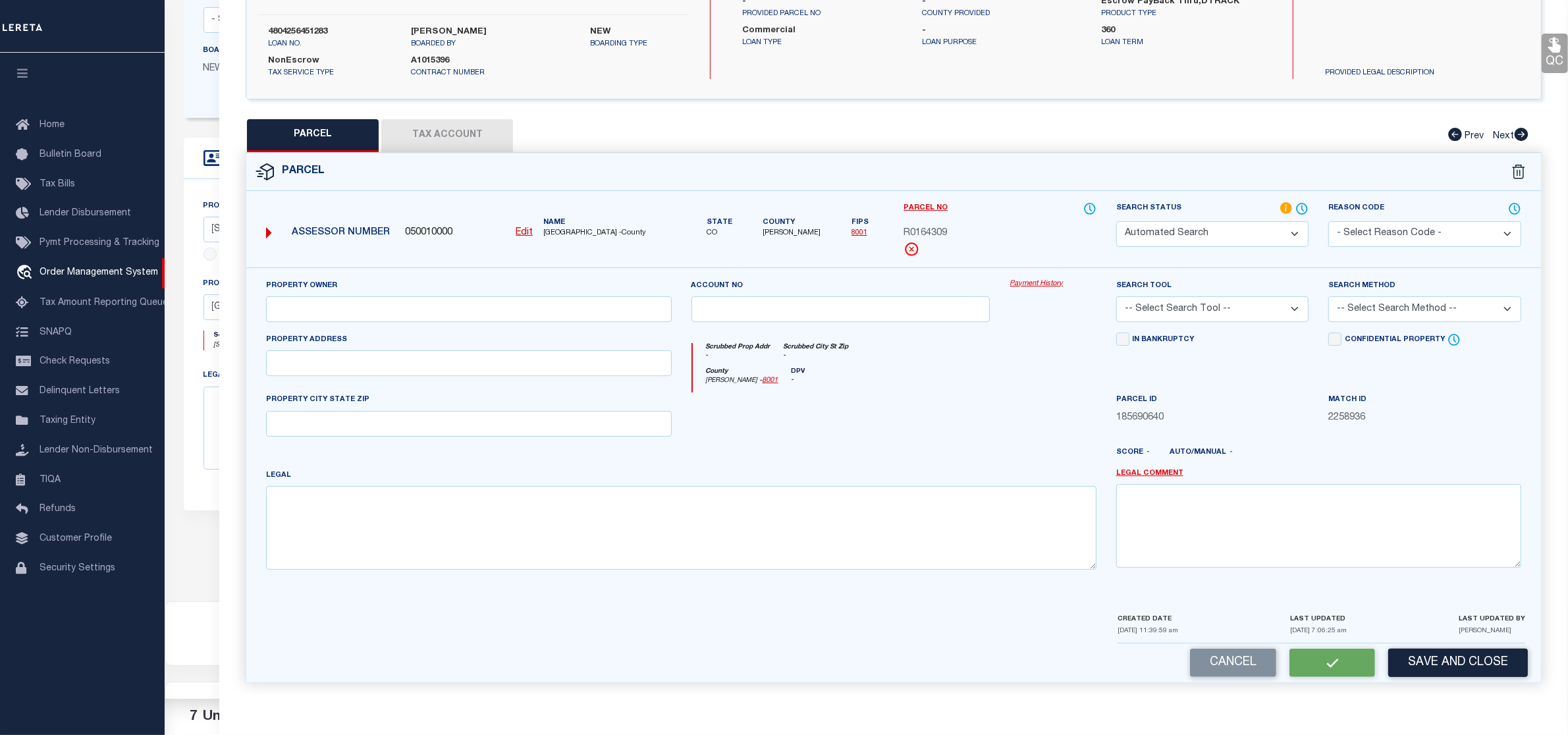
select select "PC"
type input "HW2 LLC"
select select "PHN"
select select "LEG"
type input "10390 HIGHWAY 2 COMMERCE CITY"
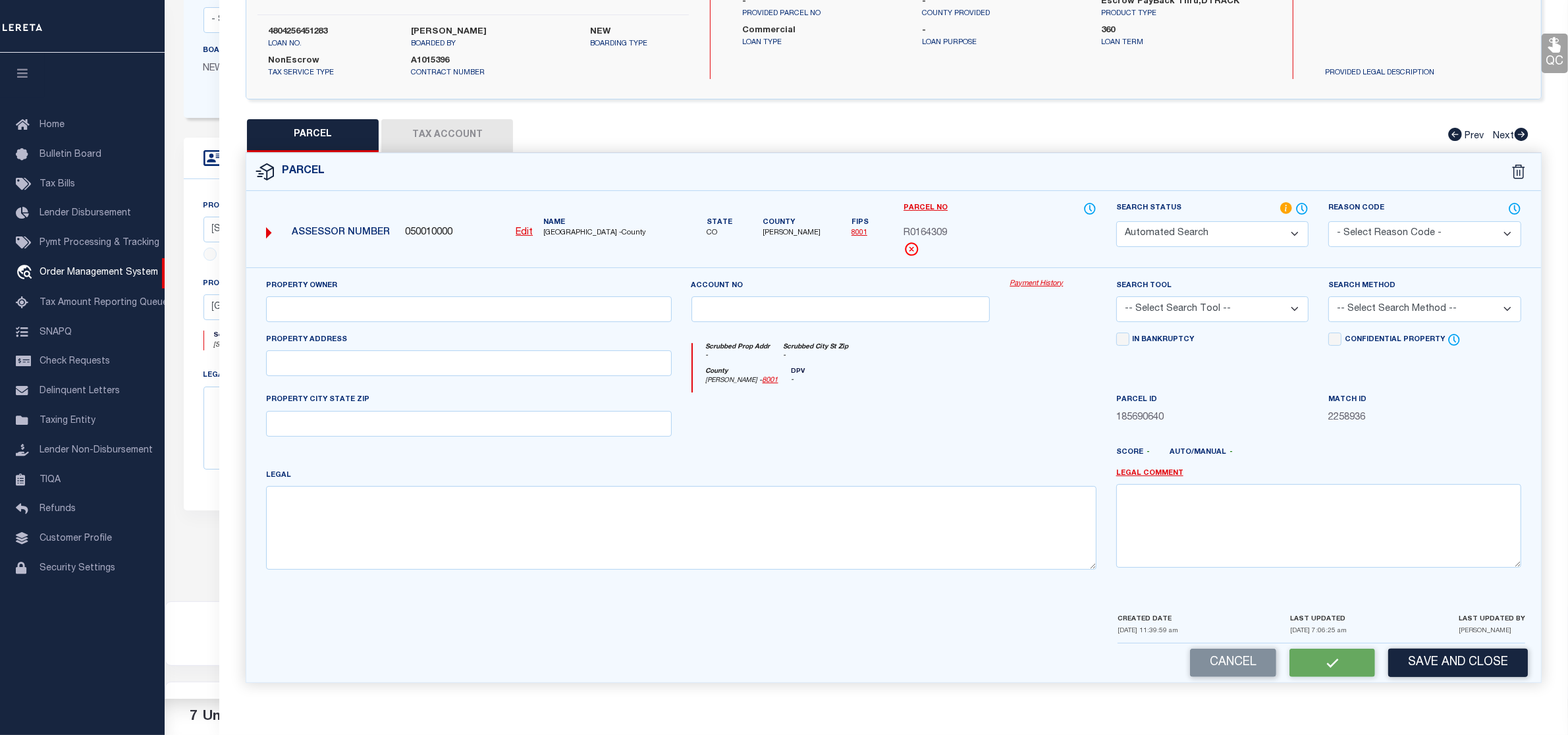
type input "DENVER, CO 80205-2421"
type textarea "SUB:TURNBERRY FILING NO 2 DESC: TRACT B EXC RD"
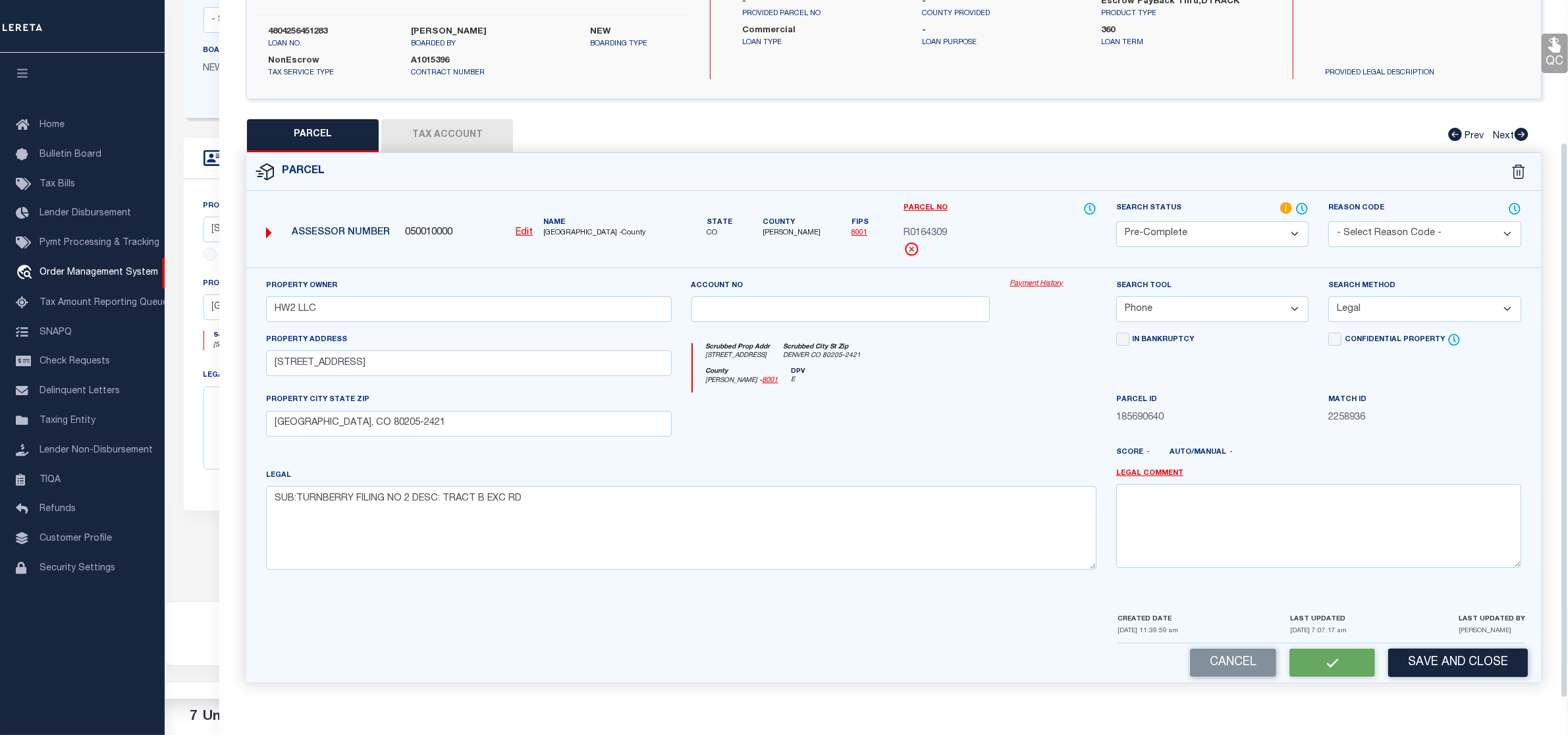
scroll to position [179, 0]
click at [1335, 664] on button "Save" at bounding box center [1332, 663] width 86 height 28
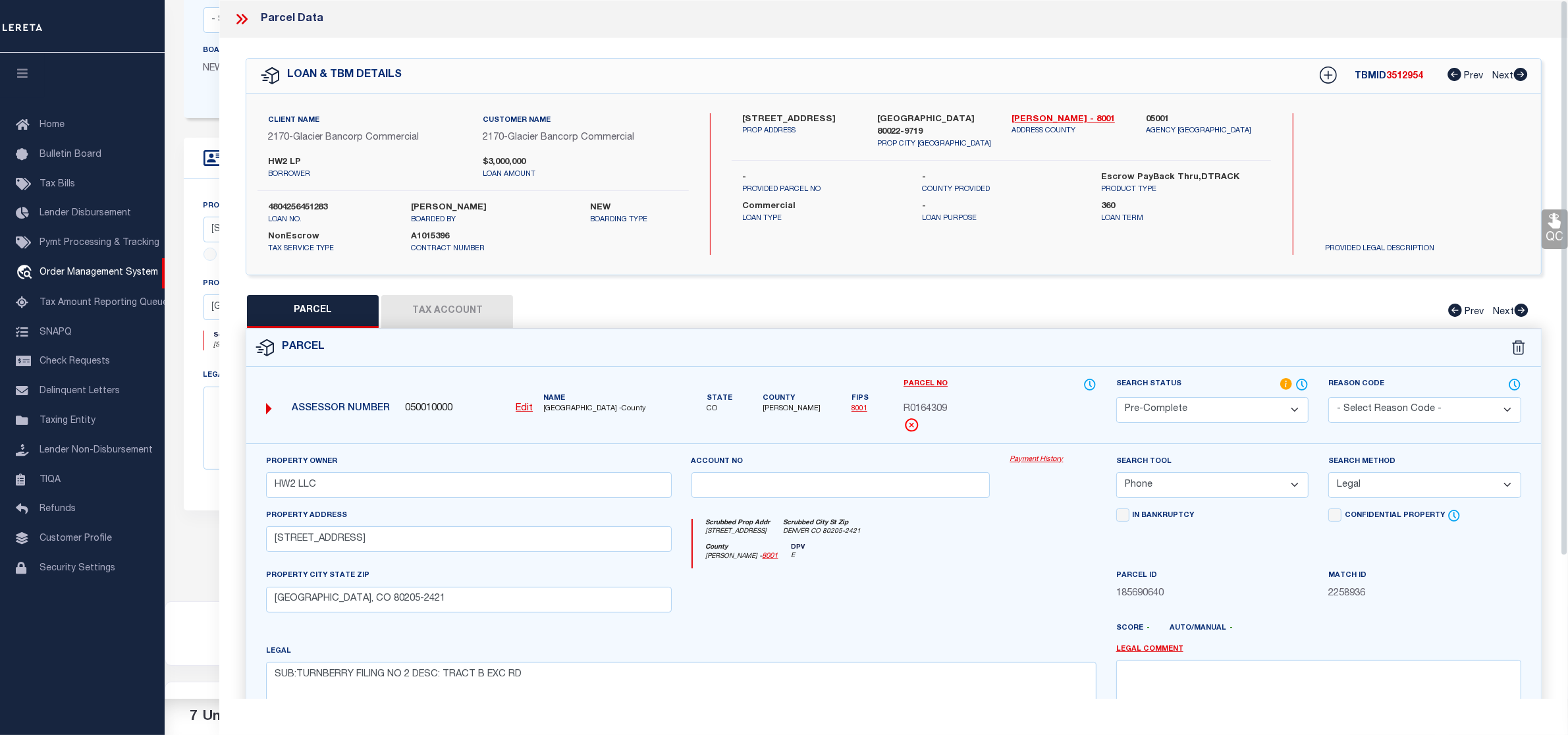
select select "AS"
select select
checkbox input "false"
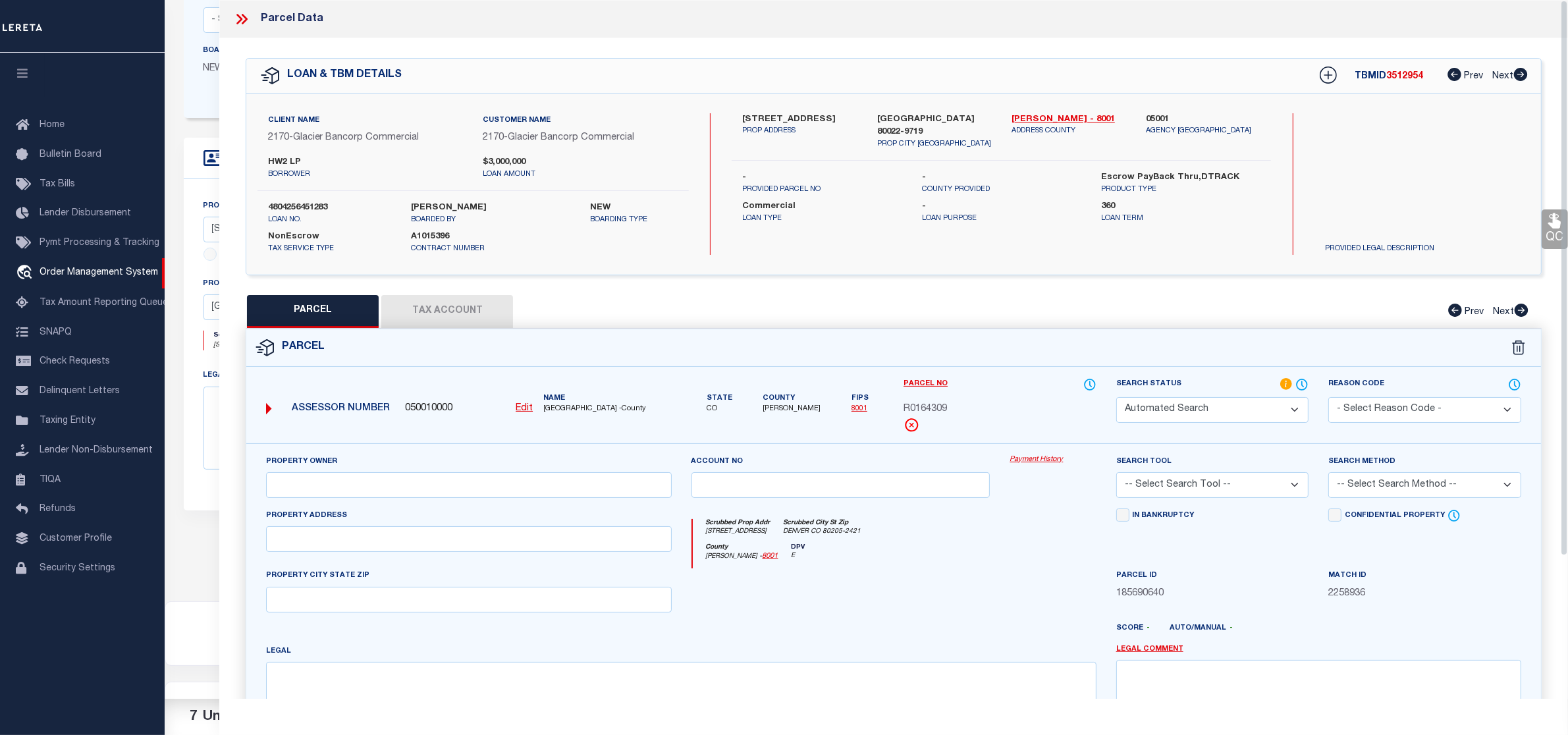
select select "PC"
type input "HW2 LLC"
select select "PHN"
select select "LEG"
type input "10390 HIGHWAY 2 COMMERCE CITY"
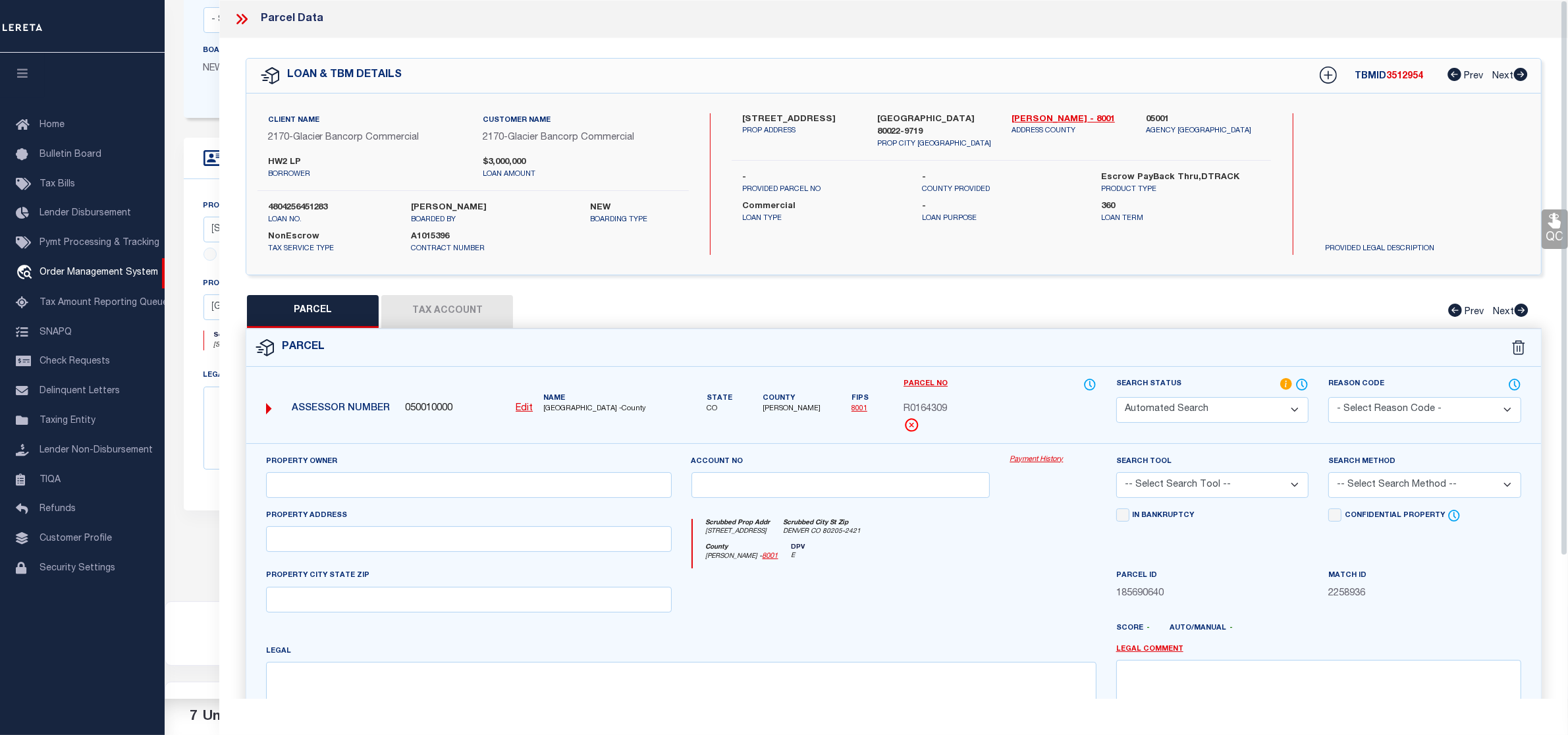
type input "DENVER, CO 80205-2421"
type textarea "SUB:TURNBERRY FILING NO 2 DESC: TRACT B EXC RD"
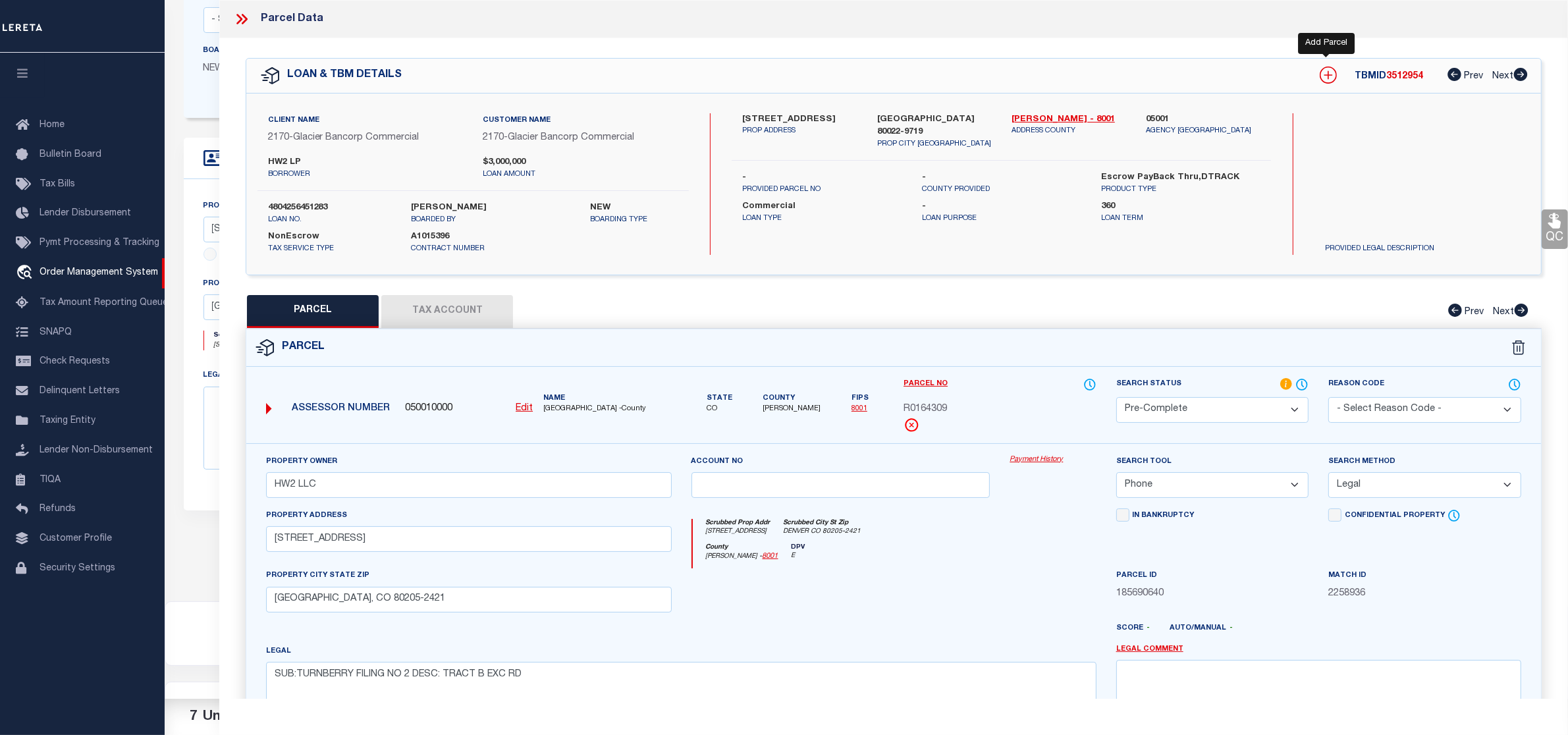
click at [1324, 70] on icon at bounding box center [1328, 75] width 17 height 17
select select "IP"
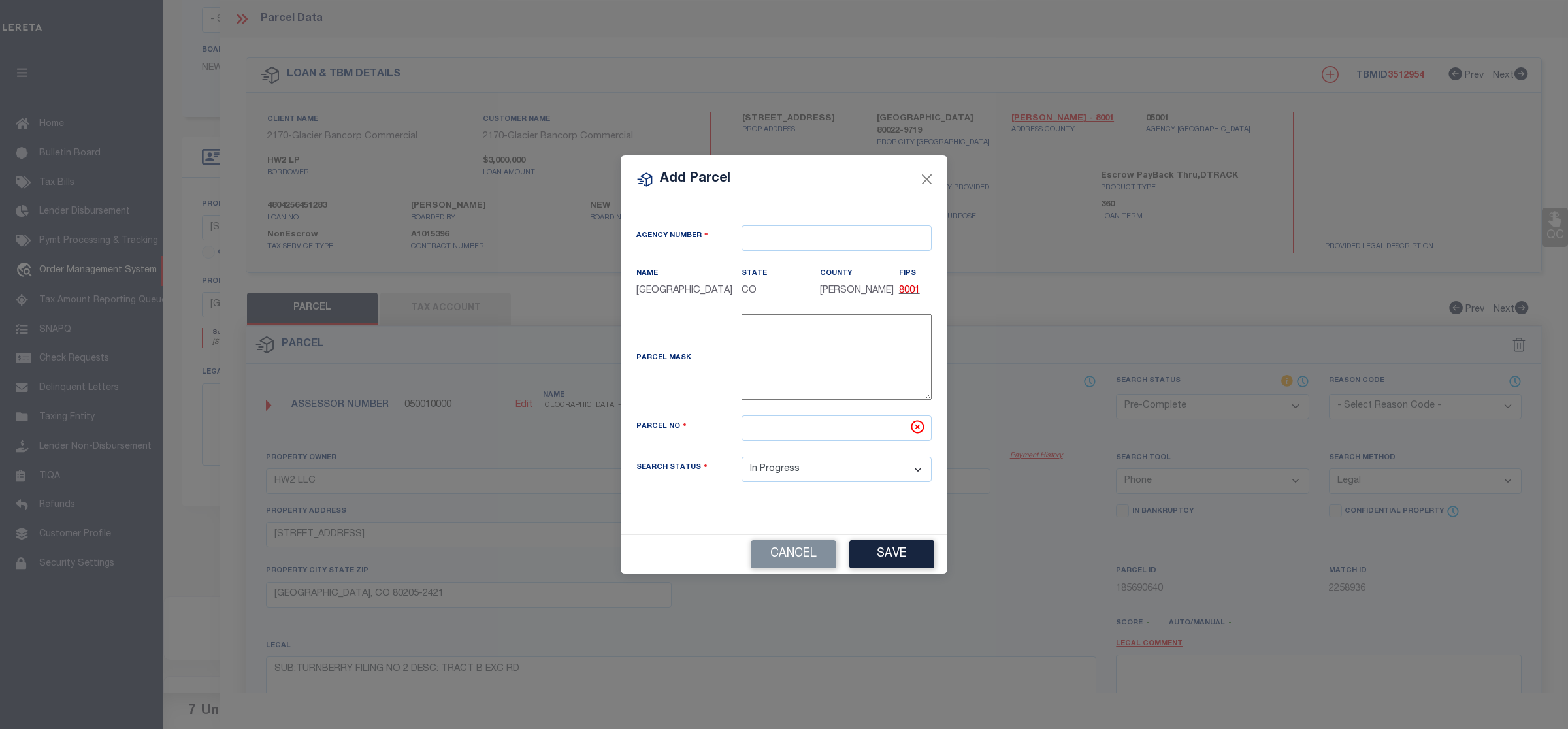
type textarea "-"
click at [805, 232] on input "text" at bounding box center [836, 238] width 190 height 25
click at [818, 251] on div "050010000 : ADAMS COUNTY" at bounding box center [836, 269] width 189 height 37
type input "050010000"
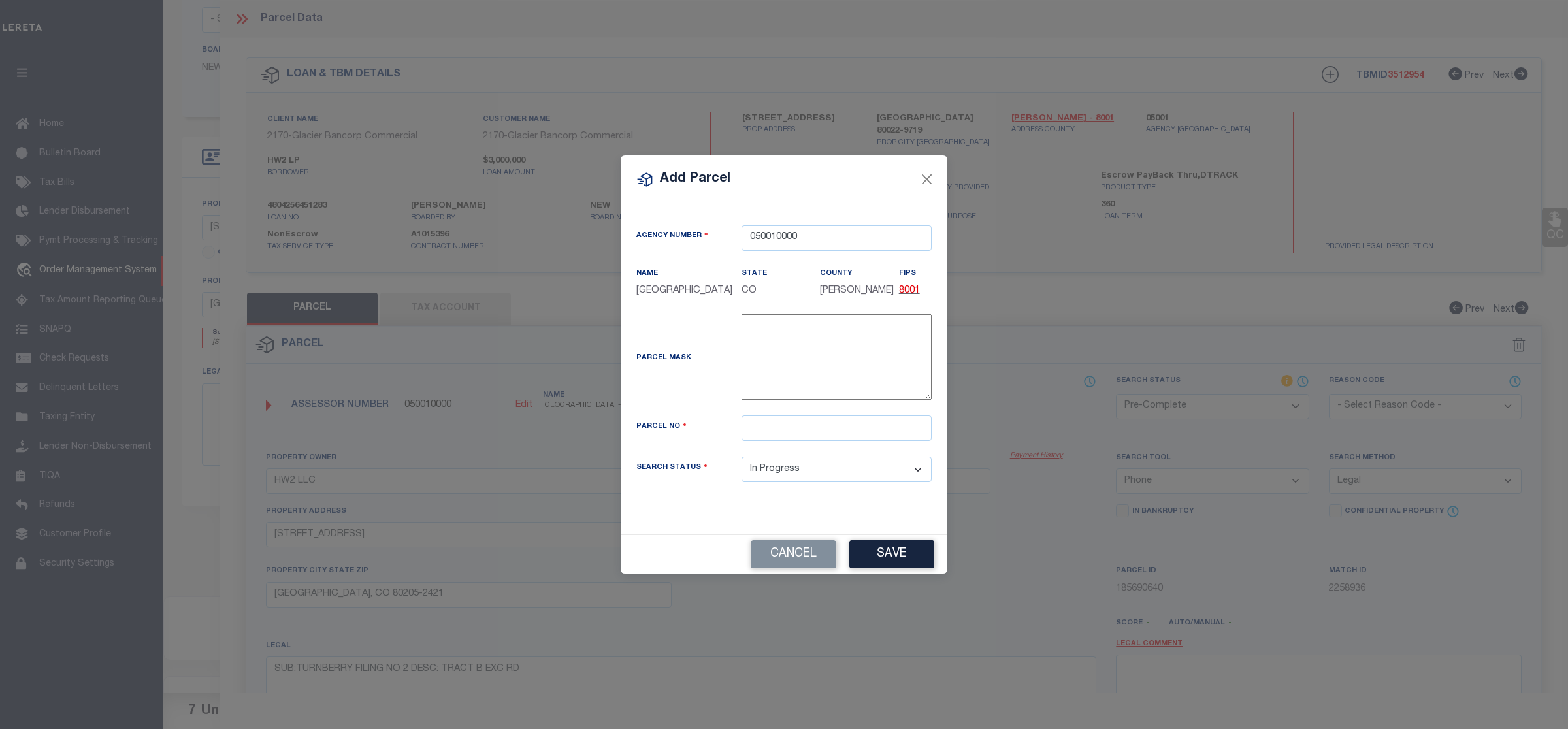
click at [798, 449] on div "Parcel No" at bounding box center [784, 436] width 315 height 41
click at [808, 435] on input "text" at bounding box center [836, 428] width 190 height 25
click at [802, 433] on input "text" at bounding box center [836, 428] width 190 height 25
paste input "R0164308"
type input "R0164308"
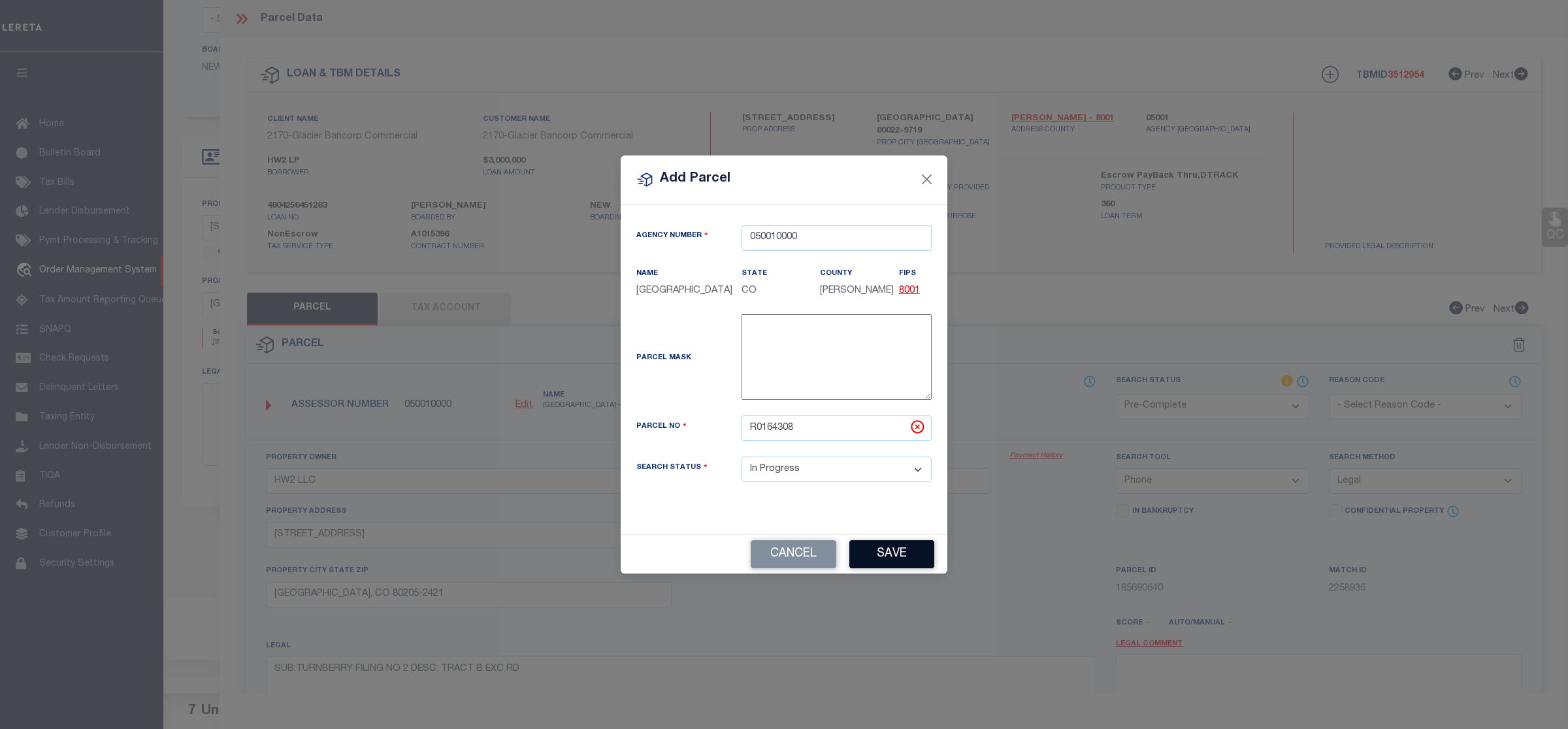
click at [907, 551] on button "Save" at bounding box center [891, 554] width 85 height 28
select select "IP"
select select
checkbox input "false"
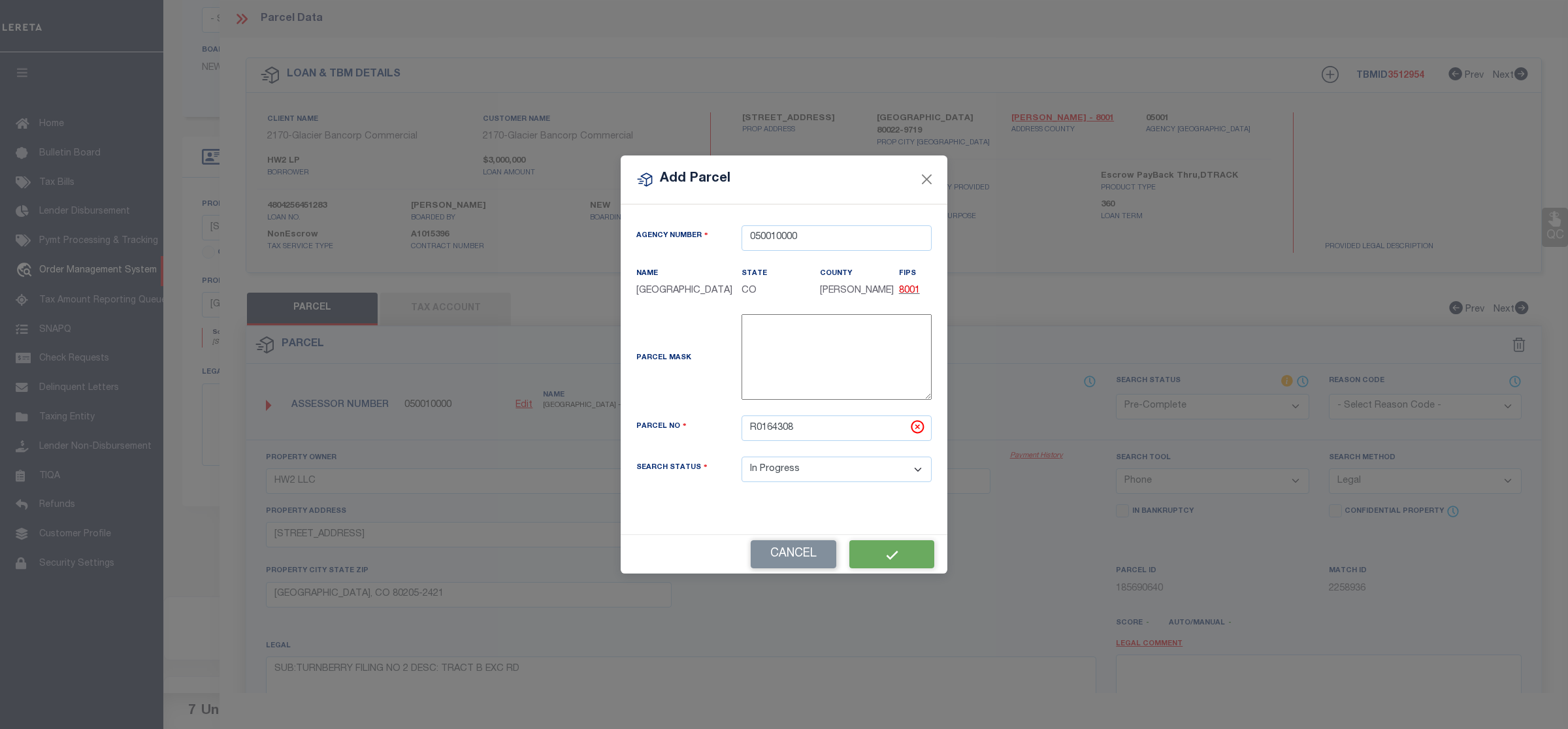
checkbox input "false"
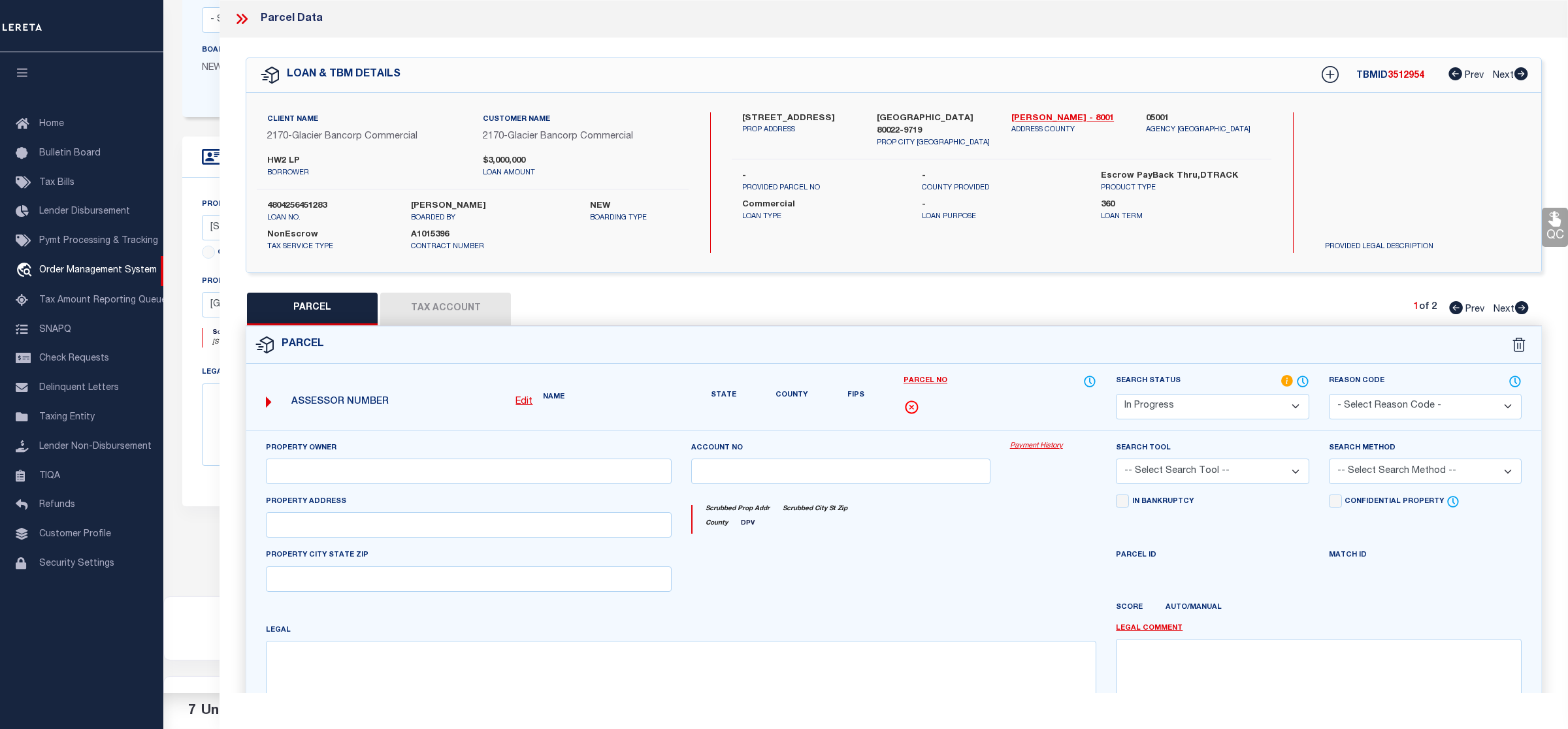
checkbox input "false"
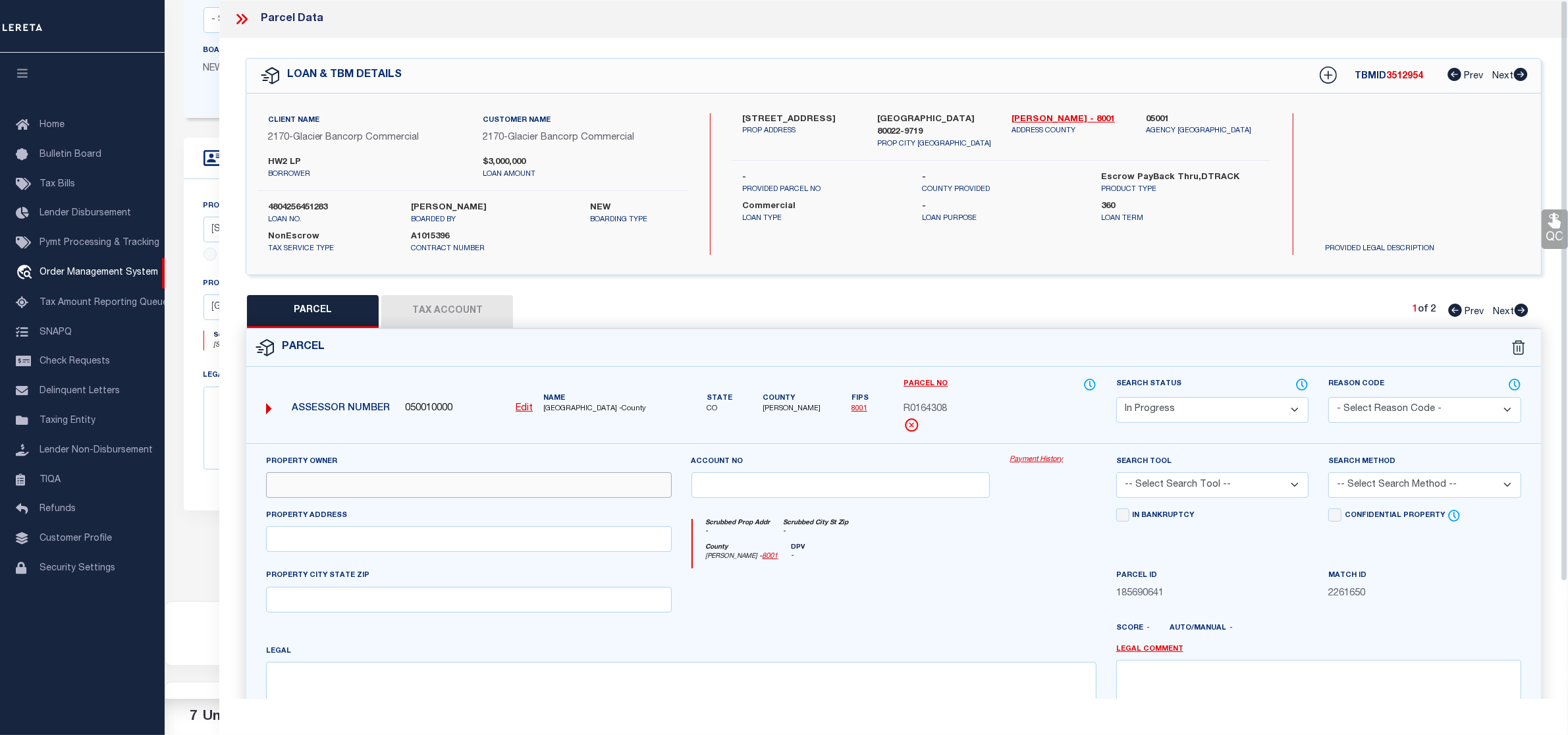
click at [530, 485] on input "text" at bounding box center [468, 485] width 405 height 26
paste input "R0164308"
click at [310, 492] on input "R0164308" at bounding box center [468, 485] width 405 height 26
click at [313, 492] on input "R0164308" at bounding box center [468, 485] width 405 height 26
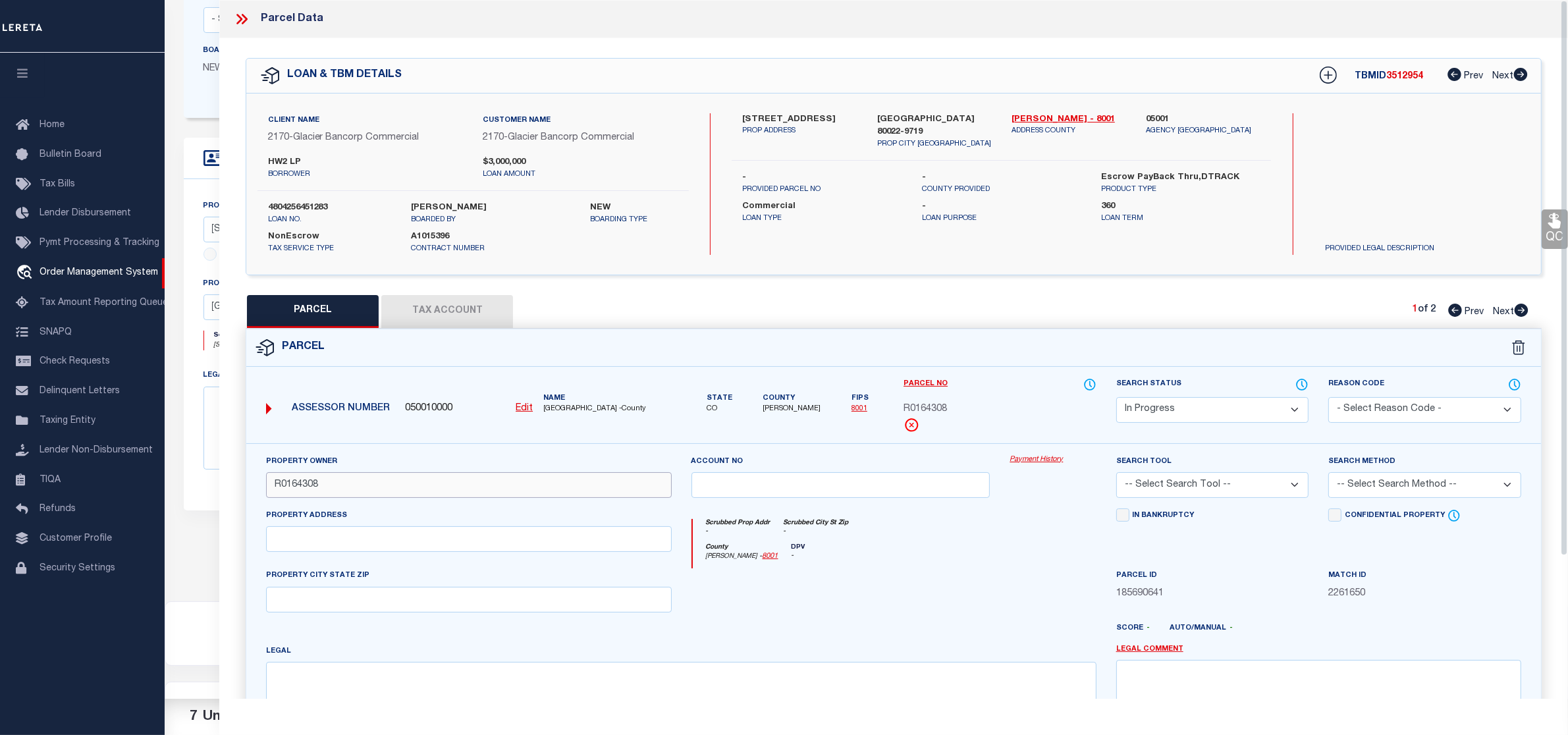
click at [313, 492] on input "R0164308" at bounding box center [468, 485] width 405 height 26
click at [312, 493] on input "R0164308" at bounding box center [468, 485] width 405 height 26
paste input "HW2 LLC"
type input "HW2 LLC"
click at [313, 538] on input "text" at bounding box center [468, 539] width 405 height 26
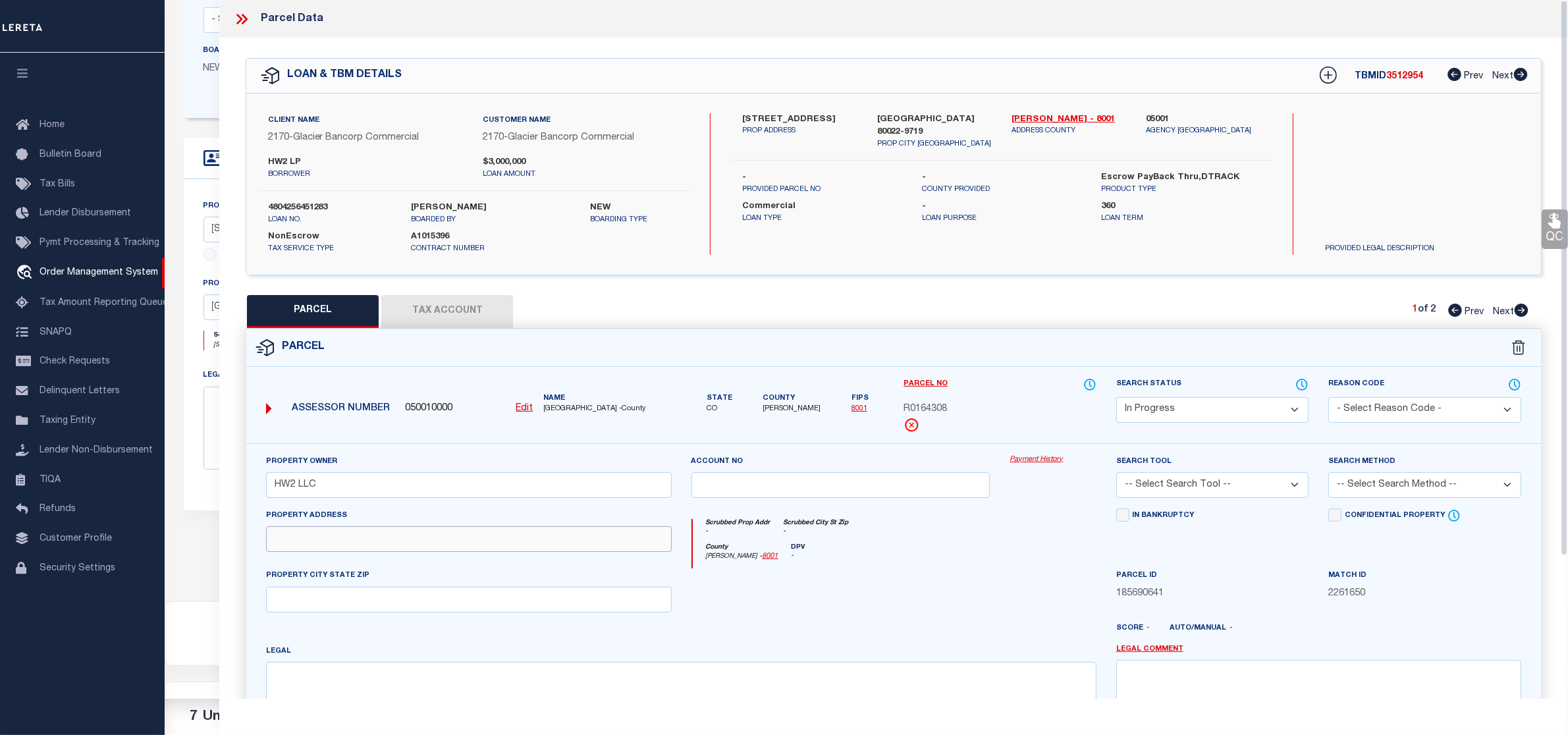
click at [432, 538] on input "text" at bounding box center [468, 539] width 405 height 26
paste input "10390 HIGHWAY 2 COMMERCE CITY"
click at [278, 548] on input "10390 HIGHWAY 2 COMMERCE CITY" at bounding box center [468, 539] width 405 height 26
type input "10390 HIGHWAY 2 COMMERCE CITY"
click at [439, 702] on div "Parcel Data QC QC QC - Select Status -" at bounding box center [894, 367] width 1349 height 735
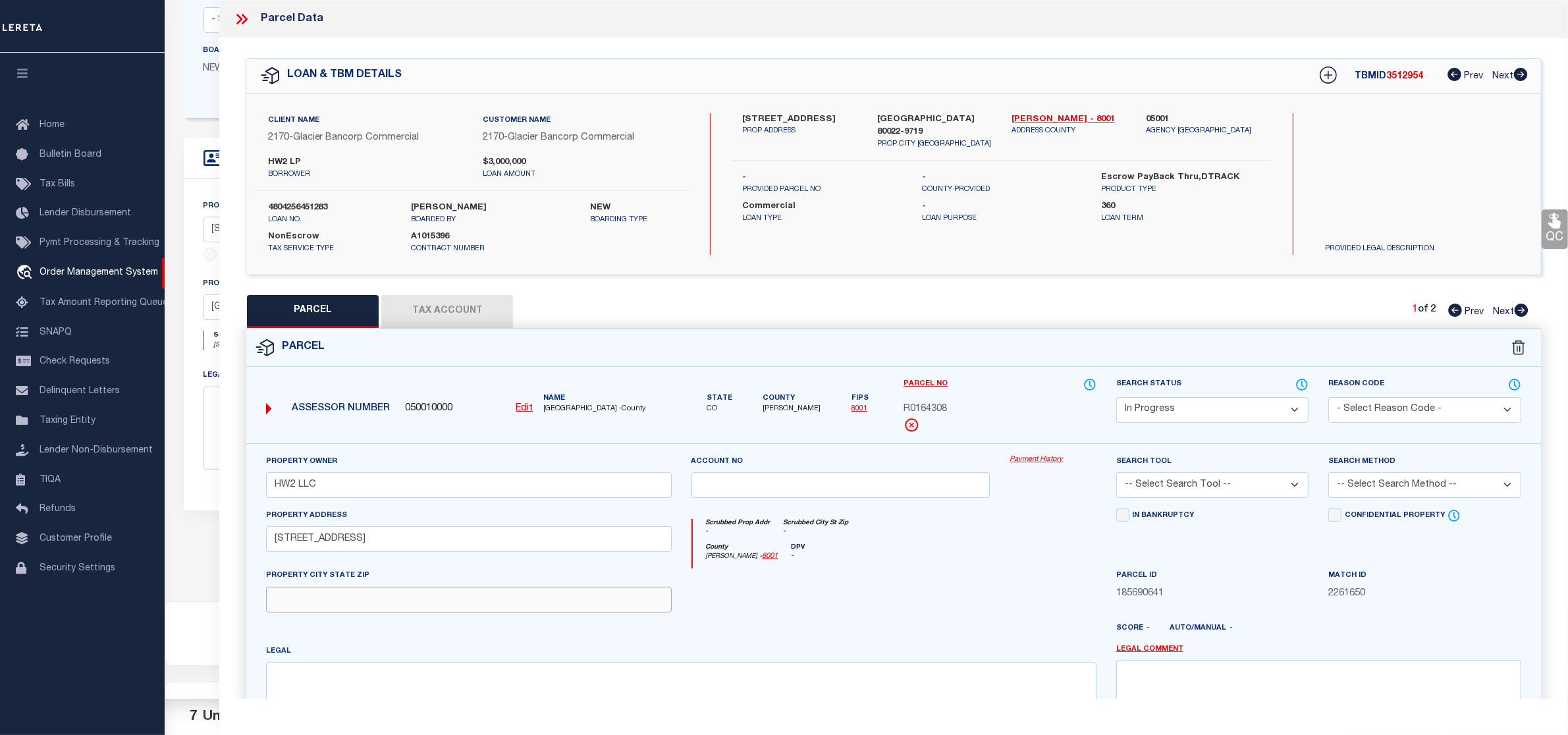
click at [366, 597] on input "text" at bounding box center [468, 600] width 405 height 26
click at [341, 676] on textarea at bounding box center [681, 703] width 830 height 83
paste textarea "SUB:TURNBERRY FILING NO 2 DESC: TRACT B EXC RD"
type textarea "SUB:TURNBERRY FILING NO 2 DESC: TRACT B EXC RD"
drag, startPoint x: 362, startPoint y: 543, endPoint x: 498, endPoint y: 547, distance: 136.1
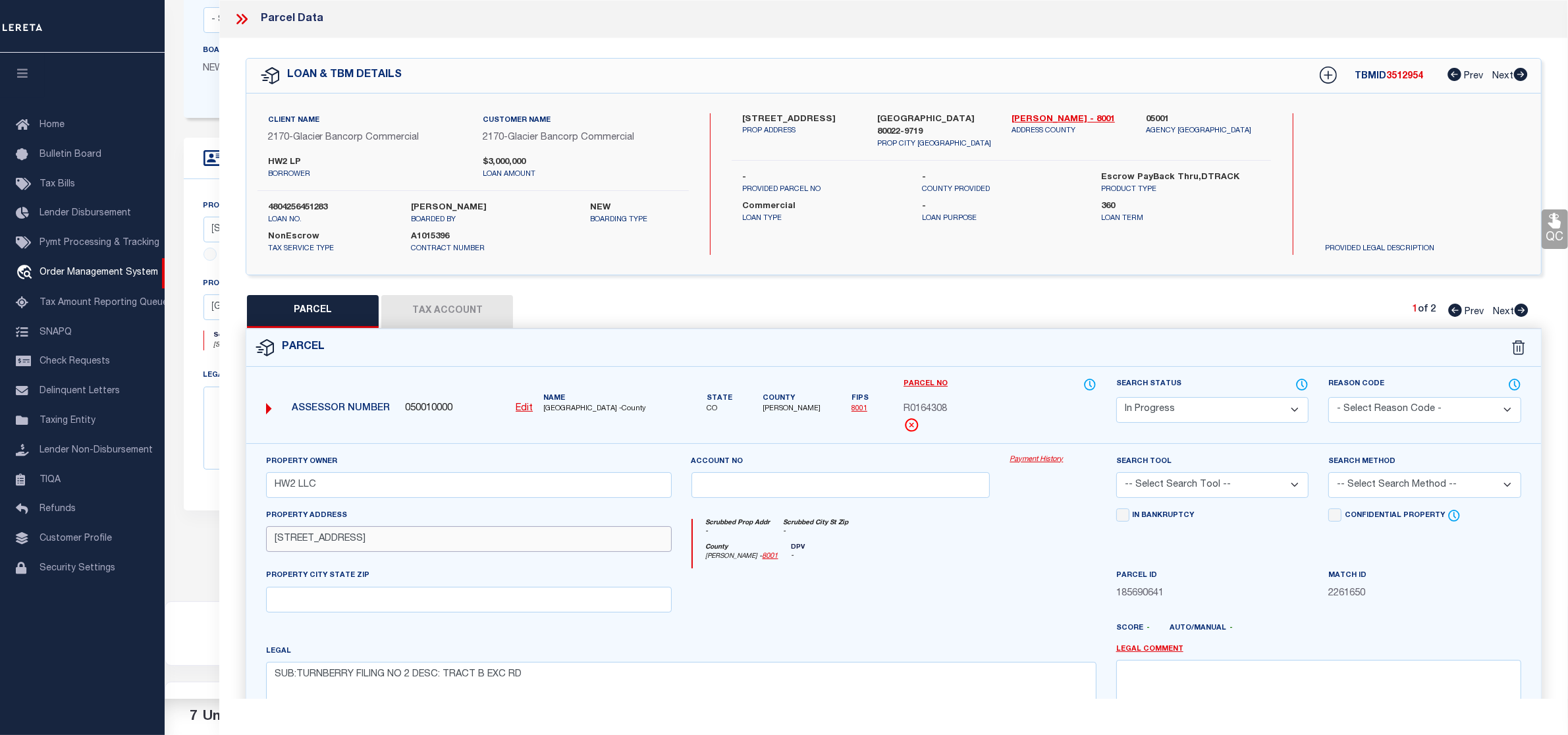
click at [498, 547] on input "10390 HIGHWAY 2 COMMERCE CITY" at bounding box center [468, 539] width 405 height 26
type input "10390 HIGHWAY 2"
click at [405, 601] on input "text" at bounding box center [468, 600] width 405 height 26
paste input "COMMERCE CITY"
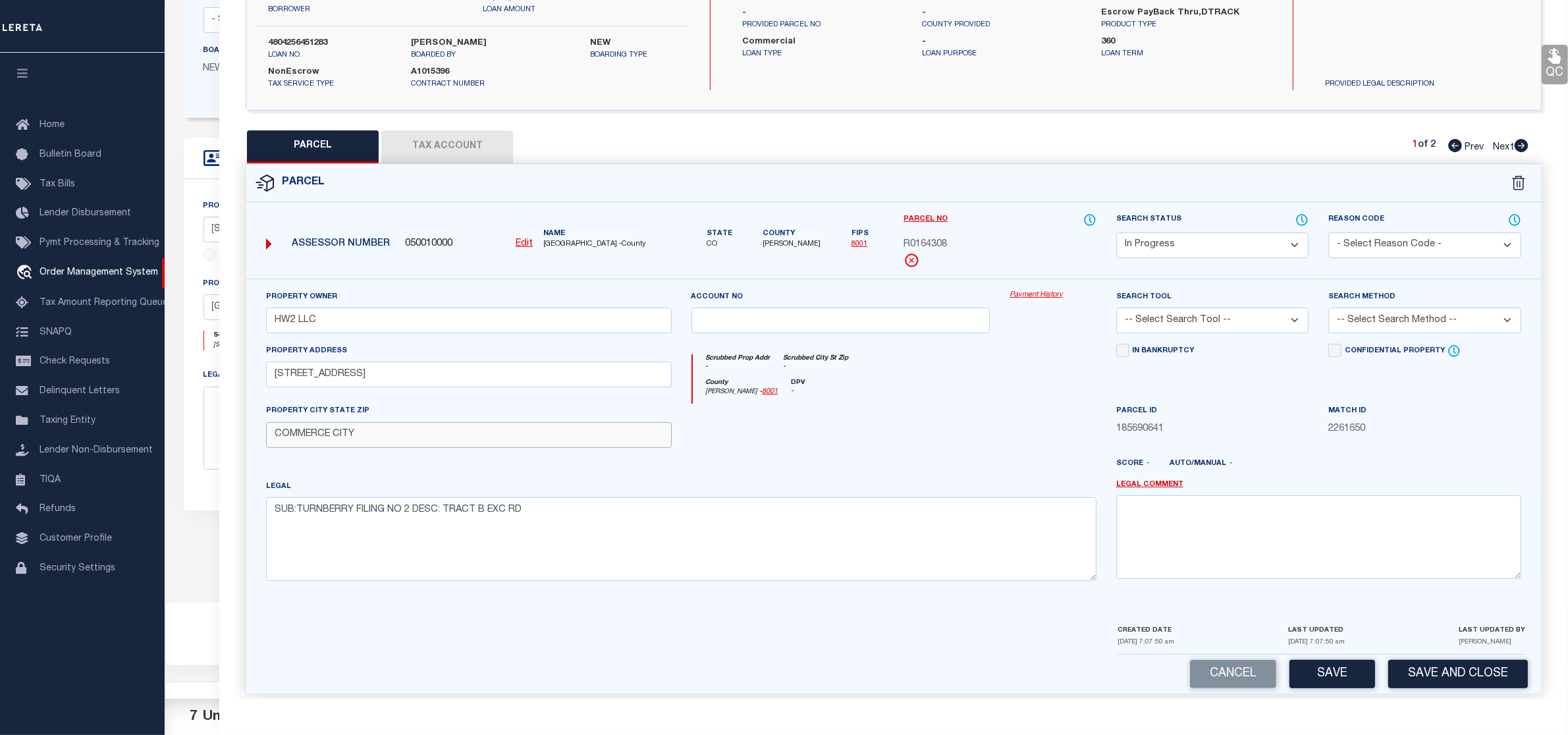
type input "COMMERCE CITY"
click at [1208, 244] on select "Automated Search Bad Parcel Complete Duplicate Parcel High Dollar Reporting In …" at bounding box center [1213, 245] width 193 height 26
select select "PC"
click at [1117, 232] on select "Automated Search Bad Parcel Complete Duplicate Parcel High Dollar Reporting In …" at bounding box center [1213, 245] width 193 height 26
click at [1207, 322] on select "-- Select Search Tool -- 3rd Party Website Agency File Agency Website ATLS CNV-…" at bounding box center [1213, 320] width 193 height 26
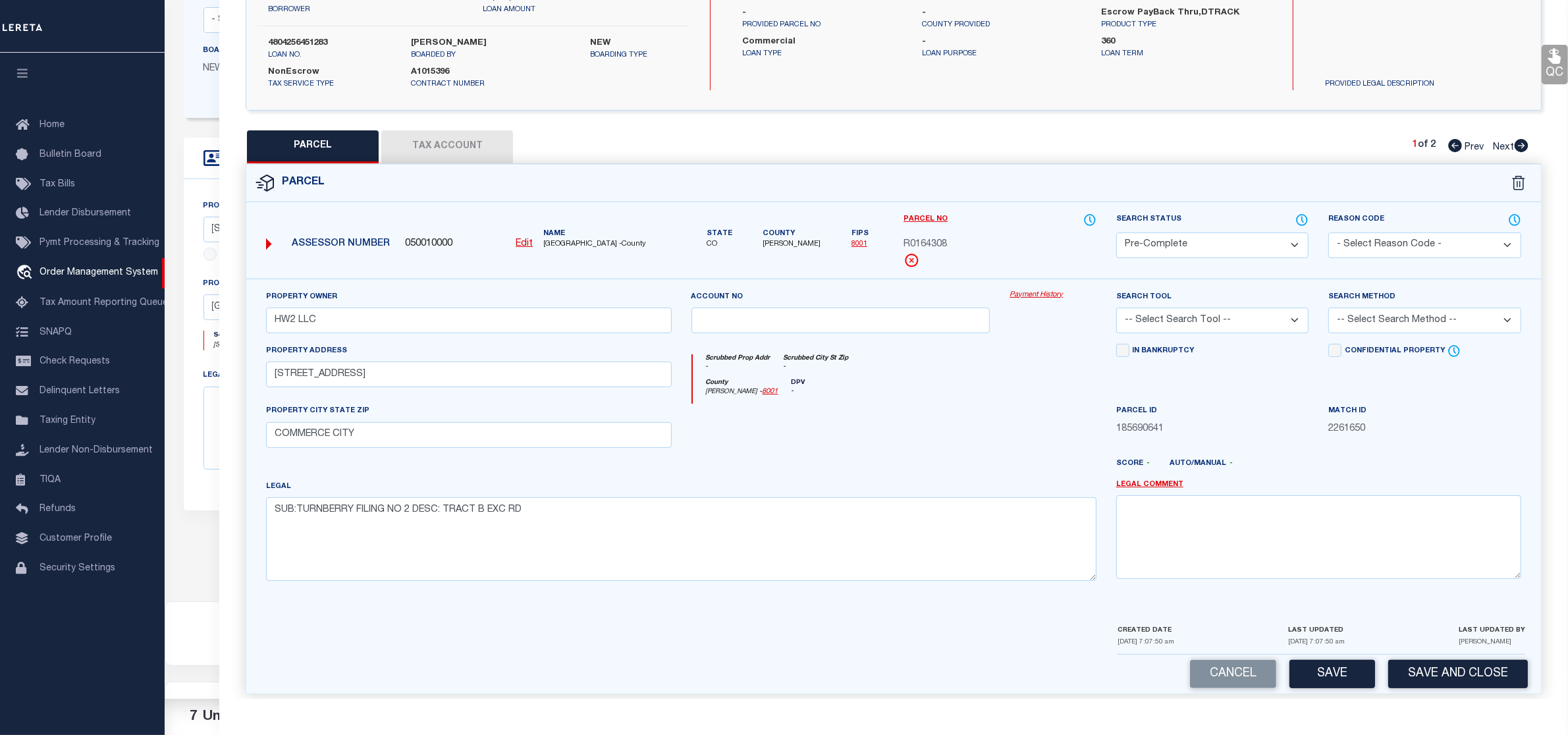
select select "AGW"
click at [1117, 309] on select "-- Select Search Tool -- 3rd Party Website Agency File Agency Website ATLS CNV-…" at bounding box center [1213, 320] width 193 height 26
click at [1374, 320] on select "-- Select Search Method -- Property Address Legal Liability Info Provided" at bounding box center [1425, 320] width 193 height 26
select select "LEG"
click at [1328, 309] on select "-- Select Search Method -- Property Address Legal Liability Info Provided" at bounding box center [1425, 320] width 193 height 26
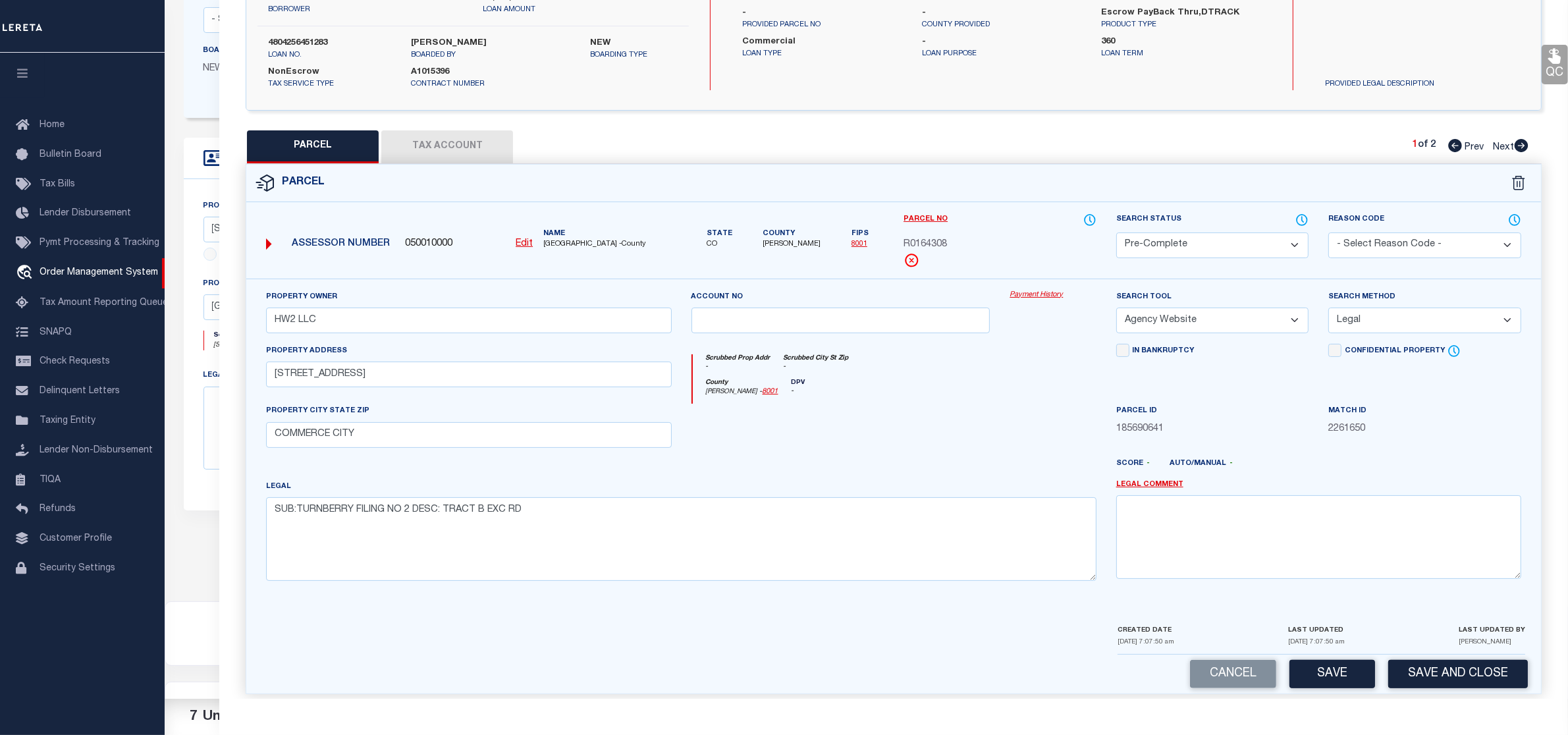
click at [1224, 322] on select "-- Select Search Tool -- 3rd Party Website Agency File Agency Website ATLS CNV-…" at bounding box center [1213, 320] width 193 height 26
select select "PHN"
click at [1117, 309] on select "-- Select Search Tool -- 3rd Party Website Agency File Agency Website ATLS CNV-…" at bounding box center [1213, 320] width 193 height 26
click at [451, 148] on button "Tax Account" at bounding box center [447, 147] width 132 height 33
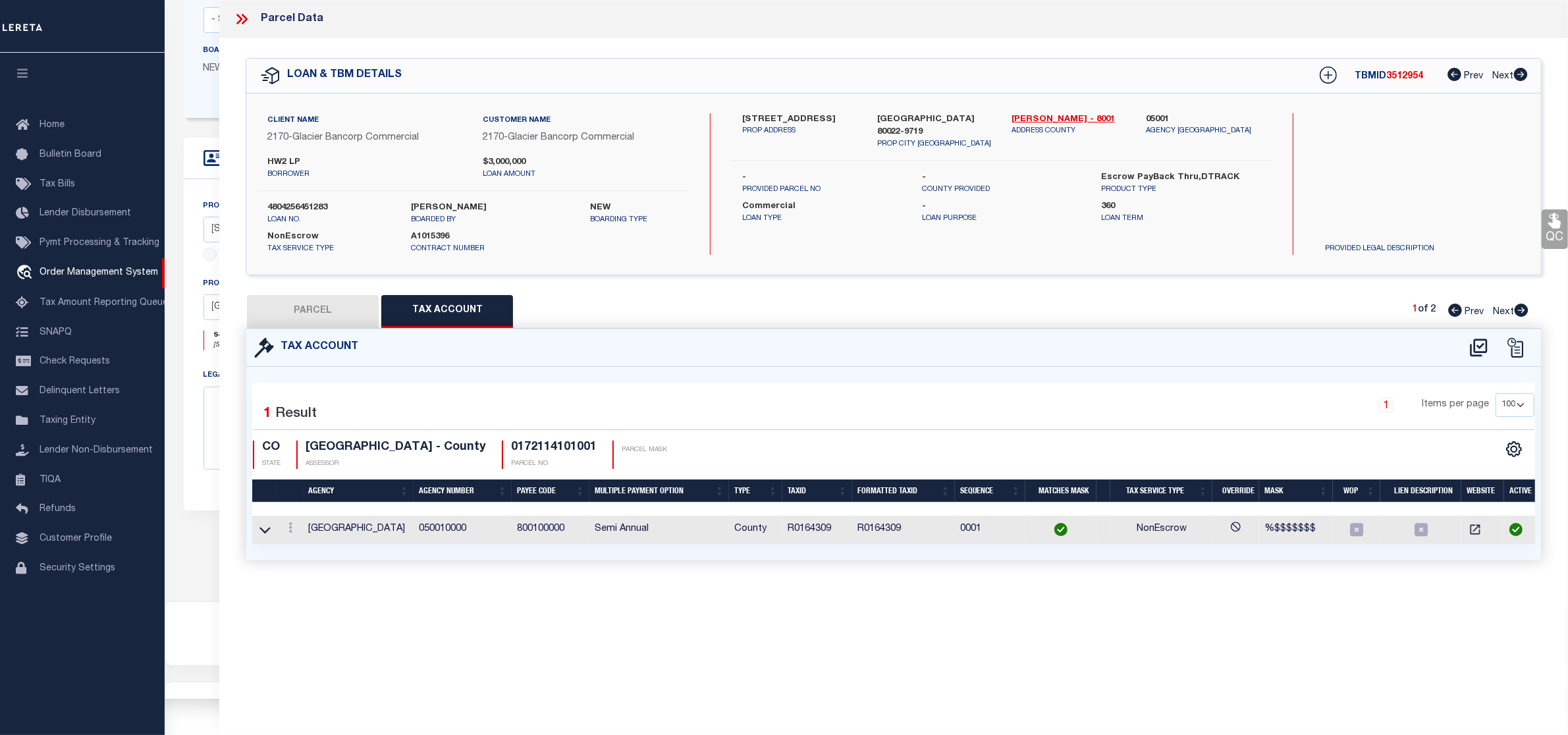
scroll to position [0, 0]
select select "100"
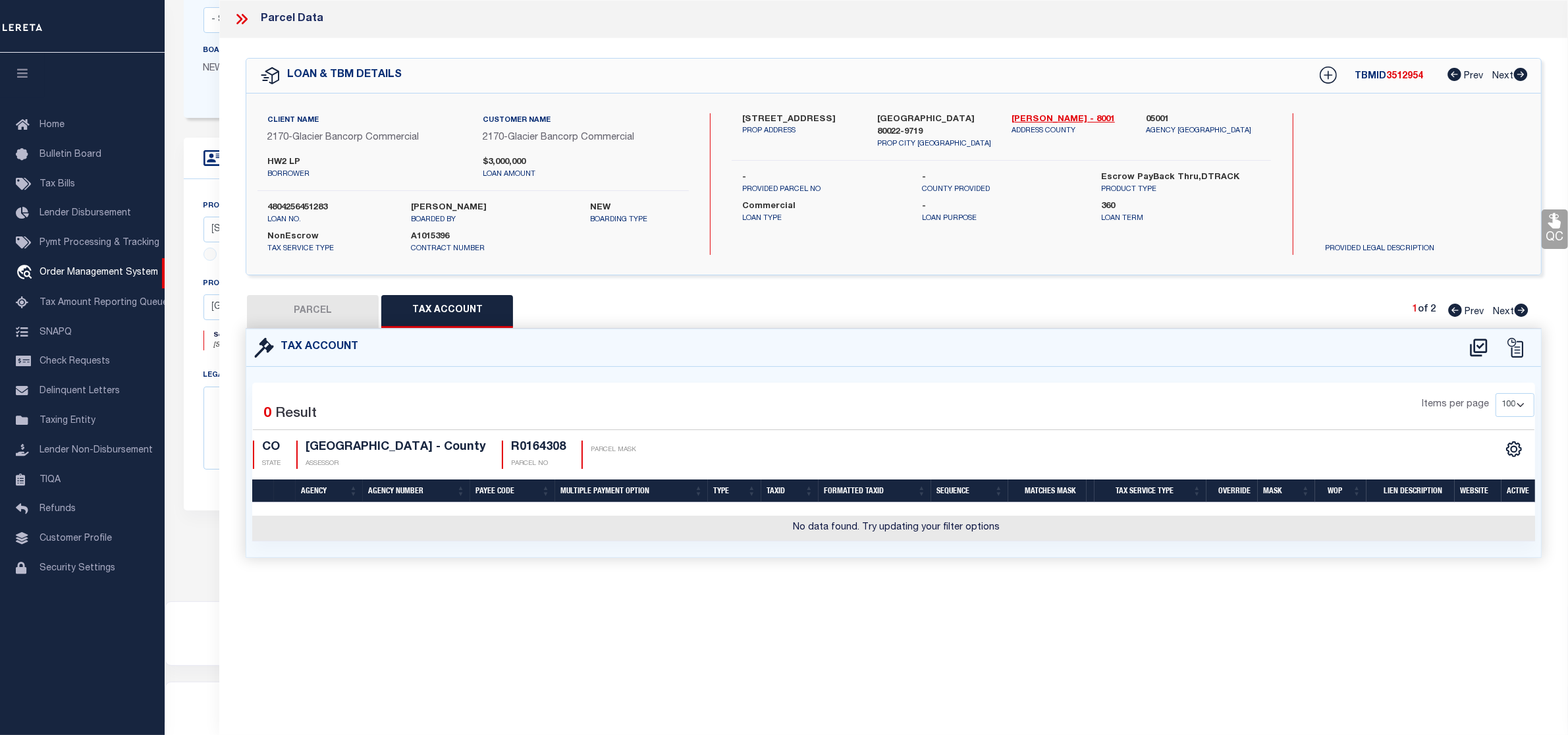
click at [1463, 343] on div at bounding box center [1496, 348] width 73 height 21
click at [1471, 347] on icon at bounding box center [1479, 347] width 17 height 18
select select "100"
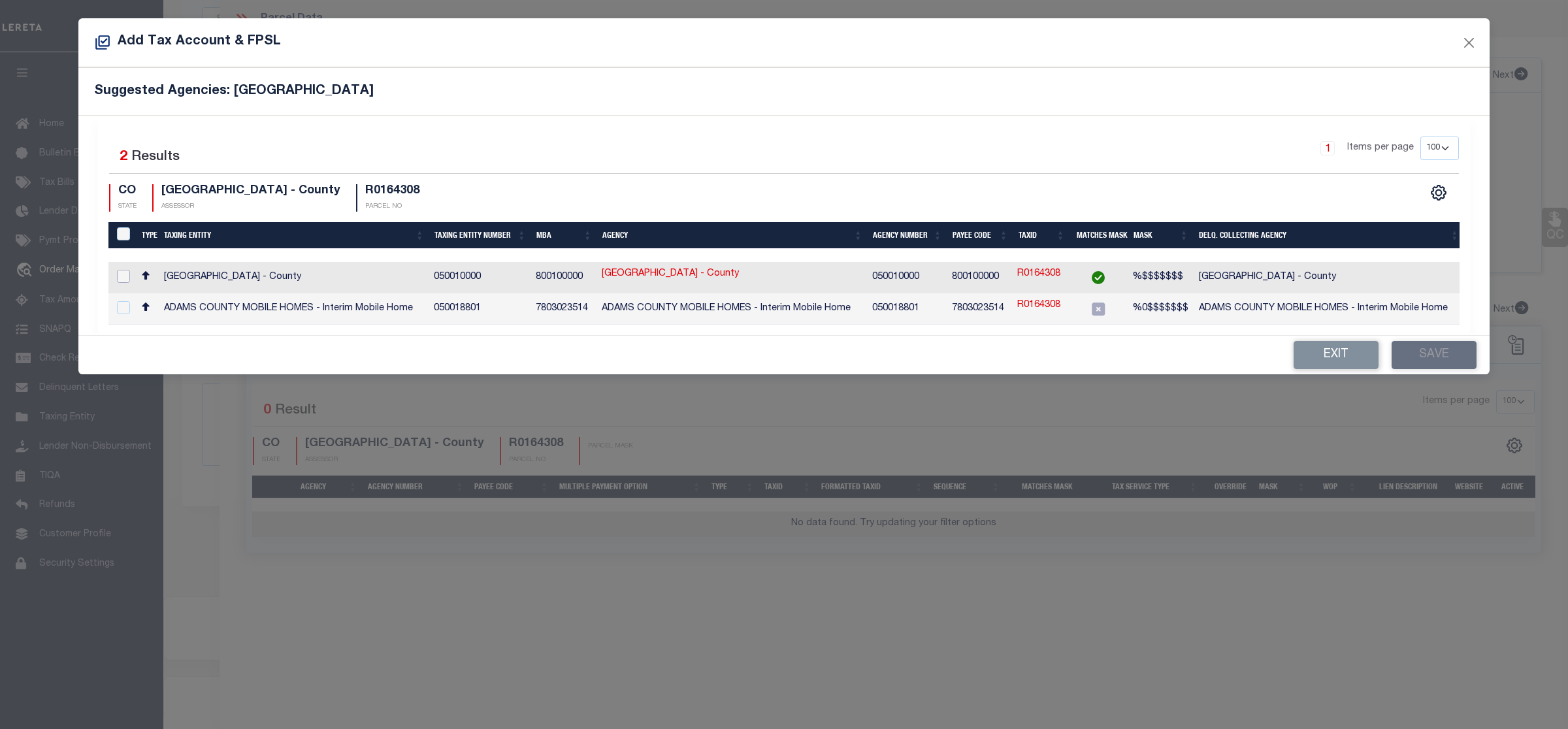
click at [129, 276] on input "checkbox" at bounding box center [123, 276] width 13 height 13
checkbox input "true"
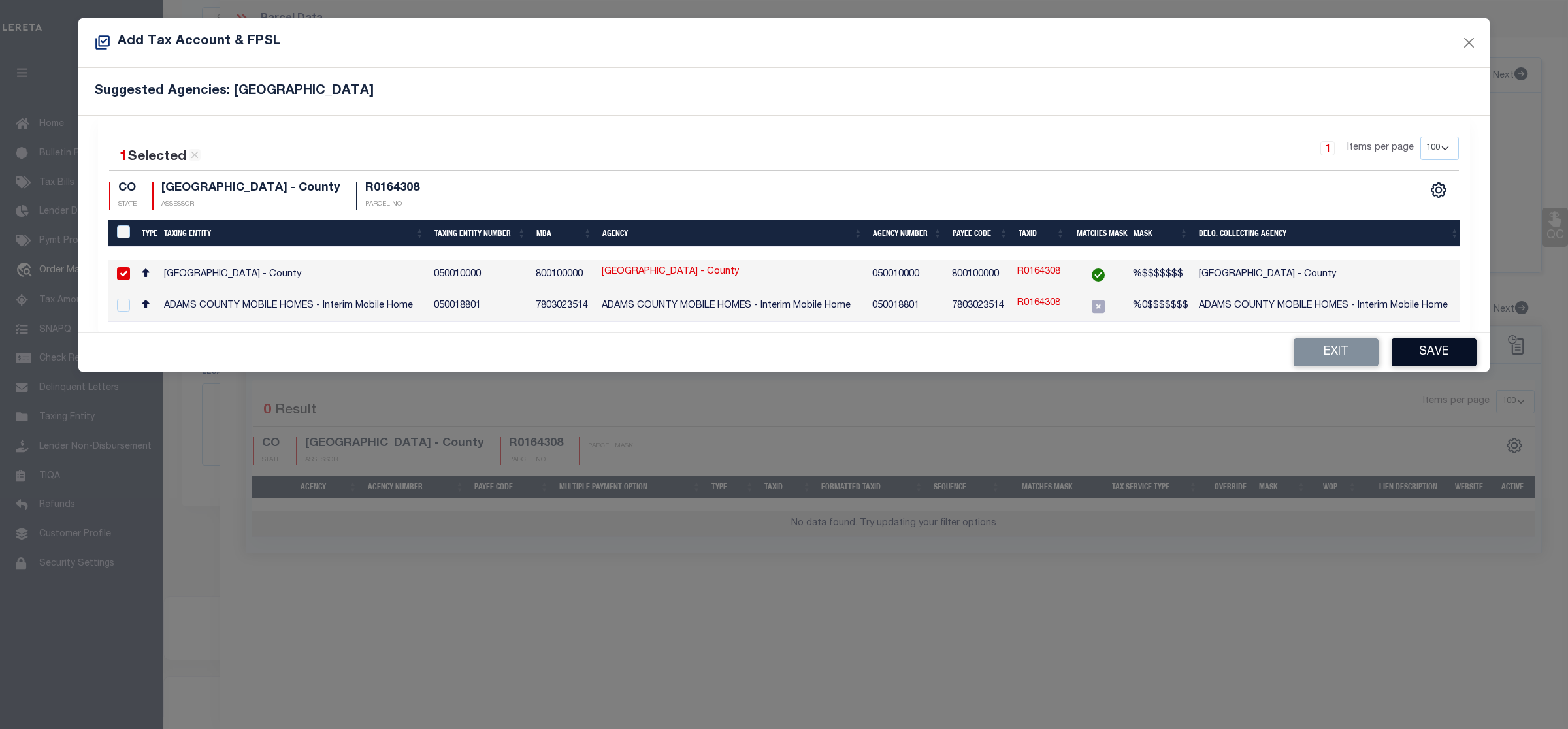
click at [1471, 359] on button "Save" at bounding box center [1434, 353] width 85 height 28
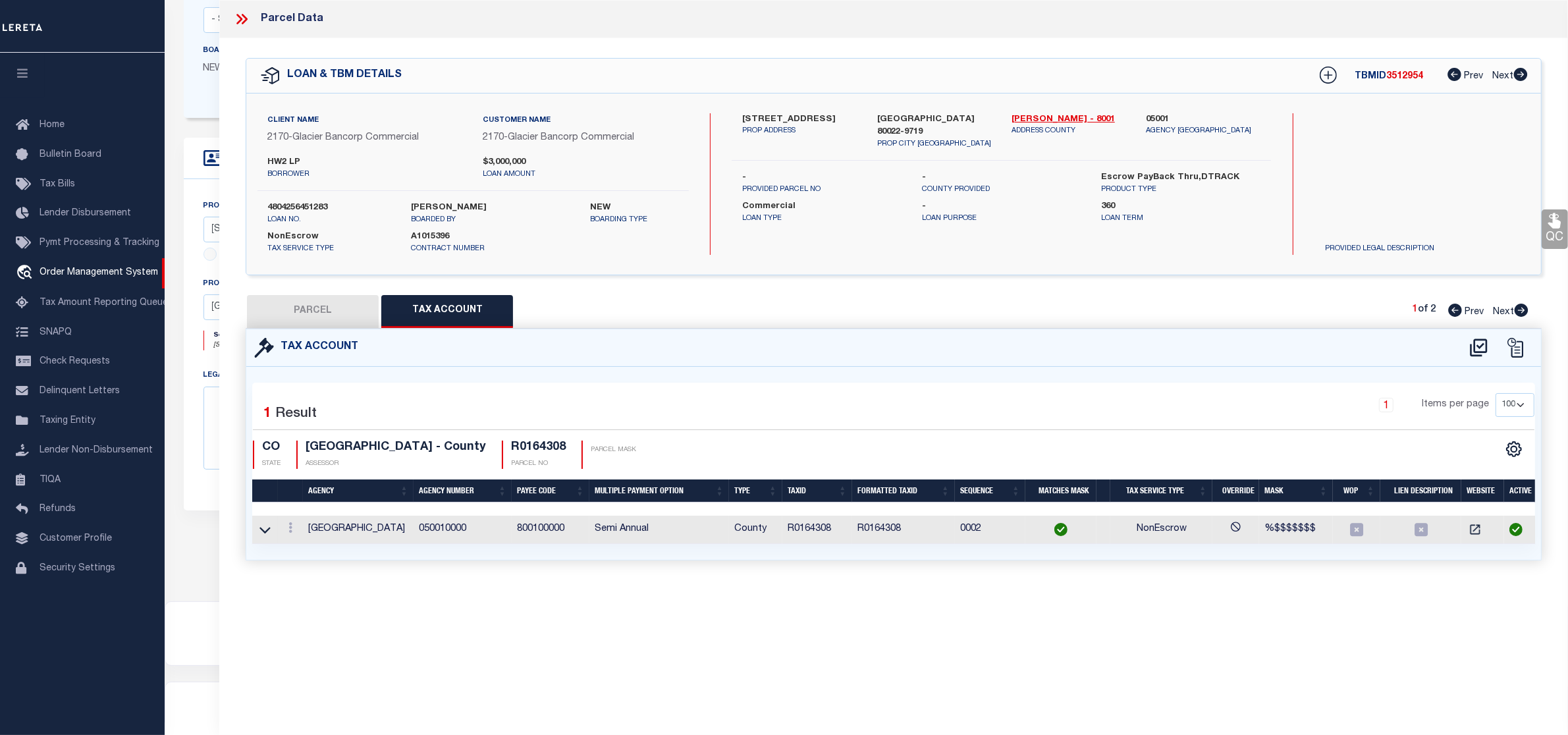
click at [285, 307] on button "PARCEL" at bounding box center [313, 312] width 132 height 33
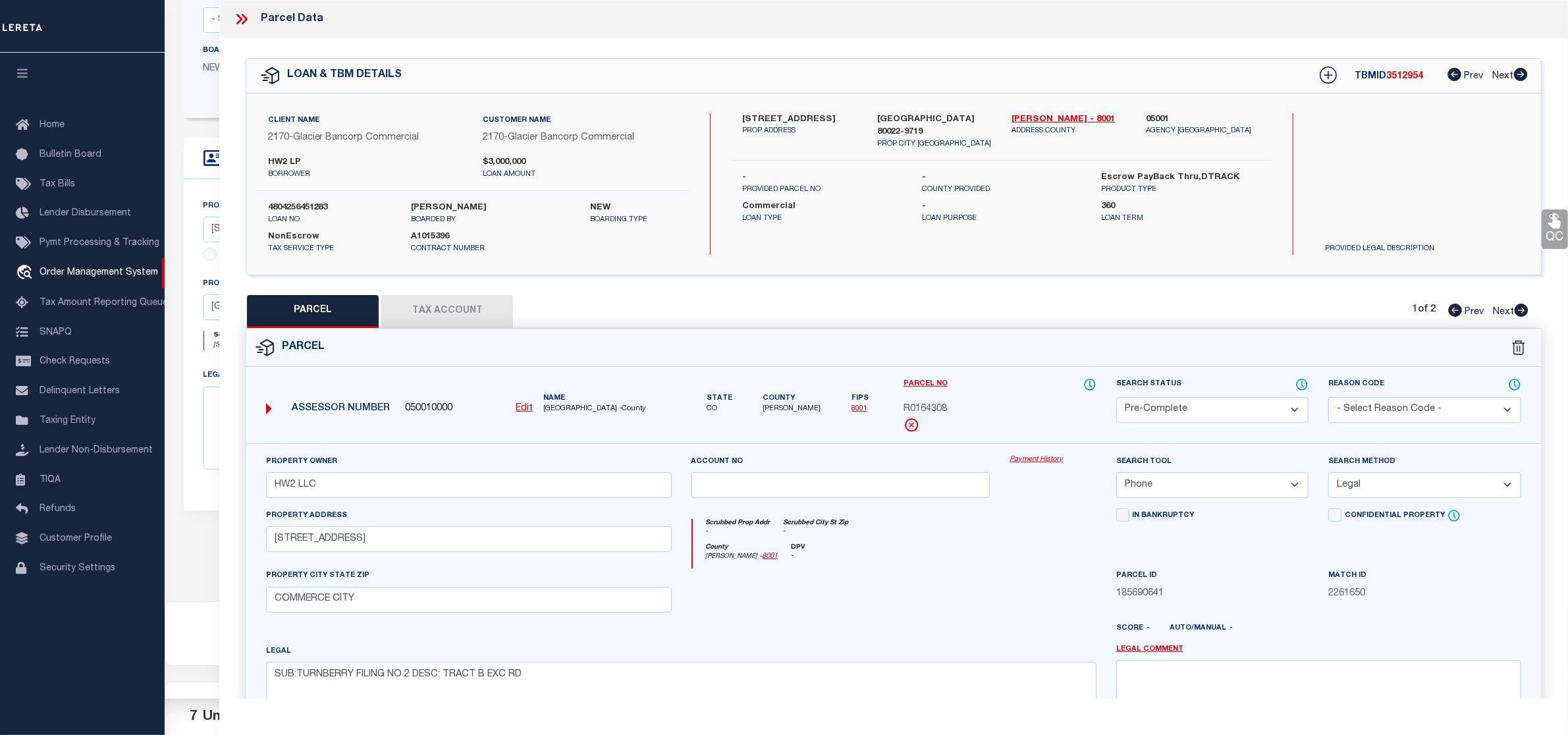
scroll to position [179, 0]
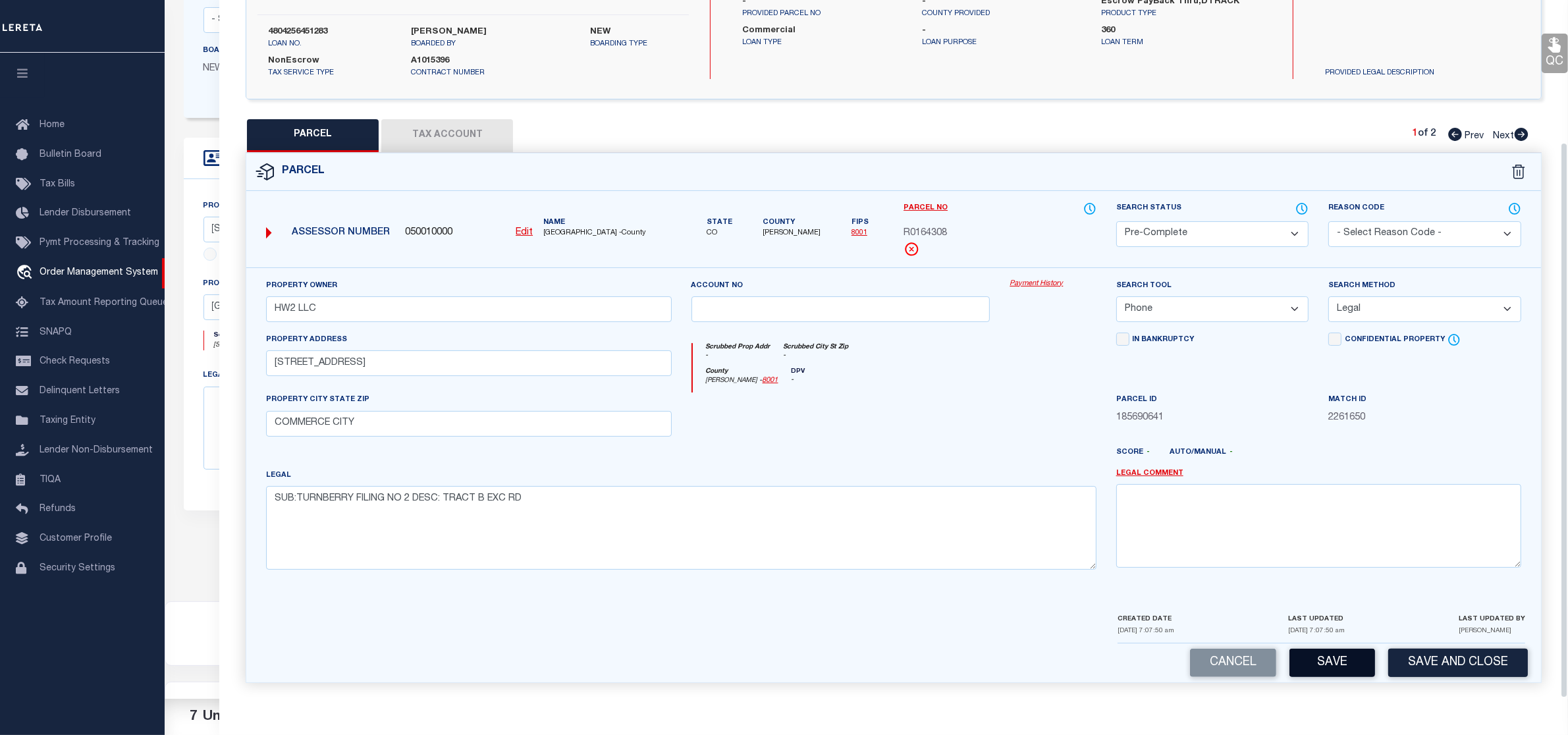
click at [1335, 673] on button "Save" at bounding box center [1332, 663] width 86 height 28
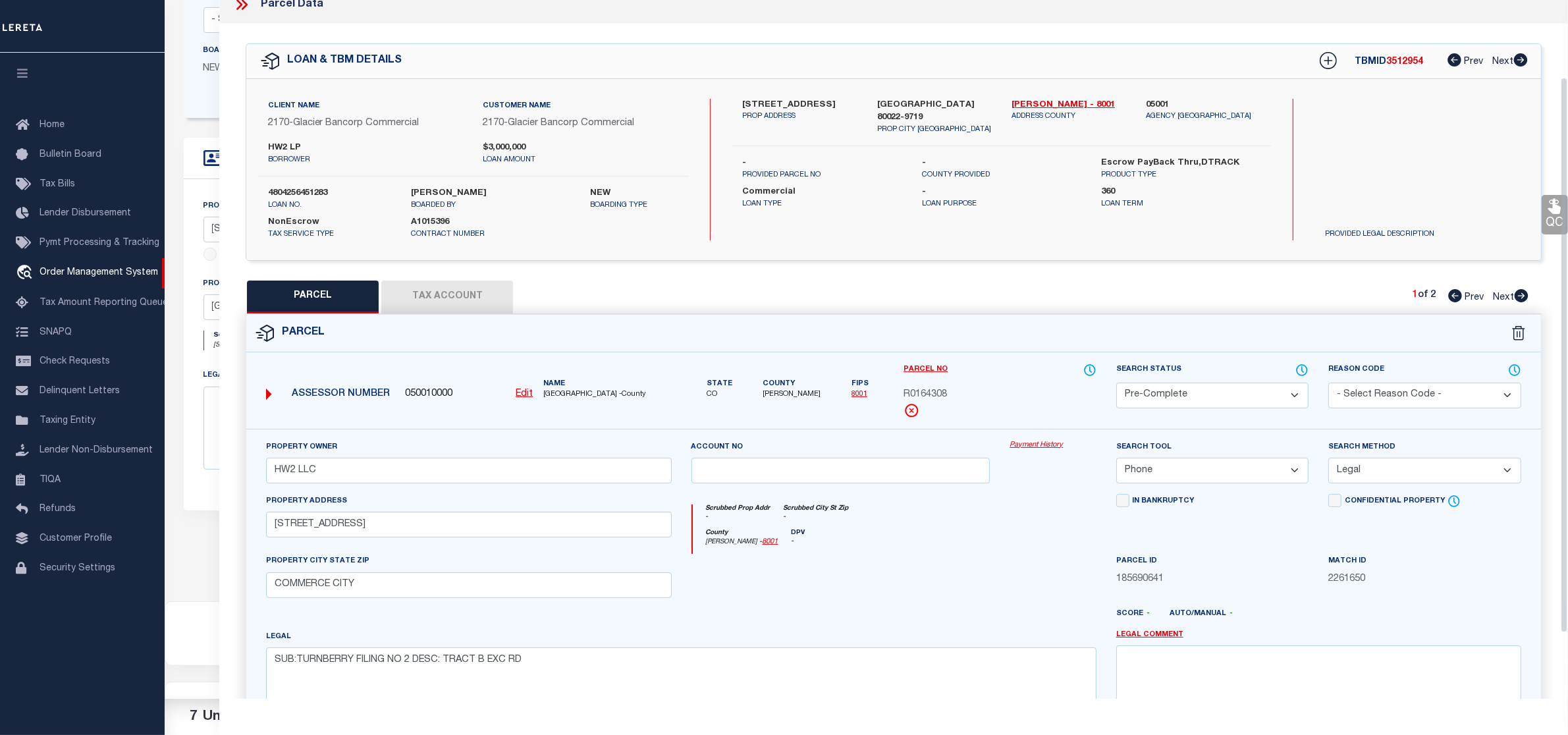
select select "AS"
select select
checkbox input "false"
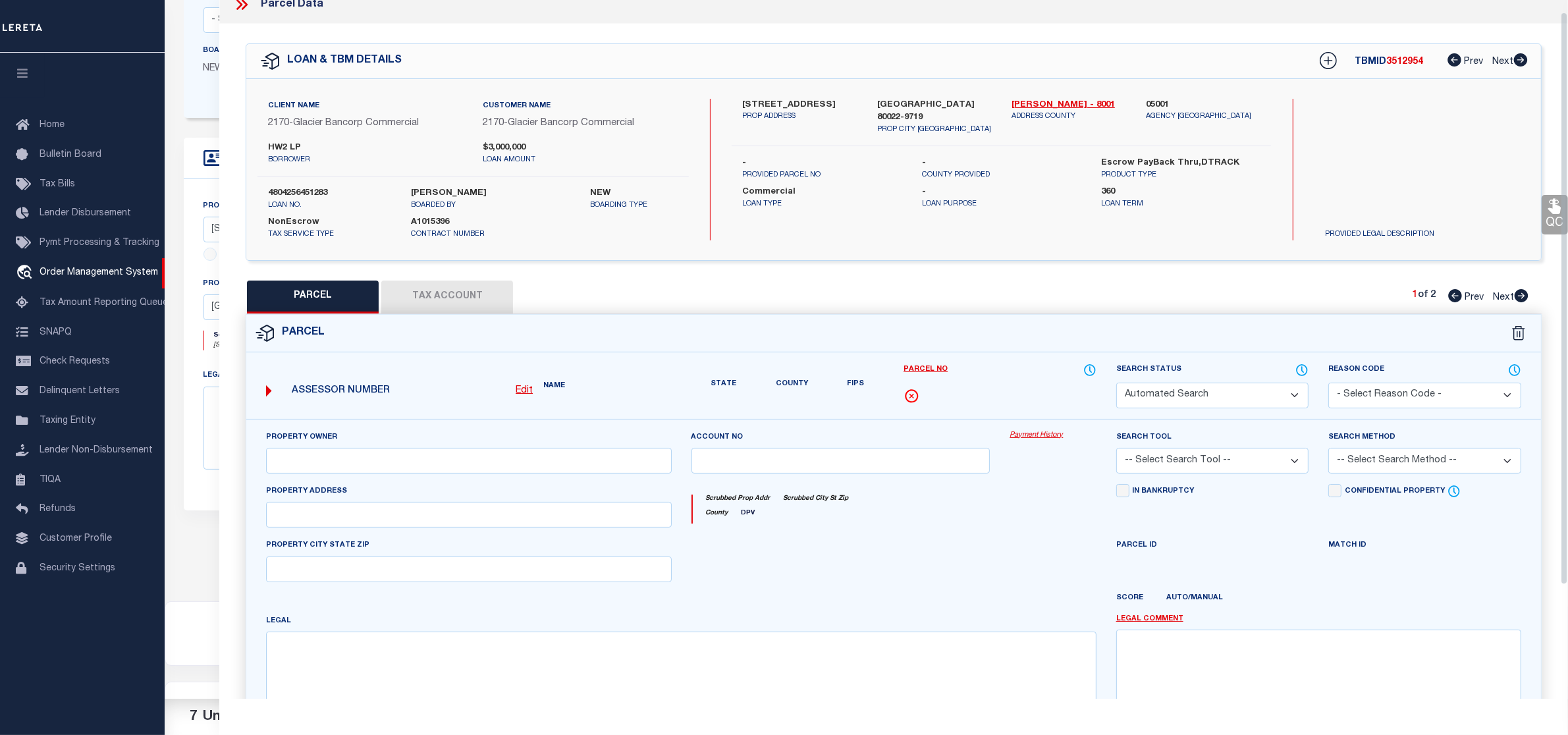
select select "PC"
type input "HW2 LLC"
select select "PHN"
select select "LEG"
type input "10390 HIGHWAY 2"
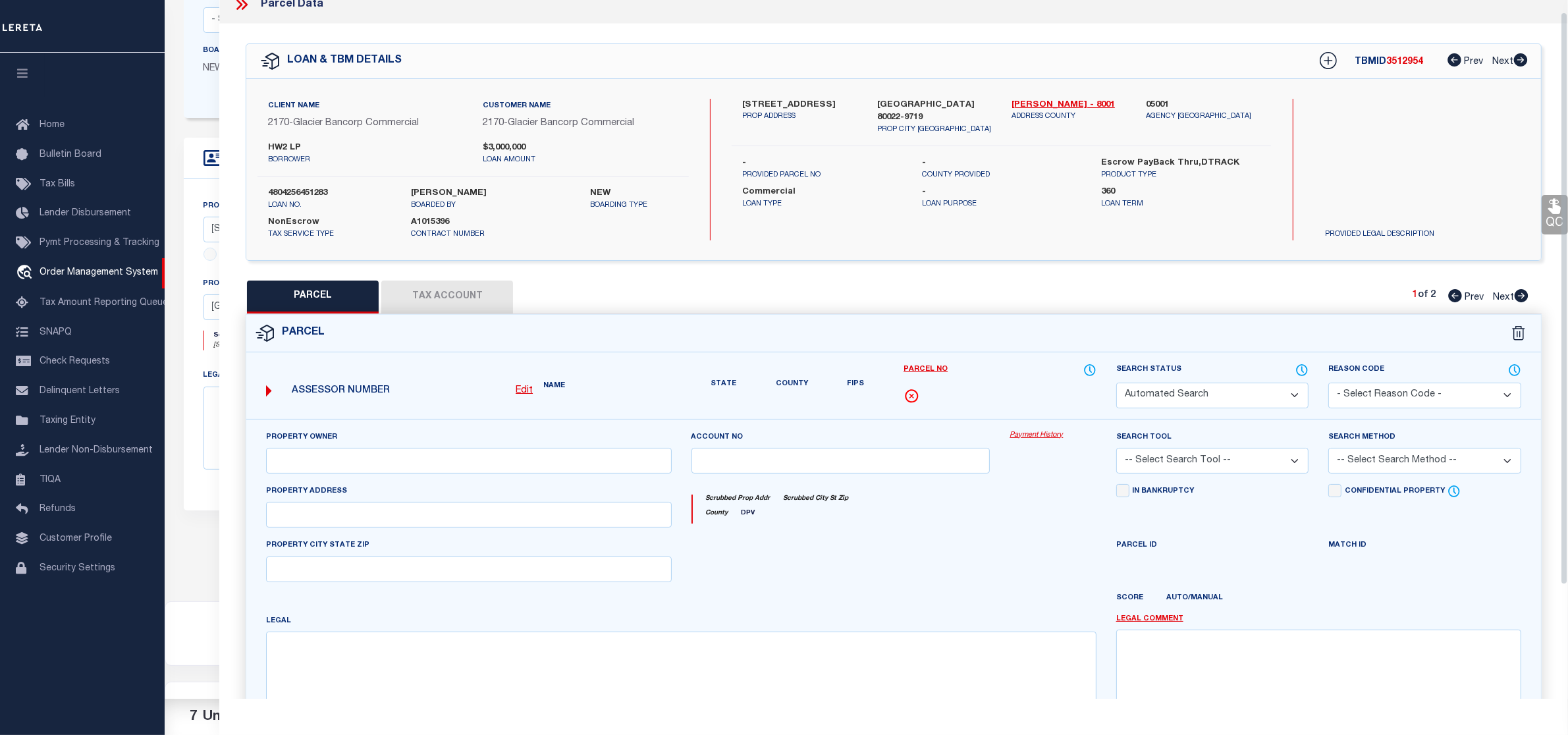
type input "COMMERCE CITY"
type textarea "SUB:TURNBERRY FILING NO 2 DESC: TRACT B EXC RD"
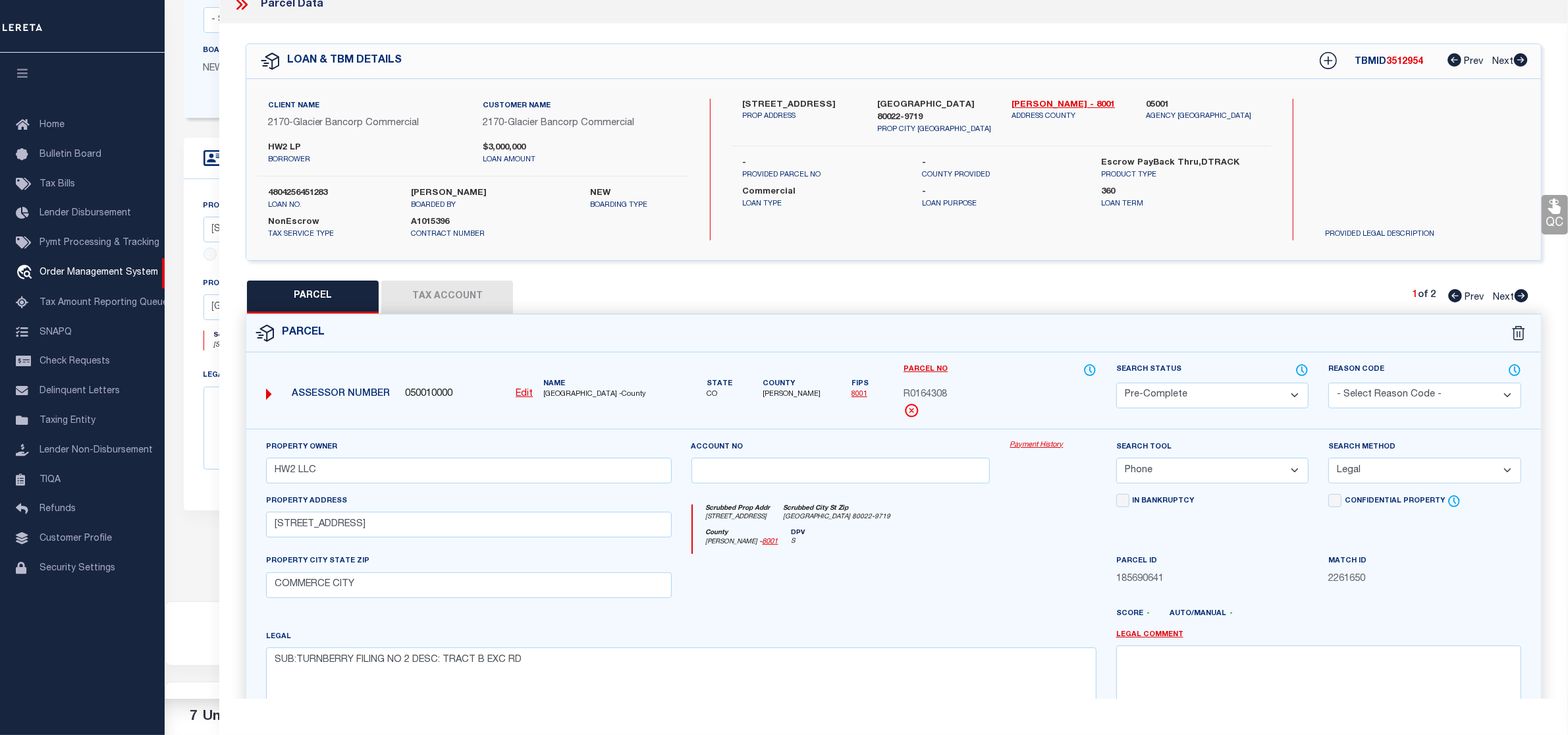
click at [1518, 298] on icon at bounding box center [1521, 295] width 13 height 13
select select "AS"
select select
checkbox input "false"
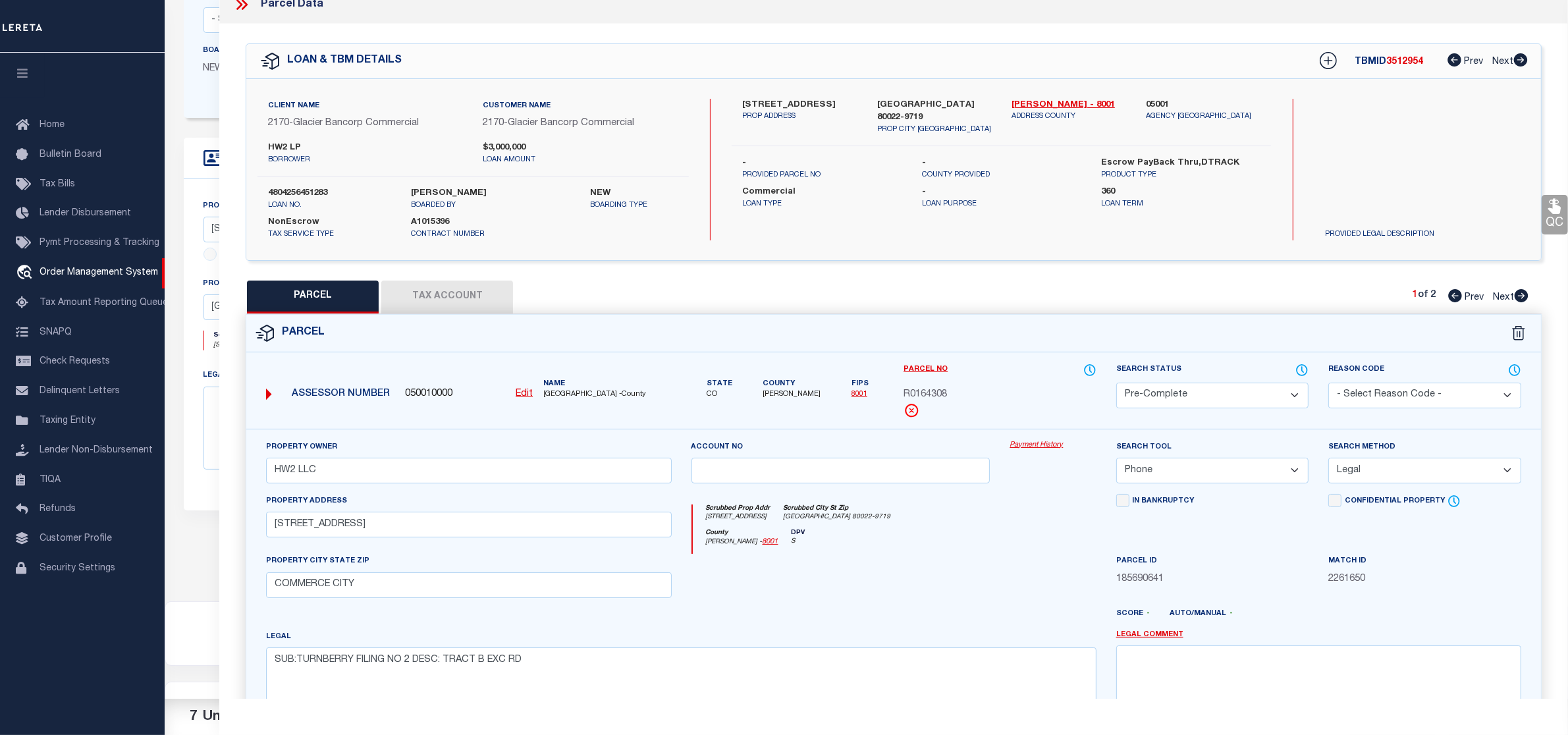
checkbox input "false"
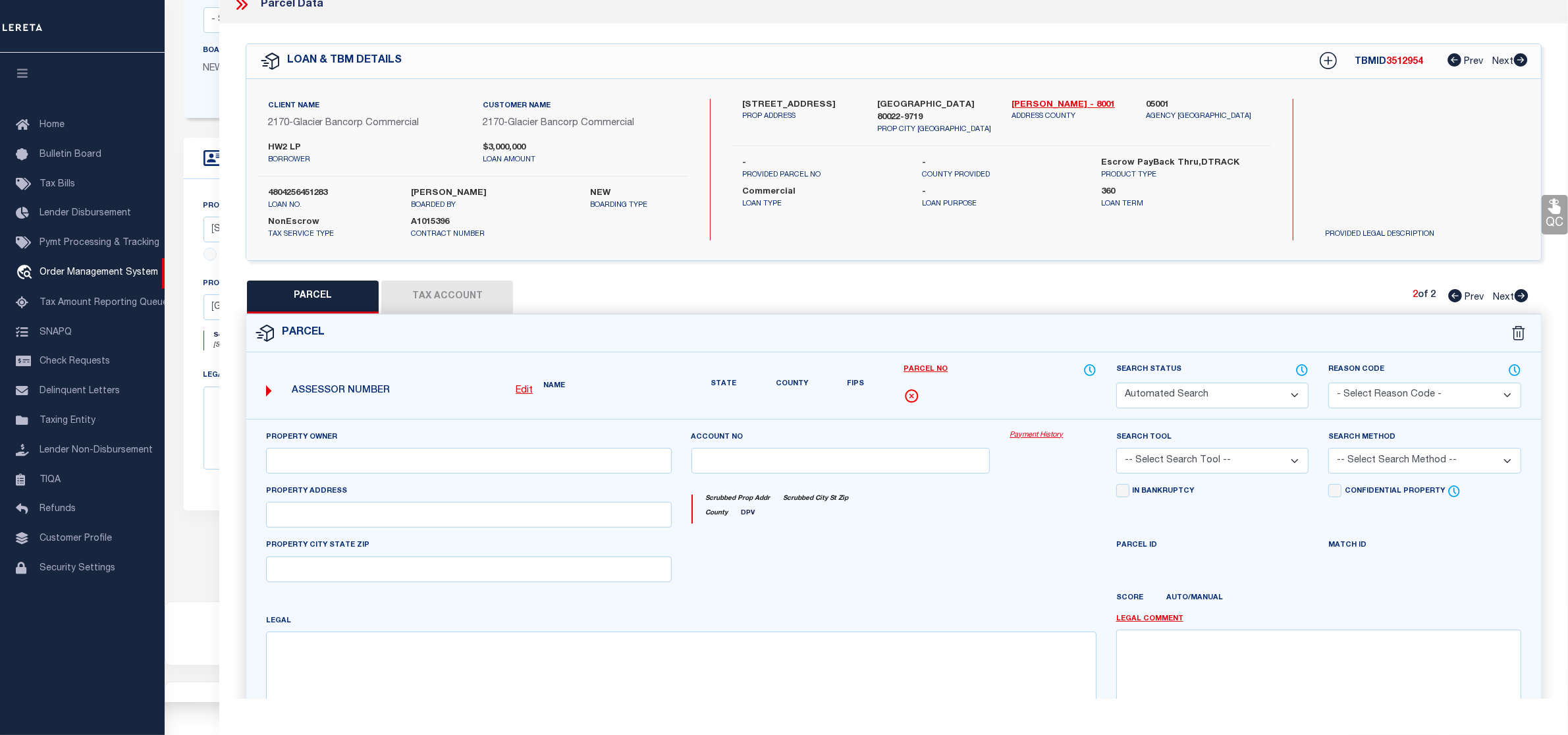
select select "PC"
type input "HW2 LLC"
select select "PHN"
select select "LEG"
type input "10390 HIGHWAY 2 COMMERCE CITY"
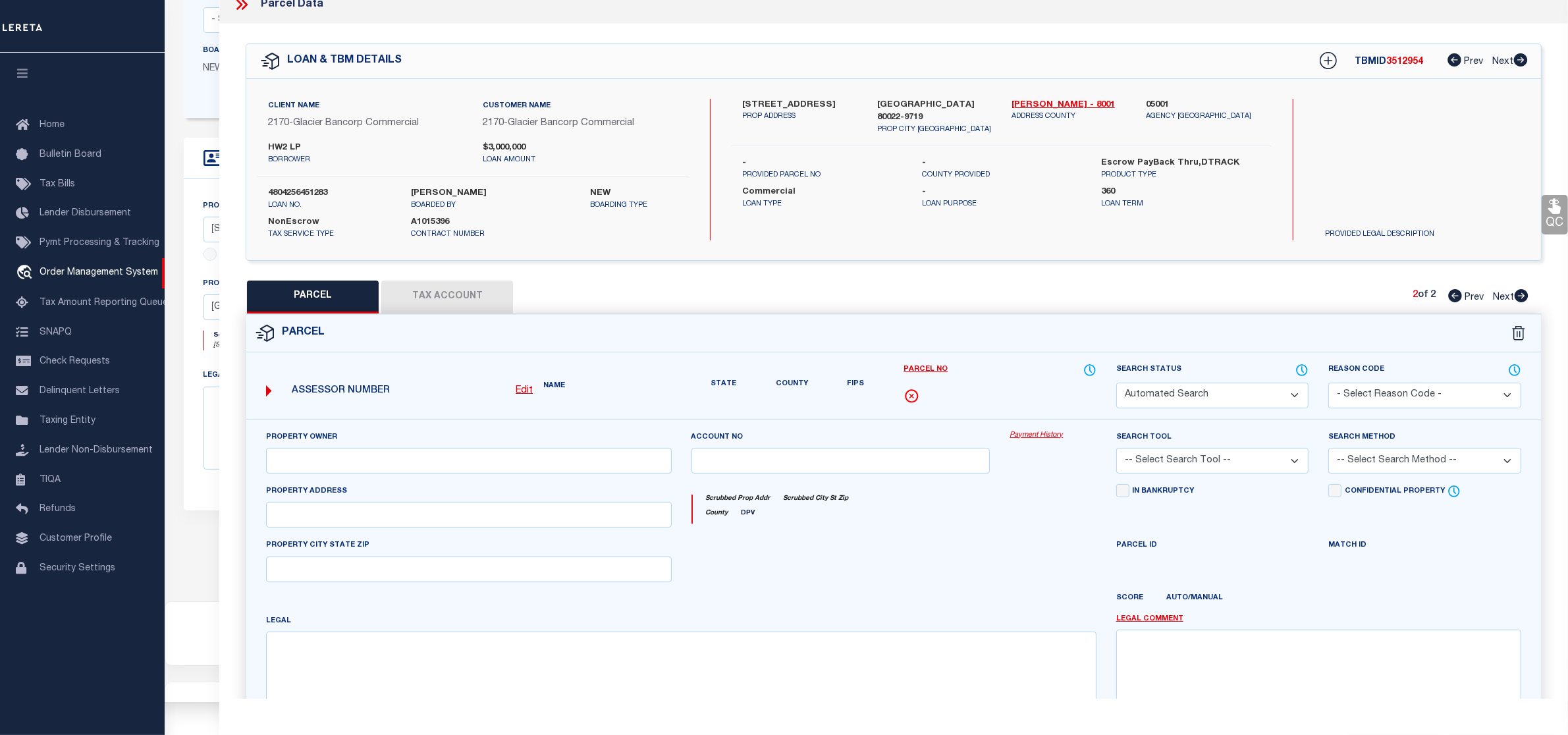
type input "DENVER, CO 80205-2421"
type textarea "SUB:TURNBERRY FILING NO 2 DESC: TRACT B EXC RD"
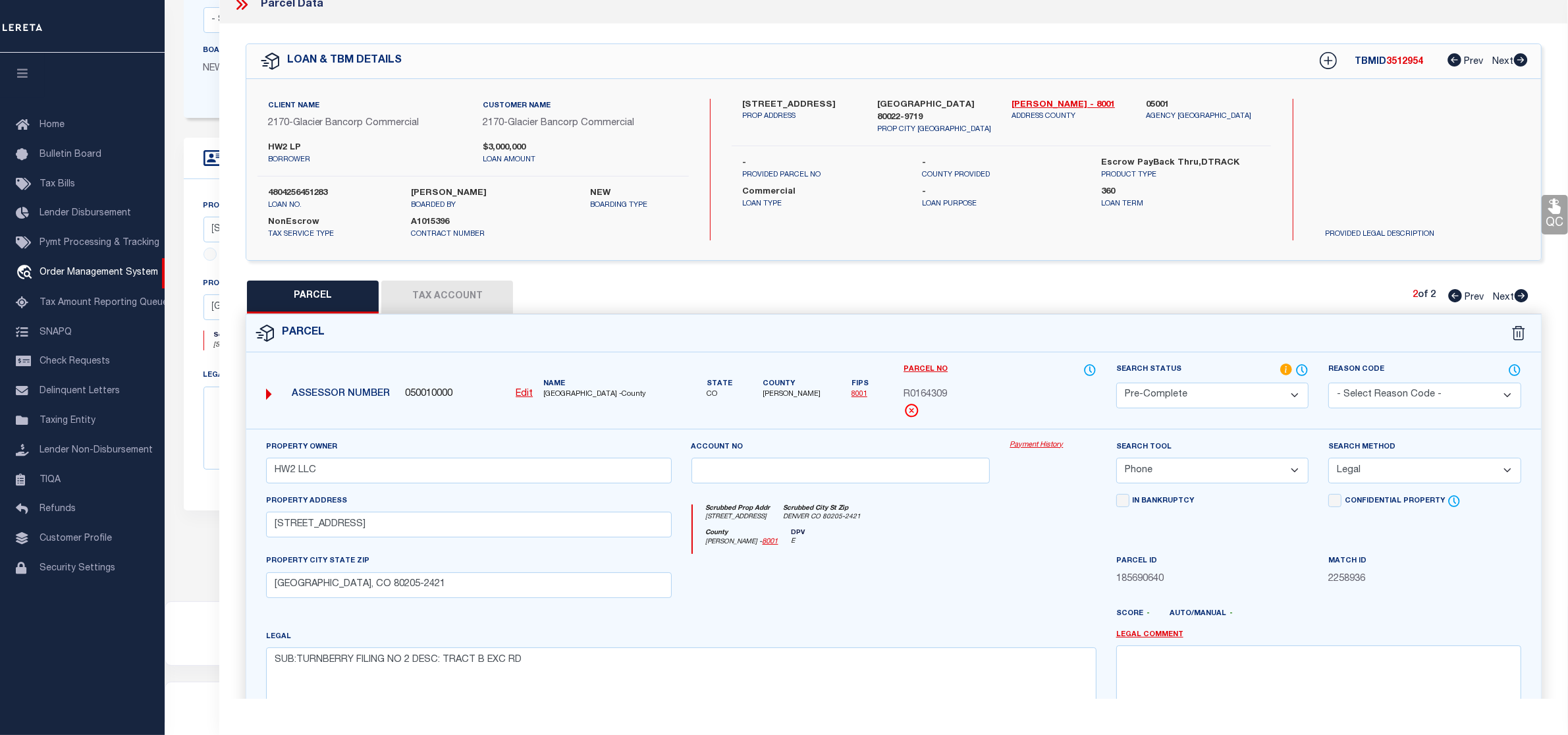
click at [1454, 293] on icon at bounding box center [1454, 295] width 13 height 13
select select "AS"
select select
checkbox input "false"
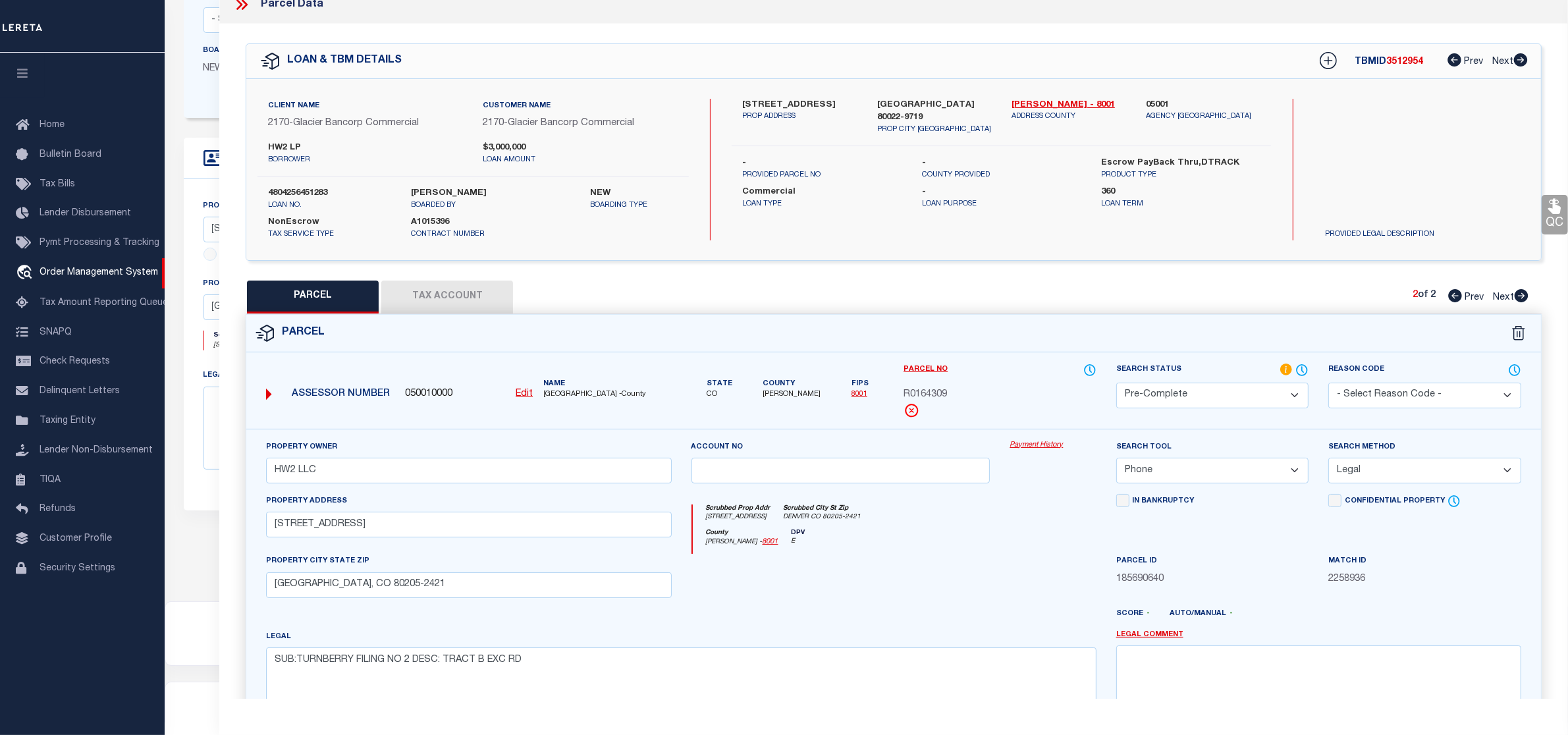
checkbox input "false"
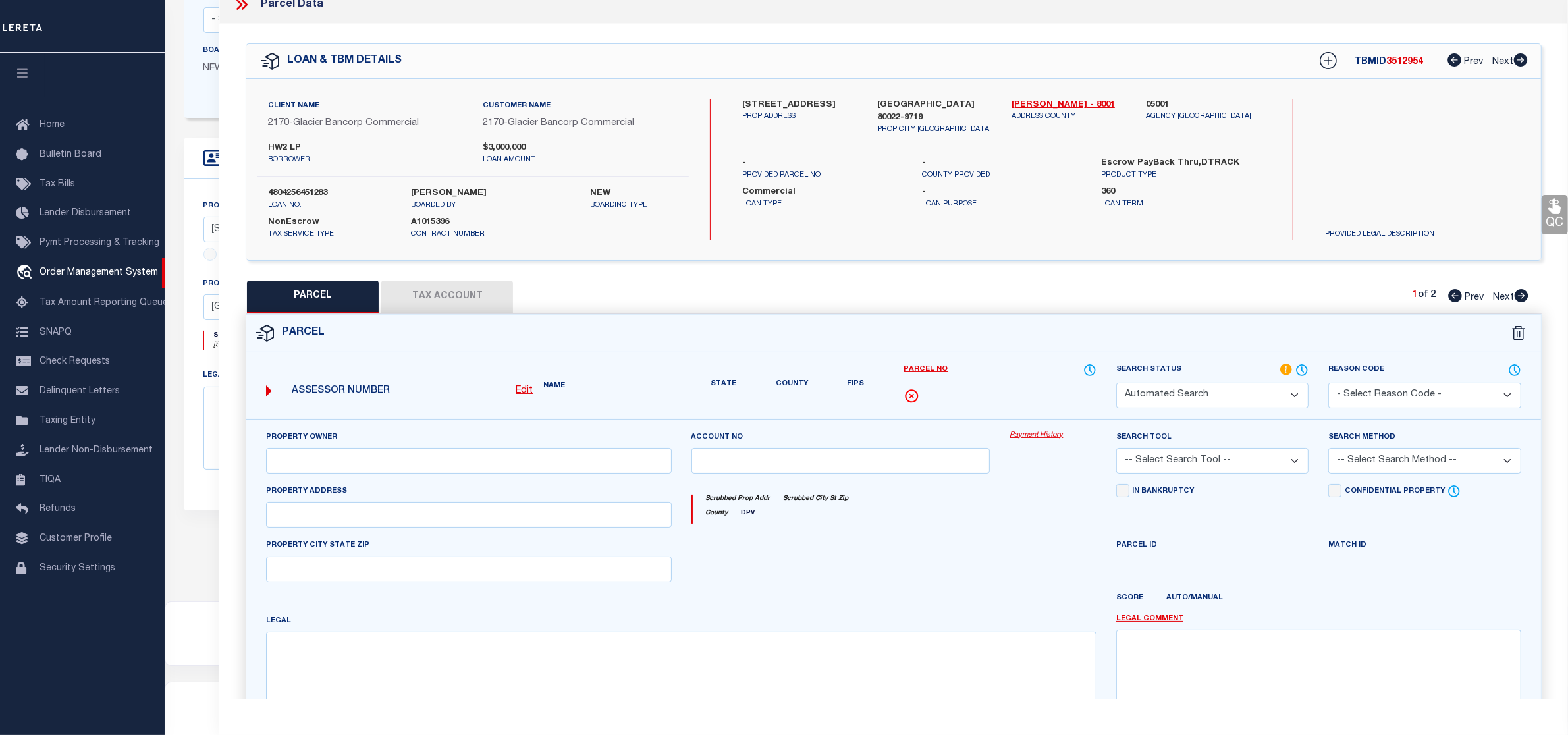
select select "PC"
type input "HW2 LLC"
select select "PHN"
select select "LEG"
type input "10390 HIGHWAY 2"
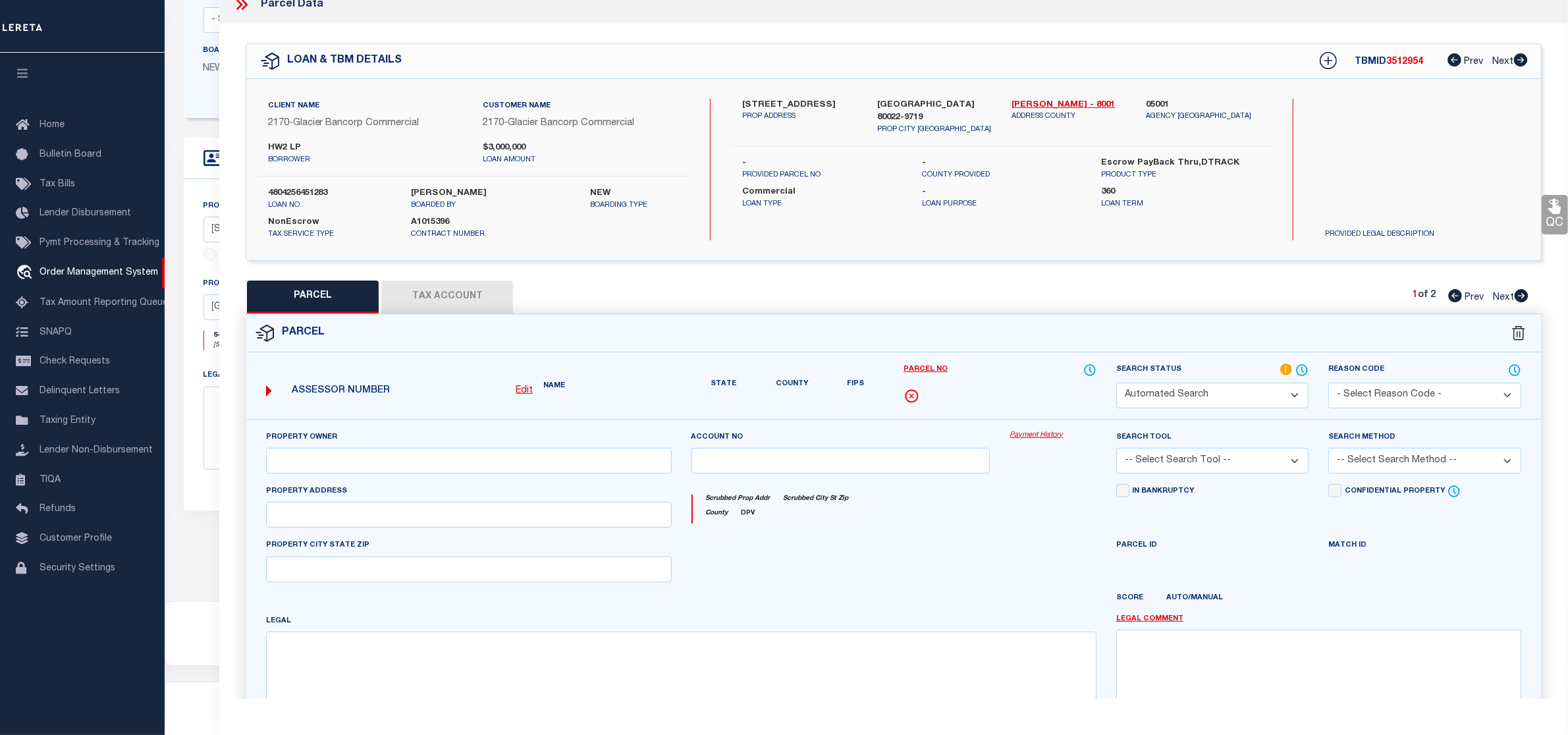
type input "COMMERCE CITY"
type textarea "SUB:TURNBERRY FILING NO 2 DESC: TRACT B EXC RD"
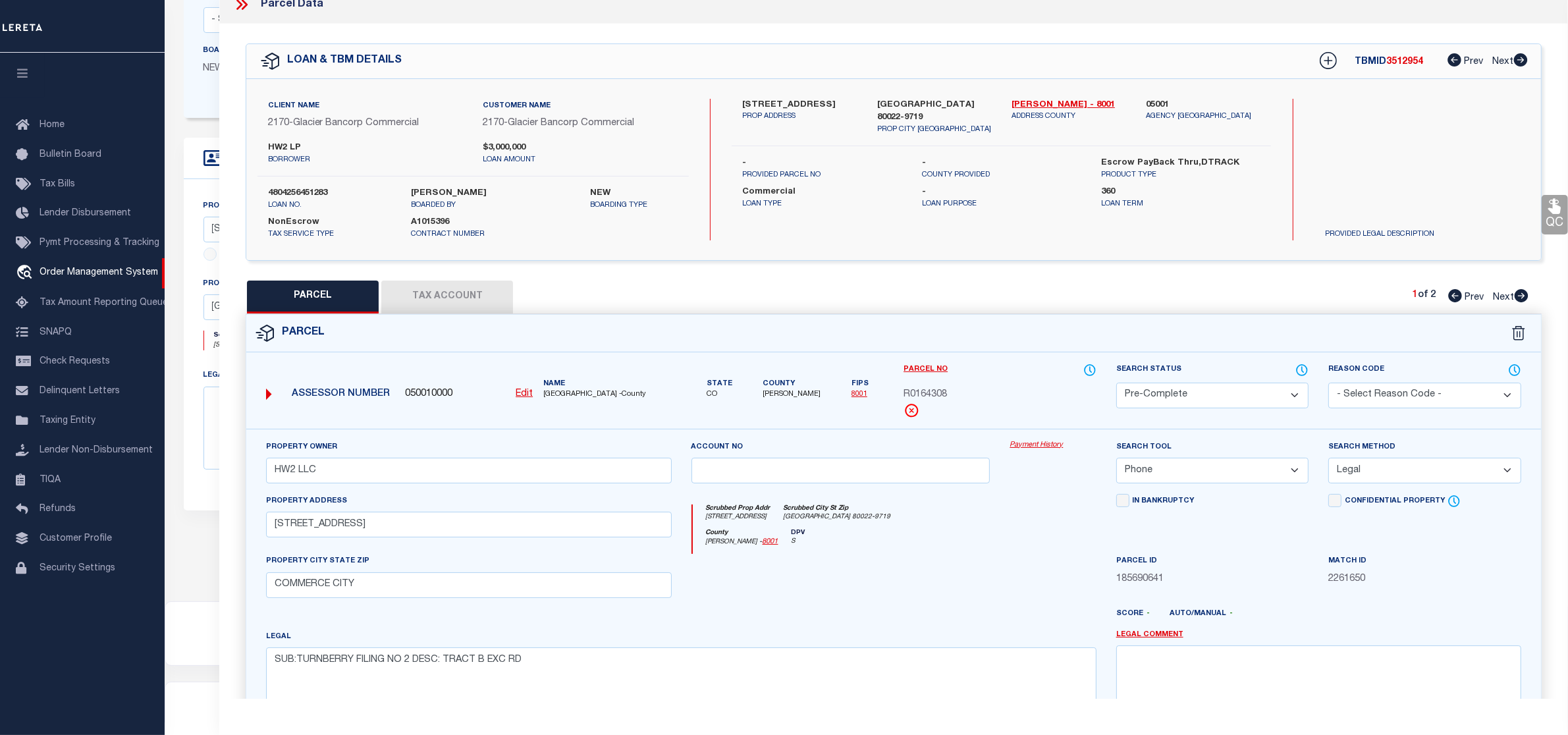
click at [1523, 293] on icon at bounding box center [1521, 295] width 13 height 13
select select "AS"
select select
checkbox input "false"
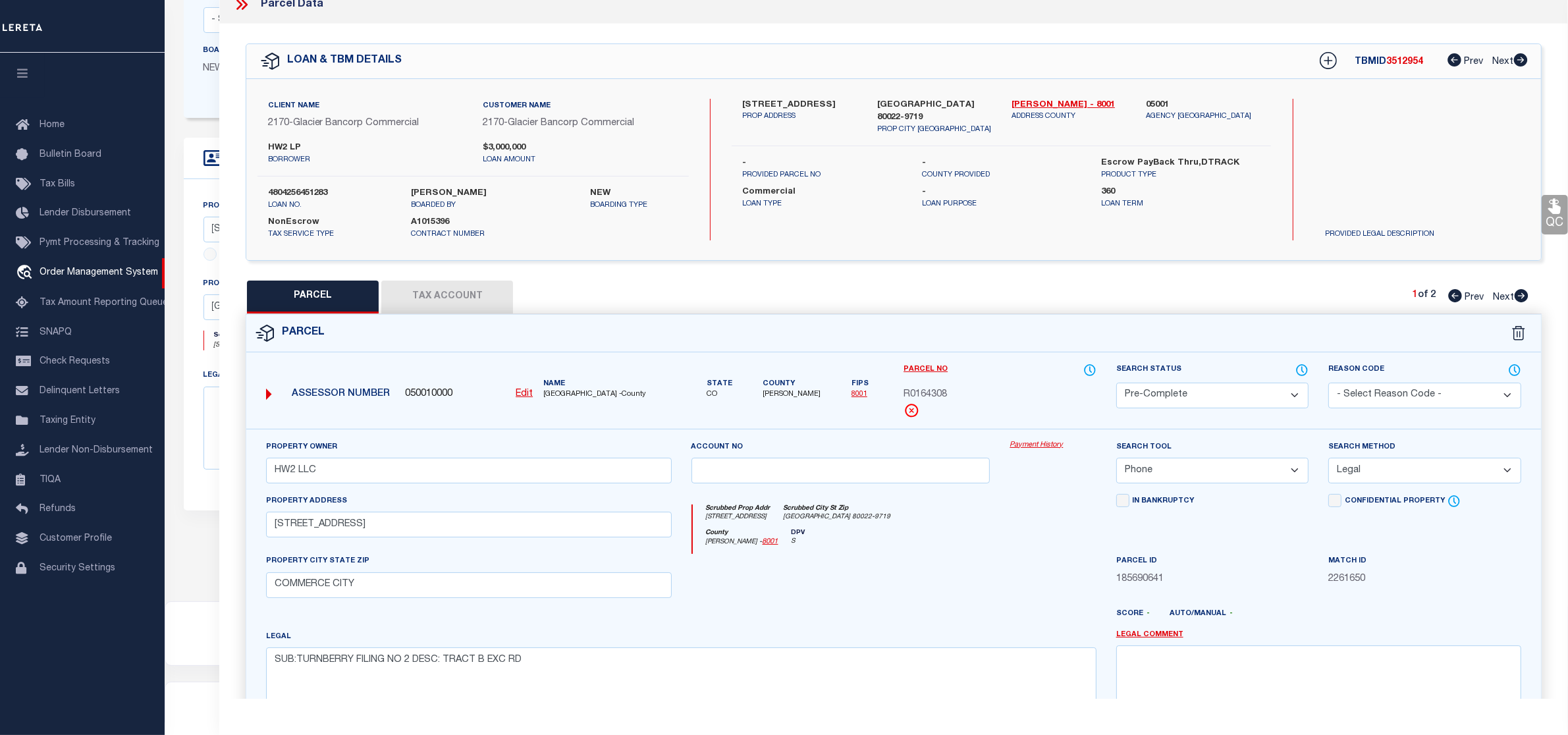
checkbox input "false"
select select "PC"
type input "HW2 LLC"
select select "PHN"
select select "LEG"
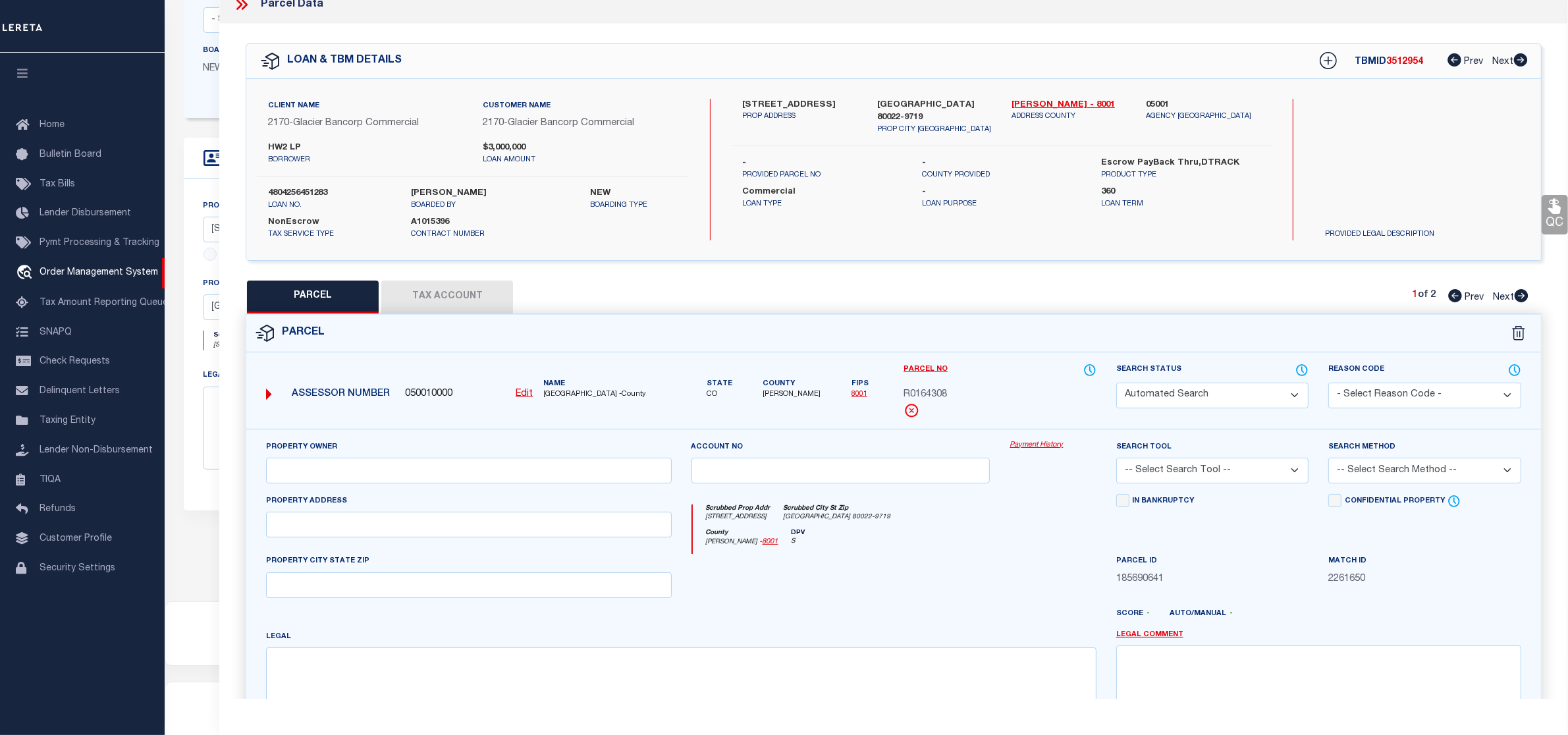
type input "10390 HIGHWAY 2 COMMERCE CITY"
type input "DENVER, CO 80205-2421"
type textarea "SUB:TURNBERRY FILING NO 2 DESC: TRACT B EXC RD"
drag, startPoint x: 361, startPoint y: 530, endPoint x: 544, endPoint y: 528, distance: 183.0
click at [544, 528] on input "10390 HIGHWAY 2 COMMERCE CITY" at bounding box center [468, 525] width 405 height 26
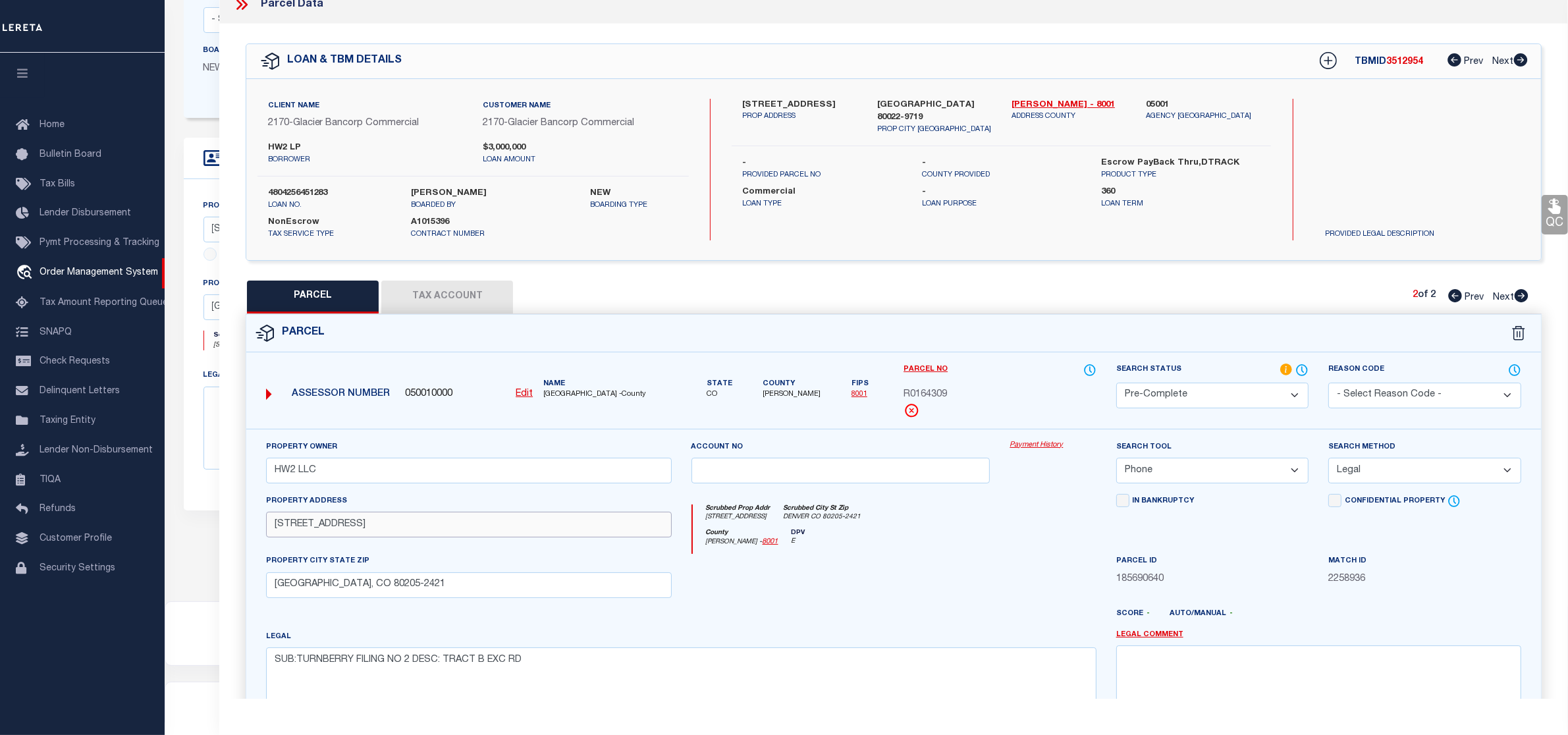
type input "10390 HIGHWAY 2"
click at [358, 584] on input "DENVER, CO 80205-2421" at bounding box center [468, 585] width 405 height 26
paste input "COMMERCE CITY"
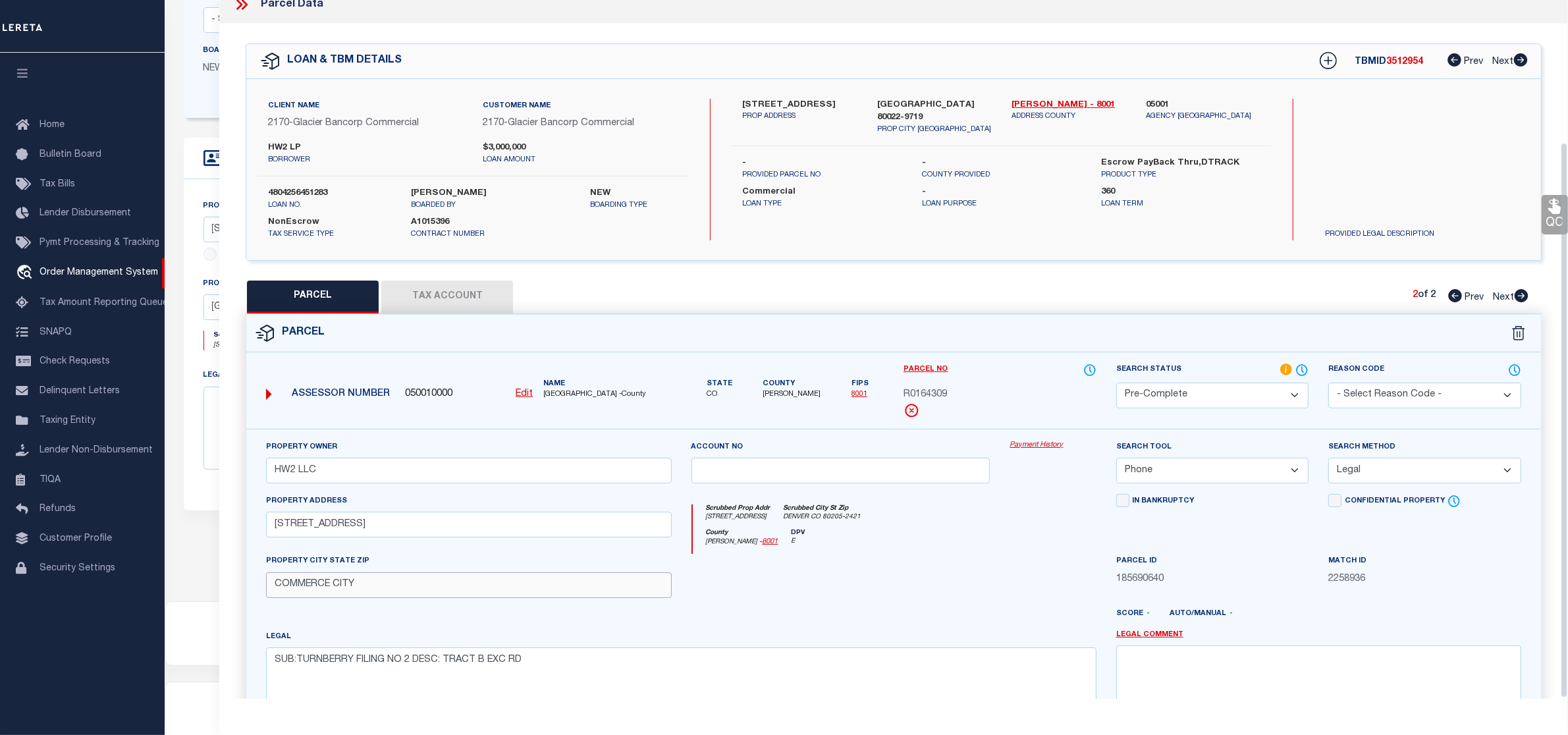
scroll to position [179, 0]
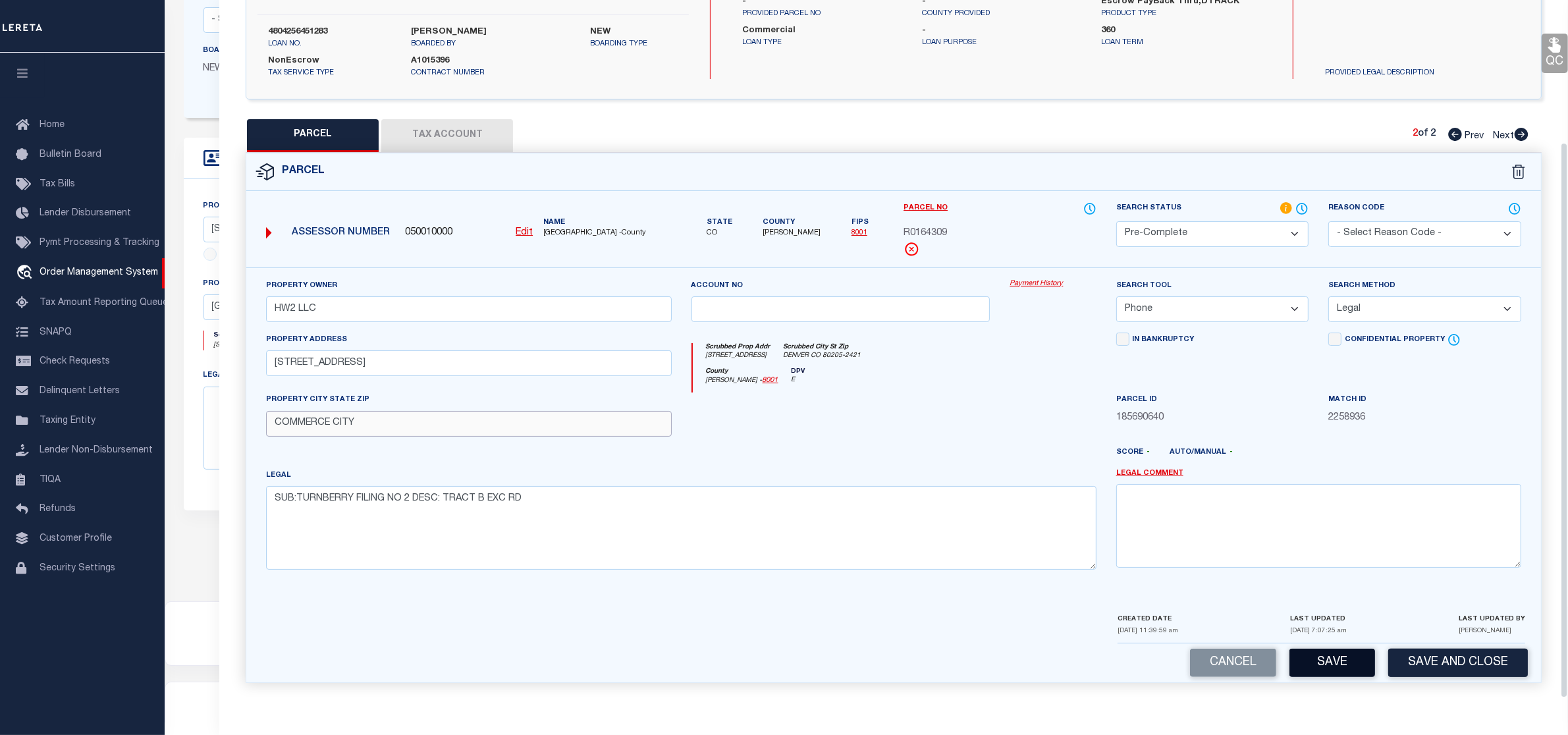
type input "COMMERCE CITY"
click at [1352, 664] on button "Save" at bounding box center [1332, 663] width 86 height 28
select select "AS"
select select
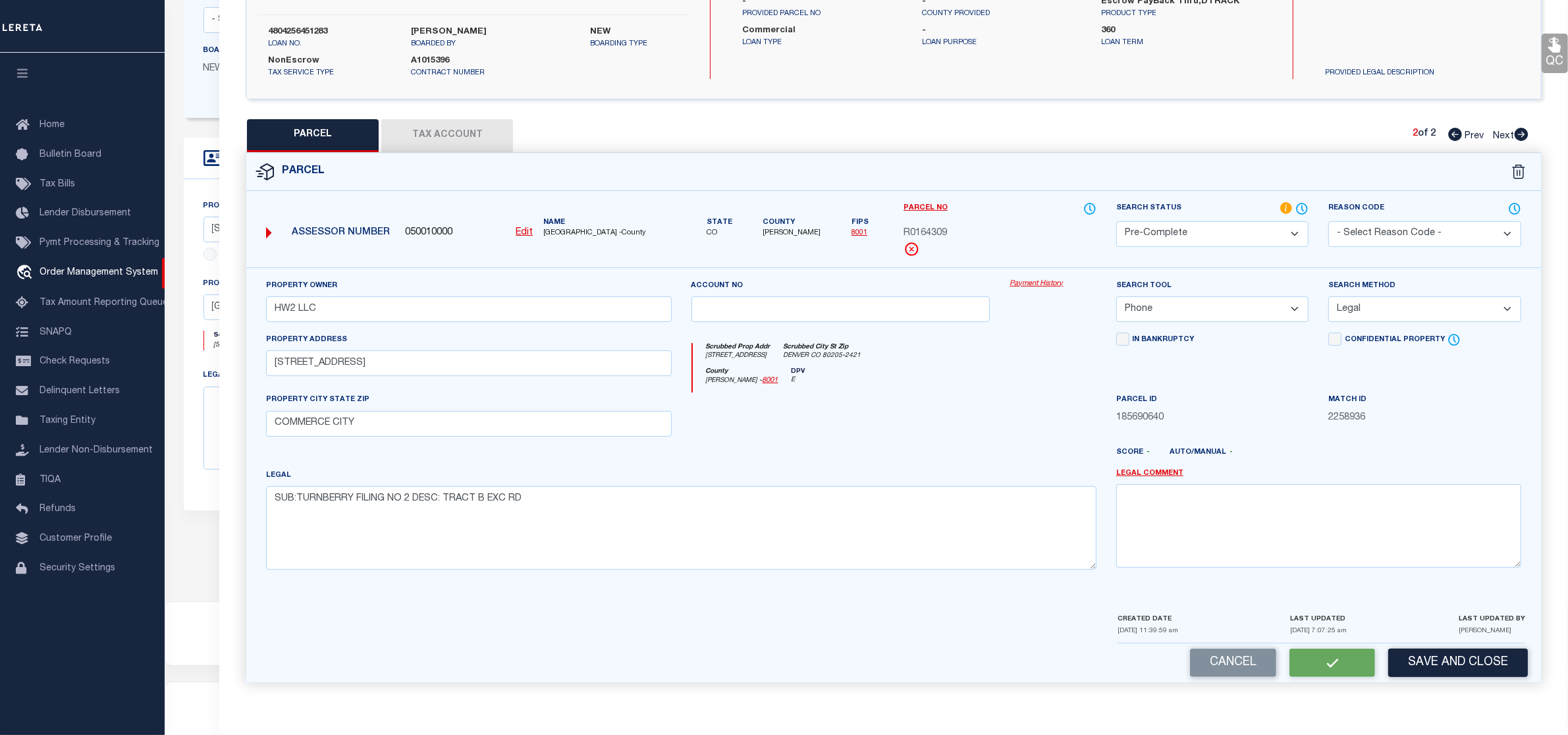
checkbox input "false"
select select "PC"
type input "HW2 LLC"
select select "PHN"
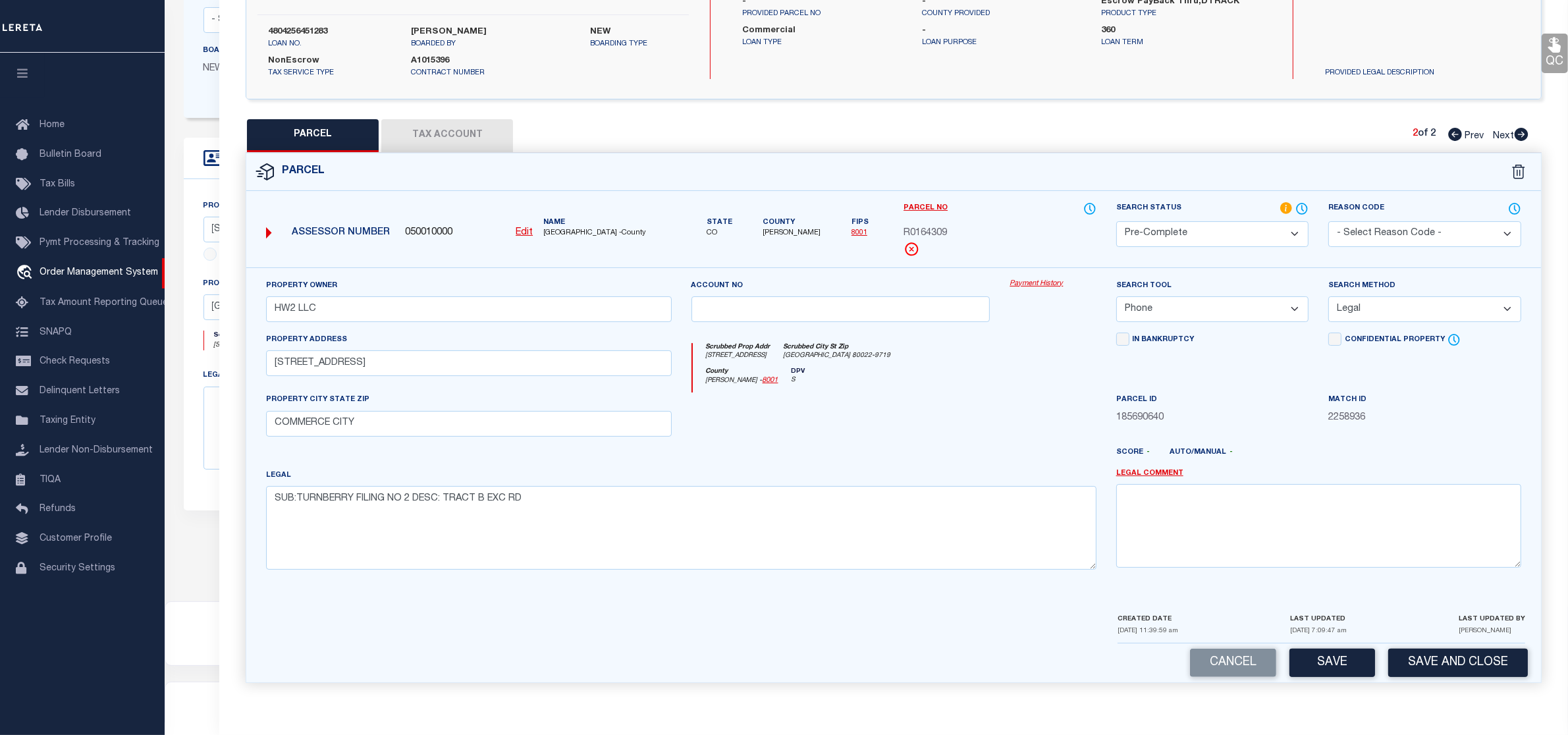
click at [1451, 132] on icon at bounding box center [1454, 134] width 13 height 13
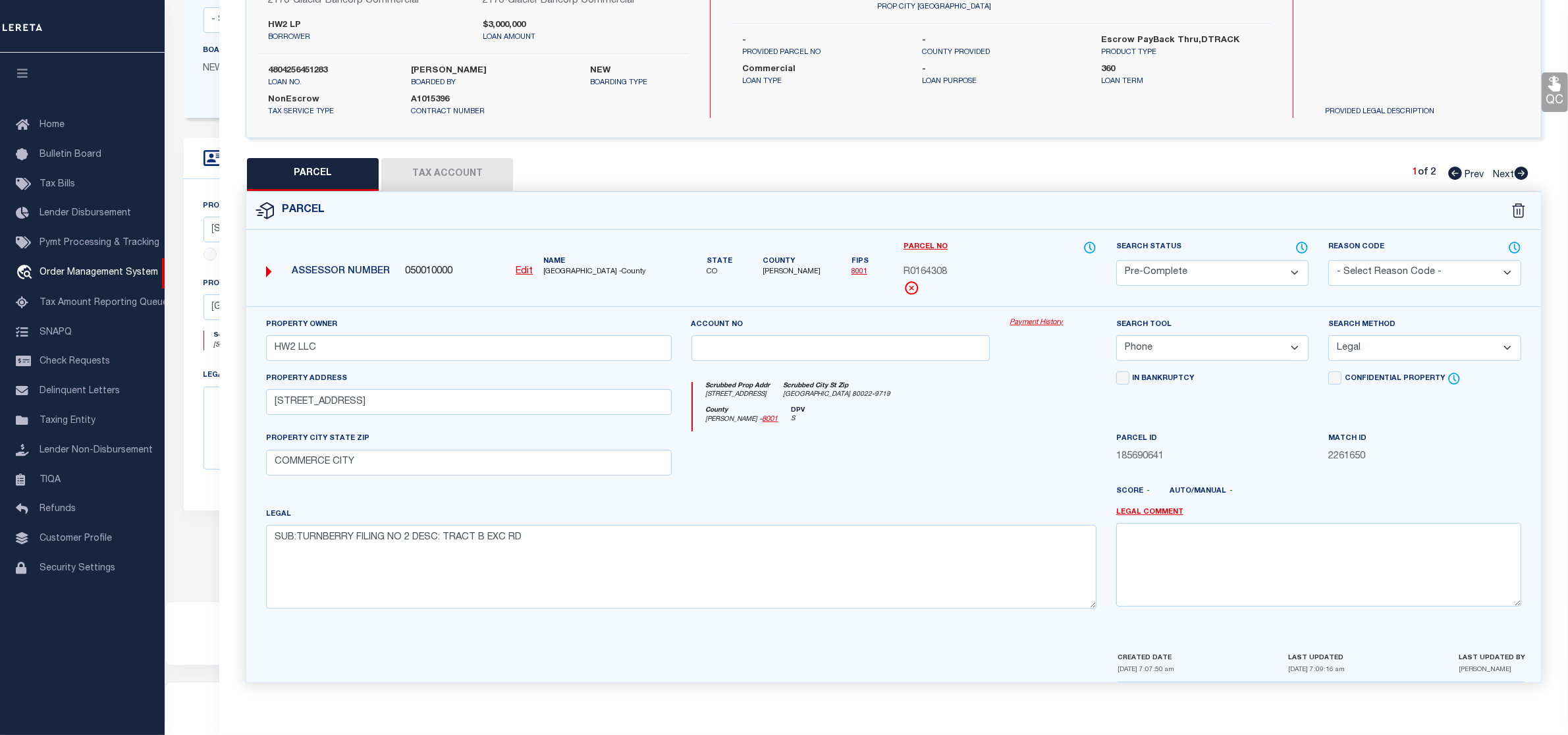
scroll to position [0, 0]
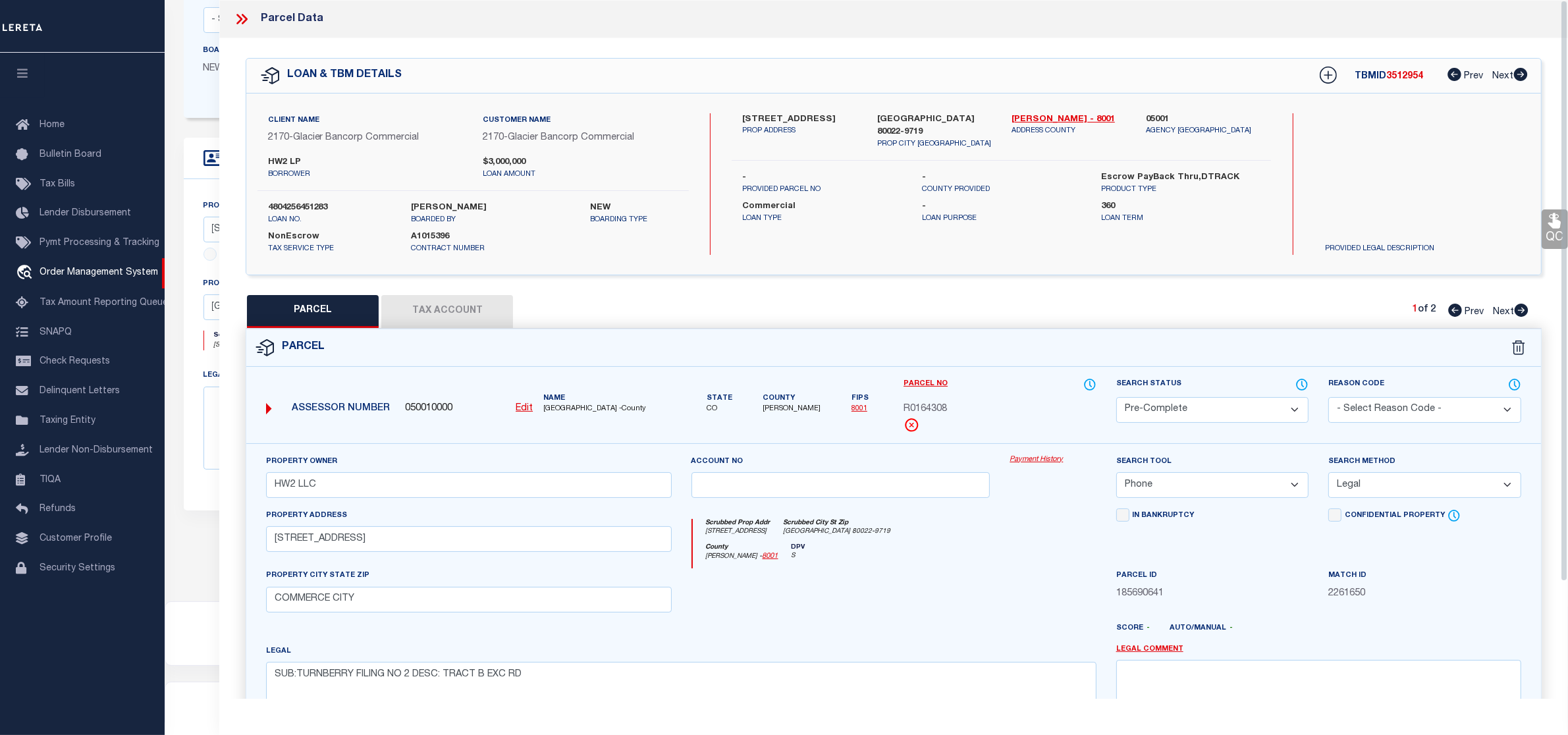
click at [1413, 80] on span "3512954" at bounding box center [1405, 76] width 37 height 9
copy span "3512954"
click at [933, 405] on span "R0164308" at bounding box center [925, 410] width 43 height 14
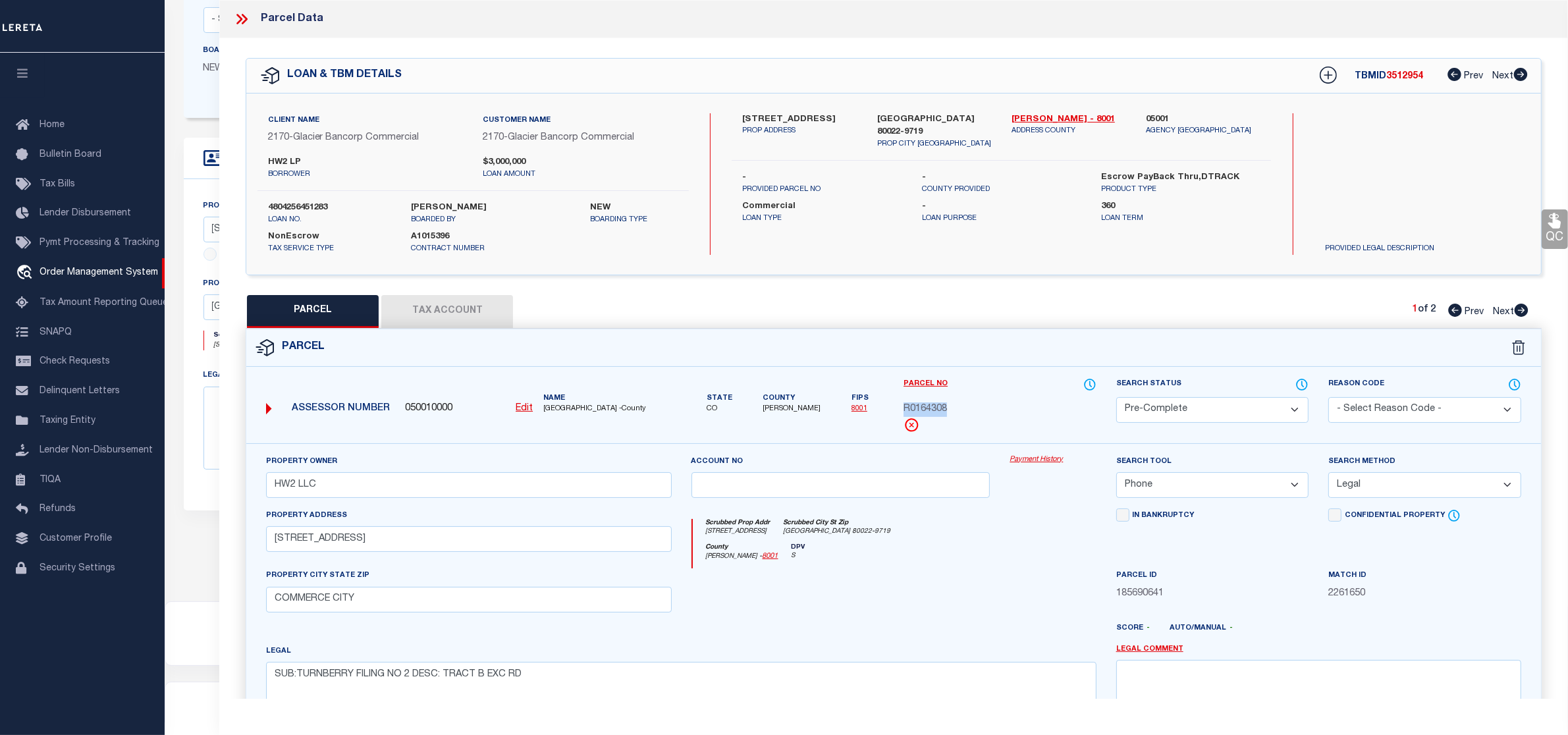
copy span "R0164308"
click at [1519, 307] on icon at bounding box center [1521, 310] width 13 height 13
click at [934, 409] on span "R0164309" at bounding box center [925, 410] width 43 height 14
copy span "R0164309"
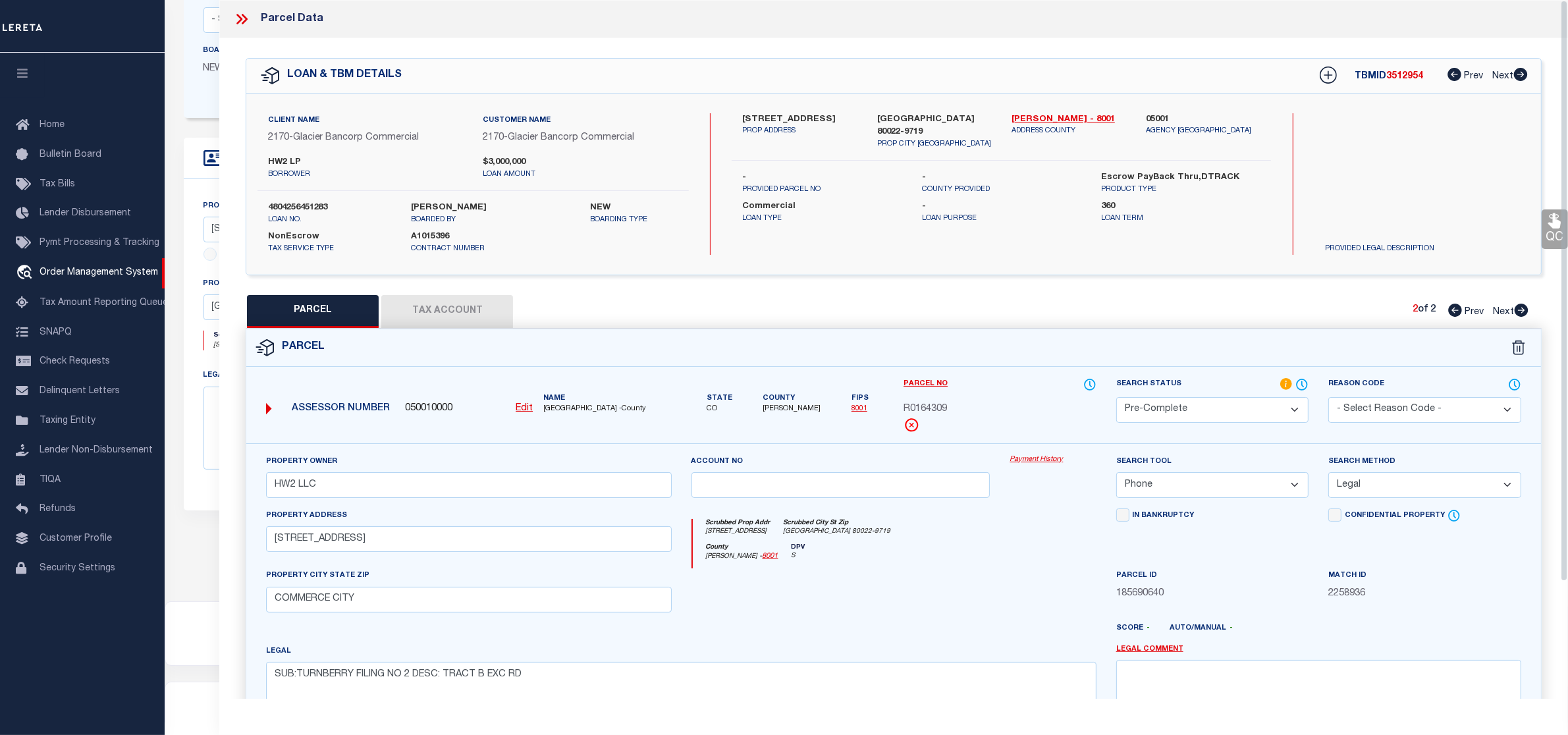
click at [241, 23] on icon at bounding box center [241, 19] width 17 height 17
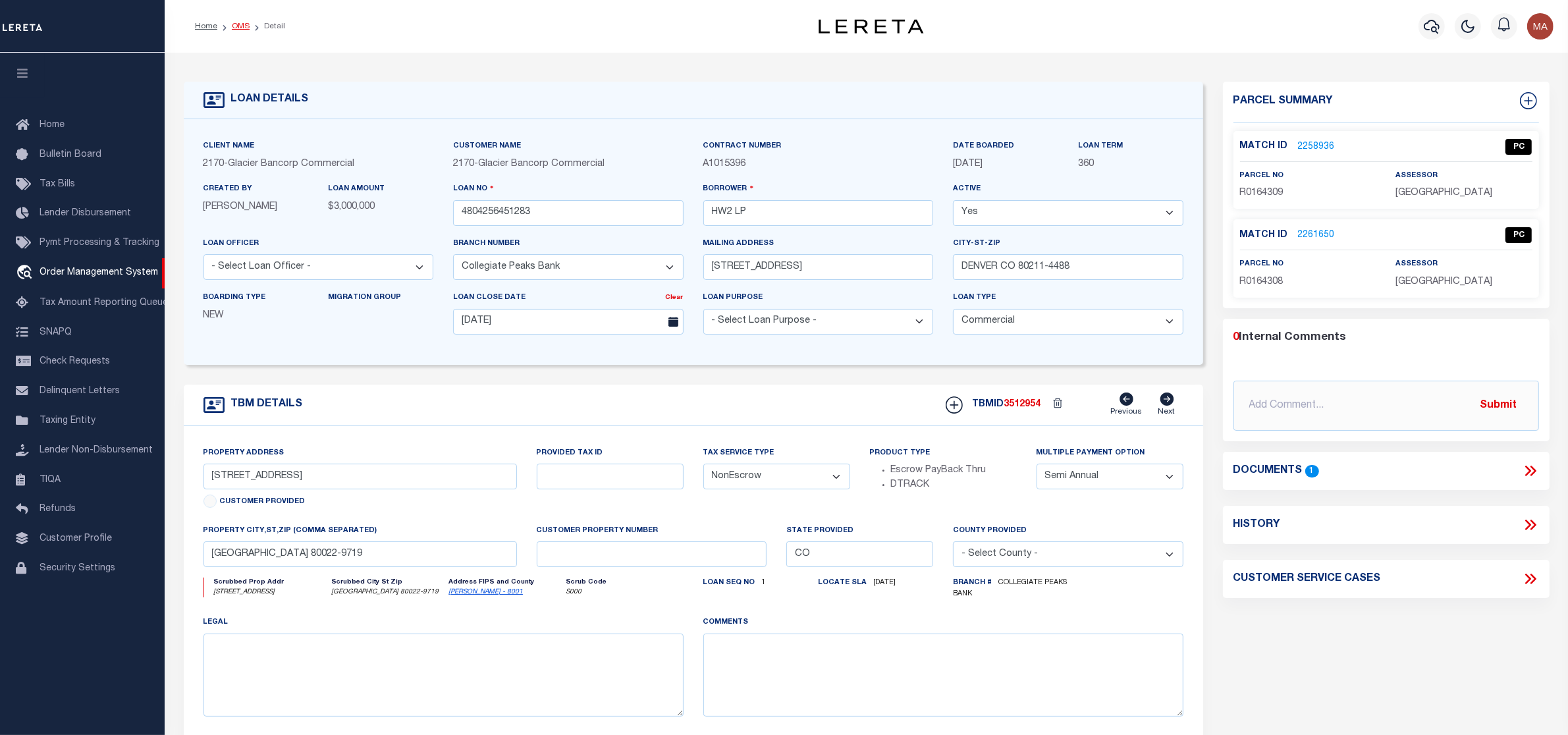
click at [239, 26] on link "OMS" at bounding box center [241, 26] width 18 height 8
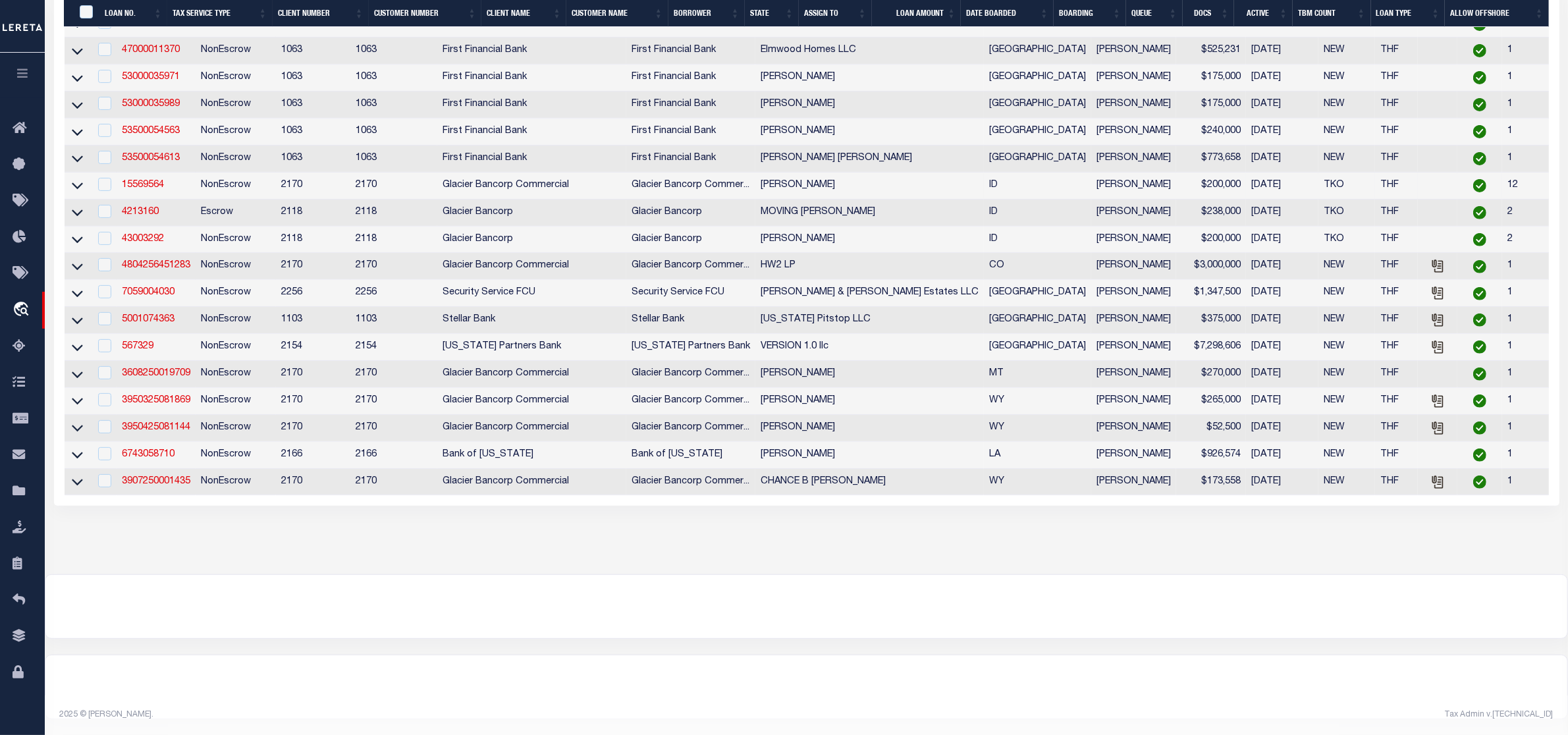
scroll to position [351, 0]
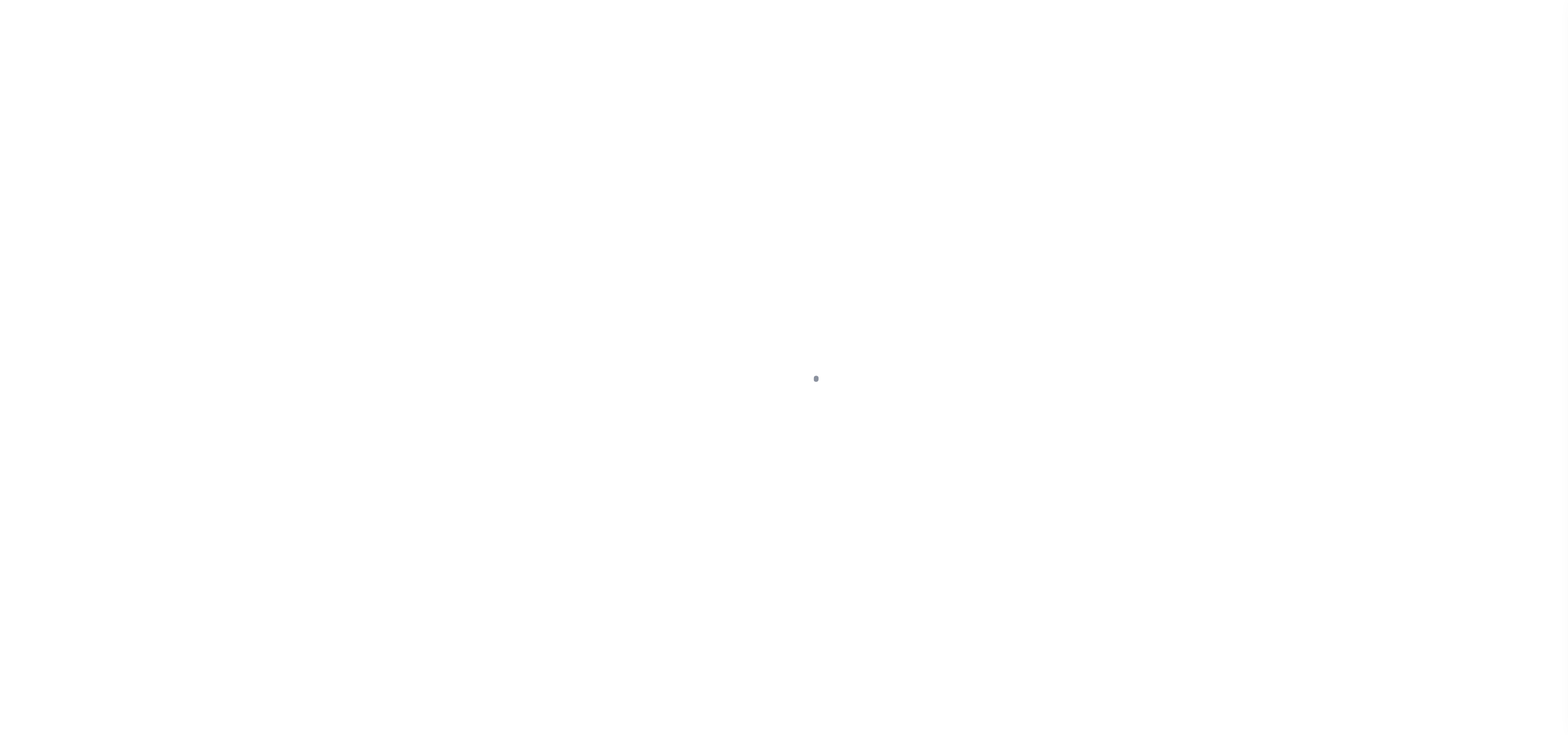
select select "49803"
select select "8415"
select select "20"
select select "NonEscrow"
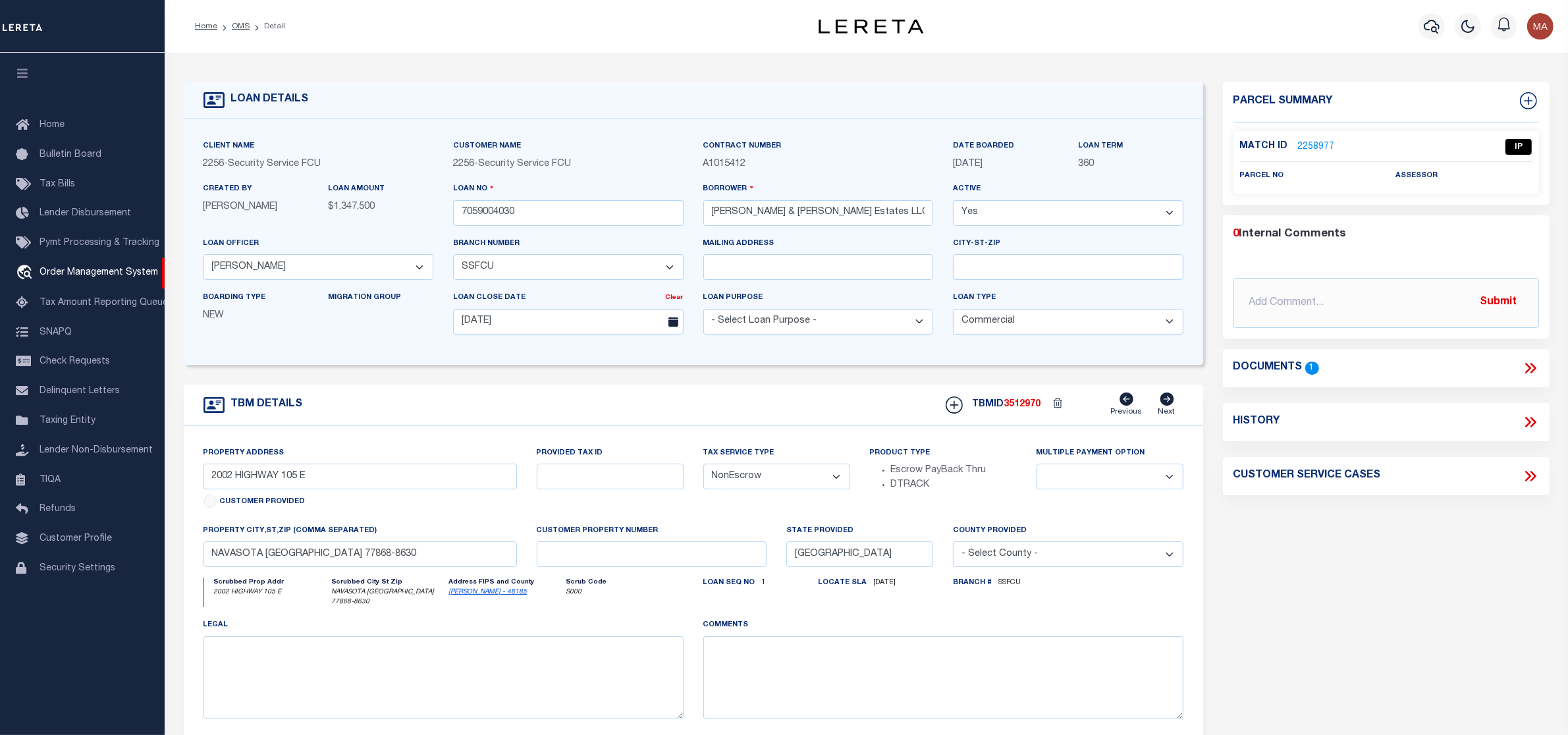
click at [1308, 142] on link "2258977" at bounding box center [1317, 147] width 37 height 13
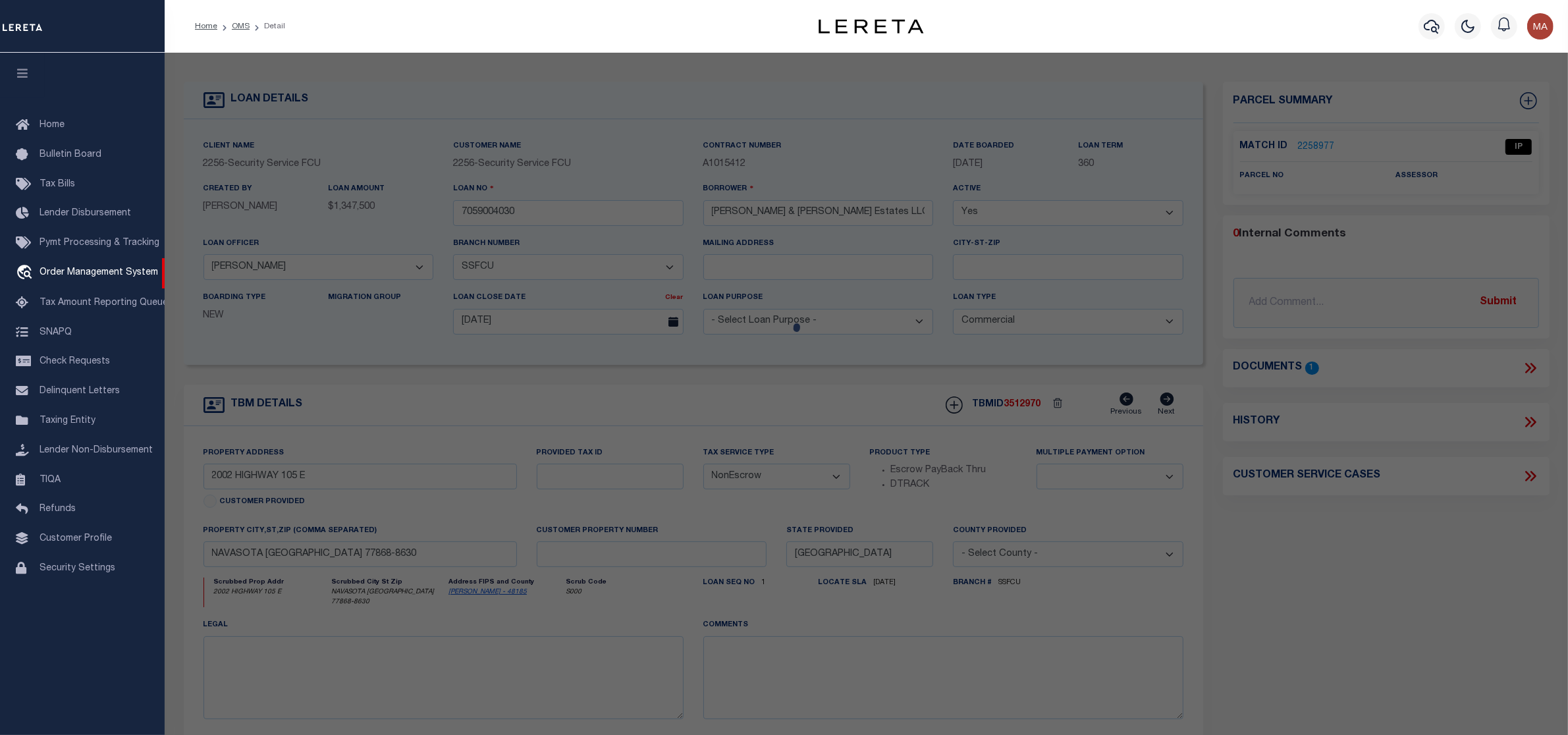
select select "AS"
select select
checkbox input "false"
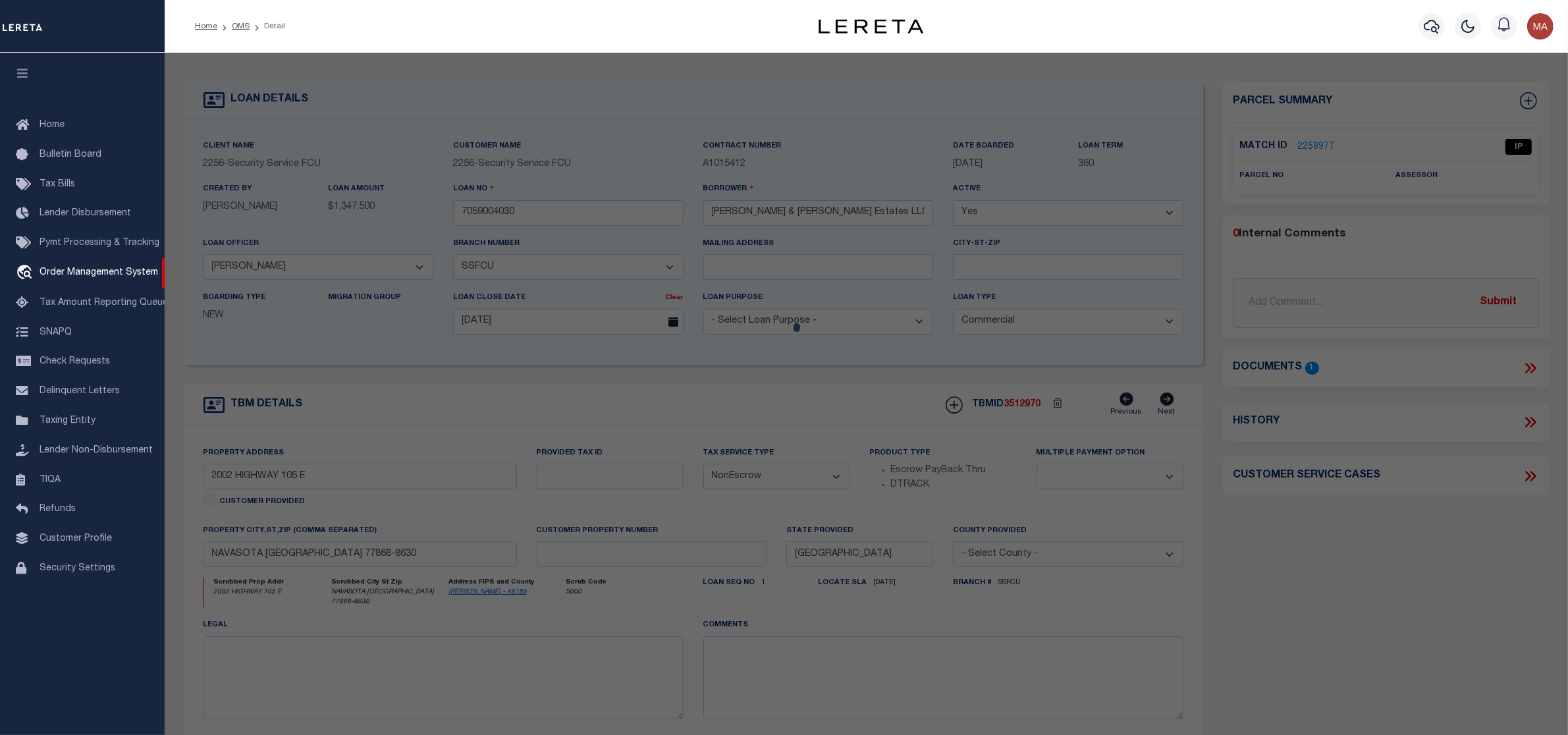
select select "IP"
checkbox input "false"
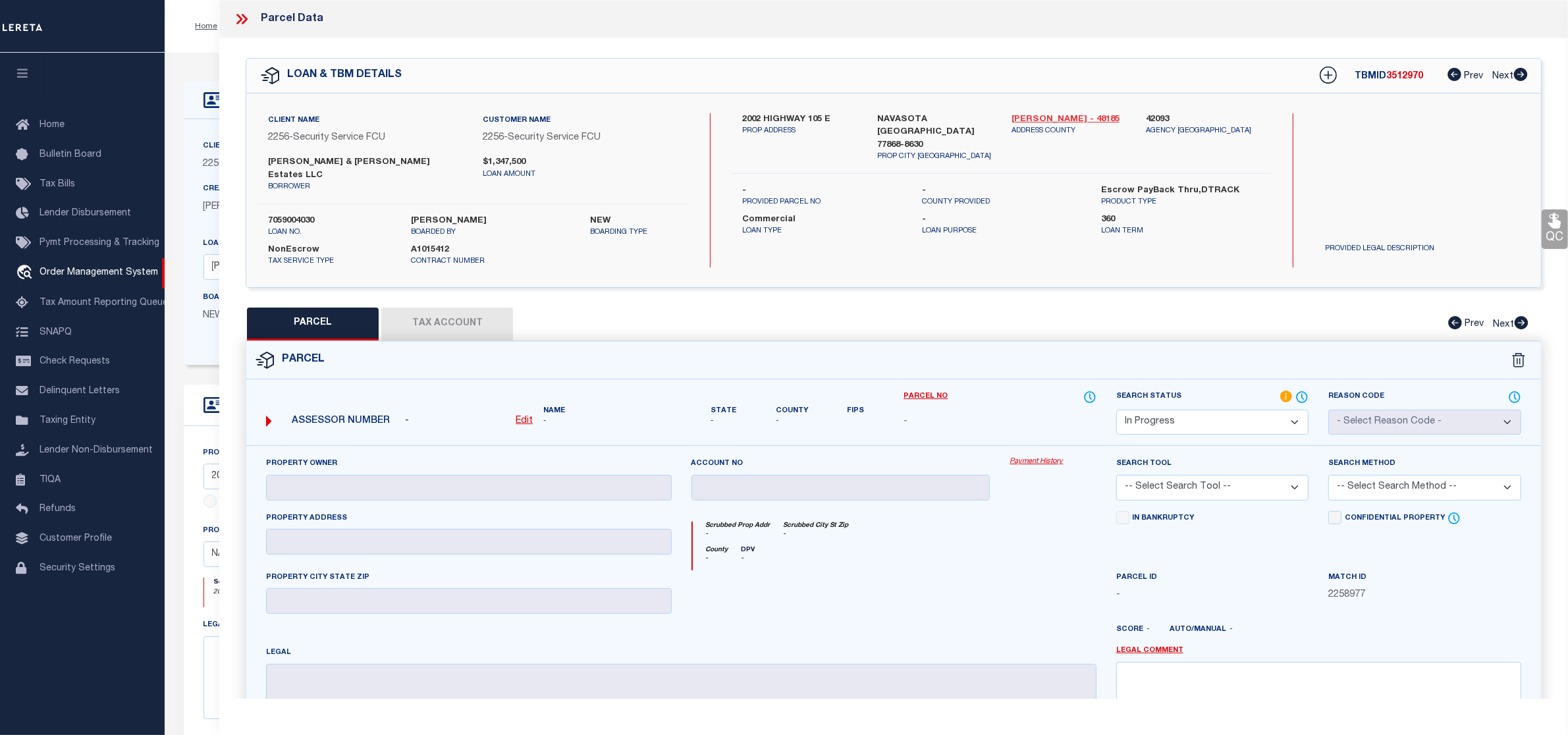
click at [1047, 120] on link "Grimes - 48185" at bounding box center [1068, 120] width 114 height 13
click at [789, 116] on label "2002 HIGHWAY 105 E" at bounding box center [799, 120] width 114 height 13
copy div "2002 HIGHWAY 105 E"
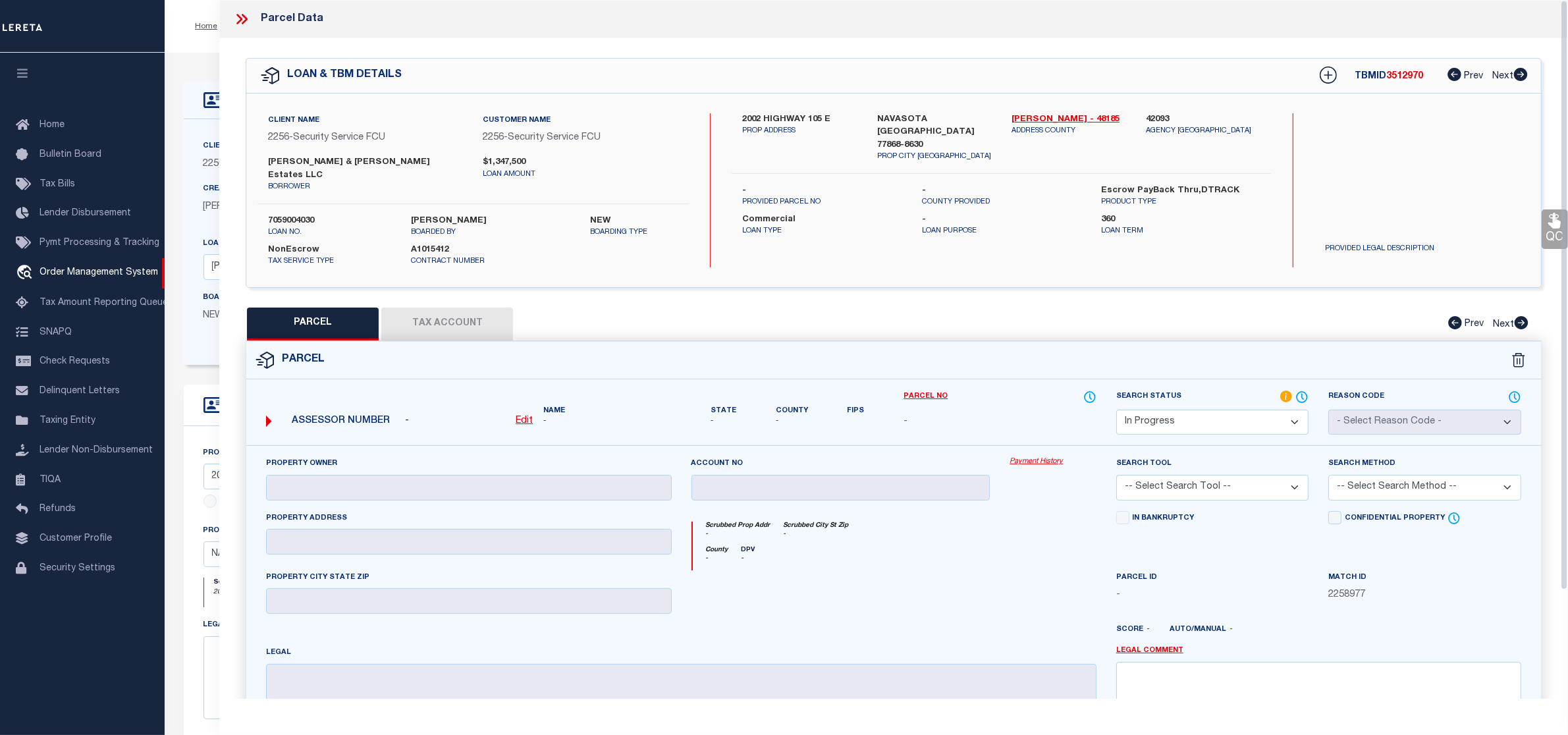
click at [288, 160] on label "[PERSON_NAME] & [PERSON_NAME] Estates LLC" at bounding box center [366, 169] width 196 height 26
copy label "Shreyansh"
click at [525, 416] on u "Edit" at bounding box center [524, 420] width 17 height 9
select select "IP"
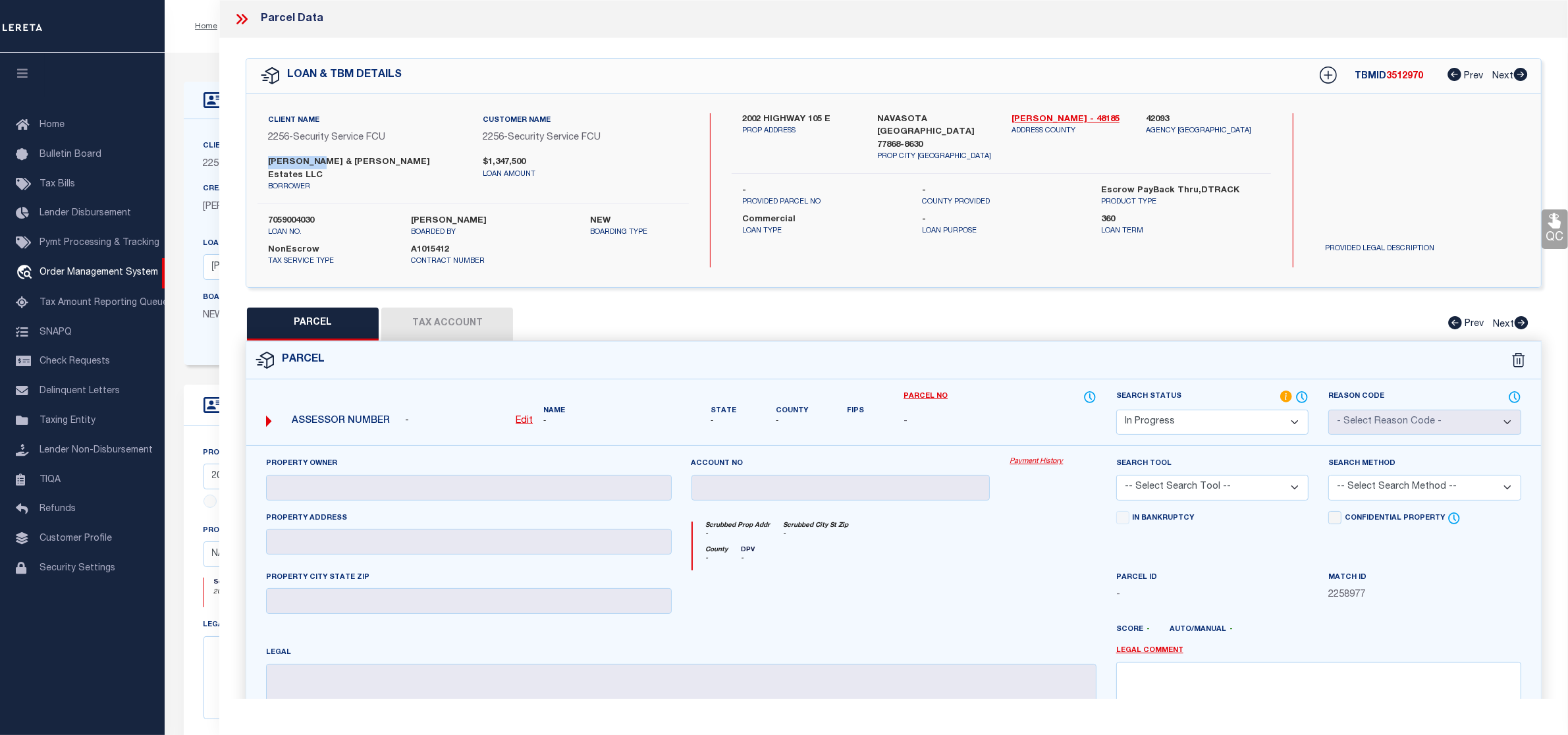
type textarea "-"
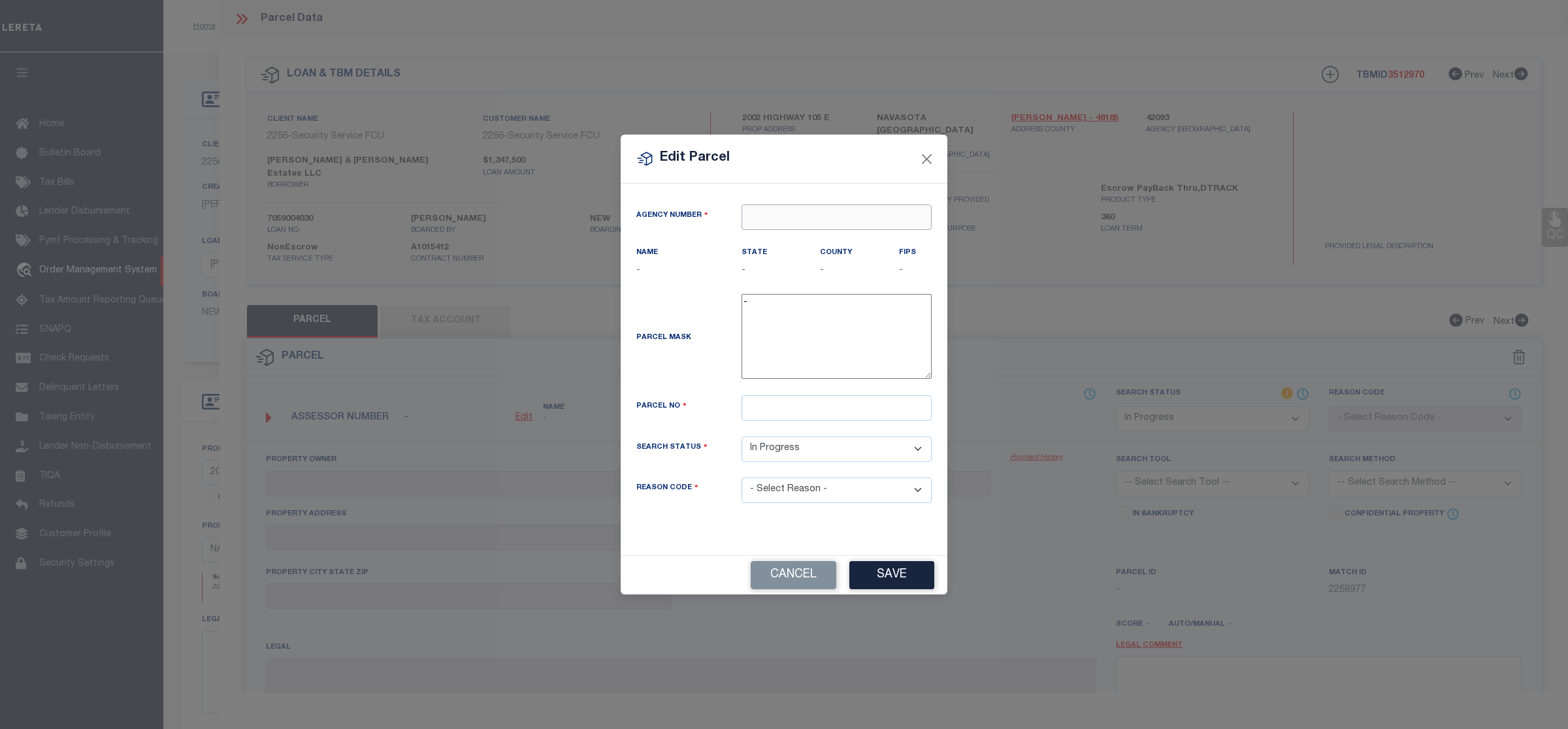
click at [824, 213] on input "text" at bounding box center [836, 217] width 190 height 25
type input "42093"
click at [830, 252] on label "County" at bounding box center [835, 254] width 32 height 11
click at [774, 220] on input "text" at bounding box center [836, 217] width 190 height 25
click at [791, 234] on div "420930000 : GRIMES COUNTY" at bounding box center [836, 249] width 189 height 37
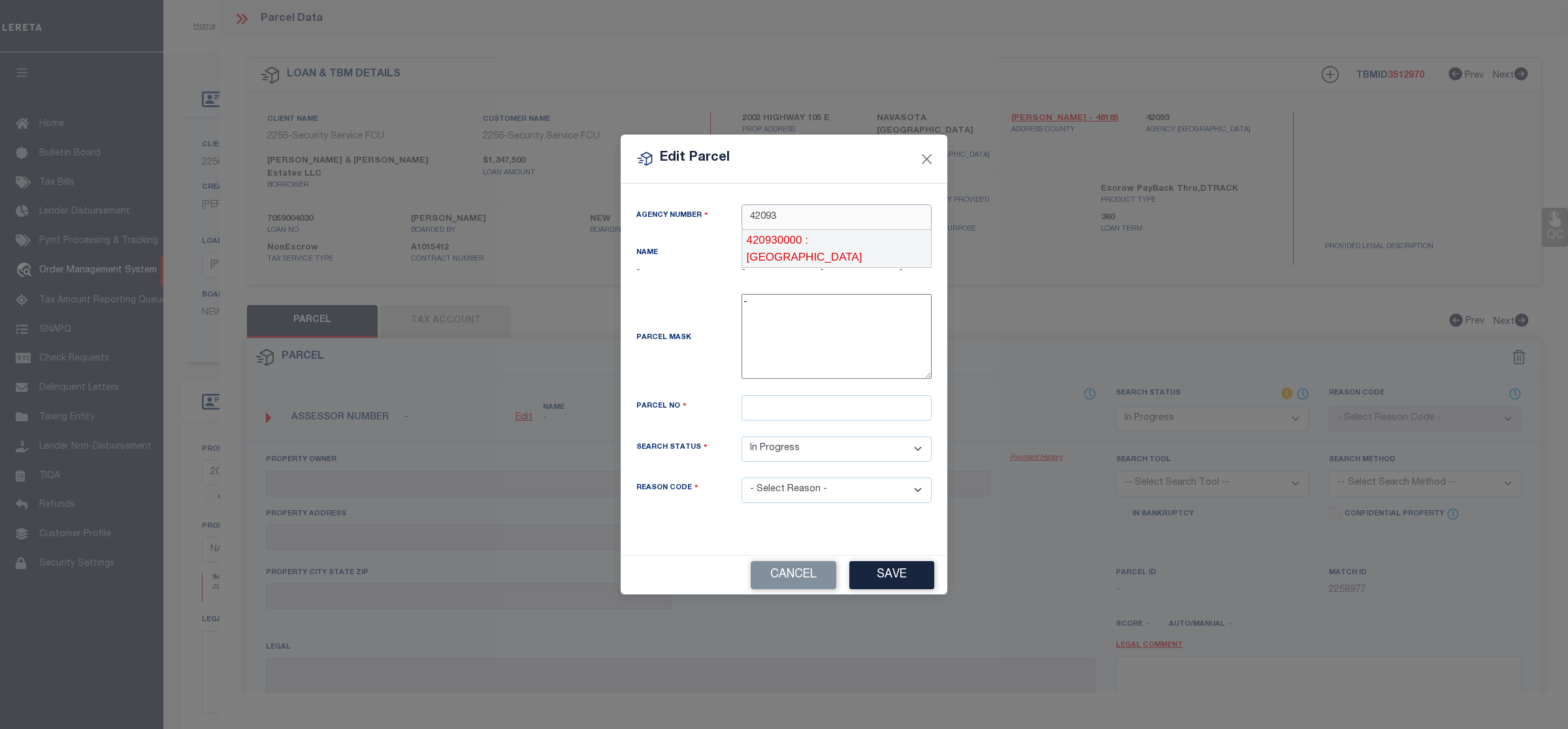
type input "420930000"
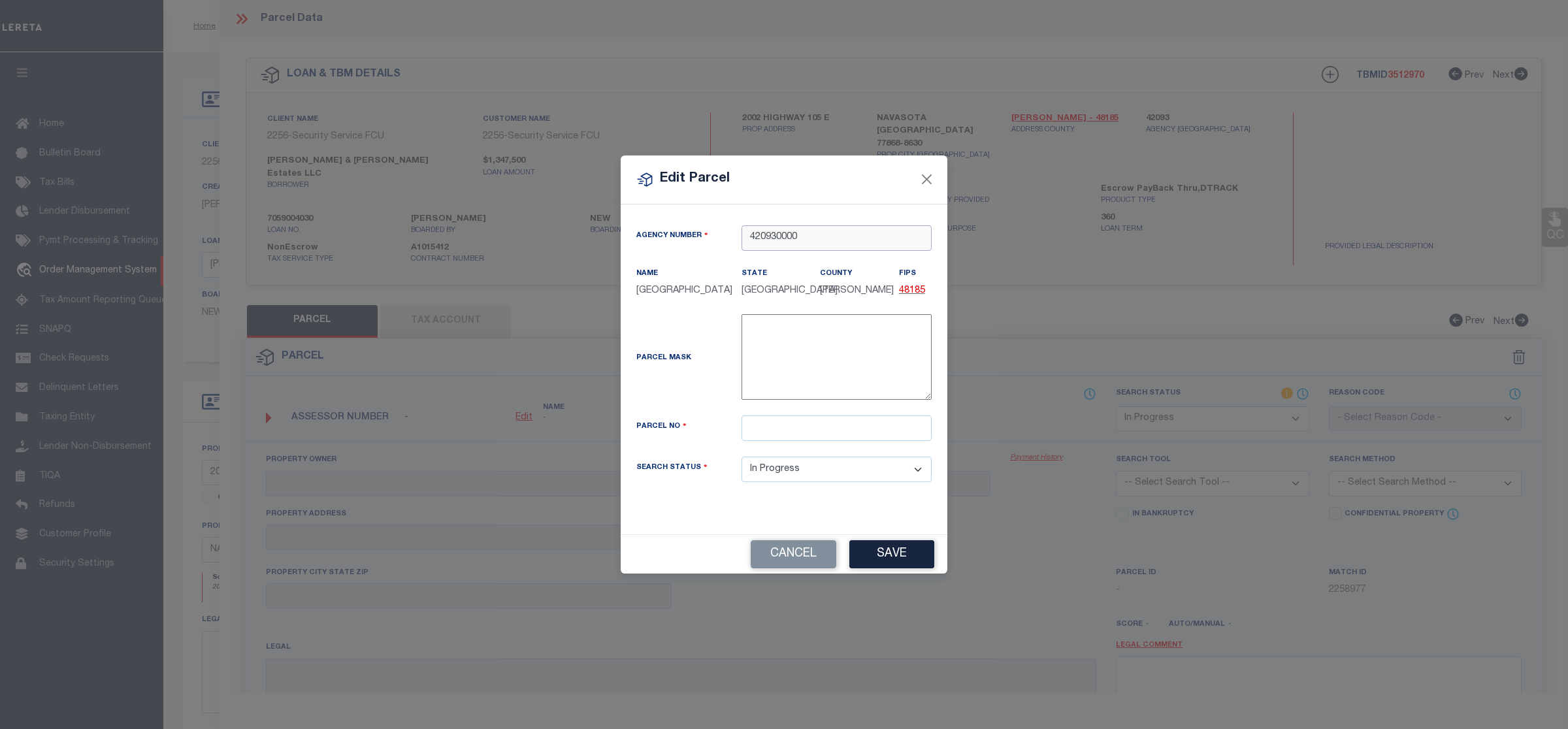
type input "420930000"
click at [761, 423] on input "text" at bounding box center [836, 428] width 190 height 25
click at [751, 447] on div "Parcel No" at bounding box center [784, 436] width 315 height 41
click at [759, 432] on input "text" at bounding box center [836, 428] width 190 height 25
paste input "R77764"
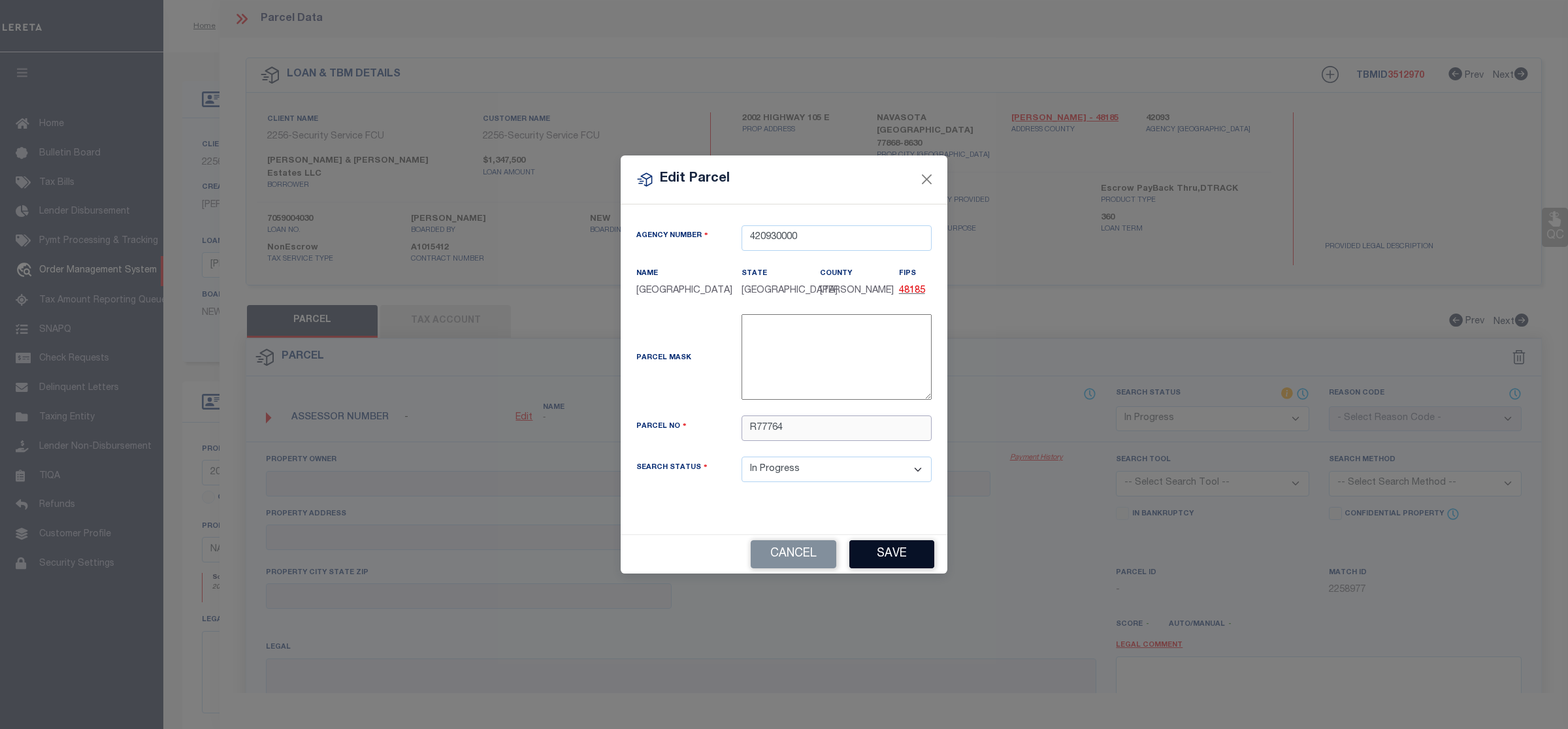
type input "R77764"
click at [929, 562] on button "Save" at bounding box center [891, 554] width 85 height 28
select select "IP"
checkbox input "false"
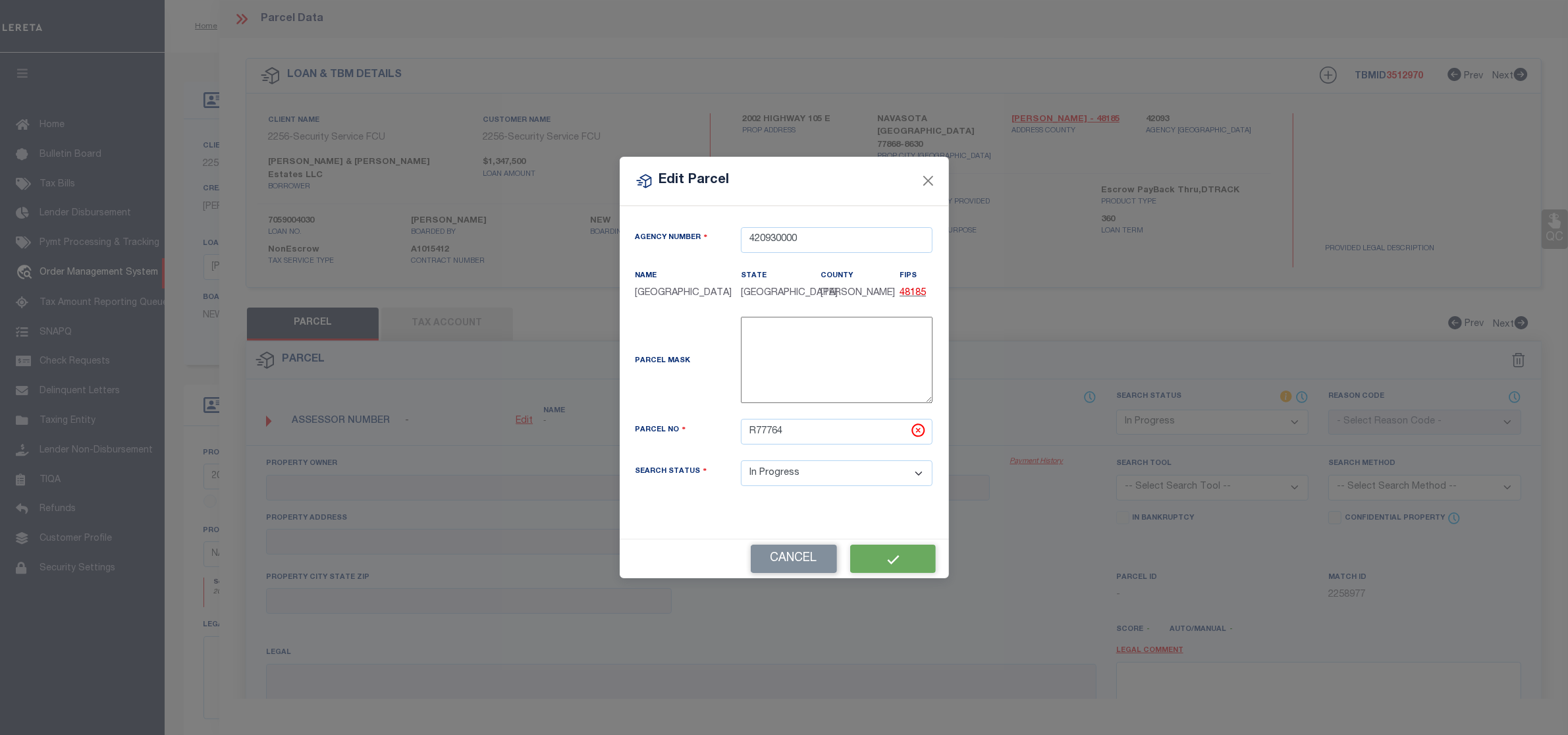
checkbox input "false"
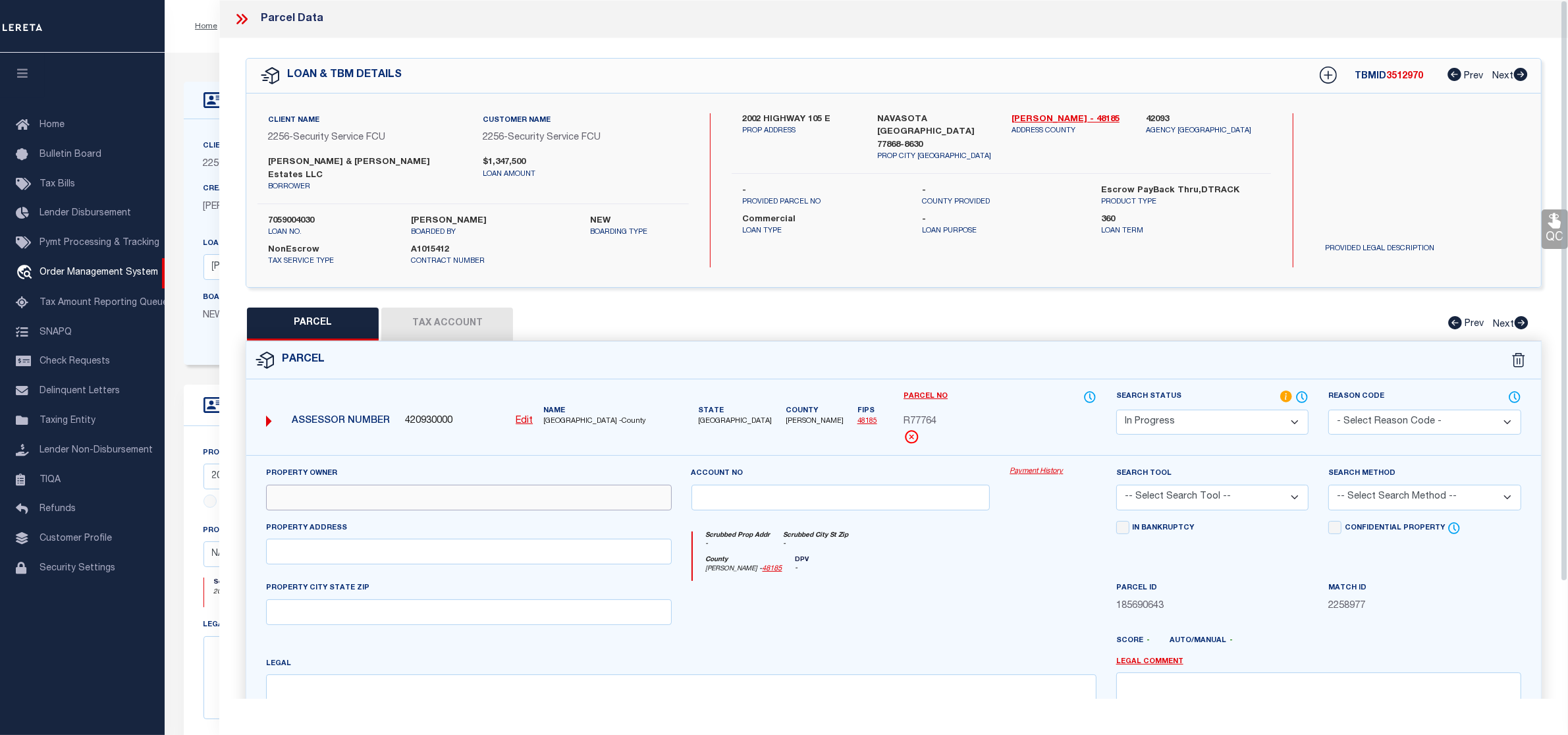
click at [603, 496] on input "text" at bounding box center [468, 498] width 405 height 26
paste input "SHREYANSH & SAANVI ESTATES LLC"
type input "SHREYANSH & SAANVI ESTATES LLC"
click at [424, 544] on input "text" at bounding box center [468, 552] width 405 height 26
paste input "HWY105 E, NAVASOTA, TX 77868"
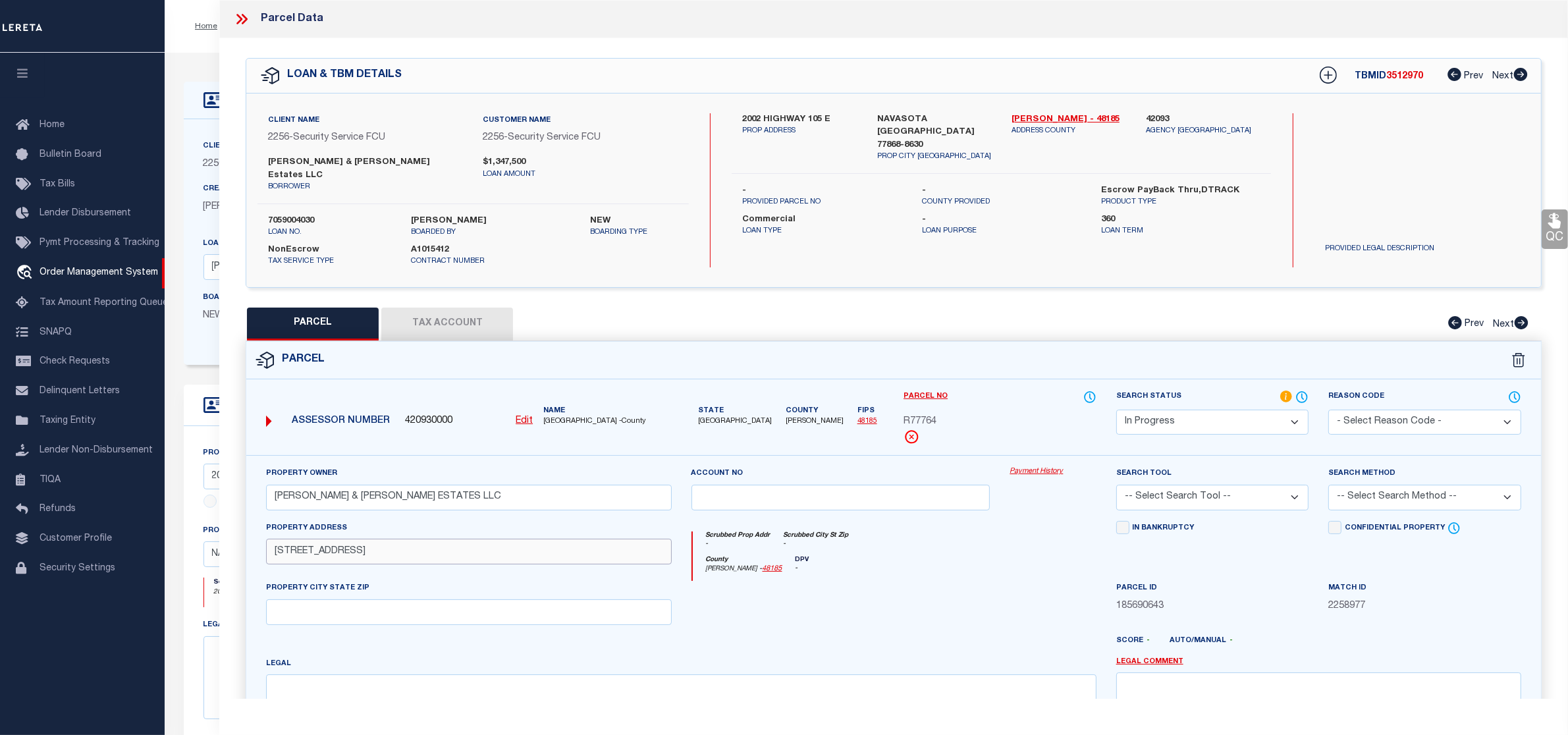
click at [383, 543] on input "HWY105 E, NAVASOTA, TX 77868" at bounding box center [468, 552] width 405 height 26
drag, startPoint x: 328, startPoint y: 540, endPoint x: 465, endPoint y: 549, distance: 137.3
click at [465, 549] on input "HWY105 E, NAVASOTA, TX 77868" at bounding box center [468, 552] width 405 height 26
type input "HWY105 E,"
click at [414, 607] on input "text" at bounding box center [468, 612] width 405 height 26
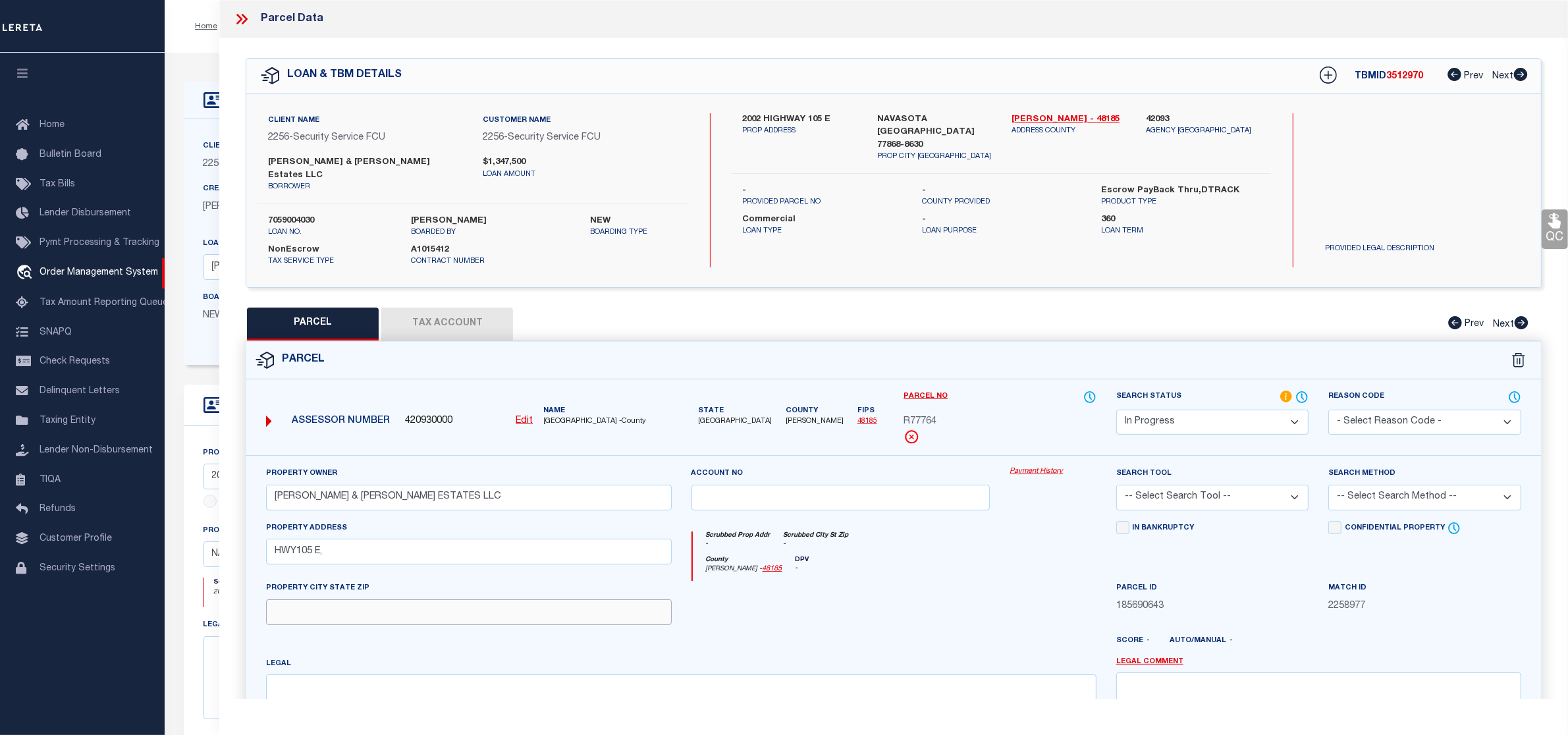
paste input "NAVASOTA, TX 77868"
type input "NAVASOTA, TX 77868"
click at [364, 688] on textarea at bounding box center [681, 716] width 830 height 83
click at [509, 693] on textarea at bounding box center [681, 716] width 830 height 83
paste textarea "RAM DEVELOPMENT, Lot 1,"
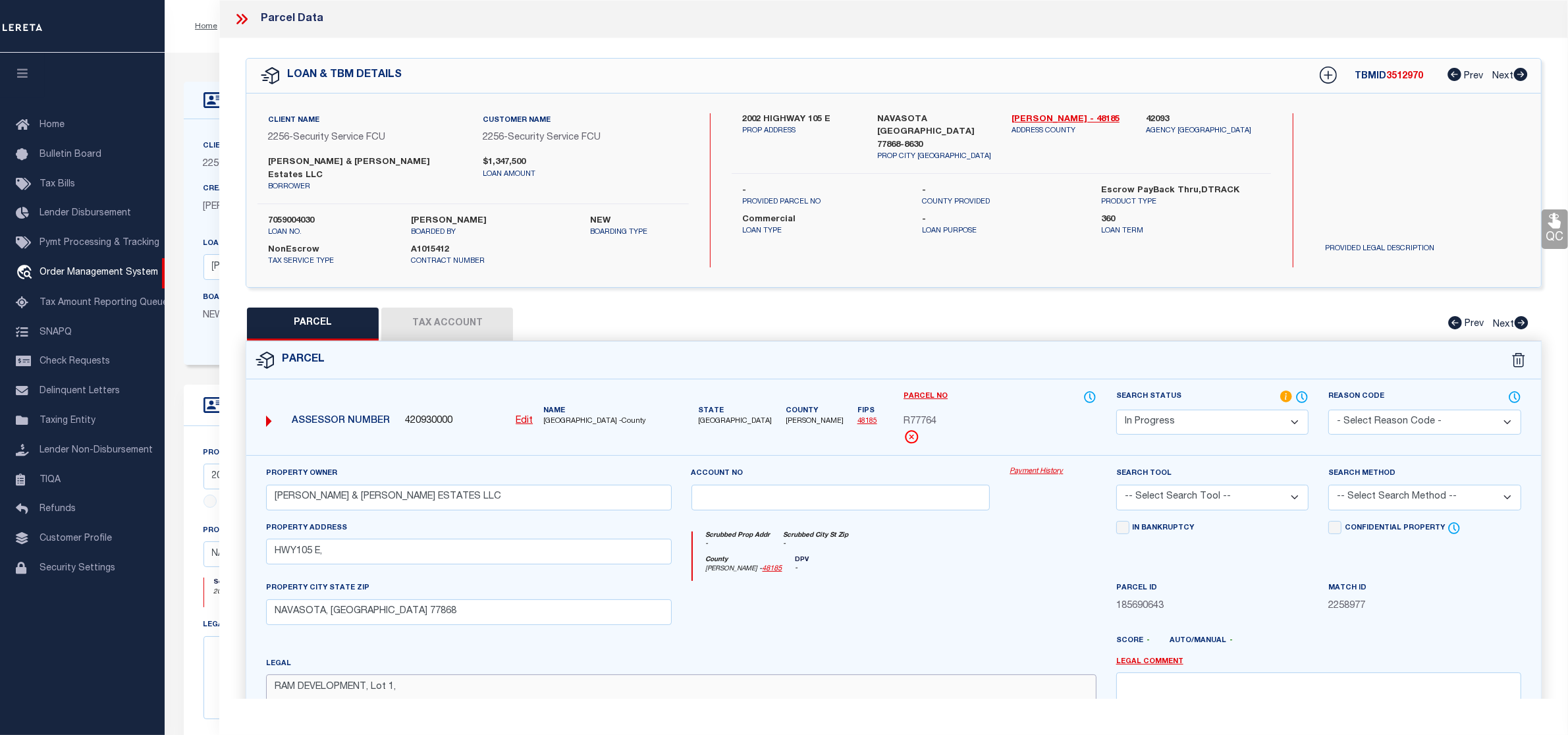
type textarea "RAM DEVELOPMENT, Lot 1,"
click at [1213, 418] on select "Automated Search Bad Parcel Complete Duplicate Parcel High Dollar Reporting In …" at bounding box center [1213, 423] width 193 height 26
select select "PC"
click at [1117, 410] on select "Automated Search Bad Parcel Complete Duplicate Parcel High Dollar Reporting In …" at bounding box center [1213, 423] width 193 height 26
click at [1200, 485] on select "-- Select Search Tool -- 3rd Party Website Agency File Agency Website ATLS CNV-…" at bounding box center [1213, 498] width 193 height 26
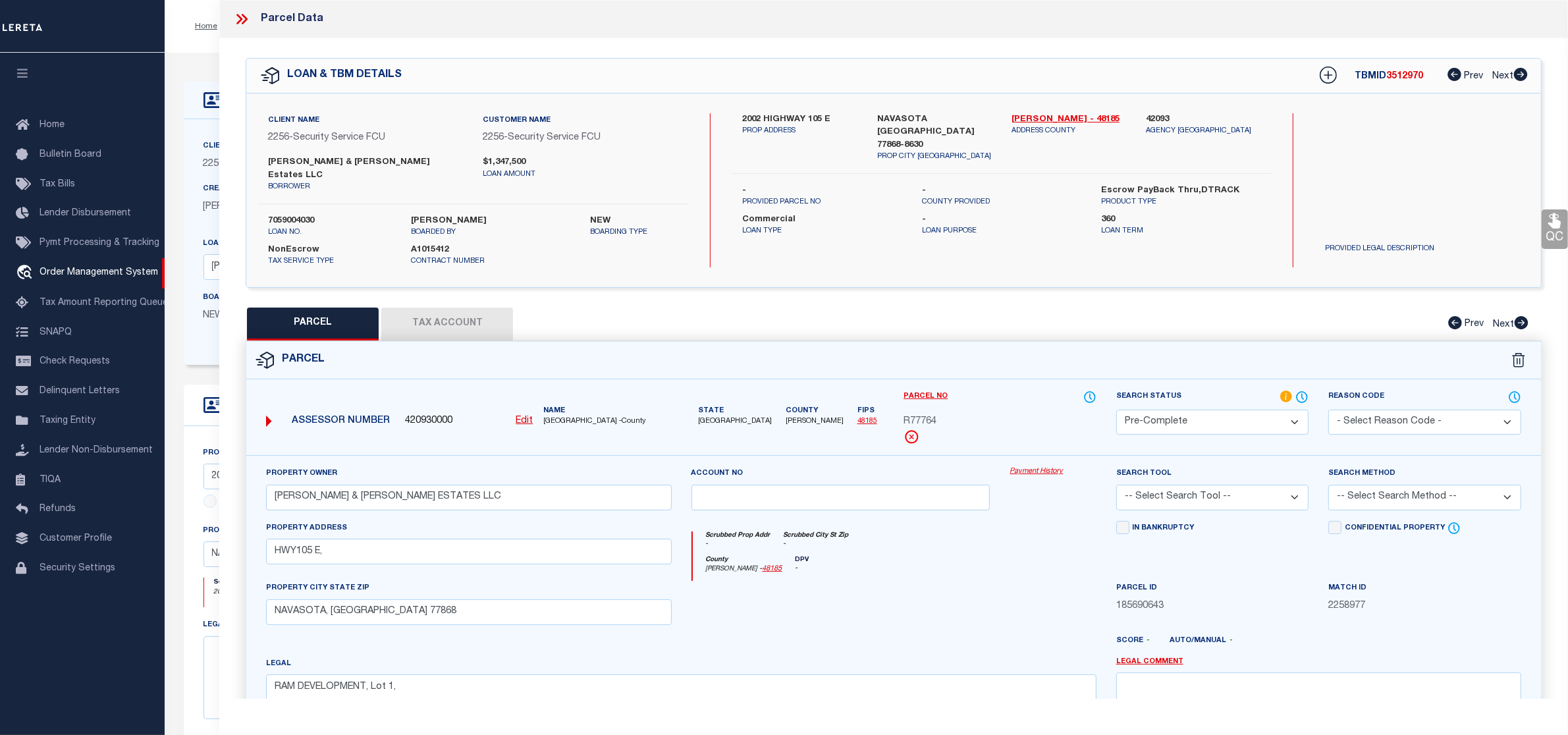
select select "AGW"
click at [1117, 485] on select "-- Select Search Tool -- 3rd Party Website Agency File Agency Website ATLS CNV-…" at bounding box center [1213, 498] width 193 height 26
click at [1330, 488] on select "-- Select Search Method -- Property Address Legal Liability Info Provided" at bounding box center [1425, 498] width 193 height 26
select select "LEG"
click at [1328, 485] on select "-- Select Search Method -- Property Address Legal Liability Info Provided" at bounding box center [1425, 498] width 193 height 26
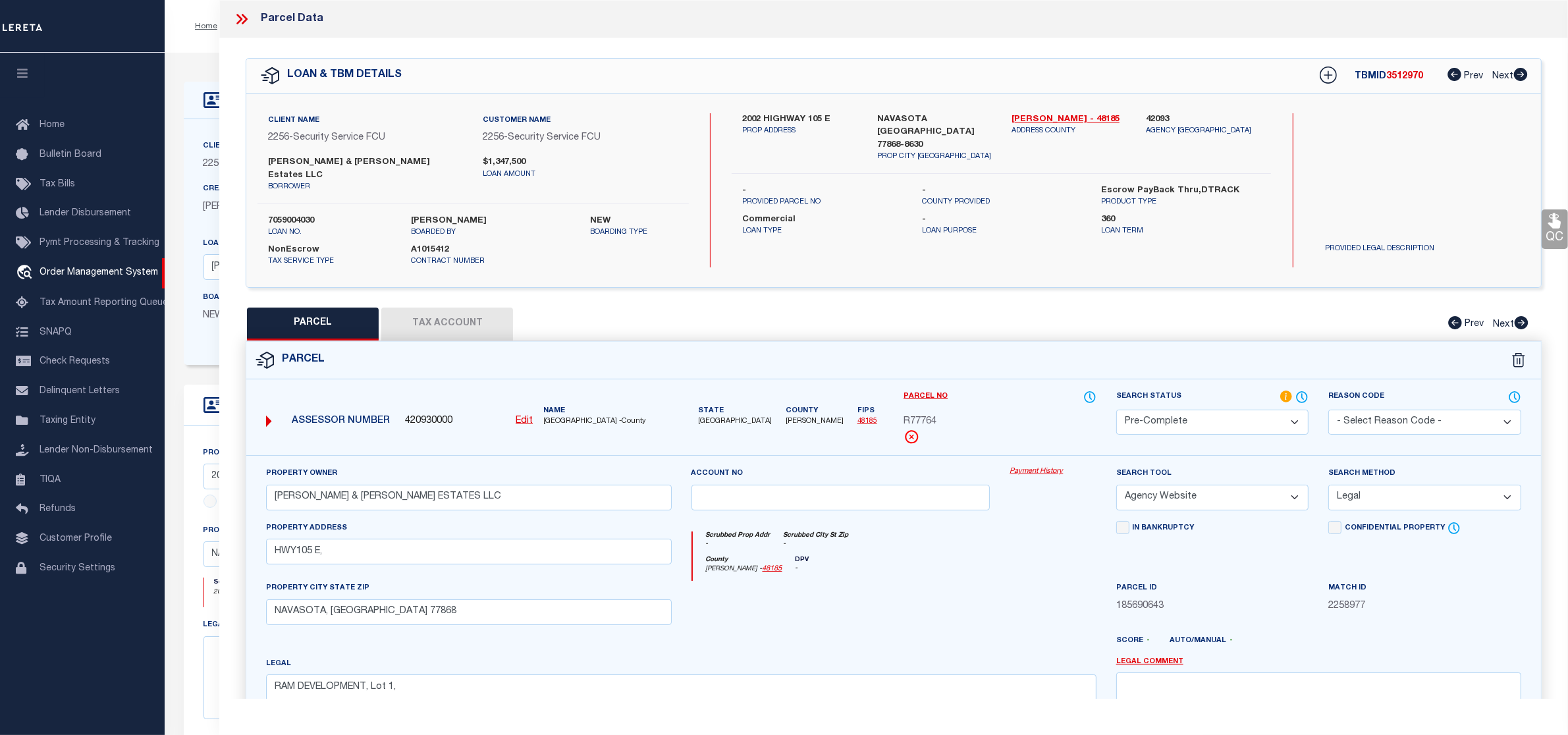
click at [478, 308] on button "Tax Account" at bounding box center [447, 324] width 132 height 33
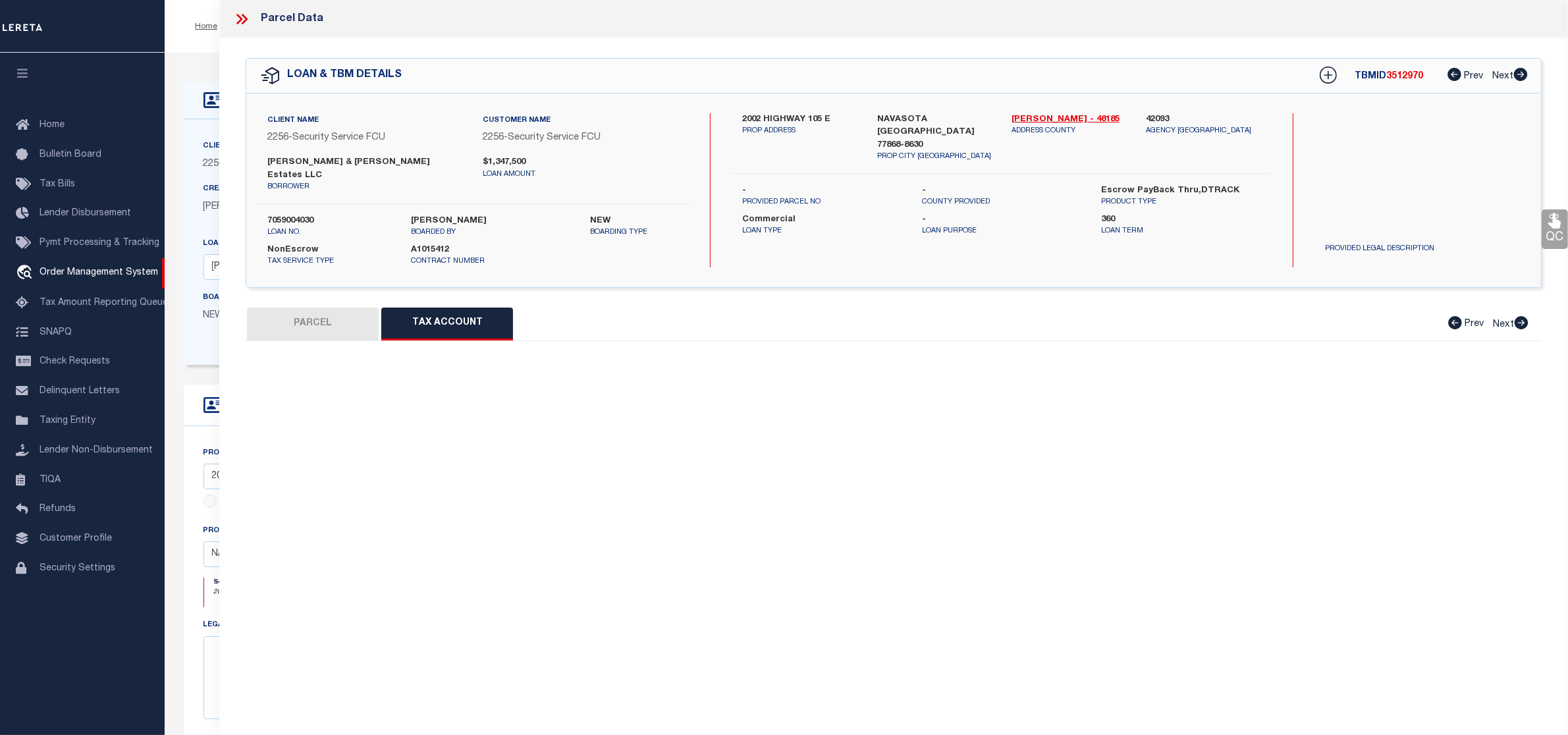
select select "100"
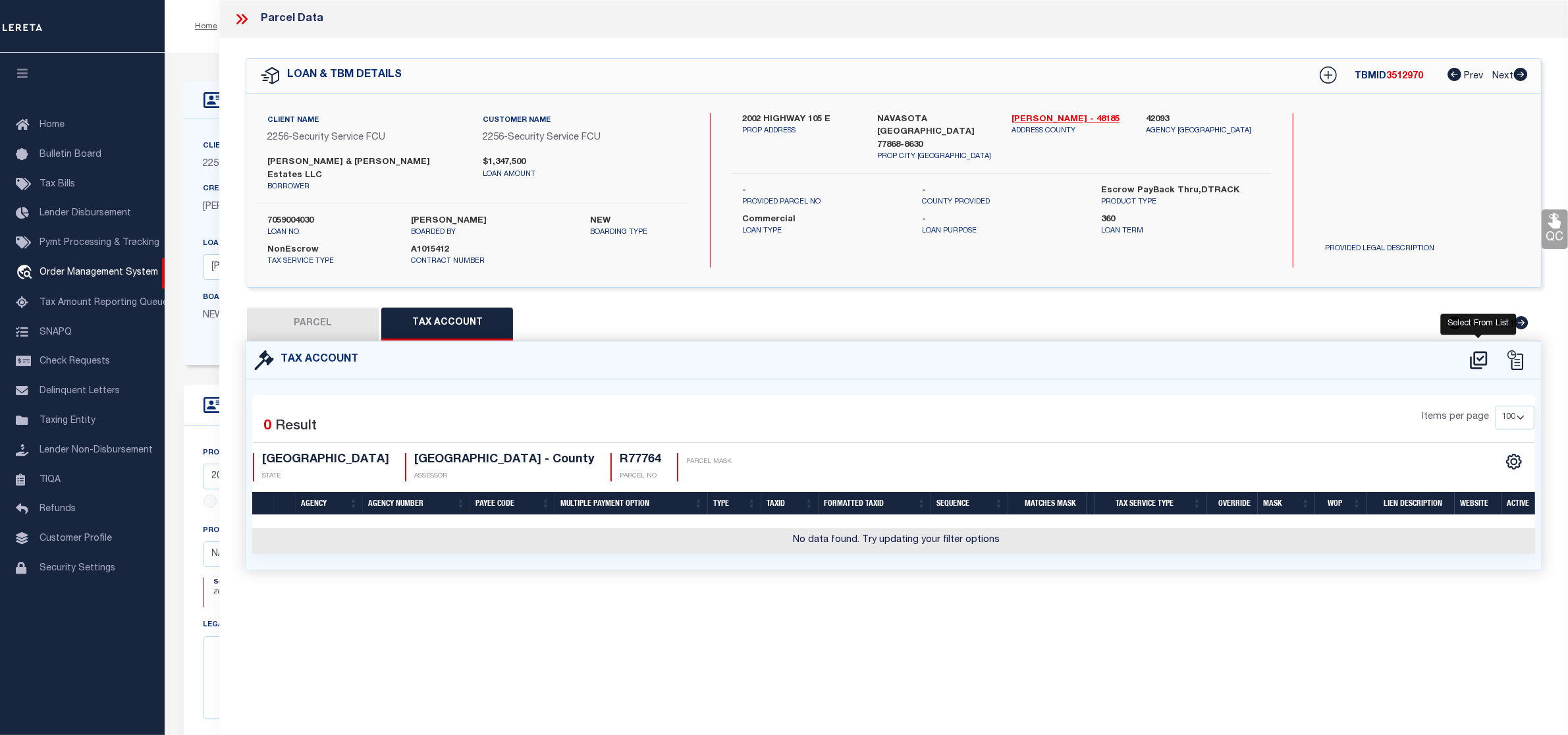
click at [1470, 352] on icon at bounding box center [1479, 359] width 17 height 18
select select "100"
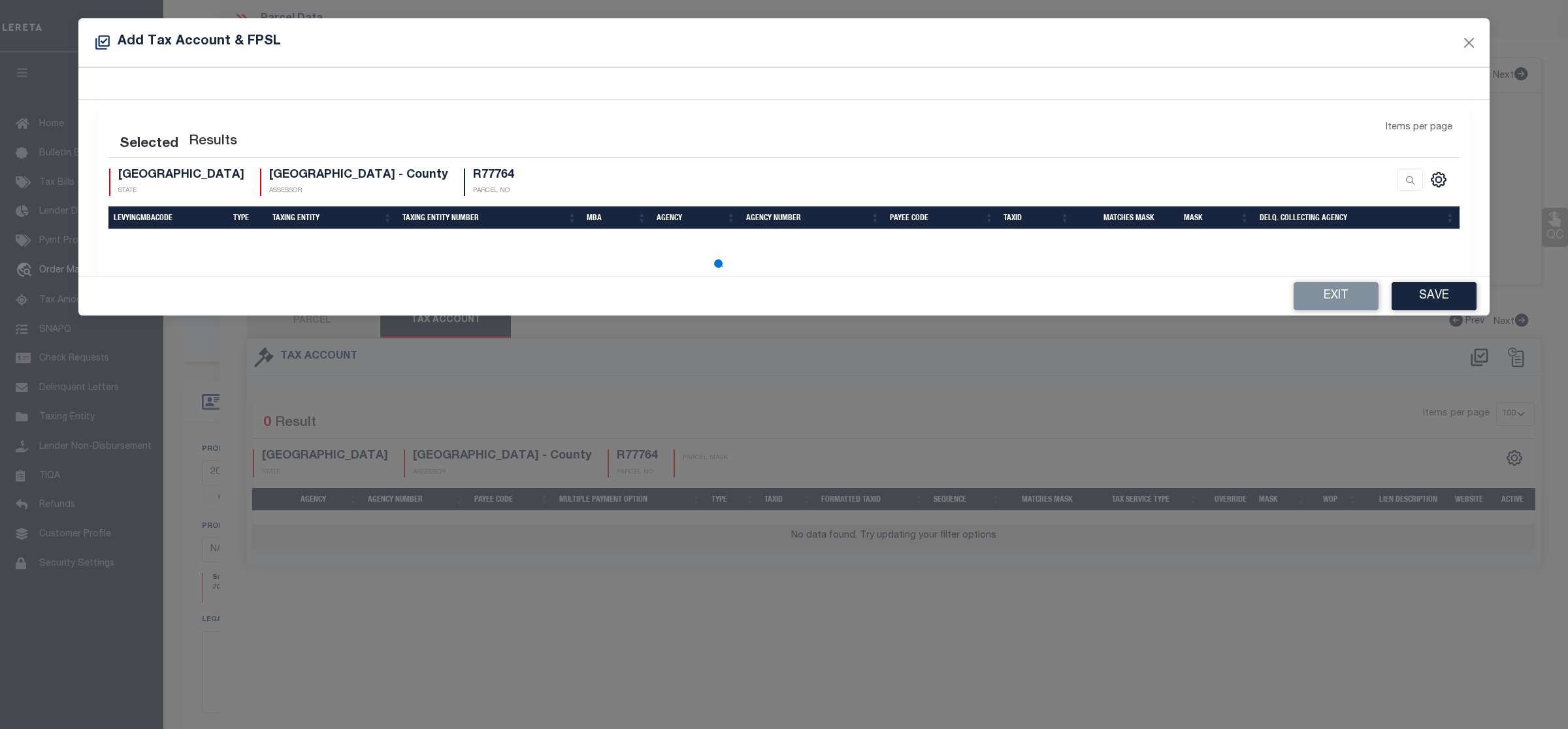
select select "100"
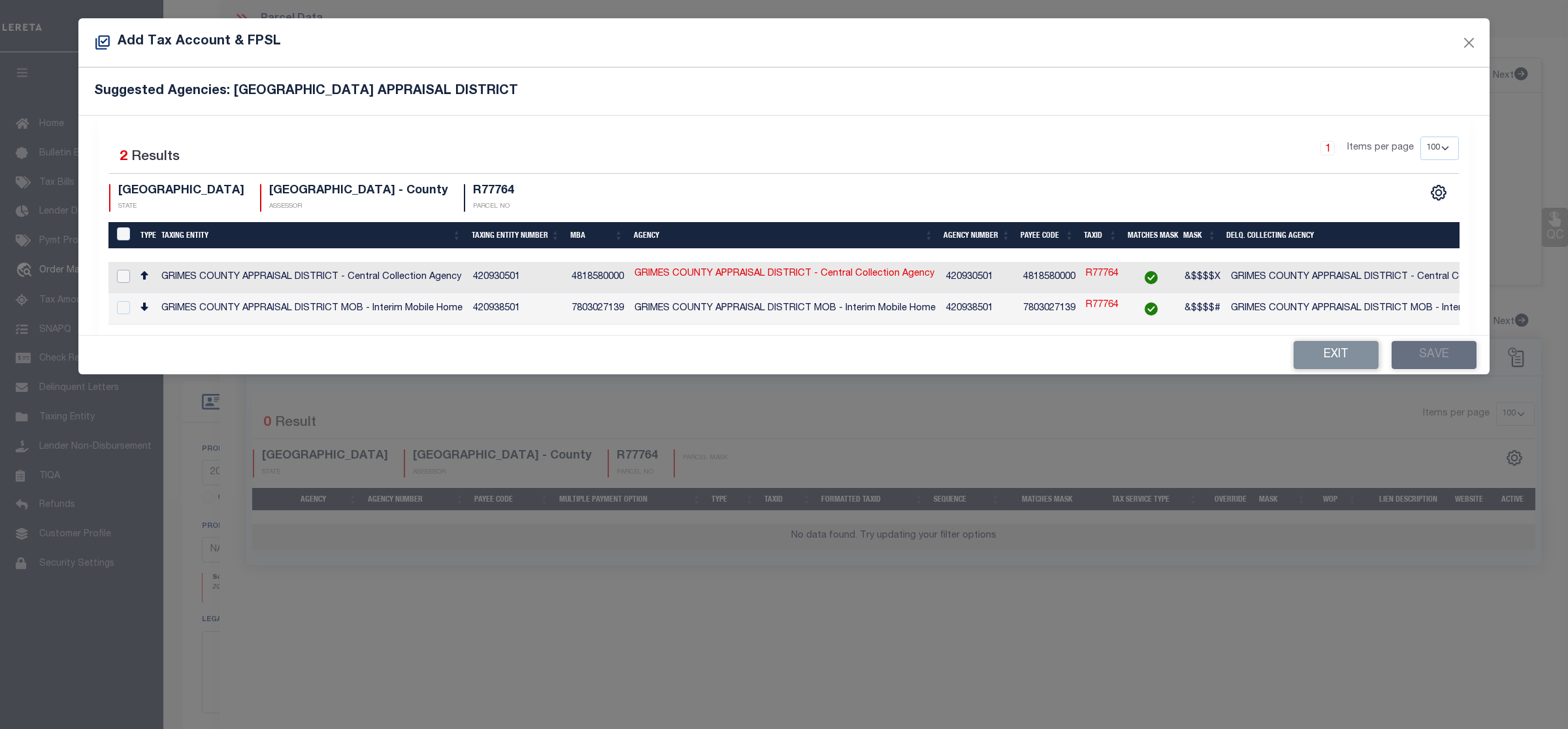
click at [117, 275] on input "checkbox" at bounding box center [123, 276] width 13 height 13
checkbox input "true"
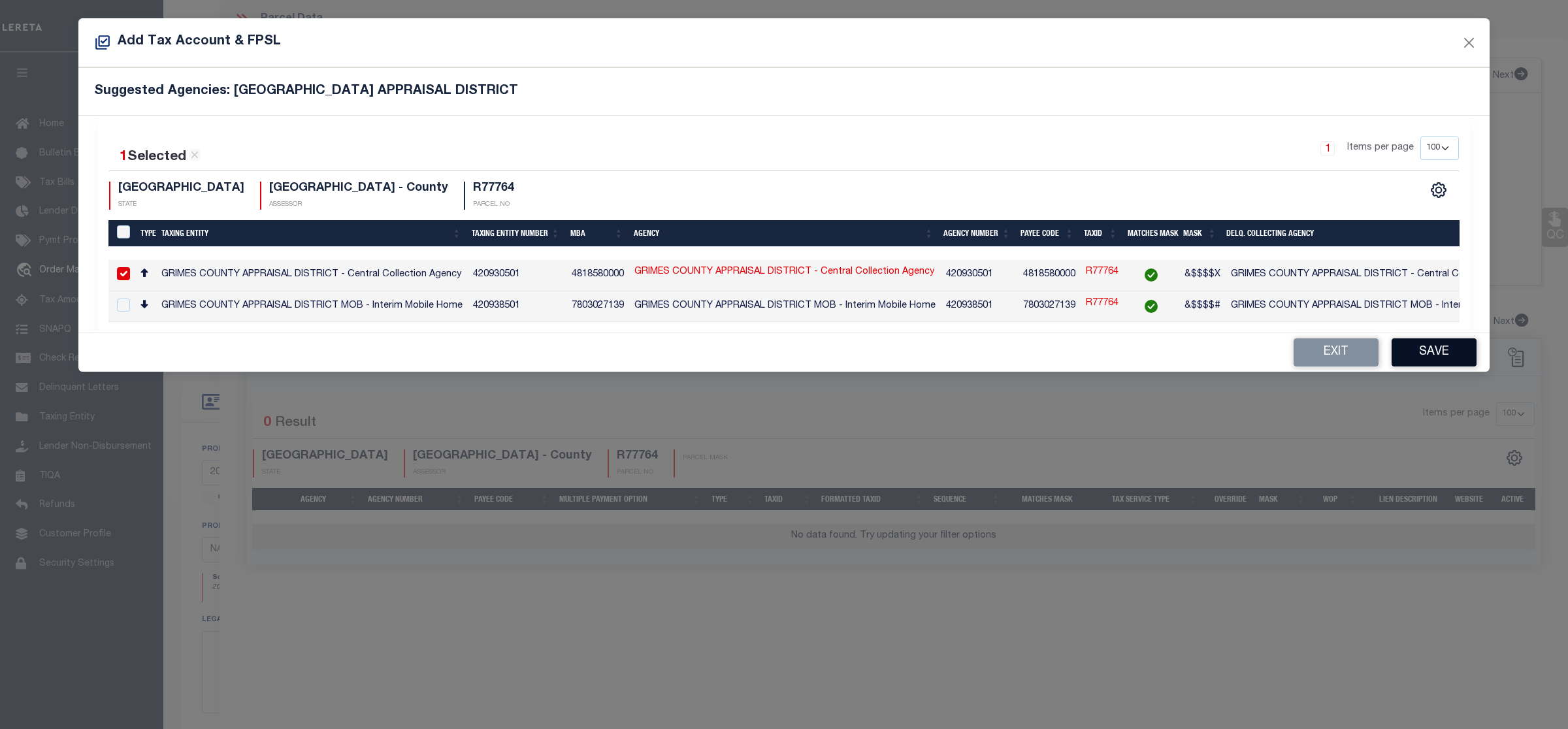
click at [1450, 347] on button "Save" at bounding box center [1434, 353] width 85 height 28
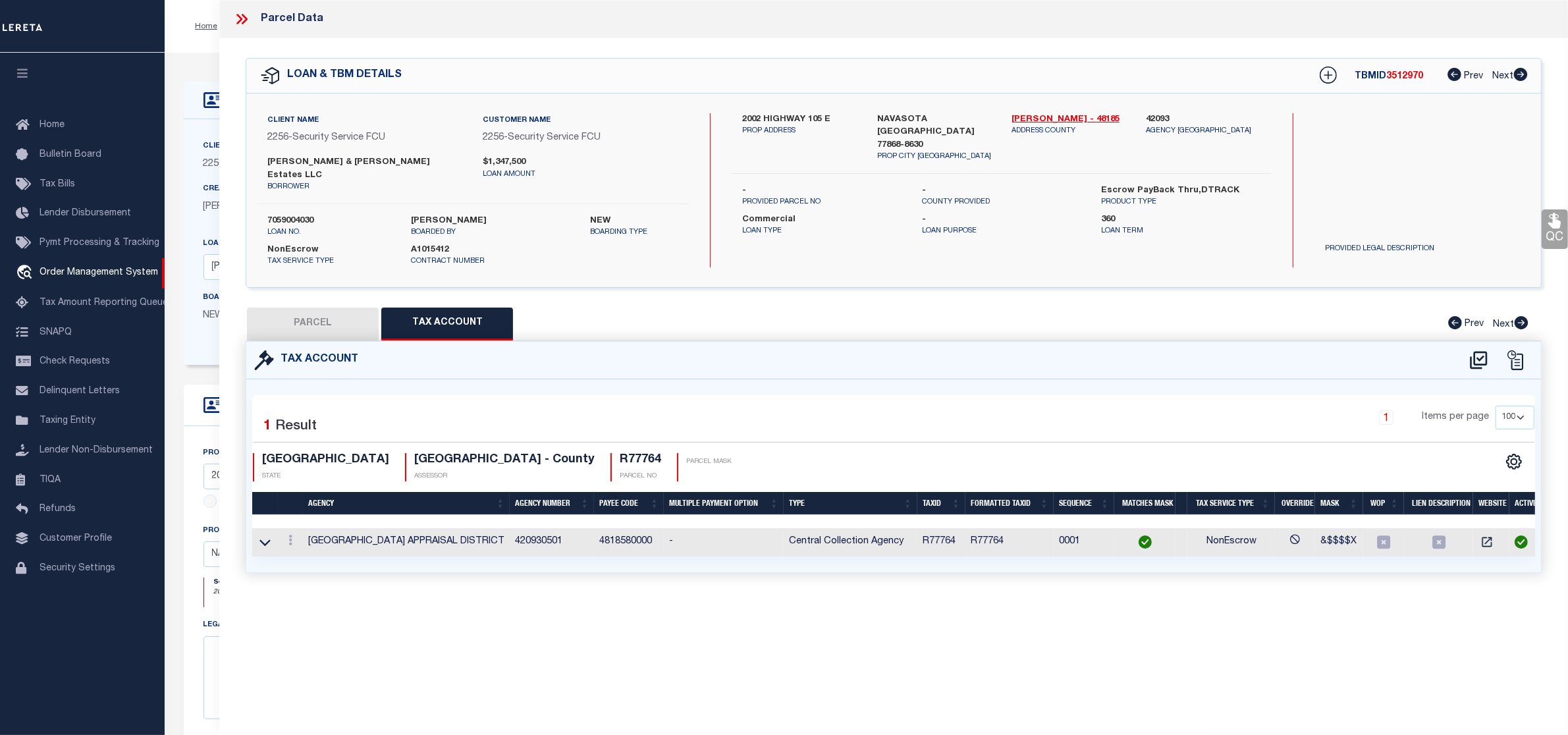
click at [305, 307] on button "PARCEL" at bounding box center [313, 324] width 132 height 33
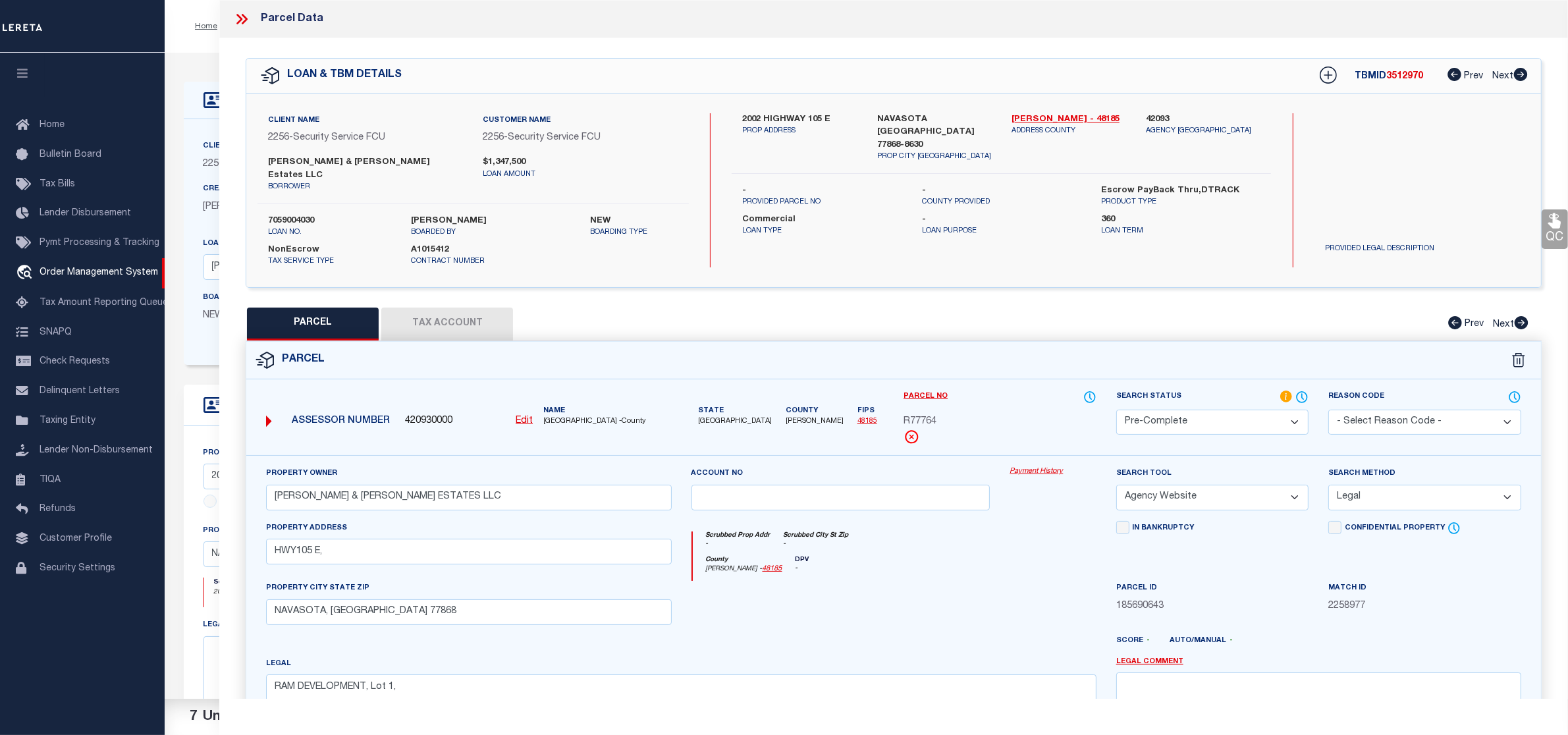
scroll to position [179, 0]
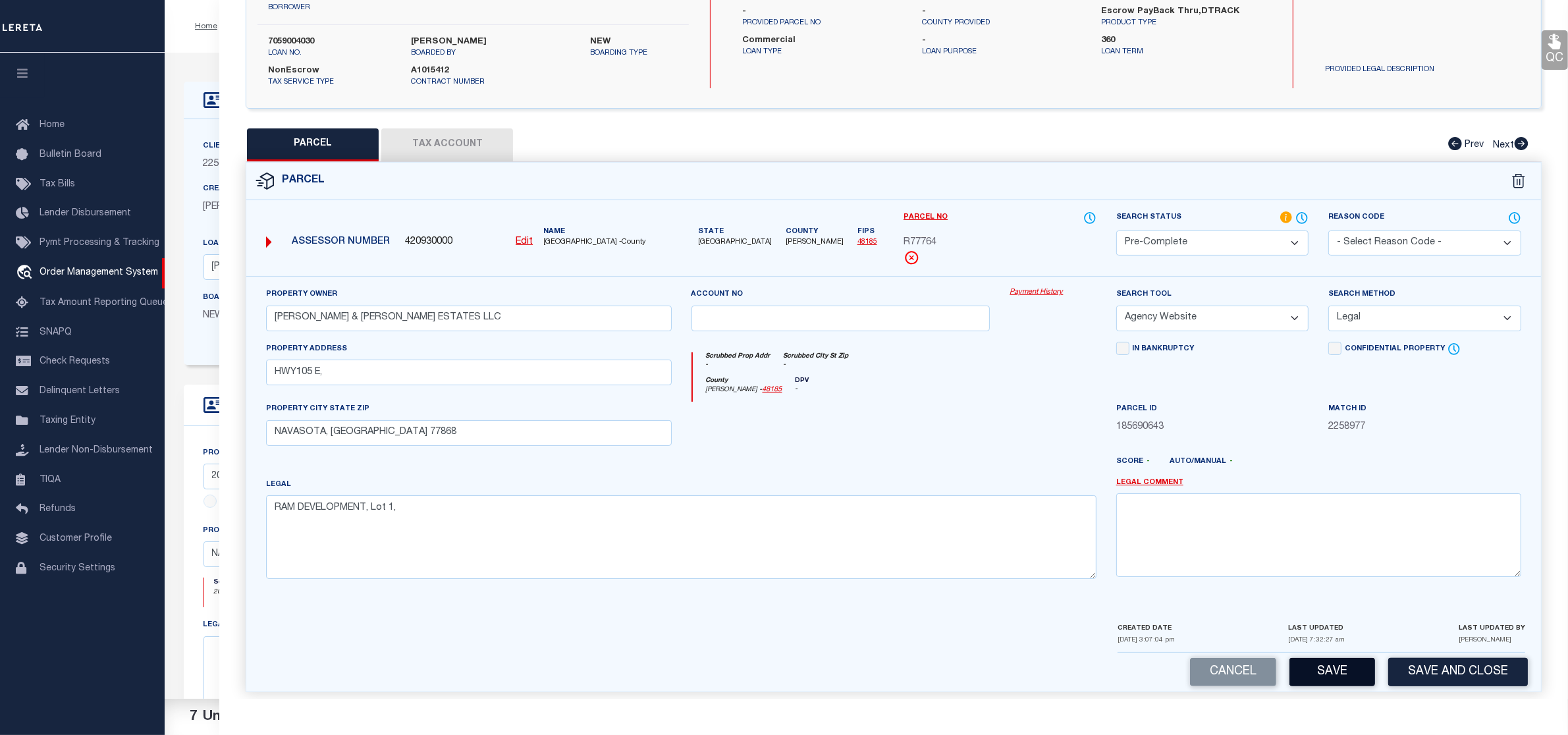
click at [1344, 668] on button "Save" at bounding box center [1332, 673] width 86 height 28
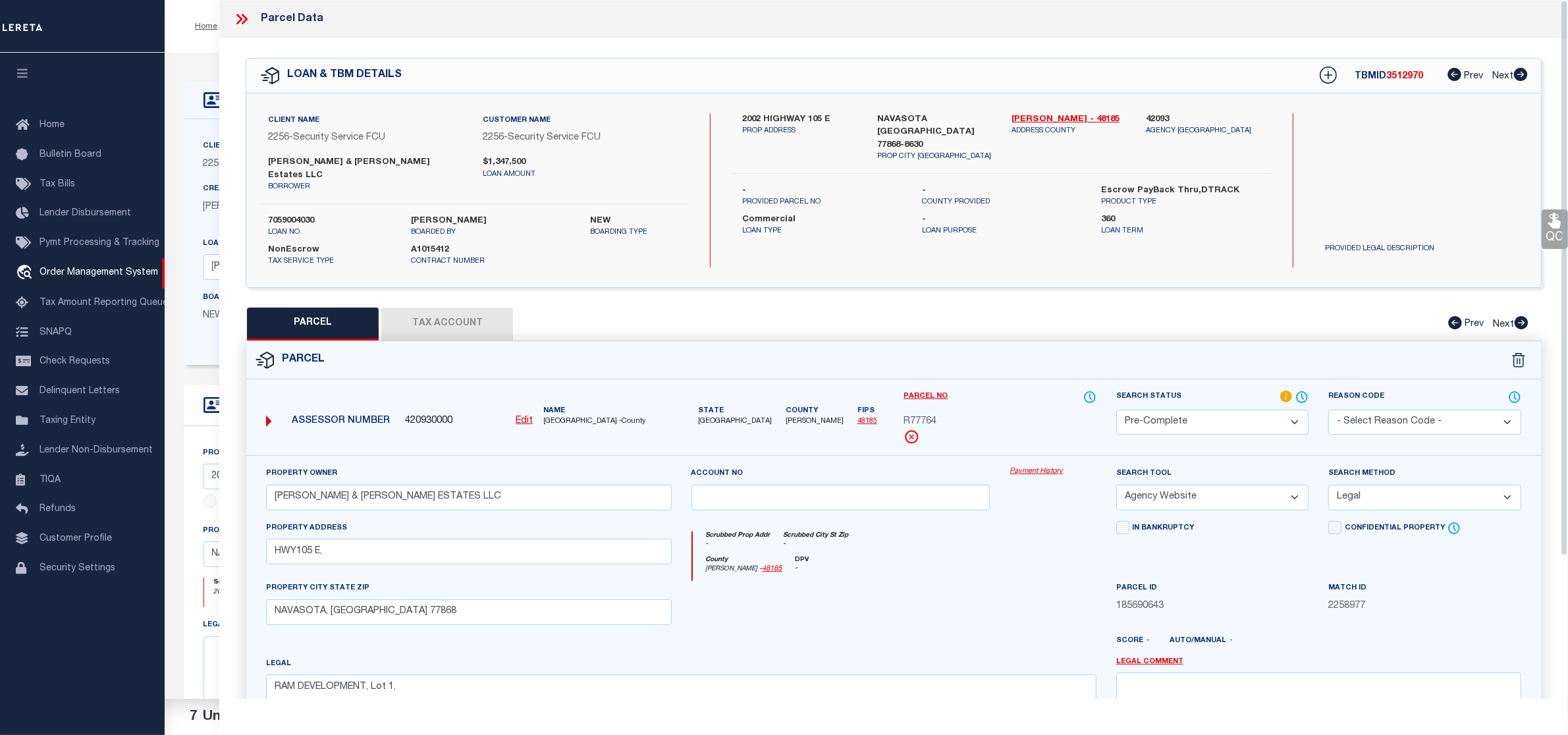
select select "AS"
select select
checkbox input "false"
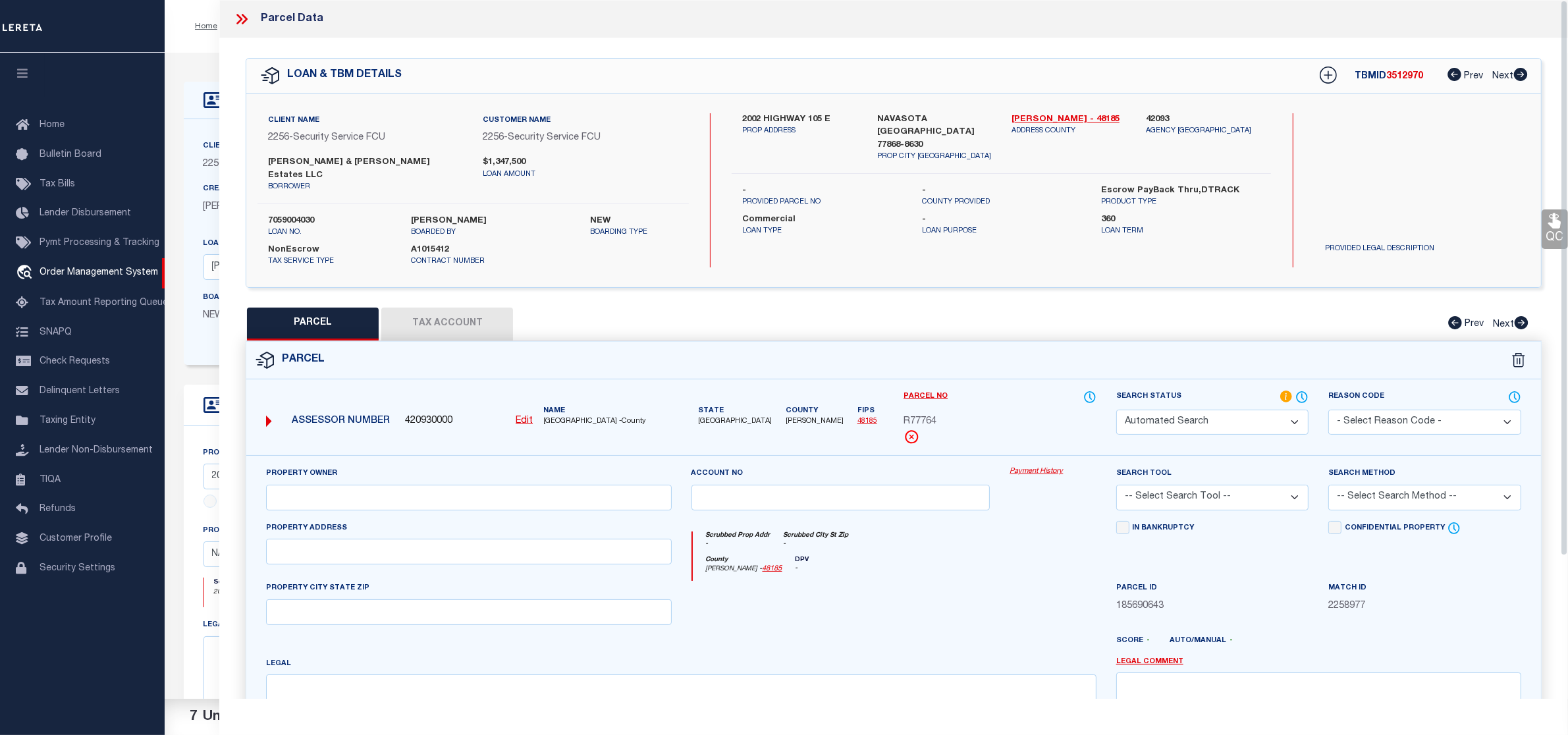
select select "PC"
type input "SHREYANSH & SAANVI ESTATES LLC"
select select "AGW"
select select "LEG"
type input "HWY105 E,"
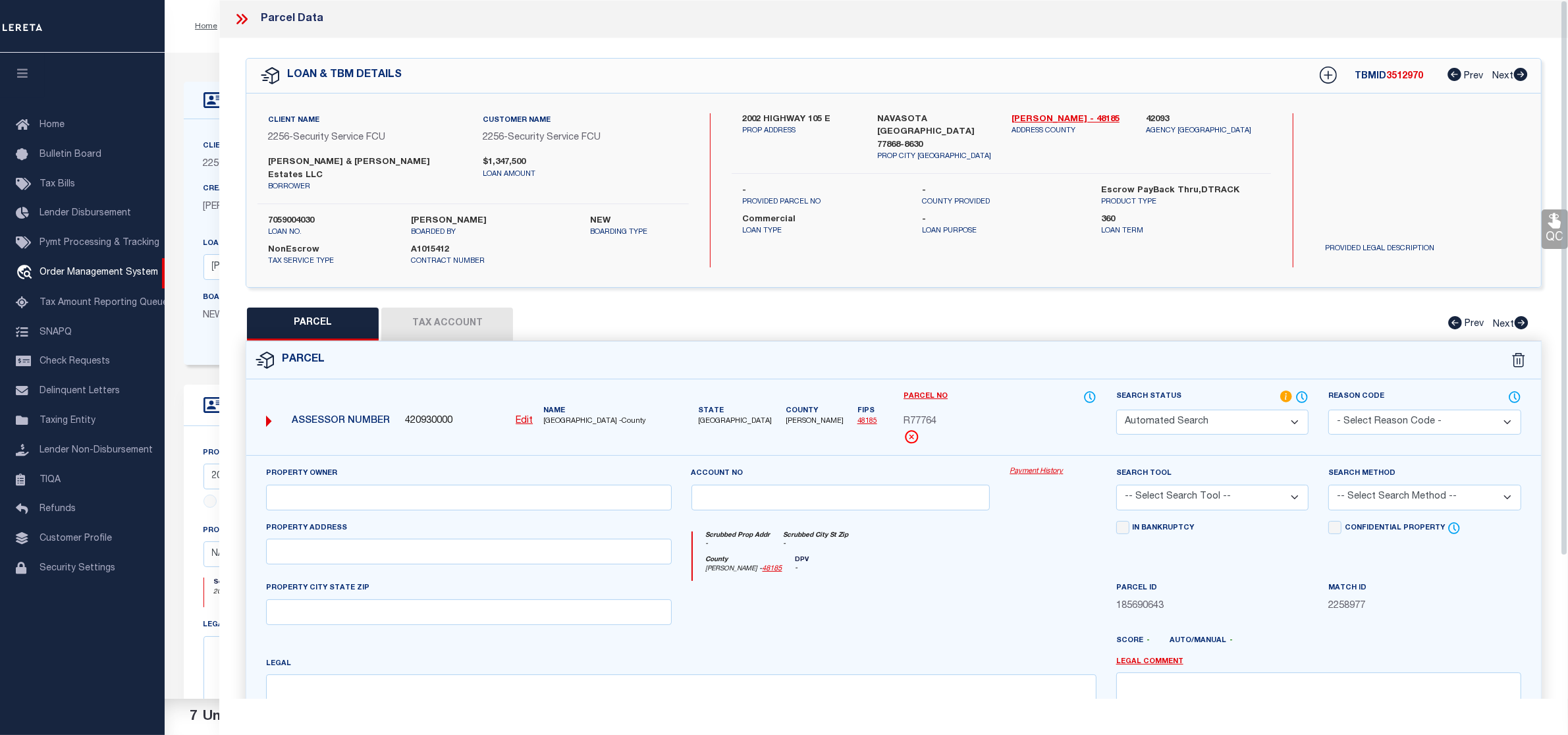
type input "NAVASOTA, TX 77868"
type textarea "RAM DEVELOPMENT, Lot 1,"
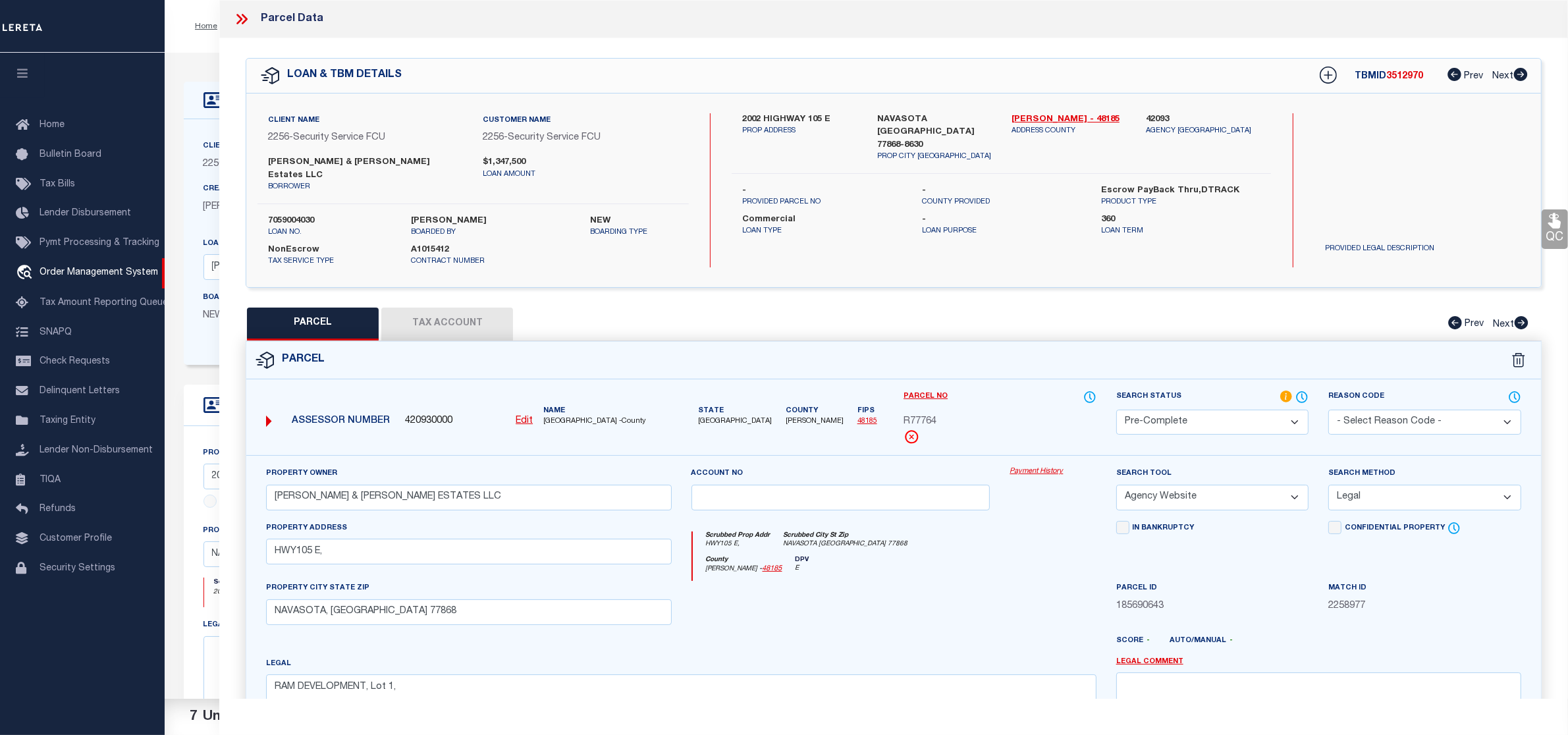
click at [1391, 76] on span "3512970" at bounding box center [1405, 76] width 37 height 9
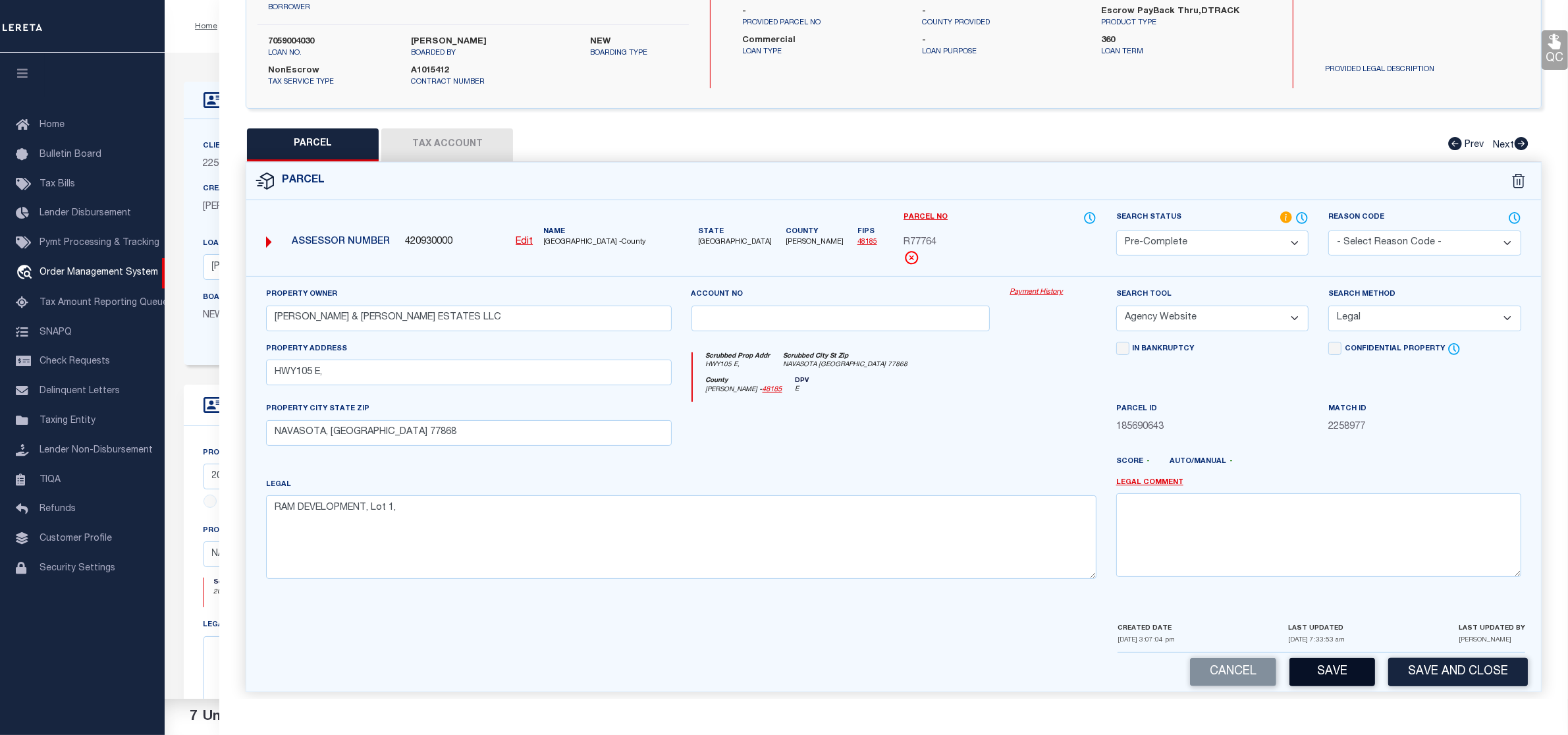
click at [1344, 670] on button "Save" at bounding box center [1332, 673] width 86 height 28
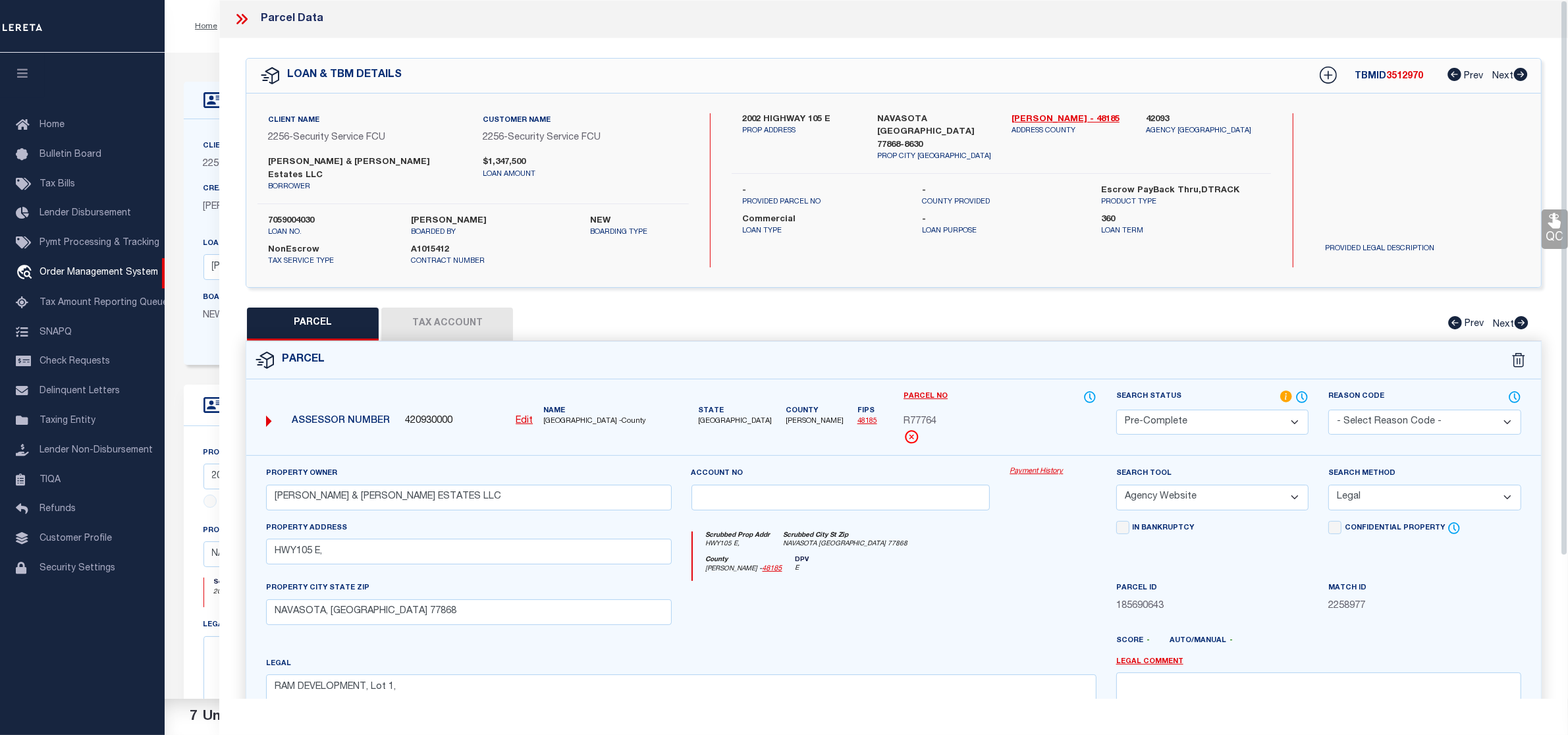
select select "AS"
select select
checkbox input "false"
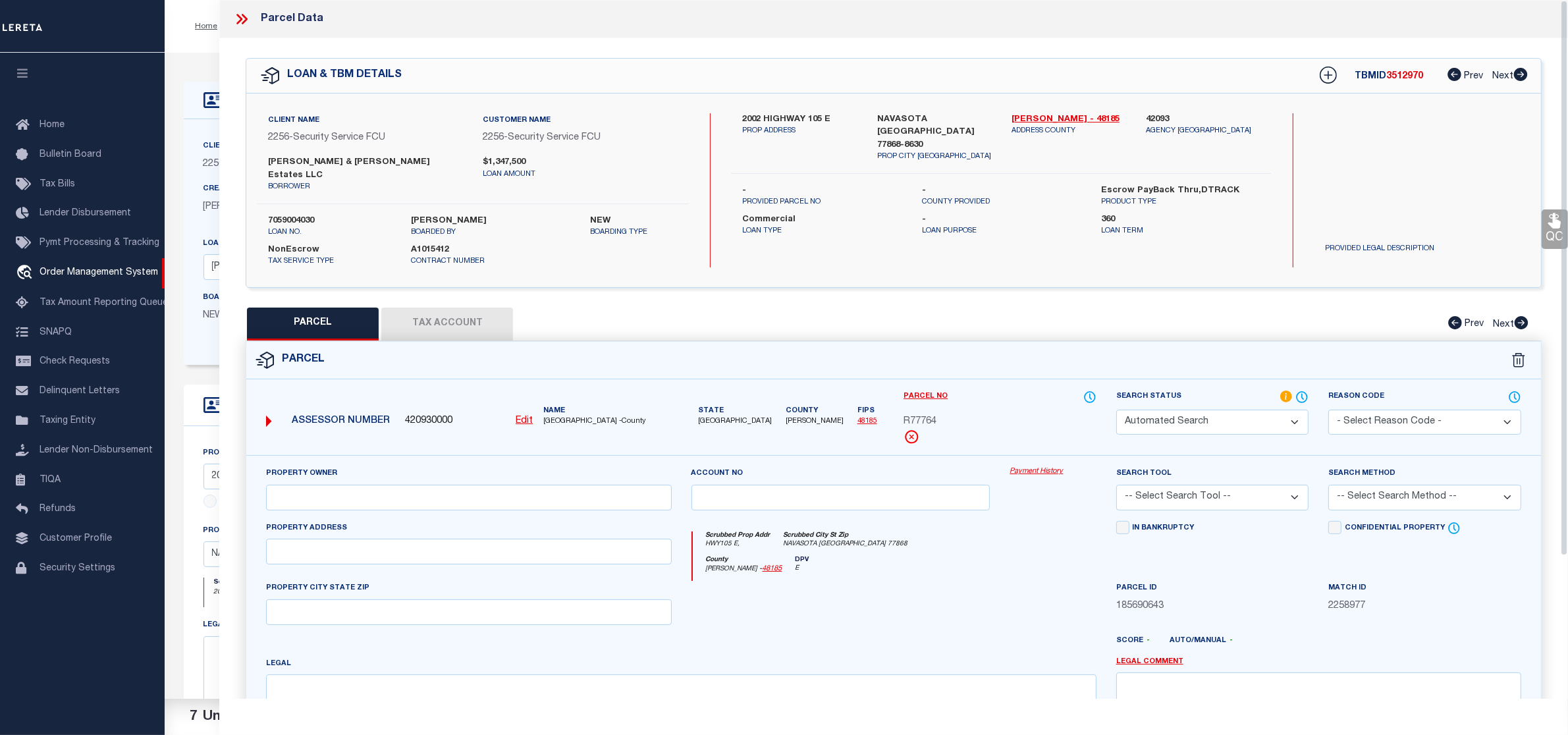
select select "PC"
type input "SHREYANSH & SAANVI ESTATES LLC"
select select "AGW"
select select "LEG"
type input "HWY105 E,"
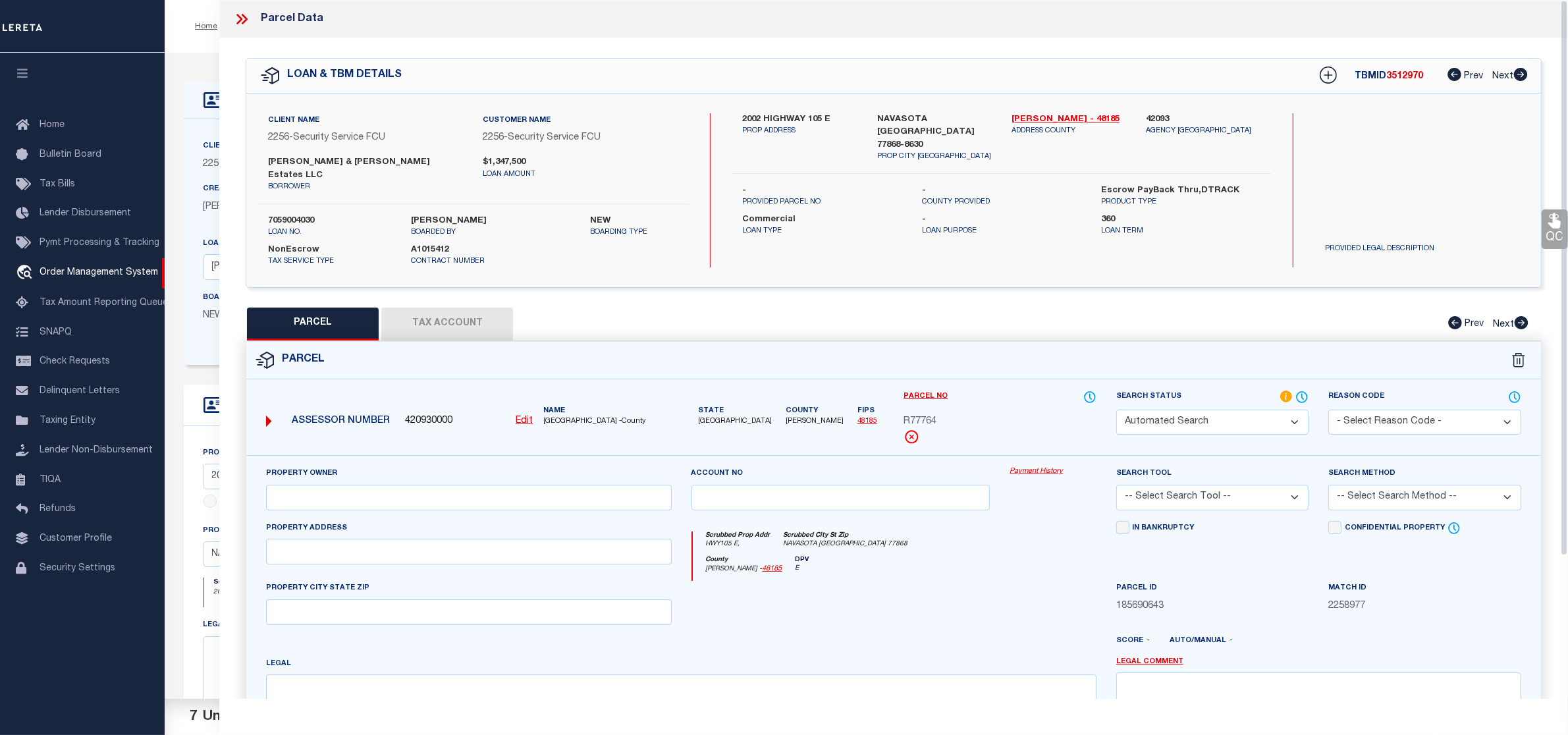
type input "NAVASOTA, TX 77868"
type textarea "RAM DEVELOPMENT, Lot 1,"
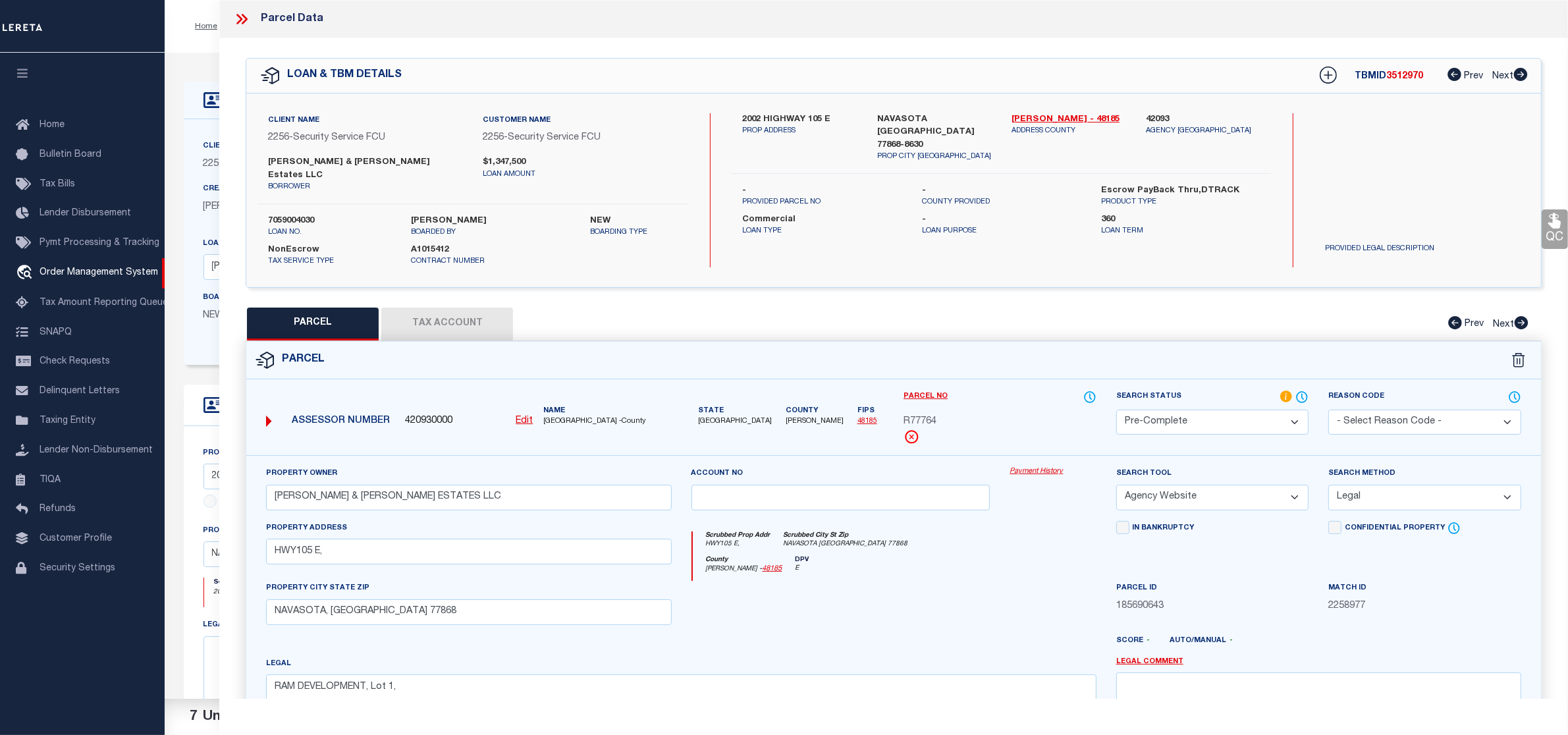
click at [1399, 73] on span "3512970" at bounding box center [1405, 76] width 37 height 9
copy span "3512970"
click at [559, 416] on span "GRIMES COUNTY -County" at bounding box center [607, 422] width 128 height 11
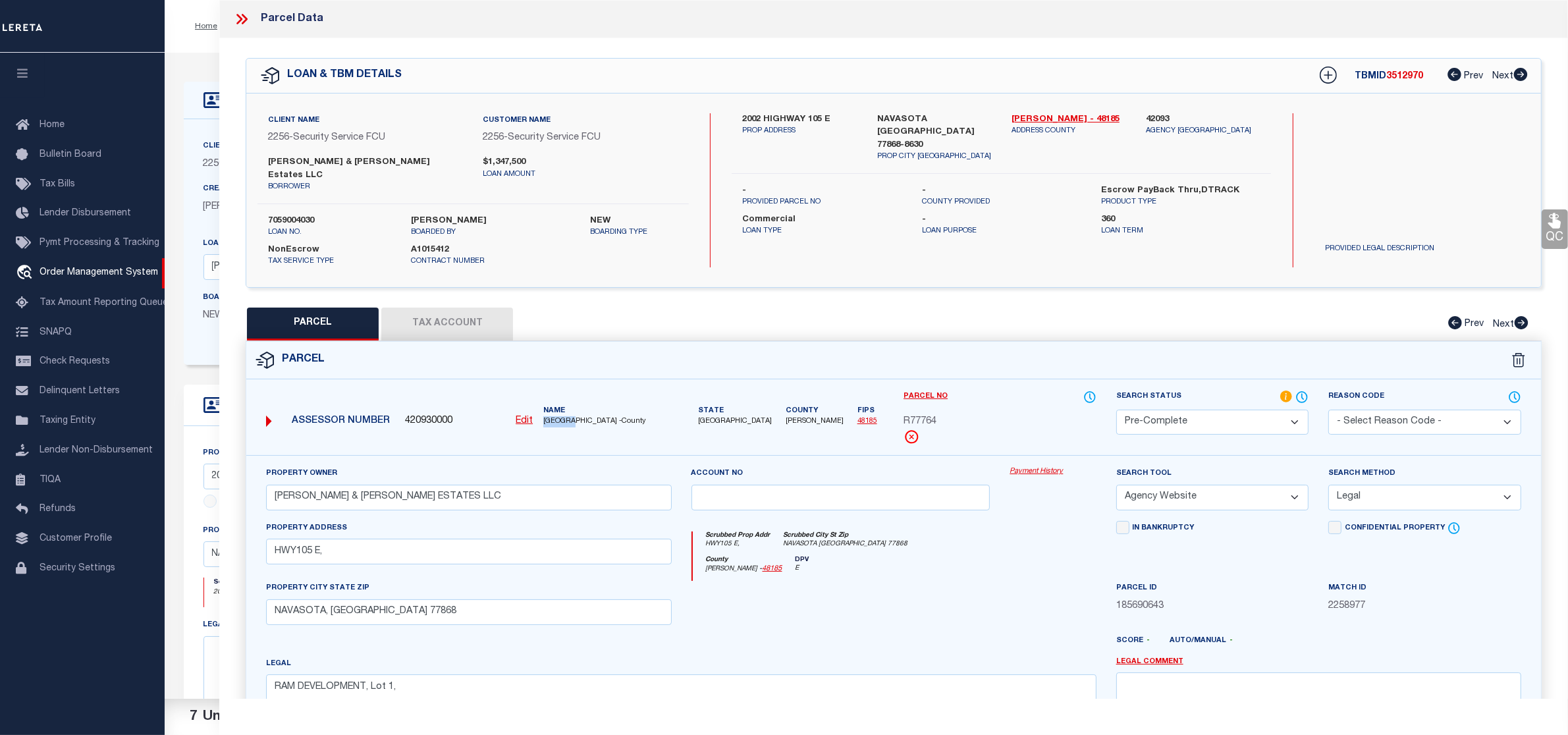
copy span "GRIMES"
click at [929, 415] on span "R77764" at bounding box center [920, 422] width 33 height 14
copy span "R77764"
click at [241, 20] on icon at bounding box center [241, 19] width 17 height 17
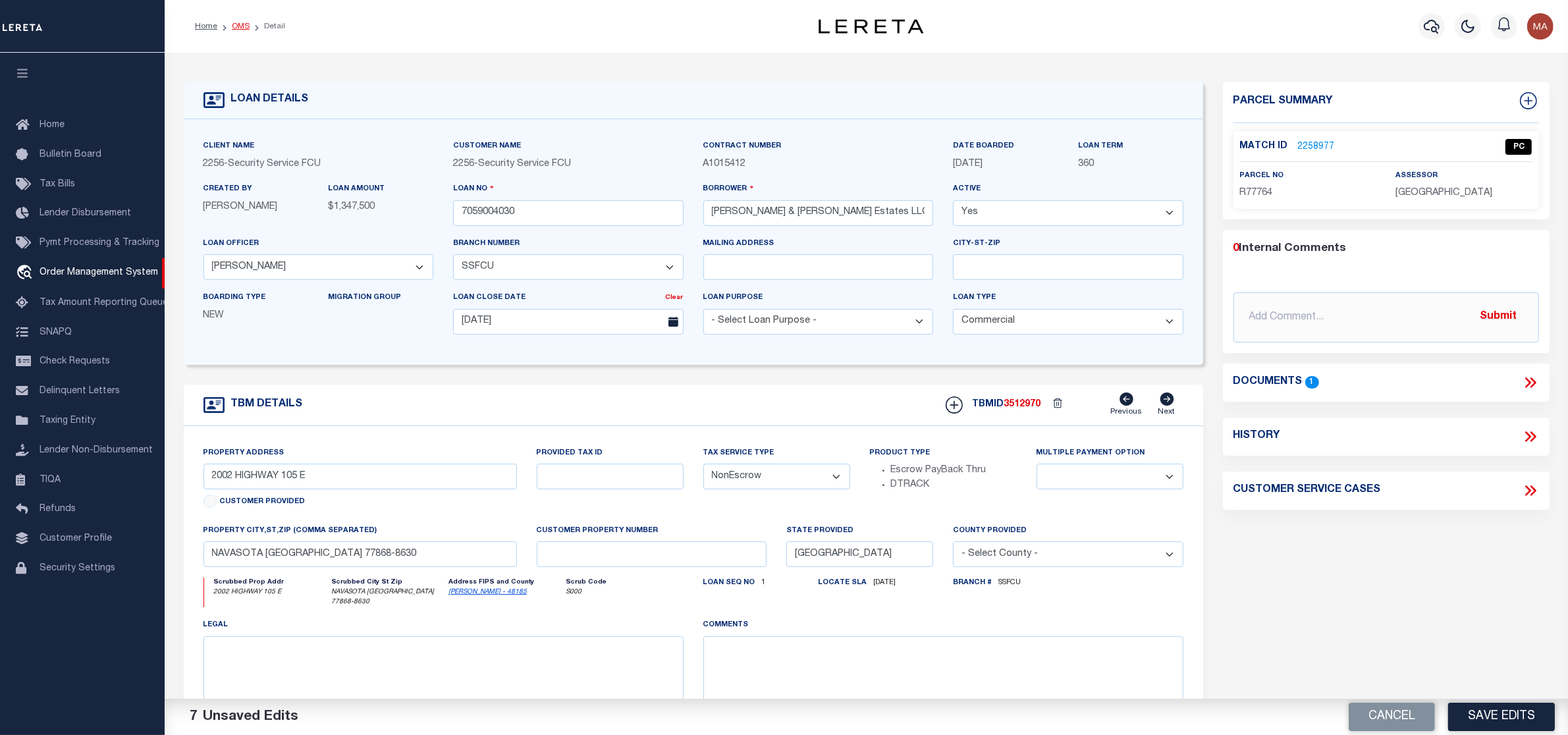
click at [232, 24] on link "OMS" at bounding box center [241, 26] width 18 height 8
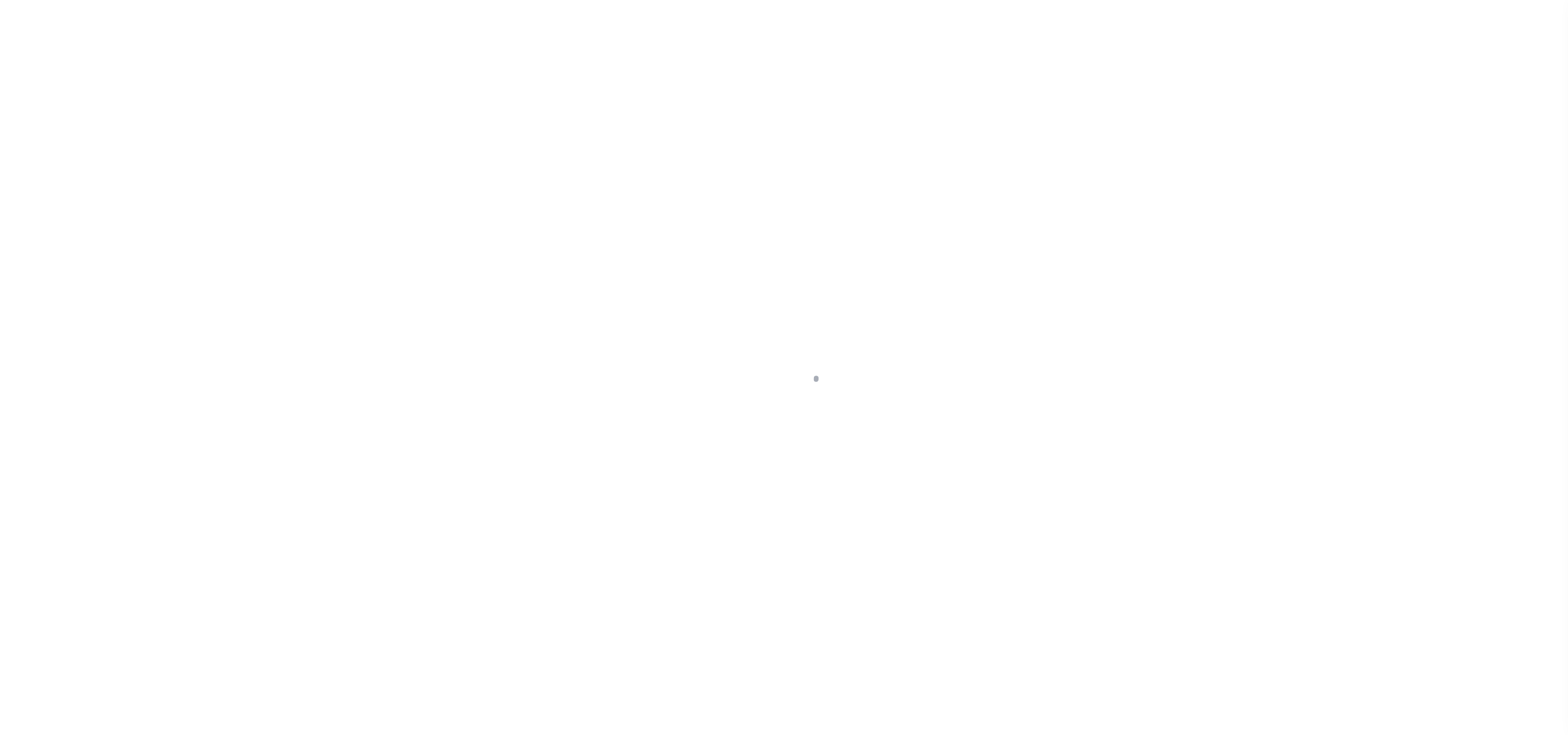
select select "PC"
select select "AGW"
select select "LEG"
select select "11196"
select select "20"
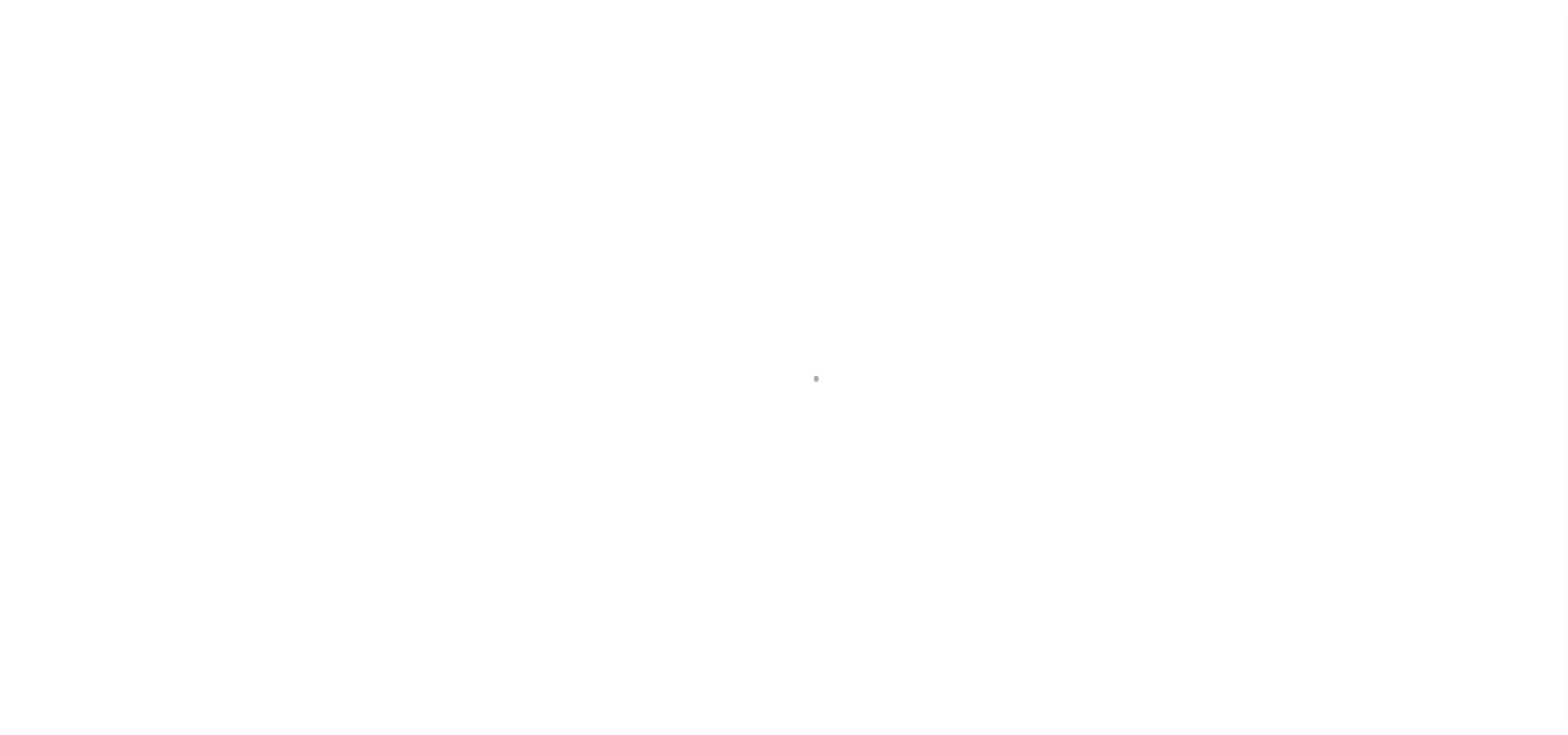
select select "NonEscrow"
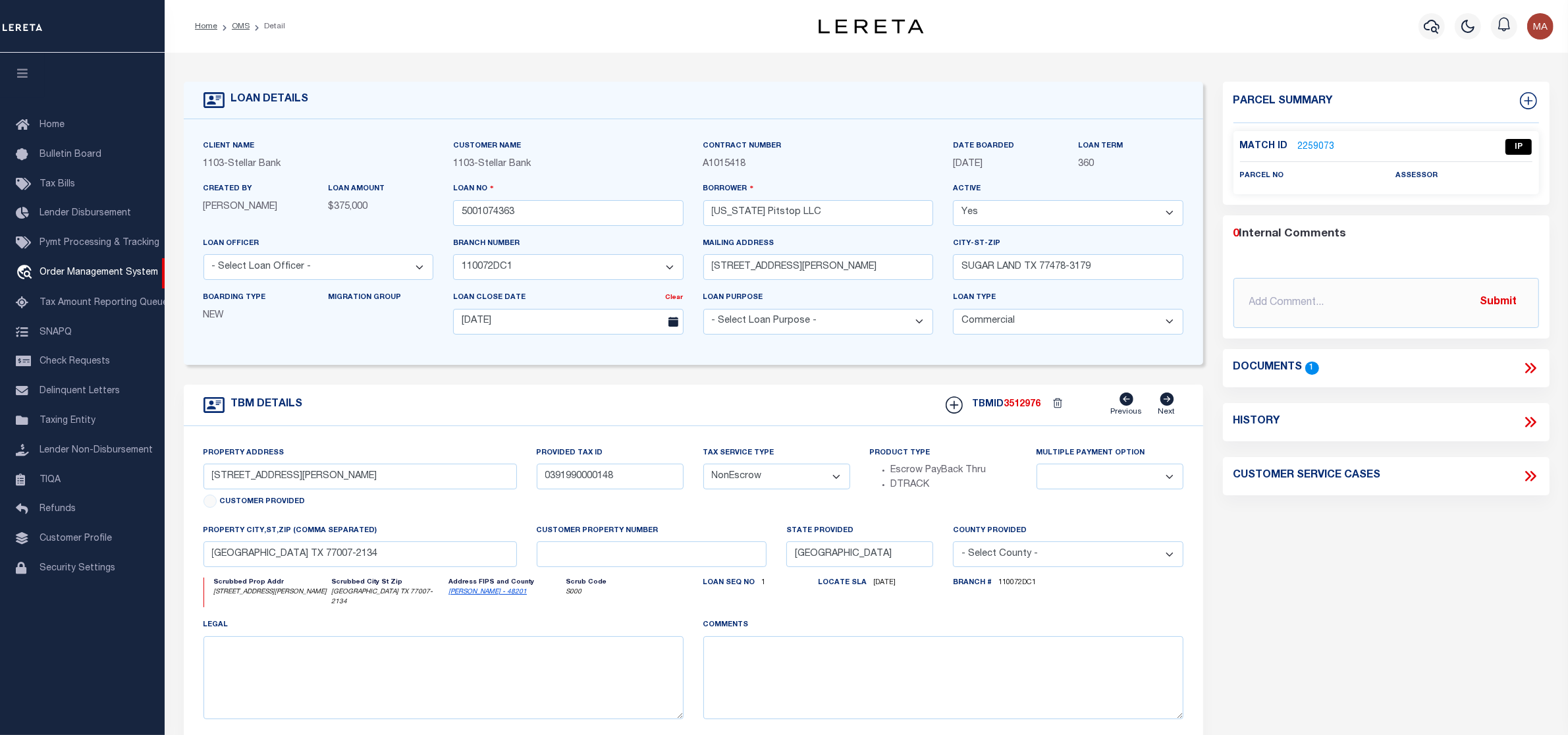
click at [1312, 142] on link "2259073" at bounding box center [1317, 147] width 37 height 13
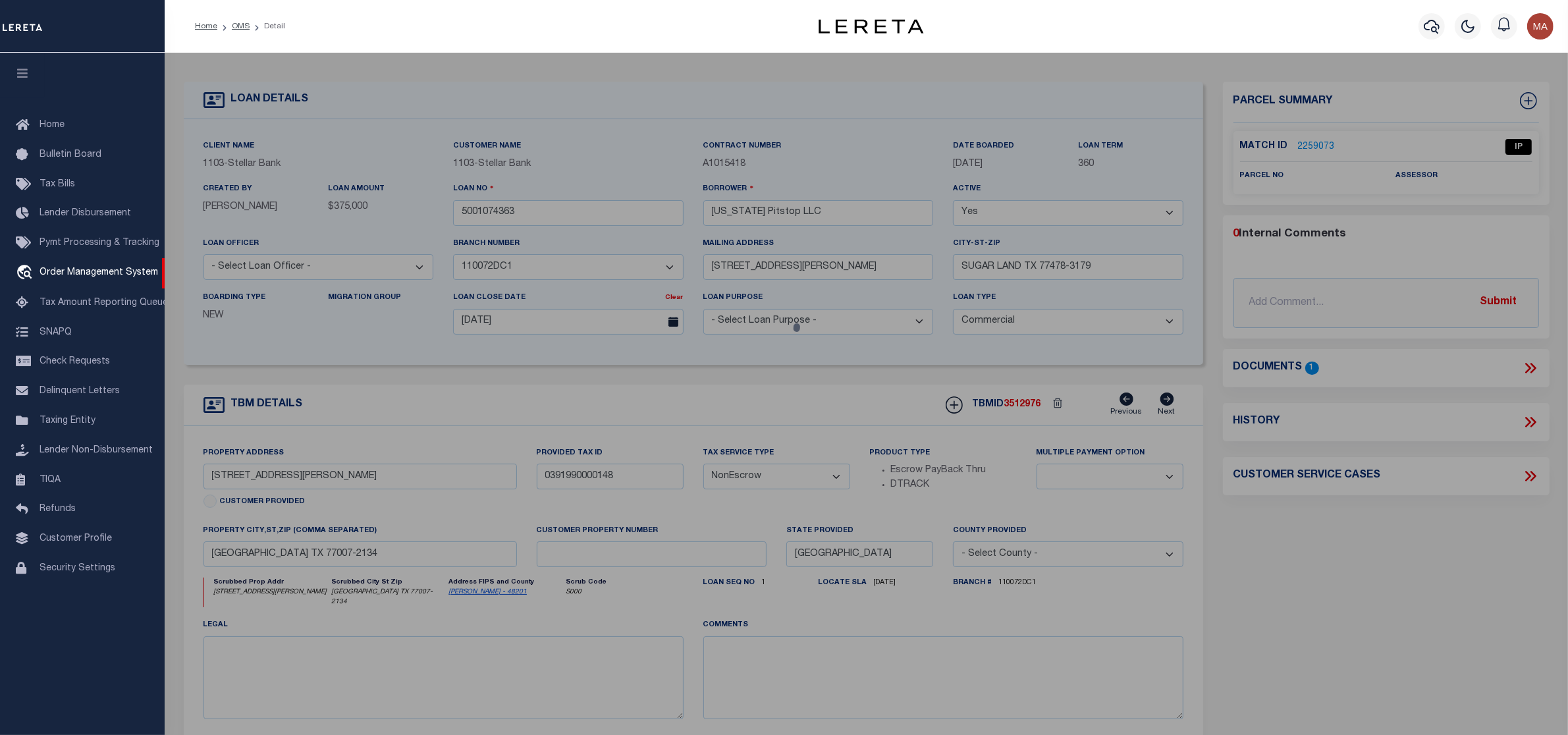
select select "AS"
select select
checkbox input "false"
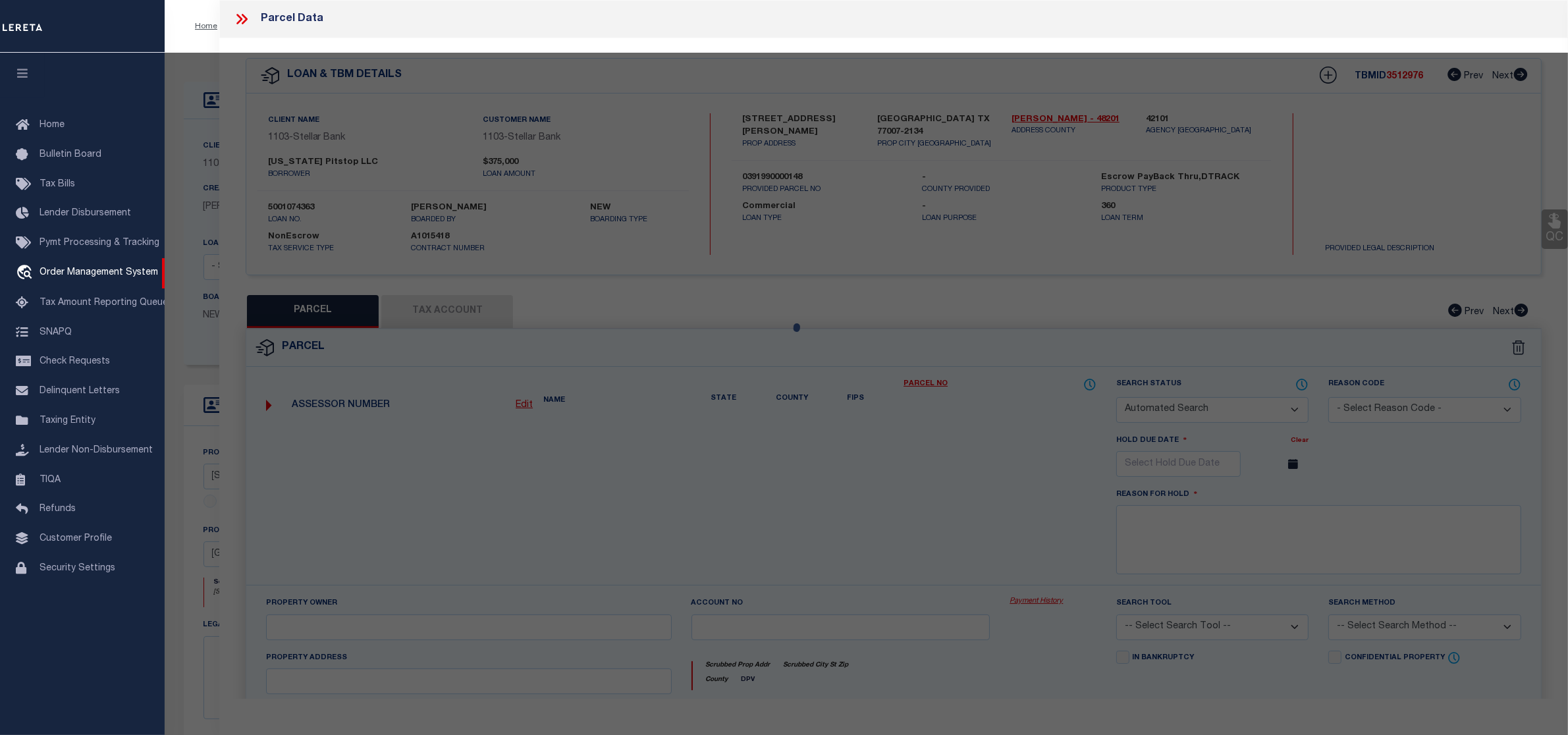
select select "IP"
checkbox input "false"
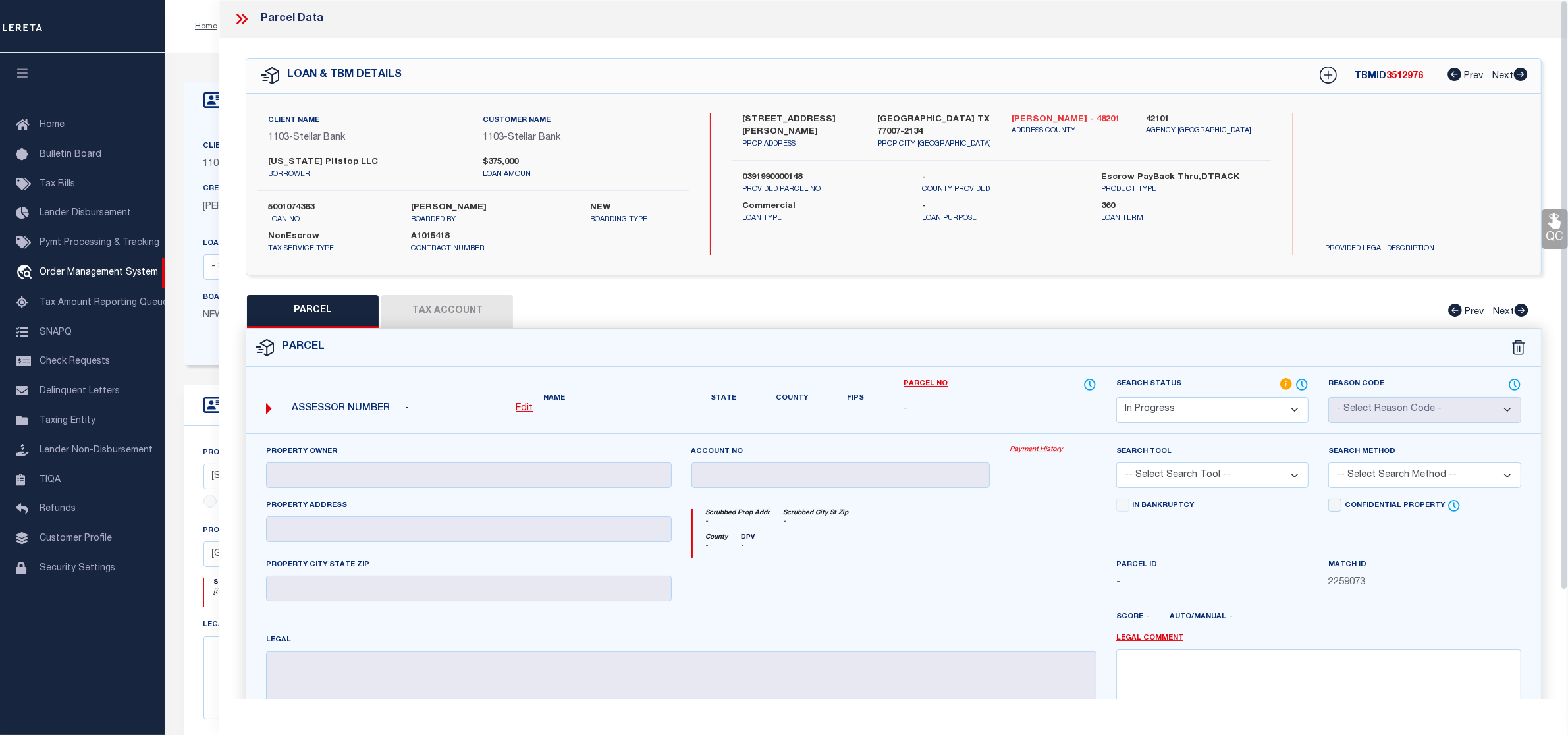
click at [1043, 119] on link "[PERSON_NAME] - 48201" at bounding box center [1068, 120] width 114 height 13
click at [527, 409] on u "Edit" at bounding box center [524, 408] width 17 height 9
select select "IP"
type textarea "-"
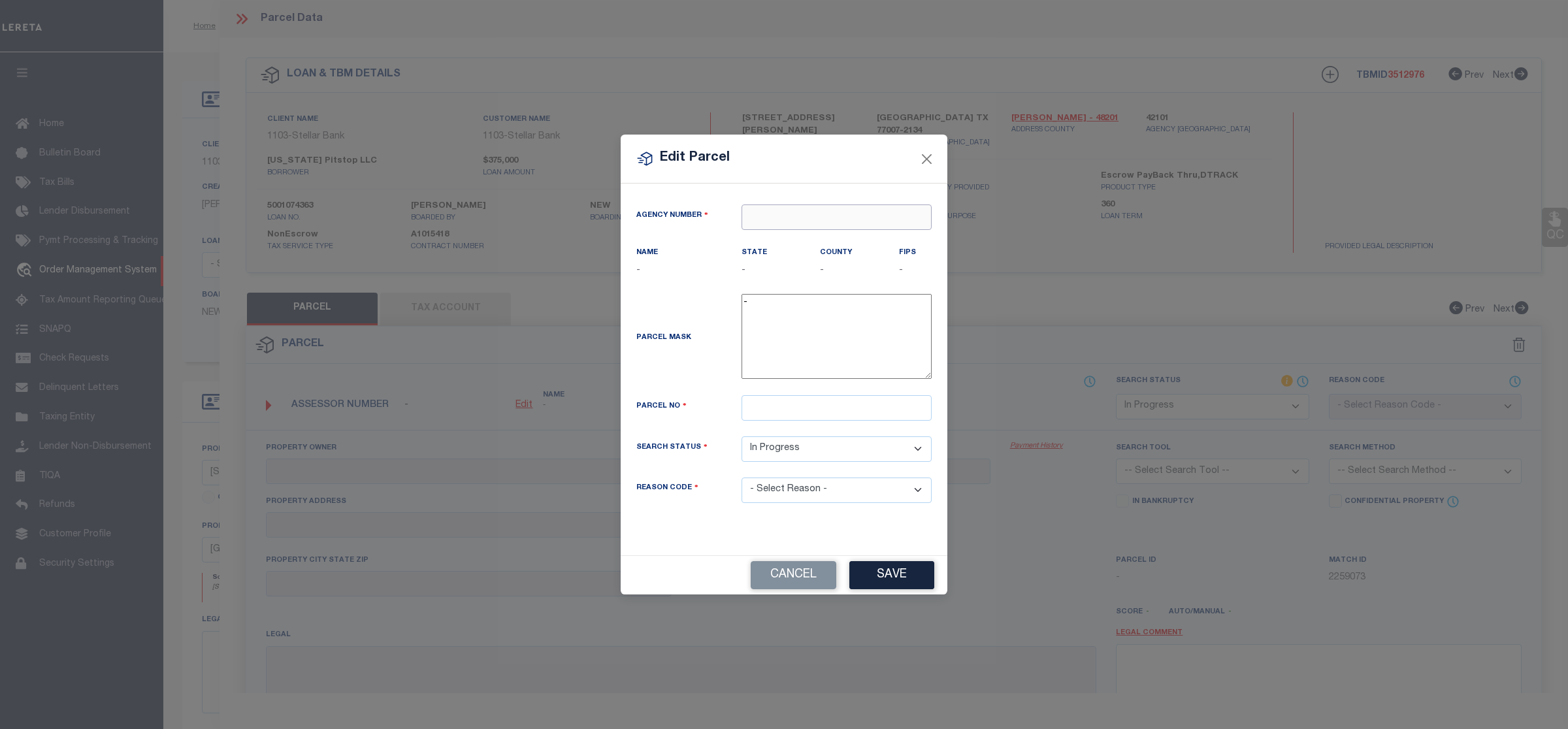
click at [818, 211] on input "text" at bounding box center [836, 217] width 190 height 25
click at [801, 237] on div "421010000 : [GEOGRAPHIC_DATA]" at bounding box center [836, 249] width 189 height 37
type input "421010000"
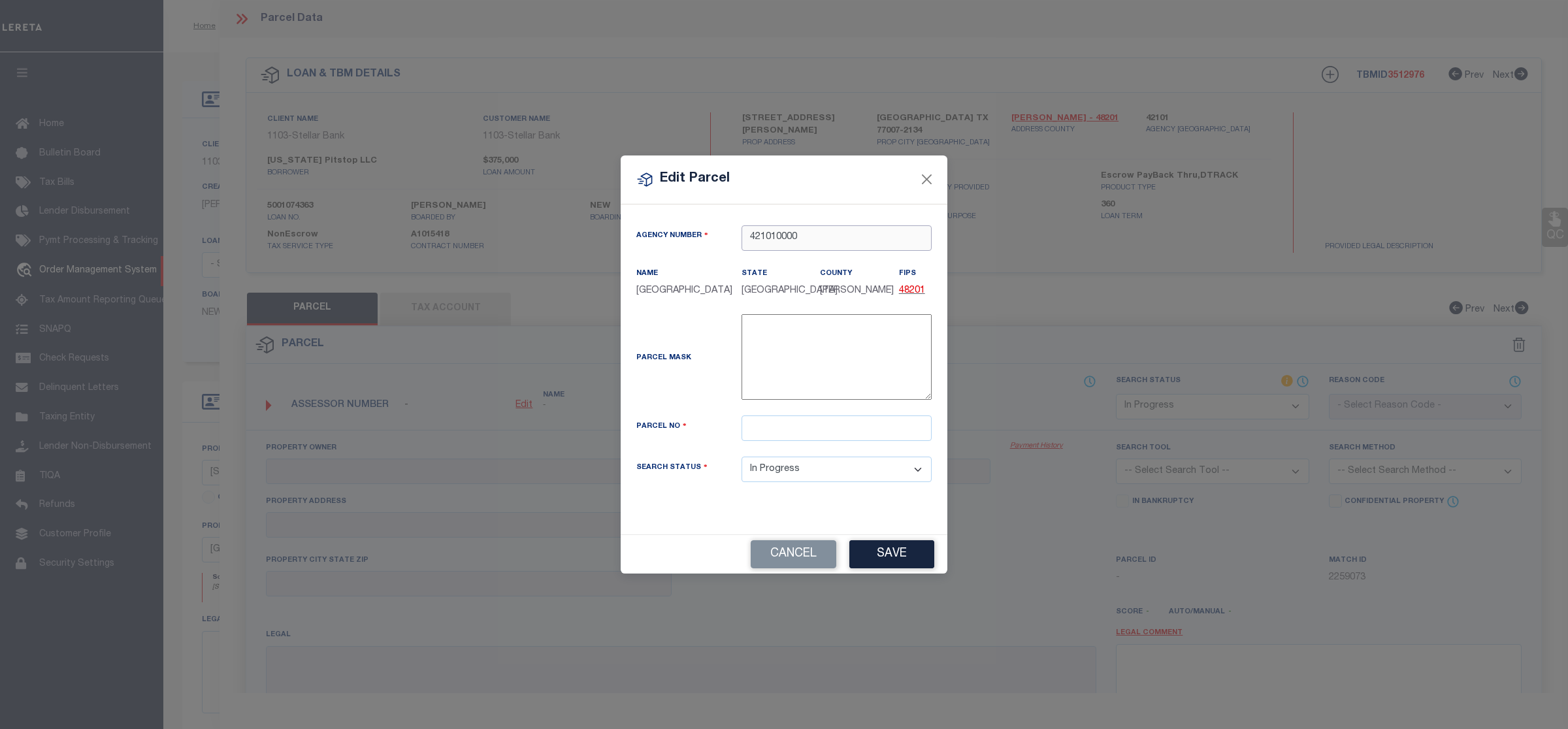
type input "421010000"
click at [761, 432] on input "text" at bounding box center [836, 428] width 190 height 25
click at [781, 442] on div "Parcel No" at bounding box center [784, 436] width 315 height 41
click at [782, 433] on input "text" at bounding box center [836, 428] width 190 height 25
paste input "0391990000150"
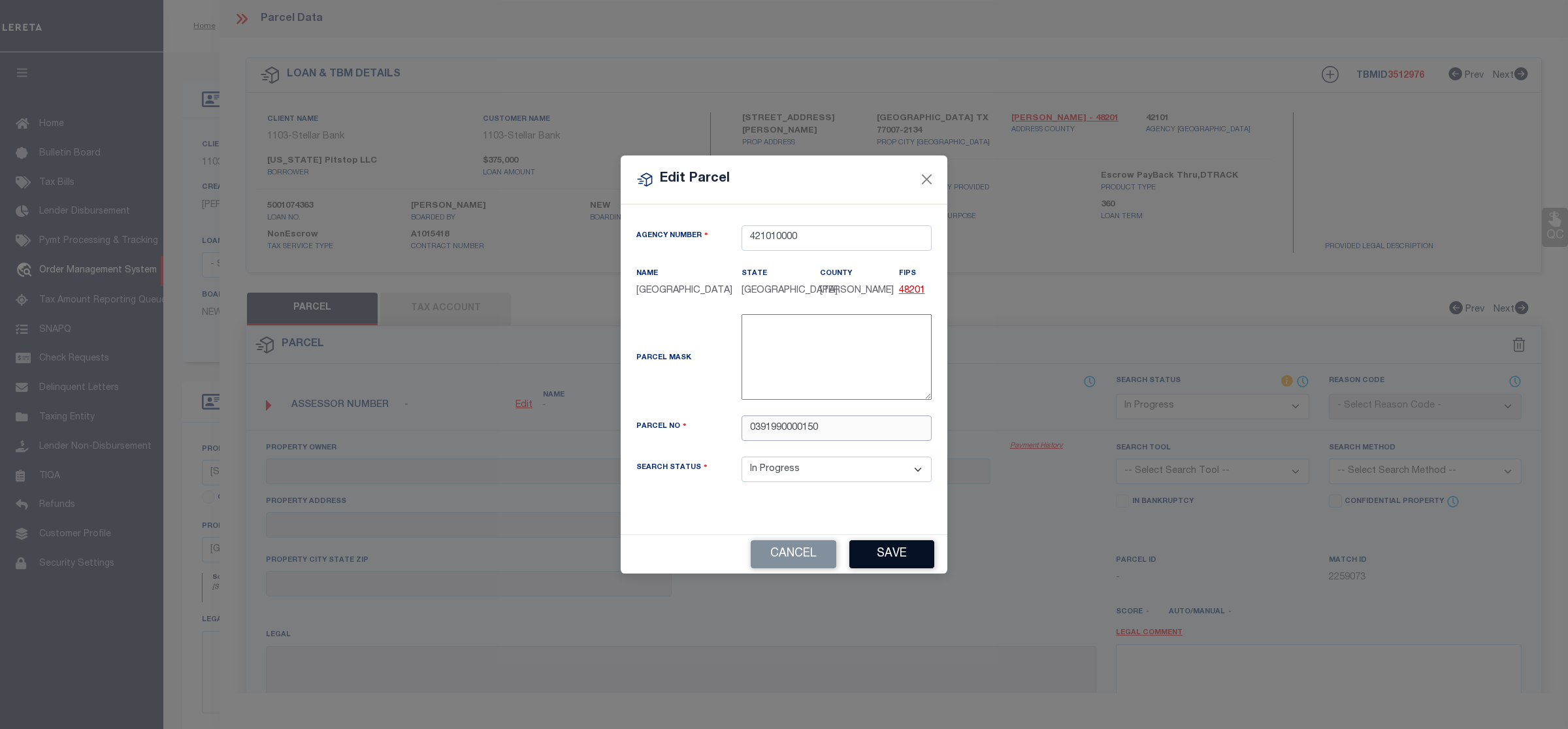
type input "0391990000150"
click at [915, 566] on button "Save" at bounding box center [891, 554] width 85 height 28
select select "IP"
checkbox input "false"
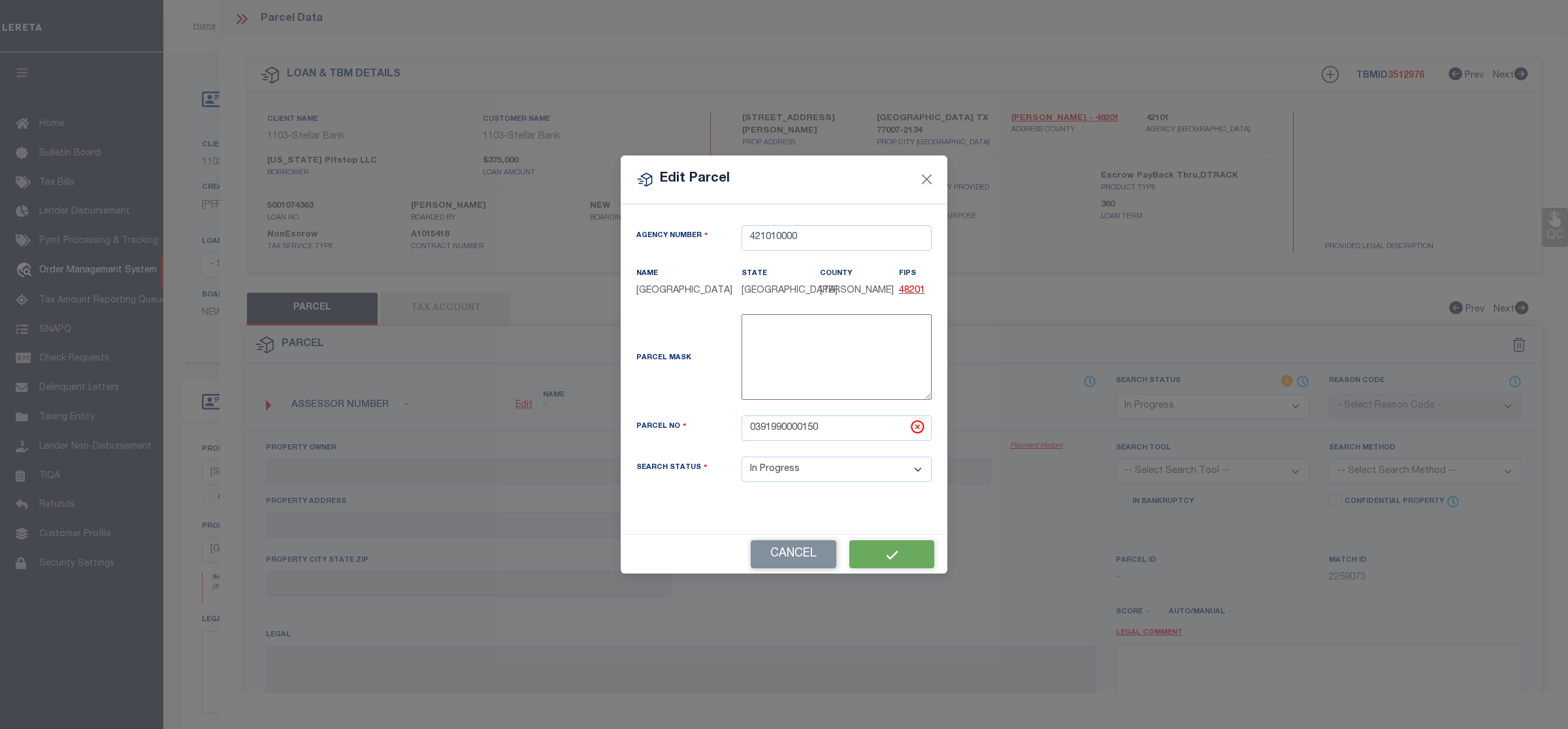
type input "[PERSON_NAME] ELEC INC"
type input "[STREET_ADDRESS][PERSON_NAME]"
checkbox input "false"
type input "[GEOGRAPHIC_DATA]"
type textarea "LTS 150 & 151 COTTAGE GROVE SEC 5"
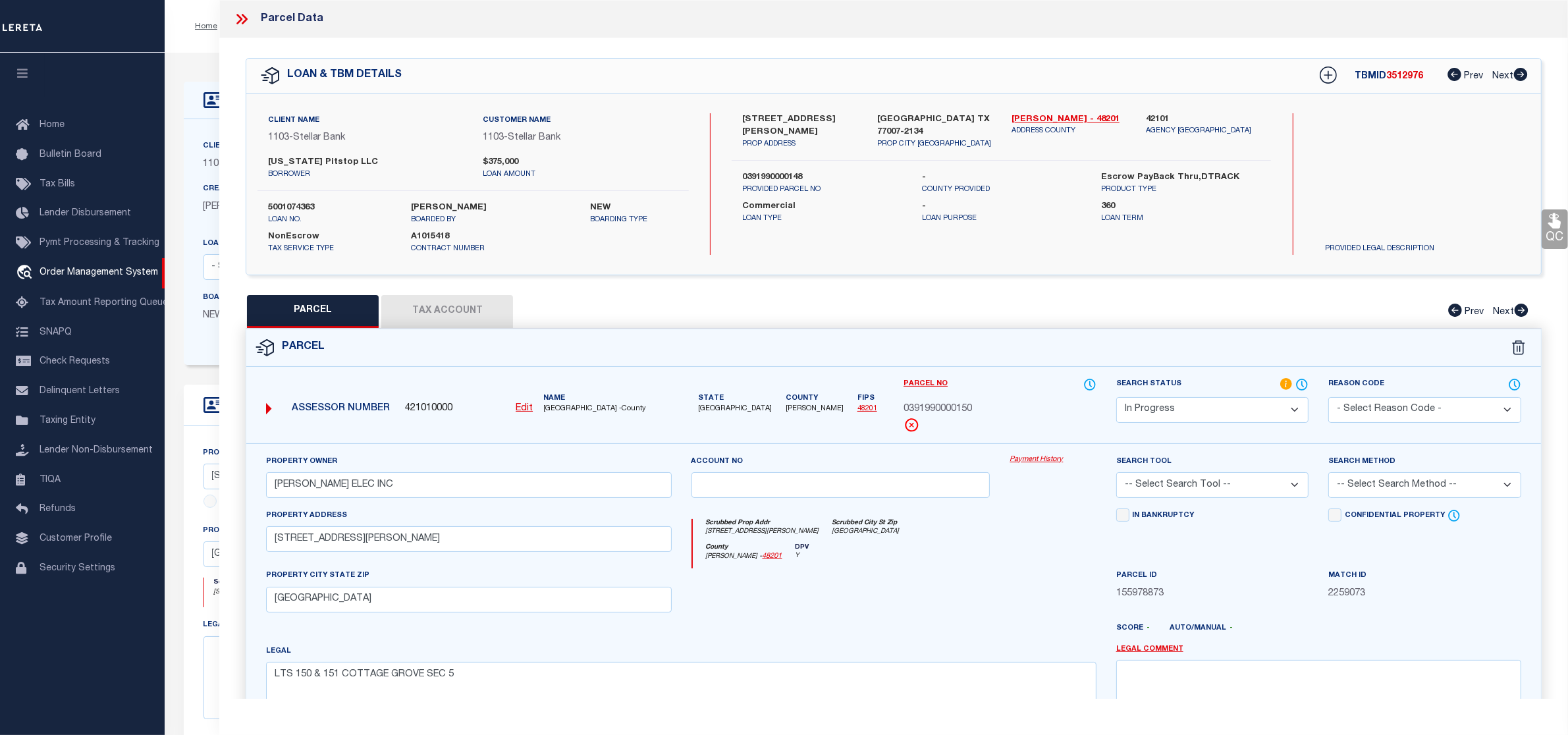
click at [1200, 414] on select "Automated Search Bad Parcel Complete Duplicate Parcel High Dollar Reporting In …" at bounding box center [1213, 410] width 193 height 26
select select "PC"
click at [1117, 397] on select "Automated Search Bad Parcel Complete Duplicate Parcel High Dollar Reporting In …" at bounding box center [1213, 410] width 193 height 26
click at [1173, 488] on select "-- Select Search Tool -- 3rd Party Website Agency File Agency Website ATLS CNV-…" at bounding box center [1213, 485] width 193 height 26
select select "AGW"
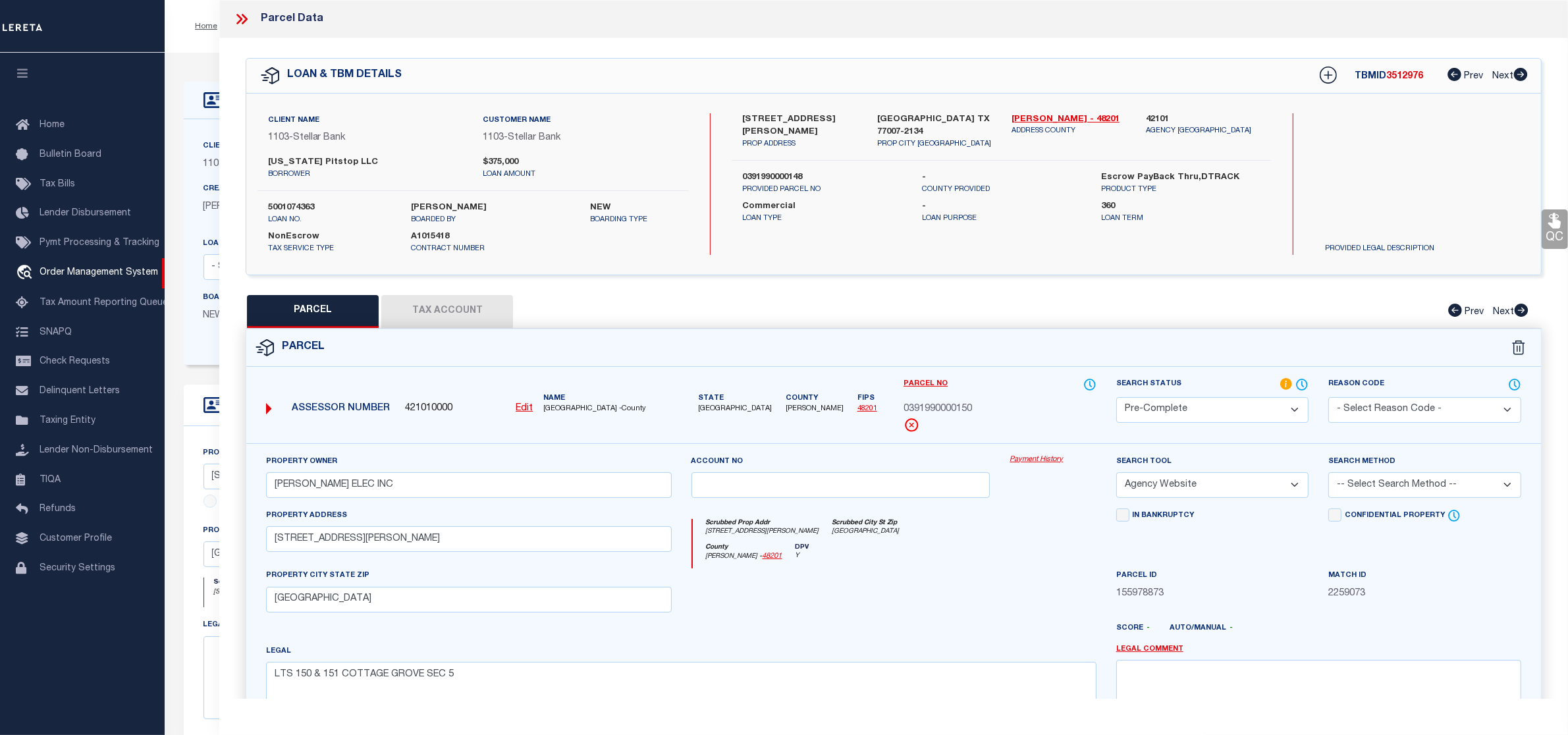
click at [1117, 474] on select "-- Select Search Tool -- 3rd Party Website Agency File Agency Website ATLS CNV-…" at bounding box center [1213, 485] width 193 height 26
click at [1420, 489] on select "-- Select Search Method -- Property Address Legal Liability Info Provided" at bounding box center [1425, 485] width 193 height 26
select select "LEG"
click at [1328, 474] on select "-- Select Search Method -- Property Address Legal Liability Info Provided" at bounding box center [1425, 485] width 193 height 26
click at [433, 324] on button "Tax Account" at bounding box center [447, 312] width 132 height 33
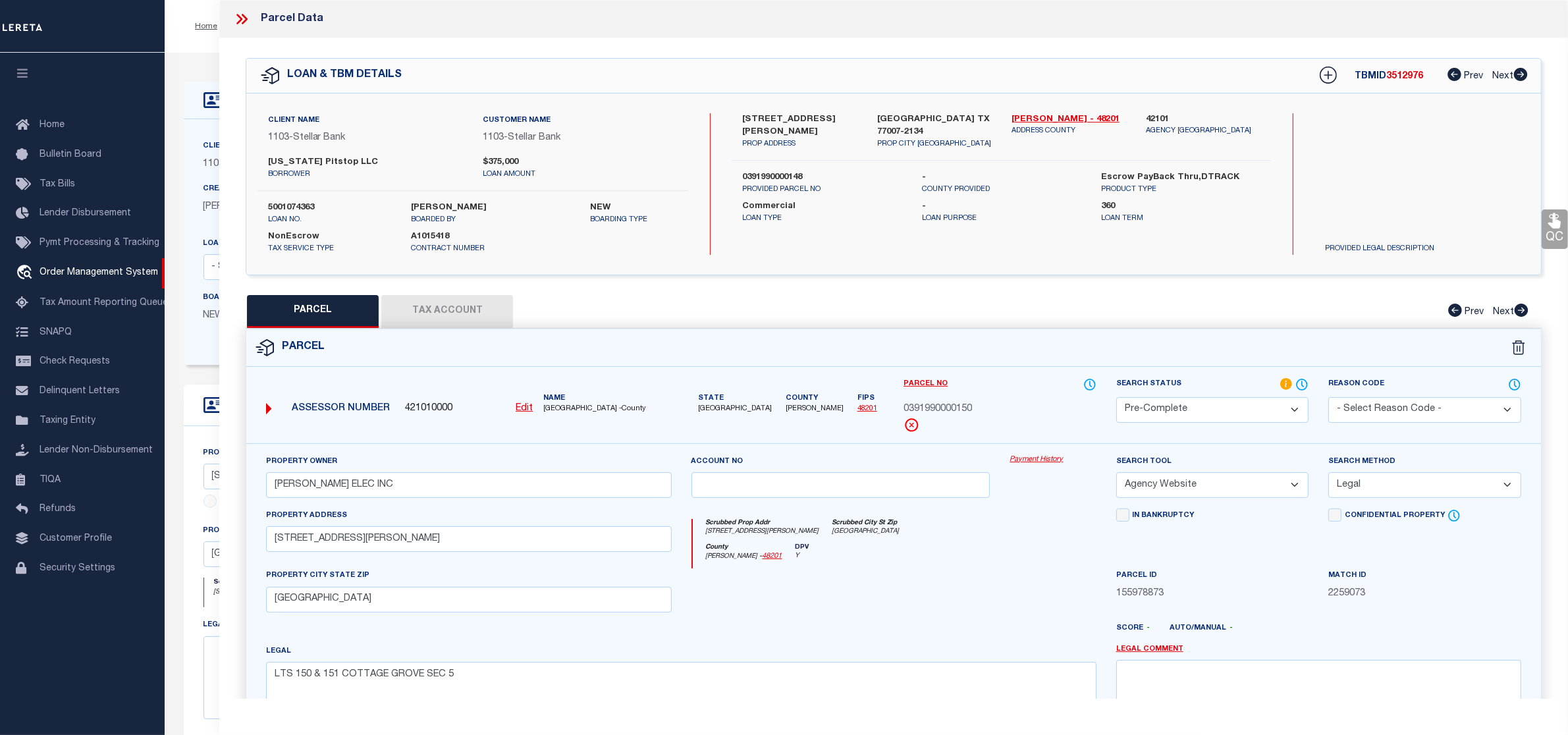
select select "100"
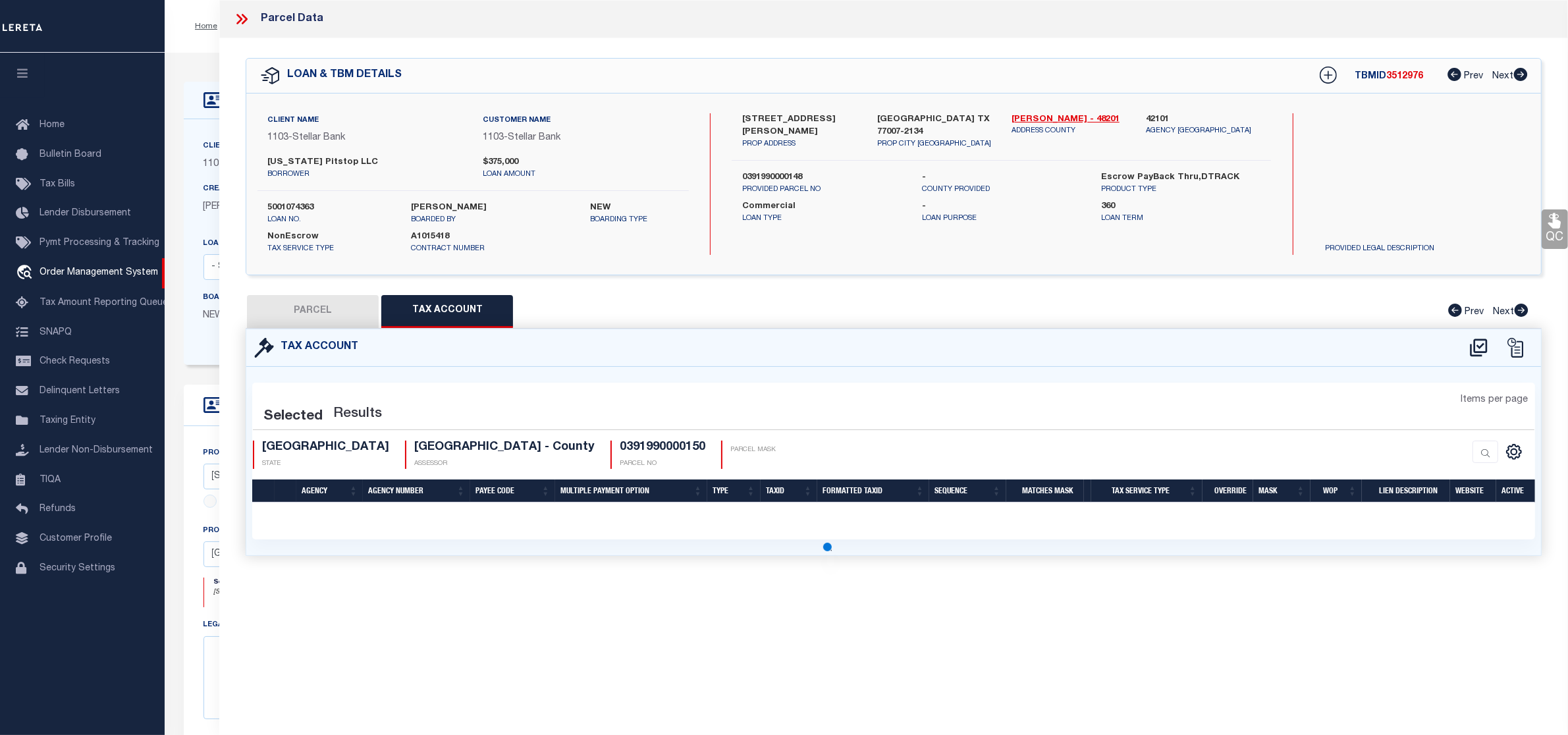
select select "100"
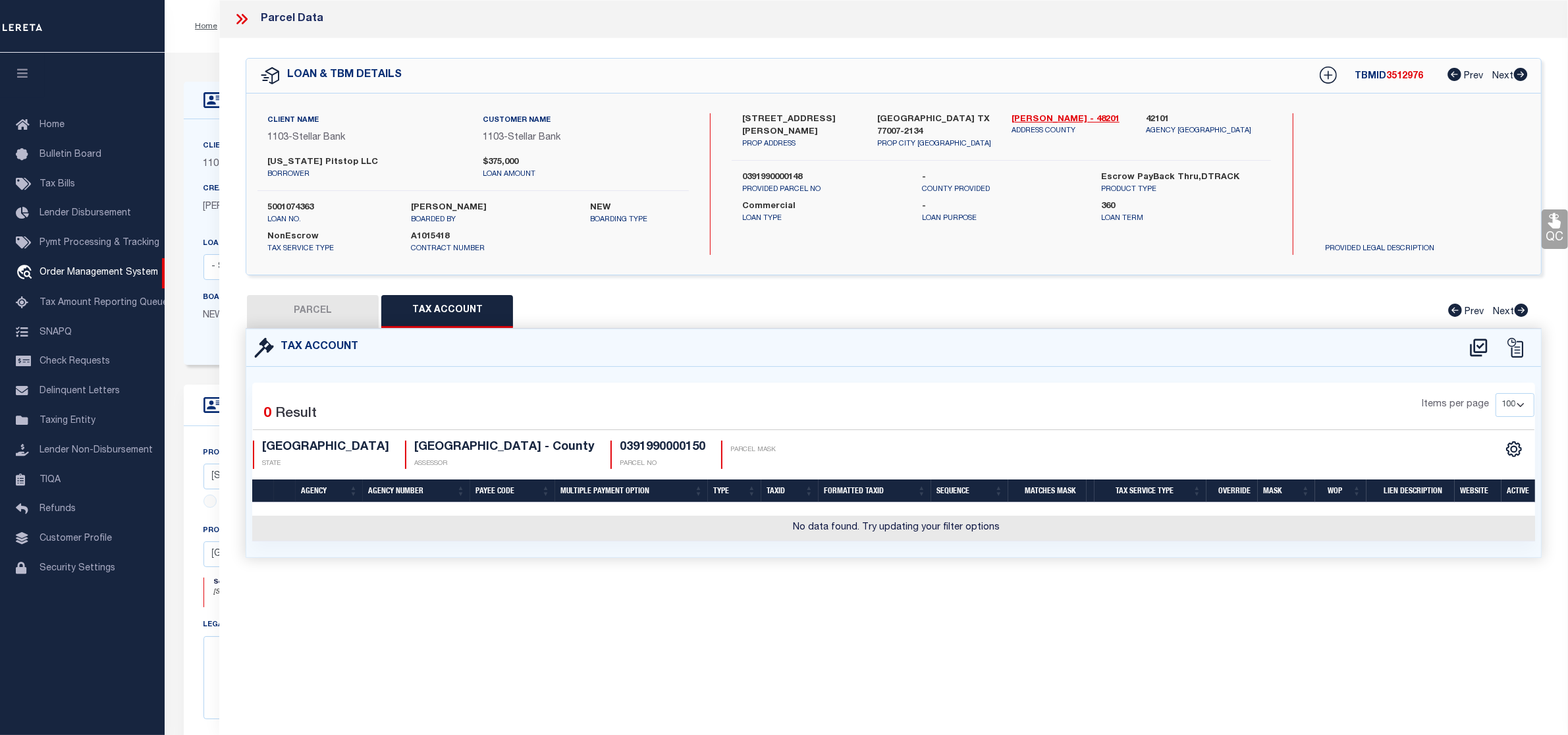
click at [1488, 334] on div "Tax Account" at bounding box center [894, 348] width 1295 height 38
click at [1479, 348] on icon at bounding box center [1479, 348] width 22 height 21
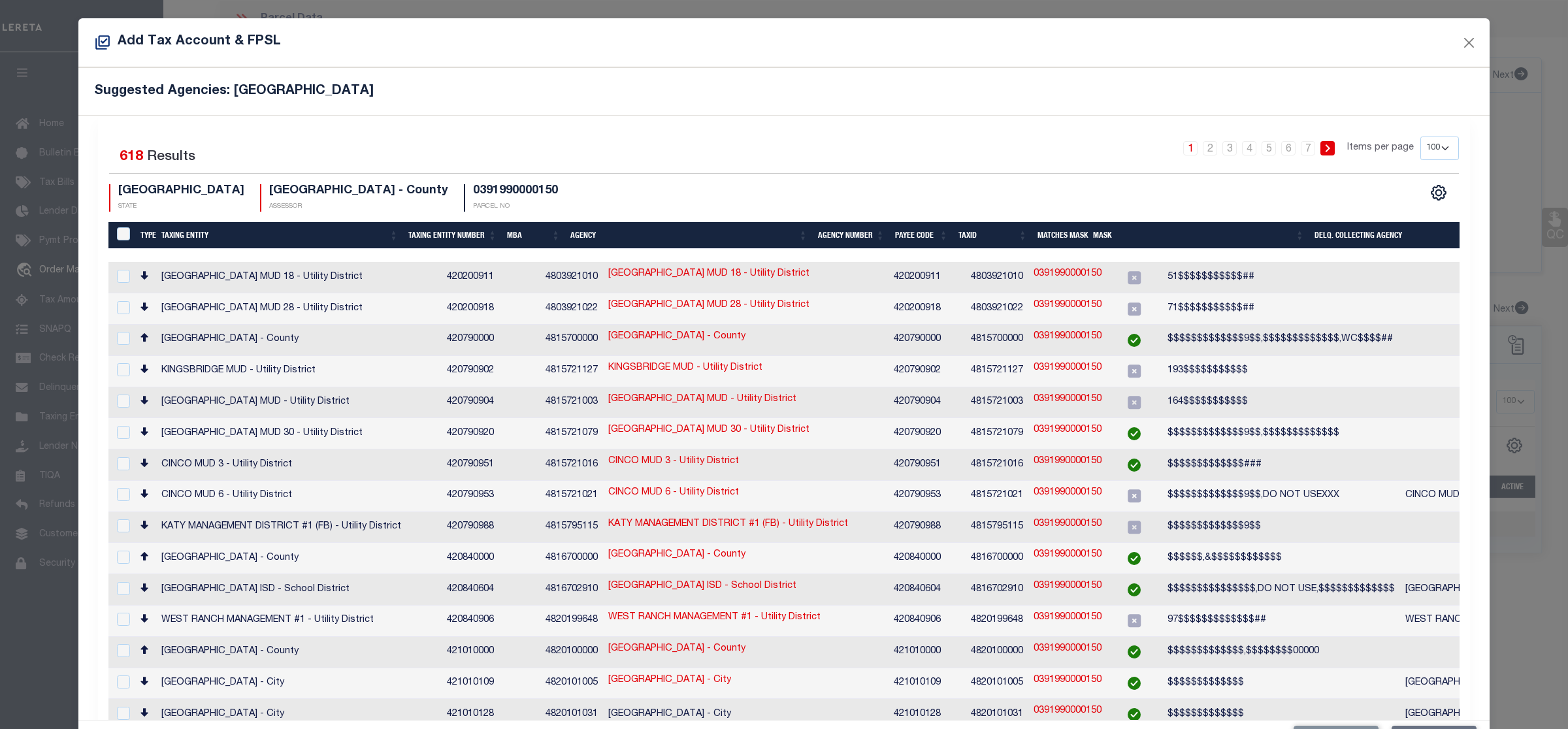
click at [1433, 160] on select "10 25 50 100 200" at bounding box center [1439, 148] width 39 height 23
select select "200"
click at [1420, 137] on select "10 25 50 100 200" at bounding box center [1439, 148] width 39 height 23
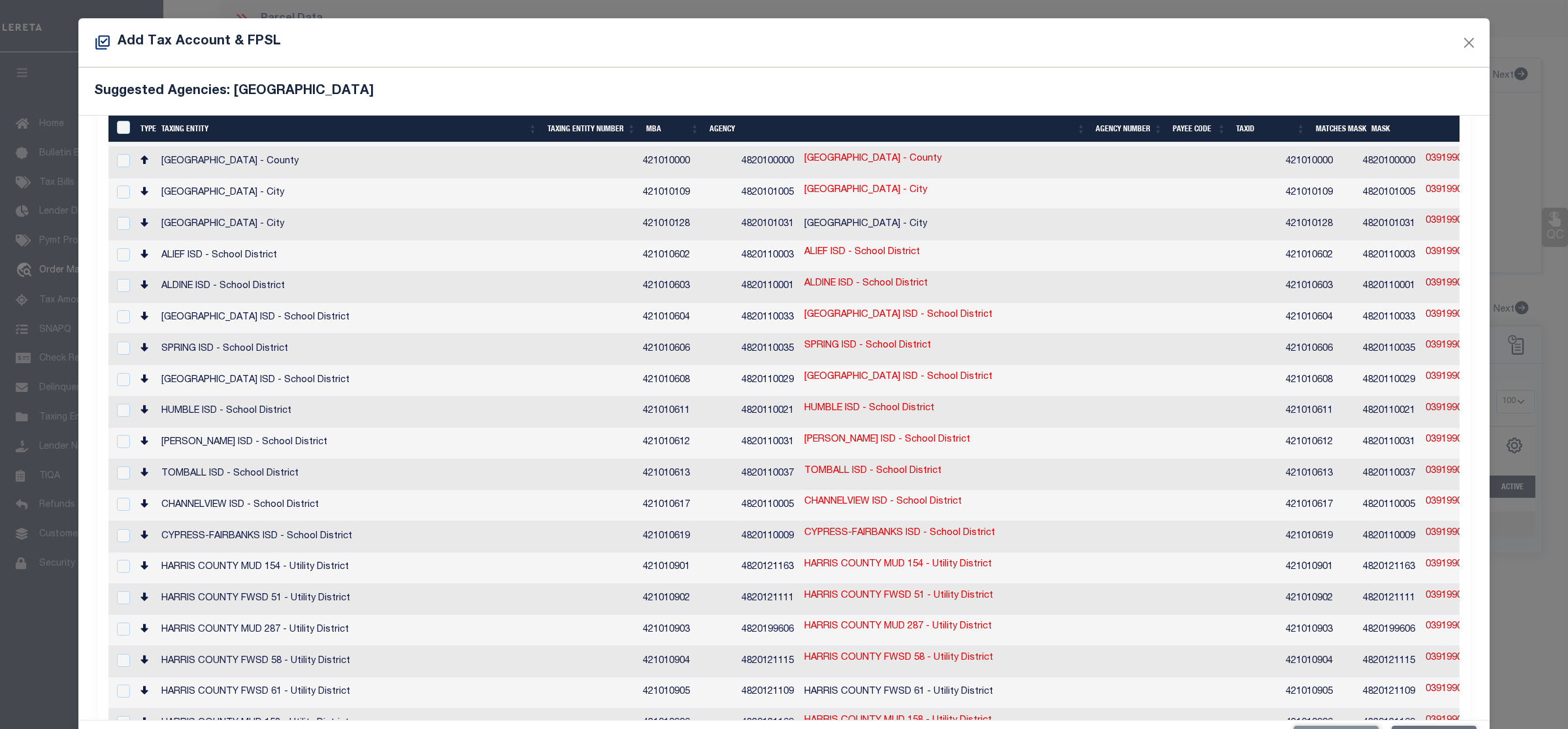
scroll to position [409, 0]
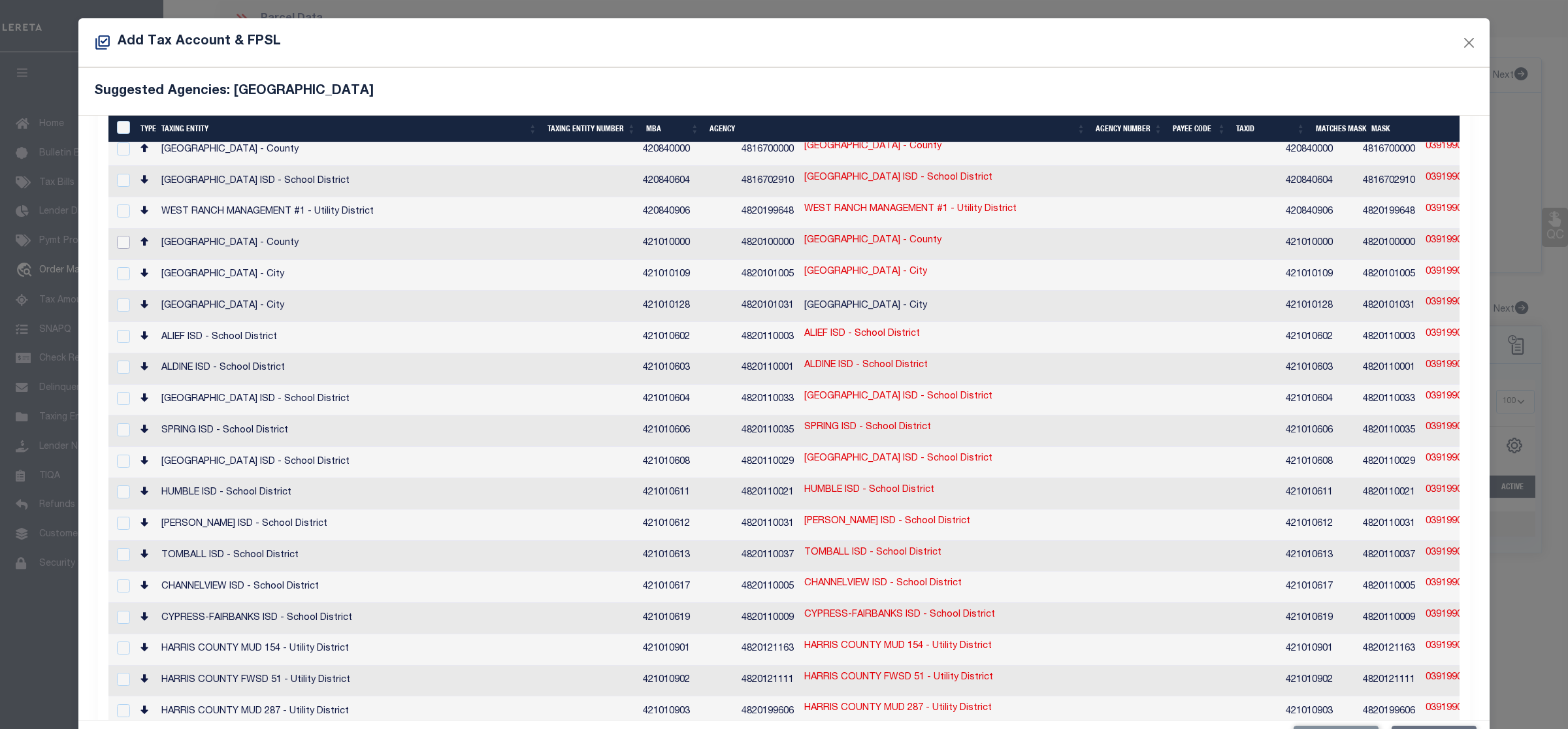
click at [122, 236] on input "checkbox" at bounding box center [123, 242] width 13 height 13
checkbox input "true"
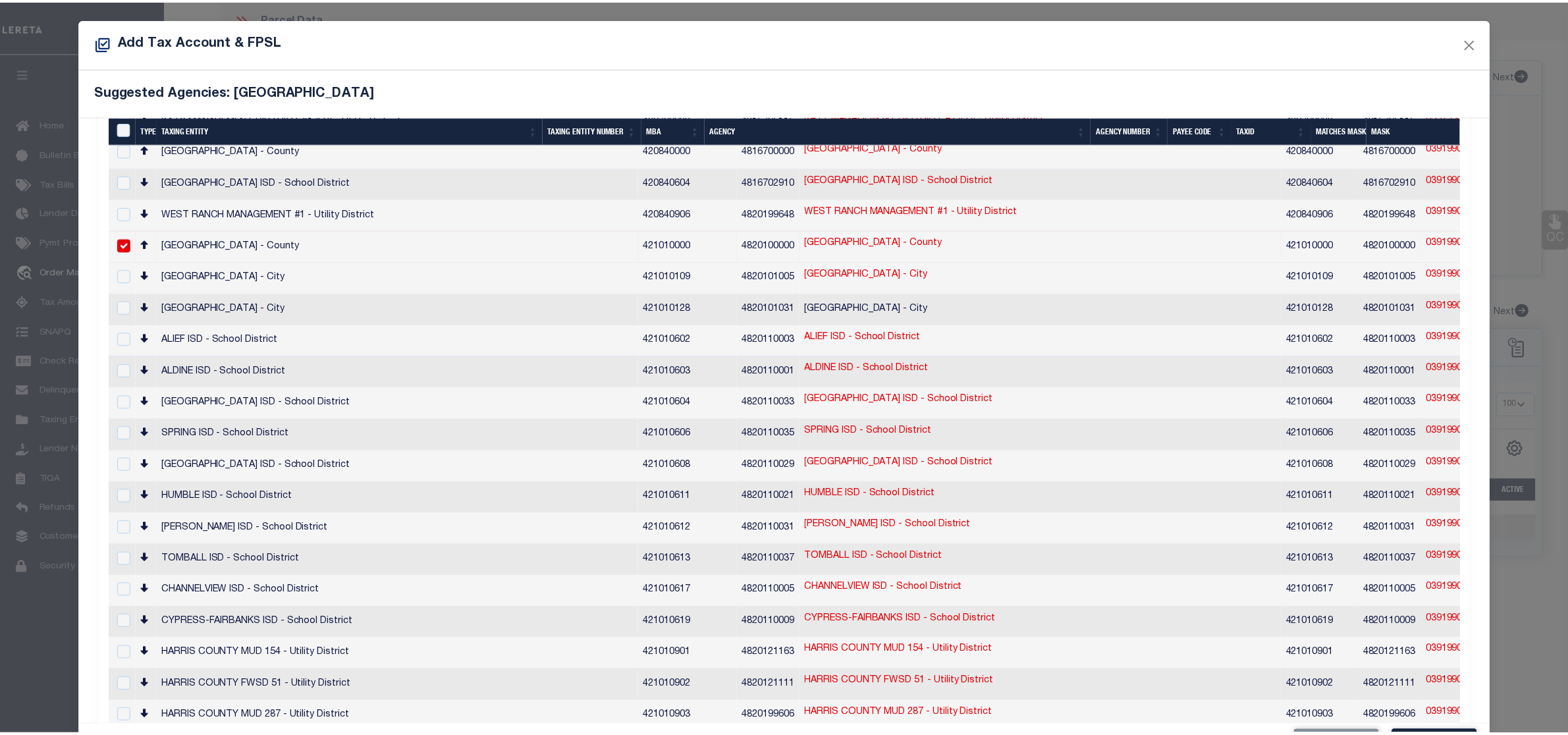
scroll to position [50, 0]
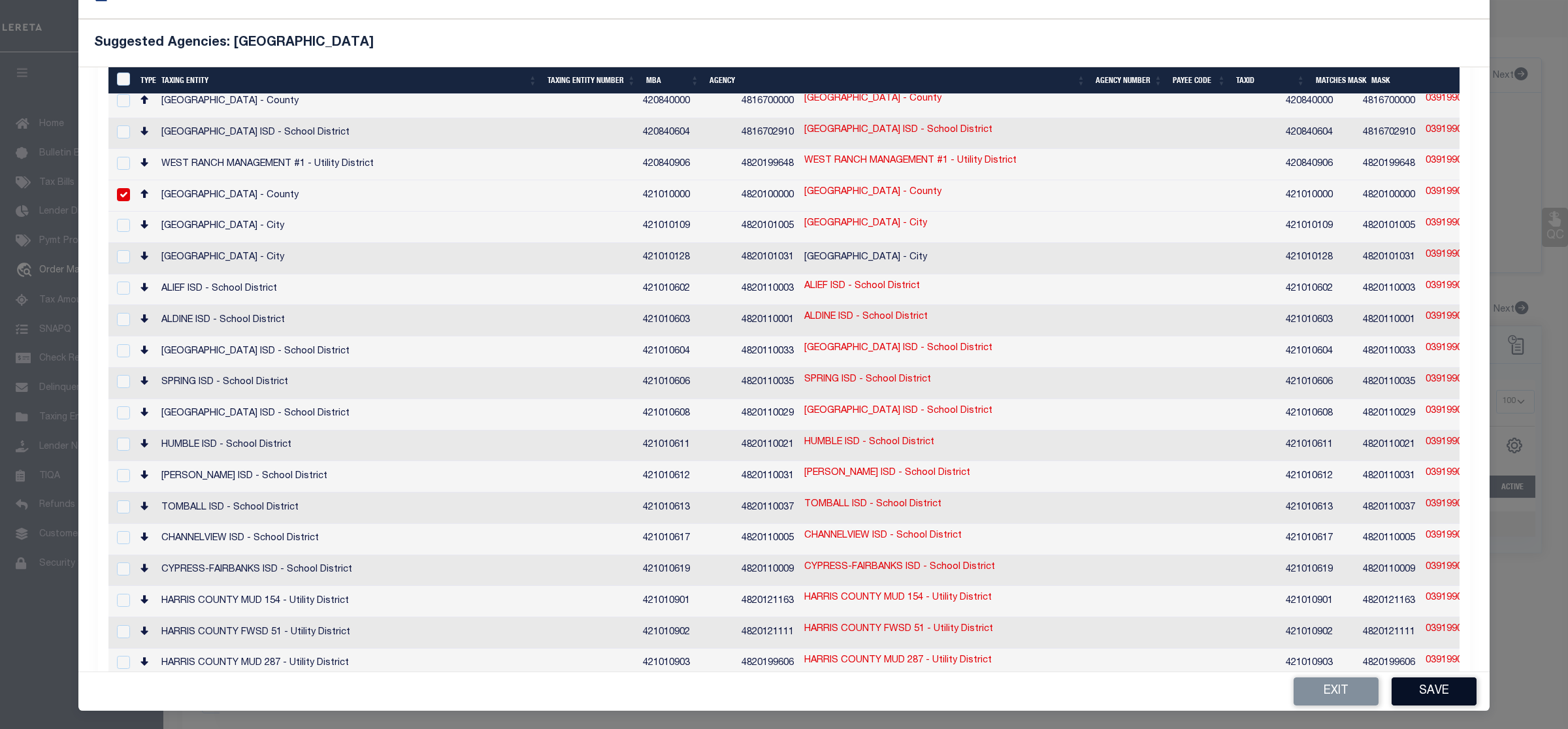
click at [1415, 680] on button "Save" at bounding box center [1434, 692] width 85 height 28
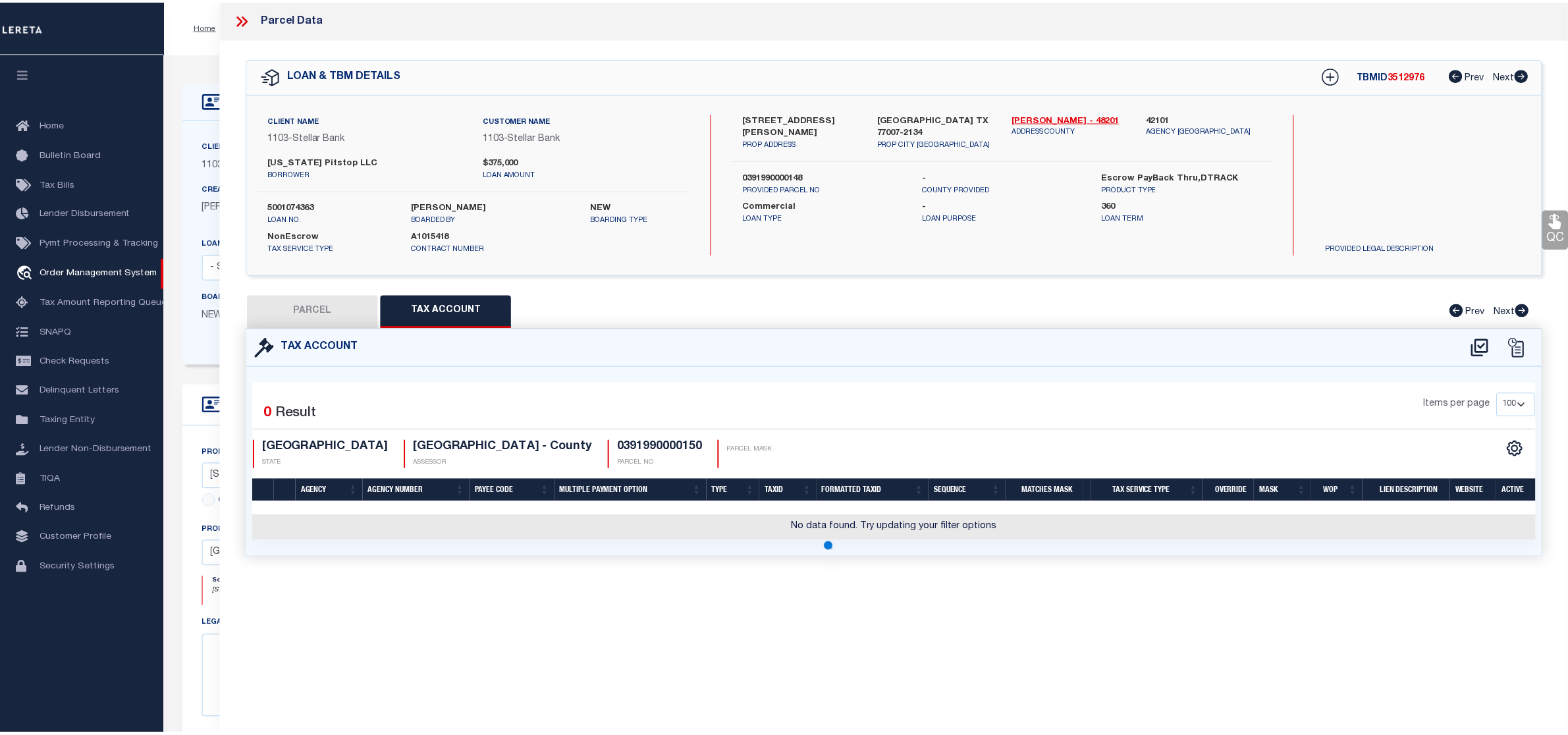
scroll to position [0, 0]
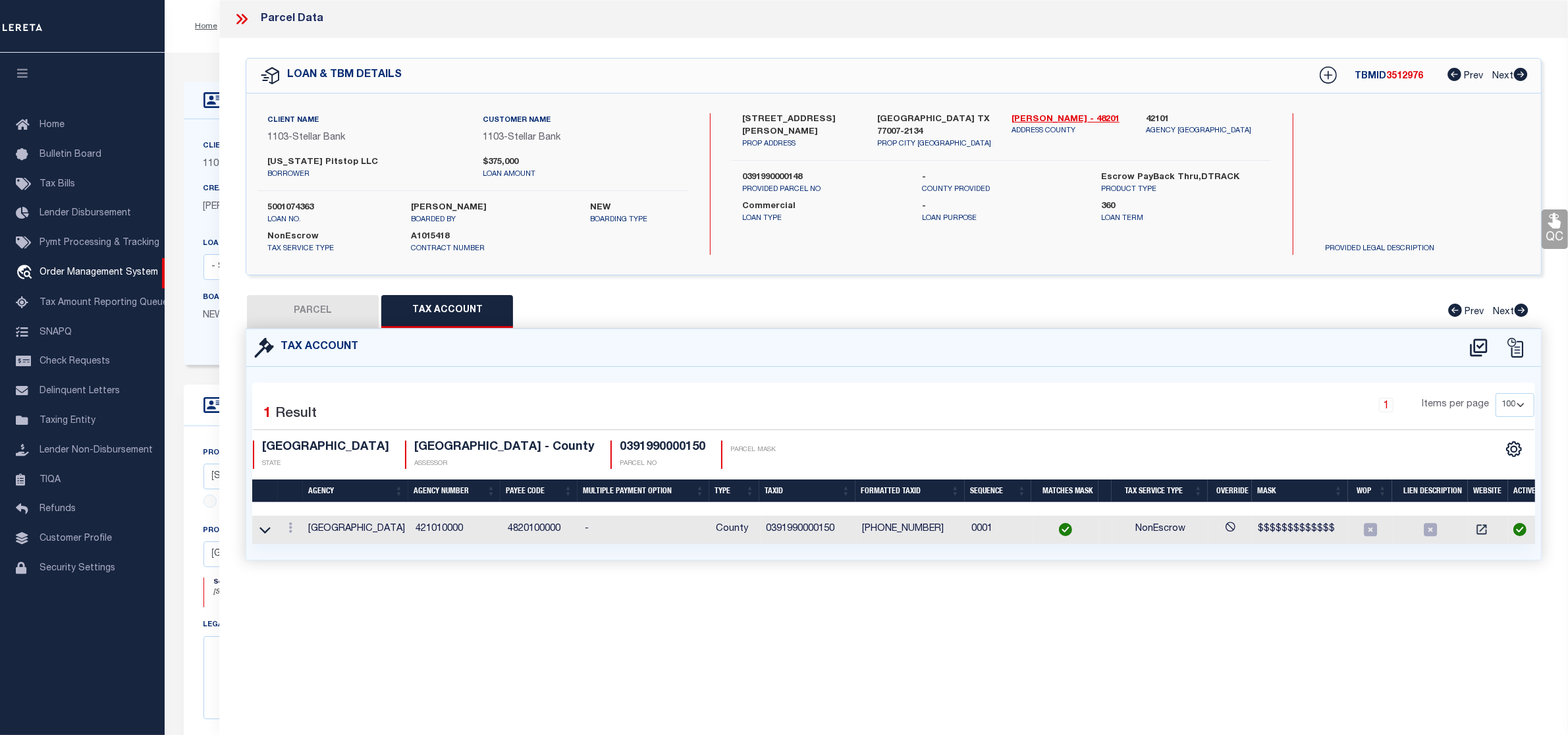
click at [330, 320] on button "PARCEL" at bounding box center [313, 312] width 132 height 33
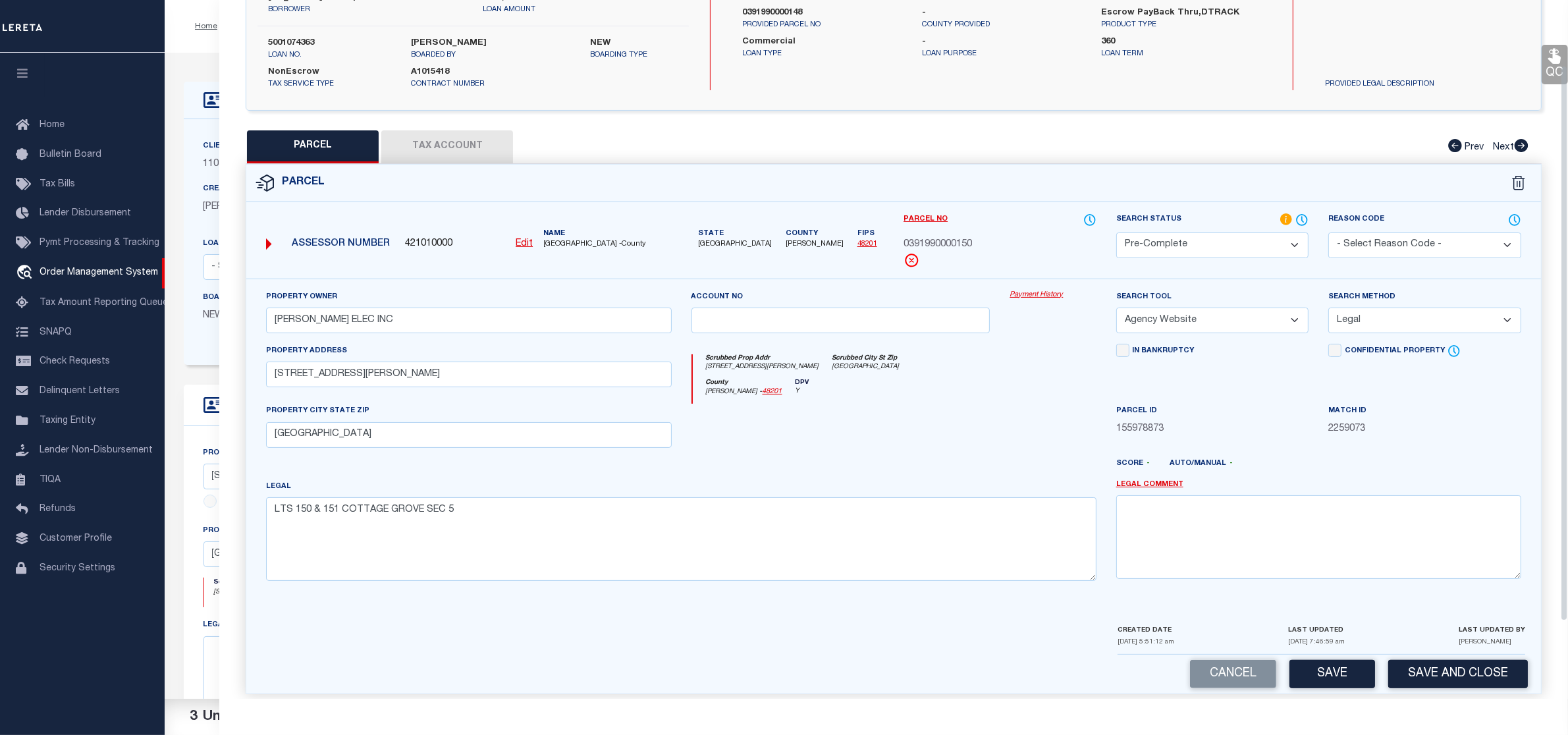
scroll to position [179, 0]
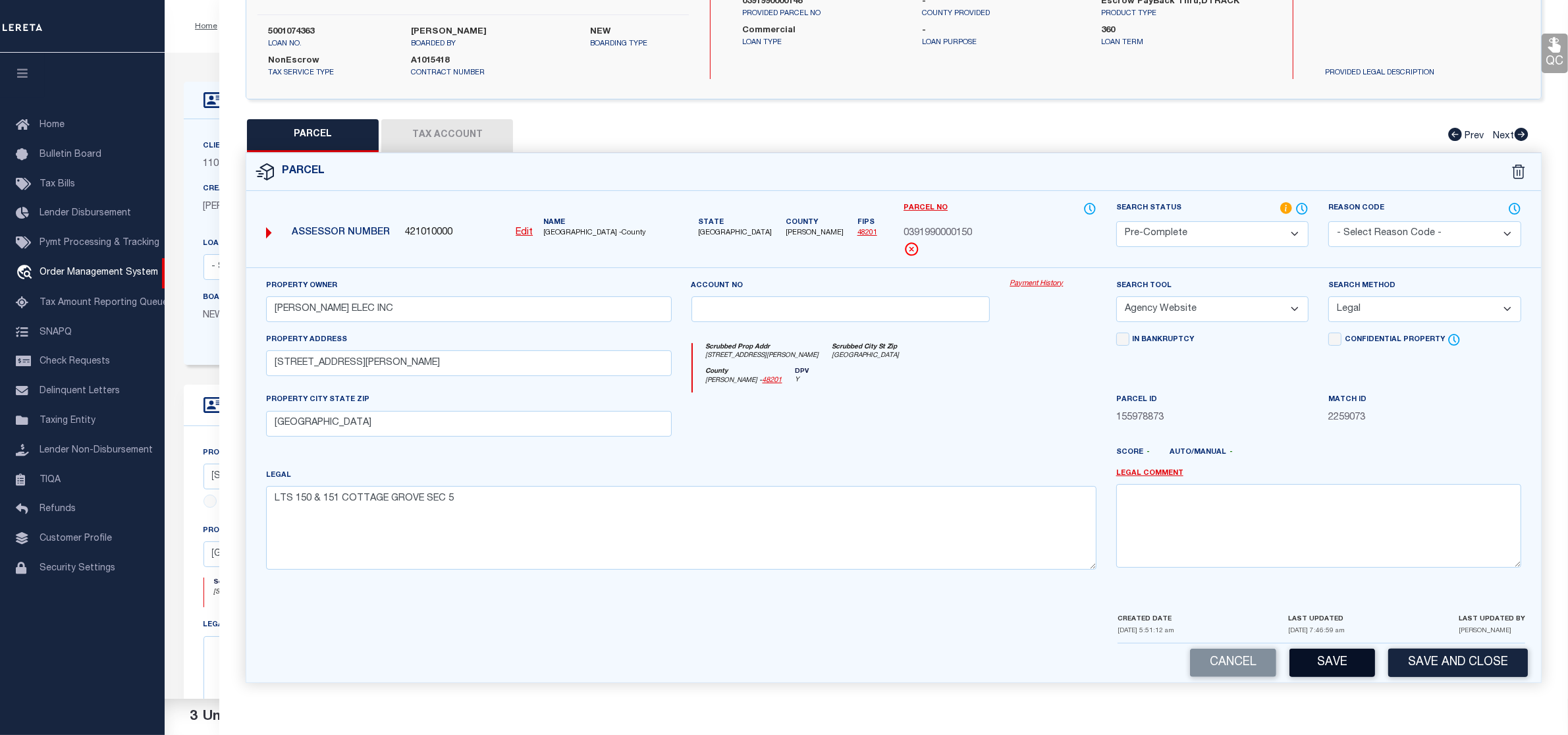
click at [1331, 660] on button "Save" at bounding box center [1332, 663] width 86 height 28
click at [1344, 658] on div "Cancel Saving... Save and Close" at bounding box center [894, 663] width 1295 height 39
click at [1311, 662] on div "Cancel Saving... Save and Close" at bounding box center [894, 663] width 1295 height 39
click at [1348, 669] on div "Cancel Saving... Save and Close" at bounding box center [894, 663] width 1295 height 39
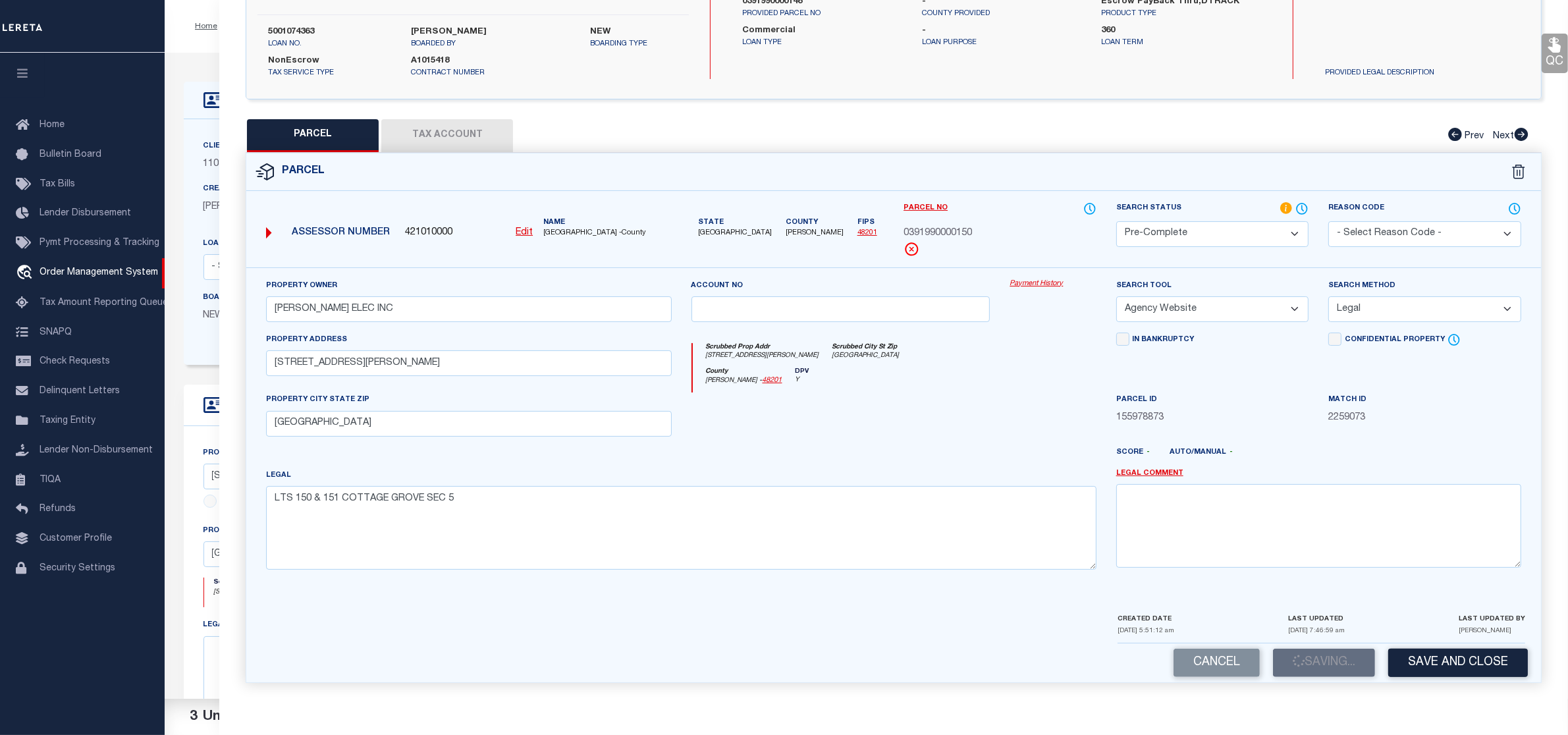
click at [1348, 669] on div "Cancel Saving... Save and Close" at bounding box center [894, 663] width 1295 height 39
click at [1314, 663] on div "Cancel Saving... Save and Close" at bounding box center [894, 663] width 1295 height 39
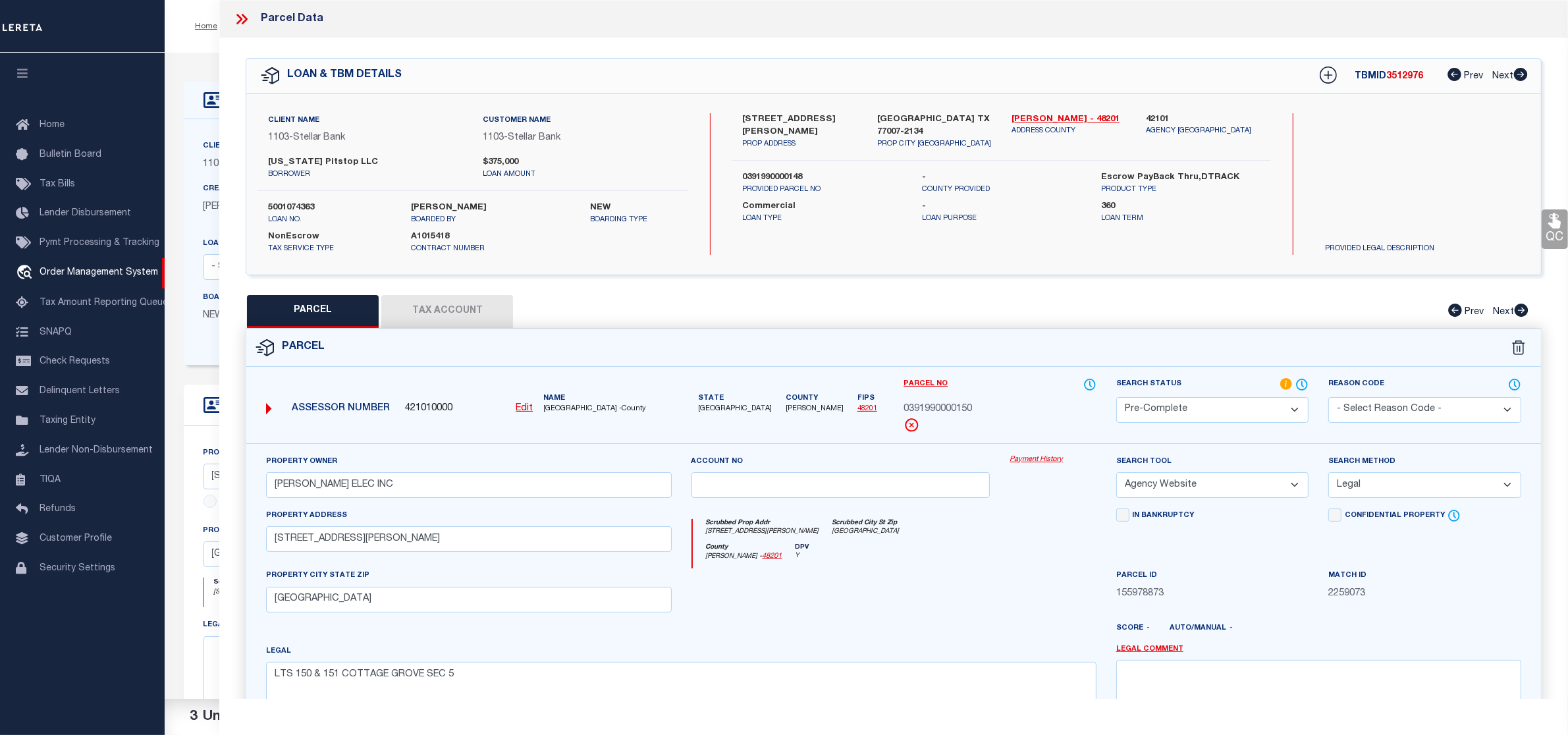
click at [247, 21] on icon at bounding box center [241, 19] width 17 height 17
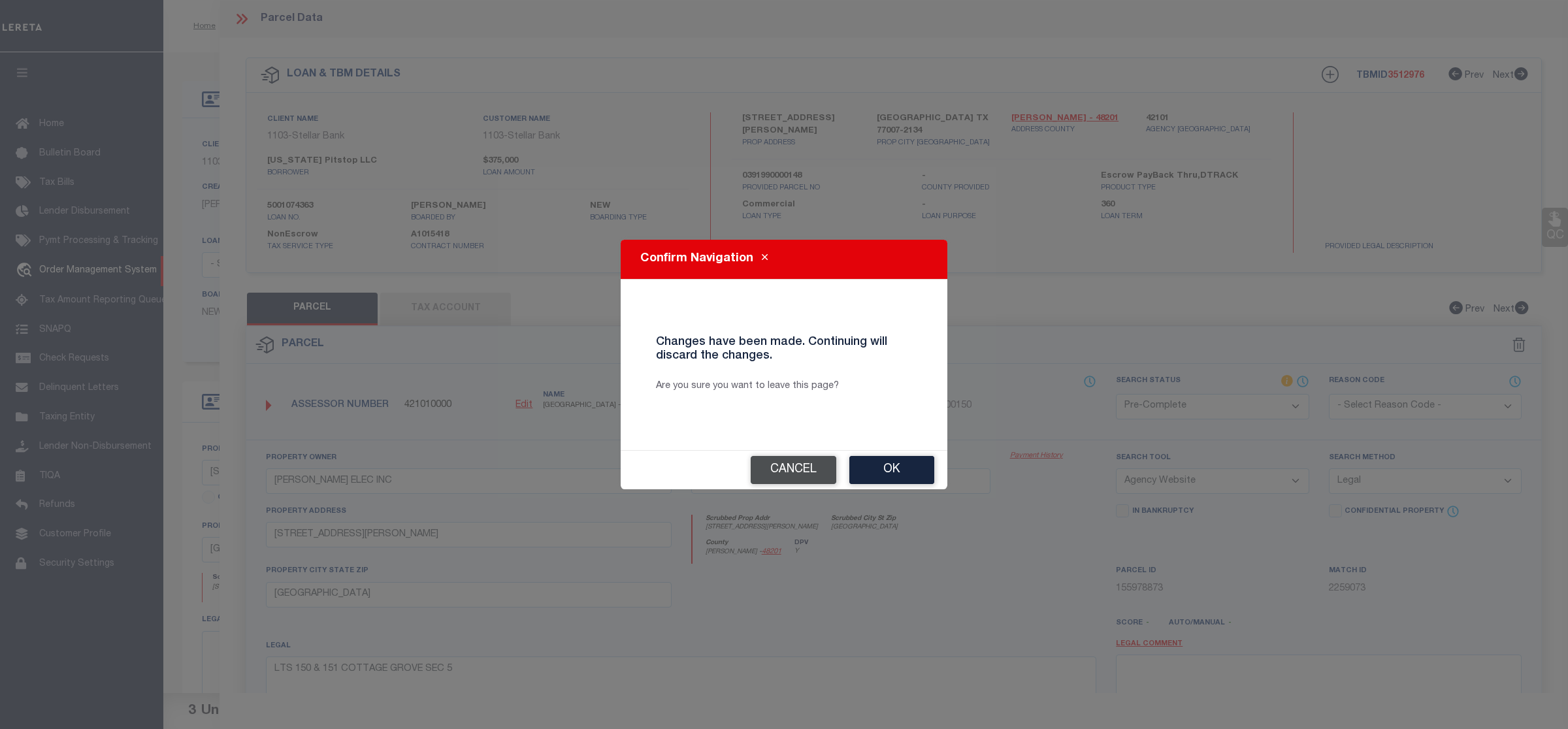
click at [810, 471] on button "Cancel" at bounding box center [794, 471] width 86 height 28
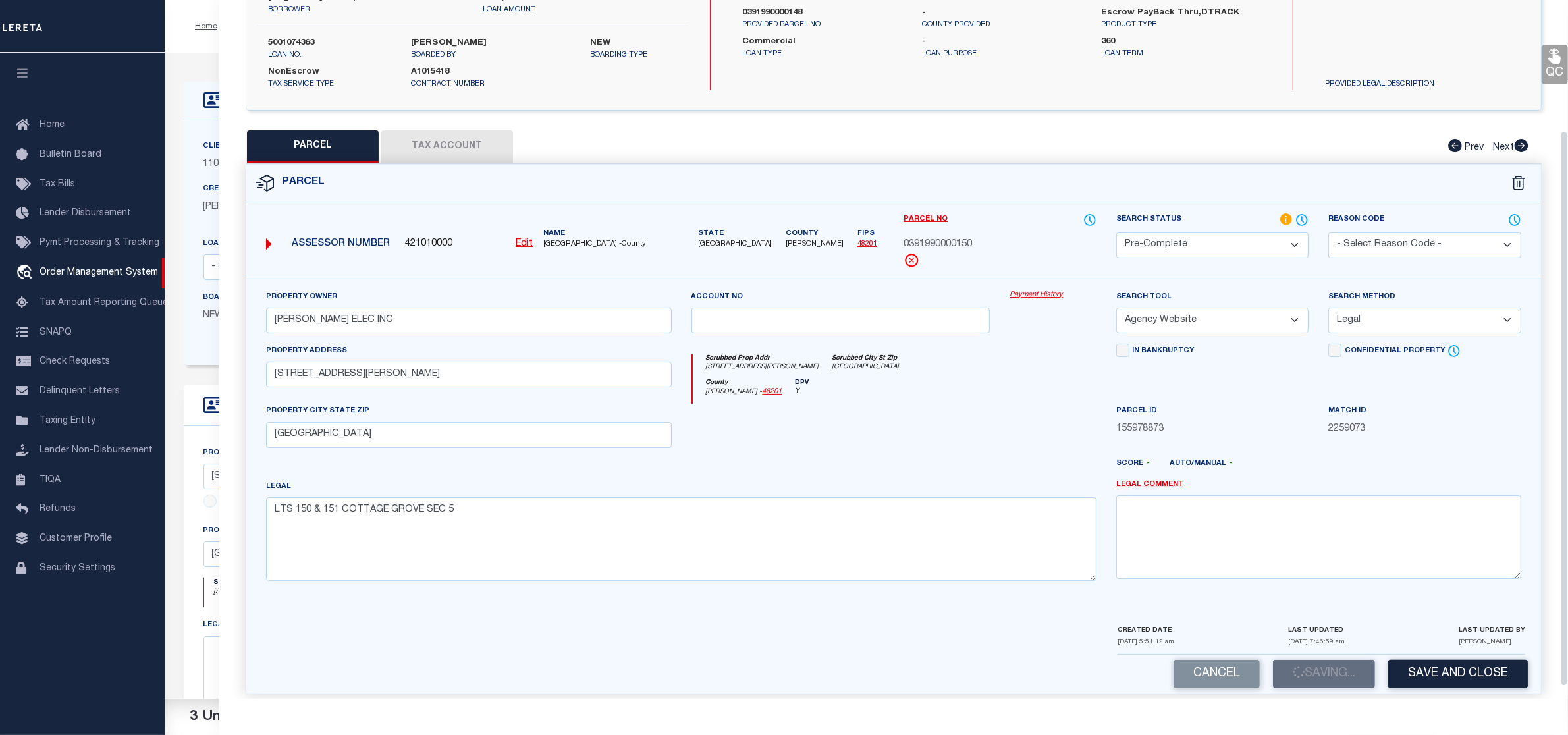
scroll to position [179, 0]
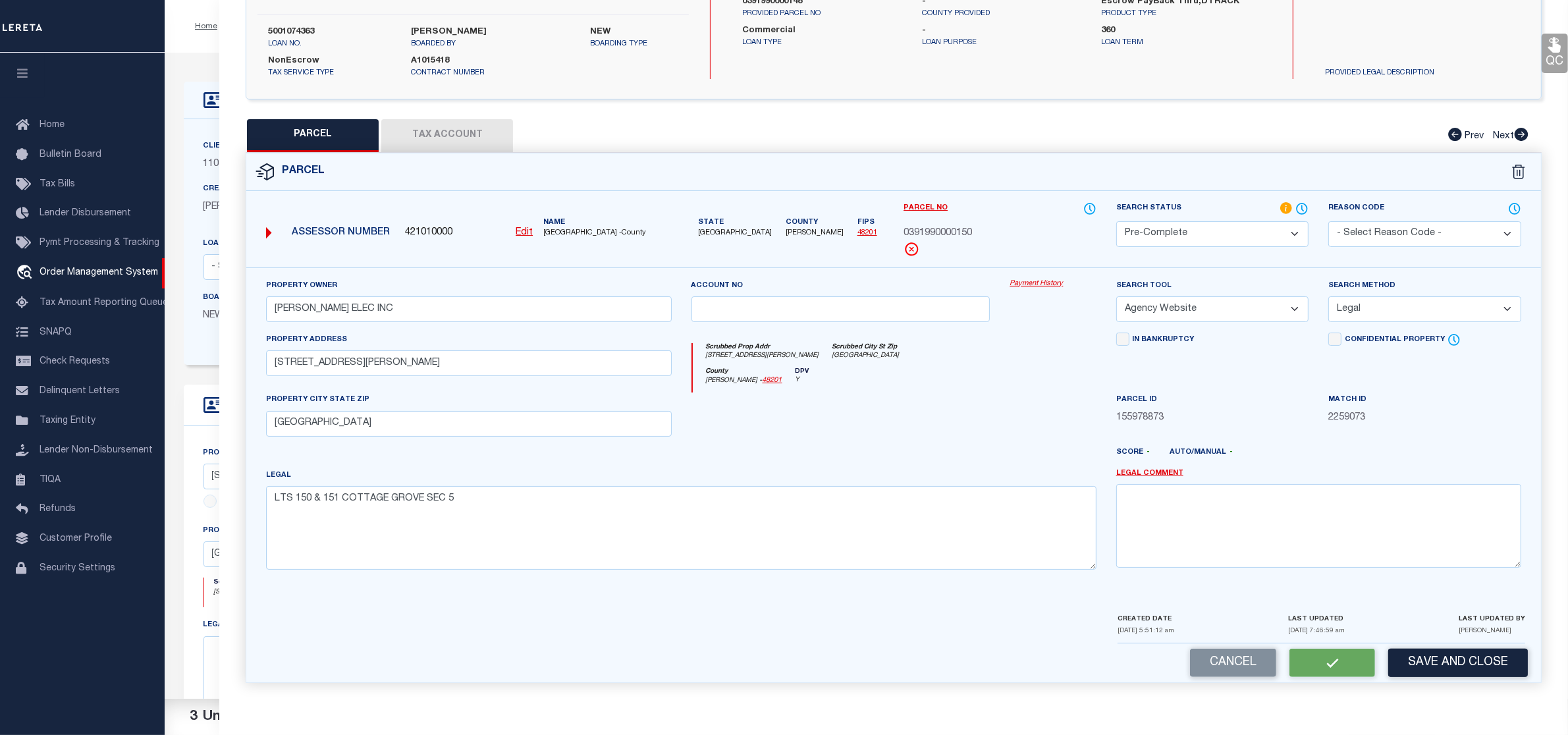
select select "AS"
select select
checkbox input "false"
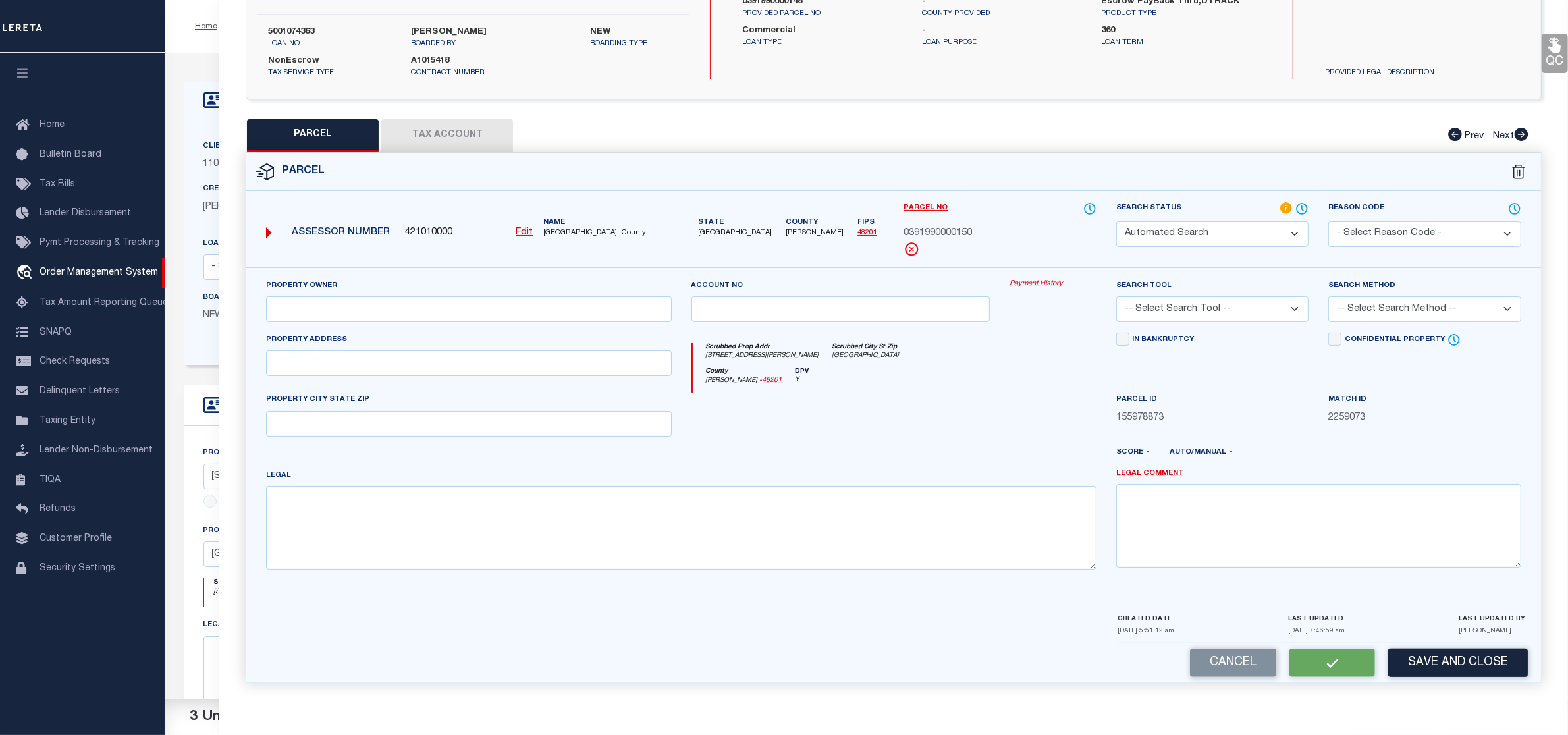
select select "PC"
type input "[PERSON_NAME] ELEC INC"
select select "AGW"
select select "LEG"
type input "[STREET_ADDRESS][PERSON_NAME]"
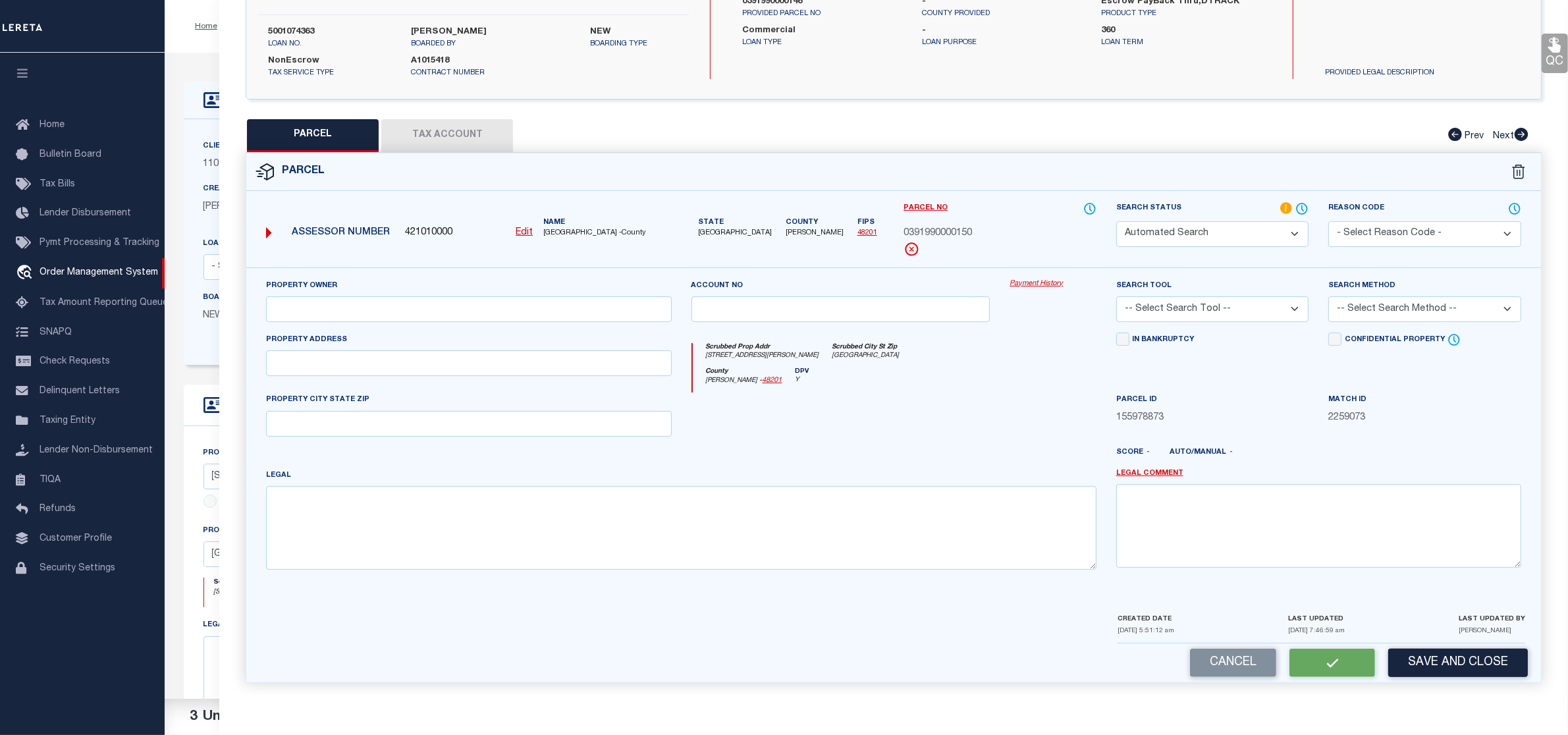
type input "[GEOGRAPHIC_DATA]"
type textarea "LTS 150 & 151 COTTAGE GROVE SEC 5"
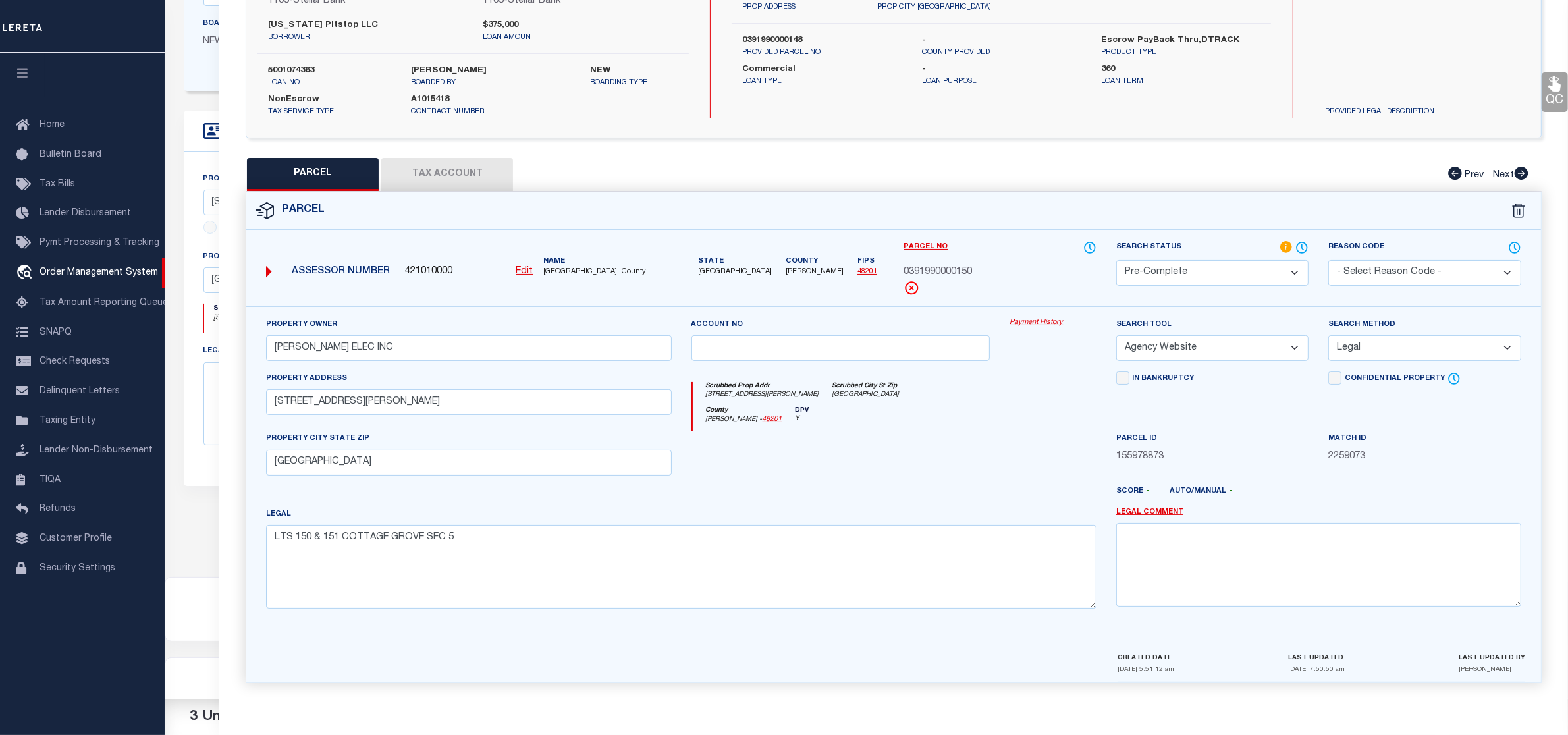
scroll to position [0, 0]
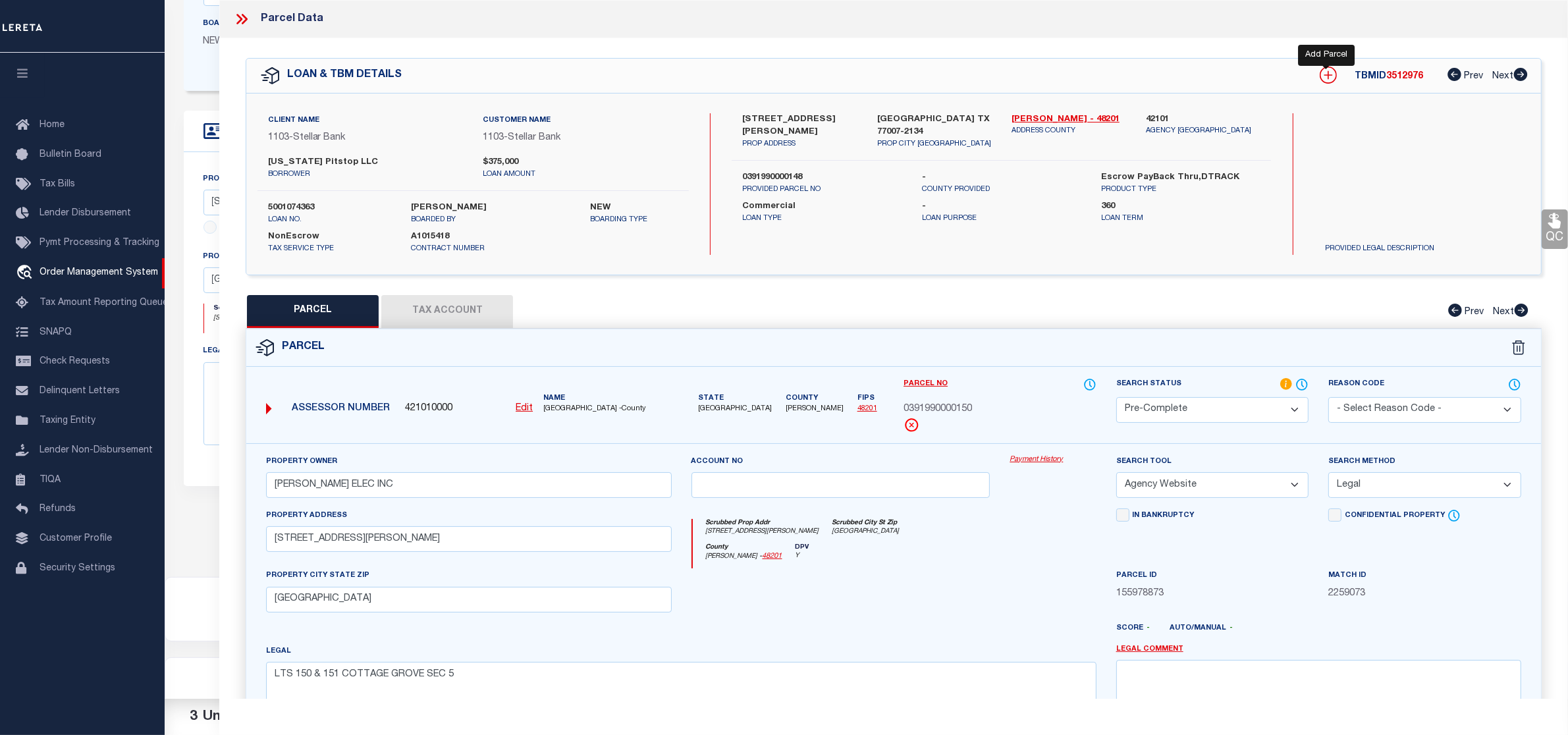
click at [1325, 77] on icon at bounding box center [1328, 75] width 17 height 17
select select "IP"
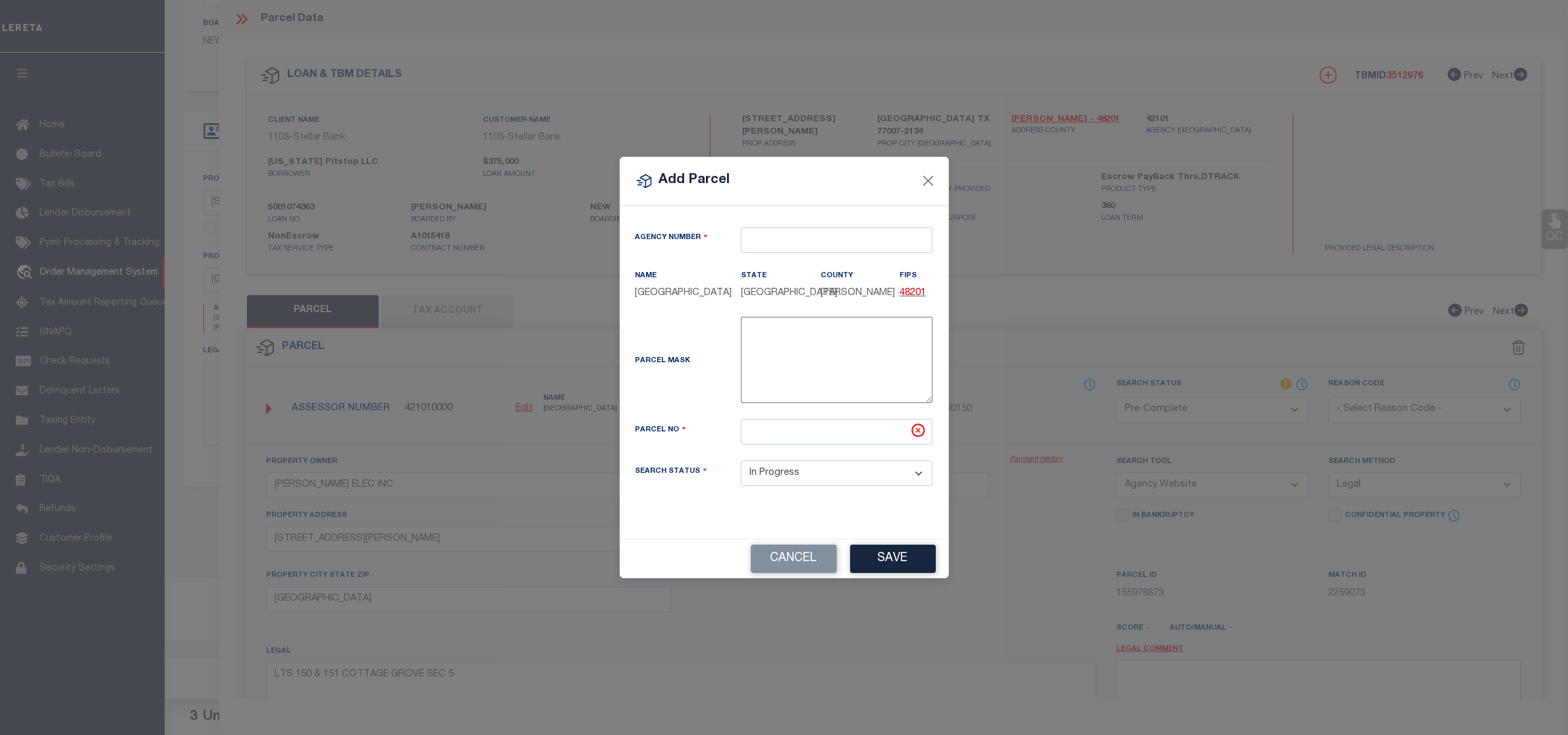
type textarea "-"
click at [927, 173] on button "Close" at bounding box center [934, 181] width 17 height 17
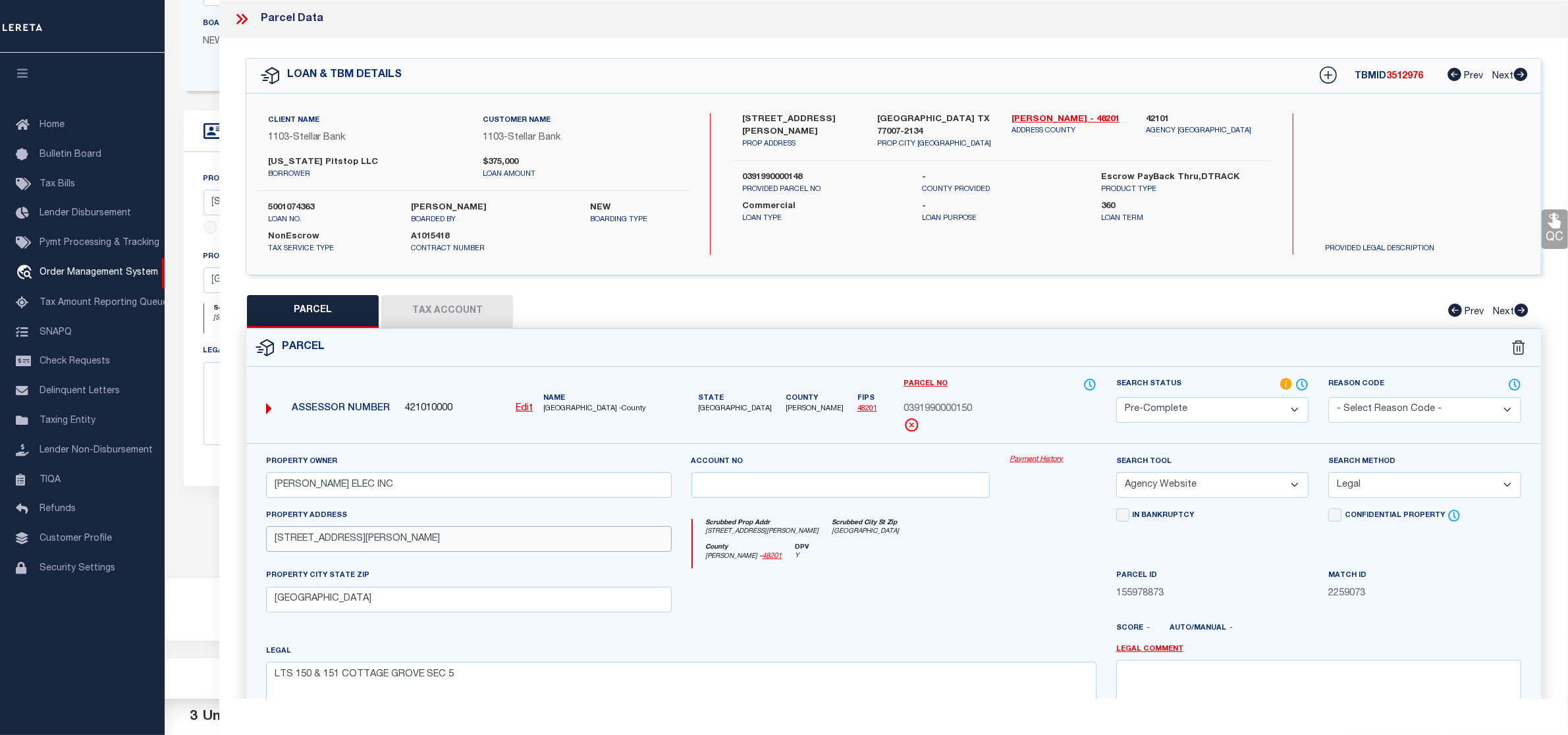
click at [304, 545] on input "[STREET_ADDRESS][PERSON_NAME]" at bounding box center [468, 539] width 405 height 26
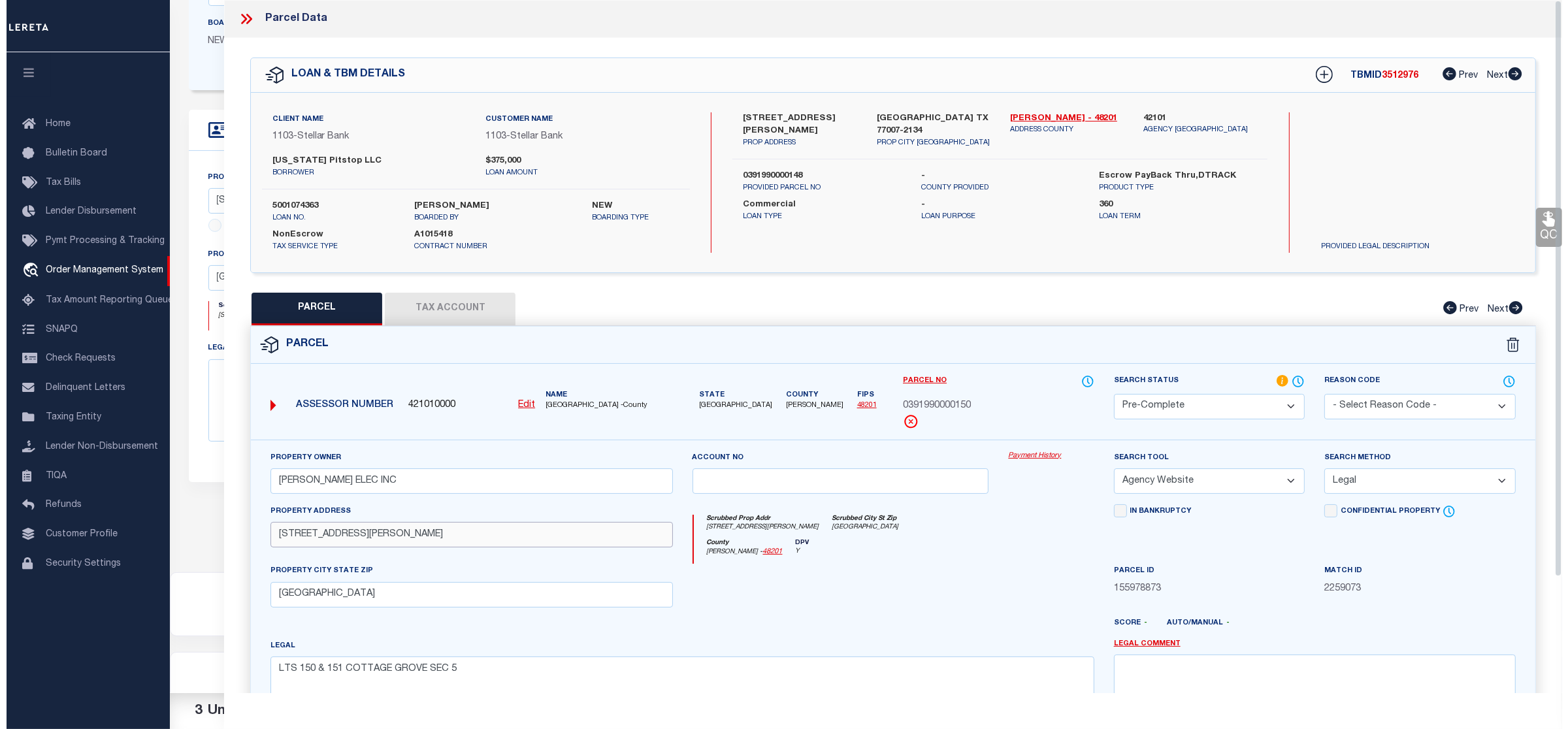
scroll to position [108, 0]
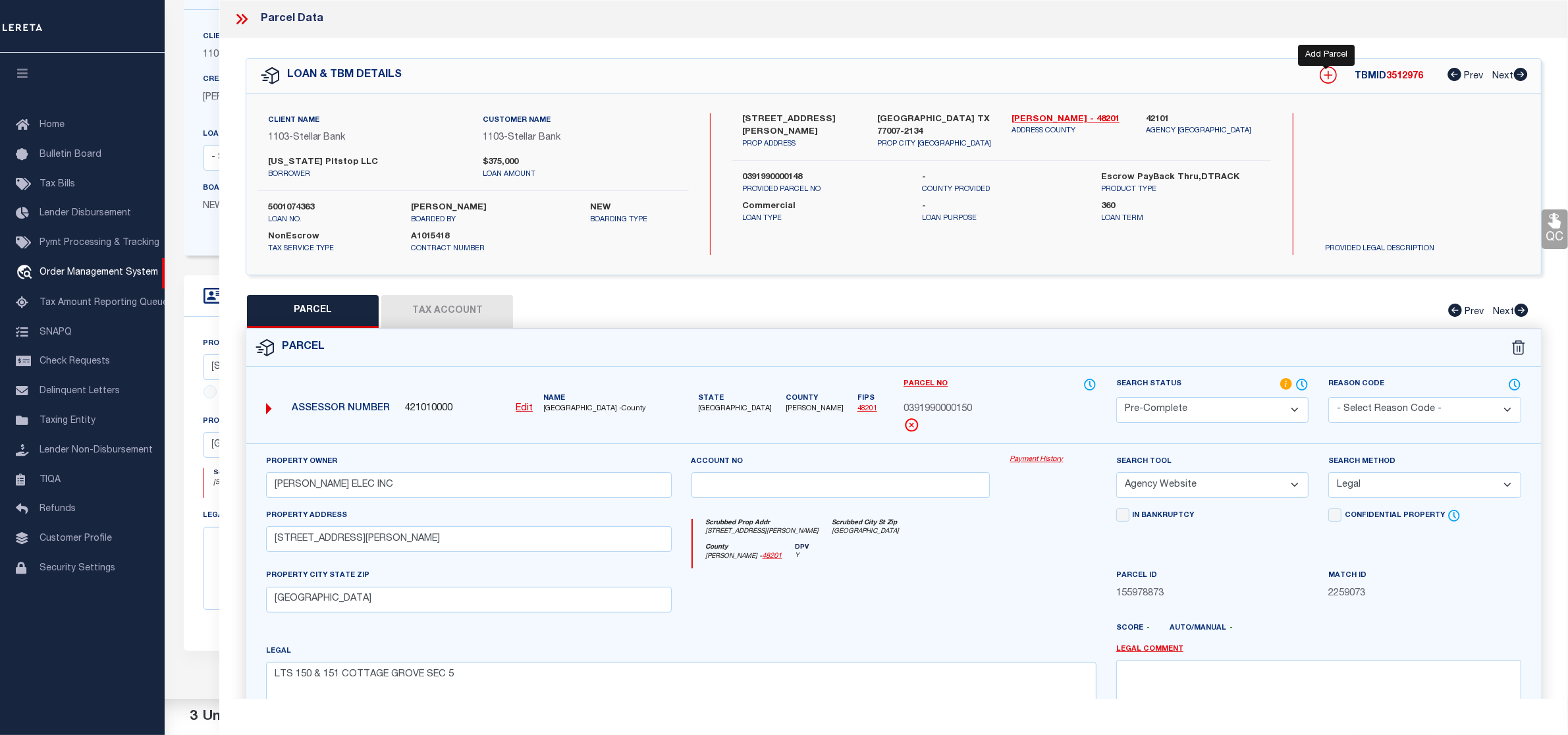
click at [1320, 70] on icon at bounding box center [1328, 75] width 17 height 17
select select "IP"
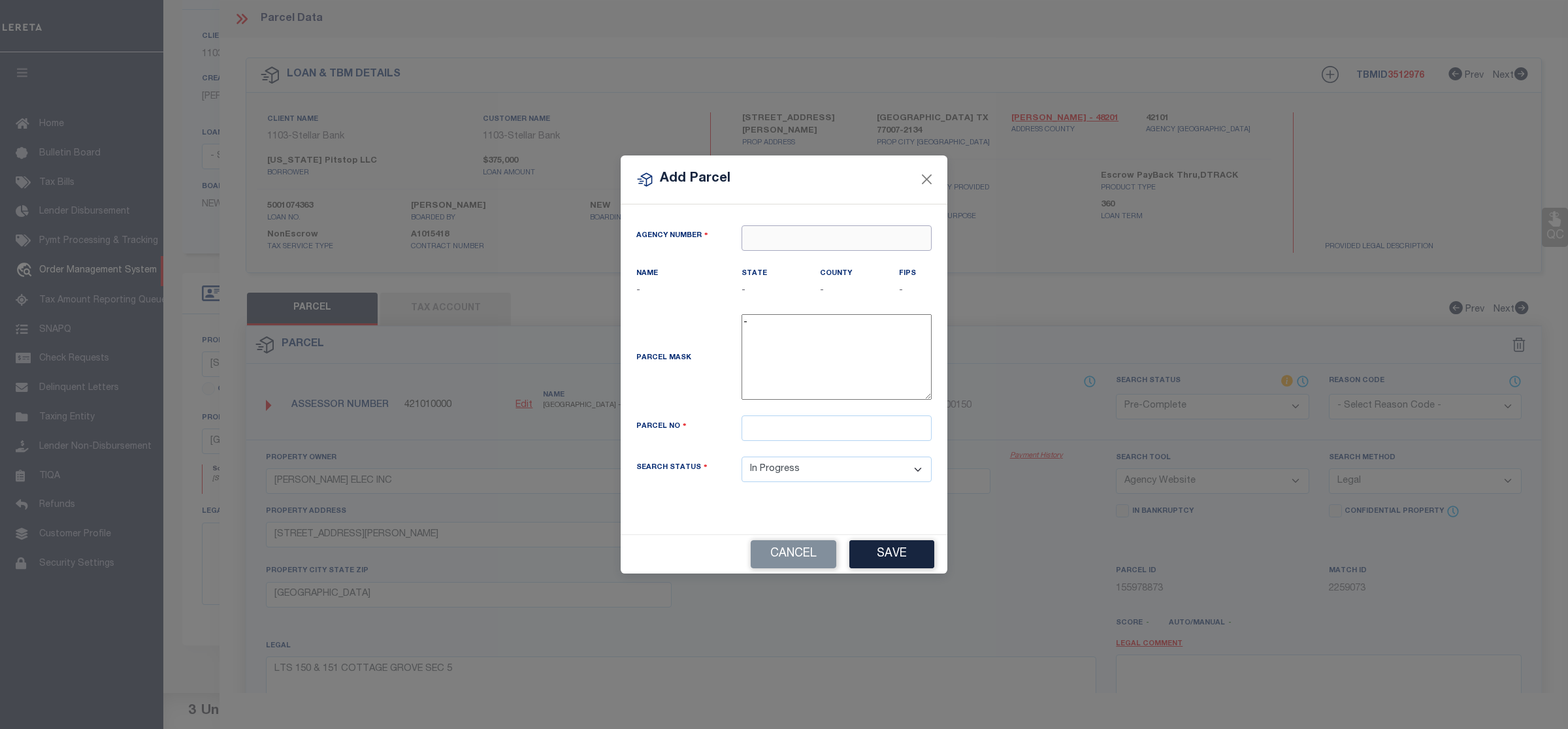
click at [748, 242] on input "text" at bounding box center [836, 238] width 190 height 25
click at [813, 252] on div "421010000 : [GEOGRAPHIC_DATA]" at bounding box center [836, 269] width 189 height 37
type input "421010000"
click at [779, 435] on input "text" at bounding box center [836, 428] width 190 height 25
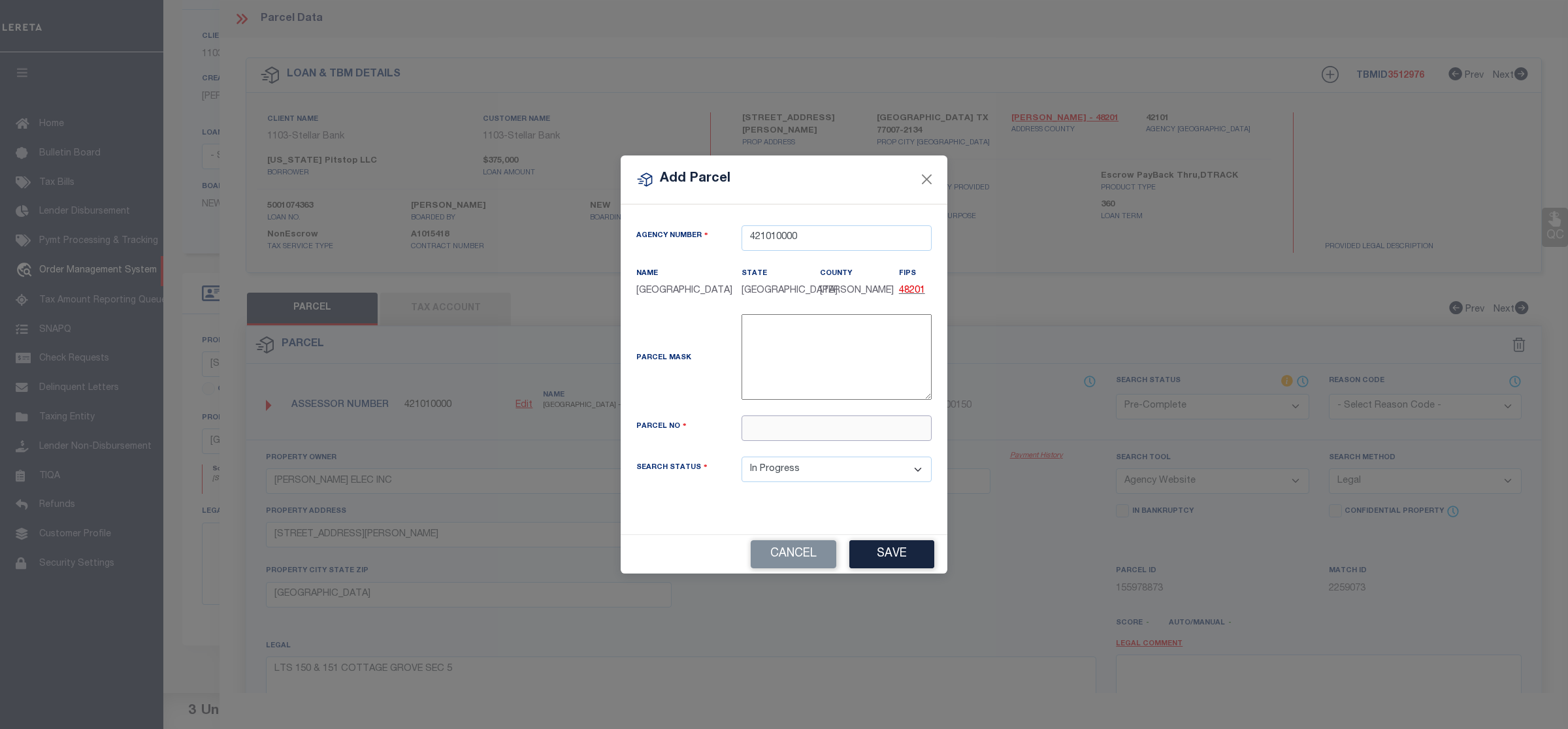
click at [846, 429] on input "text" at bounding box center [836, 428] width 190 height 25
paste input "0391990000148"
type input "0391990000148"
click at [875, 539] on div "Cancel Save" at bounding box center [784, 554] width 327 height 39
click at [879, 546] on button "Save" at bounding box center [891, 554] width 85 height 28
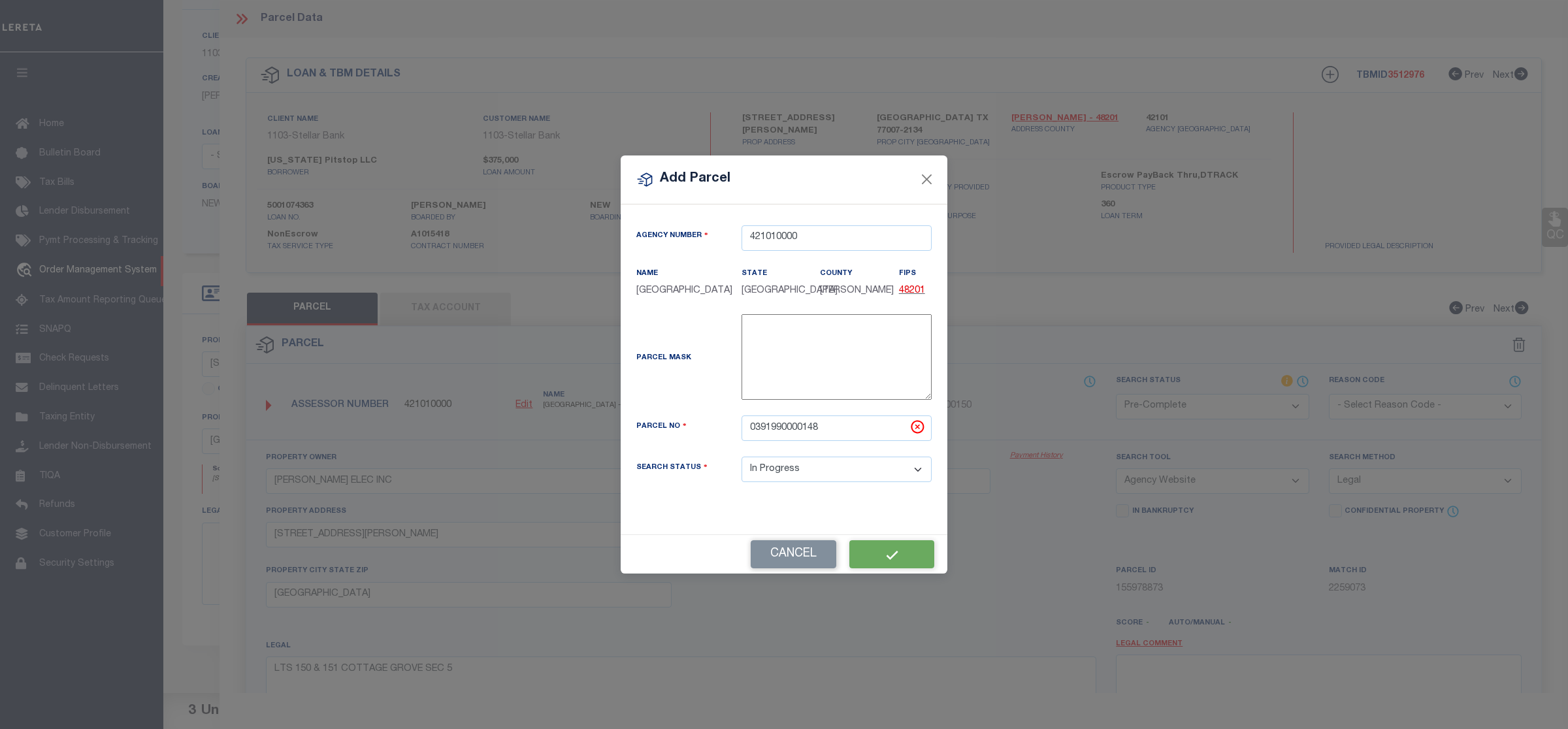
select select "IP"
select select
checkbox input "false"
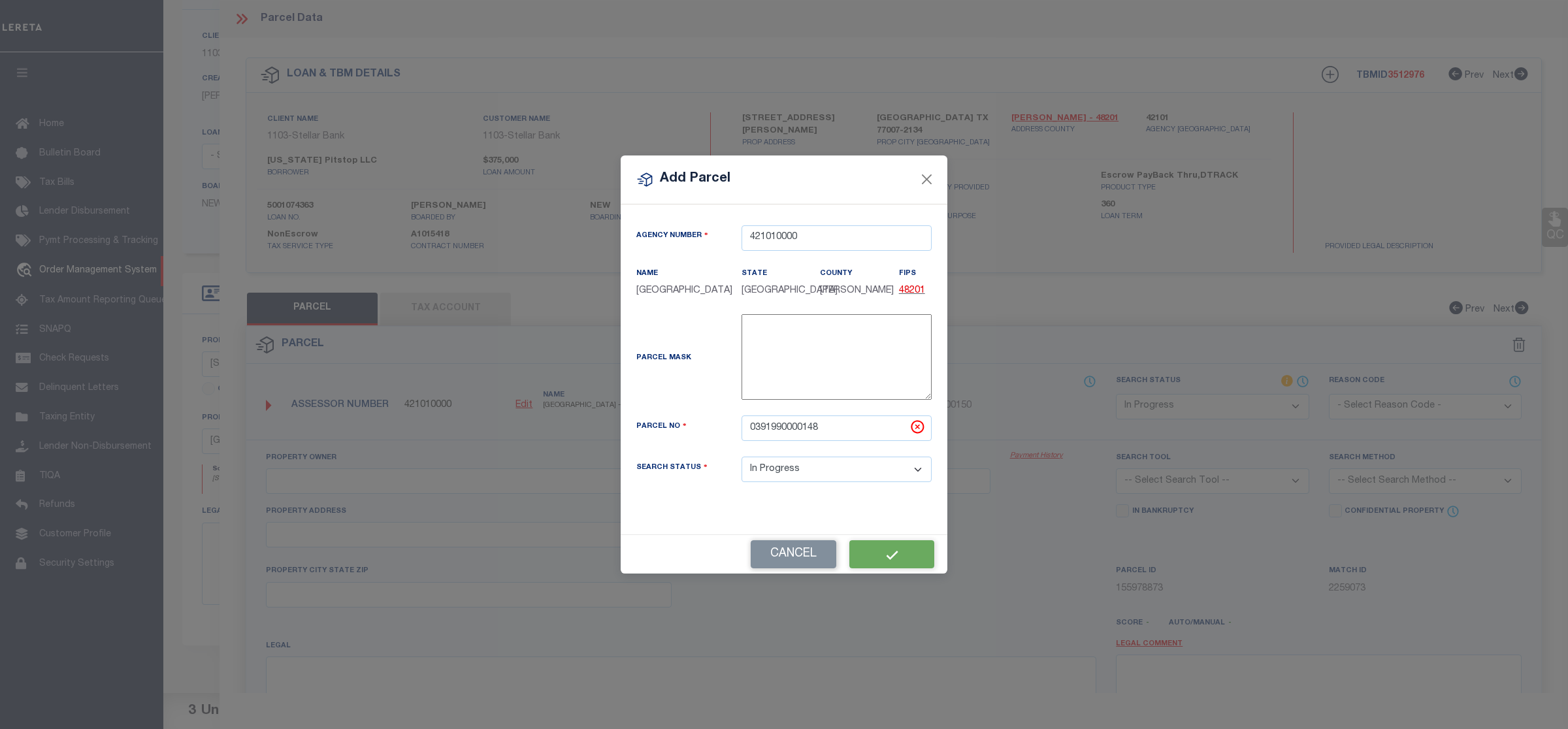
type input "[PERSON_NAME] ELEC INC"
type input "[STREET_ADDRESS][PERSON_NAME]"
checkbox input "false"
type input "[GEOGRAPHIC_DATA]"
type textarea "LTS 148 & 149 COTTAGE GROVE SEC 5"
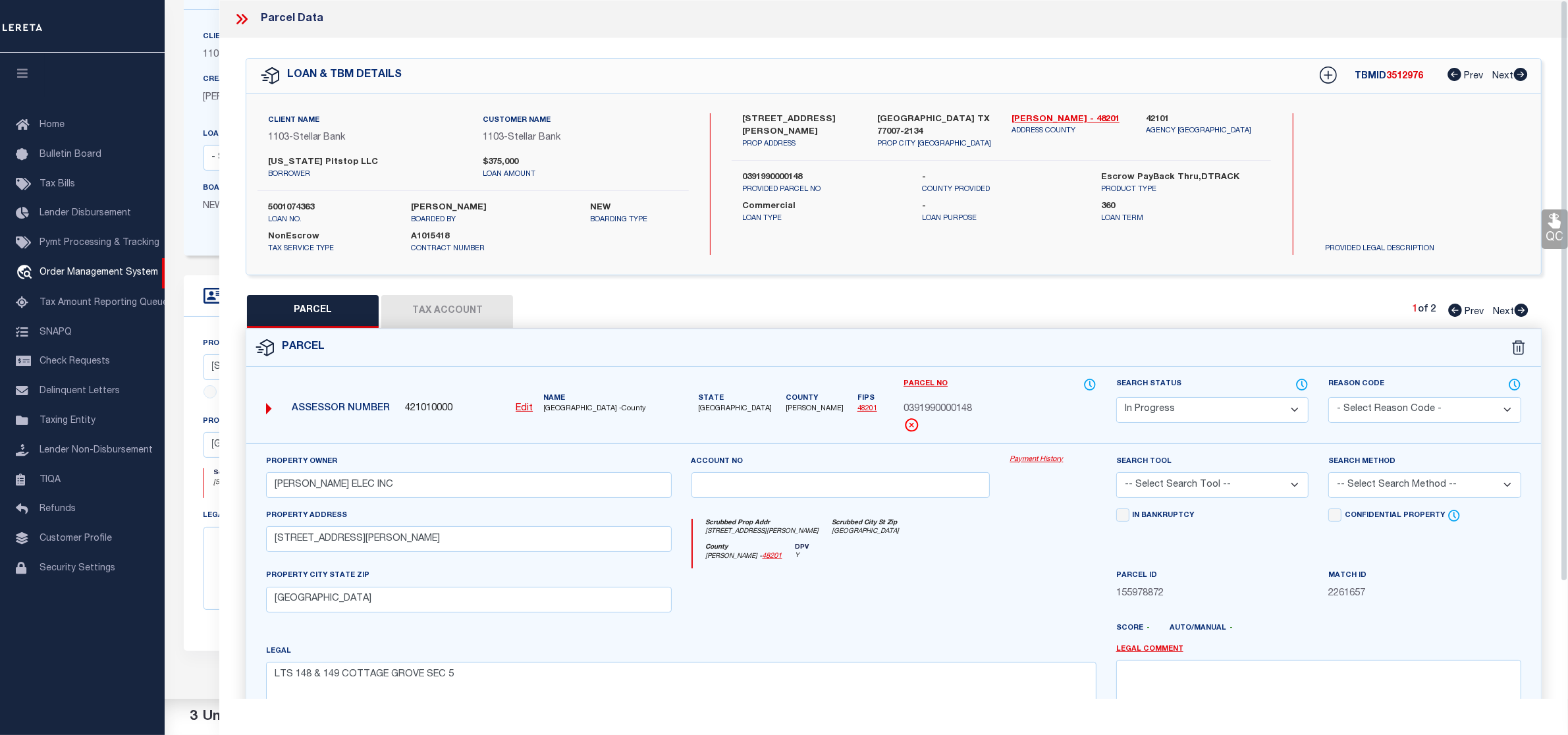
click at [1148, 405] on select "Automated Search Bad Parcel Complete Duplicate Parcel High Dollar Reporting In …" at bounding box center [1213, 410] width 193 height 26
select select "PC"
click at [1117, 397] on select "Automated Search Bad Parcel Complete Duplicate Parcel High Dollar Reporting In …" at bounding box center [1213, 410] width 193 height 26
click at [1219, 486] on select "-- Select Search Tool -- 3rd Party Website Agency File Agency Website ATLS CNV-…" at bounding box center [1213, 485] width 193 height 26
select select "AGW"
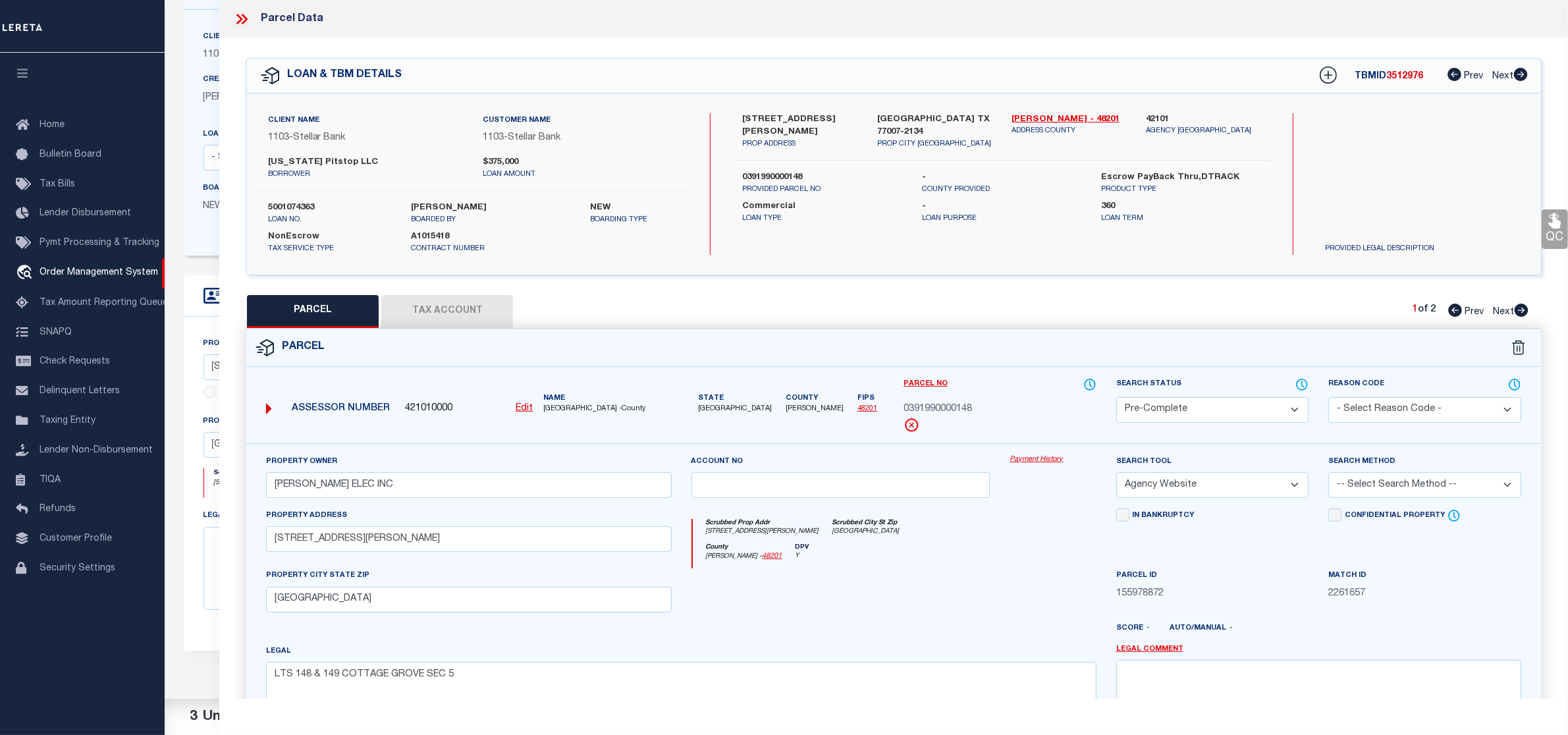
click at [1117, 474] on select "-- Select Search Tool -- 3rd Party Website Agency File Agency Website ATLS CNV-…" at bounding box center [1213, 485] width 193 height 26
click at [1371, 482] on select "-- Select Search Method -- Property Address Legal Liability Info Provided" at bounding box center [1425, 485] width 193 height 26
select select "LEG"
click at [1328, 474] on select "-- Select Search Method -- Property Address Legal Liability Info Provided" at bounding box center [1425, 485] width 193 height 26
click at [464, 315] on button "Tax Account" at bounding box center [447, 312] width 132 height 33
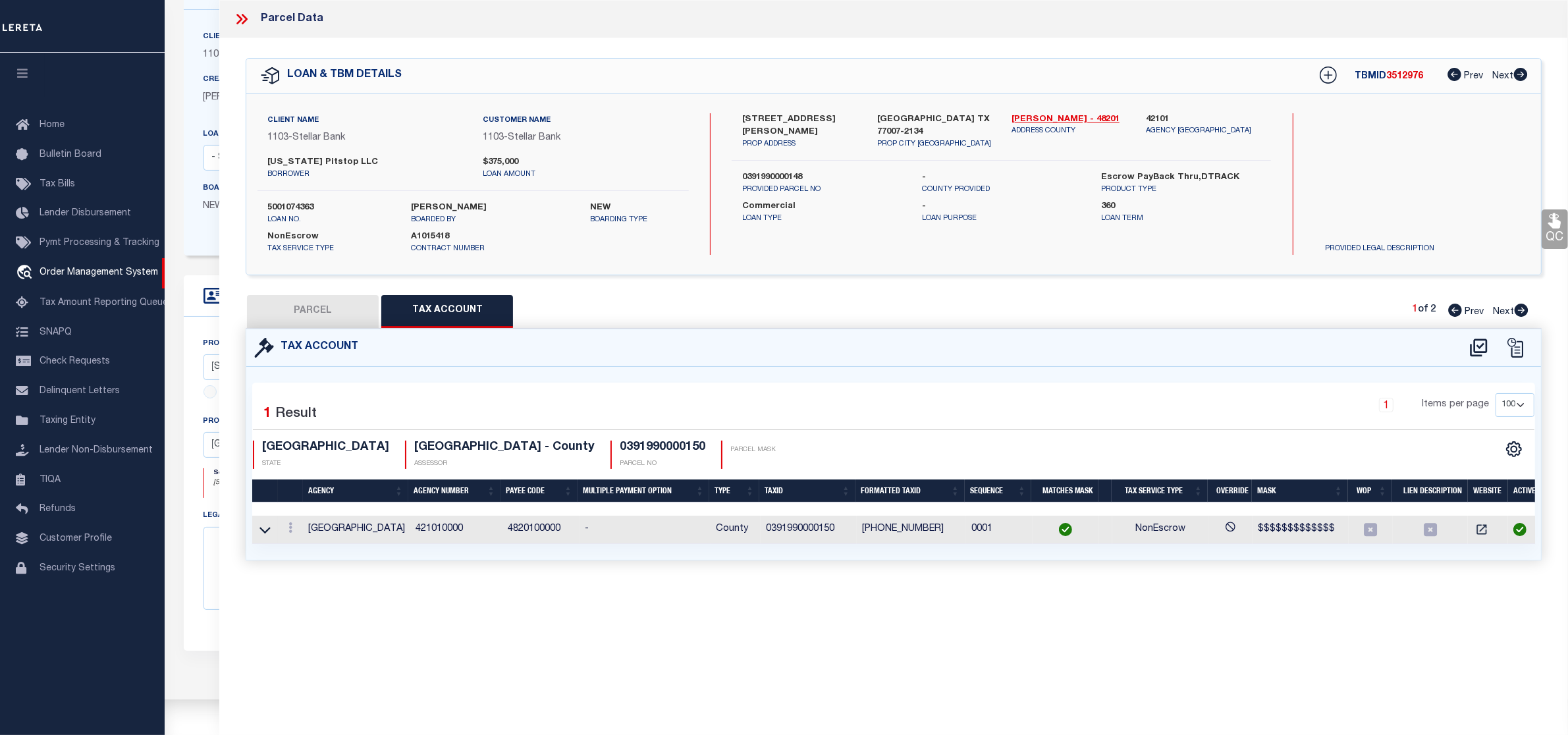
select select "100"
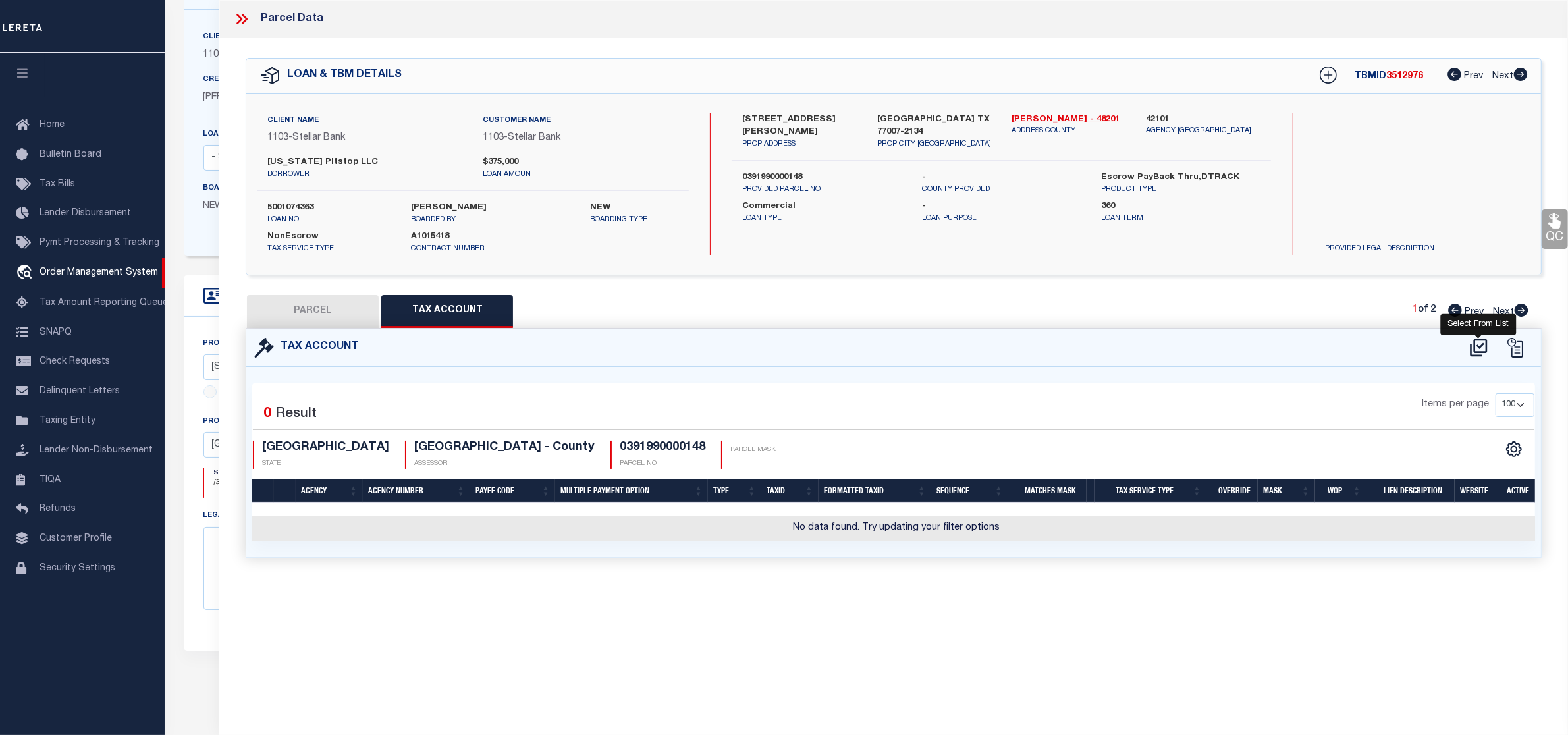
click at [1469, 344] on icon at bounding box center [1479, 348] width 22 height 21
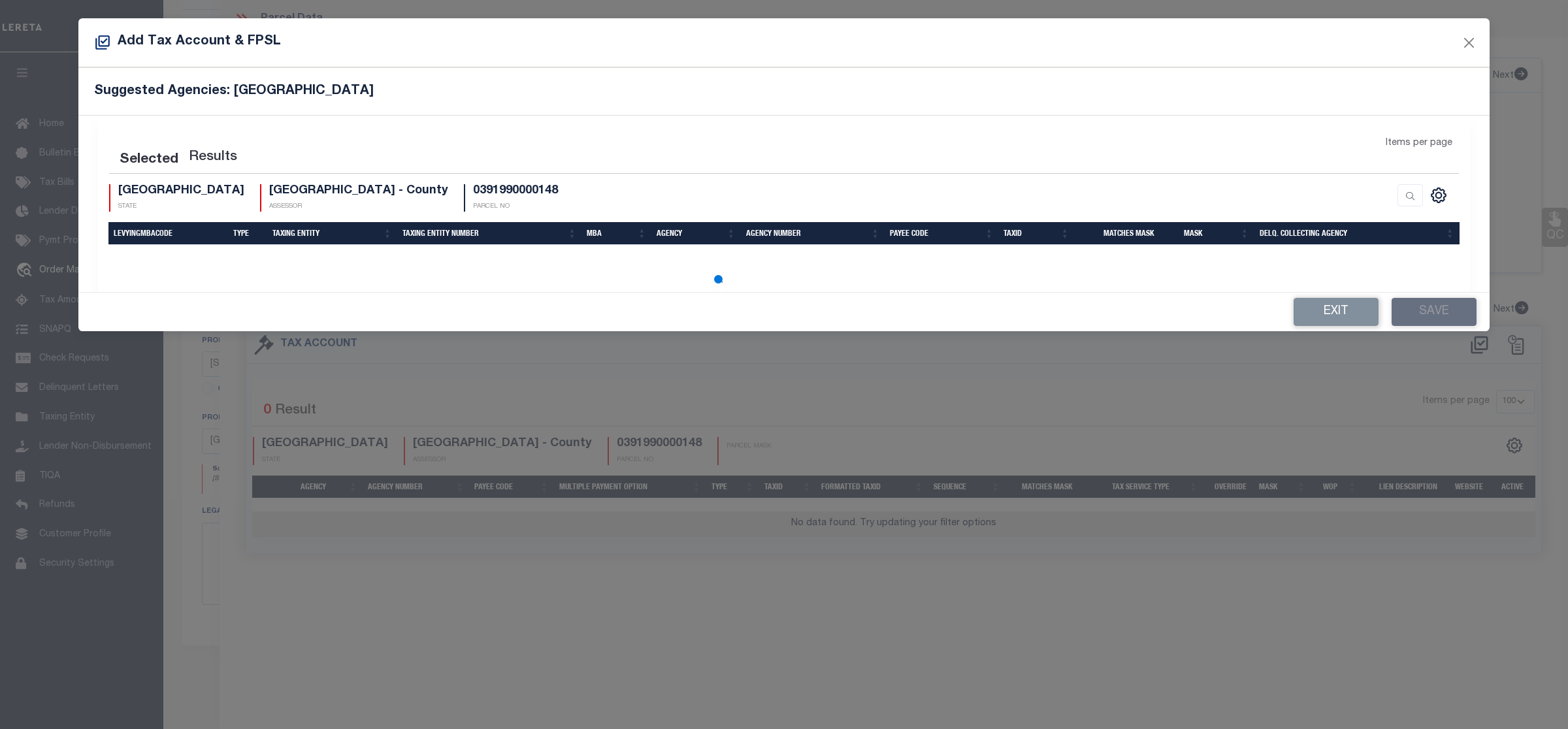
select select "200"
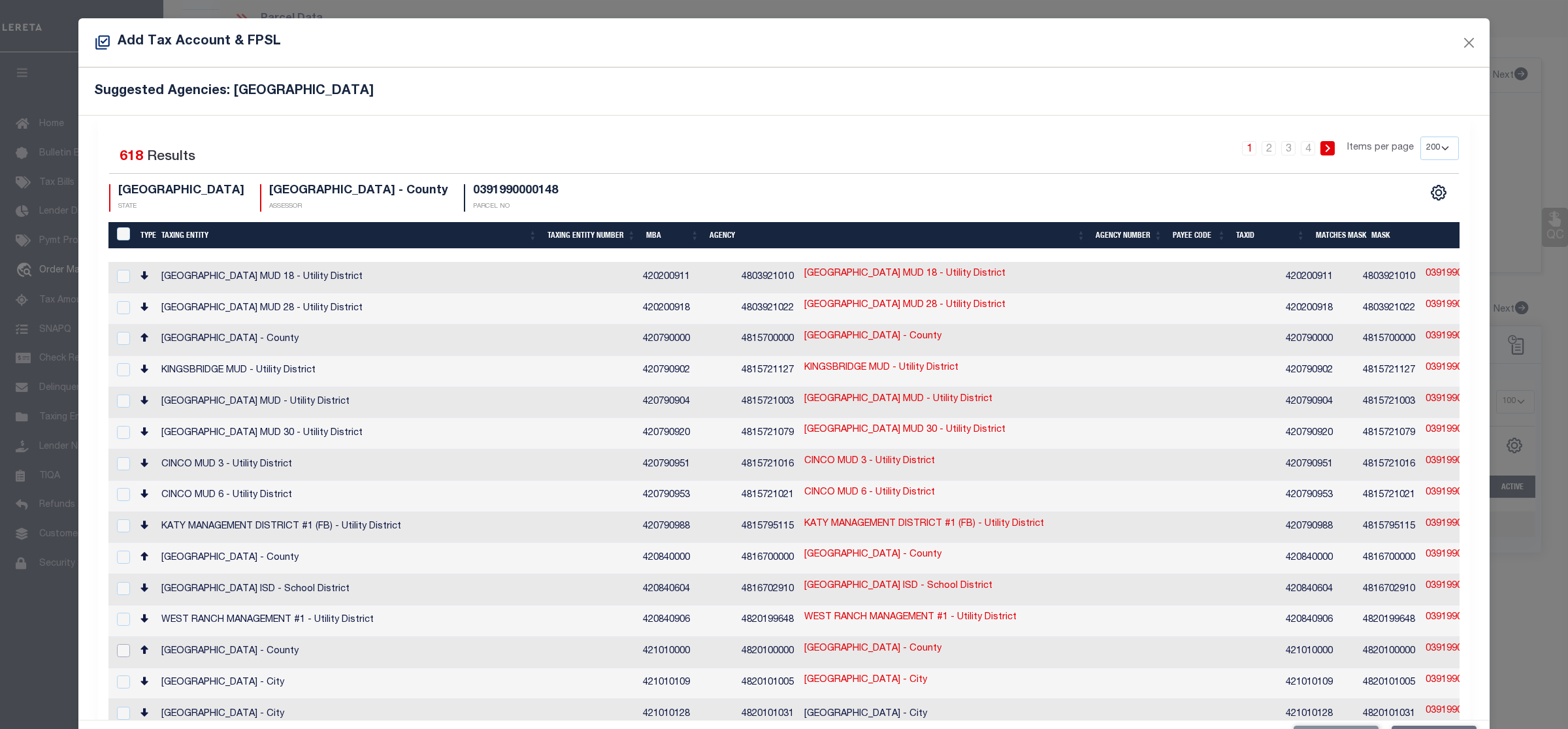
click at [118, 644] on input "checkbox" at bounding box center [123, 651] width 13 height 13
checkbox input "true"
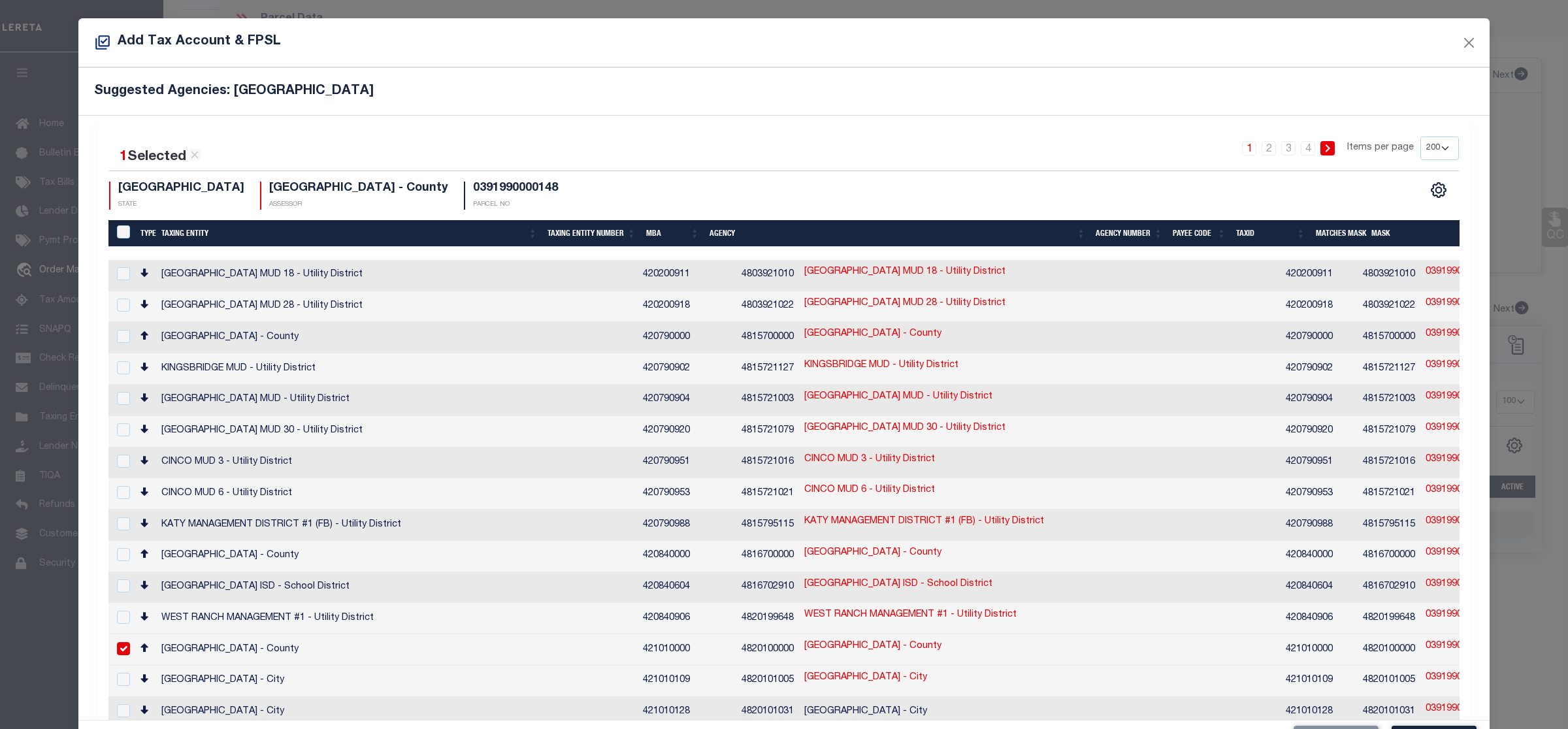
scroll to position [49, 0]
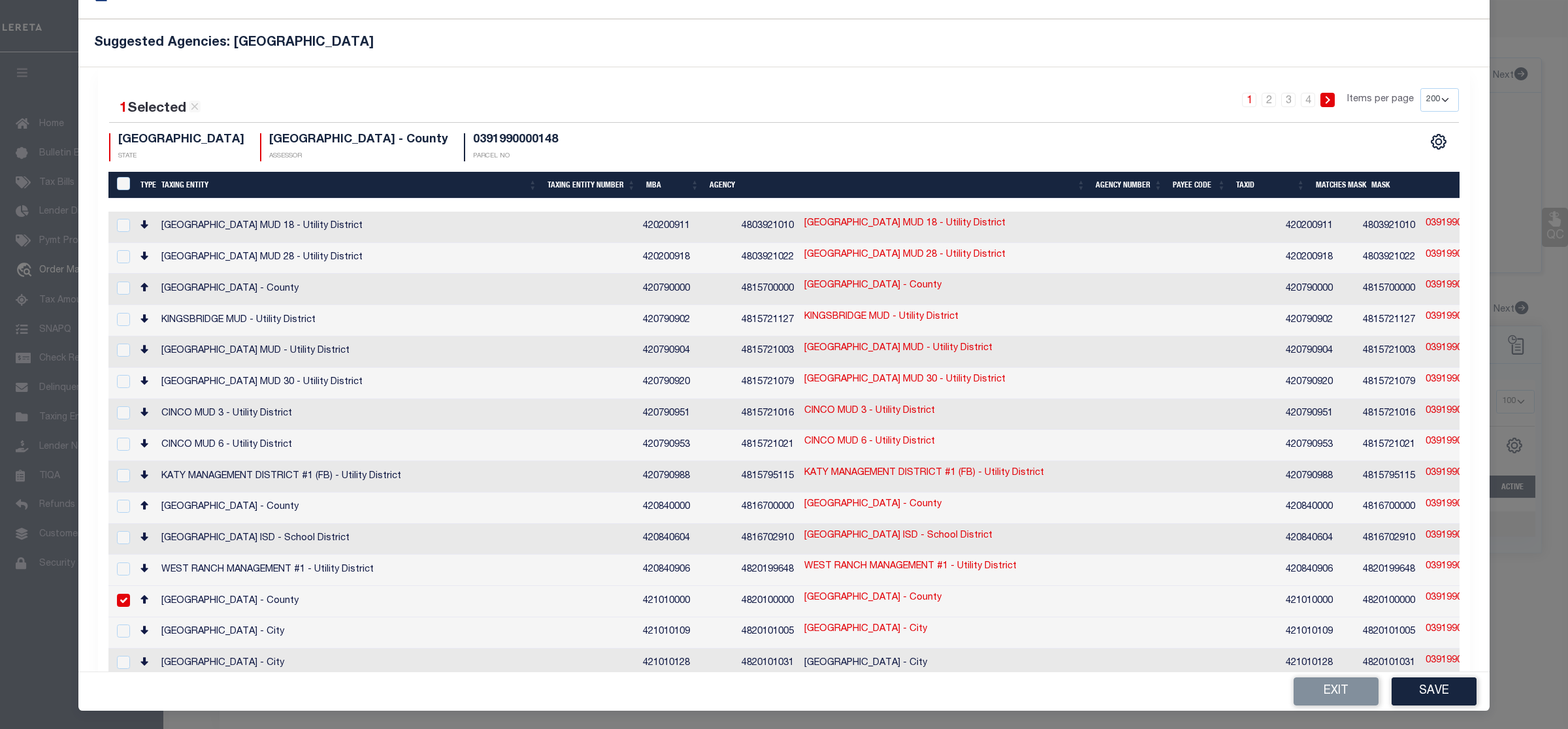
click at [1434, 708] on div "Exit Save" at bounding box center [784, 692] width 1411 height 39
click at [1429, 701] on button "Save" at bounding box center [1434, 692] width 85 height 28
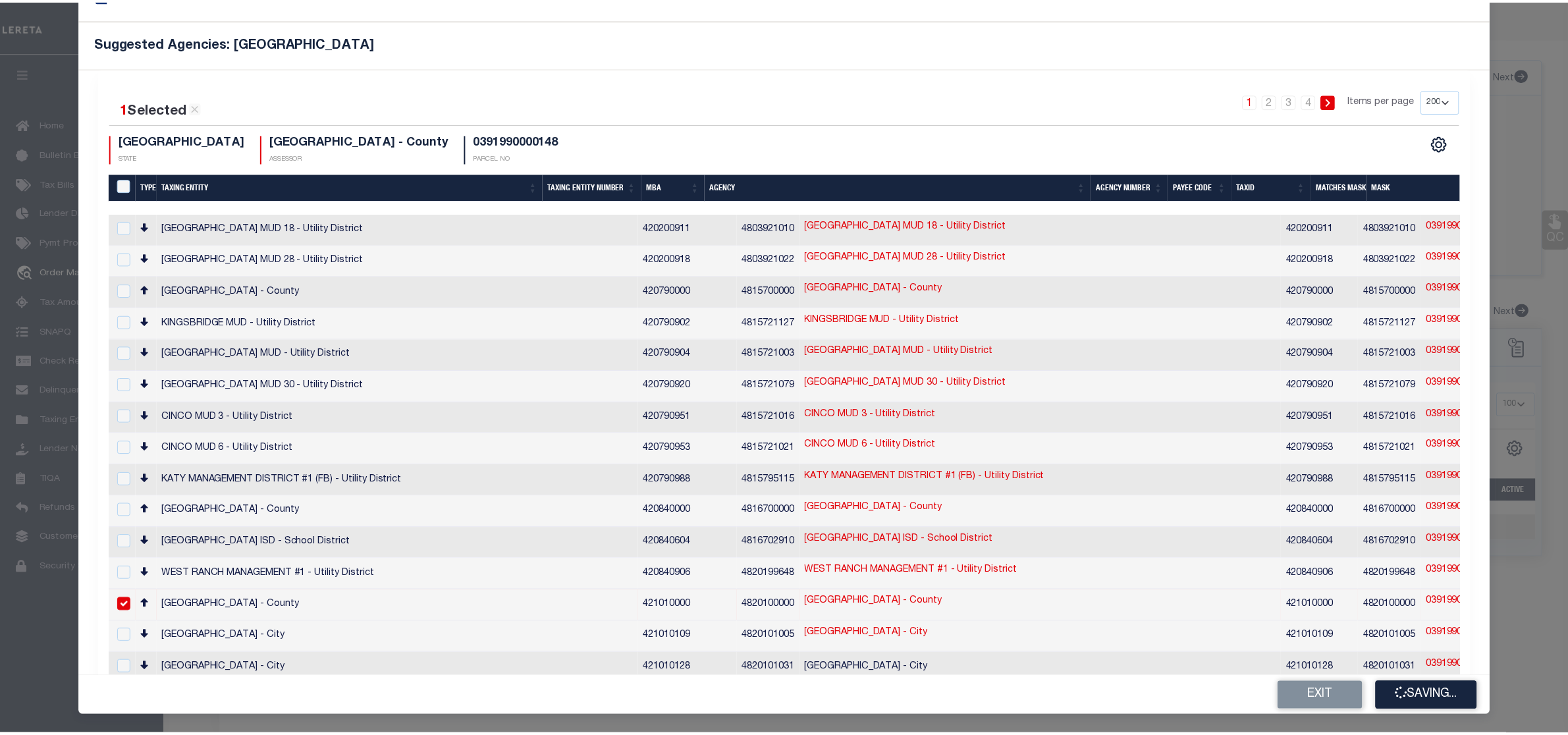
scroll to position [0, 0]
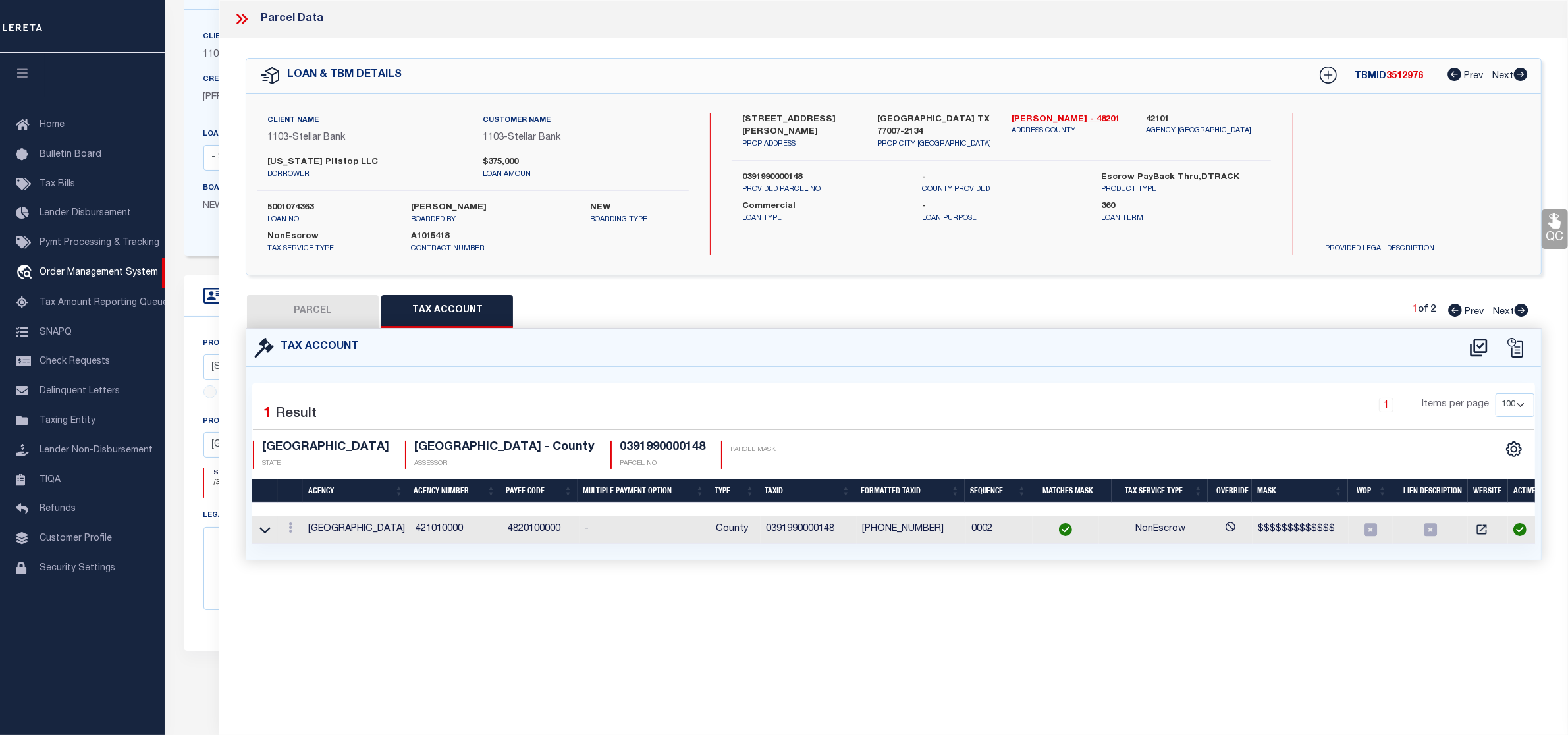
click at [327, 317] on button "PARCEL" at bounding box center [313, 312] width 132 height 33
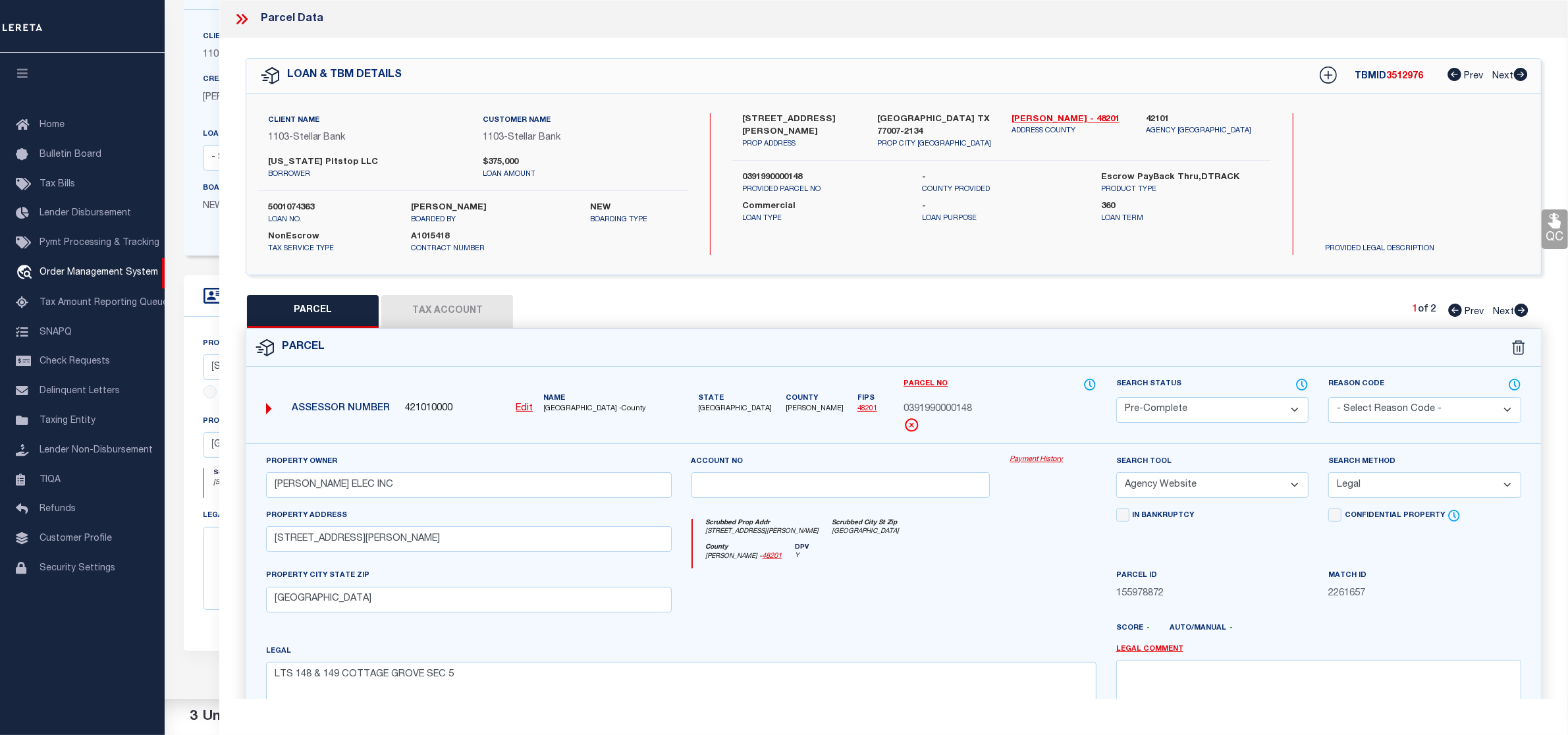
scroll to position [179, 0]
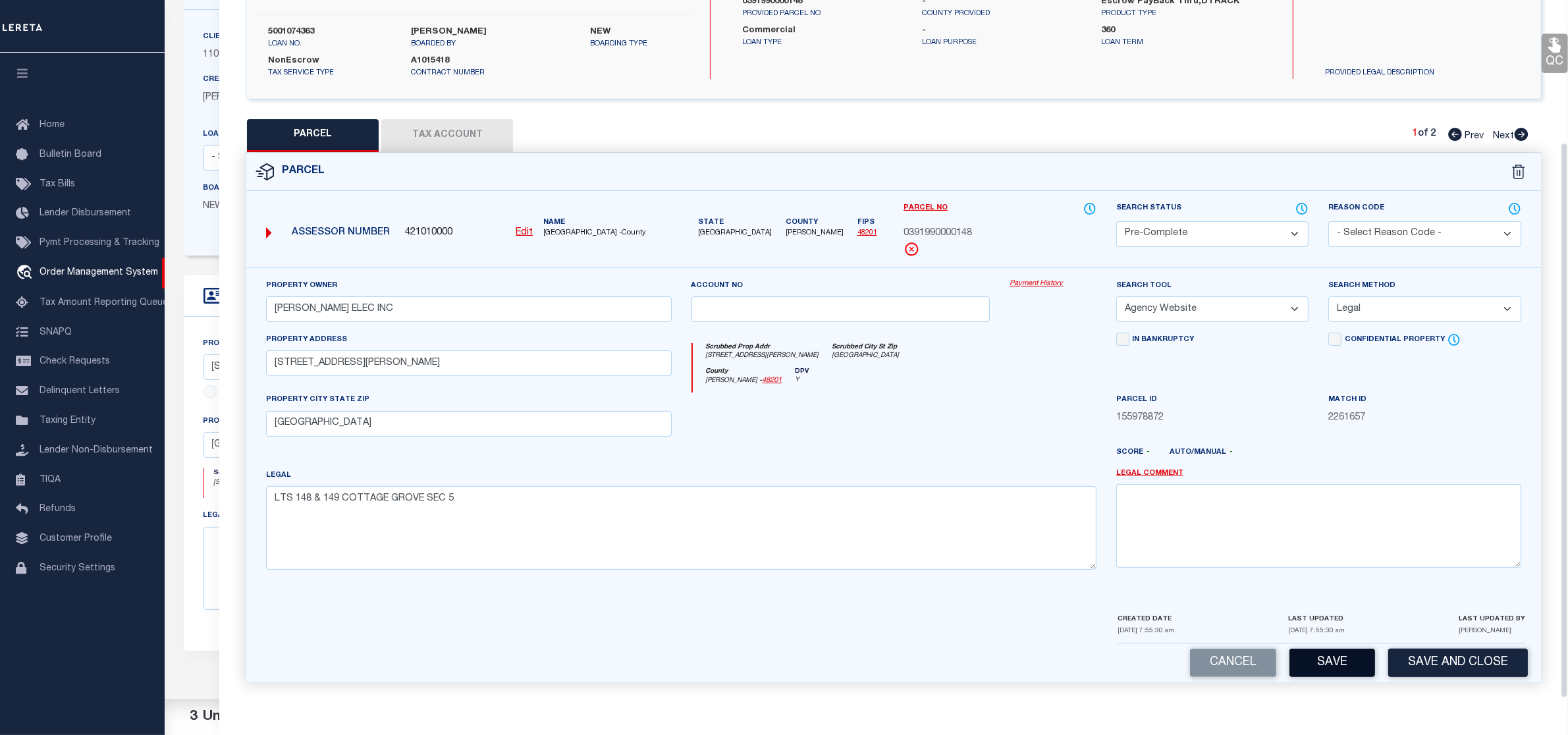
click at [1312, 653] on button "Save" at bounding box center [1332, 663] width 86 height 28
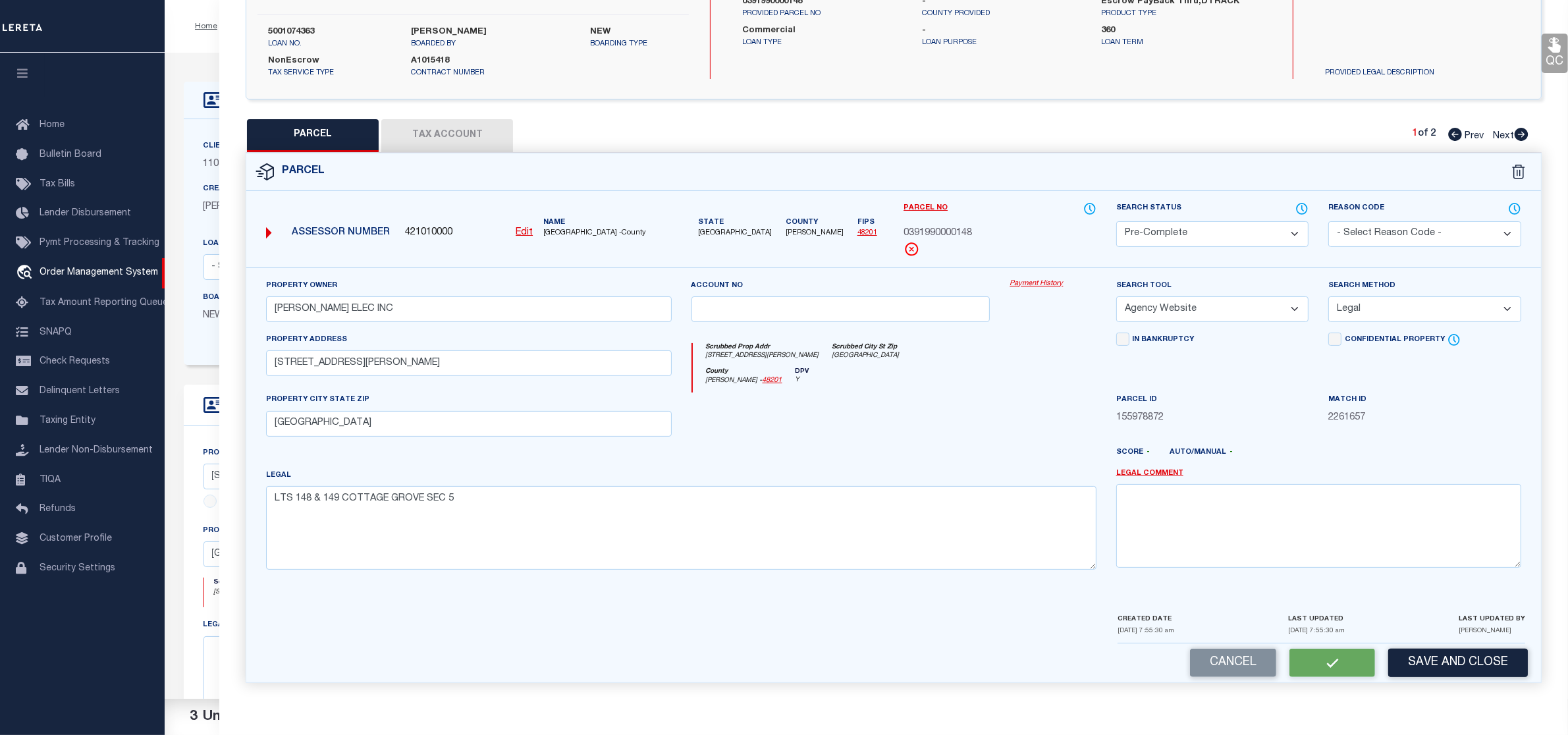
select select "AS"
select select
checkbox input "false"
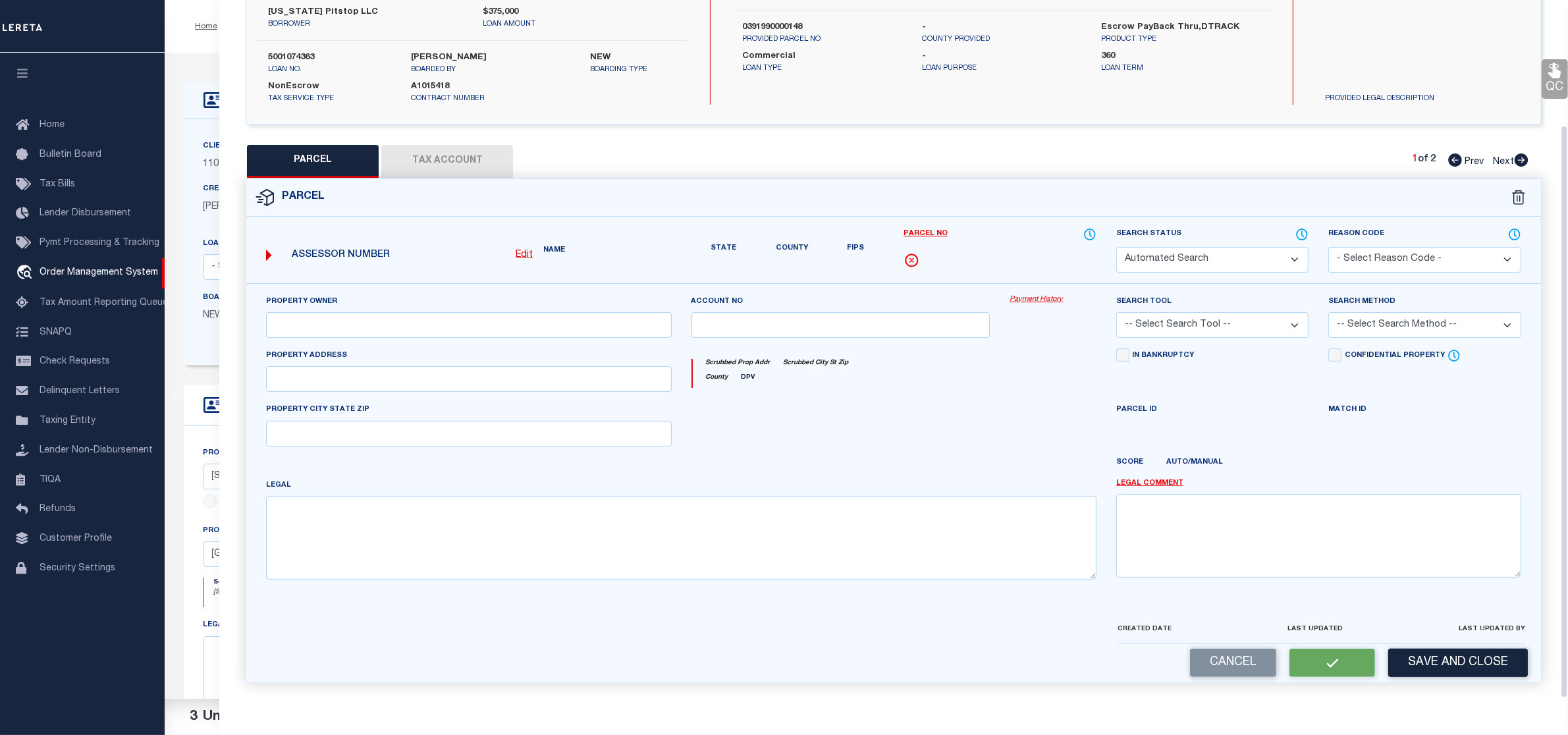
select select "PC"
type input "STOEVER PARKER ELEC INC"
select select "AGW"
select select "LEG"
type input "6404 HAMMAN ST"
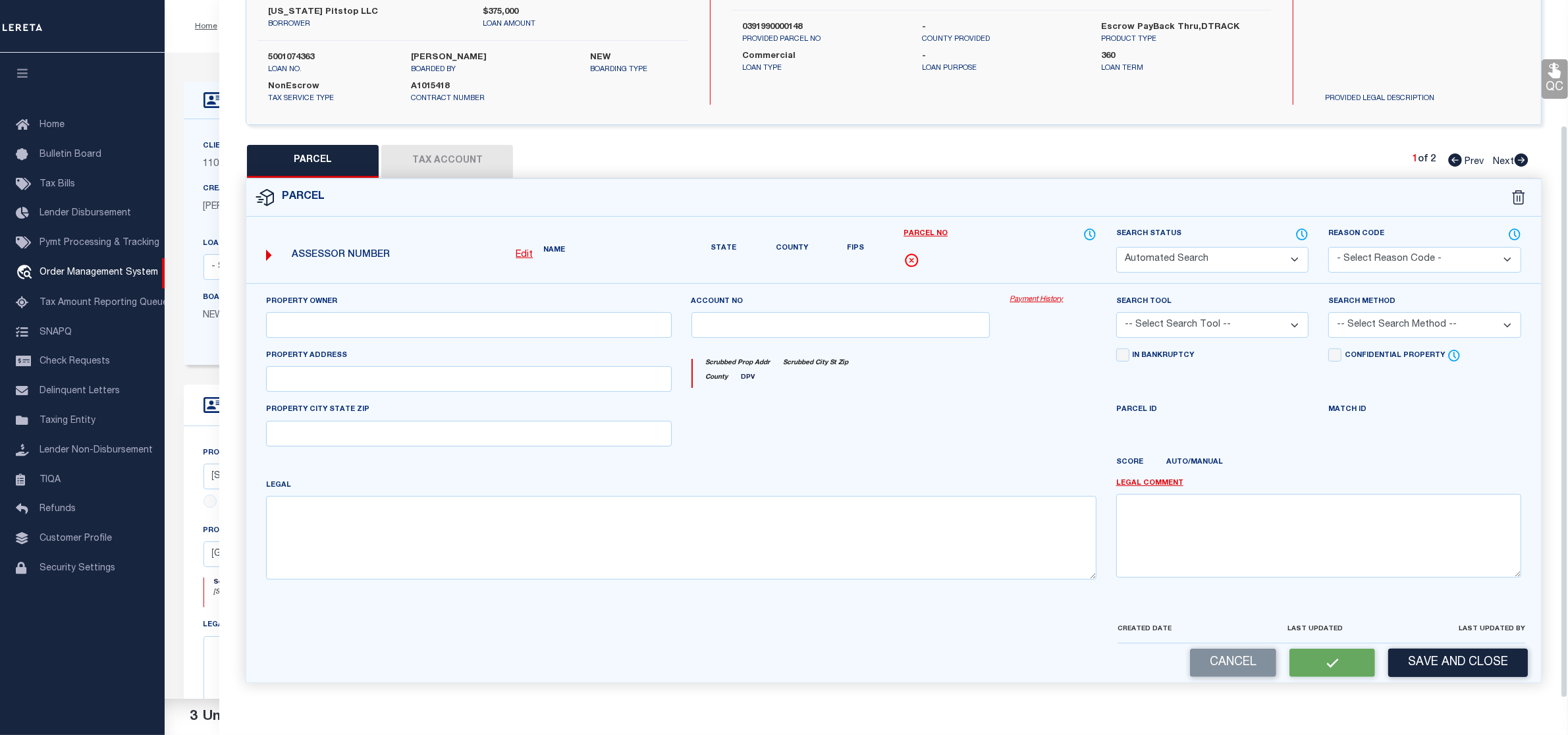
type input "HOUSTON TX 77007"
type textarea "LTS 148 & 149 COTTAGE GROVE SEC 5"
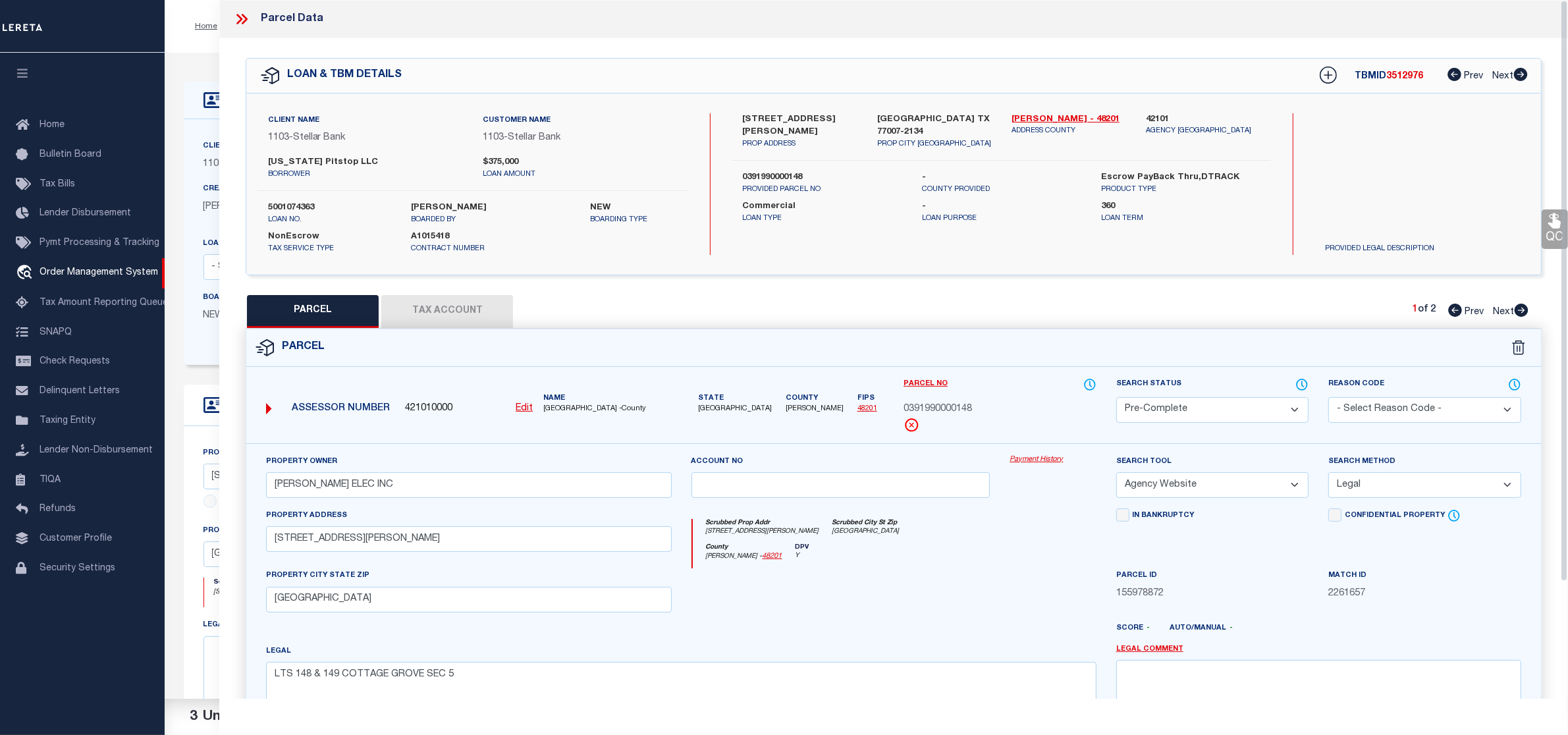
click at [1398, 72] on span "3512976" at bounding box center [1405, 76] width 37 height 9
copy span "3512976"
click at [965, 415] on span "0391990000148" at bounding box center [938, 410] width 68 height 14
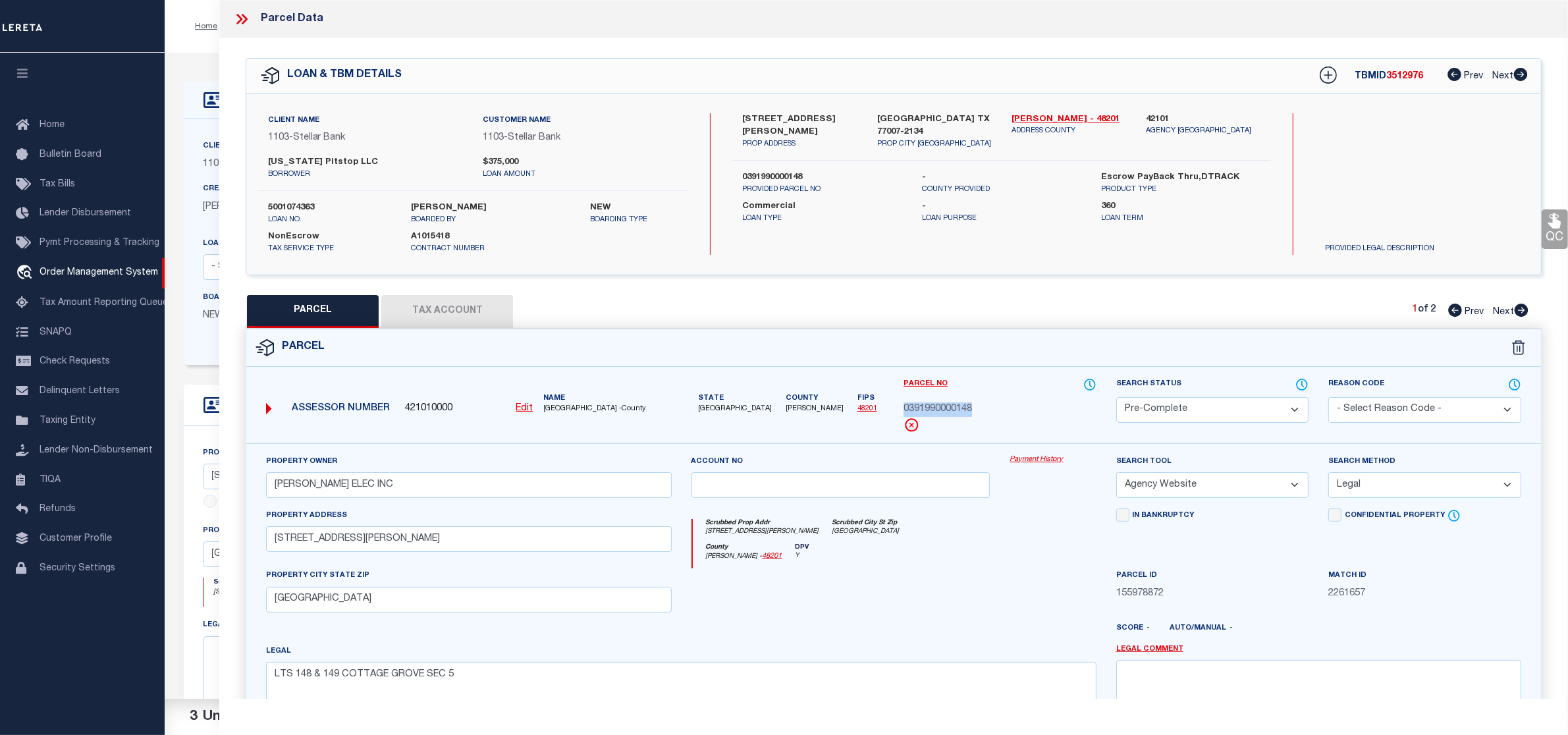
copy span "0391990000148"
click at [1525, 308] on icon at bounding box center [1521, 310] width 13 height 13
select select "AS"
select select
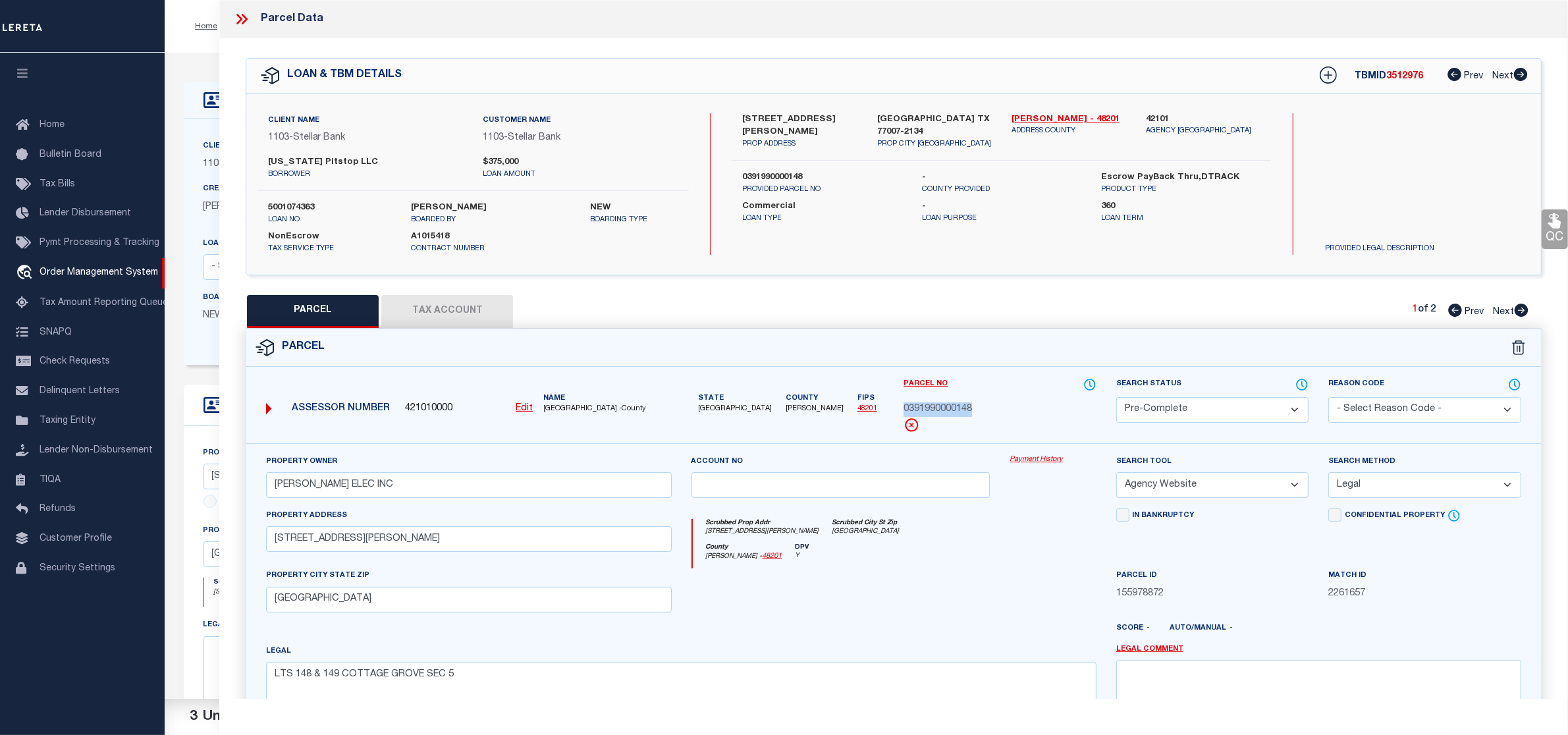
select select
checkbox input "false"
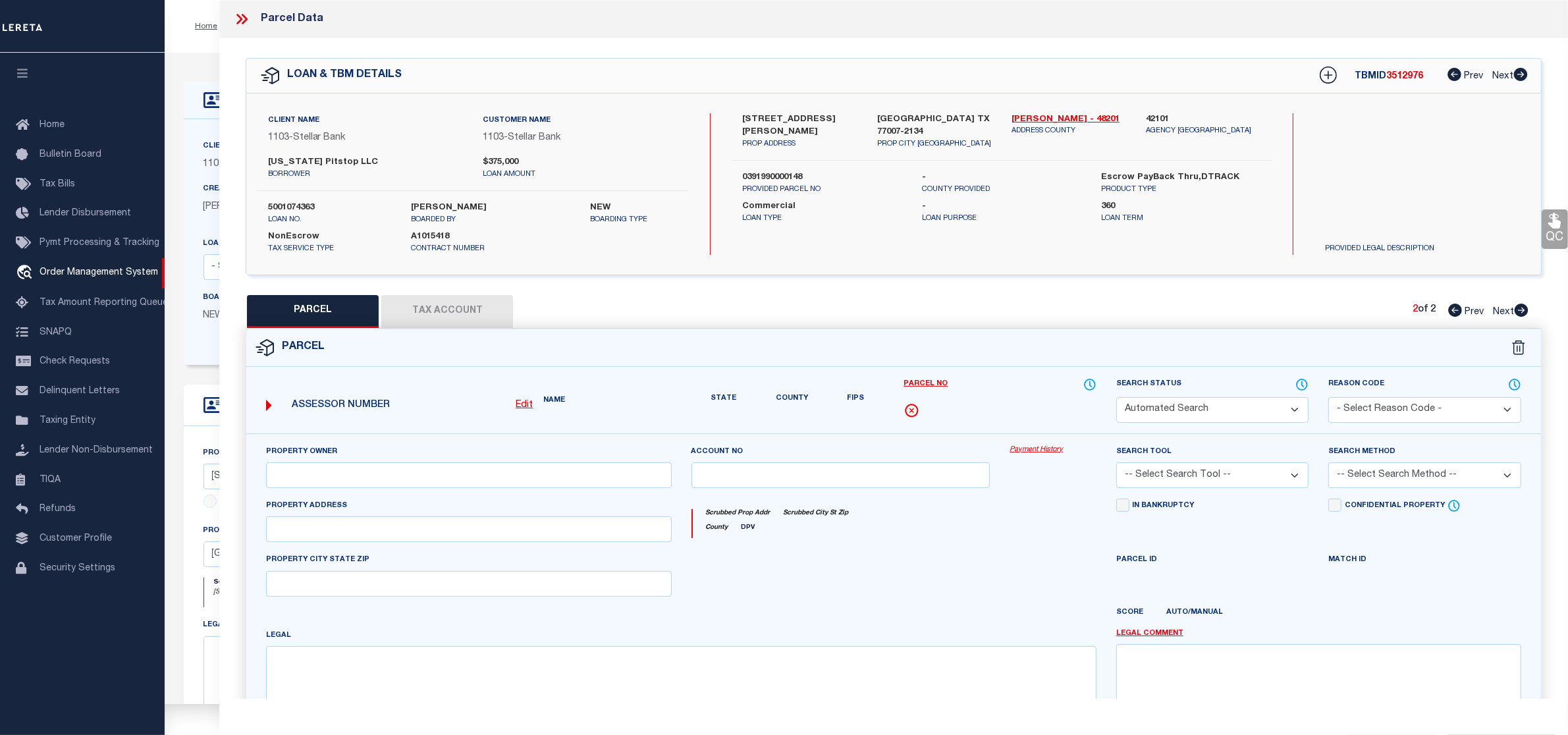
select select "PC"
type input "STOEVER PARKER ELEC INC"
select select "AGW"
select select "LEG"
type input "6404 HAMMAN ST"
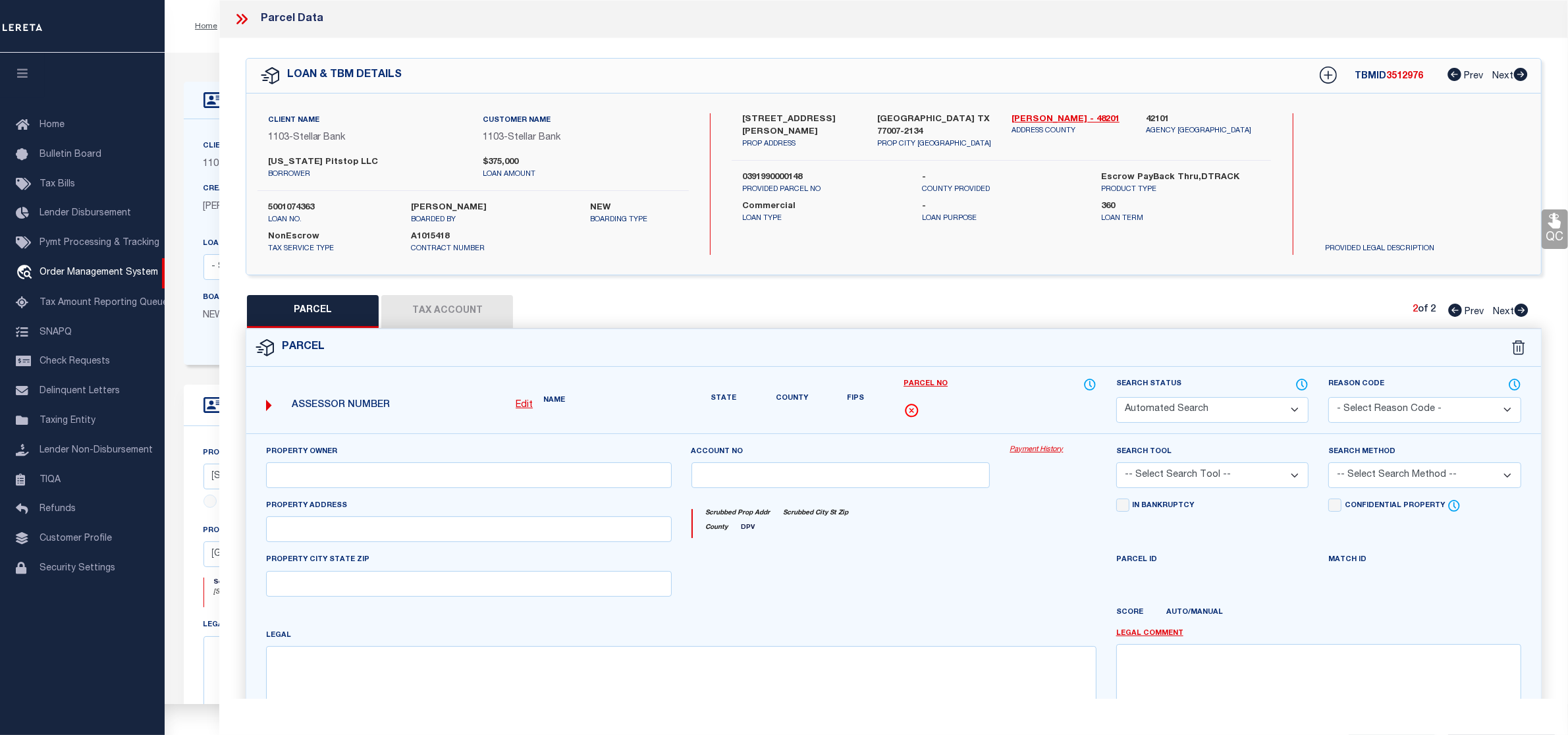
type input "HOUSTON TX 77007"
type textarea "LTS 150 & 151 COTTAGE GROVE SEC 5"
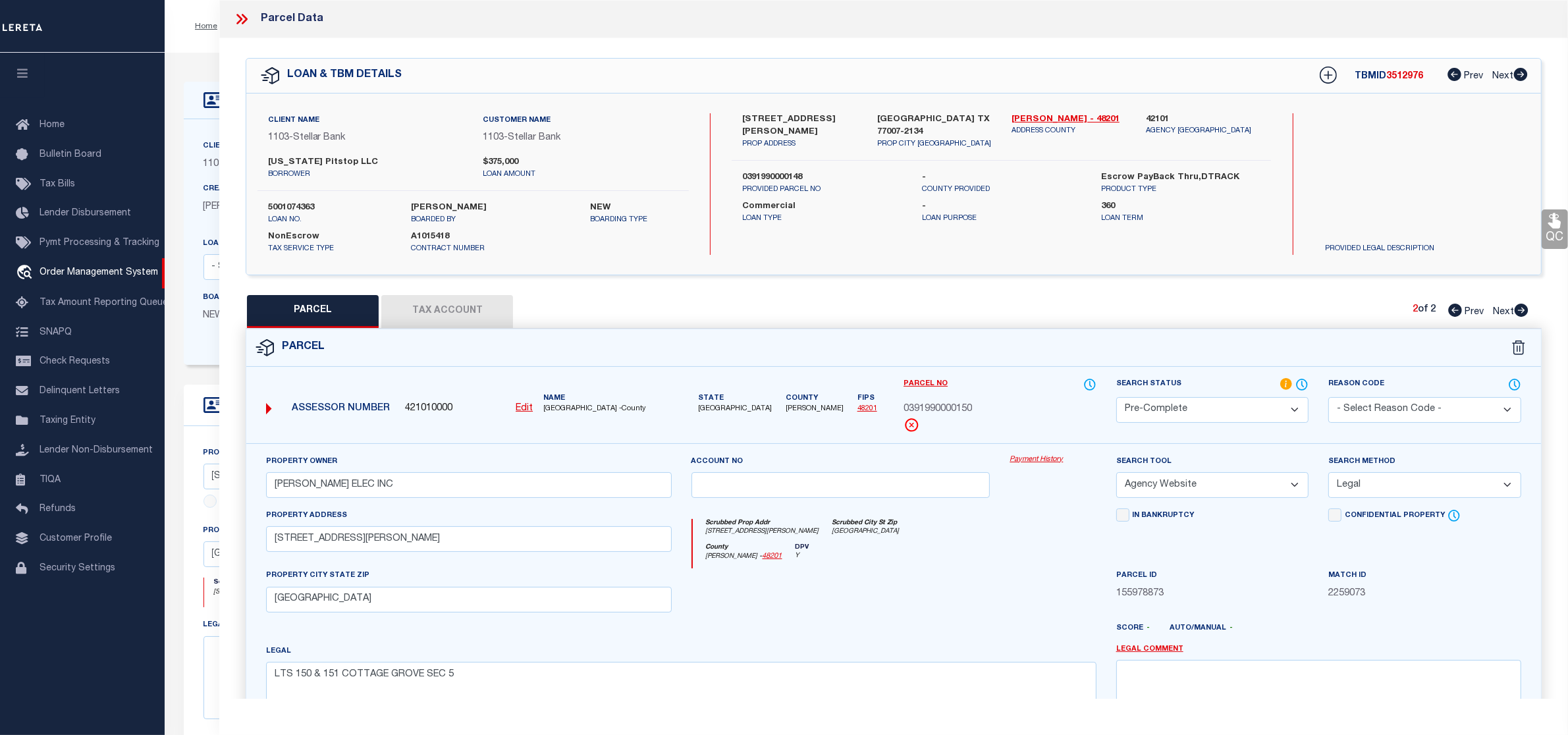
click at [955, 405] on span "0391990000150" at bounding box center [938, 410] width 68 height 14
copy span "0391990000150"
click at [237, 14] on icon at bounding box center [240, 18] width 6 height 11
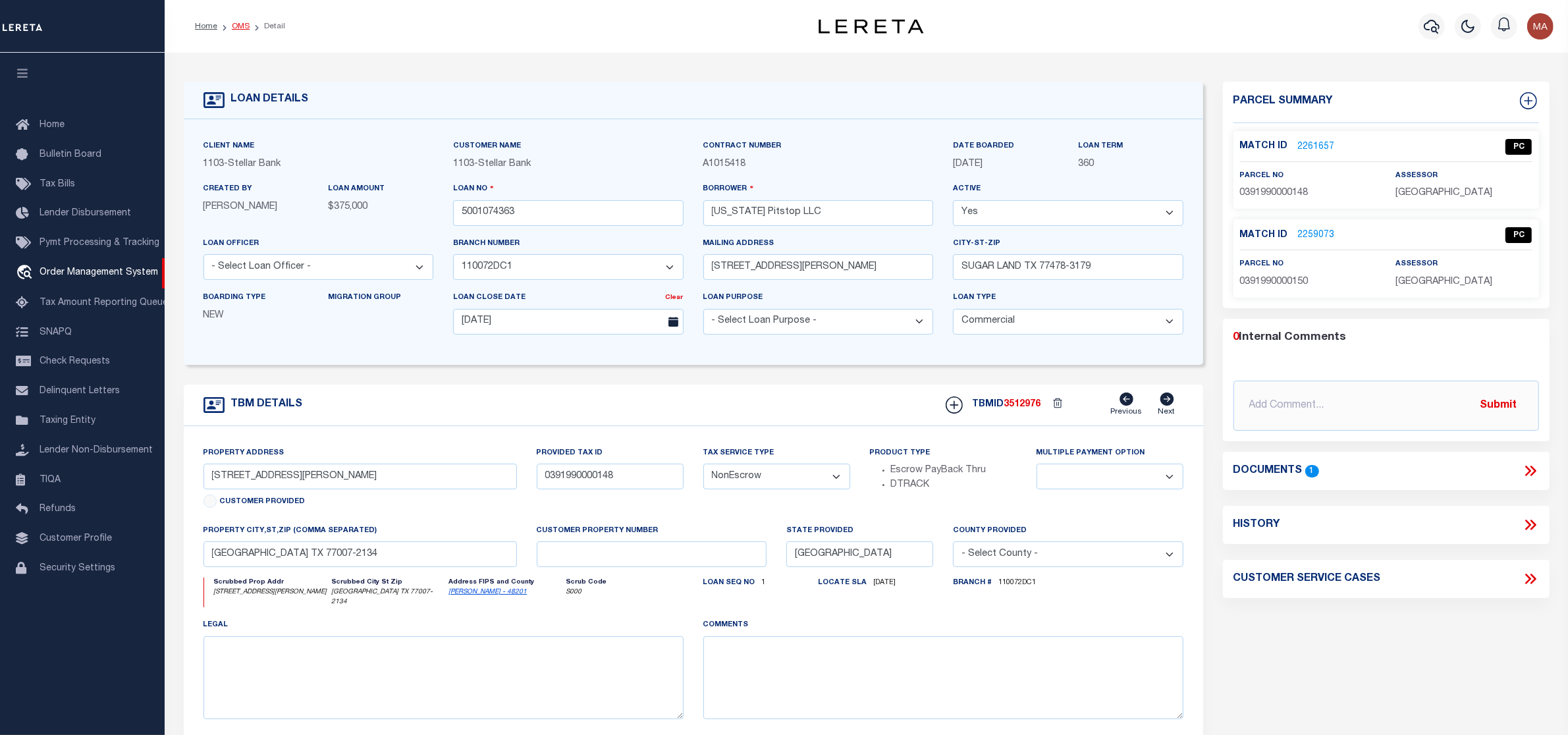
click at [241, 23] on link "OMS" at bounding box center [241, 26] width 18 height 8
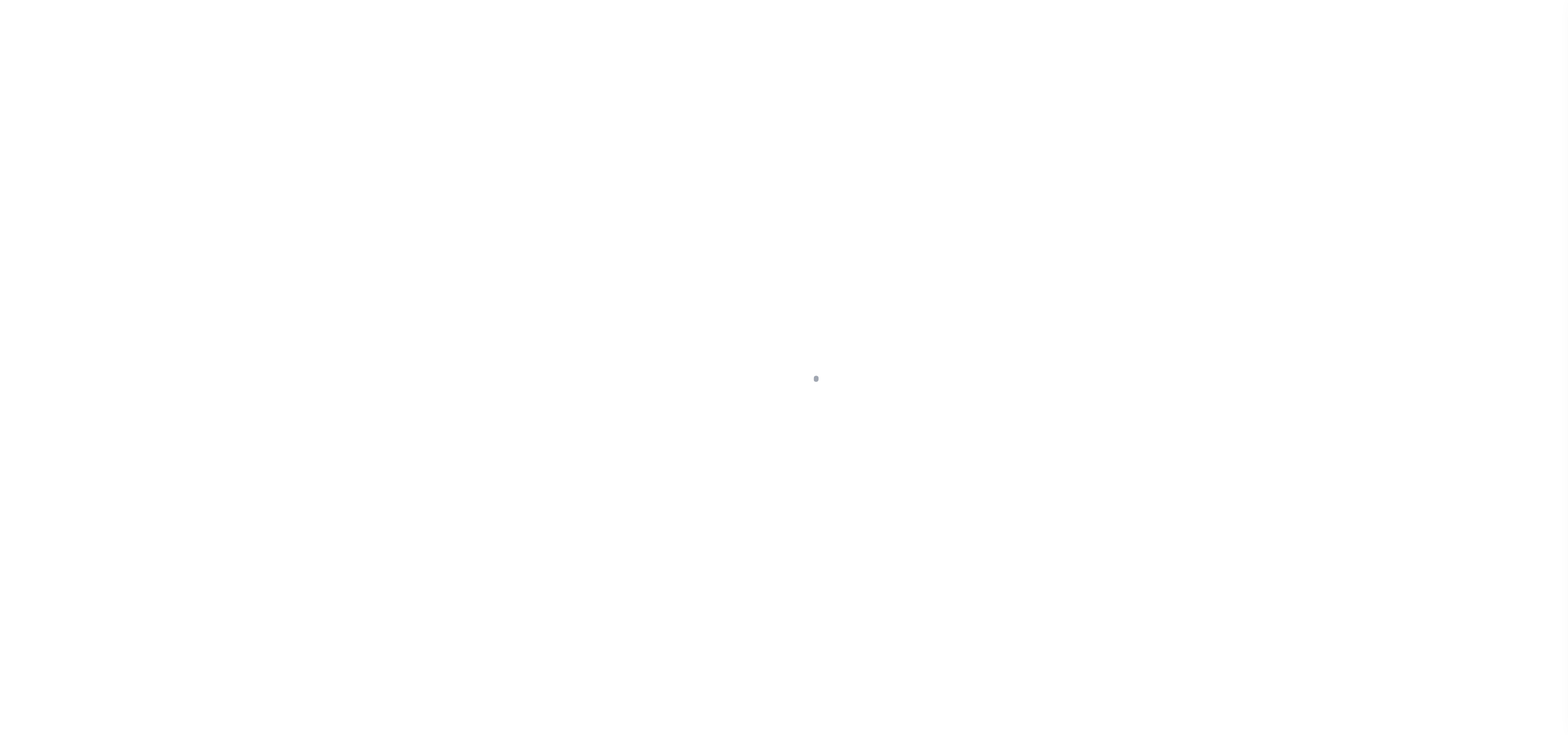
select select "PC"
select select "AGW"
select select "LEG"
select select "167849"
select select "20"
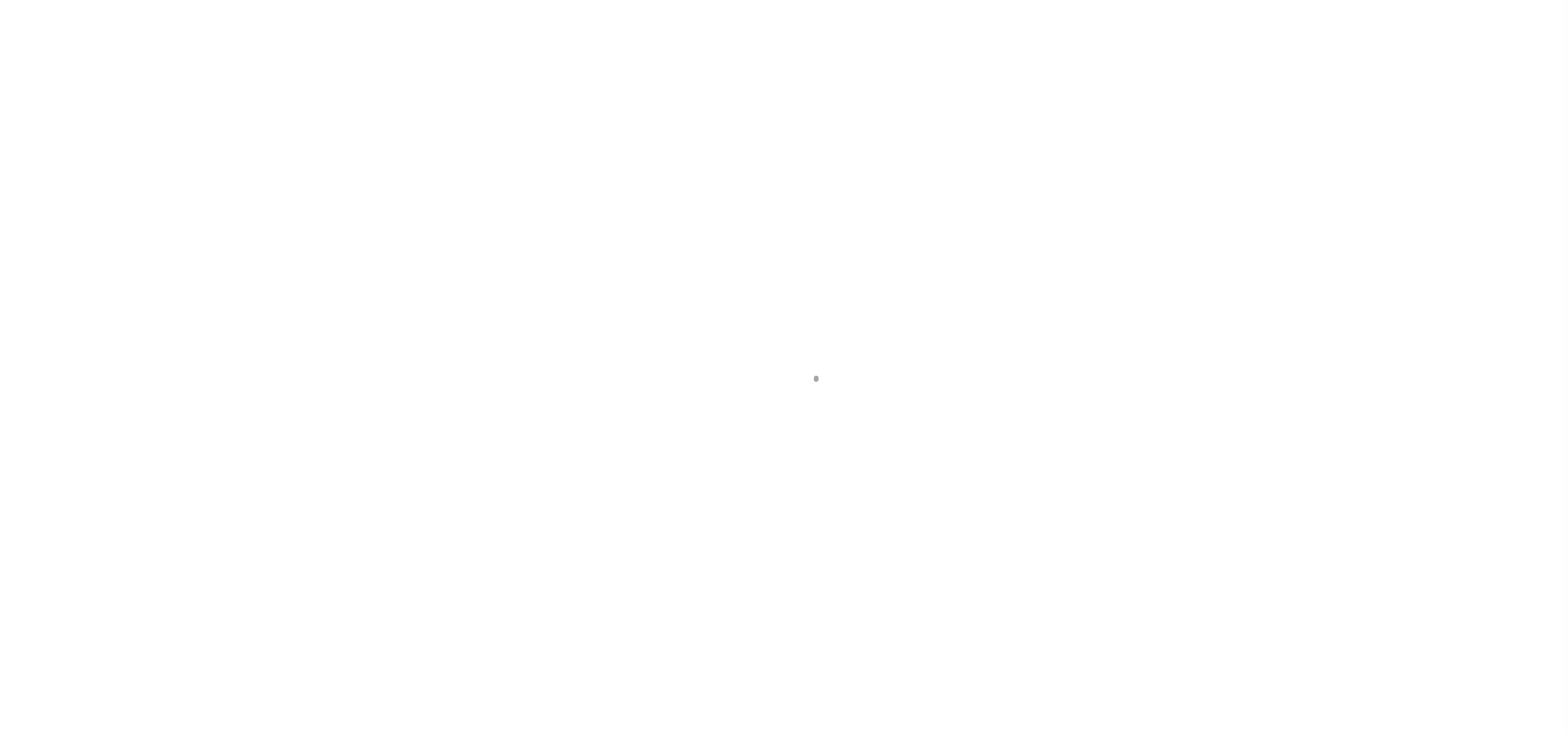
select select "NonEscrow"
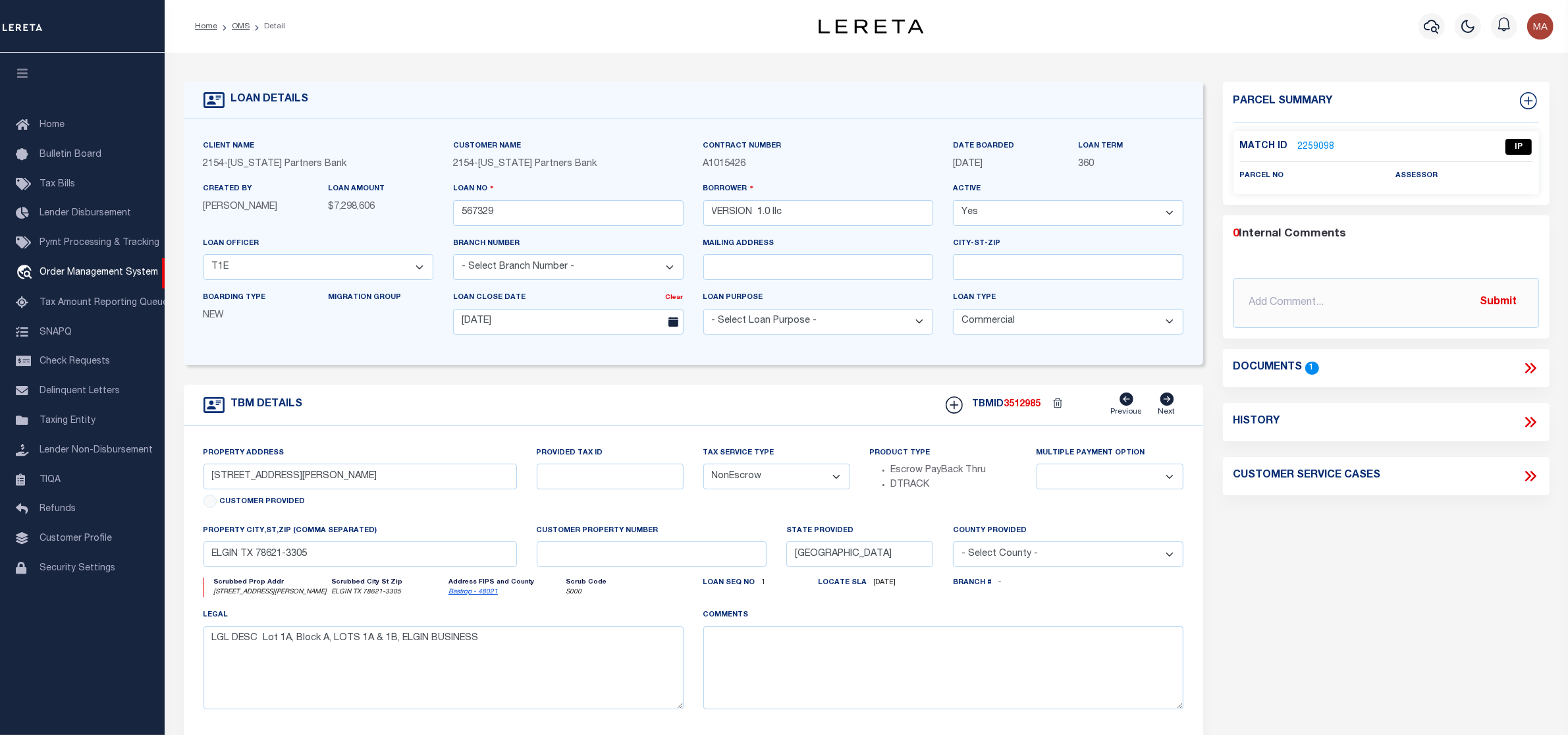
click at [1318, 143] on link "2259098" at bounding box center [1317, 147] width 37 height 13
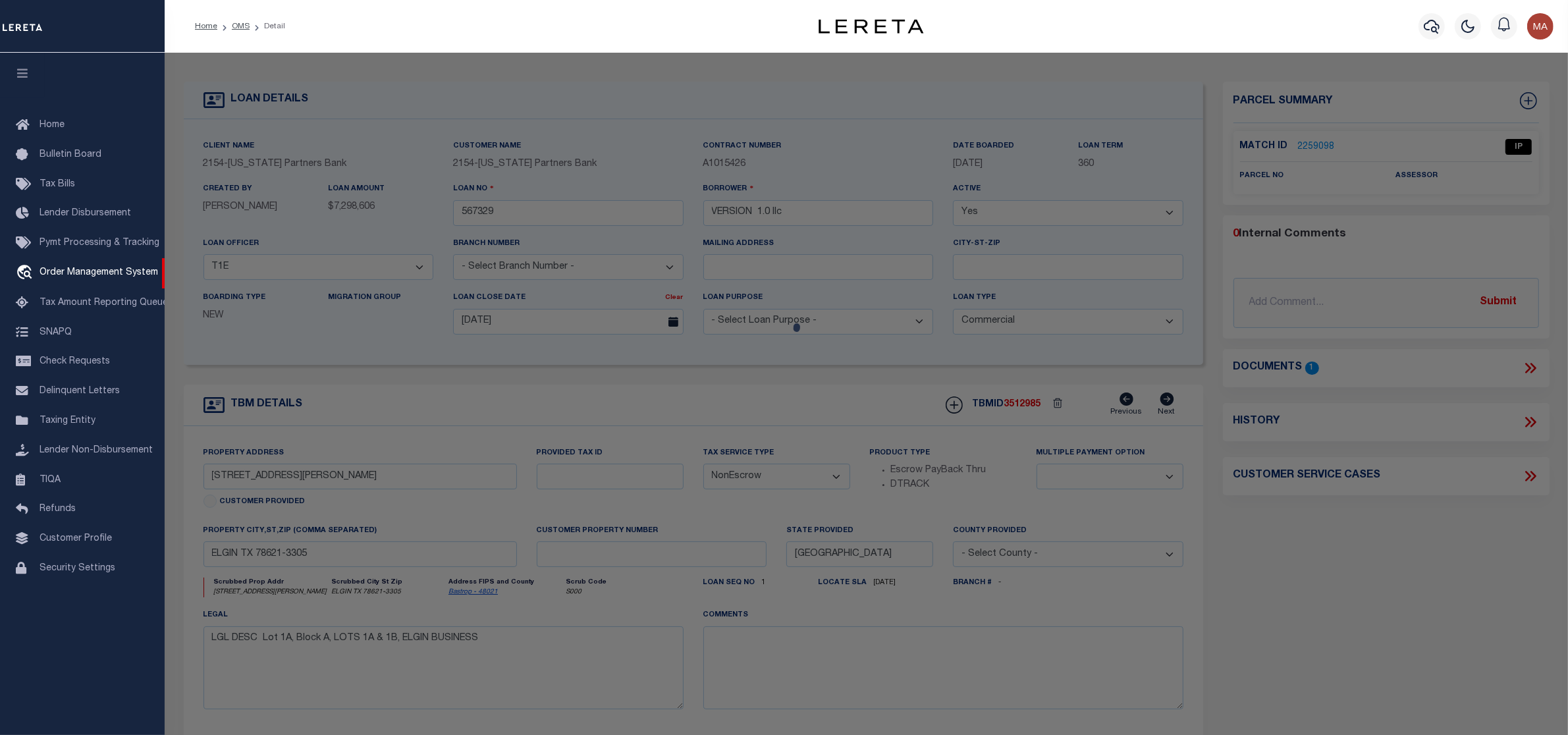
select select "AS"
select select
checkbox input "false"
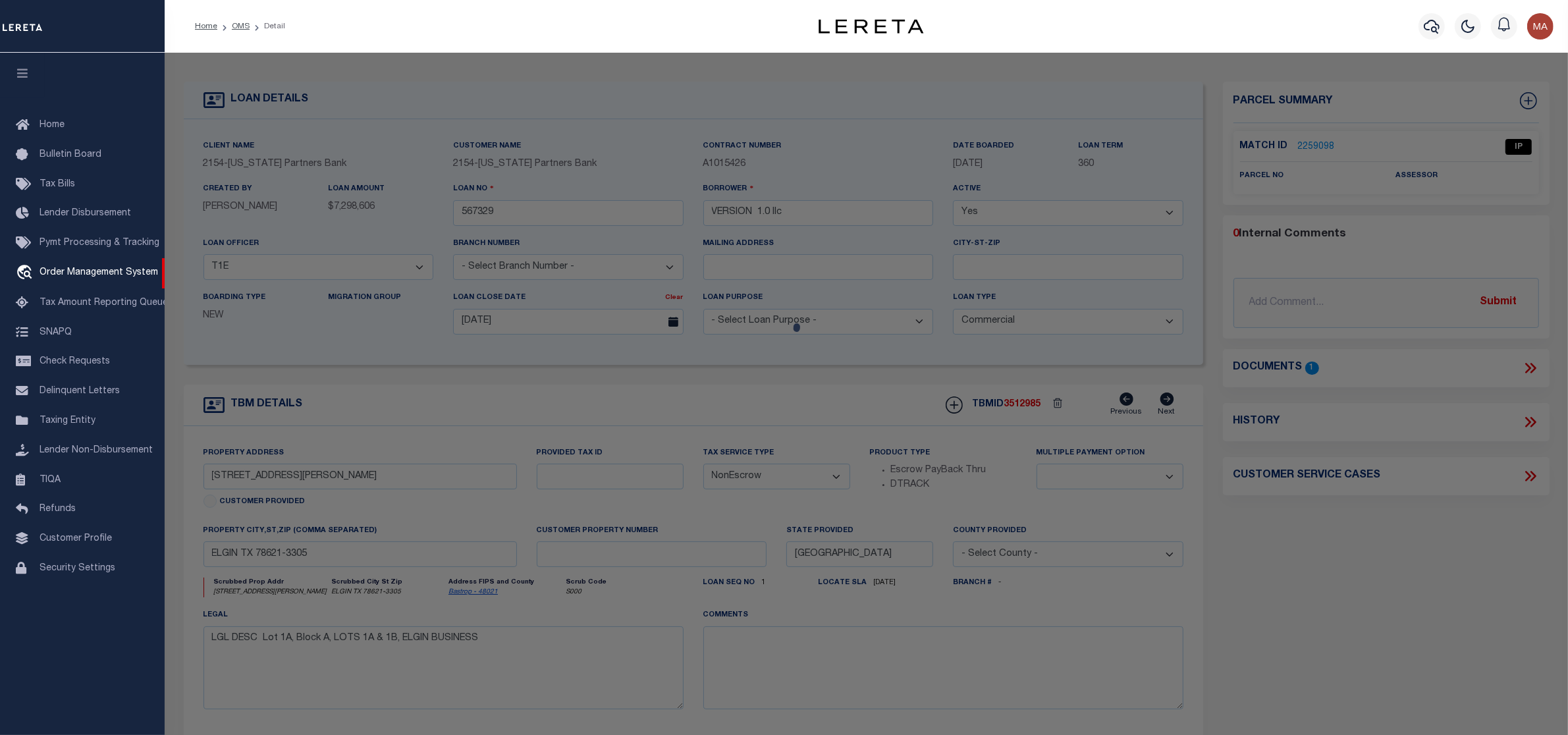
select select "IP"
checkbox input "false"
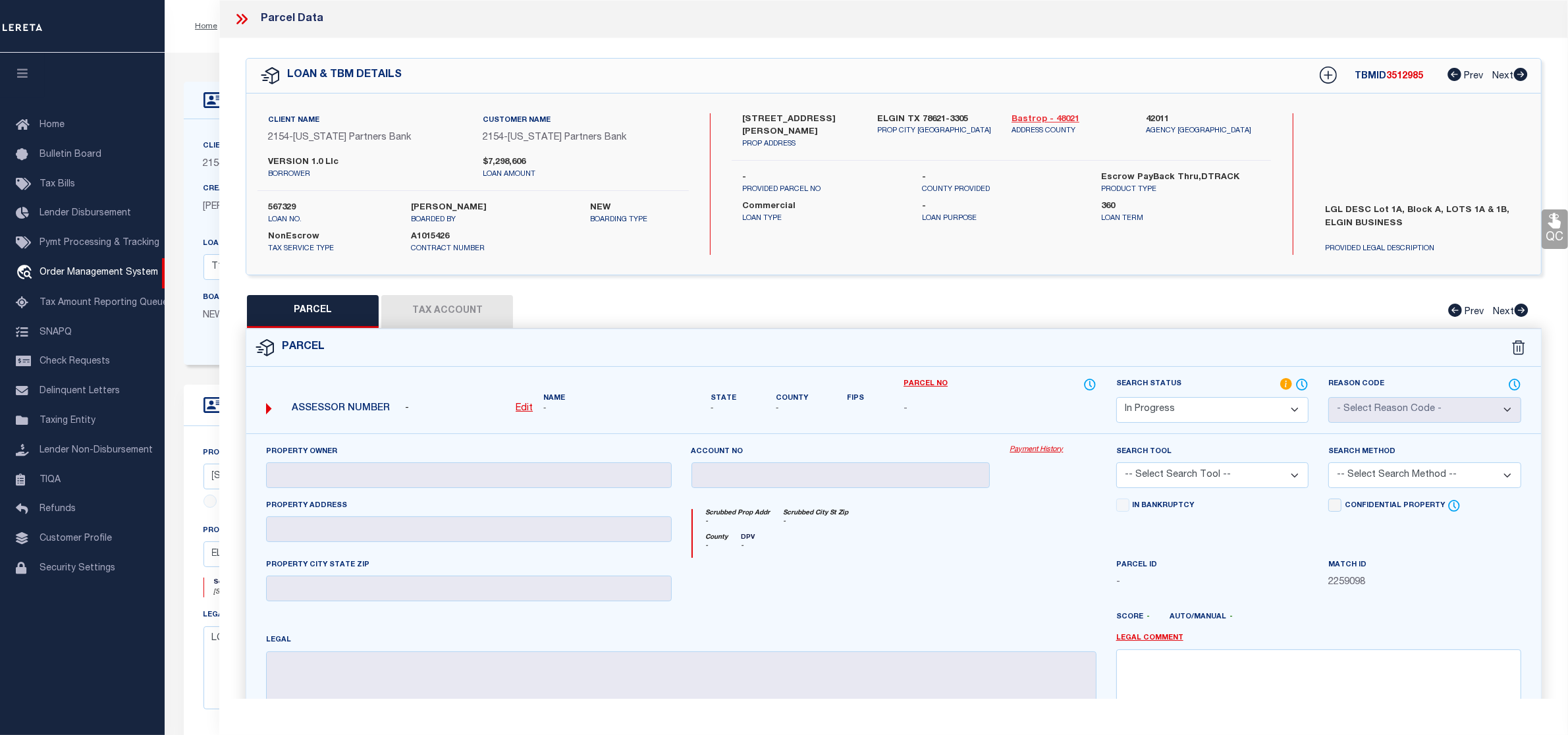
click at [1046, 123] on link "Bastrop - 48021" at bounding box center [1068, 120] width 114 height 13
drag, startPoint x: 761, startPoint y: 116, endPoint x: 811, endPoint y: 114, distance: 50.0
click at [811, 114] on label "[STREET_ADDRESS][PERSON_NAME]" at bounding box center [799, 126] width 114 height 26
copy label "[PERSON_NAME]"
